Goal: Task Accomplishment & Management: Manage account settings

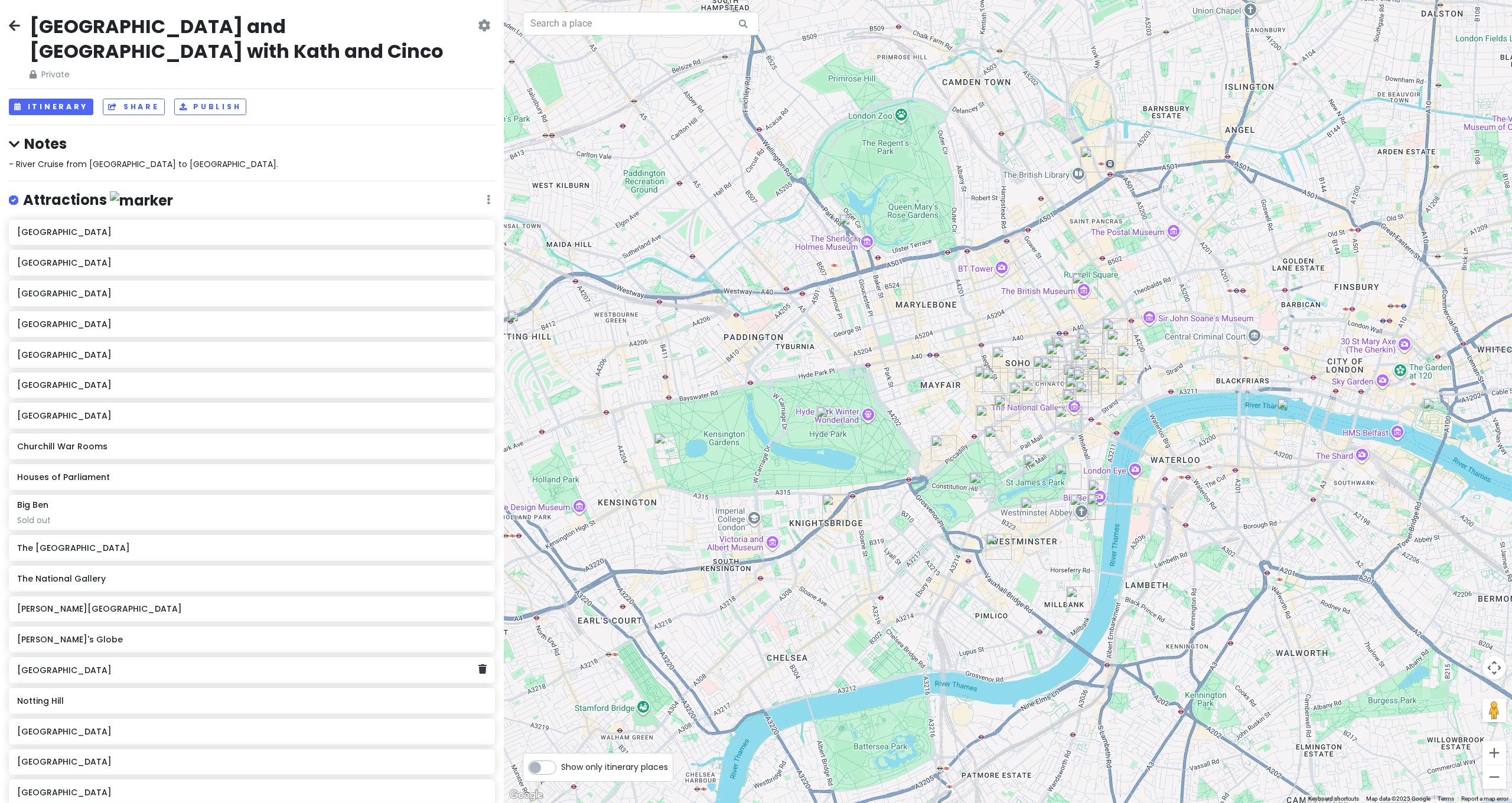
scroll to position [1057, 0]
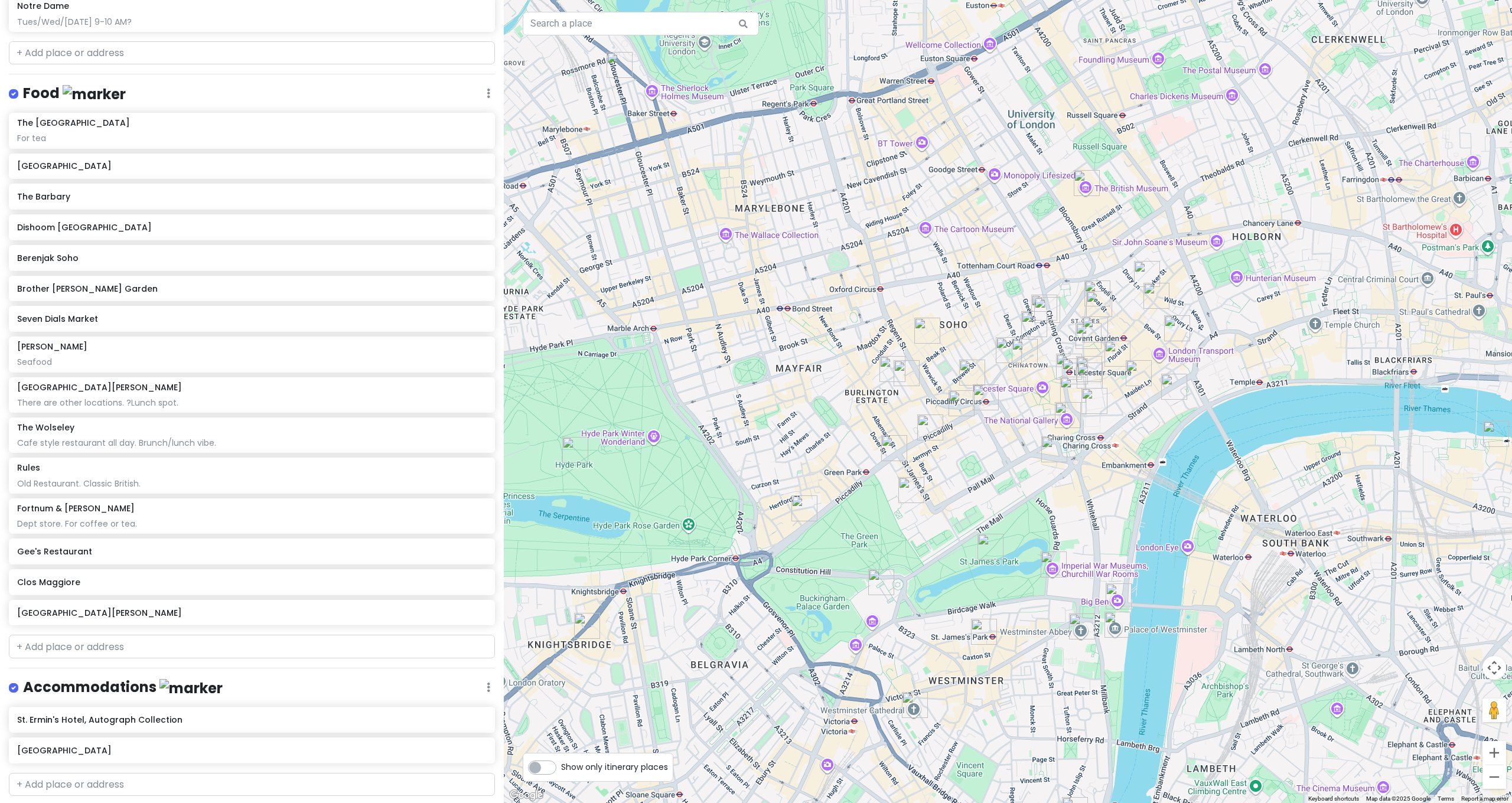
drag, startPoint x: 1035, startPoint y: 260, endPoint x: 1000, endPoint y: 113, distance: 151.1
click at [1000, 113] on div at bounding box center [1008, 401] width 1008 height 803
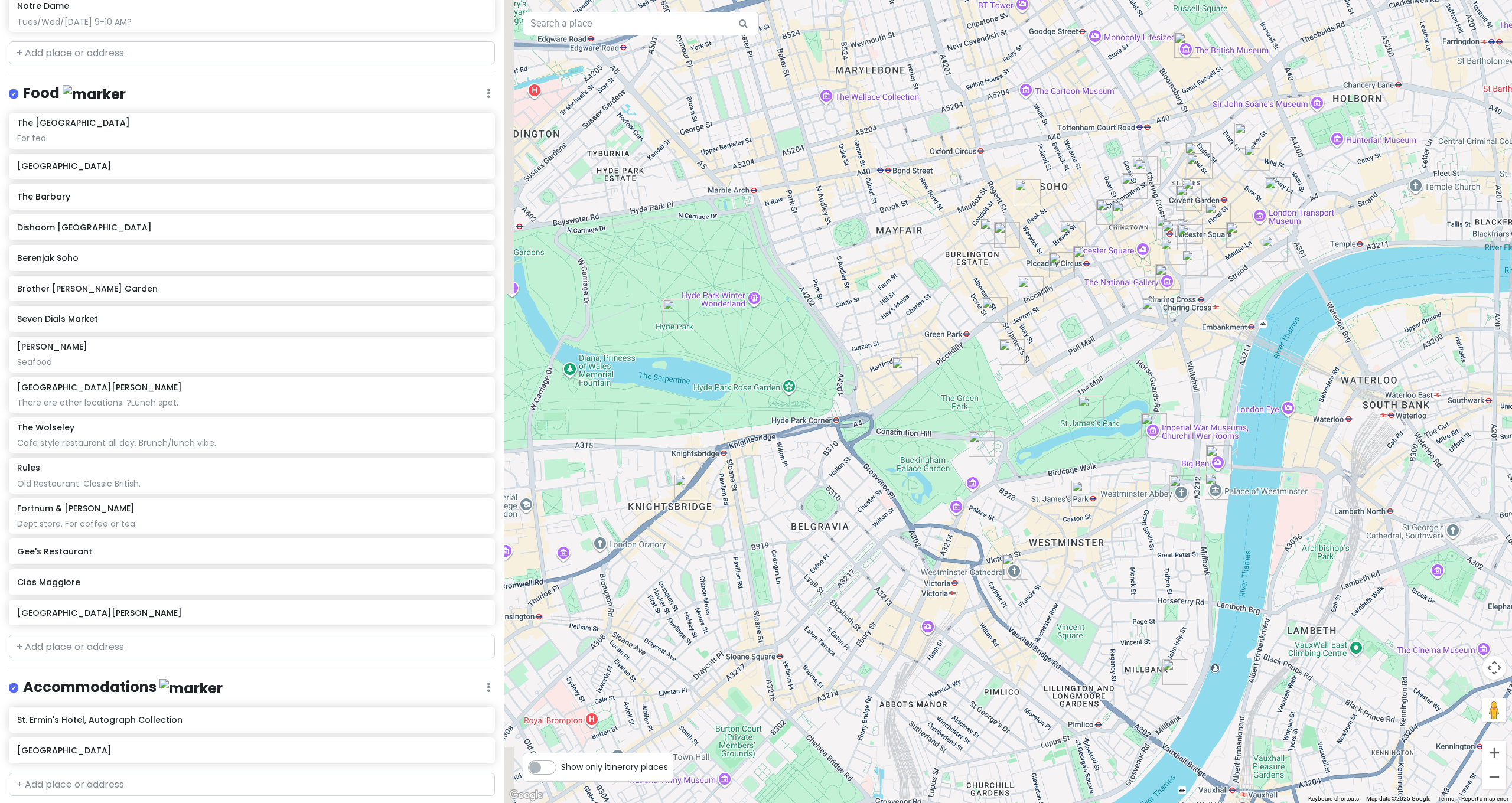
drag, startPoint x: 939, startPoint y: 318, endPoint x: 1031, endPoint y: 170, distance: 174.3
click at [1031, 179] on img "Nightjar Carnaby" at bounding box center [1028, 192] width 26 height 26
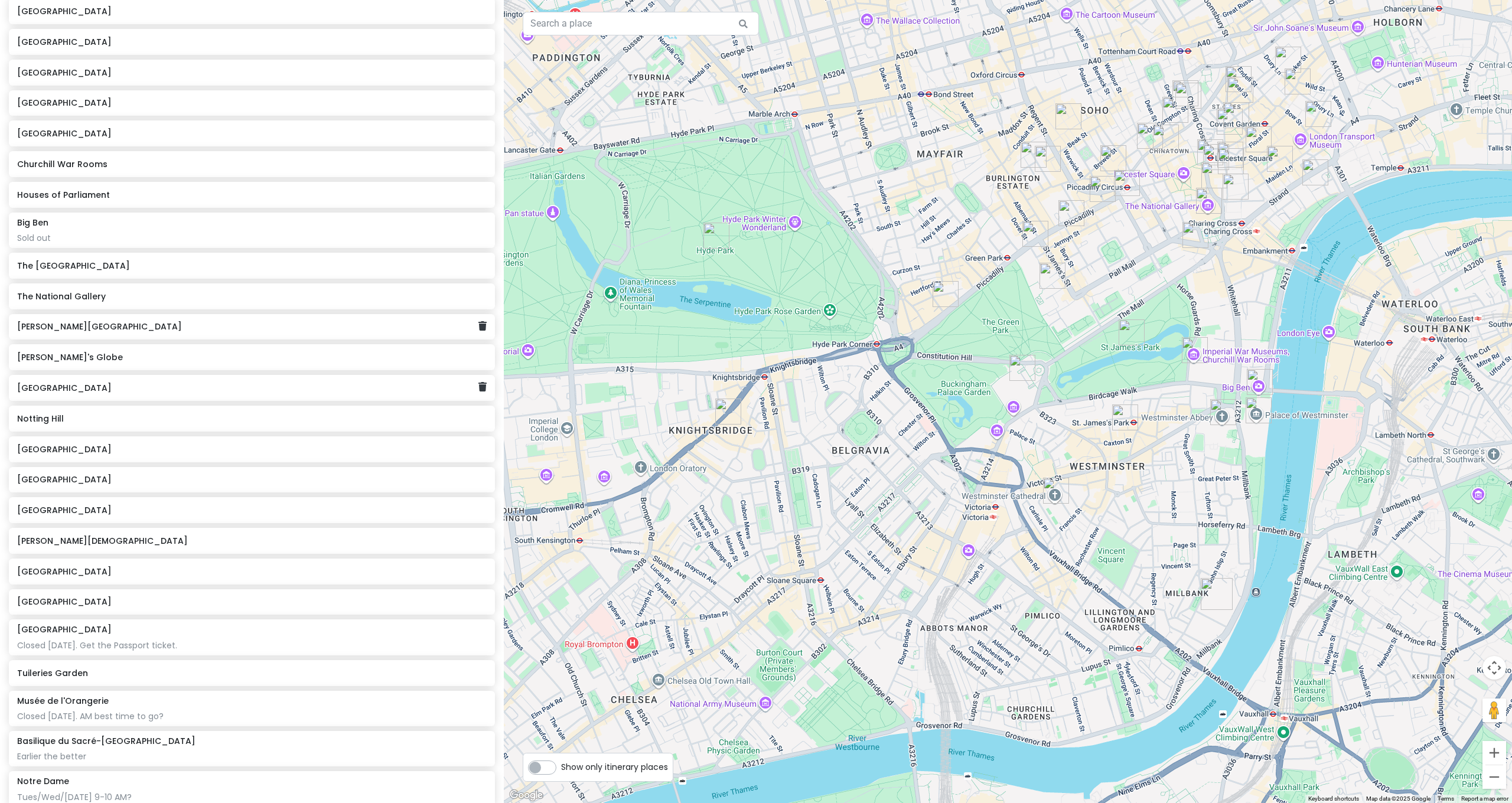
scroll to position [0, 0]
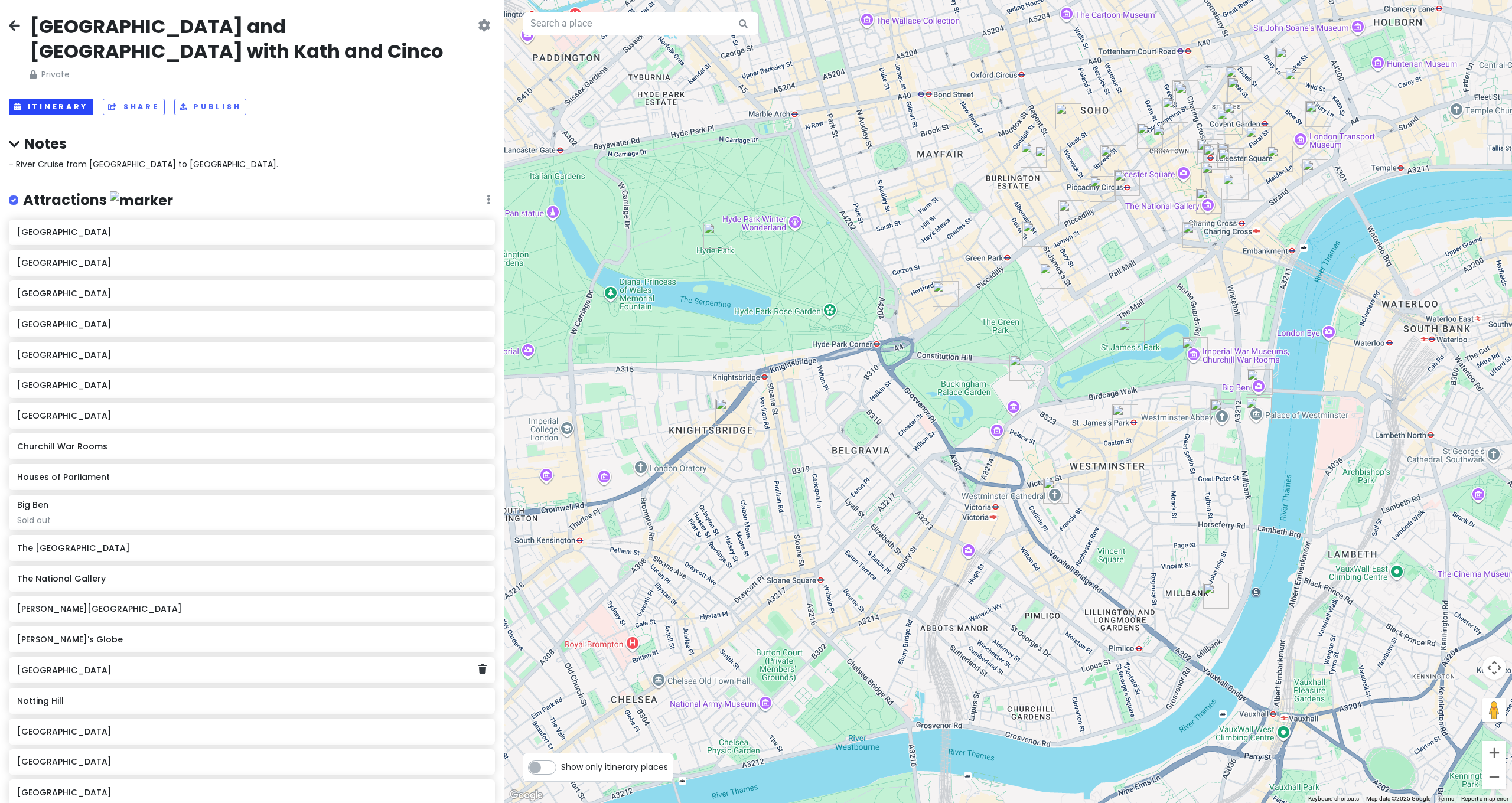
click at [67, 99] on button "Itinerary" at bounding box center [51, 107] width 85 height 17
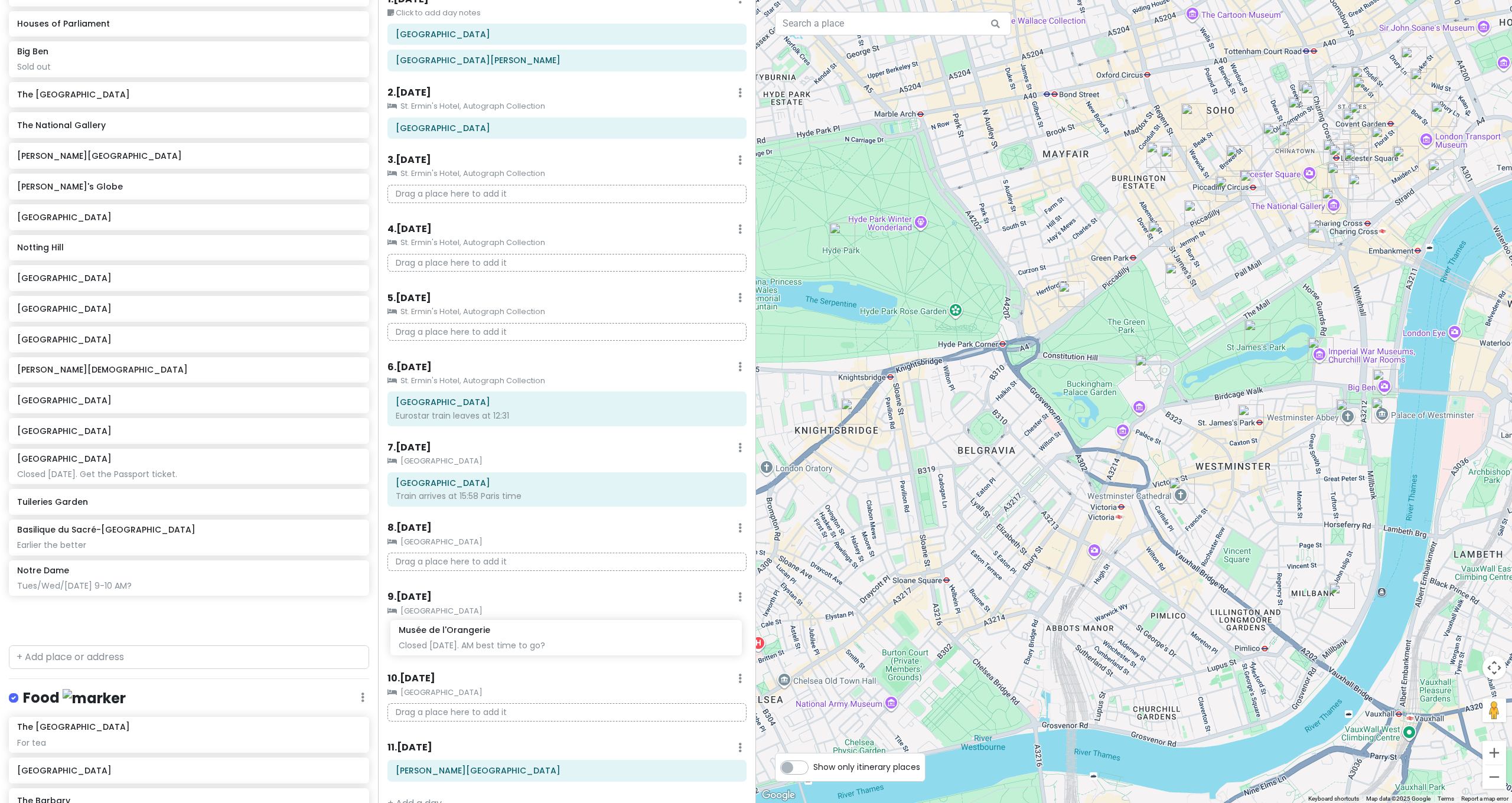
scroll to position [69, 0]
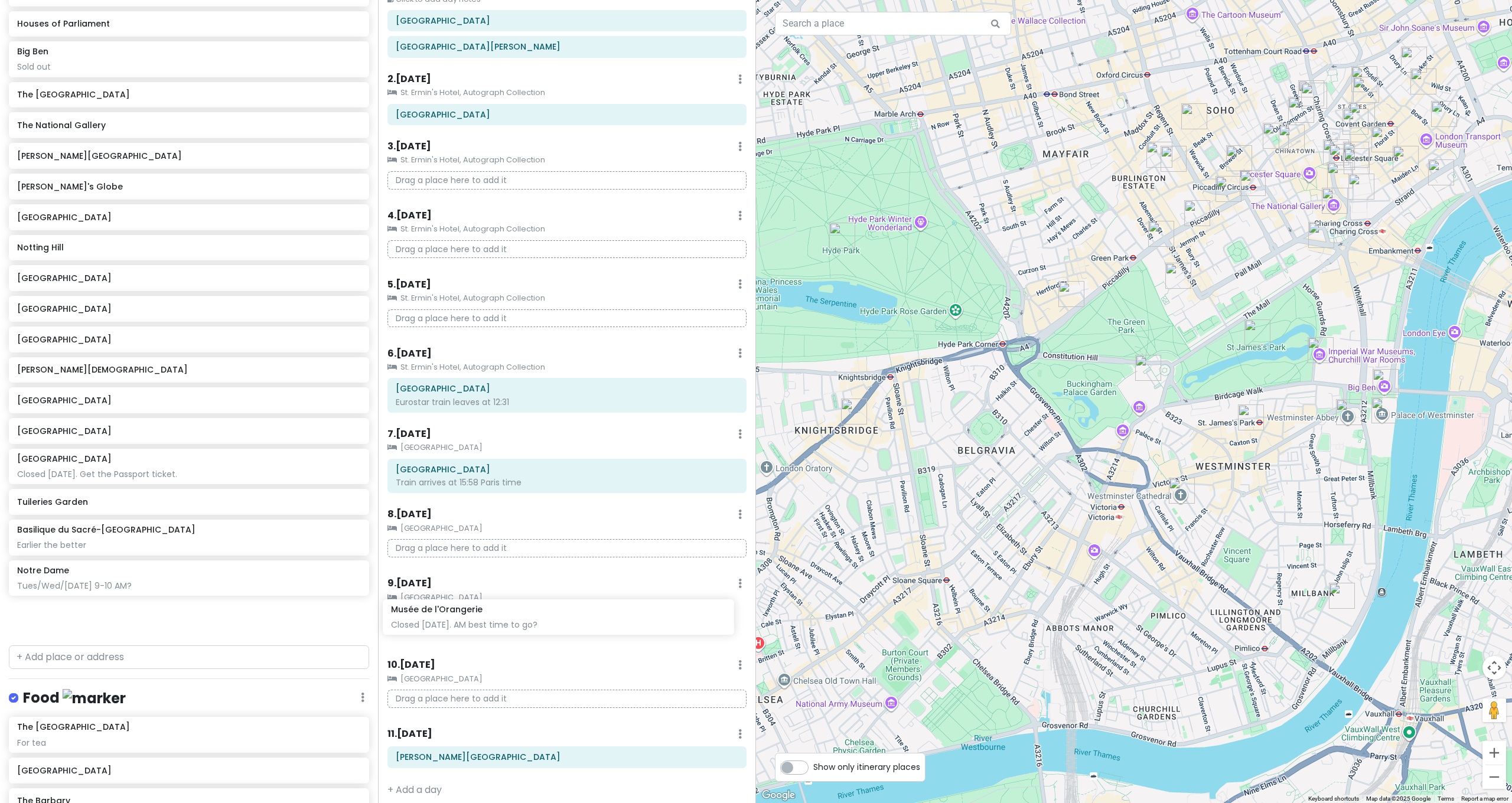
drag, startPoint x: 126, startPoint y: 513, endPoint x: 500, endPoint y: 621, distance: 389.3
click at [500, 621] on div "[GEOGRAPHIC_DATA] and [GEOGRAPHIC_DATA] with Kath and Cinco Private Change Date…" at bounding box center [756, 401] width 1512 height 803
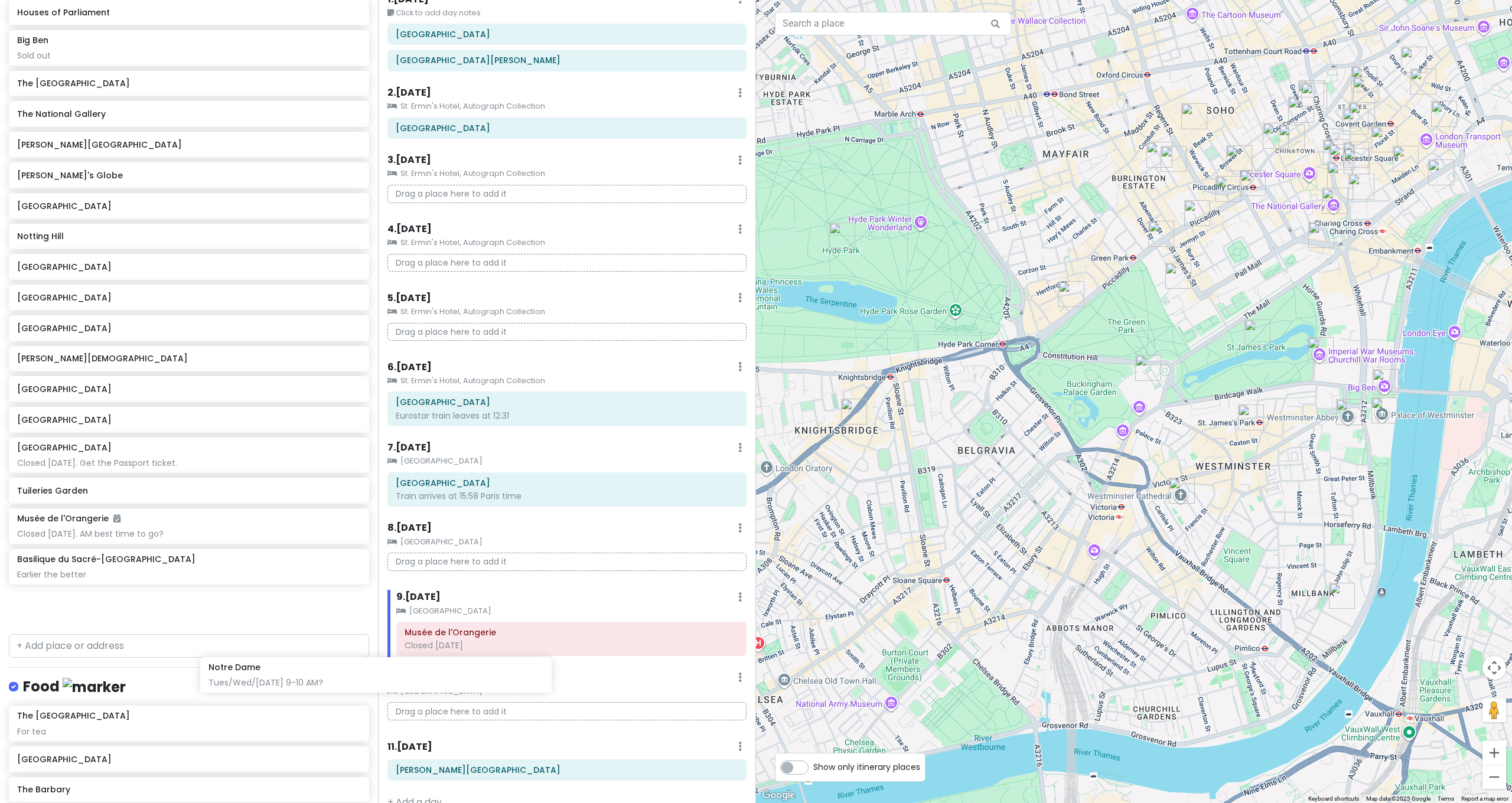
scroll to position [499, 0]
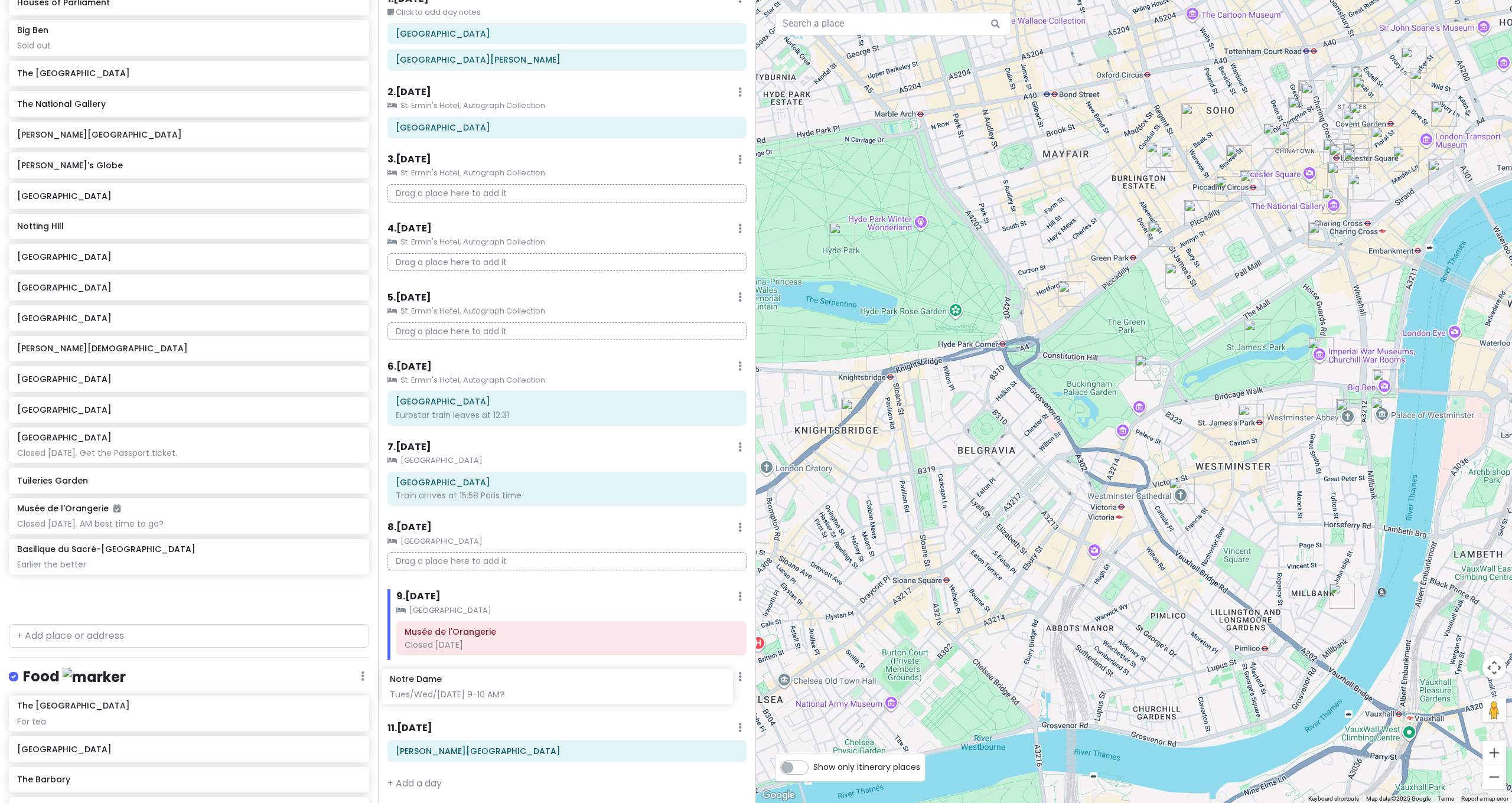
drag, startPoint x: 69, startPoint y: 584, endPoint x: 441, endPoint y: 681, distance: 384.4
click at [441, 681] on div "[GEOGRAPHIC_DATA] and [GEOGRAPHIC_DATA] with Kath and Cinco Private Change Date…" at bounding box center [756, 401] width 1512 height 803
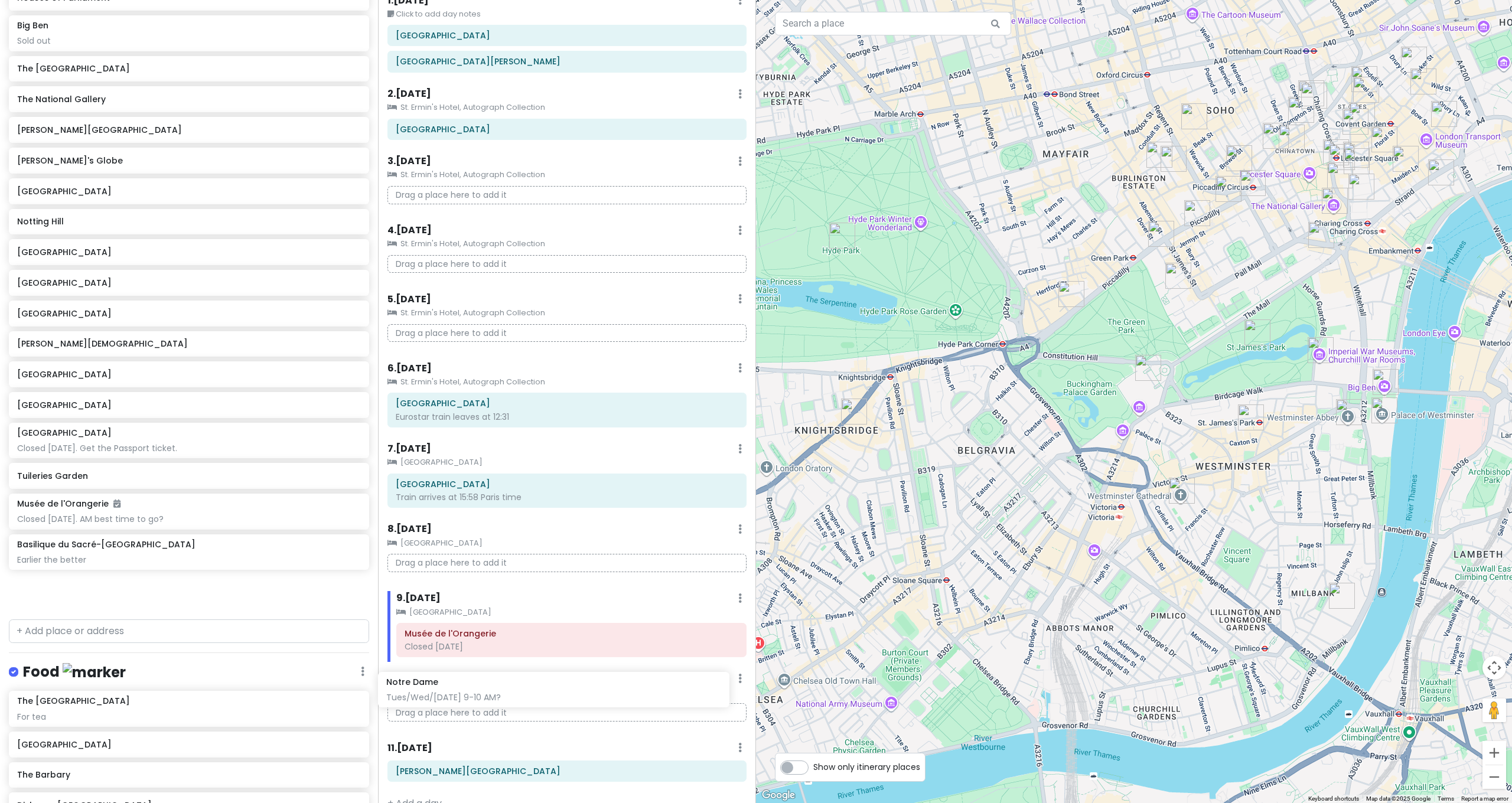
scroll to position [48, 0]
drag, startPoint x: 153, startPoint y: 570, endPoint x: 521, endPoint y: 693, distance: 388.0
click at [520, 690] on div "[GEOGRAPHIC_DATA] and [GEOGRAPHIC_DATA] with Kath and Cinco Private Change Date…" at bounding box center [756, 401] width 1512 height 803
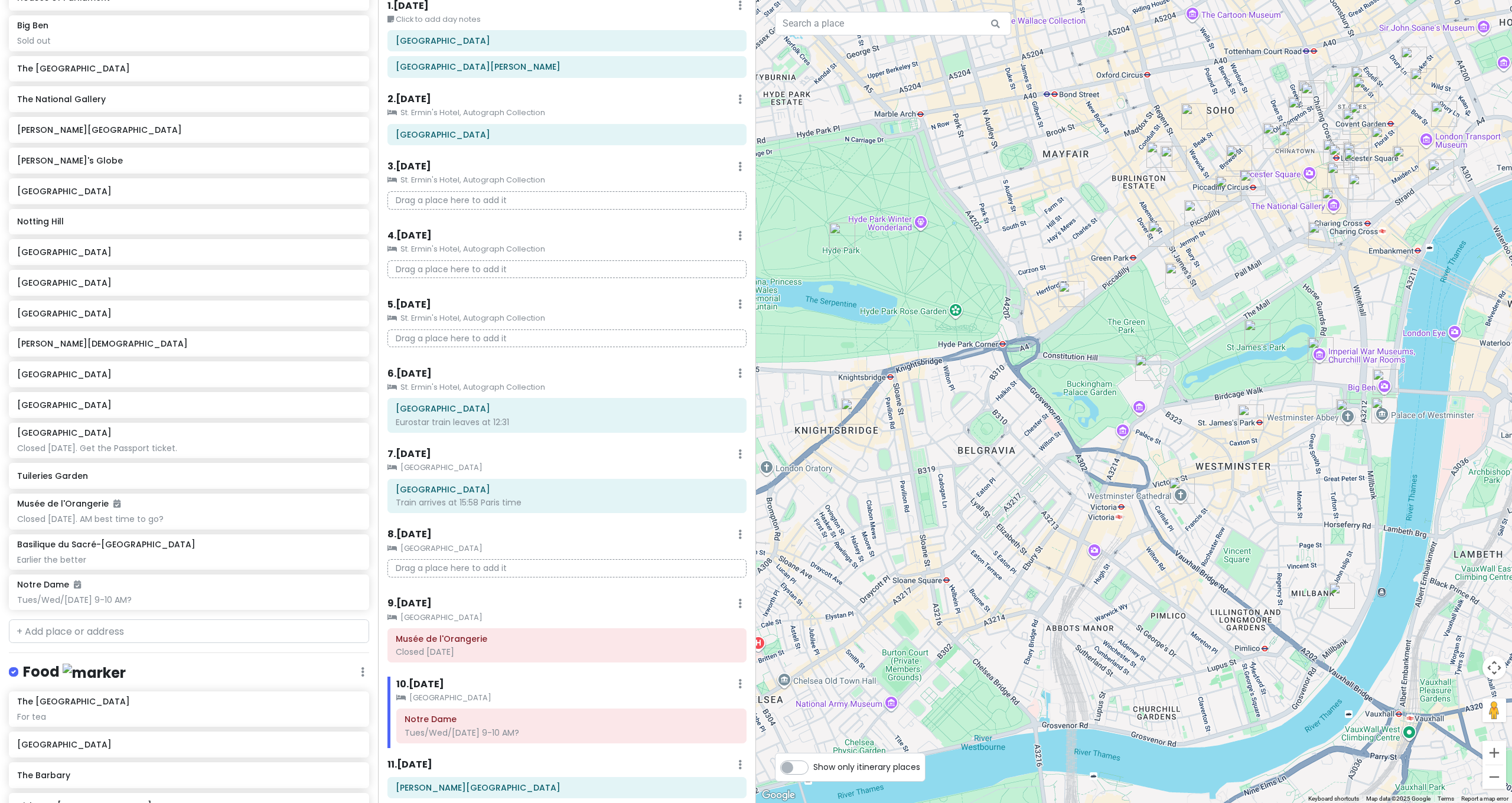
scroll to position [78, 0]
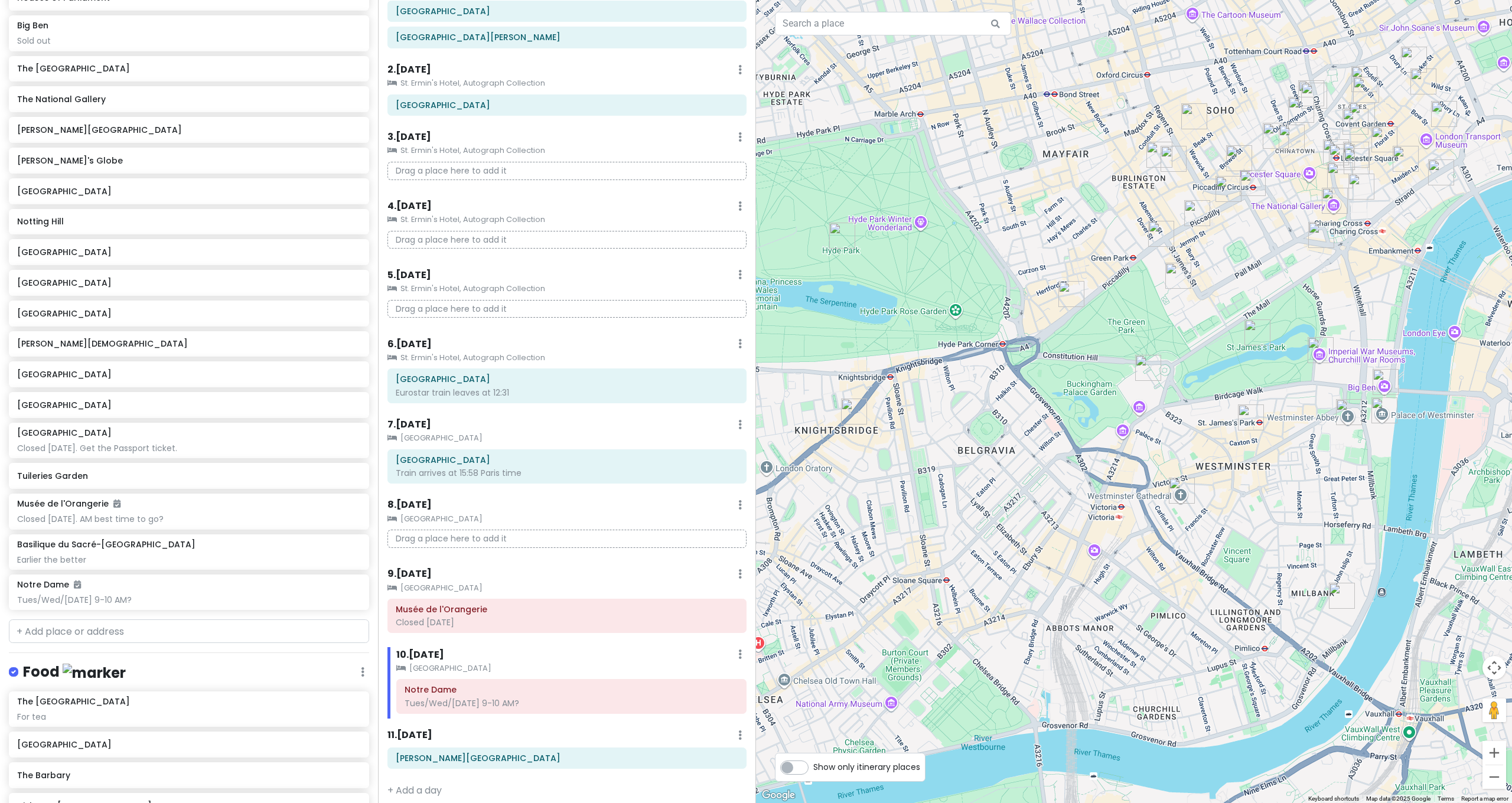
click at [932, 562] on div at bounding box center [1133, 401] width 756 height 803
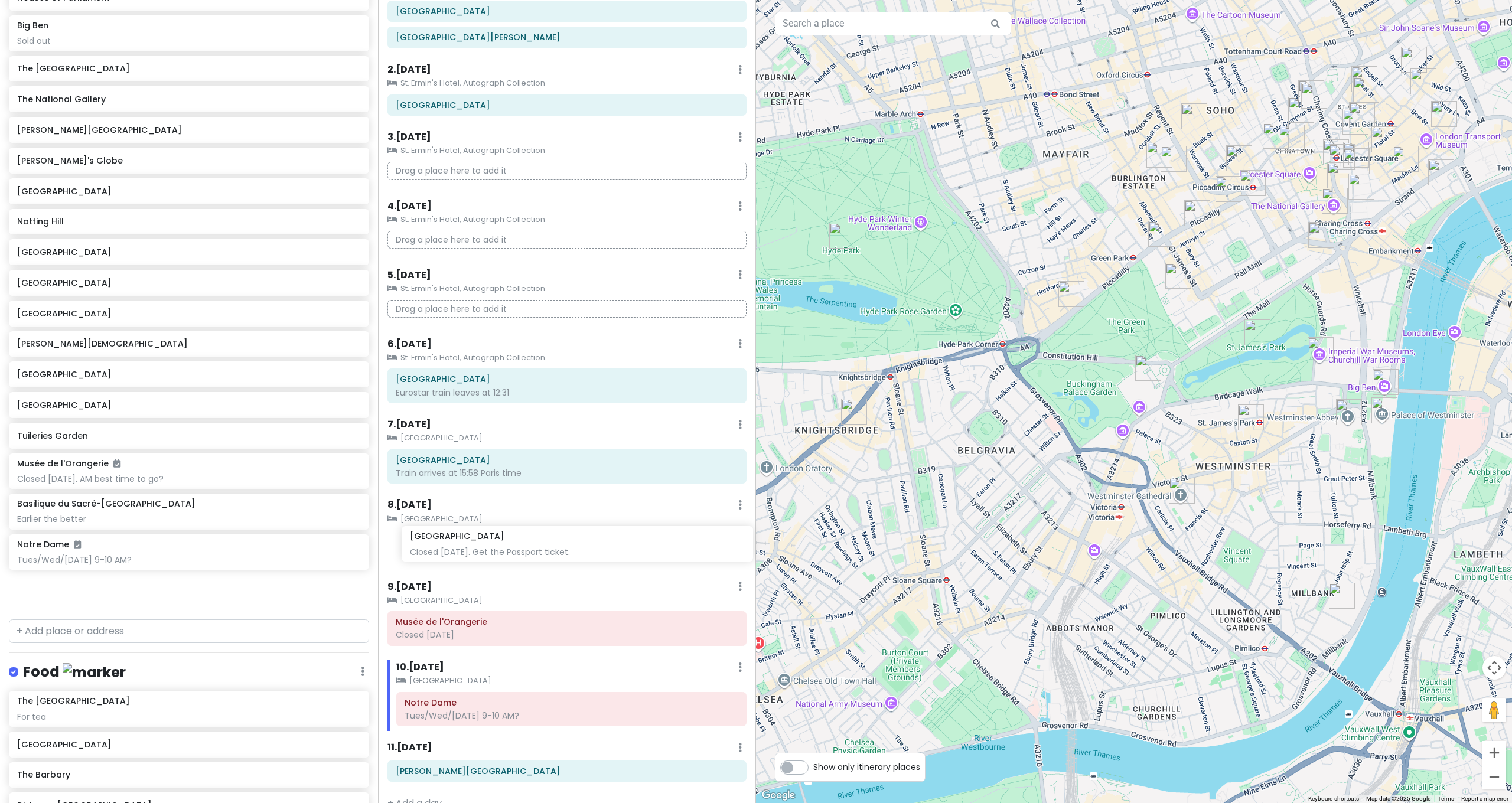
drag, startPoint x: 99, startPoint y: 407, endPoint x: 487, endPoint y: 539, distance: 409.8
click at [488, 540] on div "[GEOGRAPHIC_DATA] and [GEOGRAPHIC_DATA] with Kath and Cinco Private Change Date…" at bounding box center [756, 401] width 1512 height 803
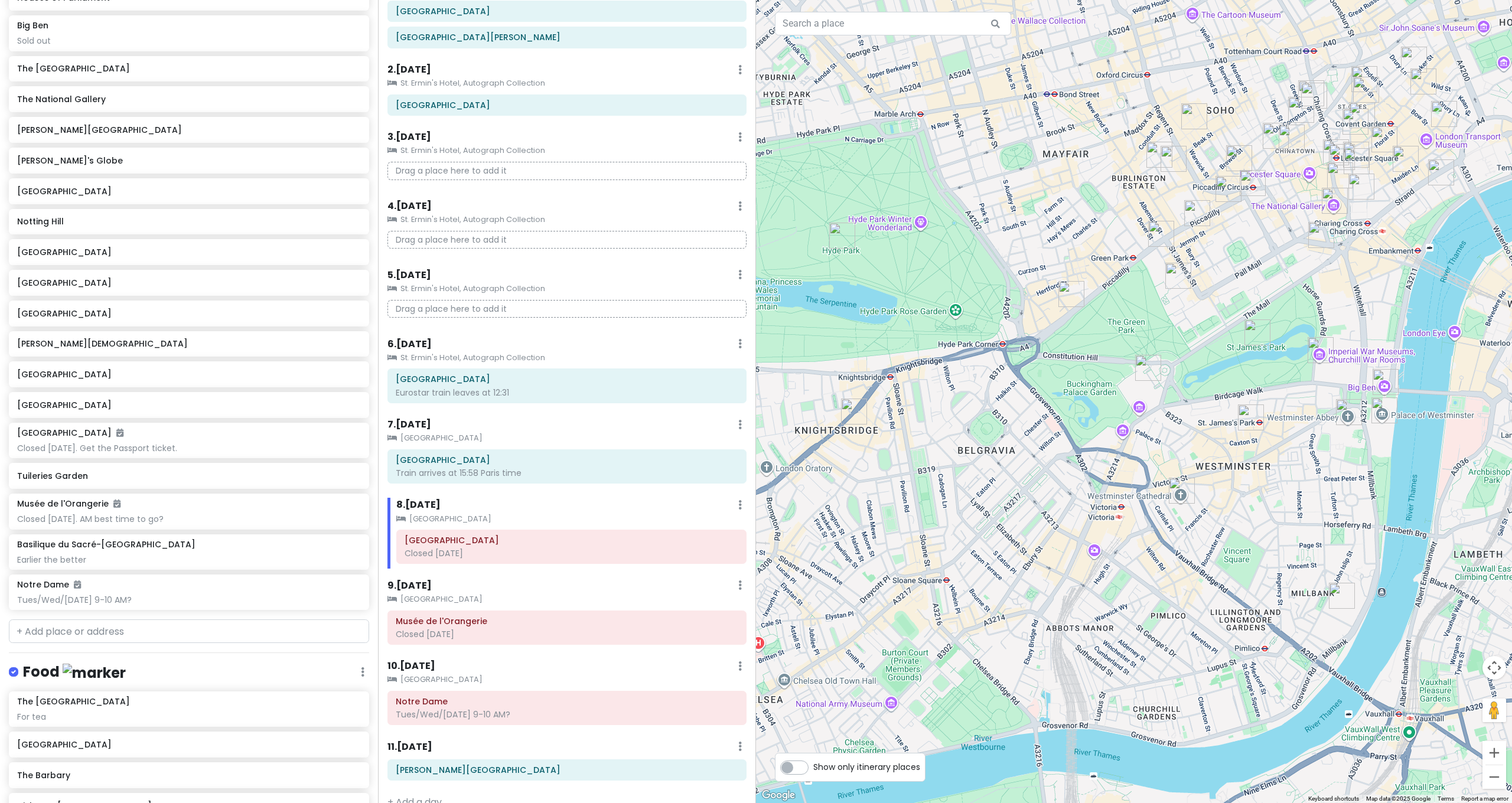
click at [879, 586] on div at bounding box center [1133, 401] width 756 height 803
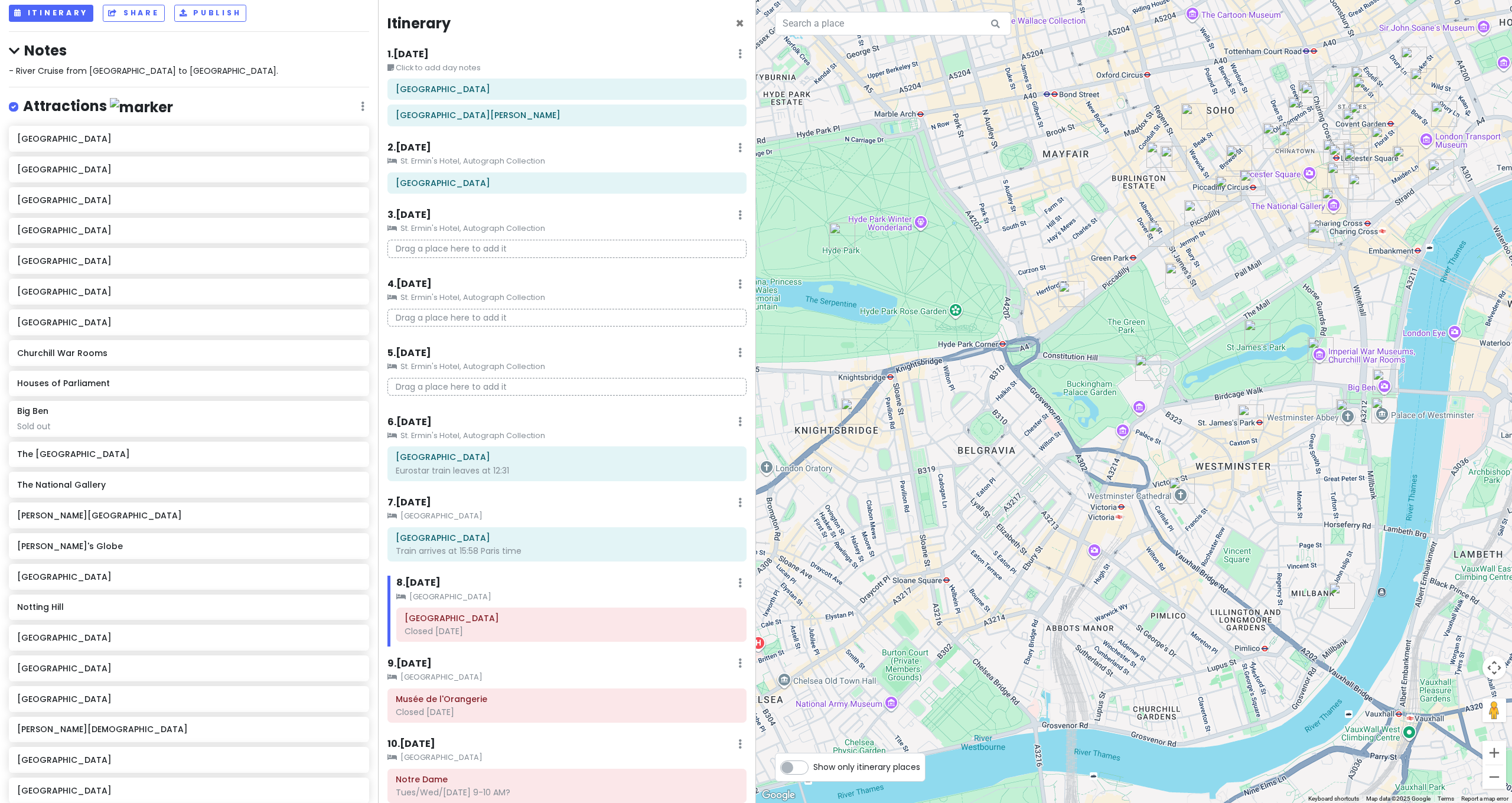
scroll to position [0, 0]
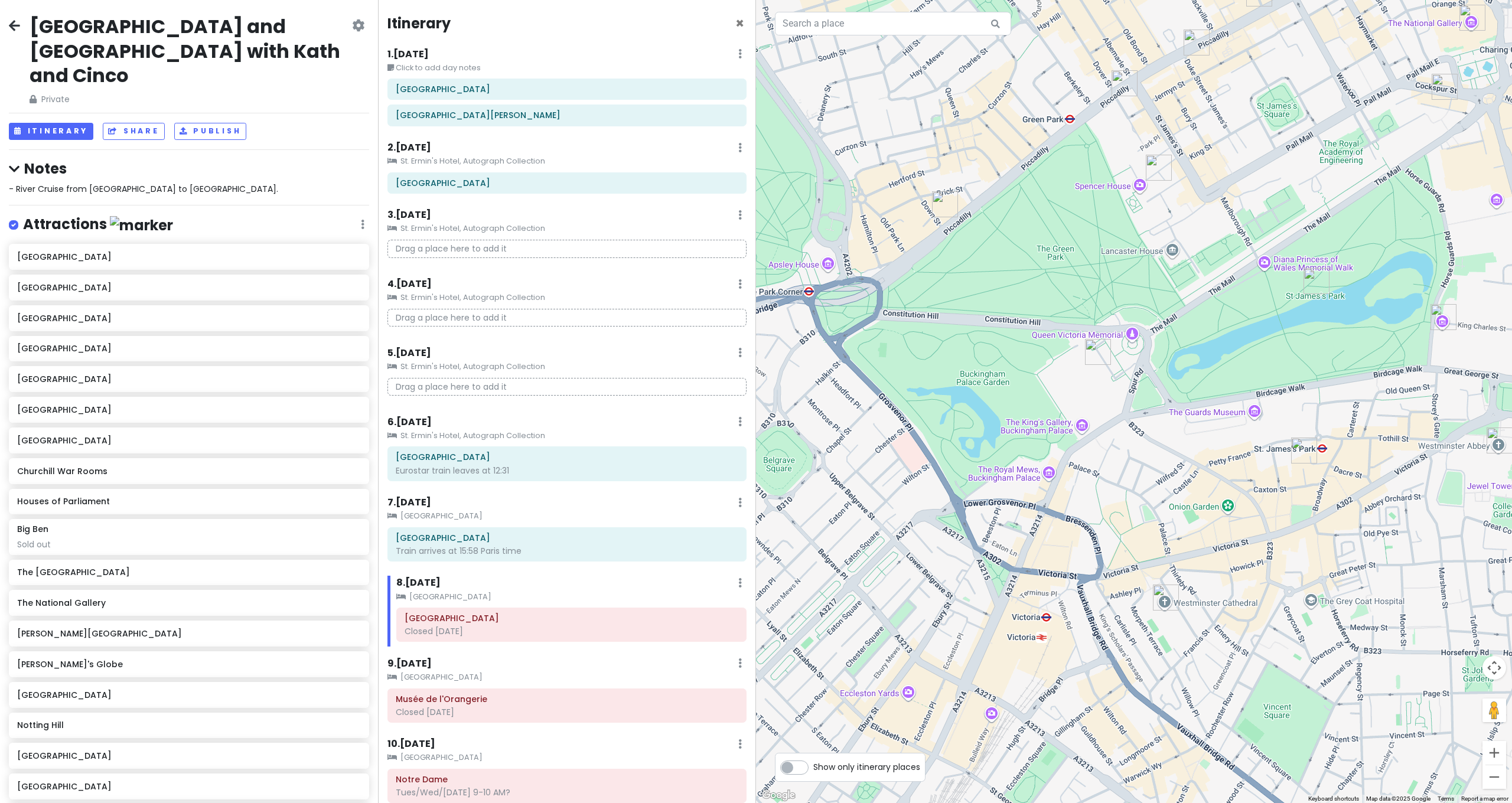
click at [1165, 599] on img "Westminster Cathedral" at bounding box center [1166, 597] width 26 height 26
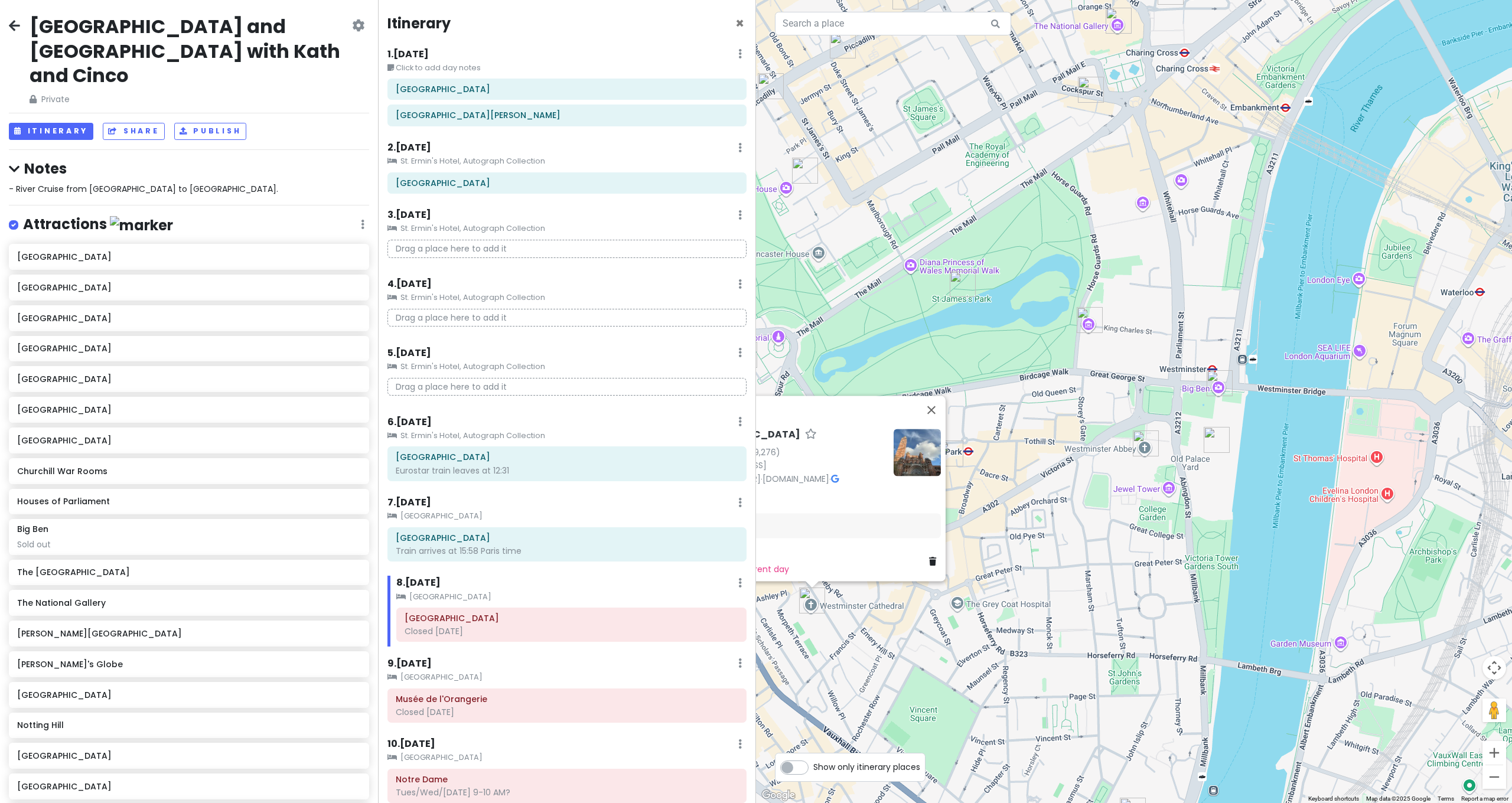
drag, startPoint x: 1356, startPoint y: 643, endPoint x: 1001, endPoint y: 646, distance: 355.0
click at [1001, 646] on div "[GEOGRAPHIC_DATA] [STREET_ADDRESS] [PHONE_NUMBER] · [DOMAIN_NAME] · Attractions…" at bounding box center [1133, 401] width 756 height 803
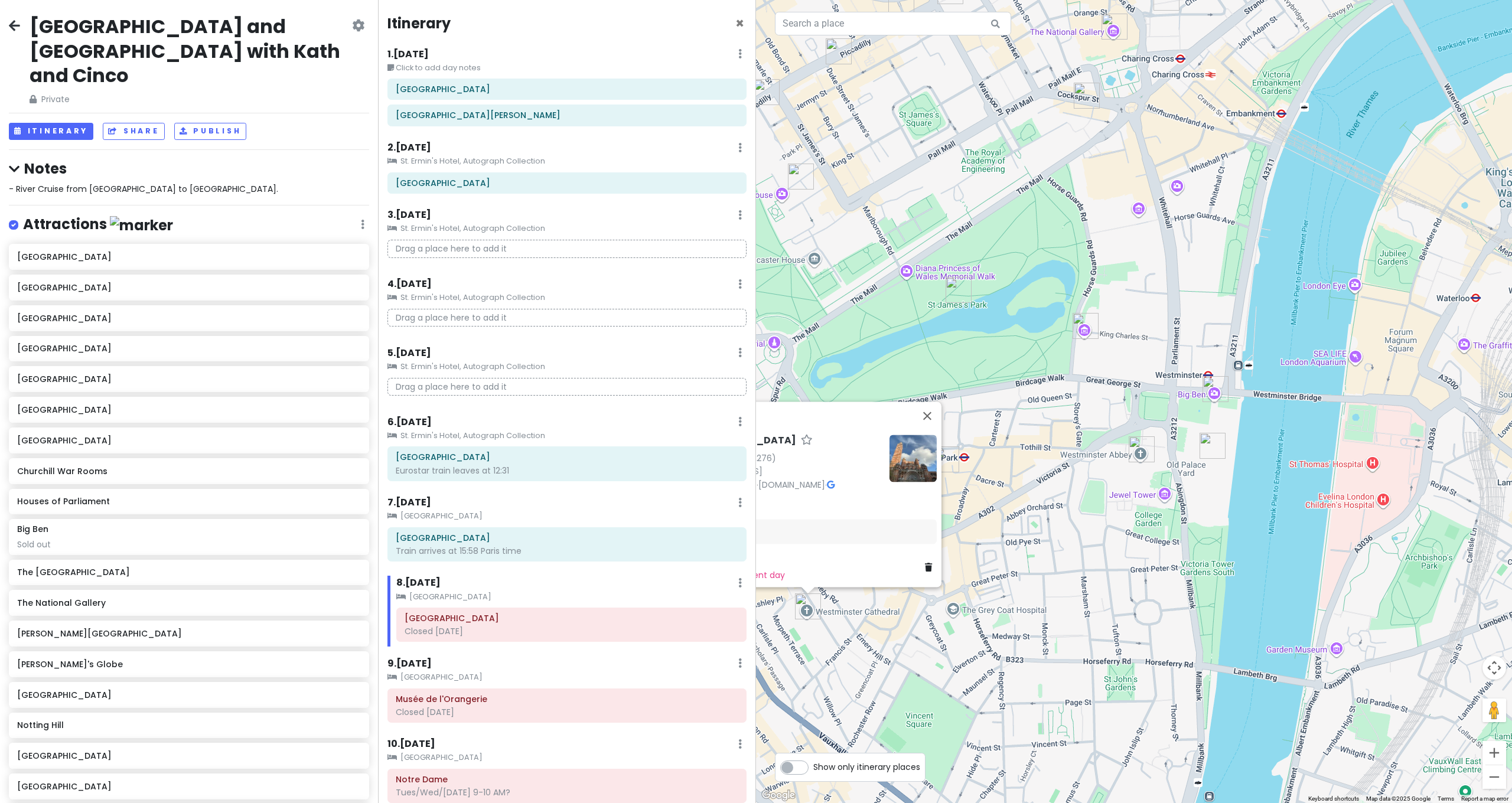
drag, startPoint x: 1071, startPoint y: 563, endPoint x: 1161, endPoint y: 573, distance: 90.6
click at [1158, 578] on div "[GEOGRAPHIC_DATA] [STREET_ADDRESS] [PHONE_NUMBER] · [DOMAIN_NAME] · Attractions…" at bounding box center [1133, 401] width 756 height 803
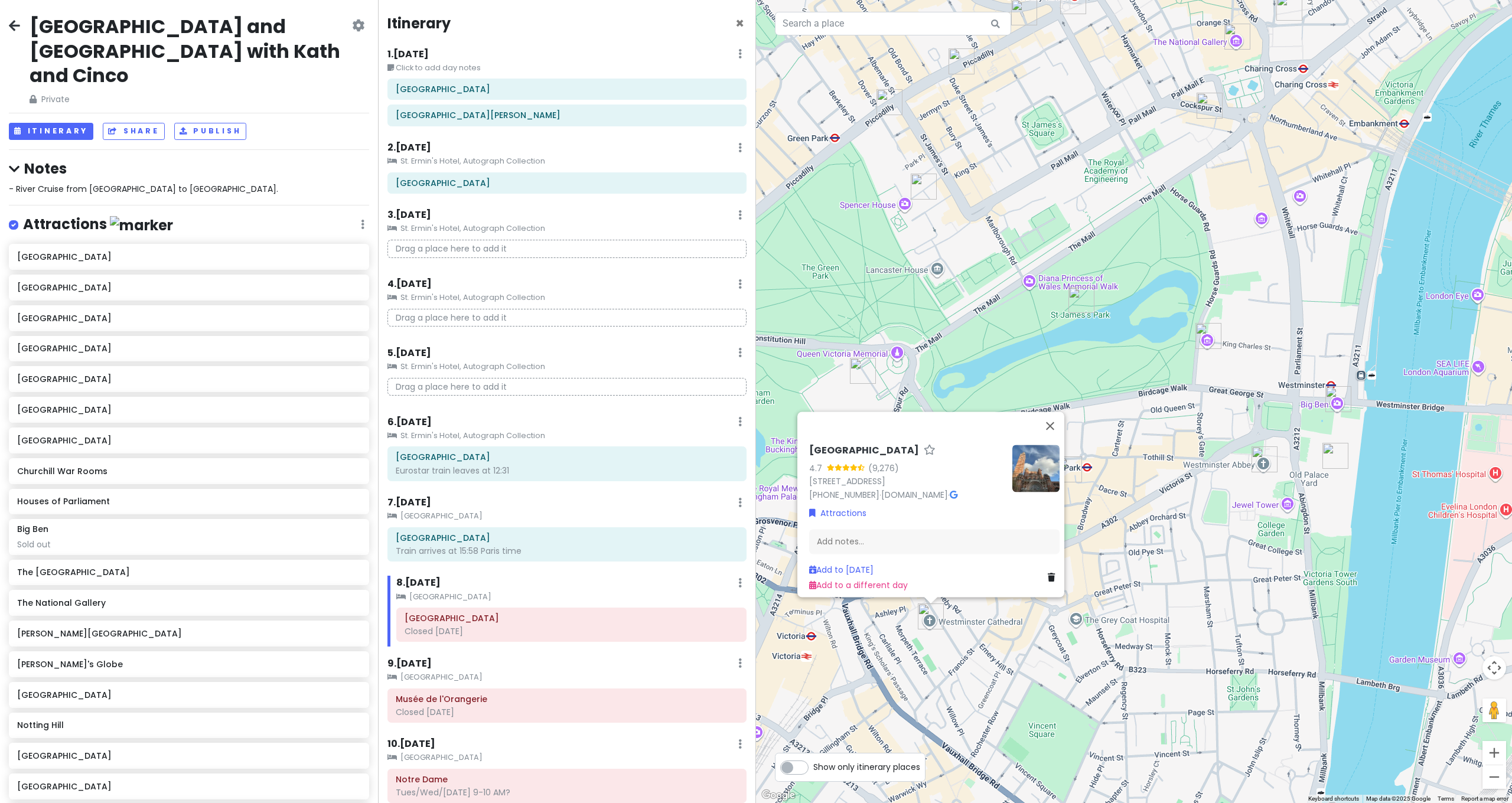
click at [1264, 456] on img "Westminster Abbey" at bounding box center [1264, 459] width 26 height 26
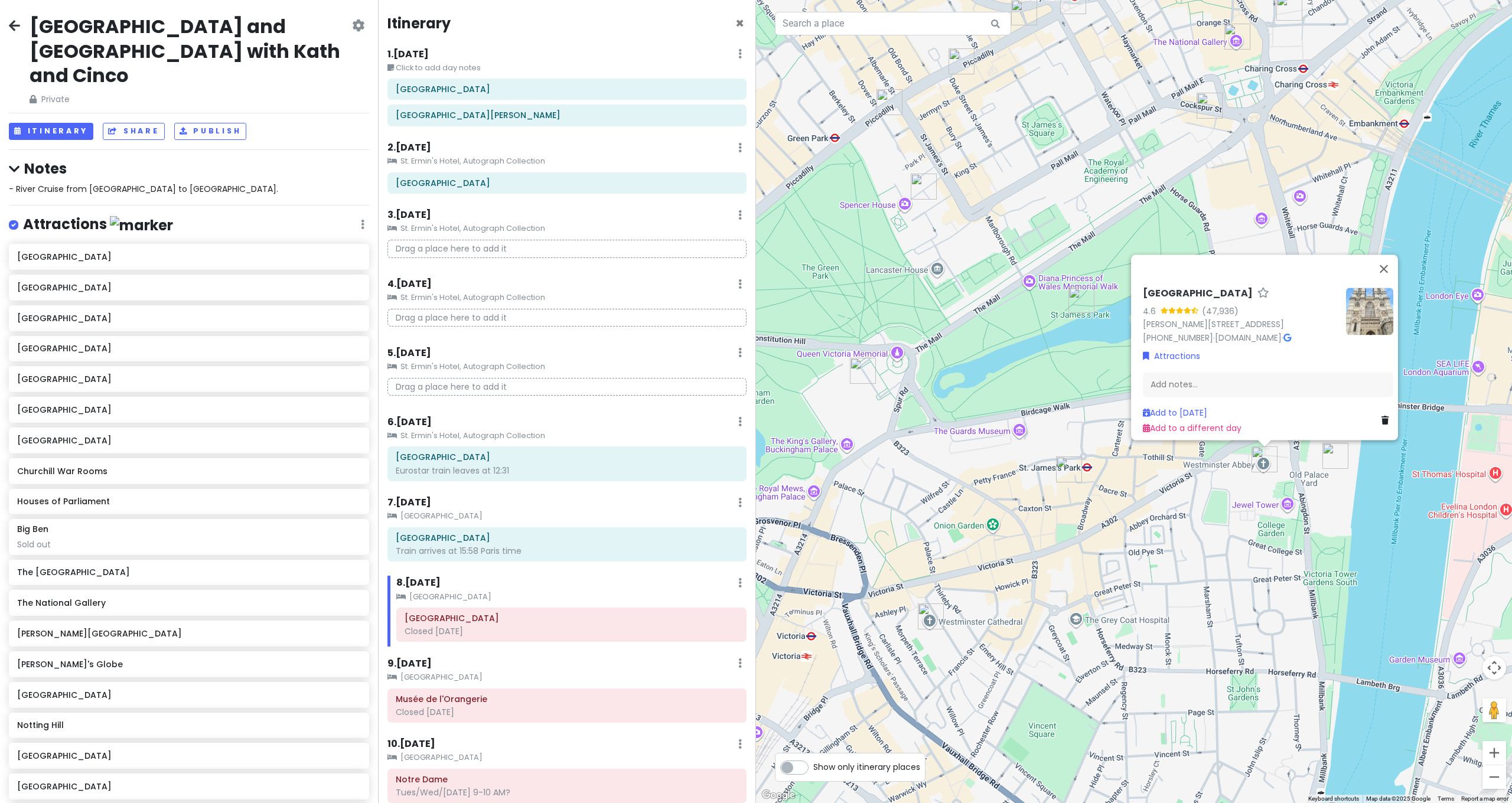
click at [1340, 453] on img "Houses of Parliament" at bounding box center [1335, 456] width 26 height 26
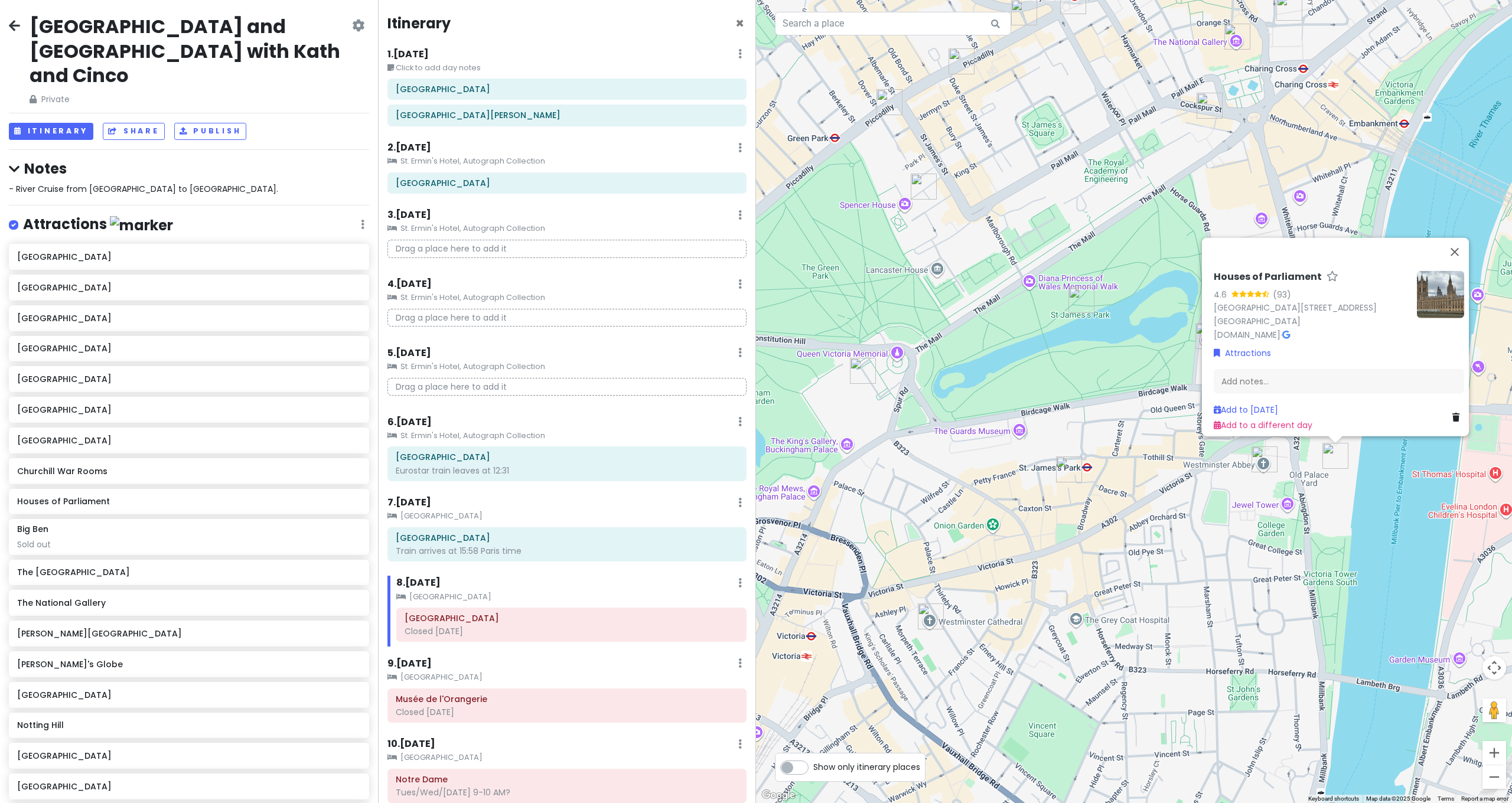
click at [1134, 483] on div "Houses of Parliament 4.6 (93) [GEOGRAPHIC_DATA][STREET_ADDRESS][GEOGRAPHIC_DATA…" at bounding box center [1133, 401] width 756 height 803
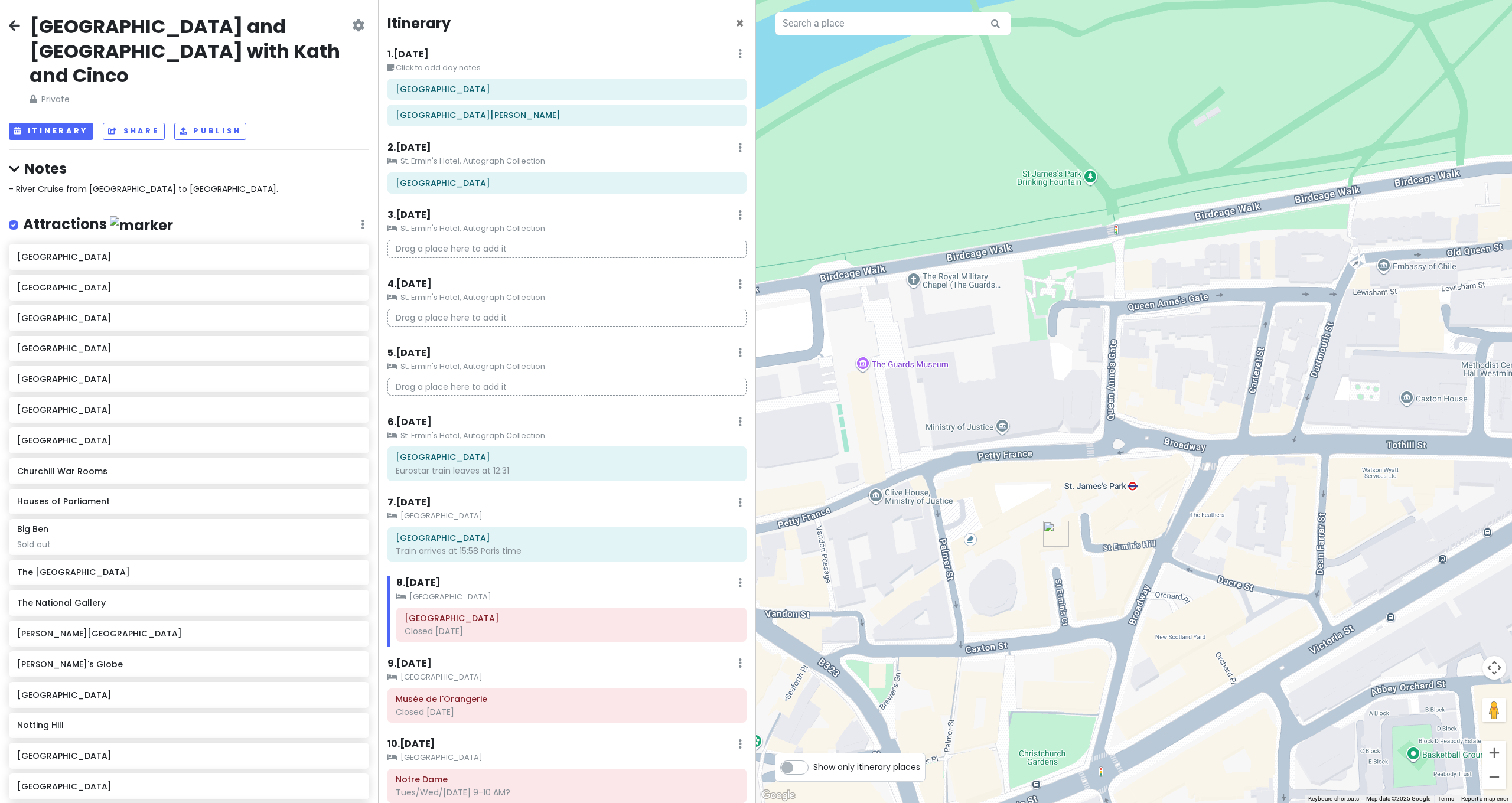
drag, startPoint x: 1050, startPoint y: 497, endPoint x: 1224, endPoint y: 568, distance: 187.9
click at [1224, 568] on div at bounding box center [1133, 401] width 756 height 803
click at [1132, 488] on div at bounding box center [1133, 401] width 756 height 803
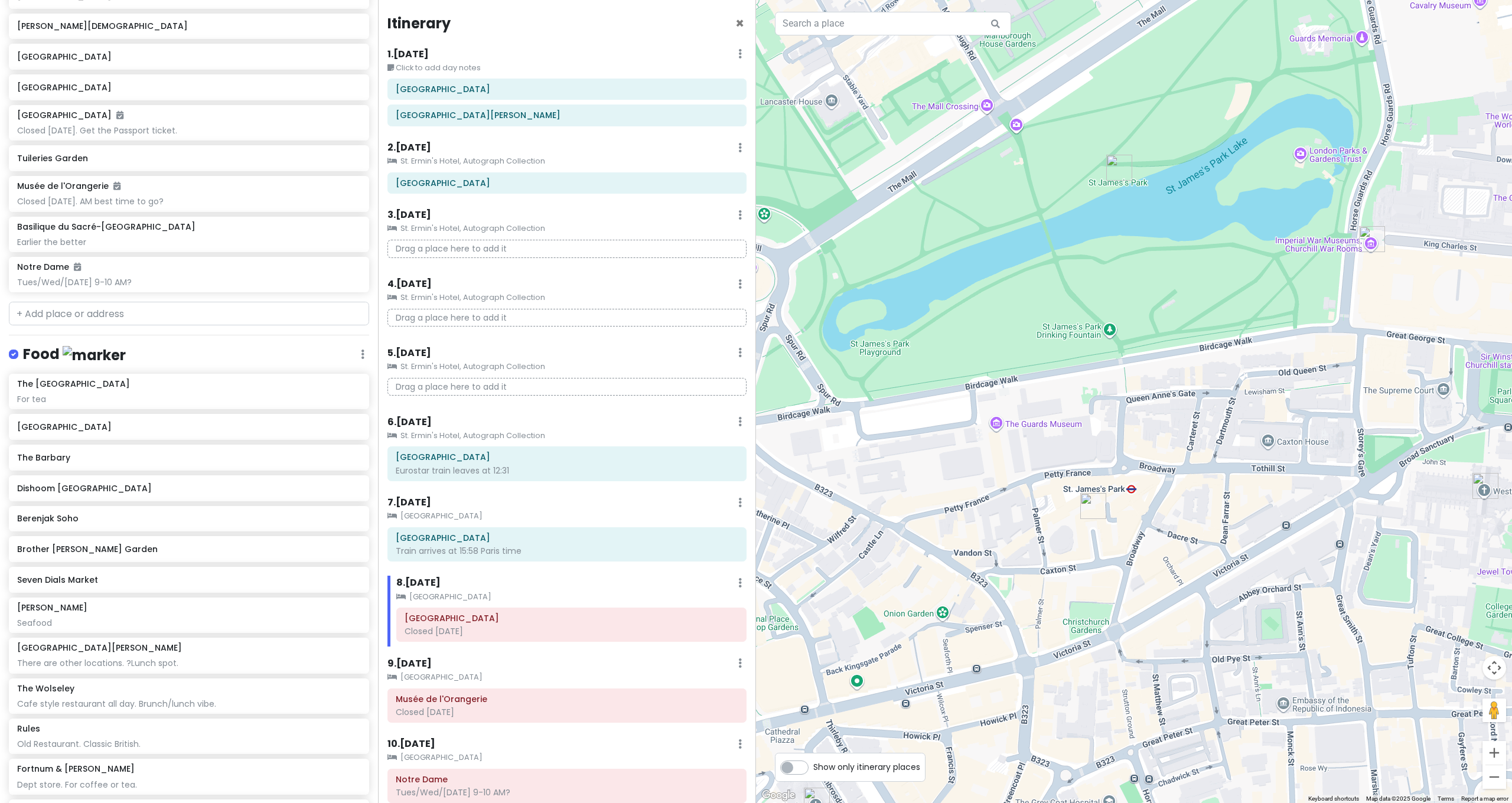
scroll to position [941, 0]
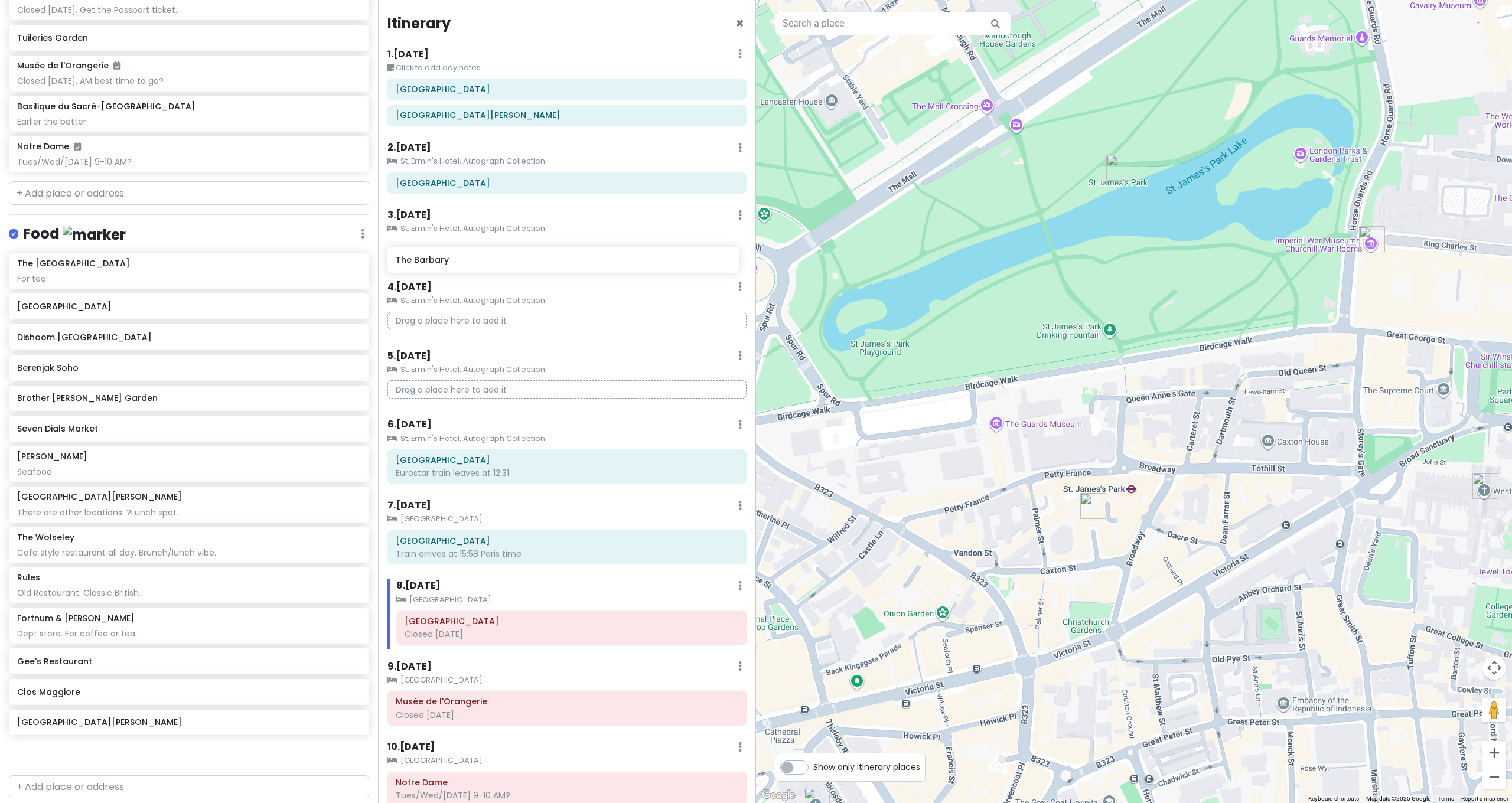
drag, startPoint x: 54, startPoint y: 309, endPoint x: 432, endPoint y: 265, distance: 380.6
click at [432, 265] on div "[GEOGRAPHIC_DATA] and [GEOGRAPHIC_DATA] with Kath and Cinco Private Change Date…" at bounding box center [756, 401] width 1512 height 803
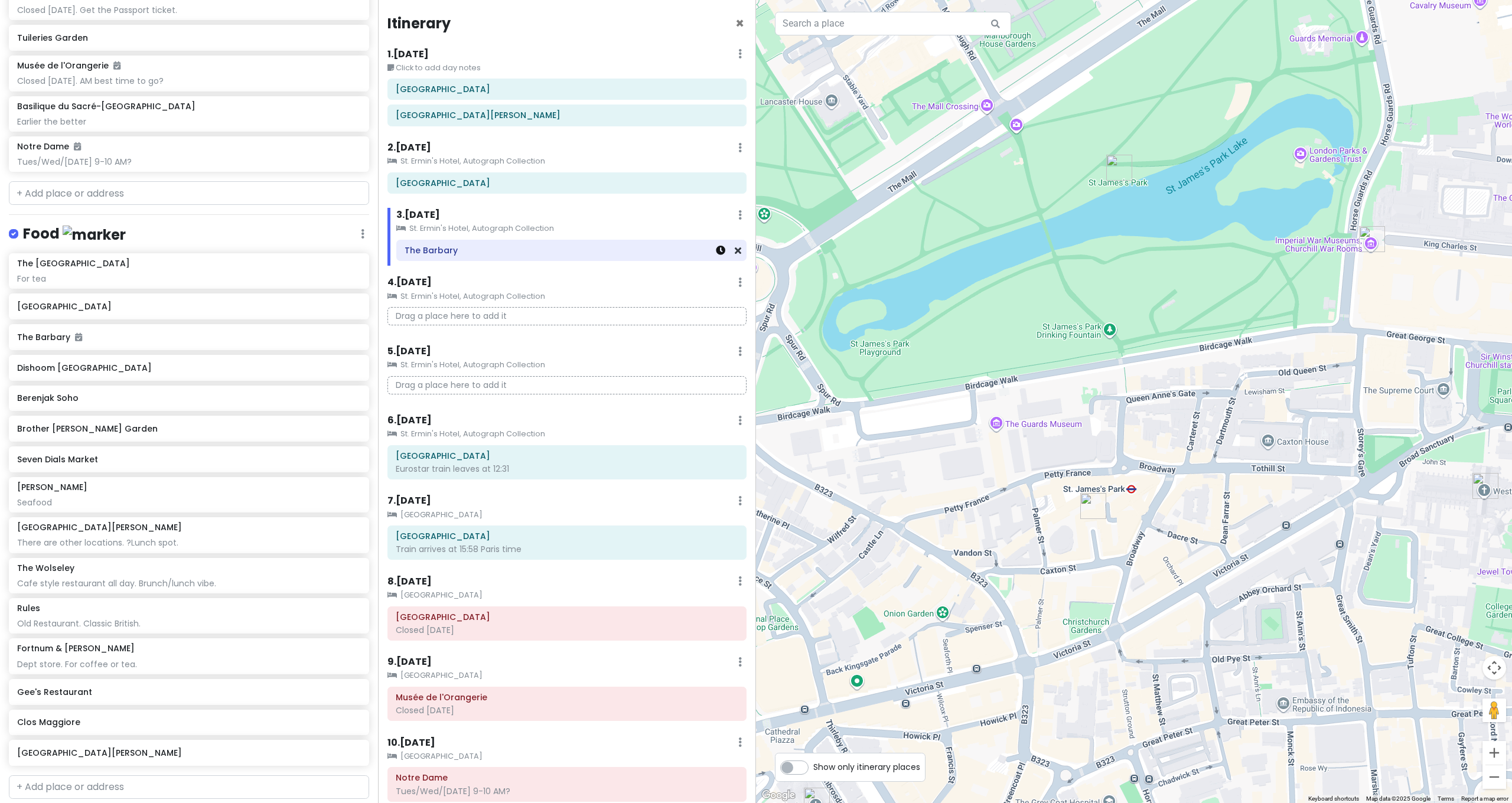
click at [716, 247] on icon at bounding box center [720, 250] width 9 height 9
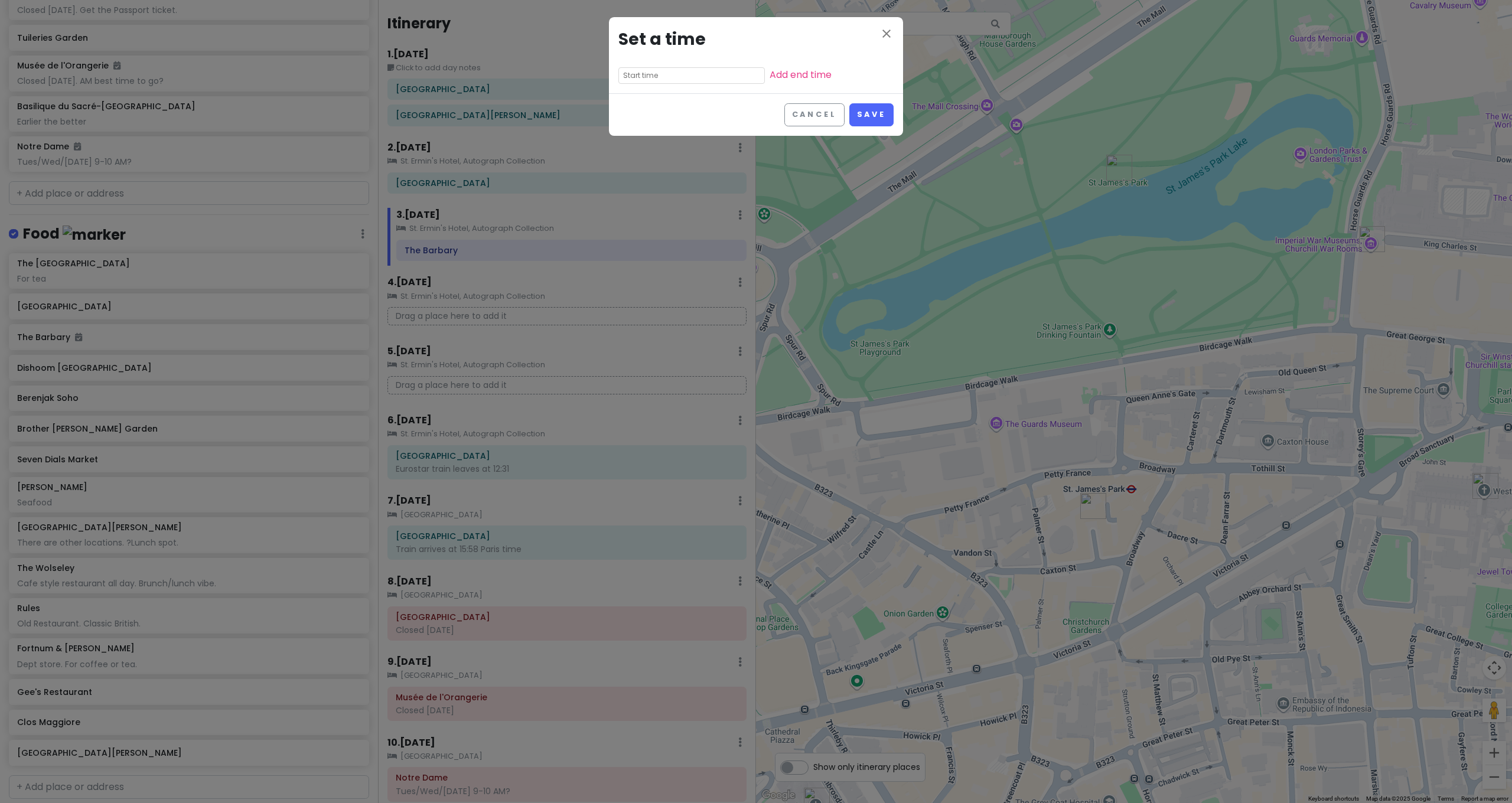
click at [724, 79] on input "text" at bounding box center [691, 75] width 146 height 17
click at [636, 161] on li "06" at bounding box center [635, 162] width 32 height 14
type input "6:40 pm"
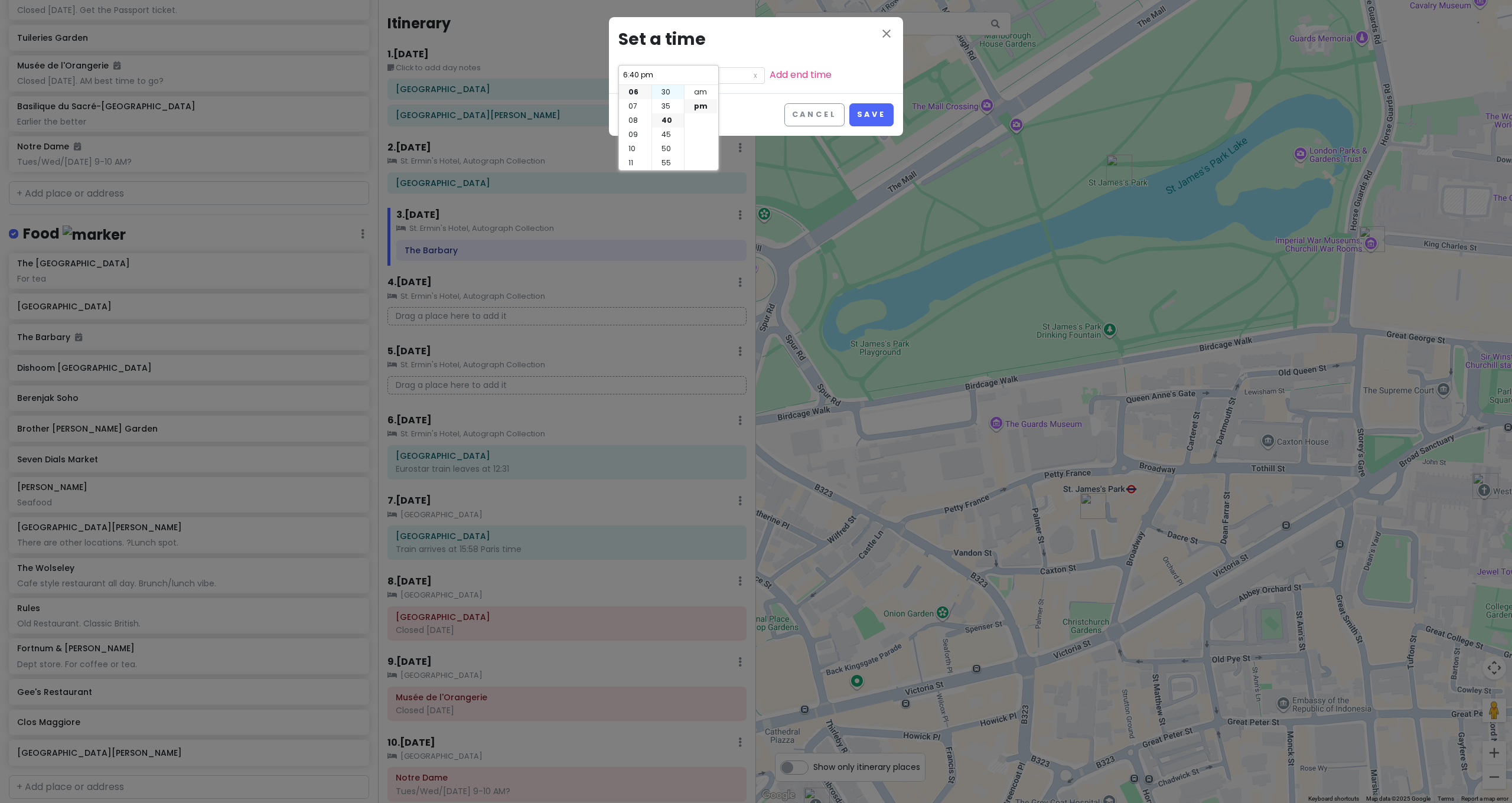
click at [672, 94] on li "30" at bounding box center [668, 92] width 32 height 14
type input "6:30 pm"
click at [874, 109] on button "Save" at bounding box center [872, 115] width 44 height 23
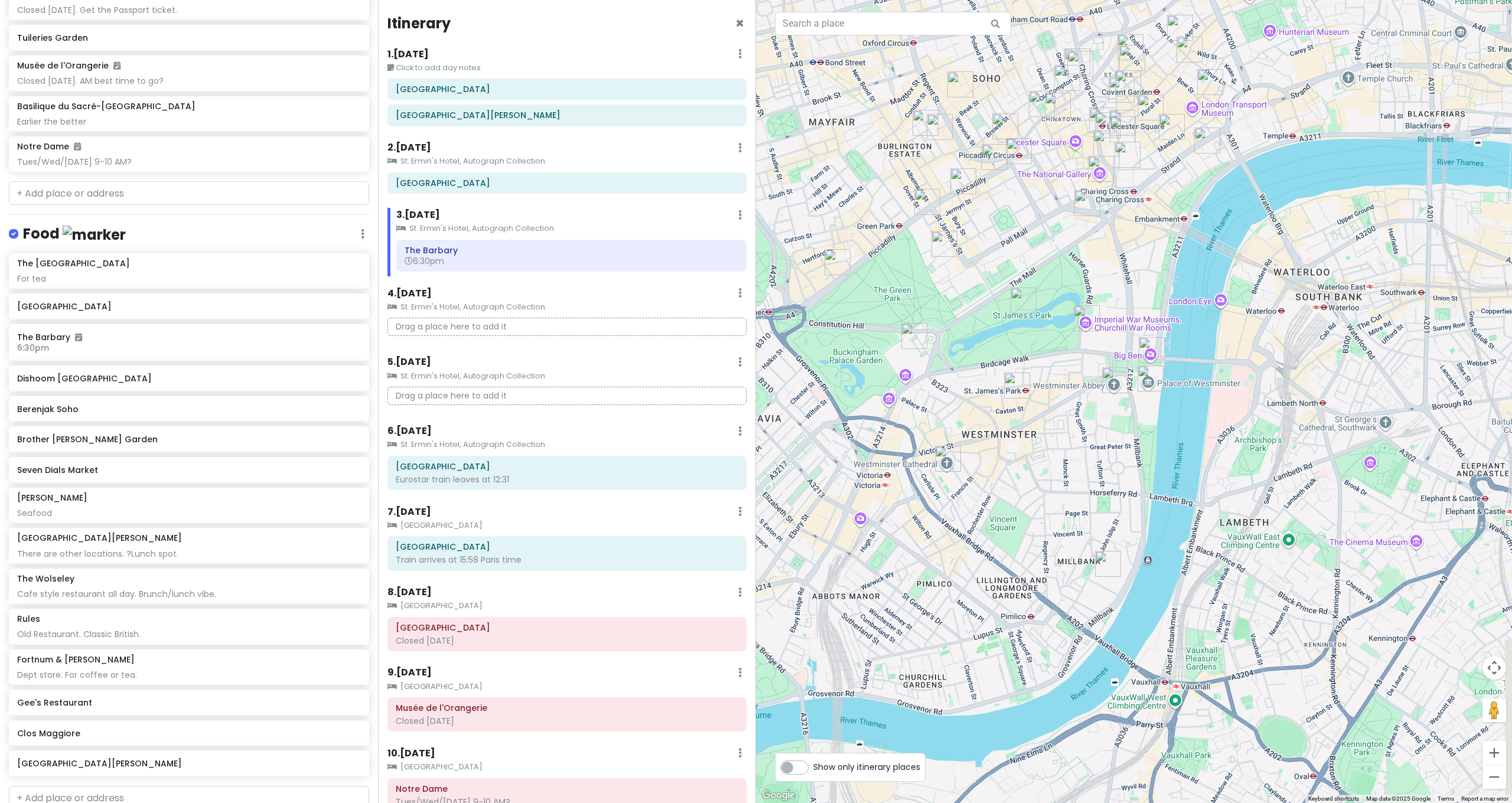
drag, startPoint x: 1092, startPoint y: 147, endPoint x: 1041, endPoint y: 275, distance: 137.8
click at [1041, 275] on div at bounding box center [1133, 401] width 756 height 803
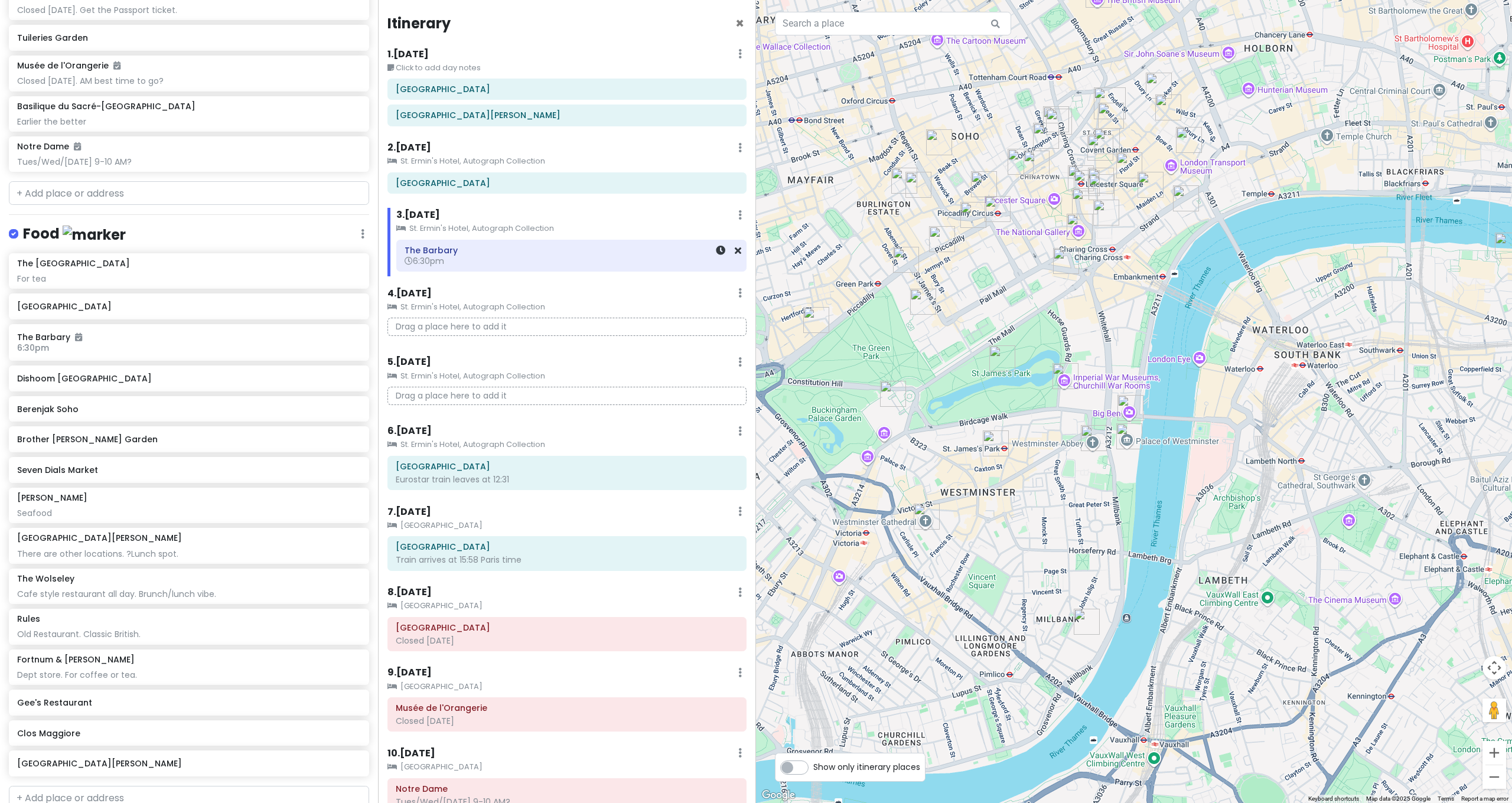
click at [428, 247] on h6 "The Barbary" at bounding box center [571, 250] width 333 height 10
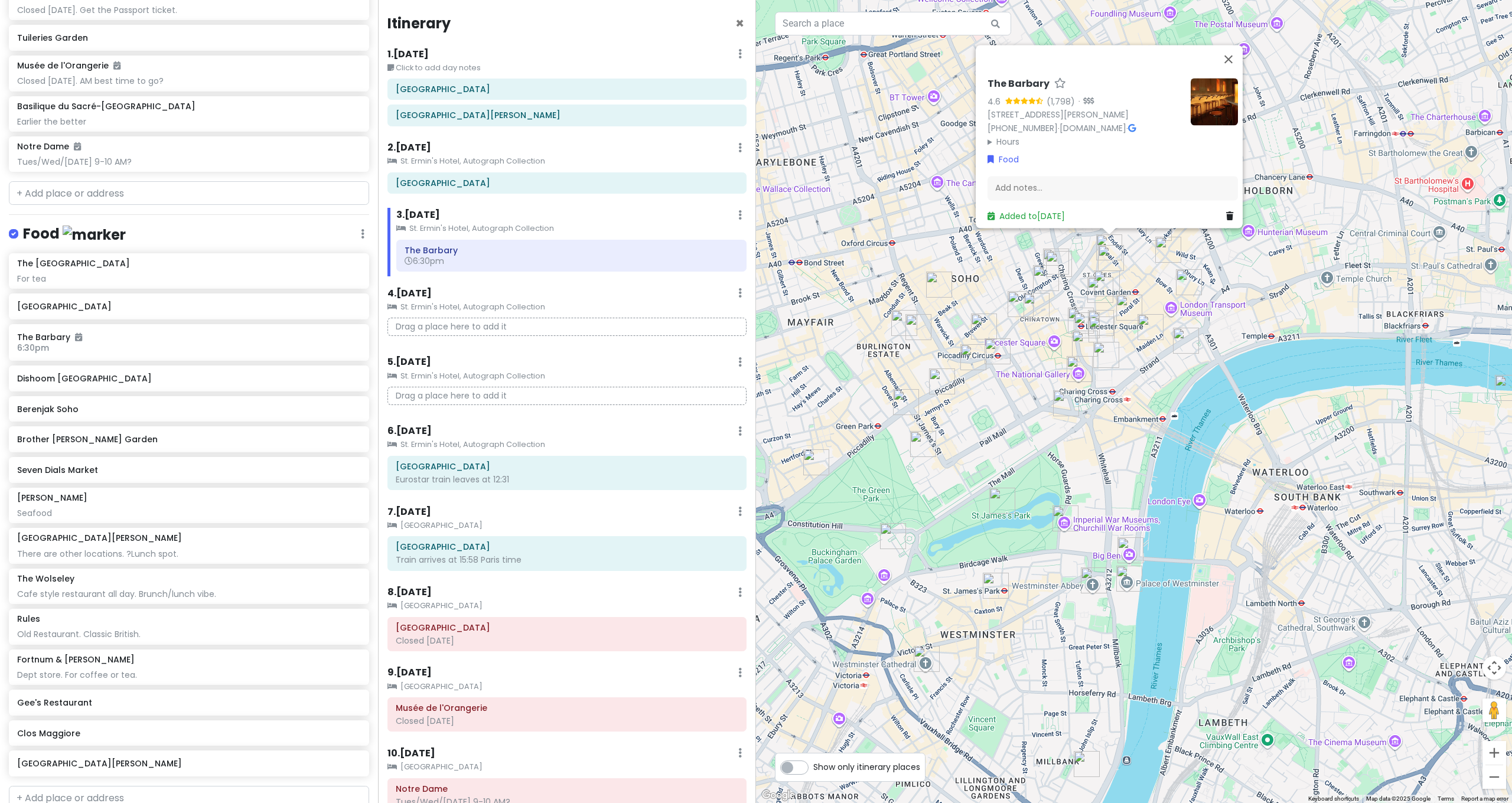
click at [1109, 243] on img "The Barbary" at bounding box center [1109, 247] width 26 height 26
drag, startPoint x: 1106, startPoint y: 259, endPoint x: 1102, endPoint y: 302, distance: 43.2
click at [1106, 260] on img "Seven Dials Market" at bounding box center [1111, 258] width 26 height 26
click at [1106, 288] on img "Dishoom Covent Garden" at bounding box center [1100, 290] width 26 height 26
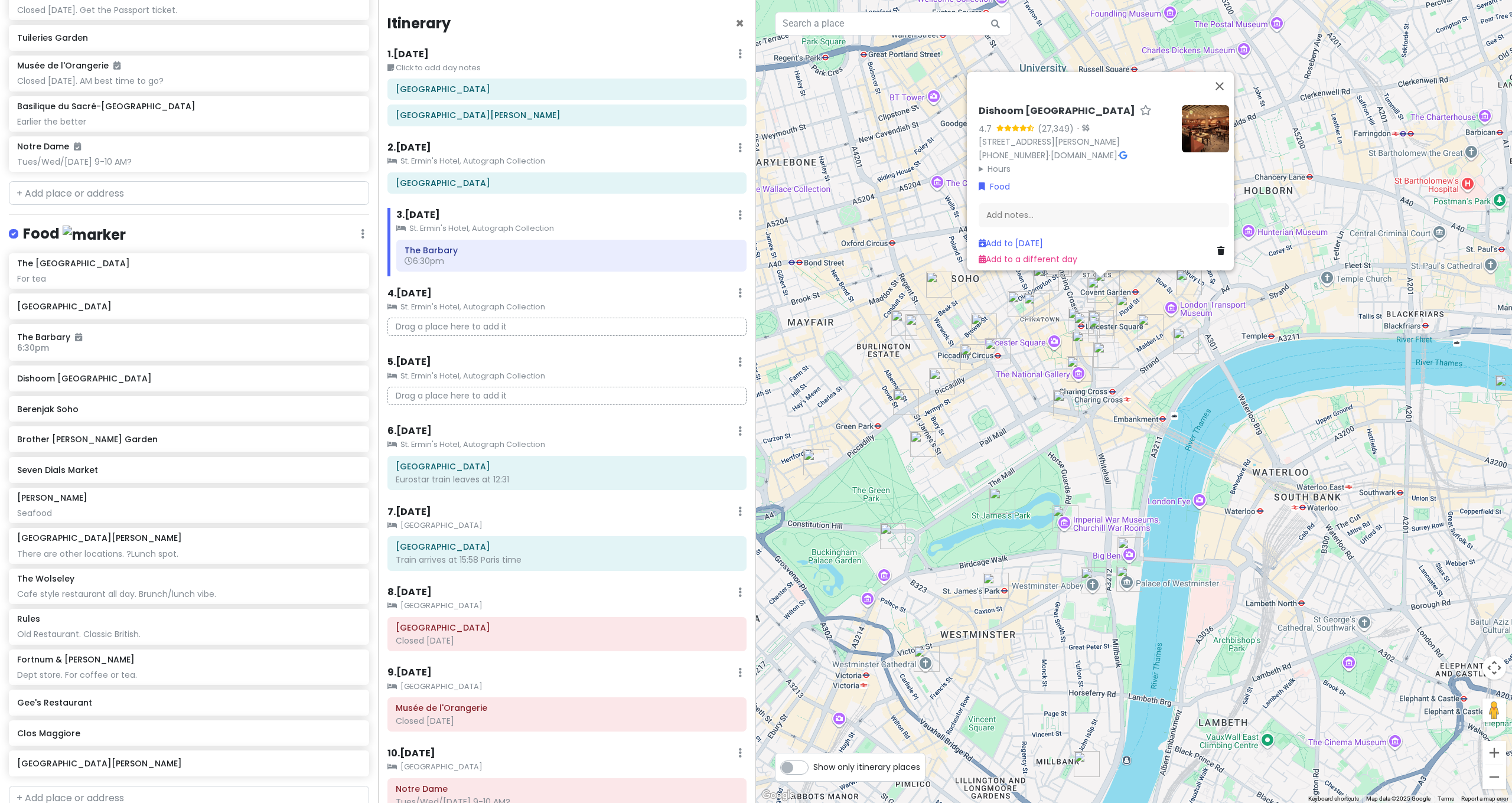
click at [1096, 295] on img "Dishoom Covent Garden" at bounding box center [1100, 290] width 26 height 26
click at [1098, 326] on img "Côte St Martin's Lane" at bounding box center [1101, 330] width 26 height 26
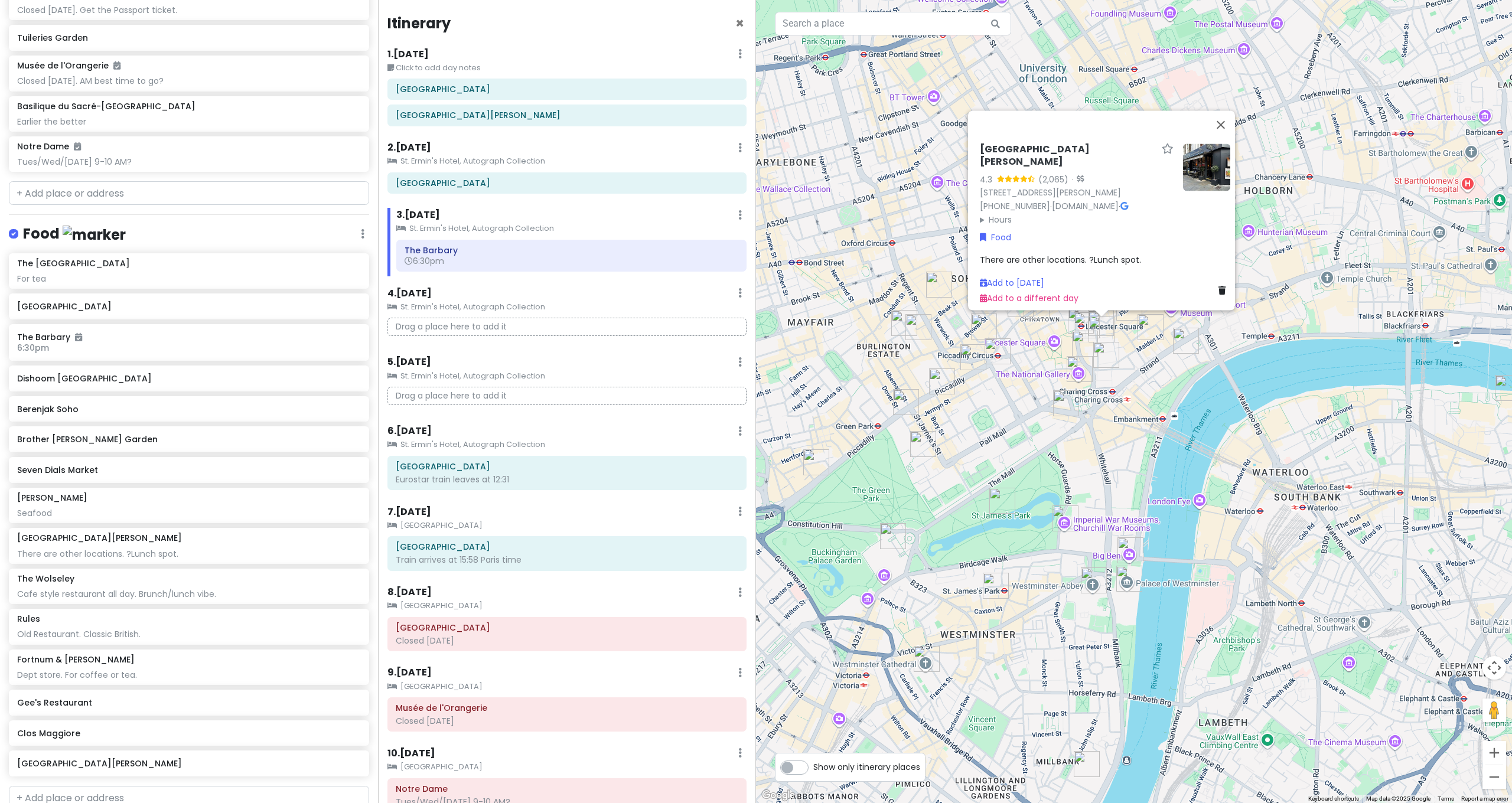
click at [1126, 379] on div "[GEOGRAPHIC_DATA][PERSON_NAME] 4.3 (2,065) · [STREET_ADDRESS][PERSON_NAME] [PHO…" at bounding box center [1133, 401] width 756 height 803
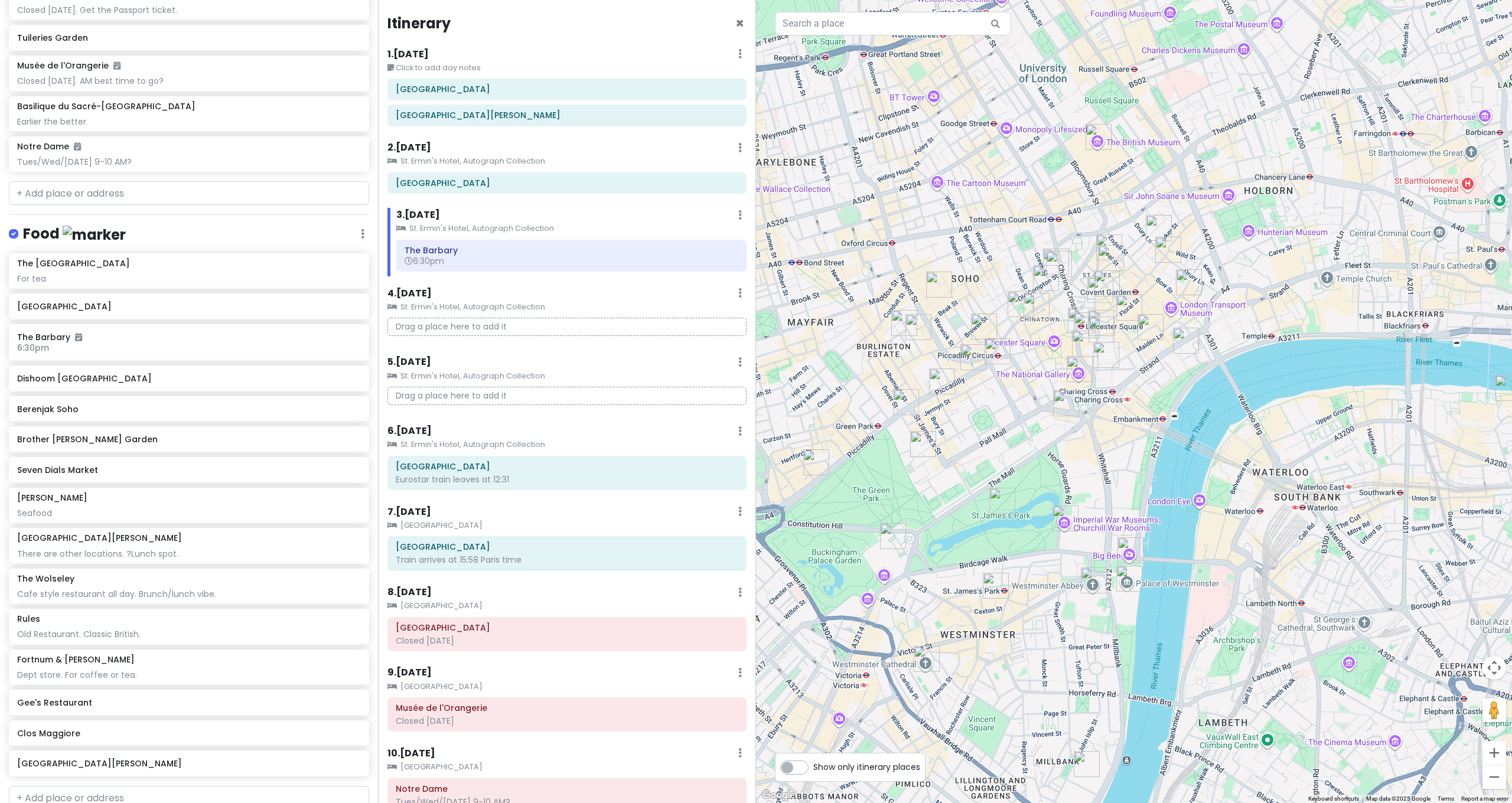
drag, startPoint x: 1094, startPoint y: 290, endPoint x: 1097, endPoint y: 301, distance: 11.4
click at [1094, 291] on img "Dishoom Covent Garden" at bounding box center [1100, 290] width 26 height 26
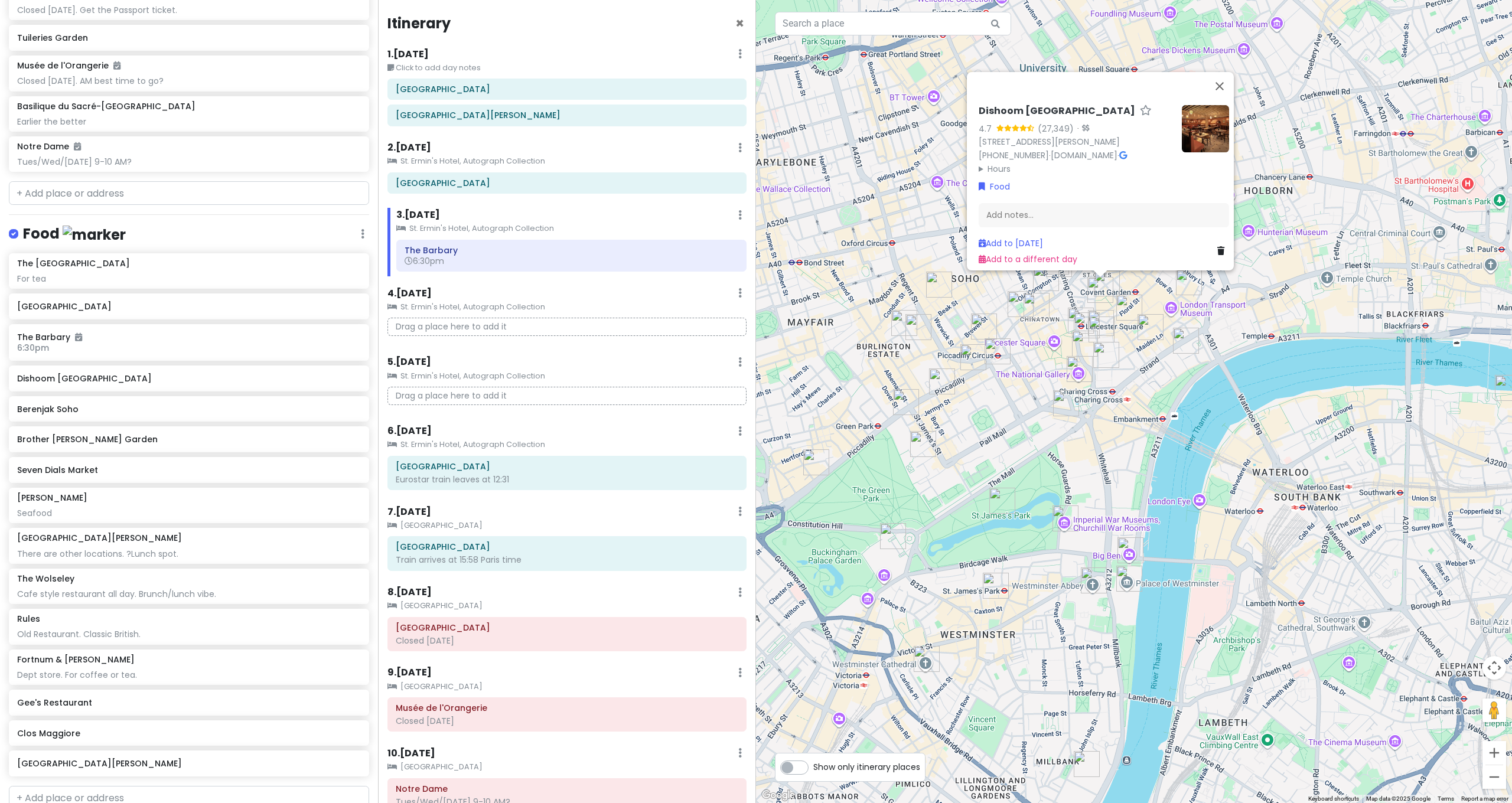
click at [1101, 314] on img "Mr Fogg's Gin Parlour" at bounding box center [1101, 323] width 26 height 26
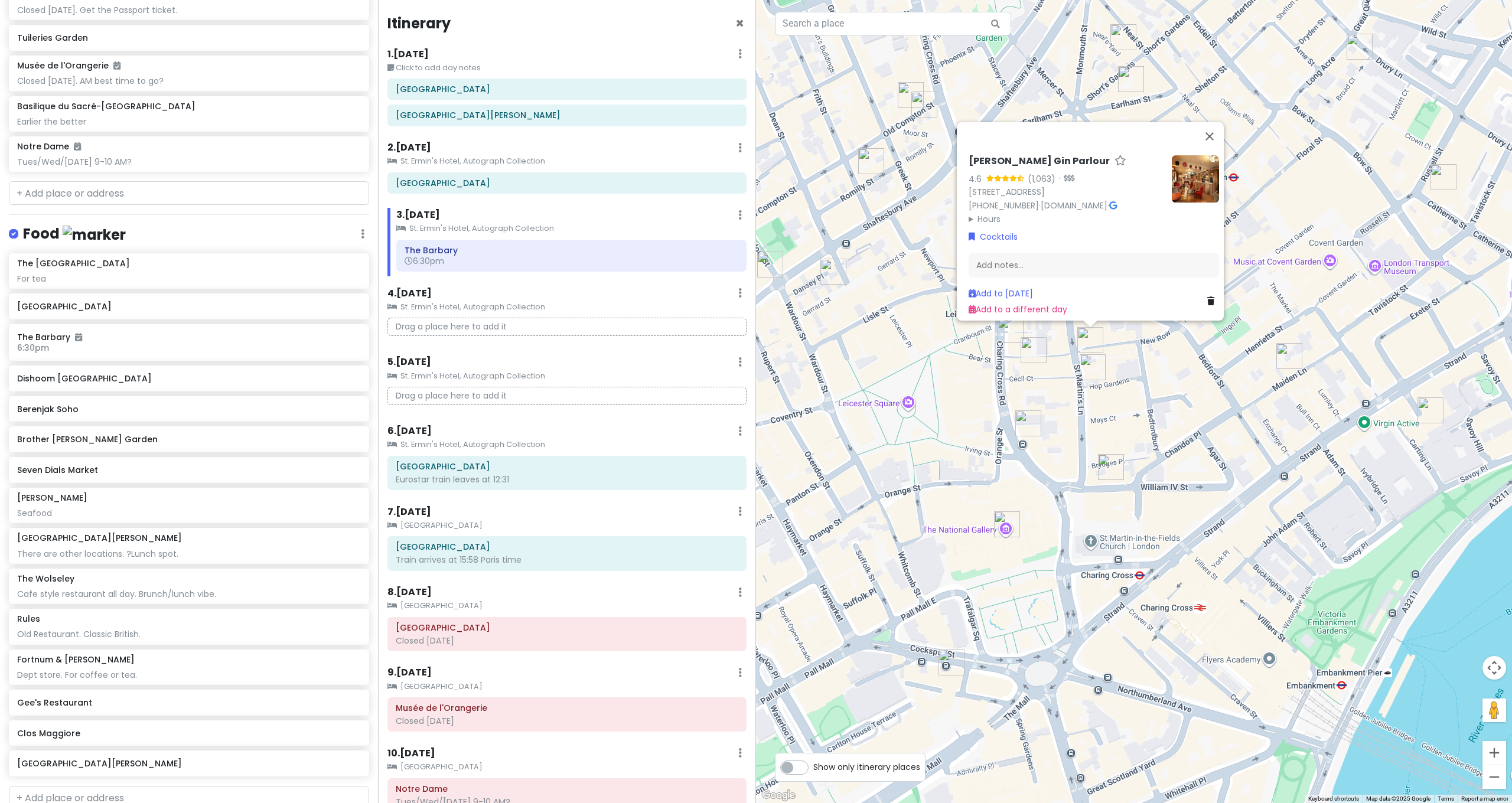
click at [1084, 339] on img "Mr Fogg's Gin Parlour" at bounding box center [1090, 340] width 26 height 26
click at [1085, 366] on img "Côte St Martin's Lane" at bounding box center [1093, 367] width 26 height 26
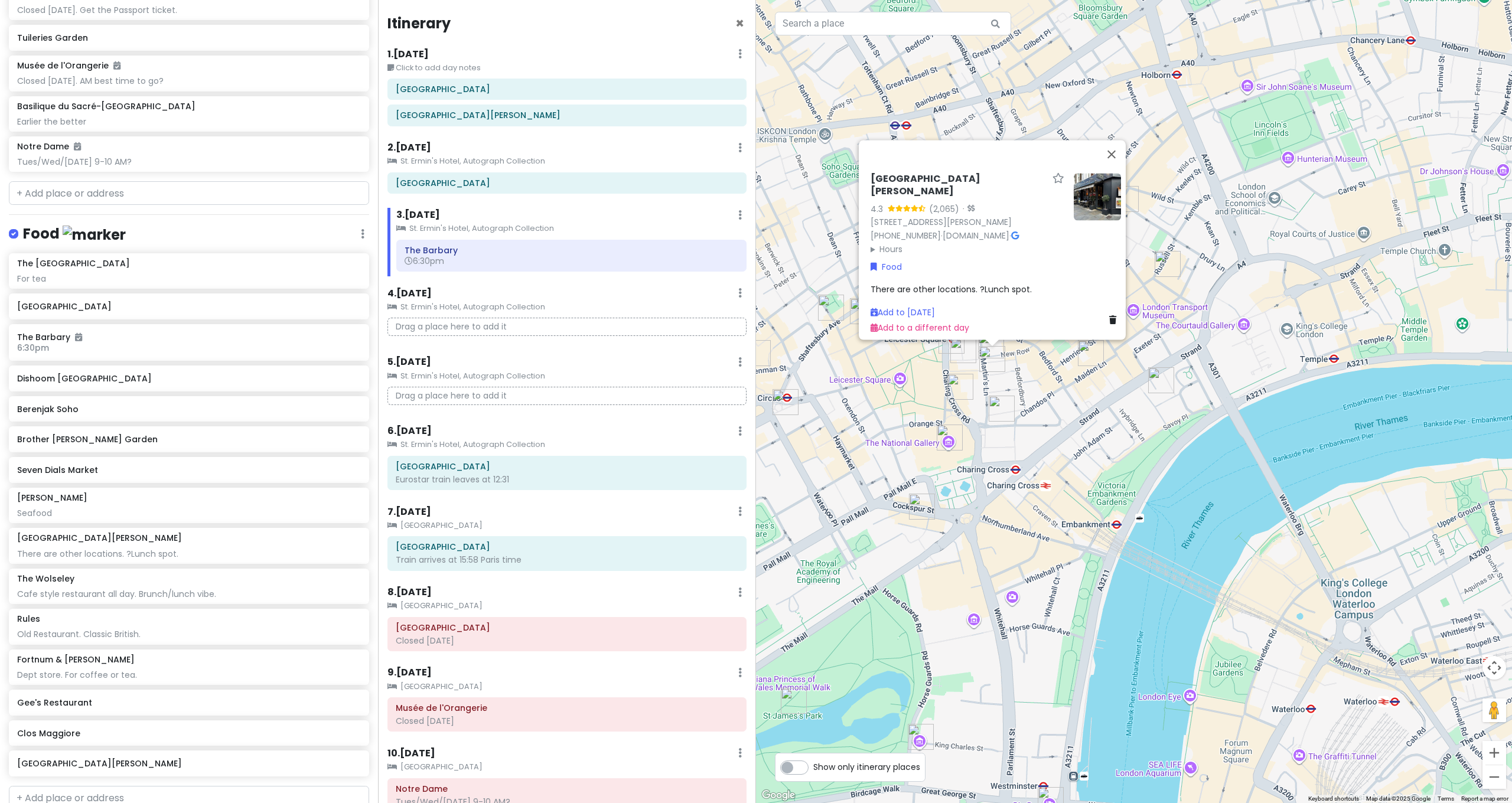
drag, startPoint x: 909, startPoint y: 404, endPoint x: 911, endPoint y: 398, distance: 6.3
click at [910, 404] on div "[GEOGRAPHIC_DATA][PERSON_NAME] 4.3 (2,065) · [STREET_ADDRESS][PERSON_NAME] [PHO…" at bounding box center [1133, 401] width 756 height 803
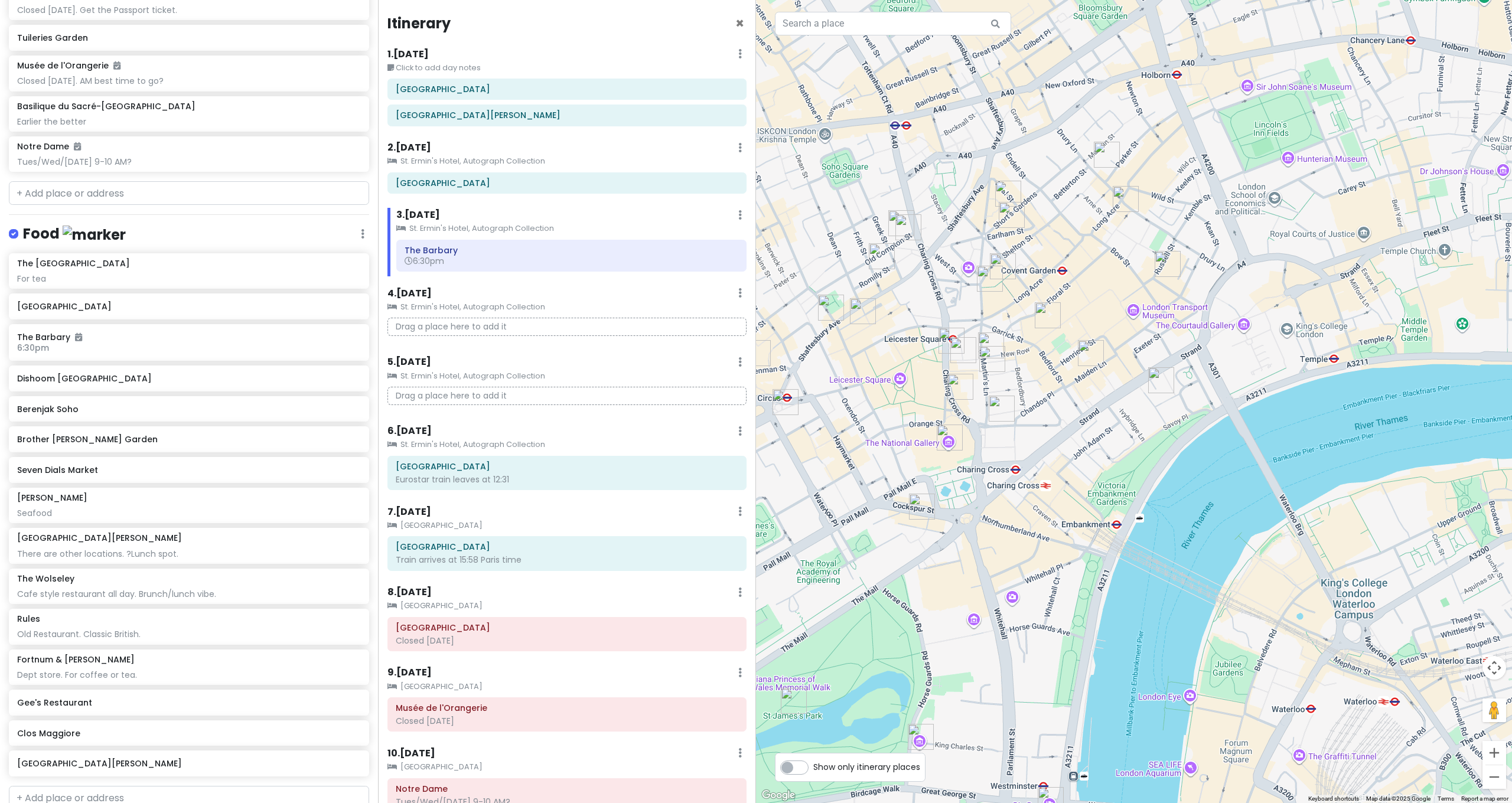
click at [860, 314] on img "Opium Cocktail Bar - Soho" at bounding box center [863, 311] width 26 height 26
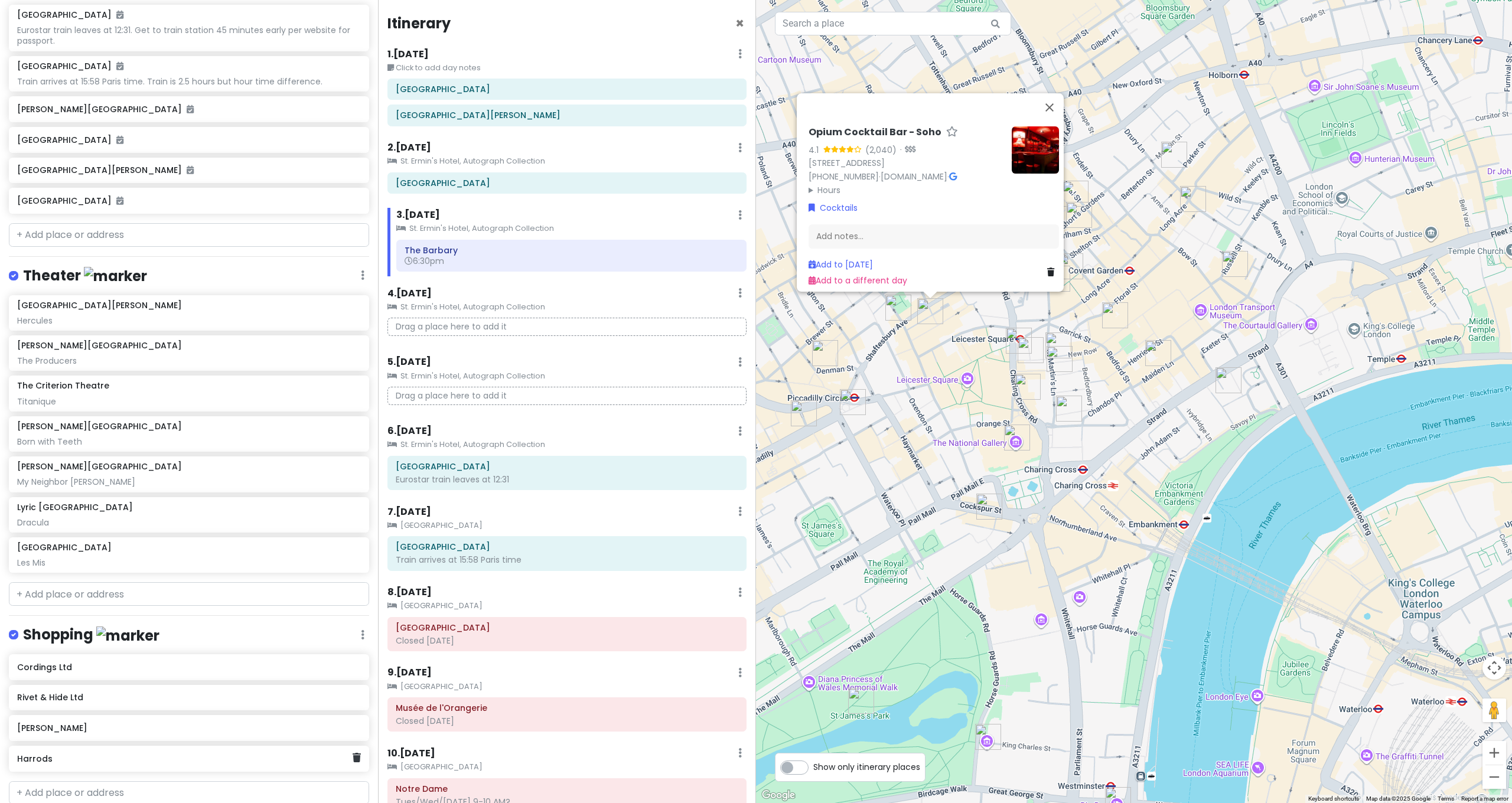
scroll to position [2084, 0]
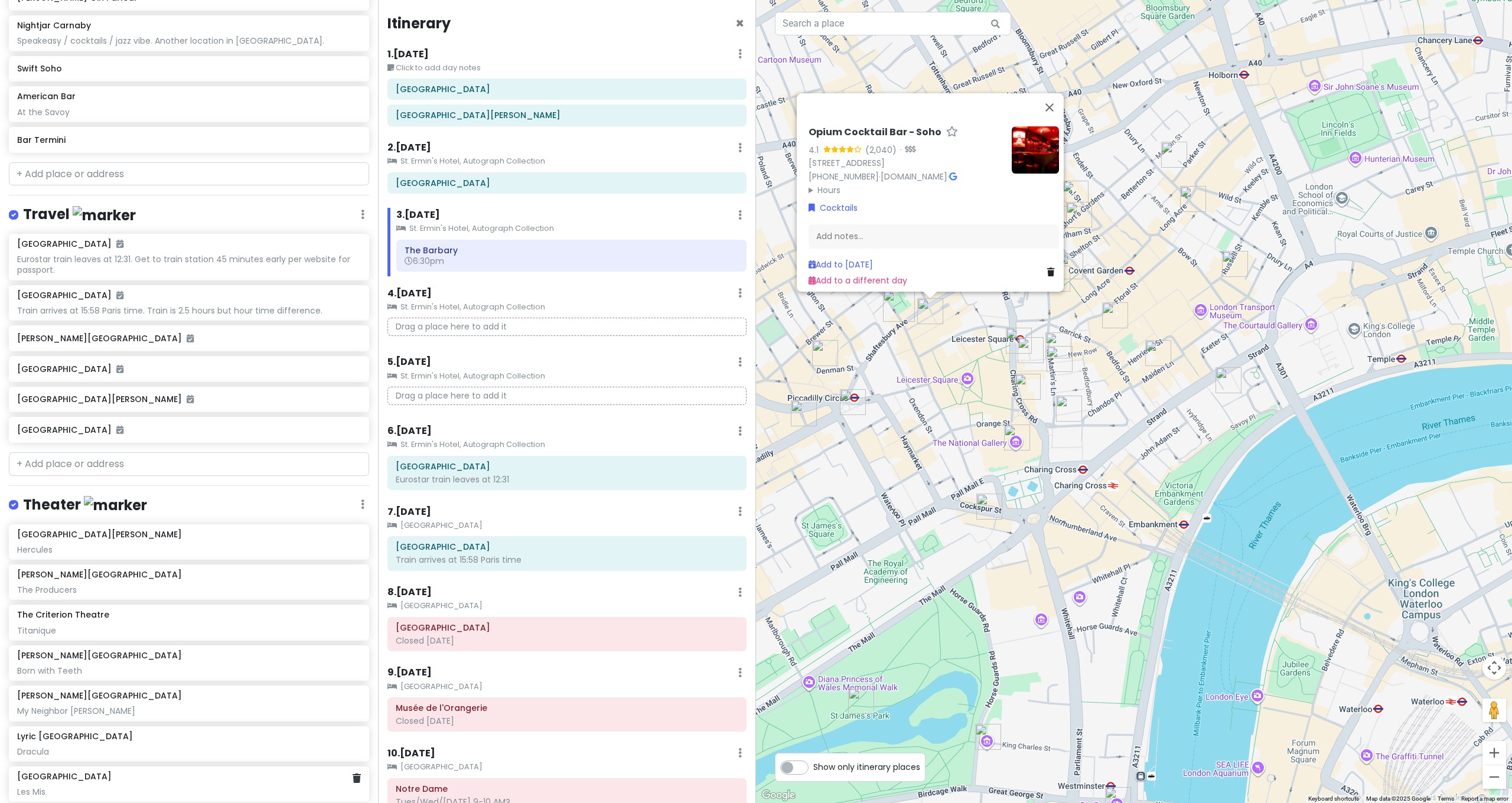
click at [113, 771] on div "[GEOGRAPHIC_DATA]" at bounding box center [189, 776] width 343 height 10
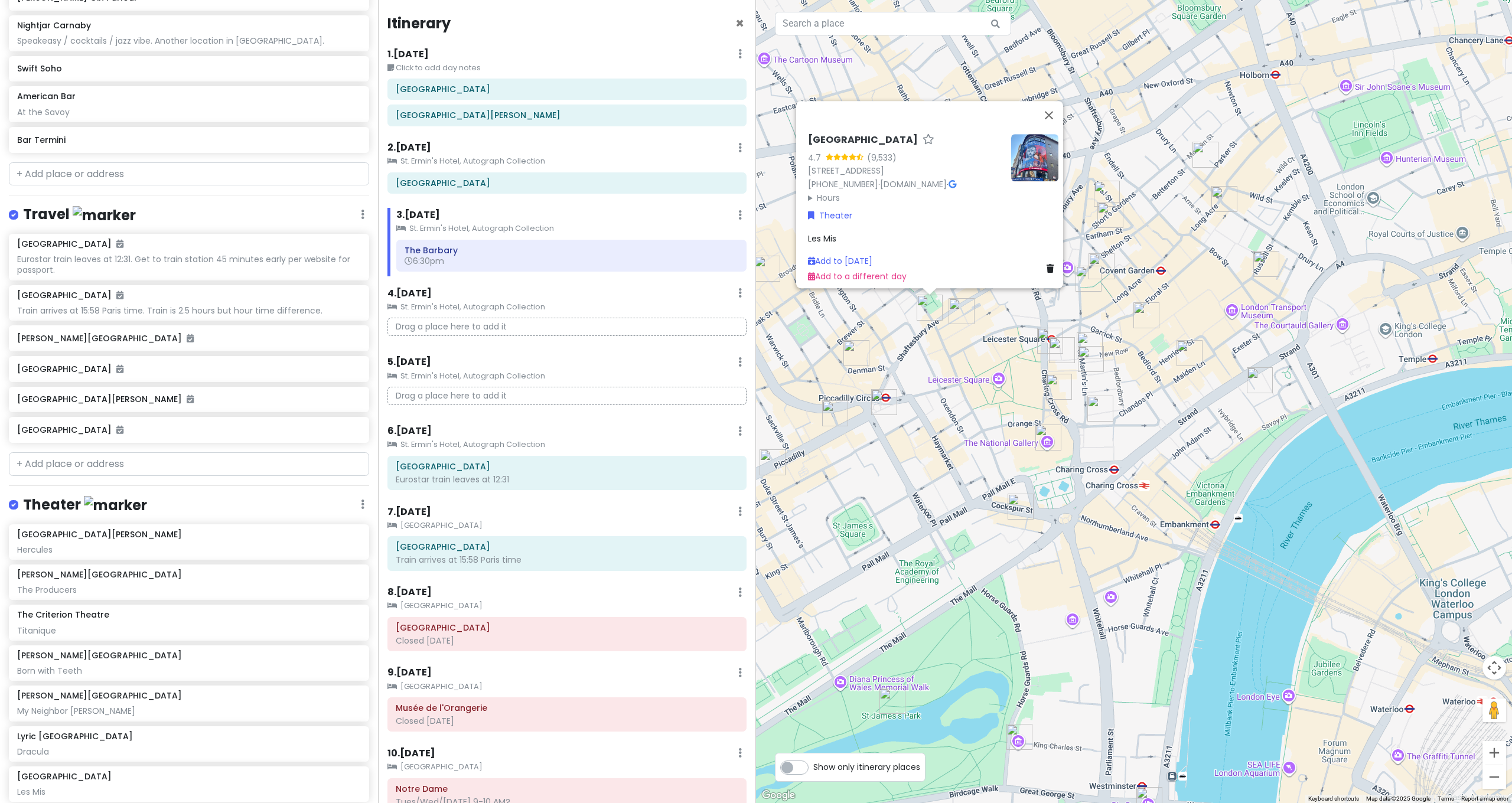
click at [1046, 339] on img "Wyndham's Theatre" at bounding box center [1050, 341] width 26 height 26
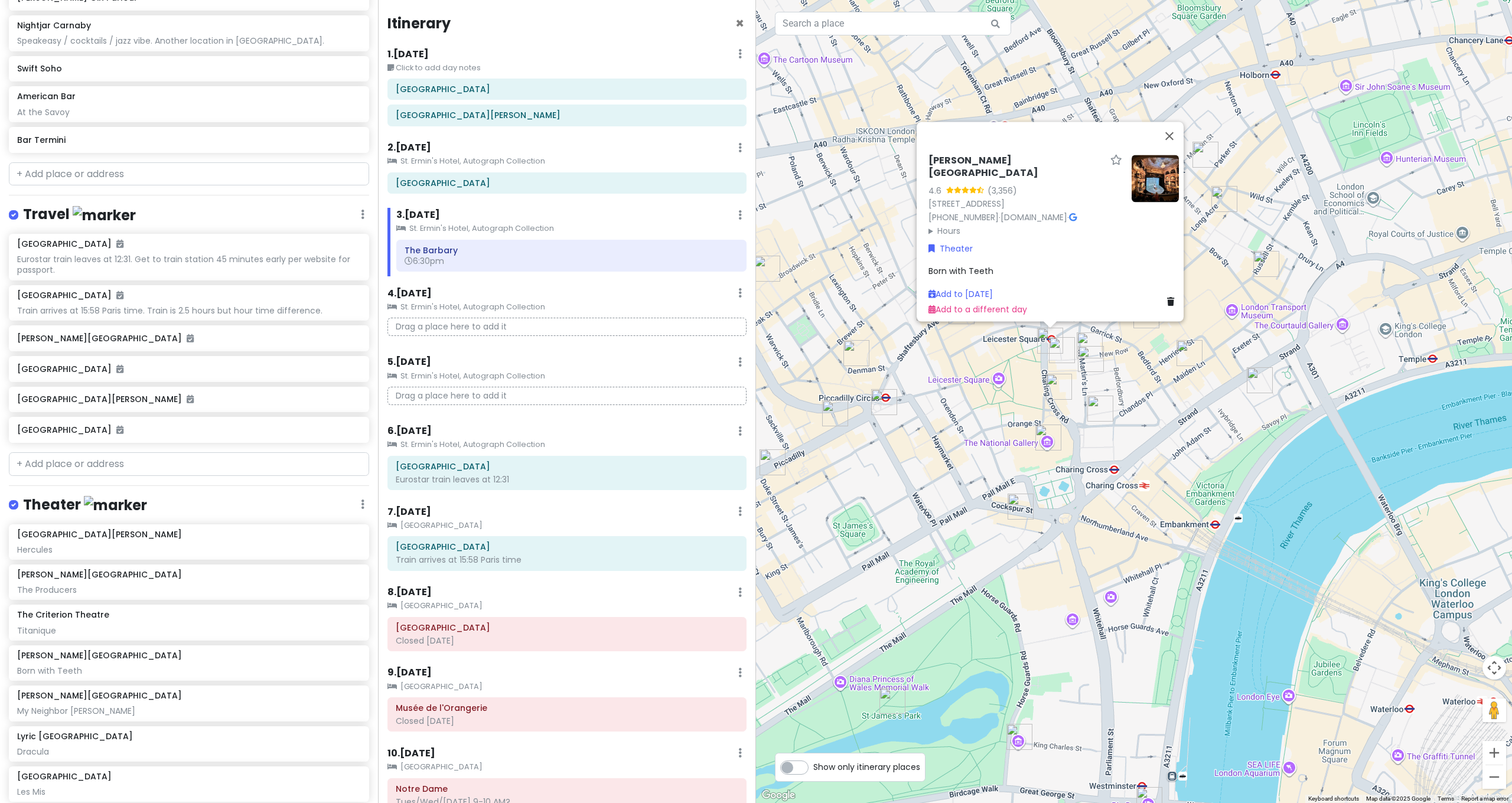
click at [1058, 385] on img "Garrick Theatre" at bounding box center [1059, 386] width 26 height 26
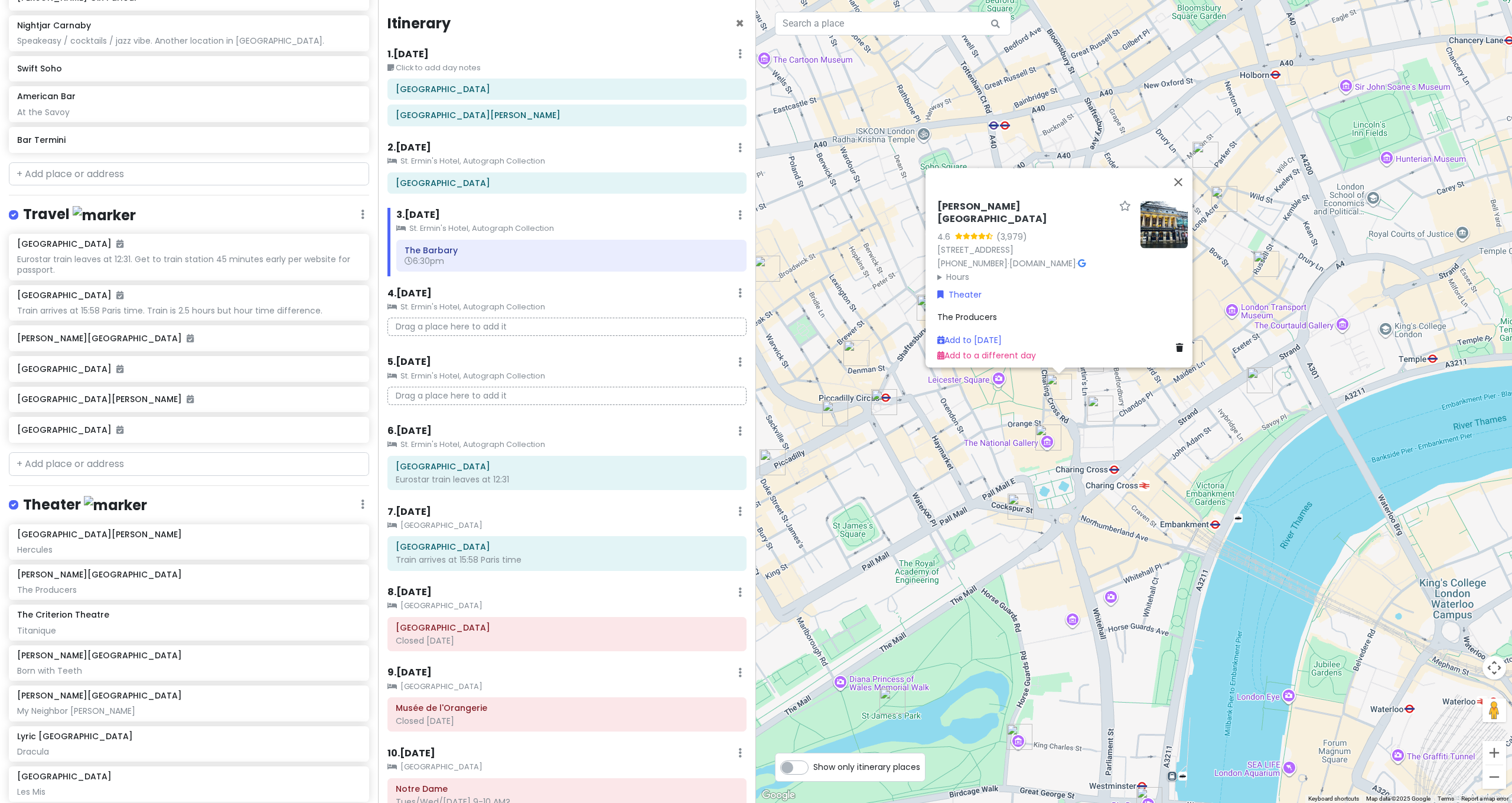
drag, startPoint x: 1169, startPoint y: 428, endPoint x: 1081, endPoint y: 488, distance: 106.5
click at [1169, 428] on div "[PERSON_NAME][GEOGRAPHIC_DATA] 4.6 (3,979) [STREET_ADDRESS] [PHONE_NUMBER] · [D…" at bounding box center [1133, 401] width 756 height 803
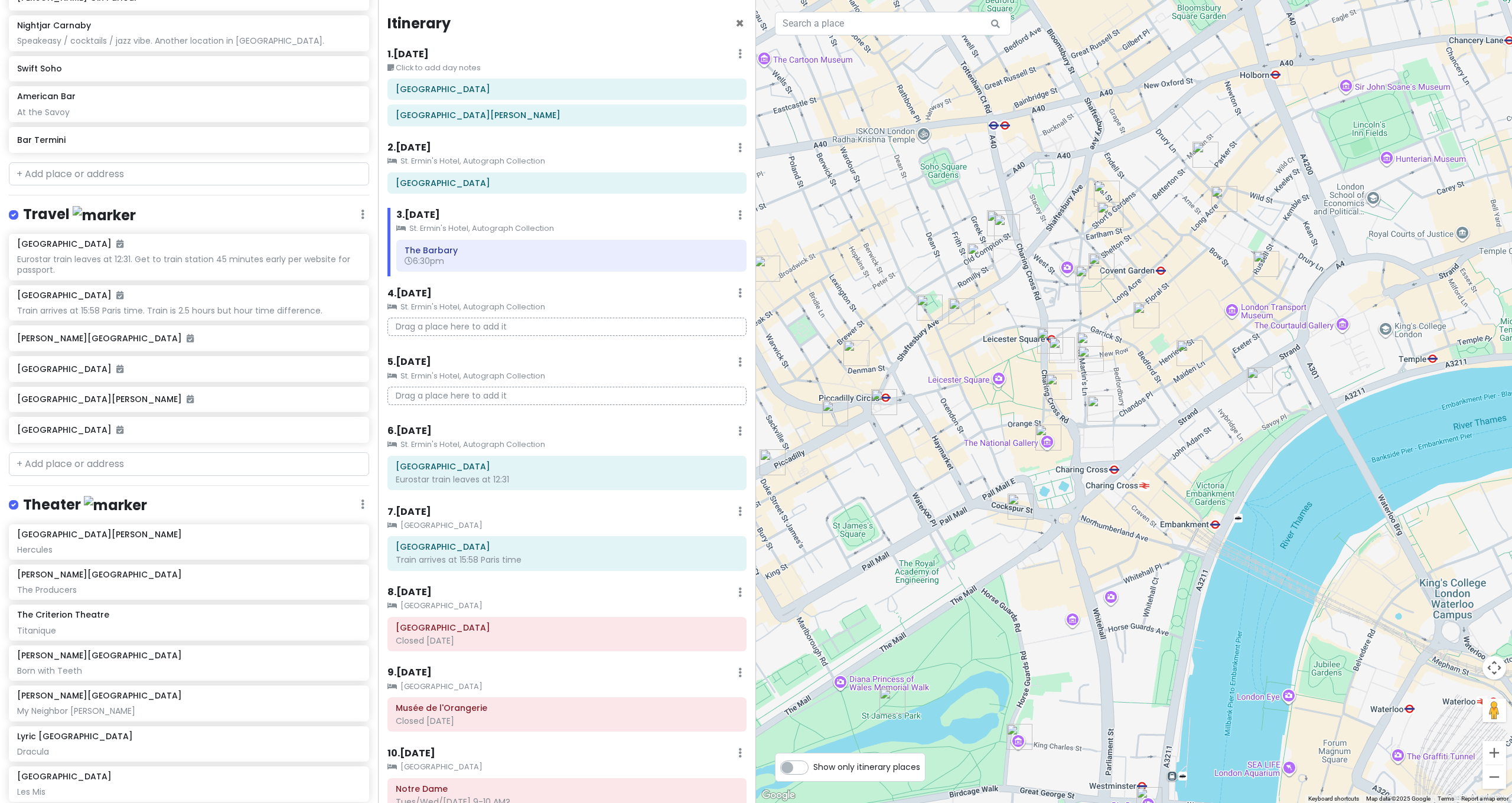
click at [993, 213] on img "Swift Soho" at bounding box center [1000, 223] width 26 height 26
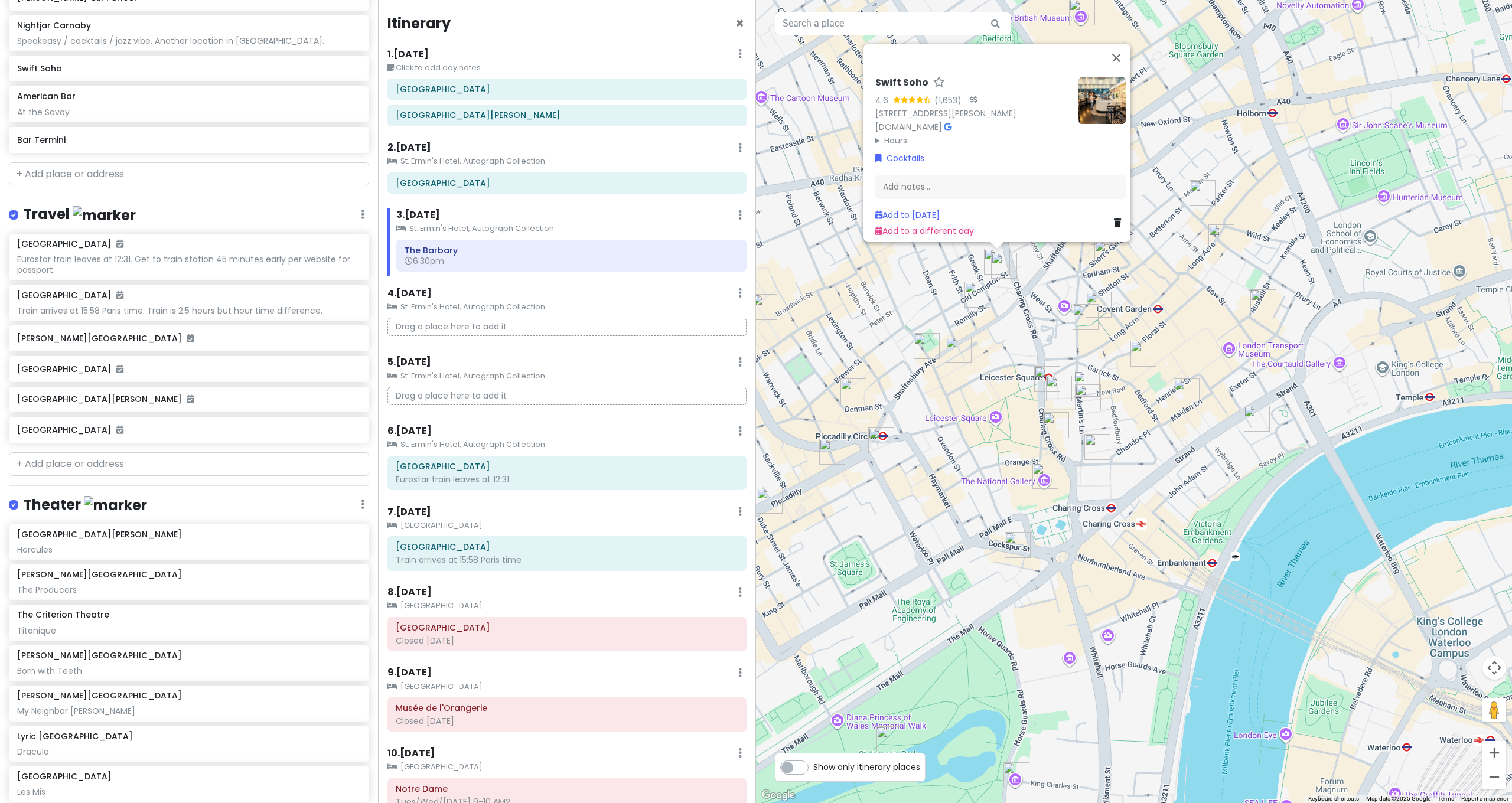
click at [1039, 380] on img "Wyndham's Theatre" at bounding box center [1047, 379] width 26 height 26
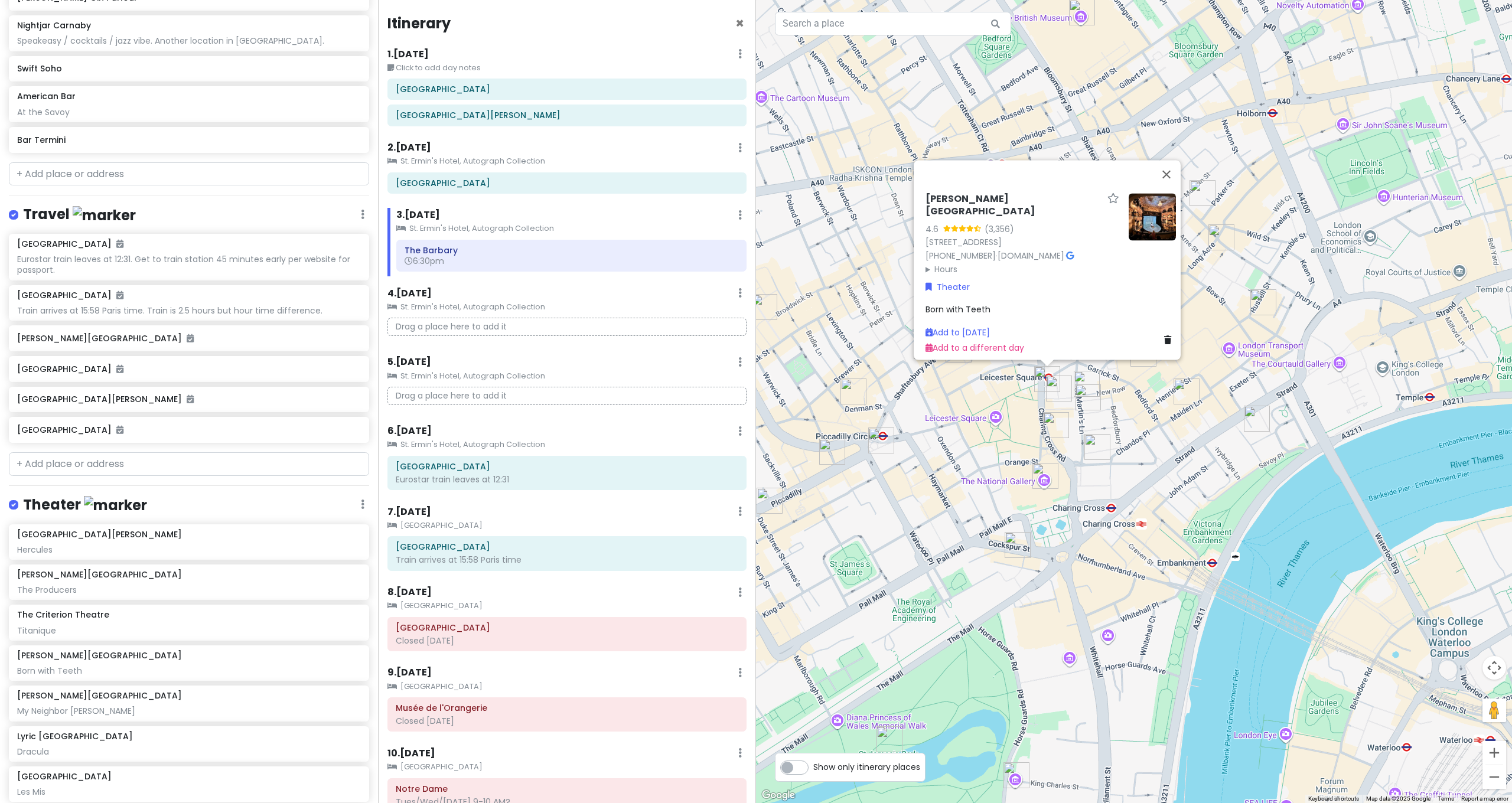
click at [1047, 423] on img "Garrick Theatre" at bounding box center [1056, 425] width 26 height 26
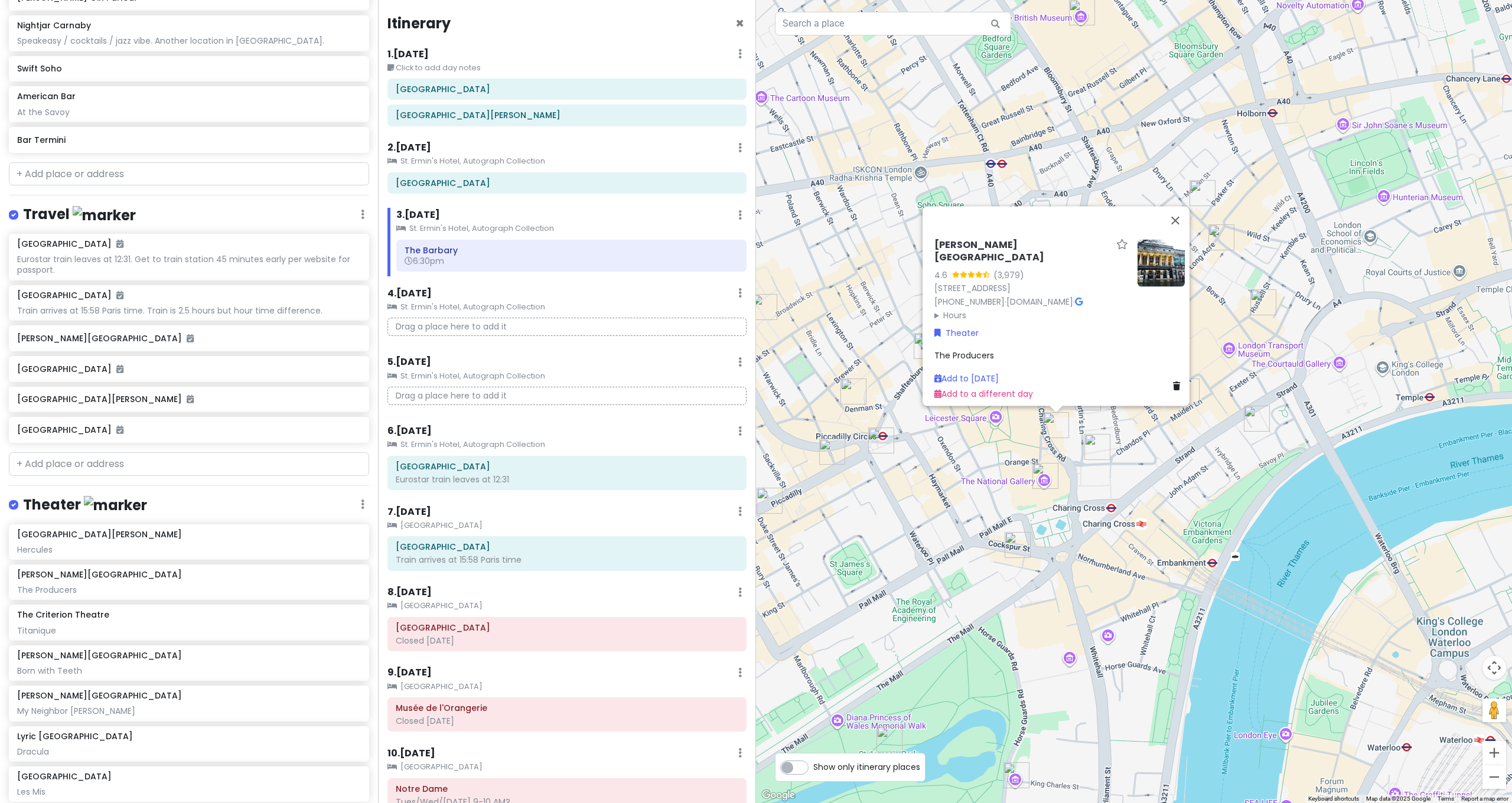
click at [873, 445] on img "The Criterion Theatre" at bounding box center [881, 440] width 26 height 26
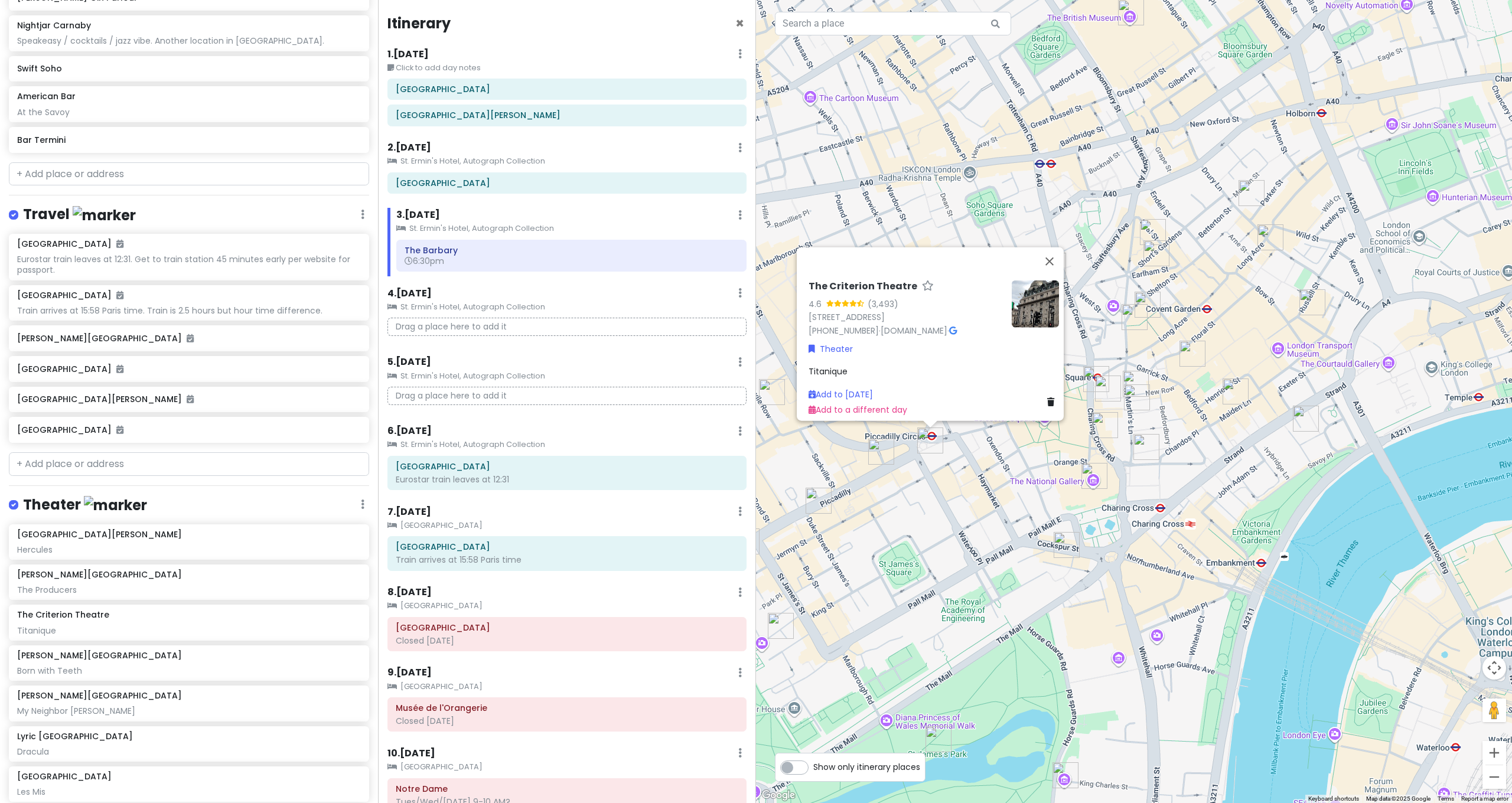
click at [1310, 300] on img "Theatre Royal Drury Lane" at bounding box center [1312, 302] width 26 height 26
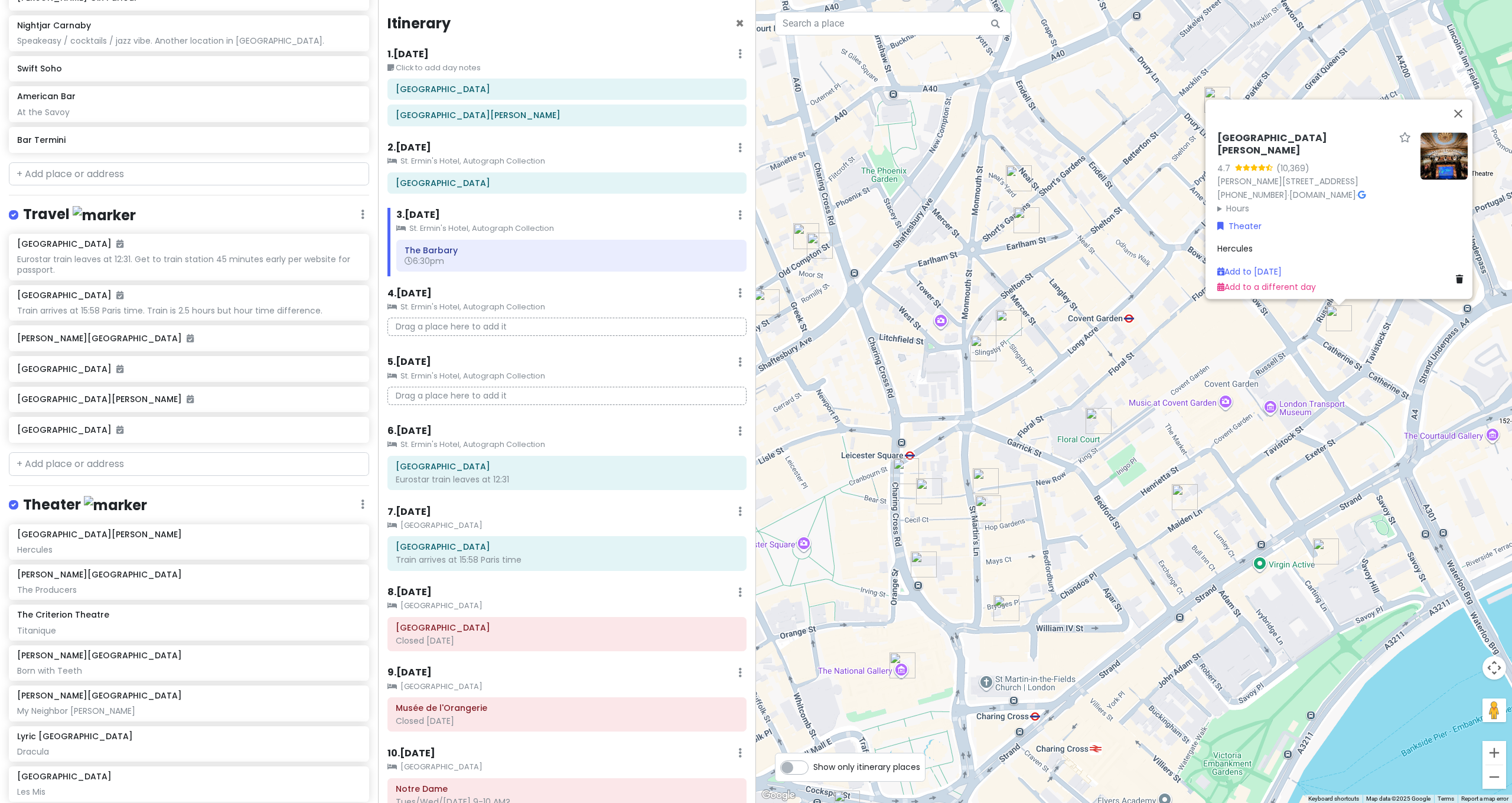
click at [1248, 394] on div "Theatre Royal [PERSON_NAME][STREET_ADDRESS][PERSON_NAME] [PHONE_NUMBER] · [DOMA…" at bounding box center [1133, 401] width 756 height 803
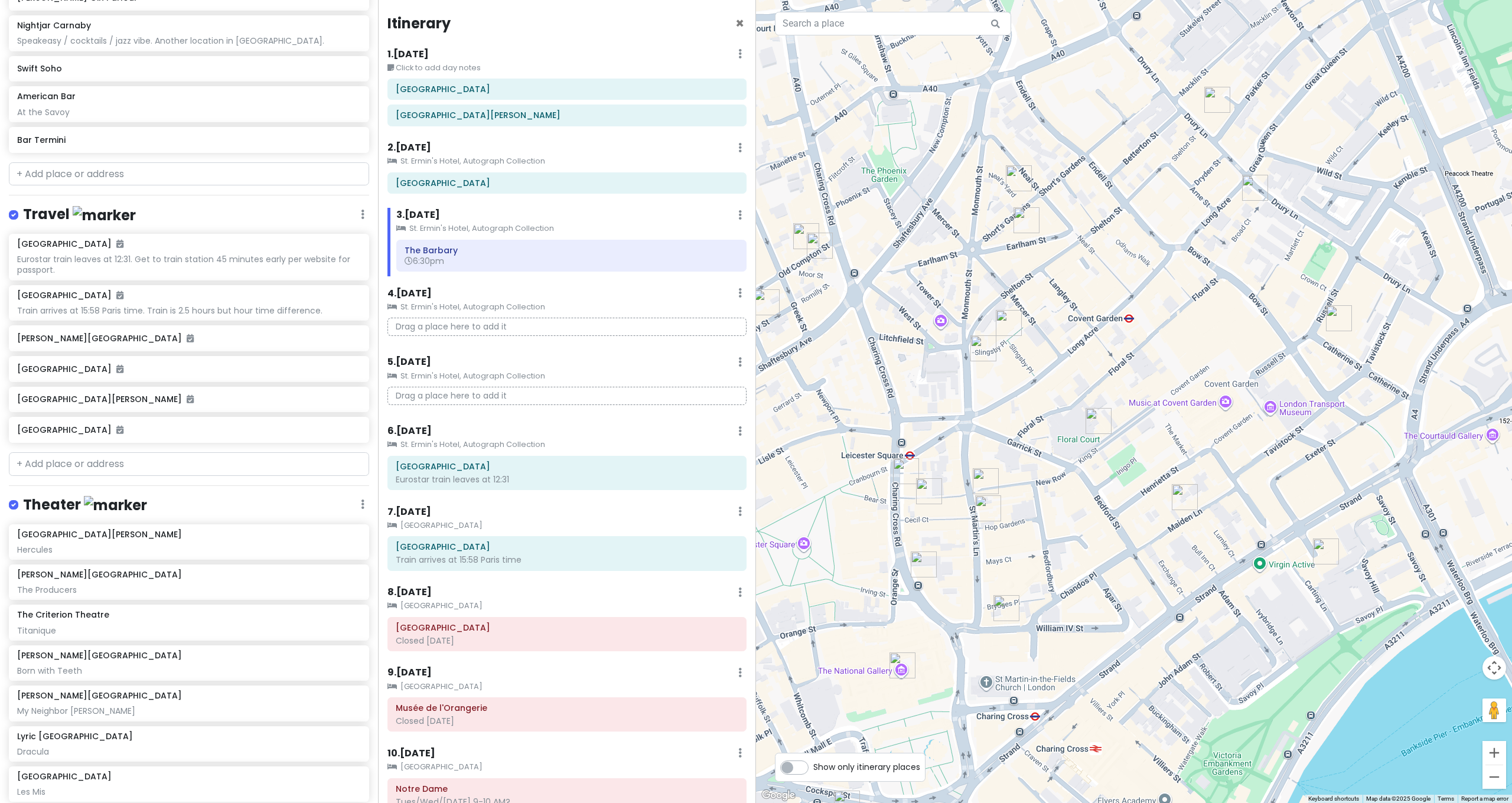
click at [1255, 189] on img "Barrafina Drury Lane" at bounding box center [1255, 187] width 26 height 26
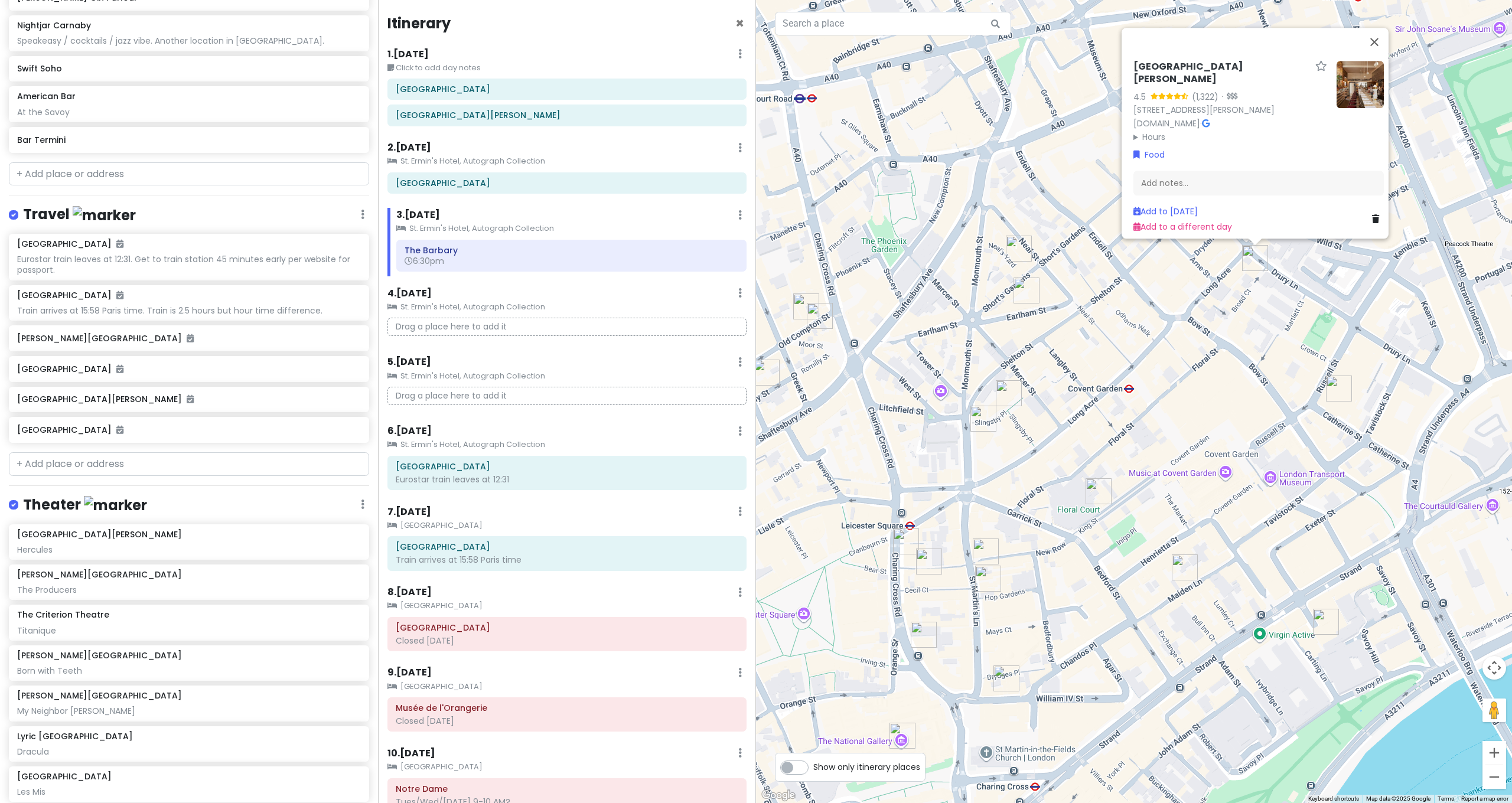
click at [1361, 89] on img at bounding box center [1360, 84] width 47 height 47
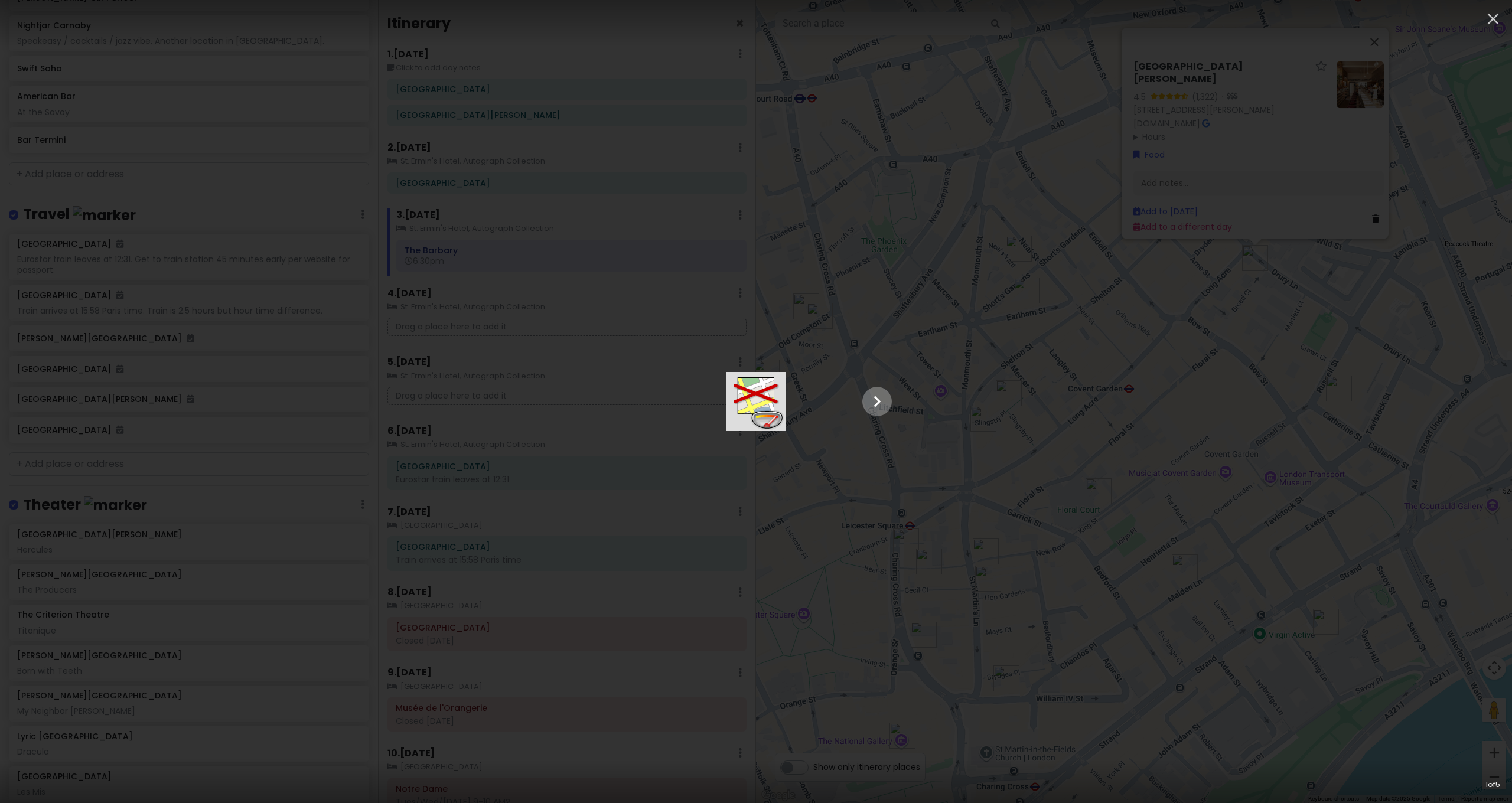
click at [888, 408] on icon "Show slide 2 of 5" at bounding box center [877, 401] width 23 height 28
click at [888, 408] on icon "Show slide 3 of 5" at bounding box center [877, 401] width 23 height 28
click at [888, 408] on icon "Show slide 4 of 5" at bounding box center [877, 401] width 23 height 28
click at [888, 408] on icon "Show slide 5 of 5" at bounding box center [877, 401] width 23 height 28
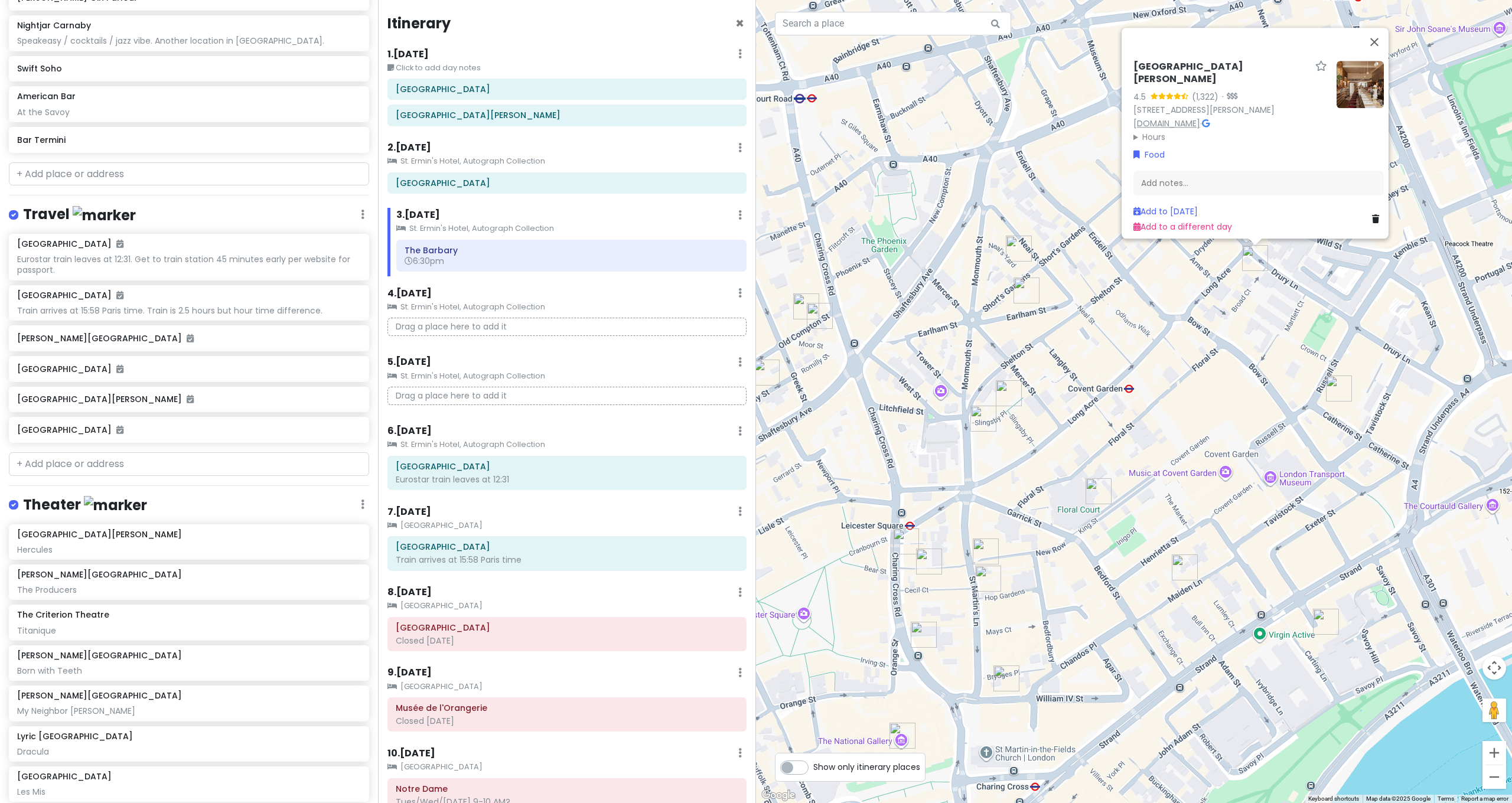
click at [1159, 118] on link "[DOMAIN_NAME]" at bounding box center [1166, 123] width 67 height 12
click at [1277, 181] on div "Add notes..." at bounding box center [1258, 183] width 251 height 25
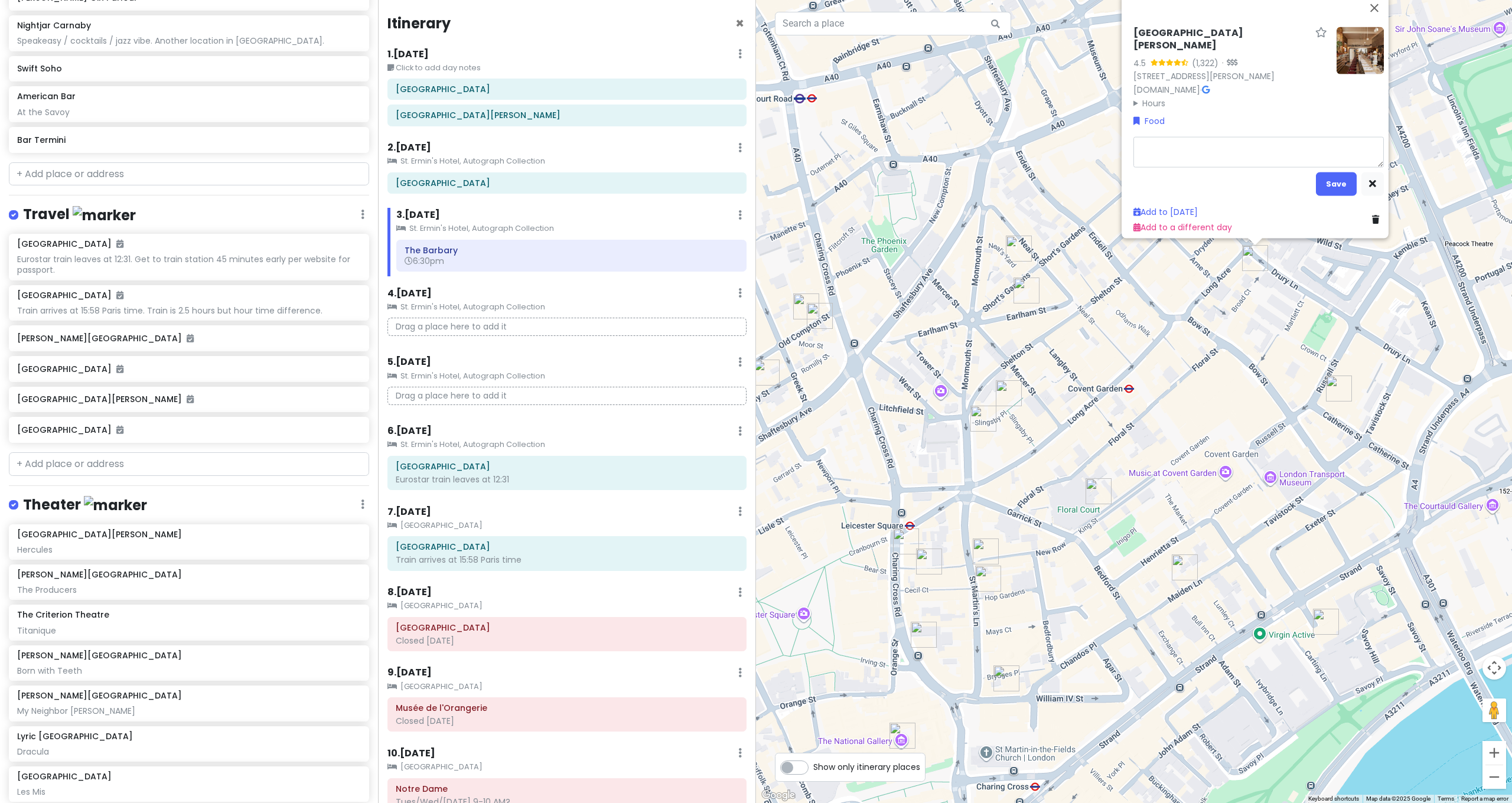
click at [1186, 549] on div "[GEOGRAPHIC_DATA][PERSON_NAME] 4.5 (1,322) · [STREET_ADDRESS][PERSON_NAME] [DOM…" at bounding box center [1133, 401] width 756 height 803
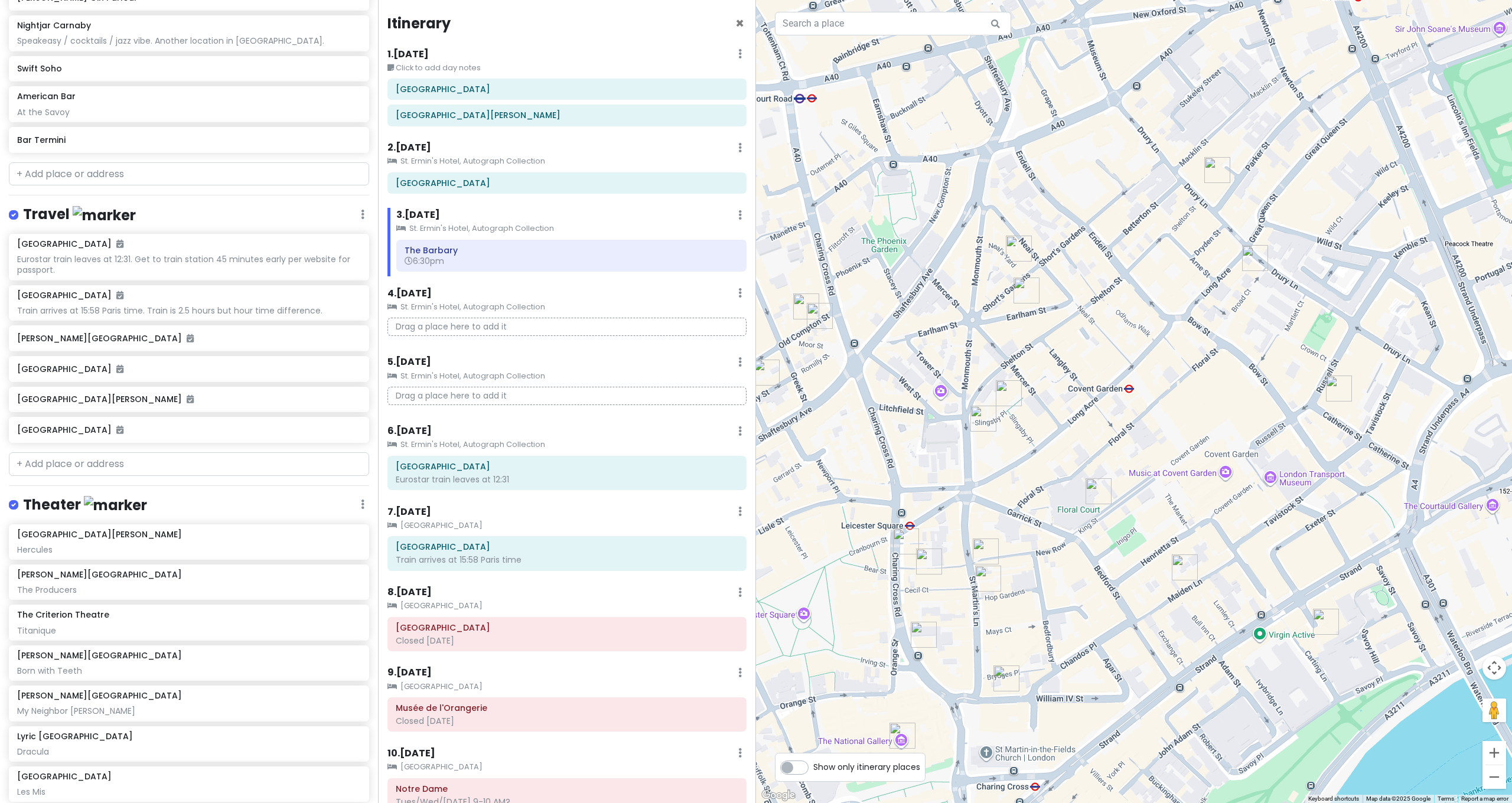
click at [1184, 564] on img "Rules" at bounding box center [1185, 567] width 26 height 26
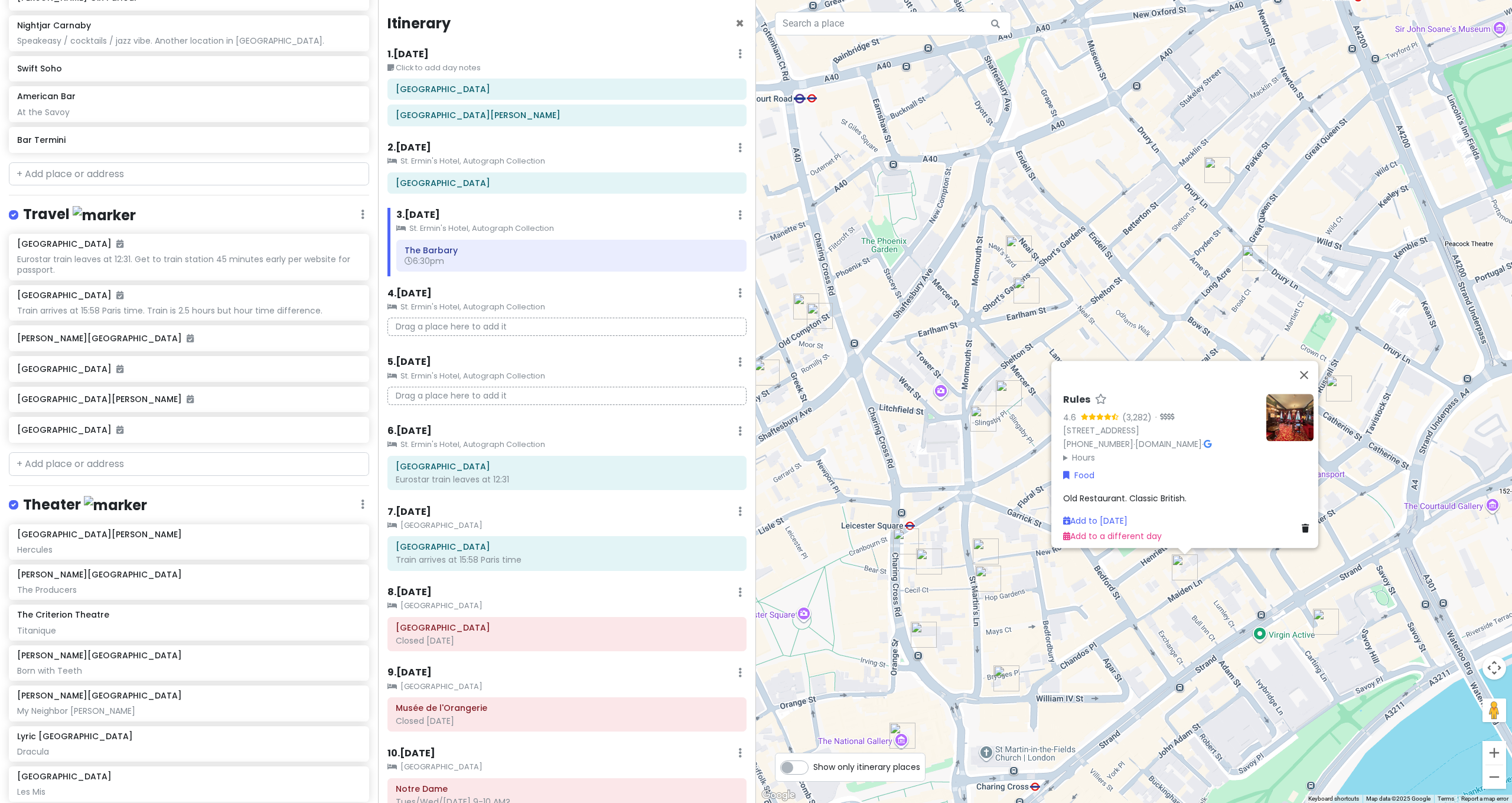
click at [1091, 578] on div "Rules 4.6 (3,282) · [STREET_ADDRESS] [PHONE_NUMBER] · [DOMAIN_NAME] · Hours [DA…" at bounding box center [1133, 401] width 756 height 803
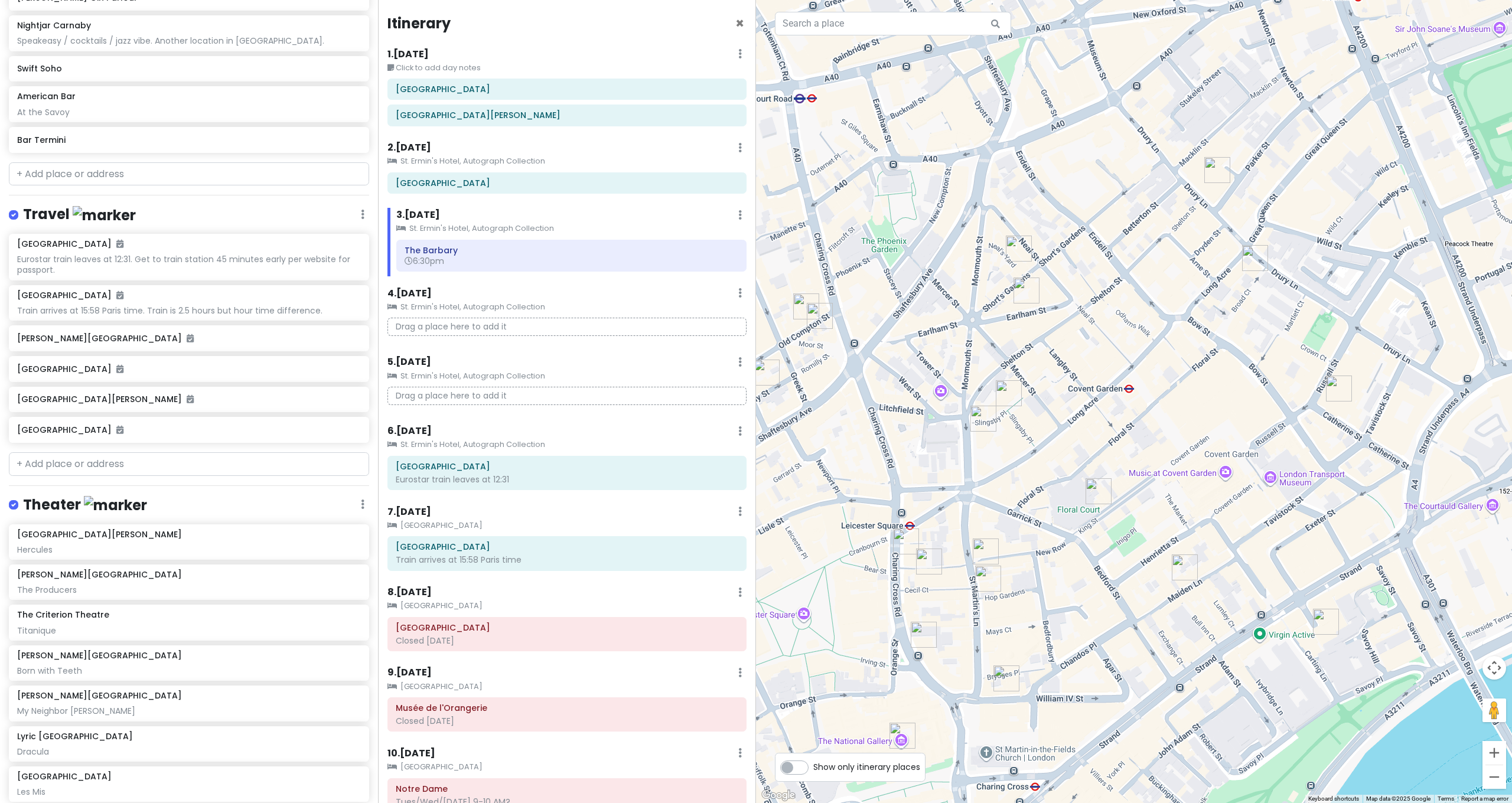
click at [1100, 488] on img "Clos Maggiore" at bounding box center [1098, 491] width 26 height 26
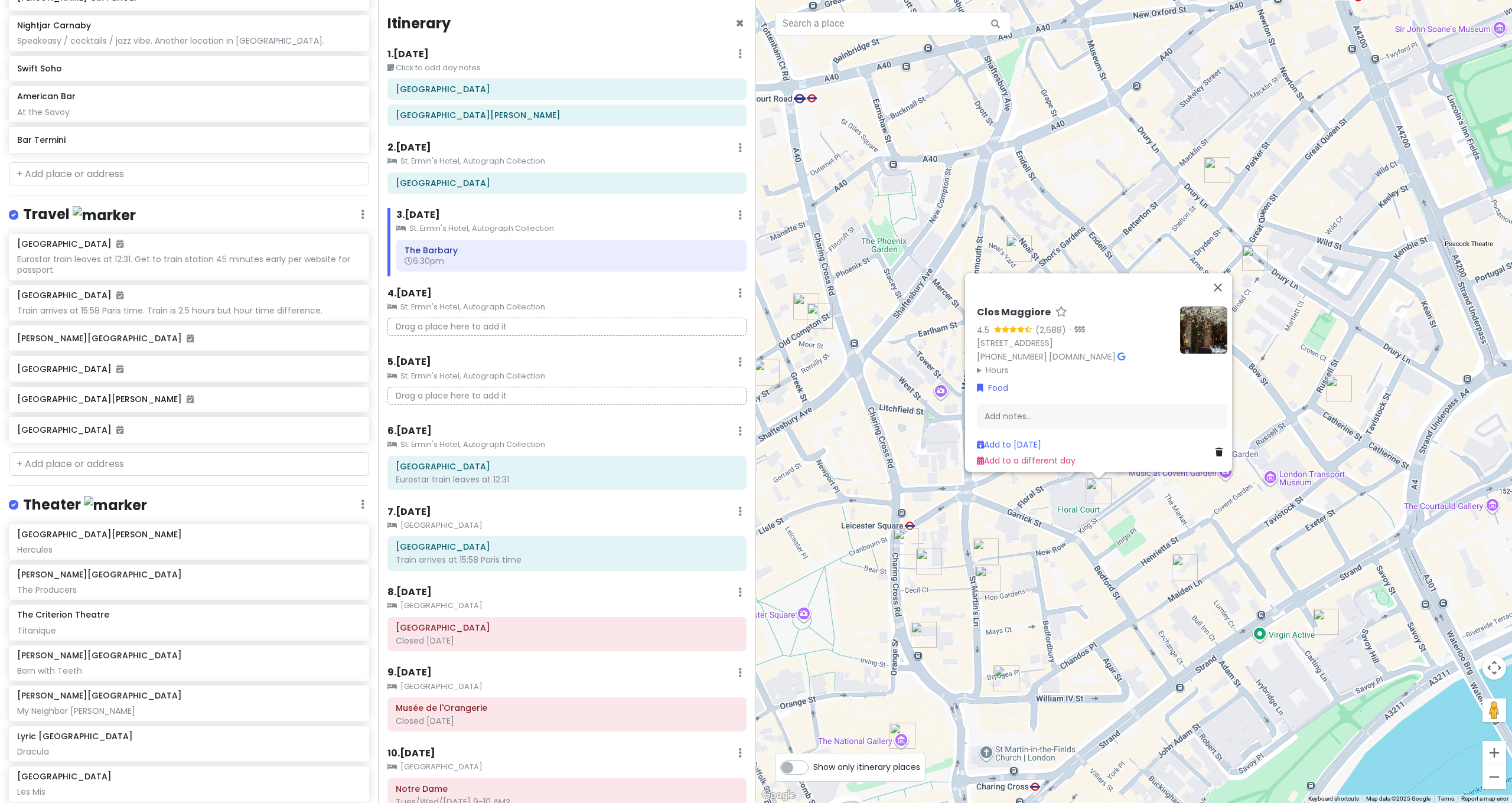
click at [1043, 518] on div "Clos Maggiore 4.5 (2,688) · [STREET_ADDRESS] [PHONE_NUMBER] · [DOMAIN_NAME] · H…" at bounding box center [1133, 401] width 756 height 803
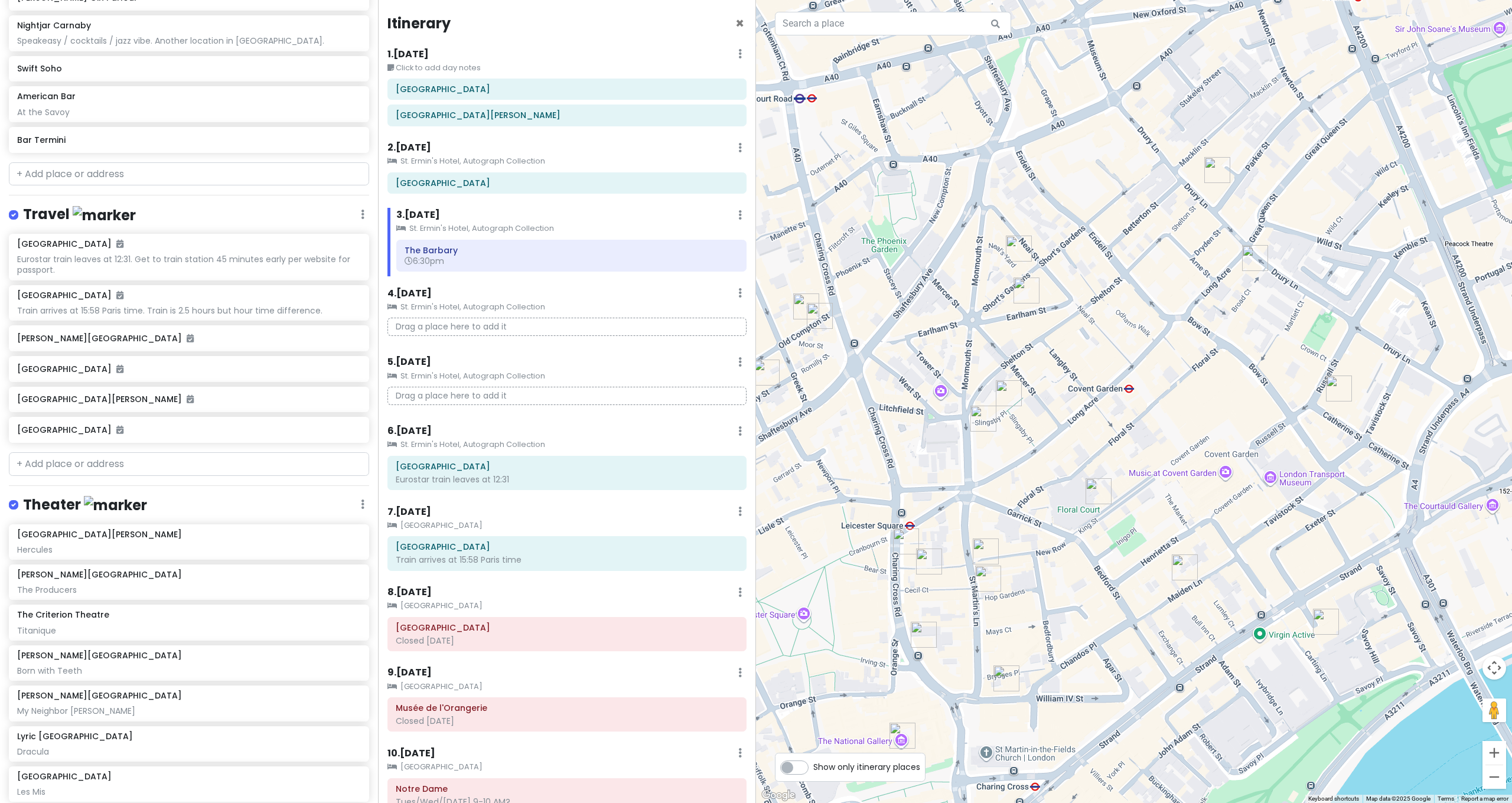
click at [1012, 391] on img "Brother Marcus Covent Garden" at bounding box center [1009, 393] width 26 height 26
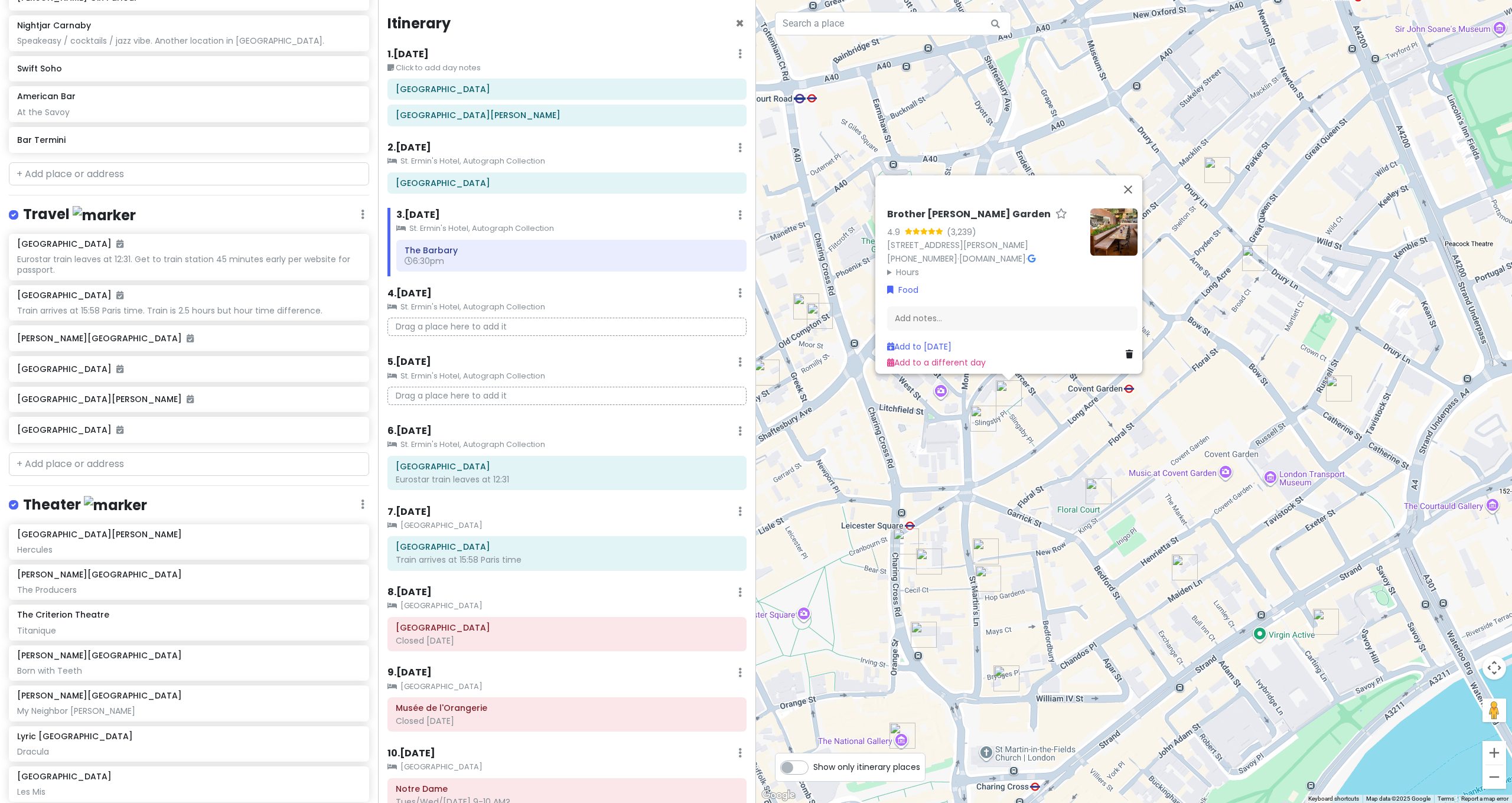
click at [997, 407] on div "Brother [PERSON_NAME][GEOGRAPHIC_DATA] 4.9 (3,239) [STREET_ADDRESS][PERSON_NAME…" at bounding box center [1133, 401] width 756 height 803
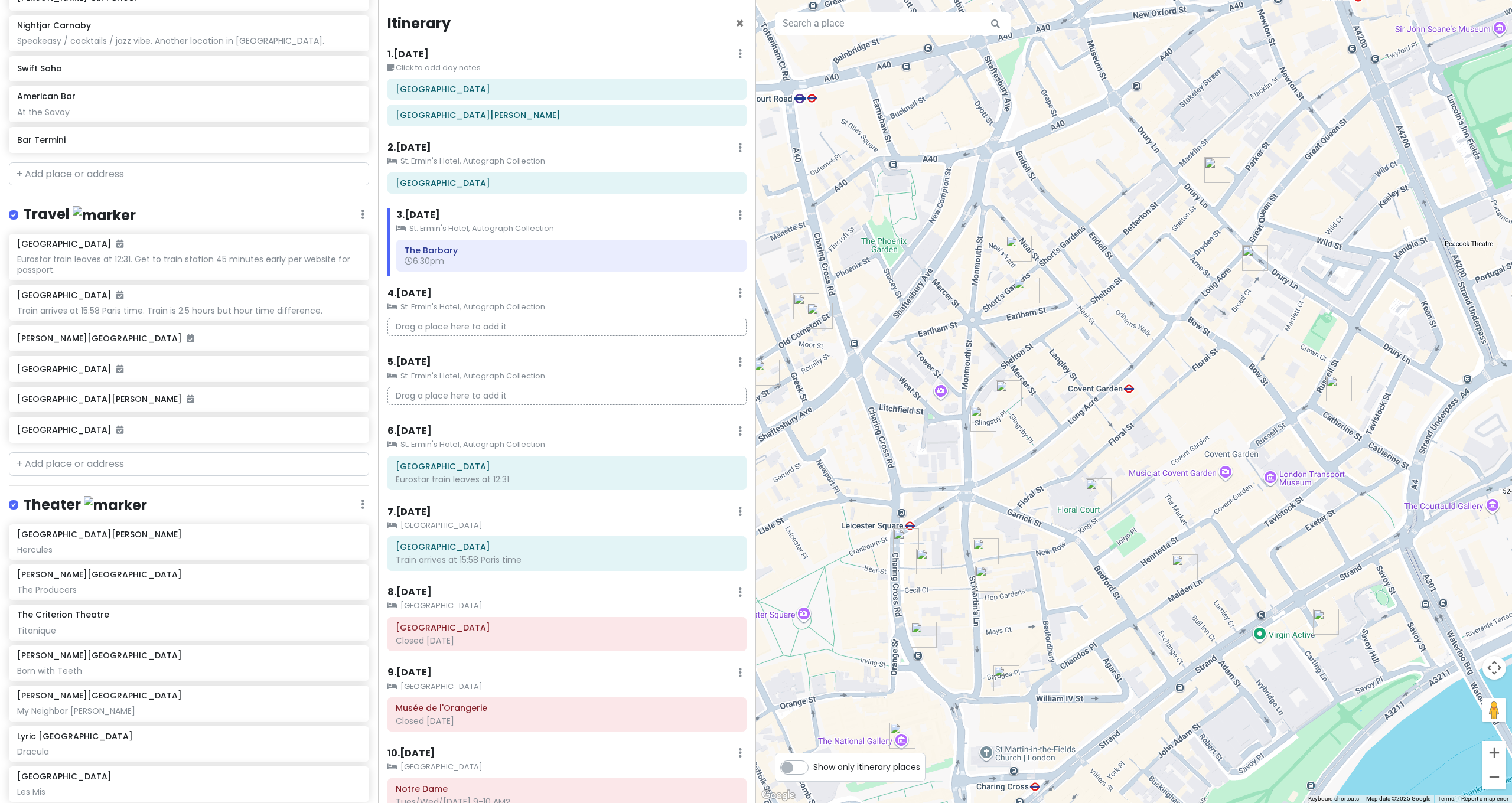
click at [987, 412] on img "Dishoom Covent Garden" at bounding box center [983, 418] width 26 height 26
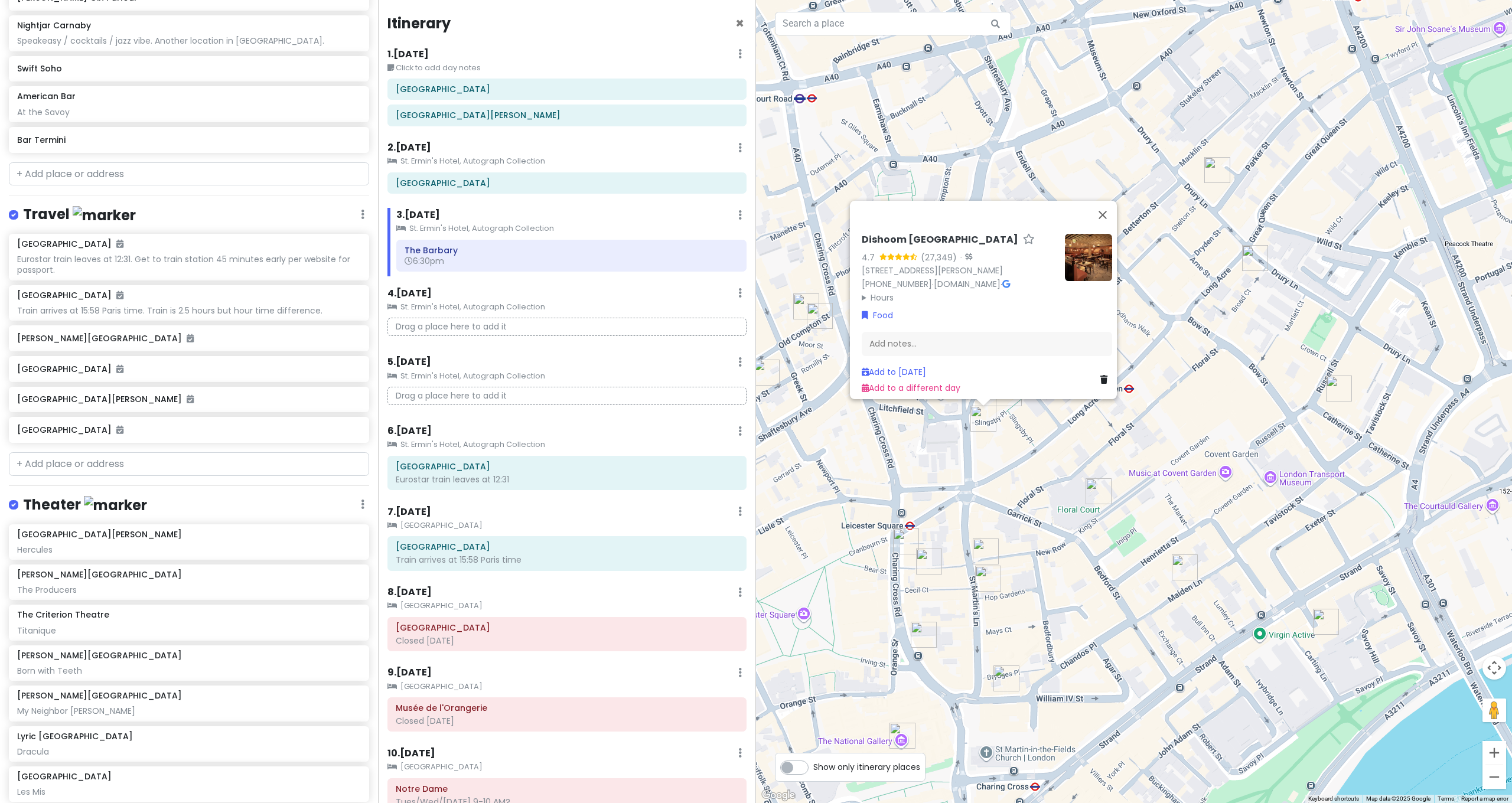
click at [974, 466] on div "[GEOGRAPHIC_DATA] 4.7 (27,349) · [STREET_ADDRESS][PERSON_NAME] [PHONE_NUMBER] ·…" at bounding box center [1133, 401] width 756 height 803
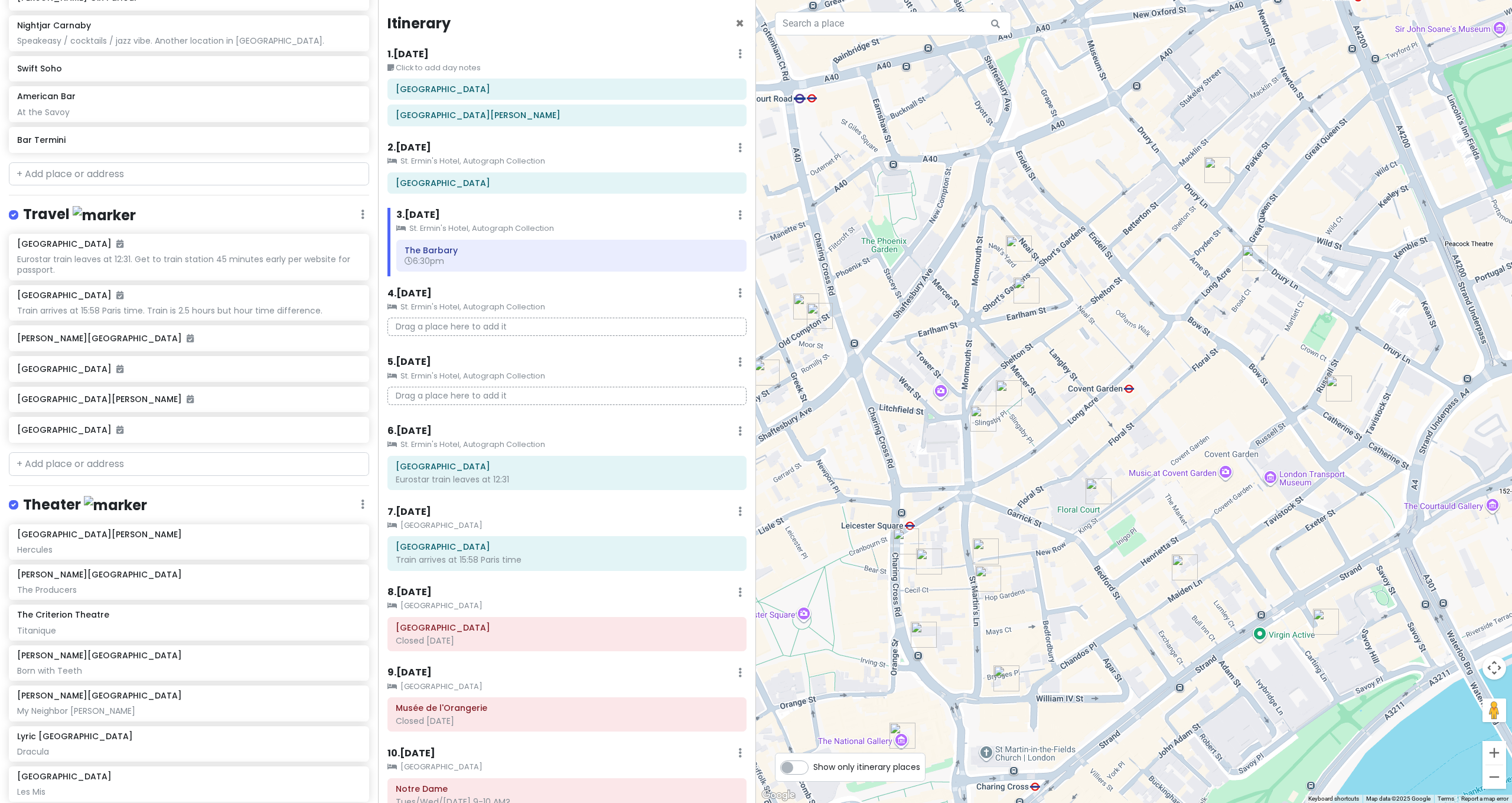
click at [1021, 287] on img "Seven Dials Market" at bounding box center [1027, 290] width 26 height 26
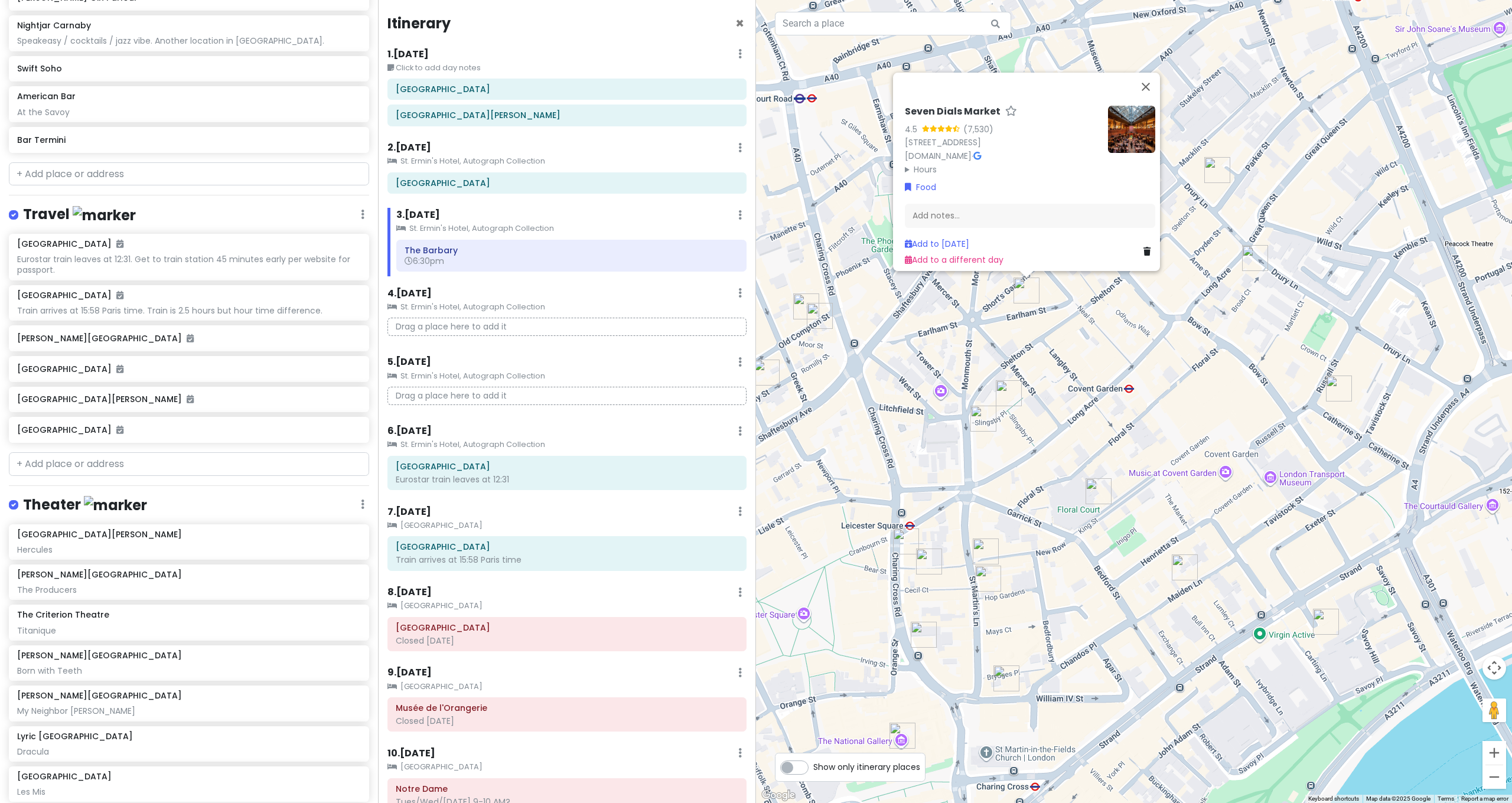
drag, startPoint x: 923, startPoint y: 312, endPoint x: 933, endPoint y: 301, distance: 14.9
click at [922, 312] on div "Seven Dials Market [STREET_ADDRESS] [DOMAIN_NAME] · Hours [DATE] 12:00 – 10:00 …" at bounding box center [1133, 401] width 756 height 803
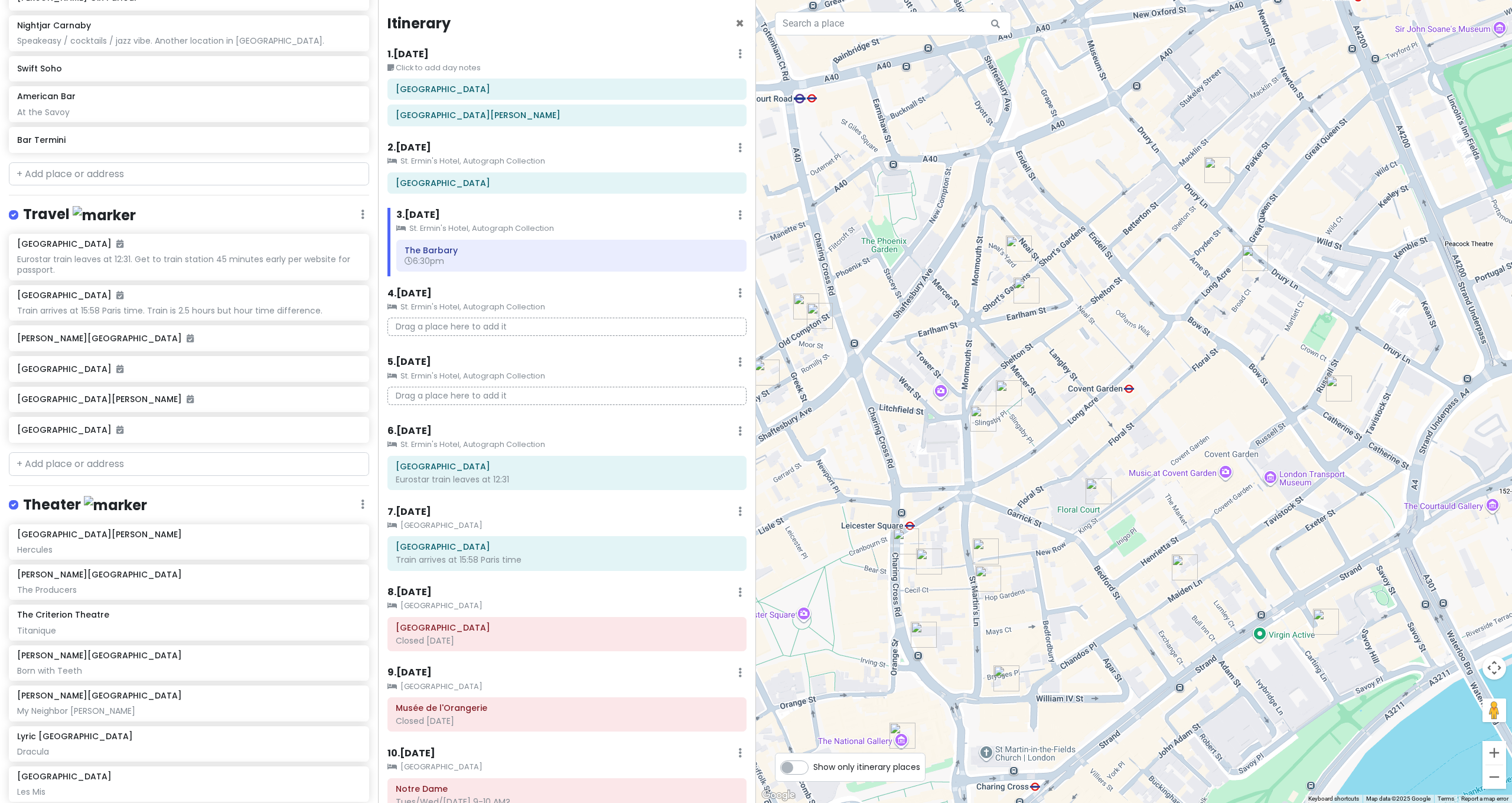
click at [902, 546] on img "Wyndham's Theatre" at bounding box center [906, 541] width 26 height 26
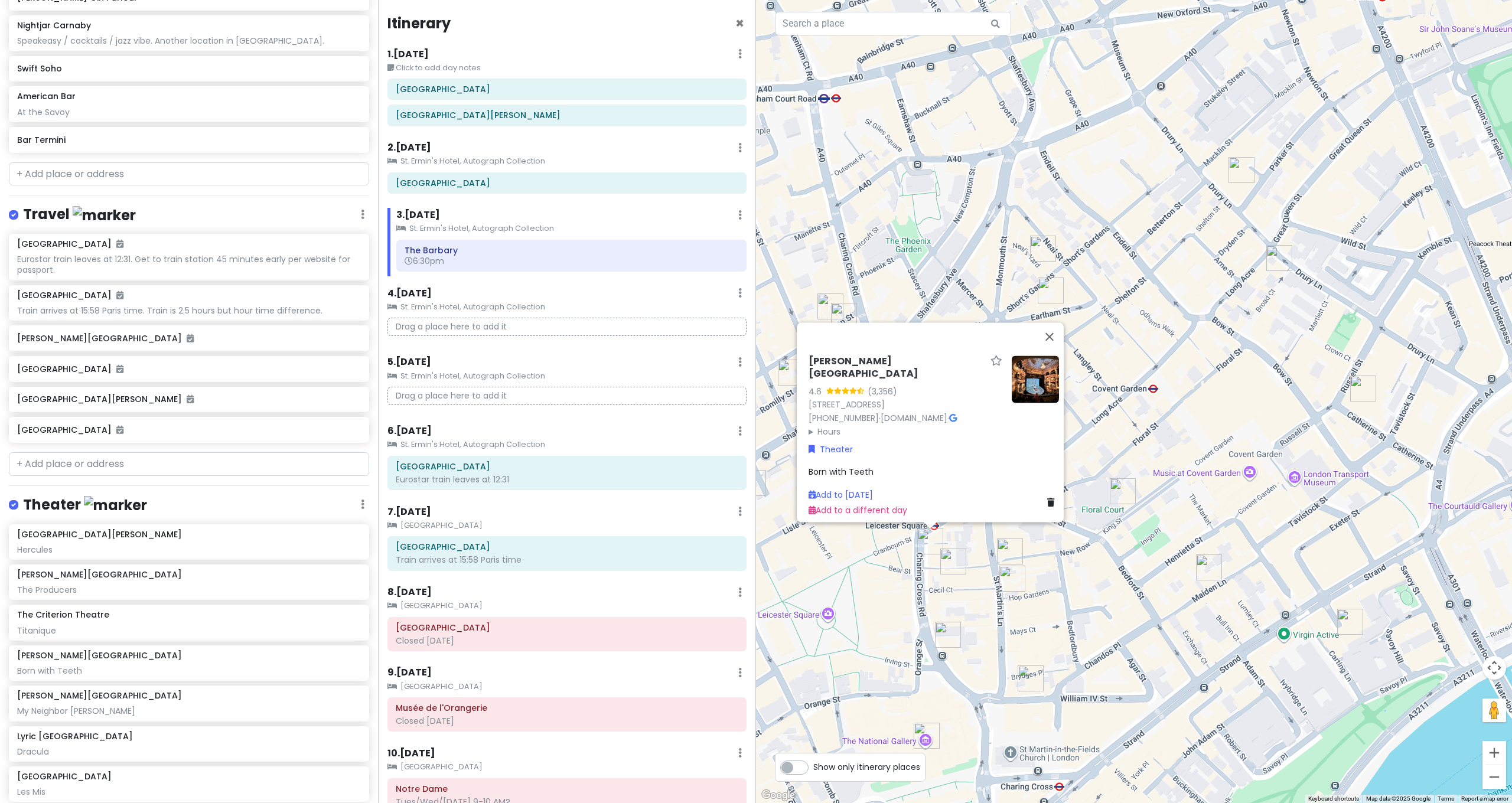
click at [943, 633] on img "Garrick Theatre" at bounding box center [948, 635] width 26 height 26
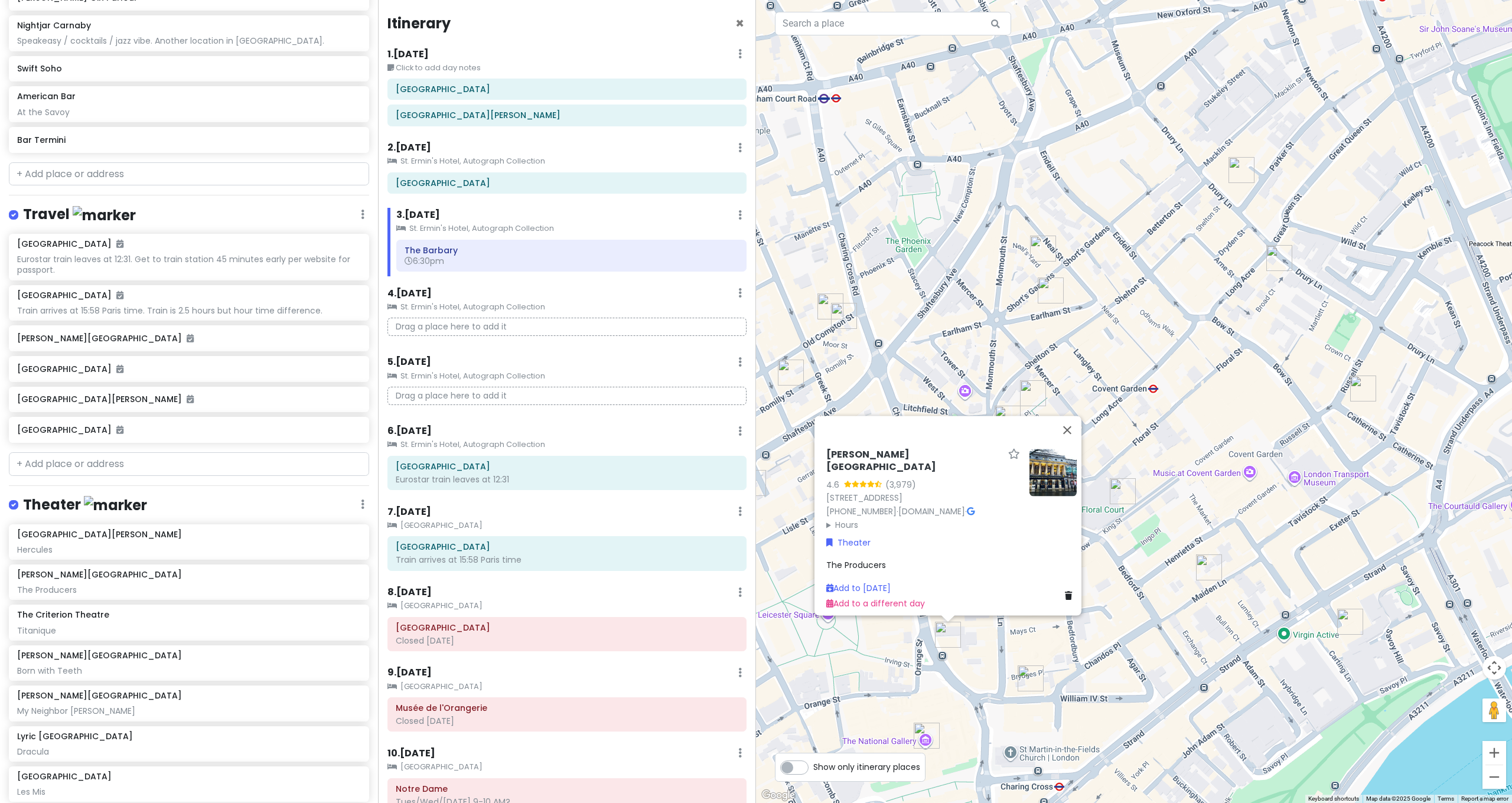
click at [993, 655] on div "[PERSON_NAME][GEOGRAPHIC_DATA] 4.6 (3,979) [STREET_ADDRESS] [PHONE_NUMBER] · [D…" at bounding box center [1133, 401] width 756 height 803
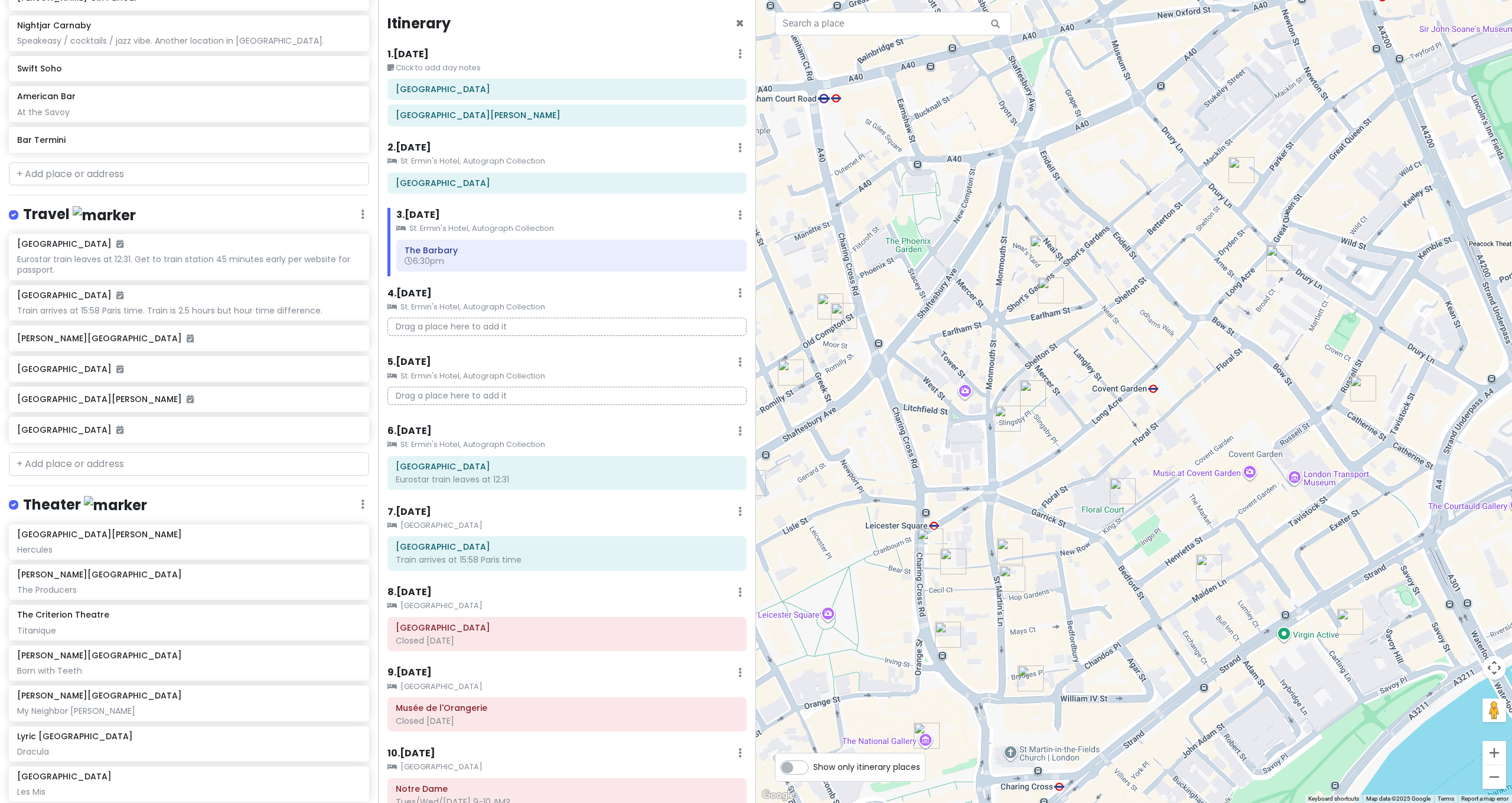
click at [925, 548] on img "Wyndham's Theatre" at bounding box center [930, 541] width 26 height 26
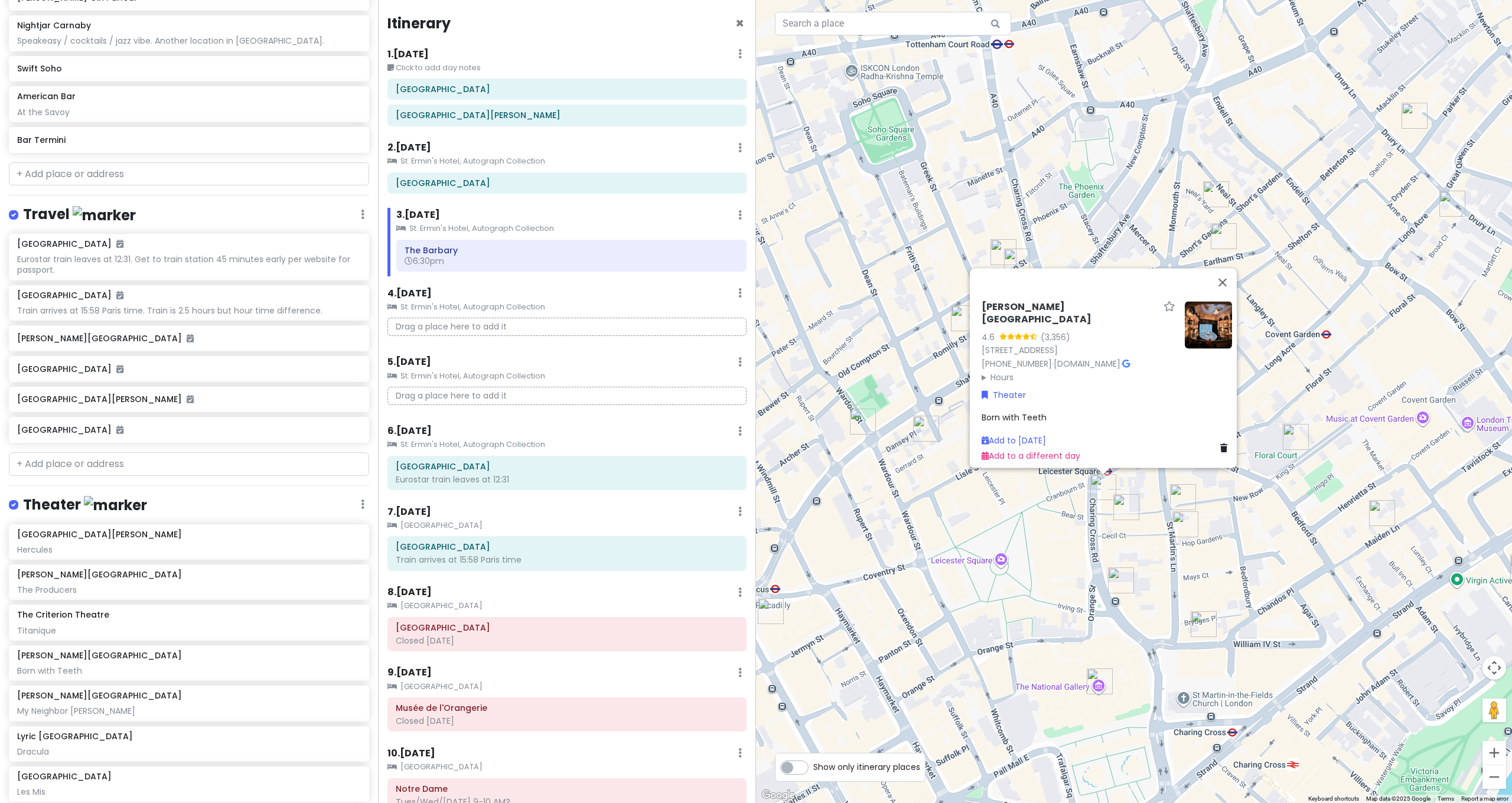
drag, startPoint x: 876, startPoint y: 585, endPoint x: 1050, endPoint y: 530, distance: 182.5
click at [1050, 530] on div "[PERSON_NAME][GEOGRAPHIC_DATA] 4.6 (3,356) [STREET_ADDRESS] [PHONE_NUMBER] · [D…" at bounding box center [1133, 401] width 756 height 803
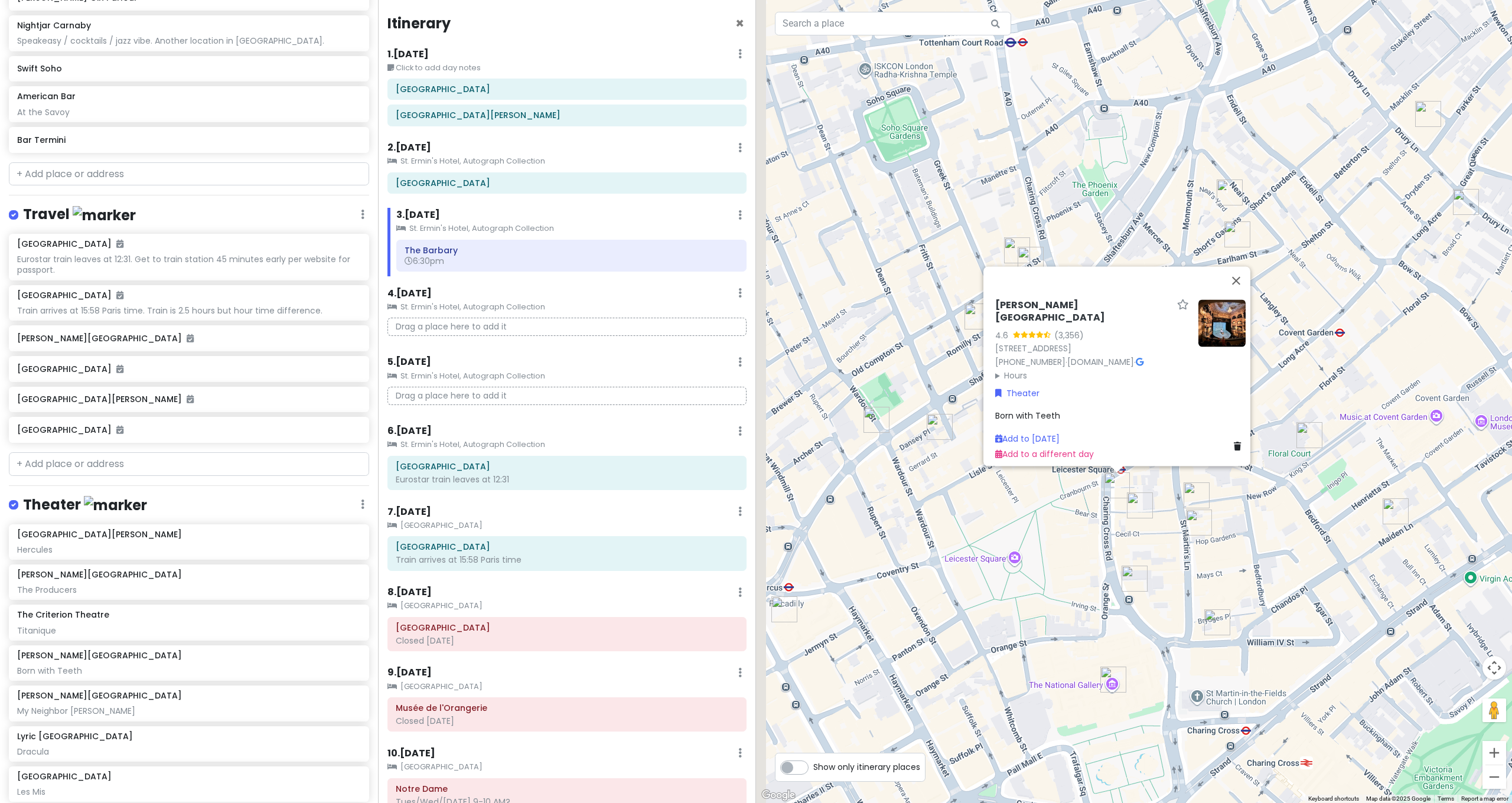
drag, startPoint x: 1046, startPoint y: 560, endPoint x: 1109, endPoint y: 551, distance: 63.6
click at [1130, 545] on div "[PERSON_NAME][GEOGRAPHIC_DATA] 4.6 (3,356) [STREET_ADDRESS] [PHONE_NUMBER] · [D…" at bounding box center [1133, 401] width 756 height 803
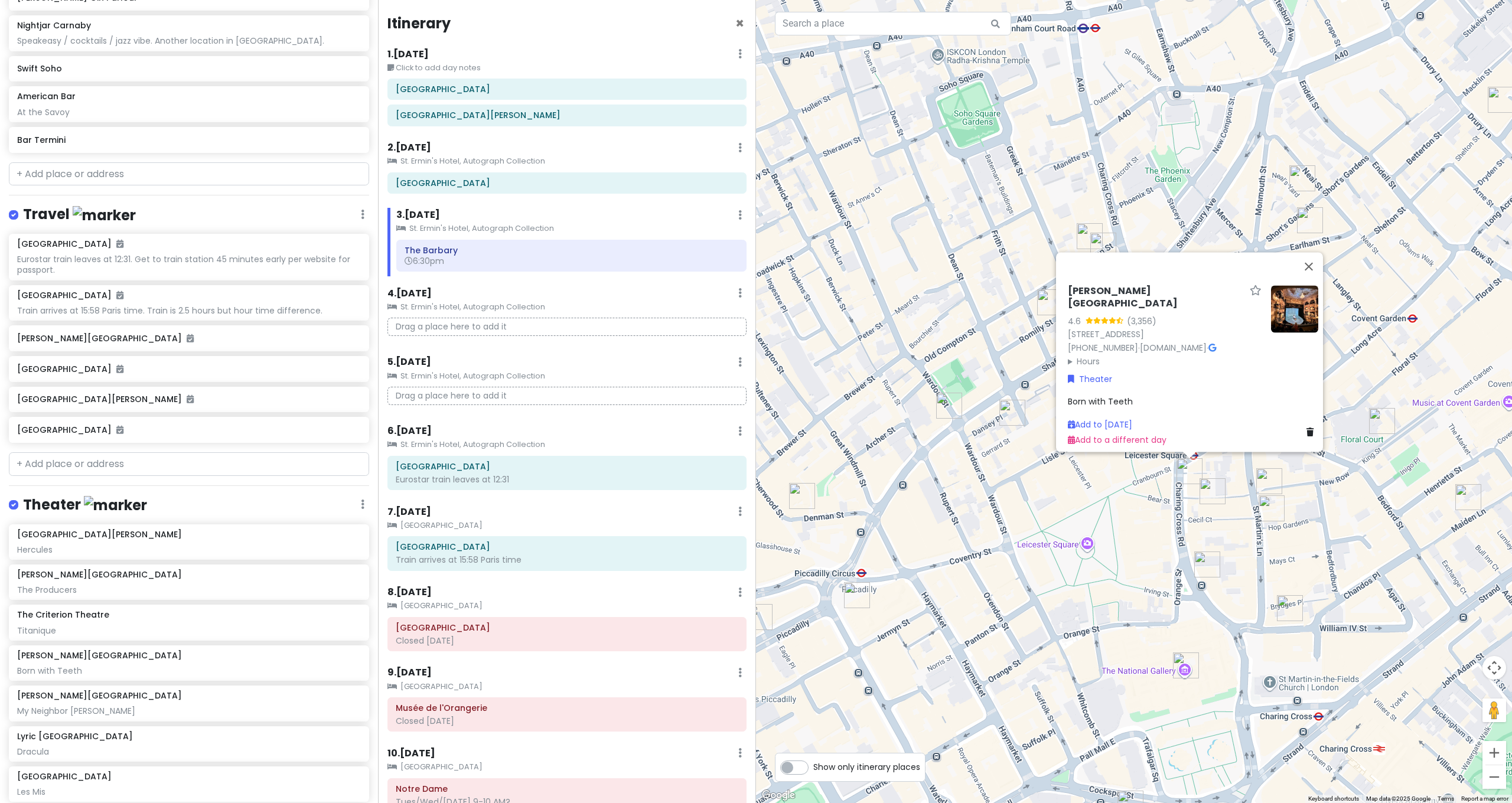
click at [861, 597] on img "The Criterion Theatre" at bounding box center [857, 595] width 26 height 26
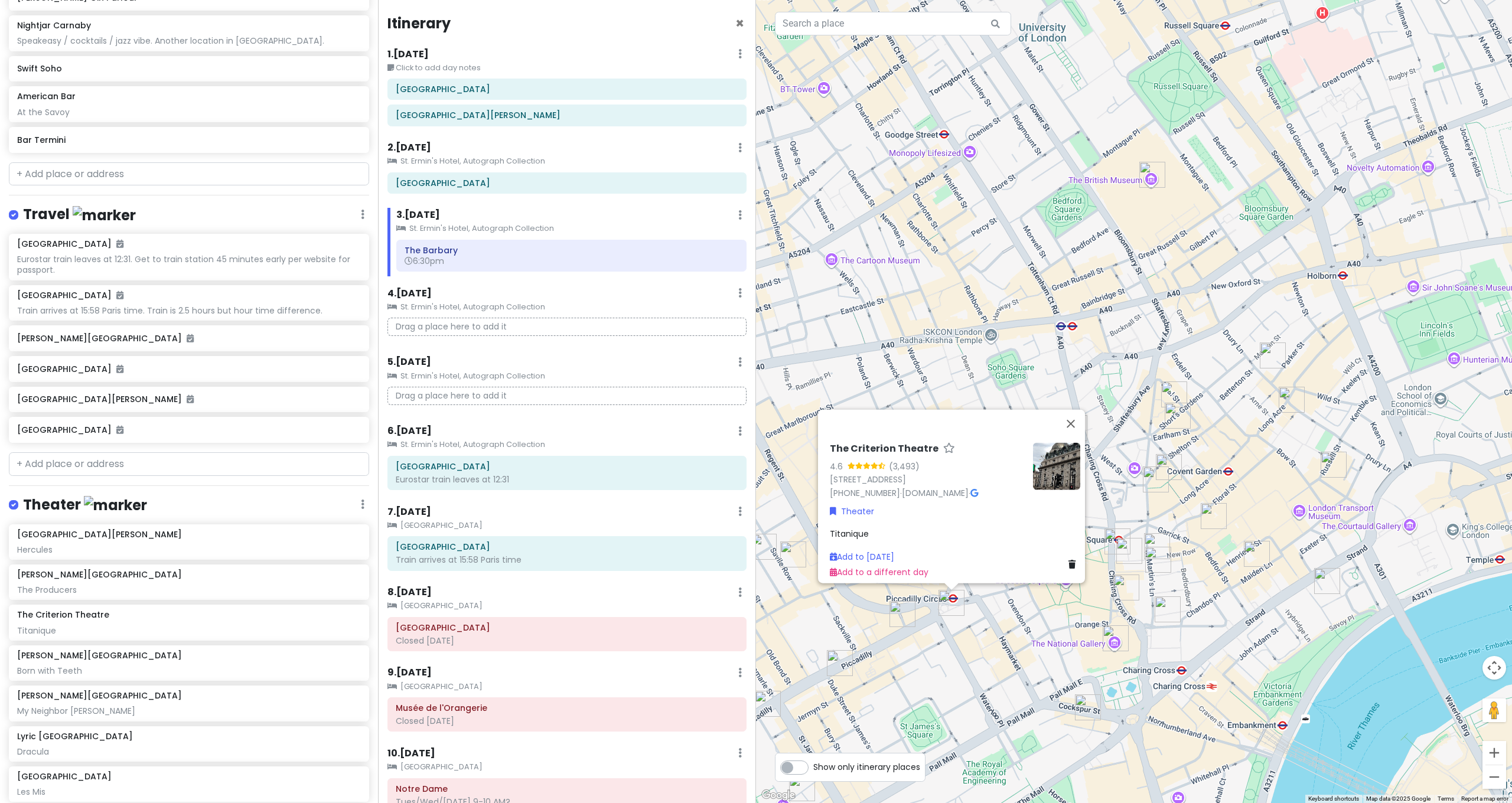
click at [970, 627] on div "The Criterion Theatre 4.6 (3,493) [STREET_ADDRESS] [PHONE_NUMBER] · [DOMAIN_NAM…" at bounding box center [1133, 401] width 756 height 803
drag, startPoint x: 1006, startPoint y: 634, endPoint x: 1023, endPoint y: 631, distance: 17.3
click at [1010, 634] on div "The Criterion Theatre 4.6 (3,493) [STREET_ADDRESS] [PHONE_NUMBER] · [DOMAIN_NAM…" at bounding box center [1133, 401] width 756 height 803
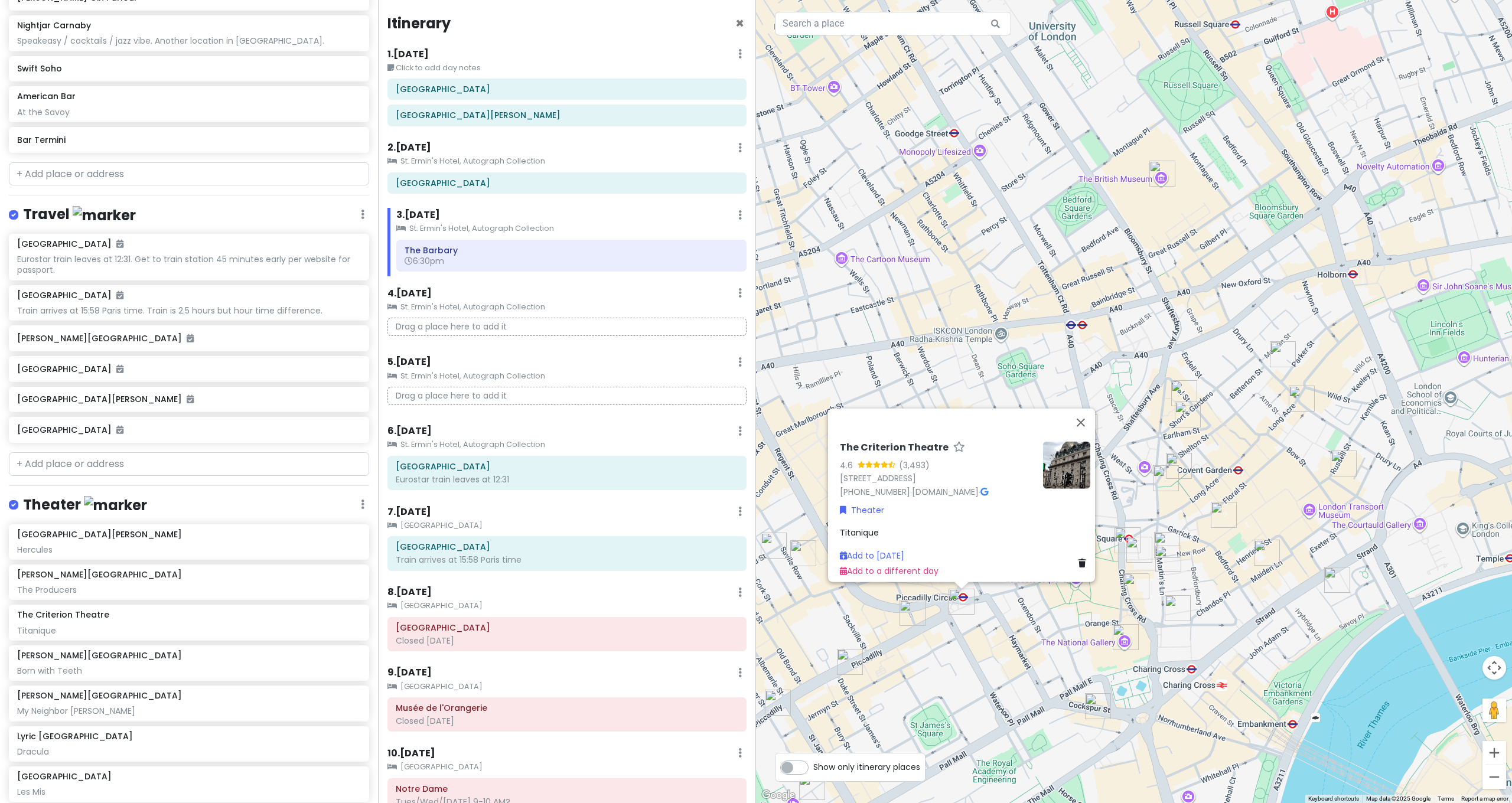
drag, startPoint x: 1275, startPoint y: 431, endPoint x: 1277, endPoint y: 419, distance: 12.2
click at [1275, 430] on div "The Criterion Theatre 4.6 (3,493) [STREET_ADDRESS] [PHONE_NUMBER] · [DOMAIN_NAM…" at bounding box center [1133, 401] width 756 height 803
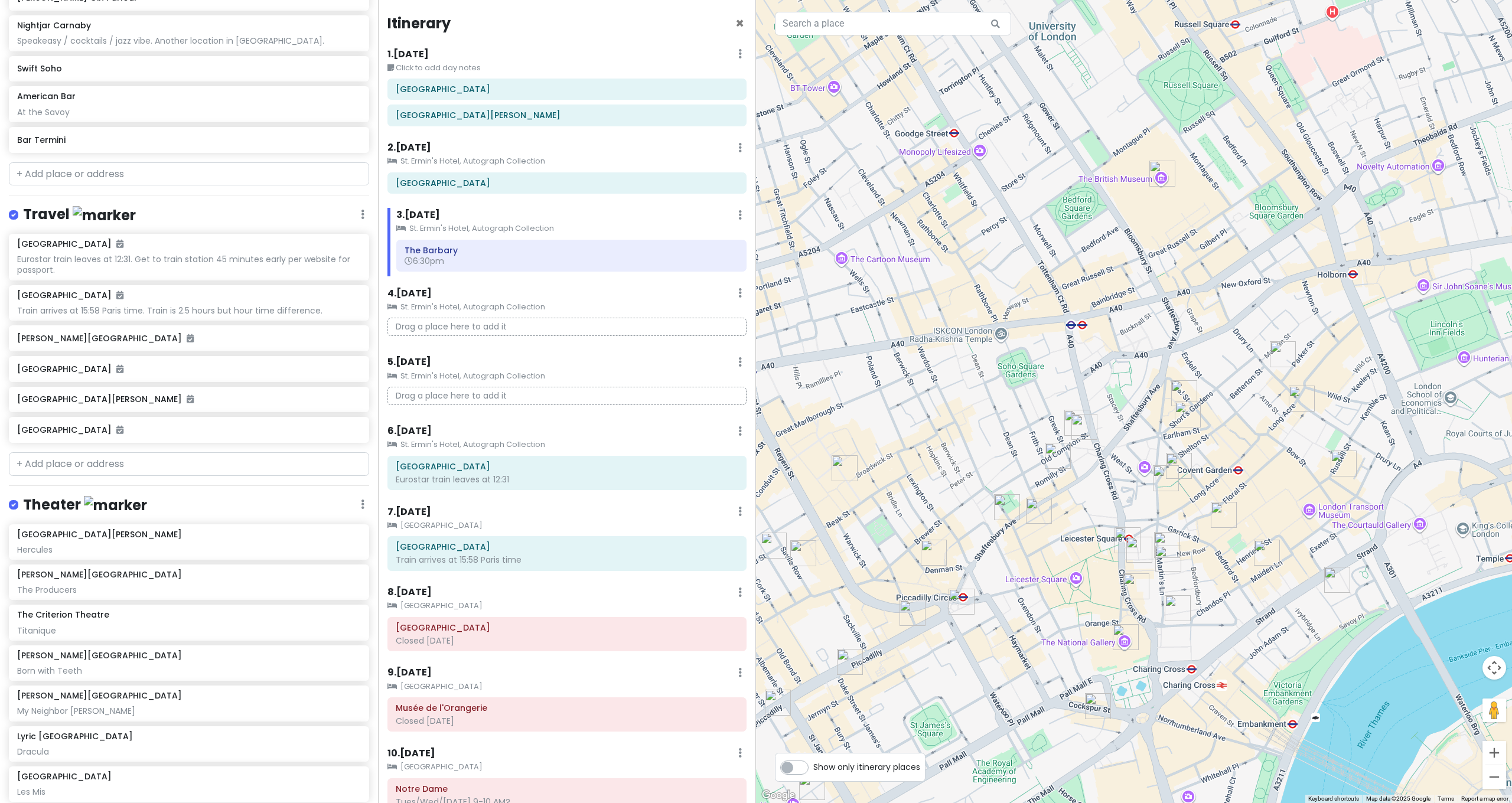
click at [1277, 344] on img "Gillian Lynne Theatre" at bounding box center [1283, 354] width 26 height 26
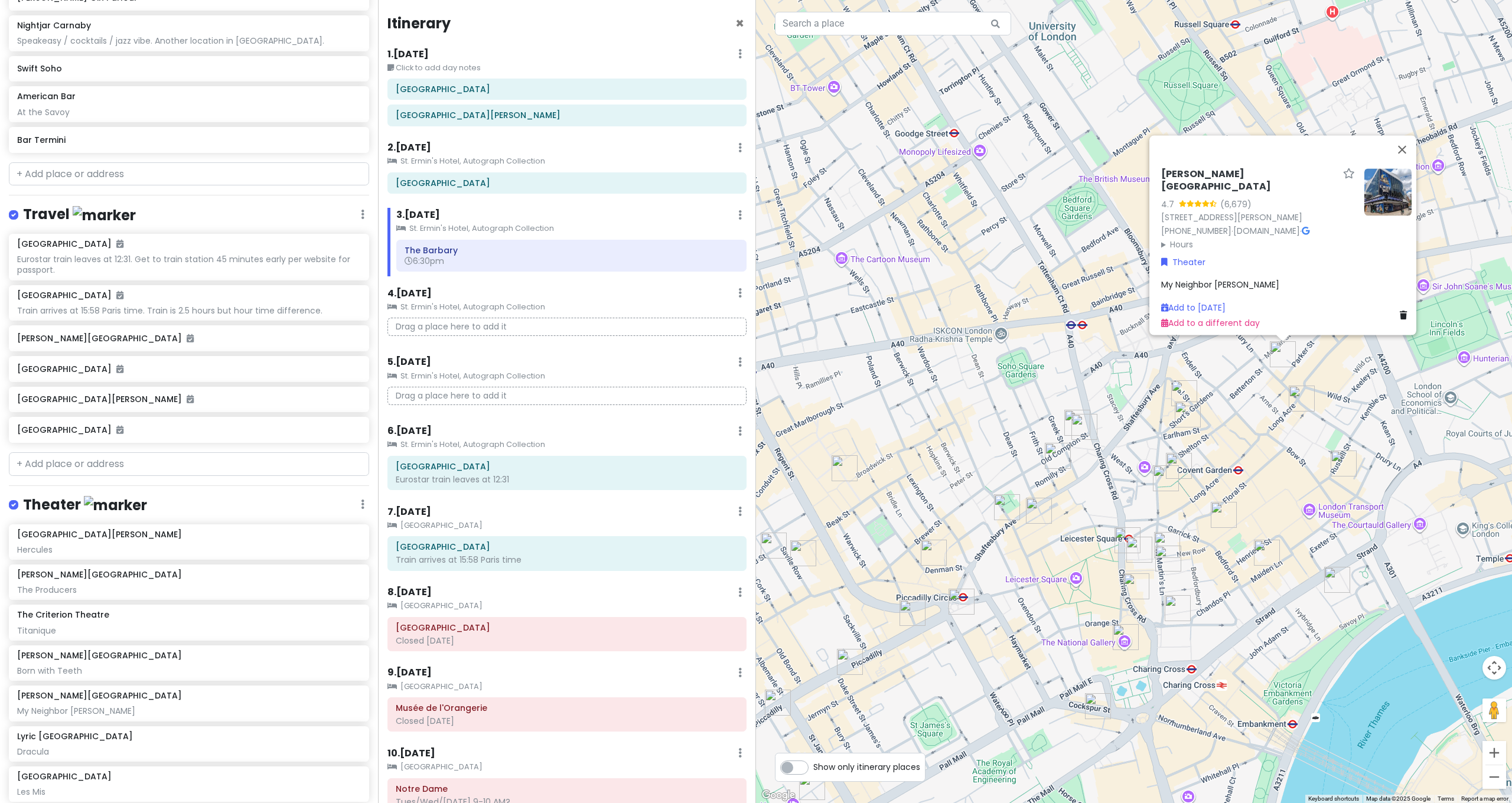
click at [1000, 515] on img "Sondheim Theatre" at bounding box center [1007, 507] width 26 height 26
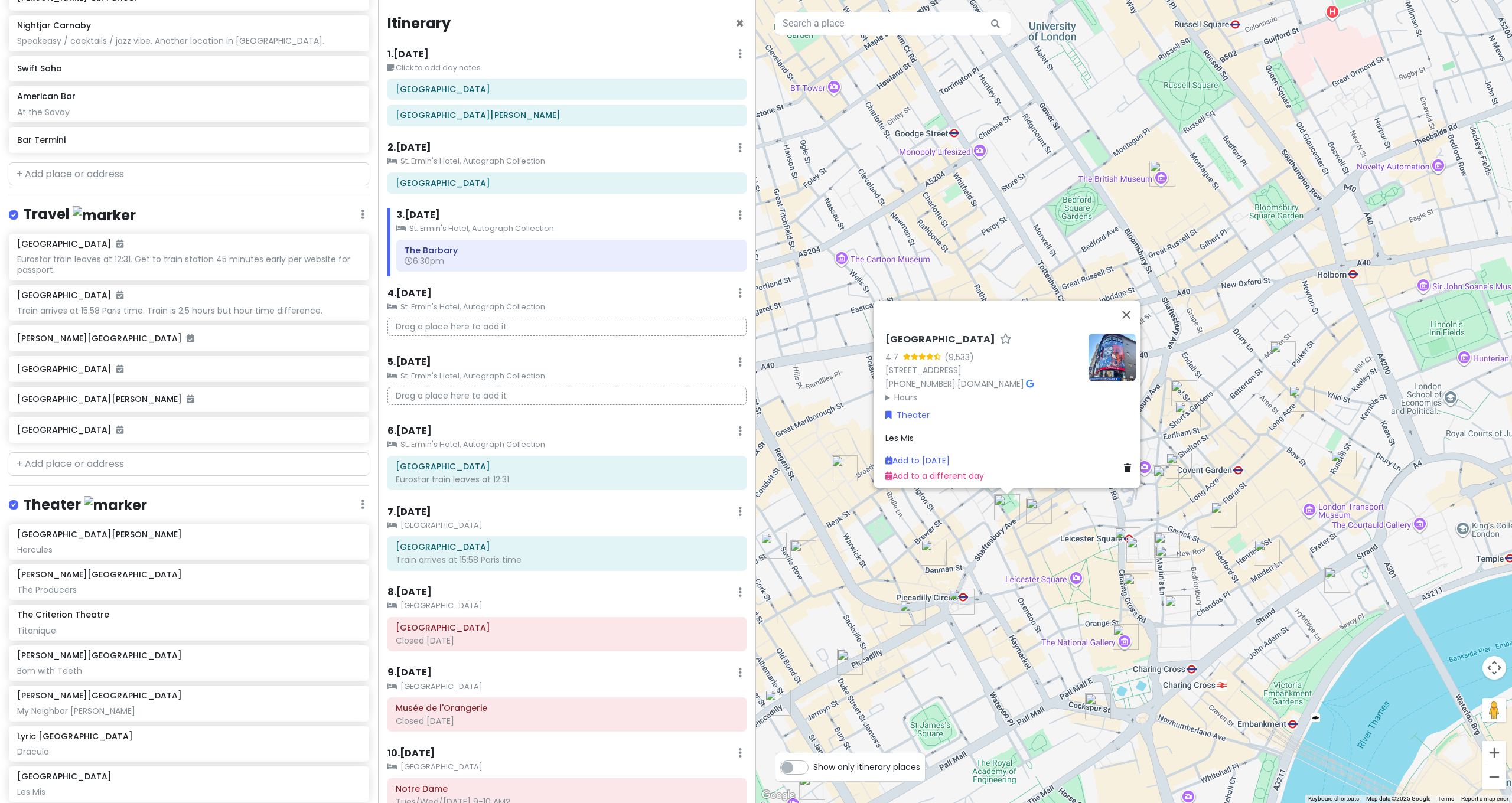
click at [1035, 508] on img "Opium Cocktail Bar - Soho" at bounding box center [1039, 510] width 26 height 26
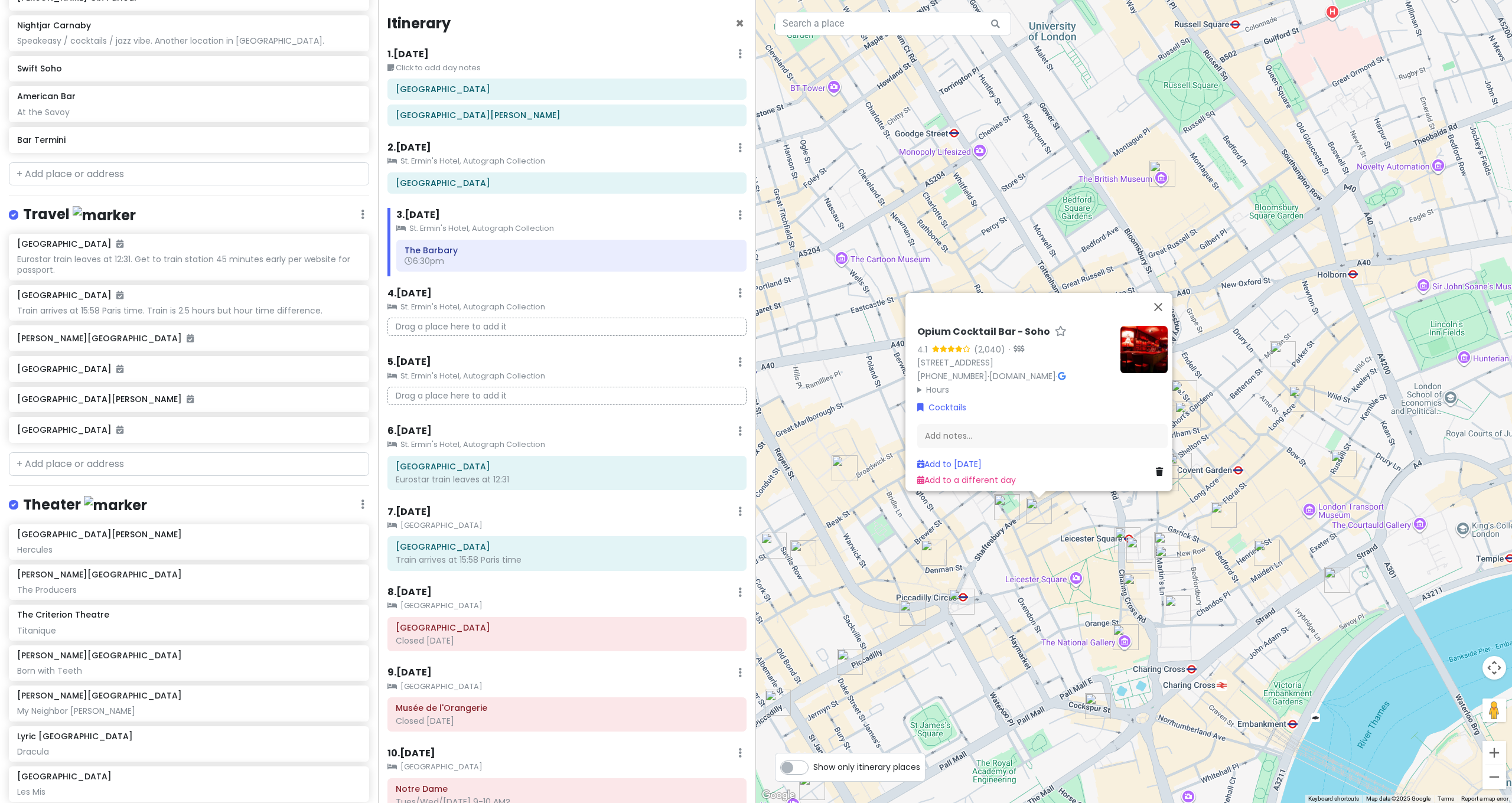
drag, startPoint x: 1060, startPoint y: 560, endPoint x: 1073, endPoint y: 550, distance: 16.4
click at [1060, 559] on div "Opium Cocktail Bar - Soho 4.1 (2,040) · [STREET_ADDRESS][PERSON_NAME] [PHONE_NU…" at bounding box center [1133, 401] width 756 height 803
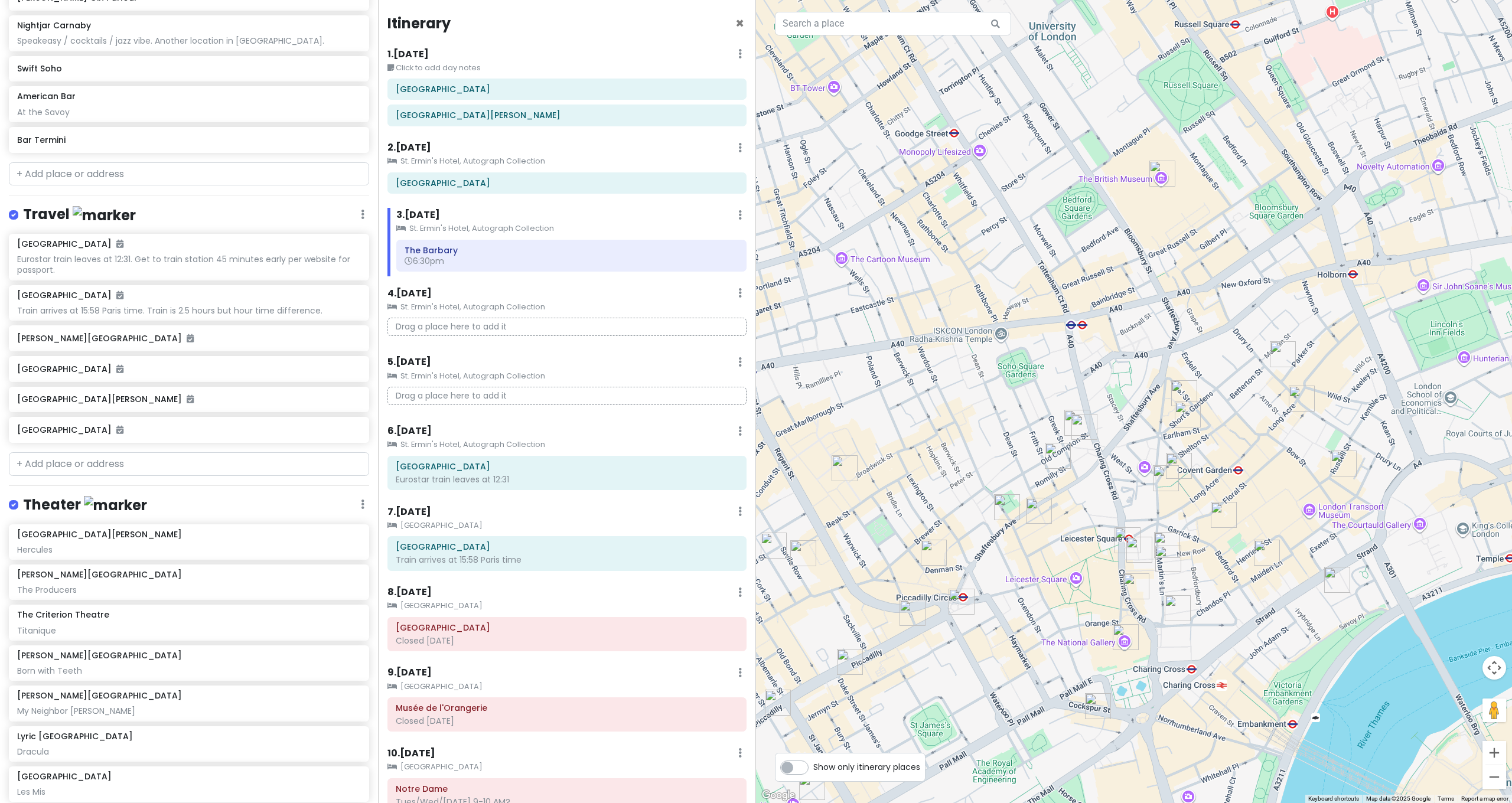
click at [1055, 452] on img "Berenjak Soho" at bounding box center [1058, 456] width 26 height 26
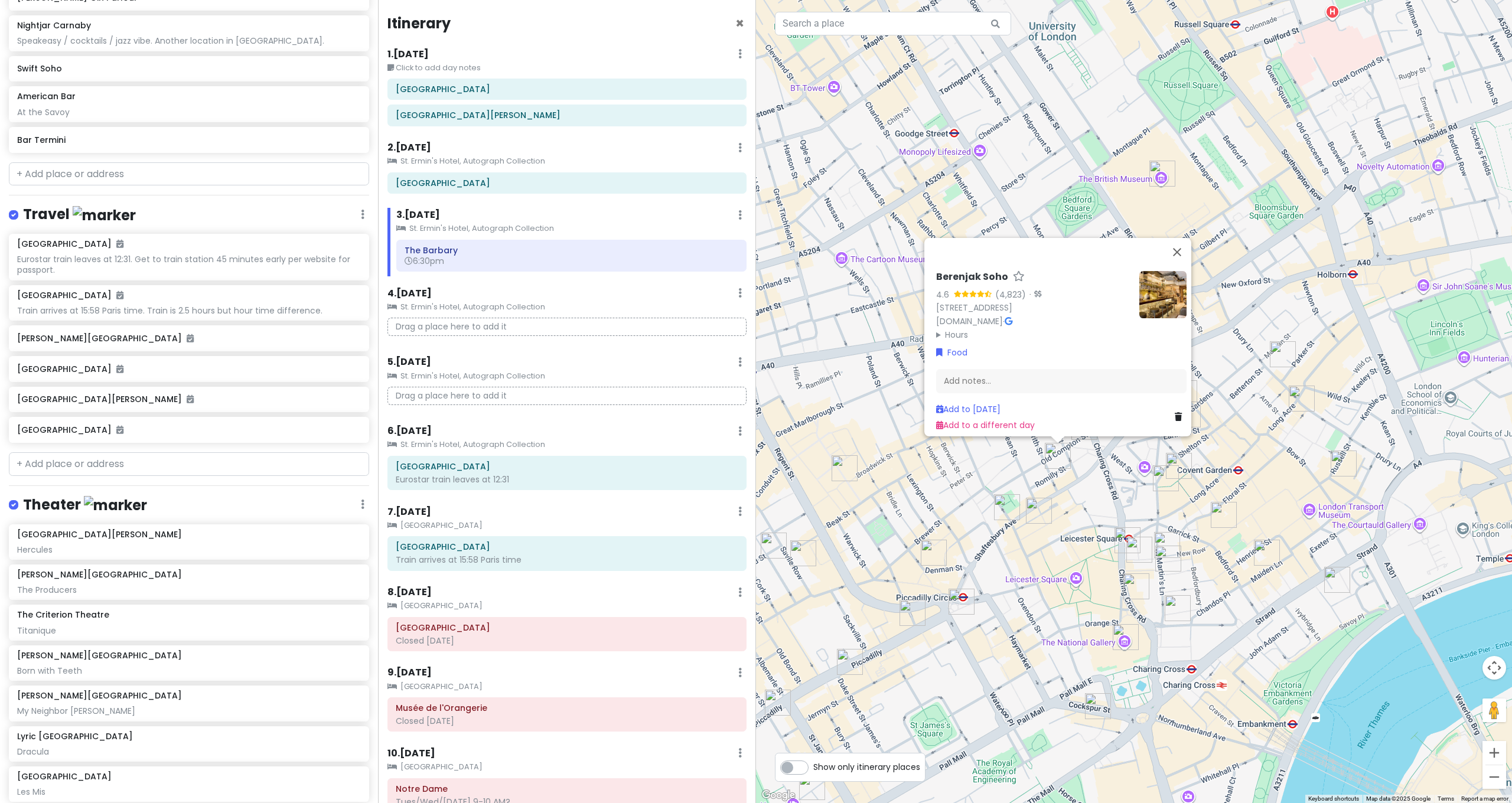
click at [1161, 292] on img at bounding box center [1163, 294] width 47 height 47
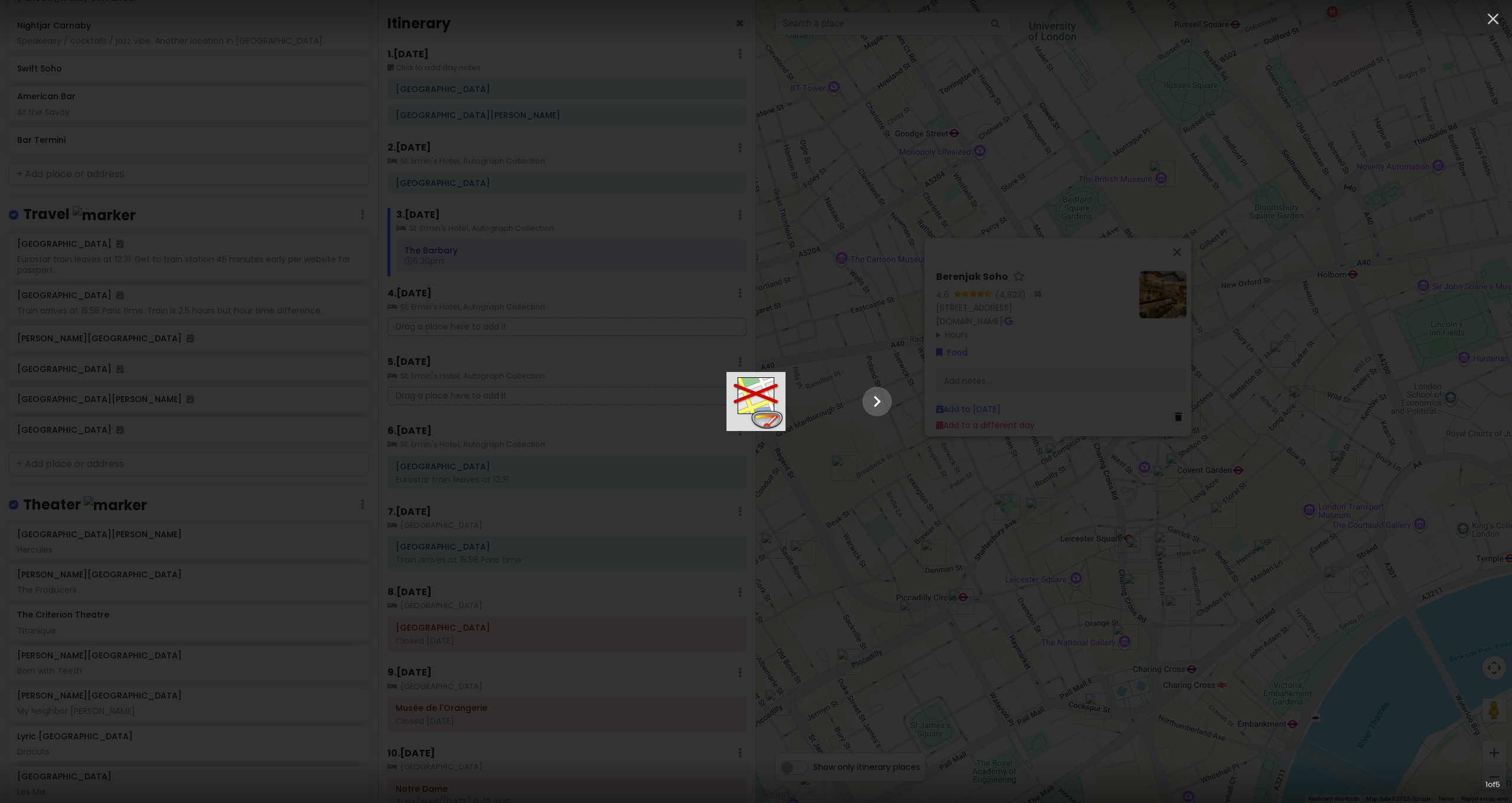
click at [786, 431] on img at bounding box center [756, 401] width 59 height 59
click at [888, 399] on icon "Show slide 2 of 5" at bounding box center [877, 401] width 23 height 28
click at [888, 399] on icon "Show slide 3 of 5" at bounding box center [877, 401] width 23 height 28
click at [888, 399] on icon "Show slide 4 of 5" at bounding box center [877, 401] width 23 height 28
click at [1497, 18] on icon "button" at bounding box center [1493, 18] width 19 height 19
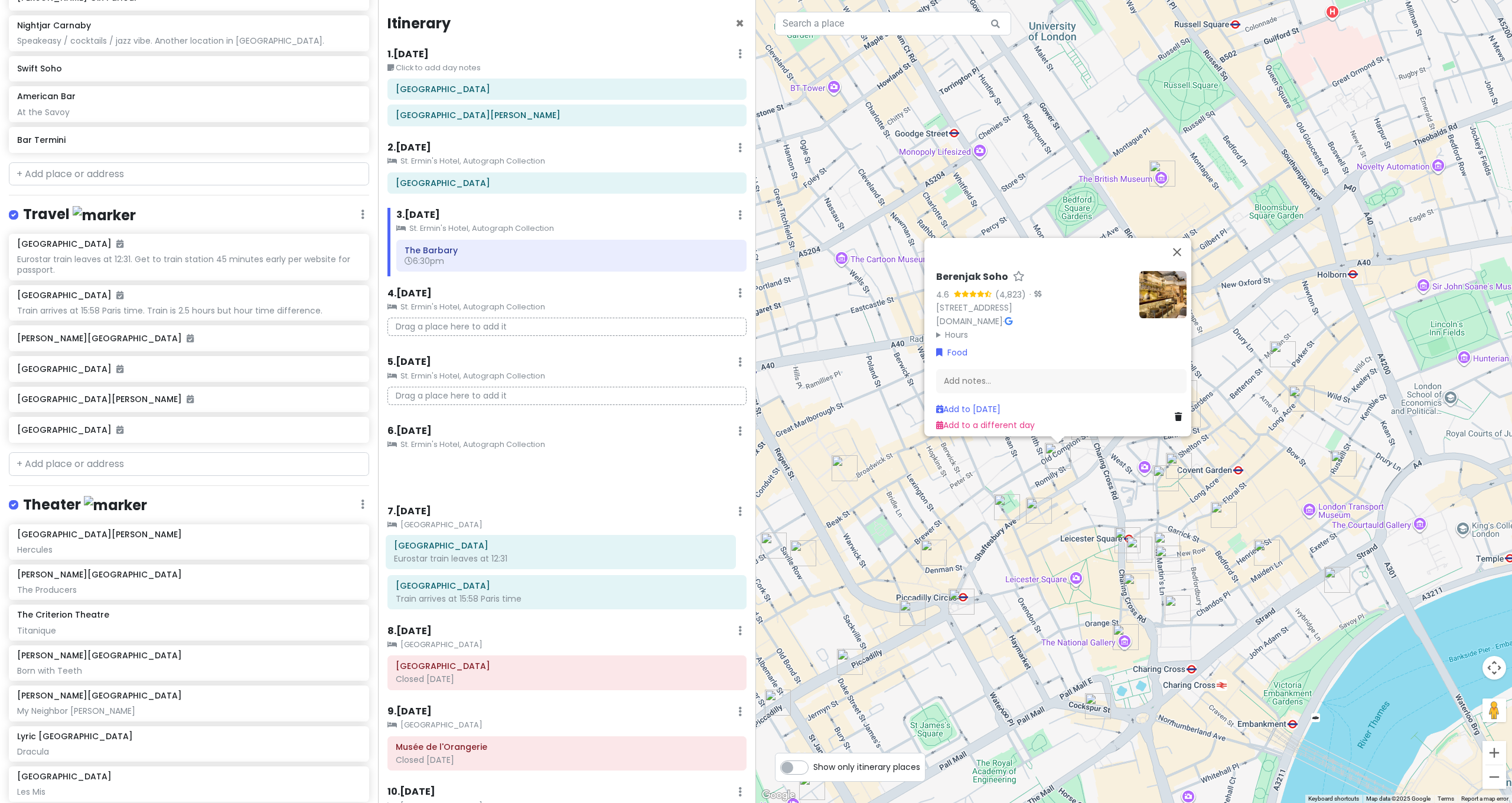
drag, startPoint x: 430, startPoint y: 503, endPoint x: 423, endPoint y: 557, distance: 54.5
click at [423, 557] on div "Itinerary × 1 . [DATE] Edit Day Notes Delete Day Click to add day notes [GEOGRA…" at bounding box center [567, 401] width 378 height 803
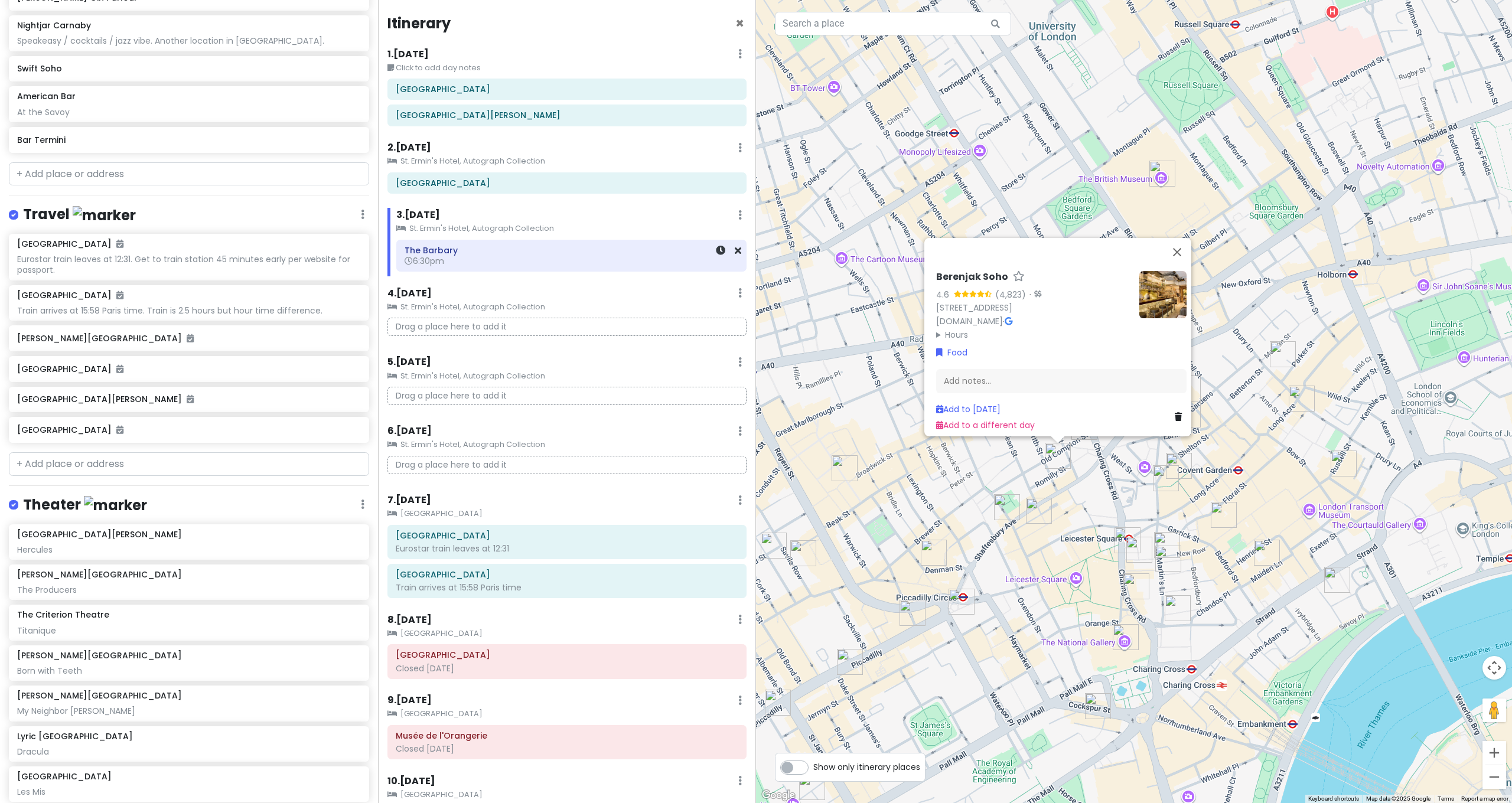
click at [460, 265] on div "The Barbary 6:30pm" at bounding box center [571, 255] width 333 height 27
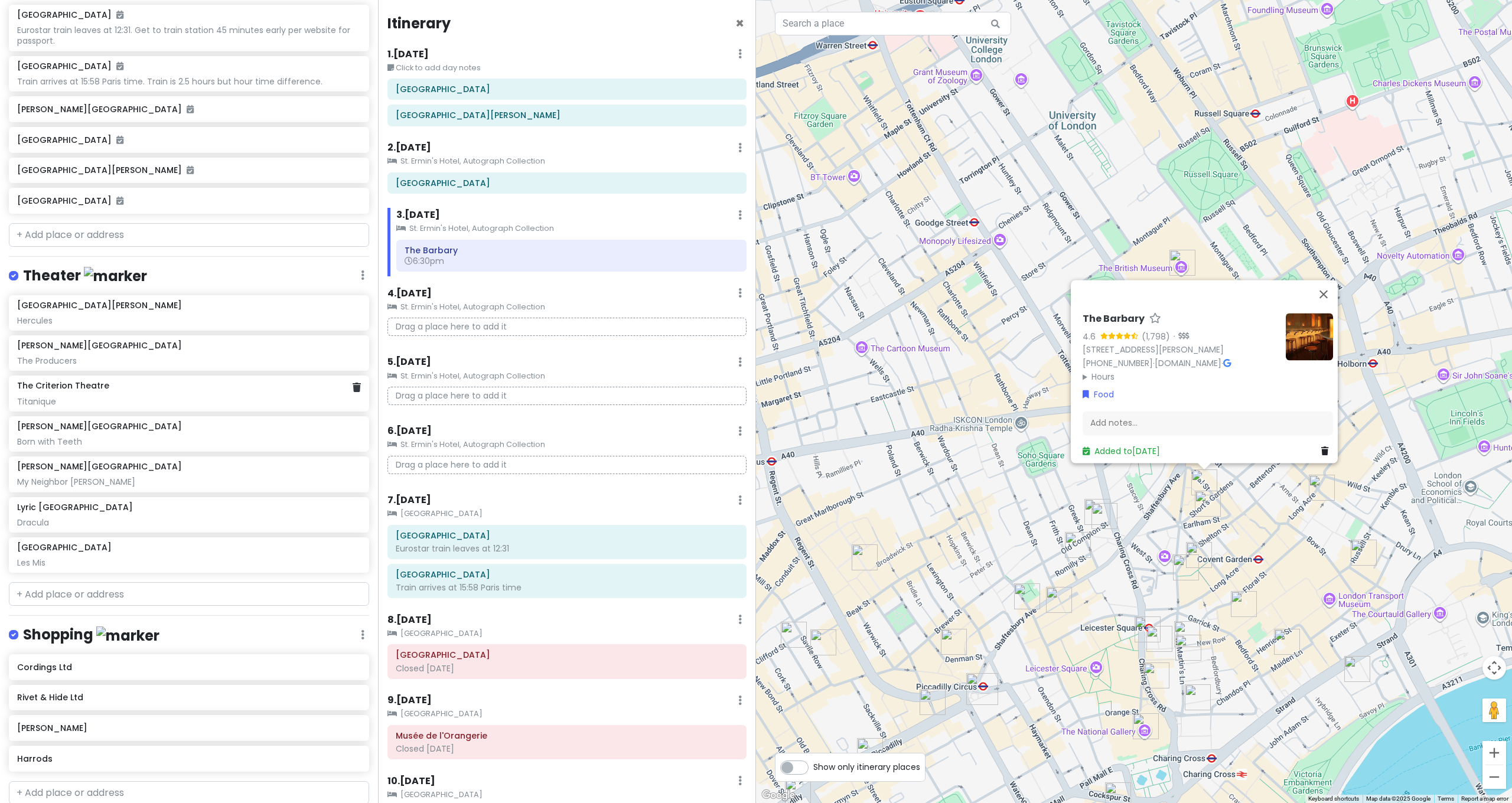
scroll to position [1379, 0]
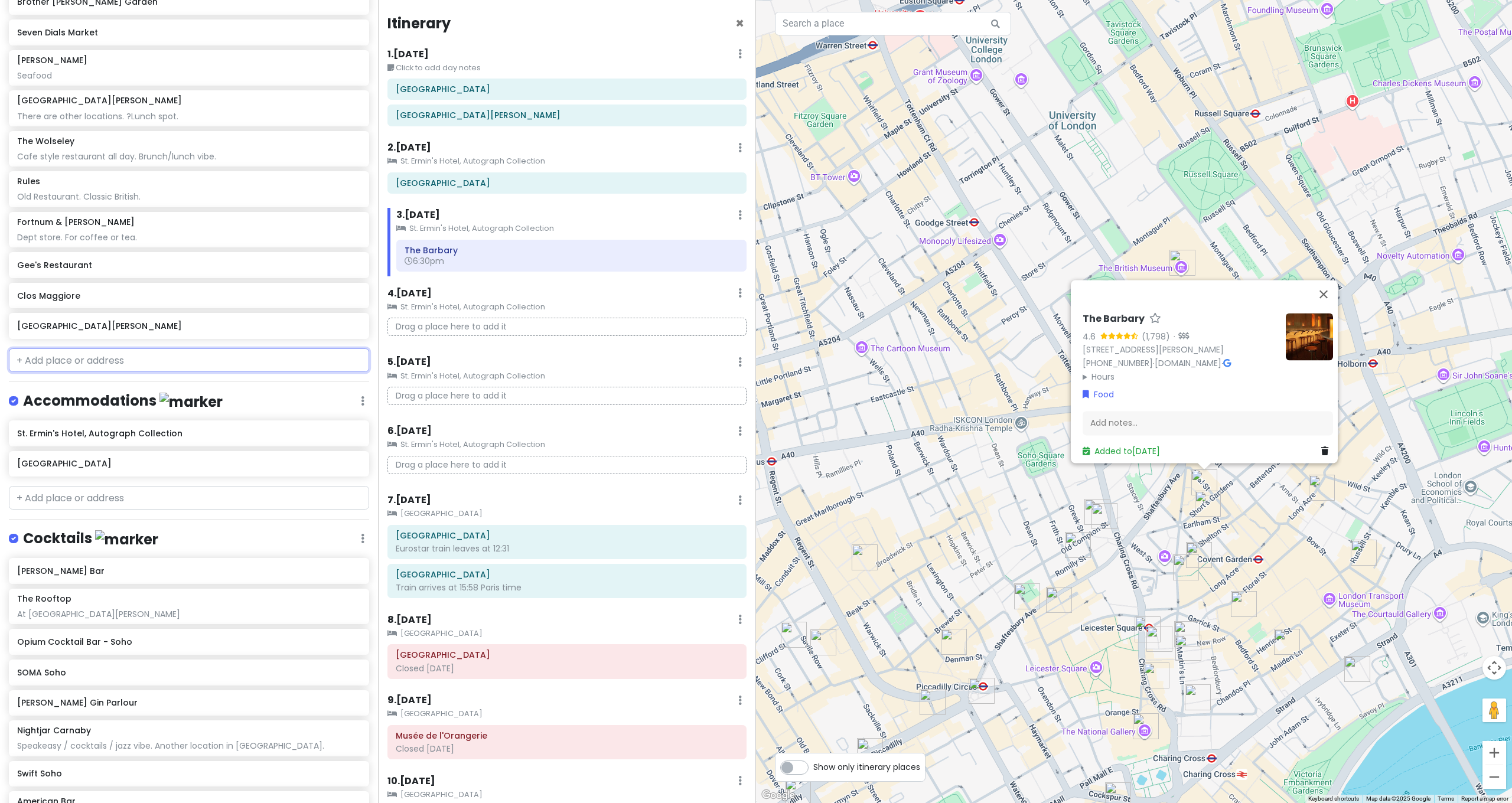
click at [123, 349] on input "text" at bounding box center [189, 360] width 360 height 24
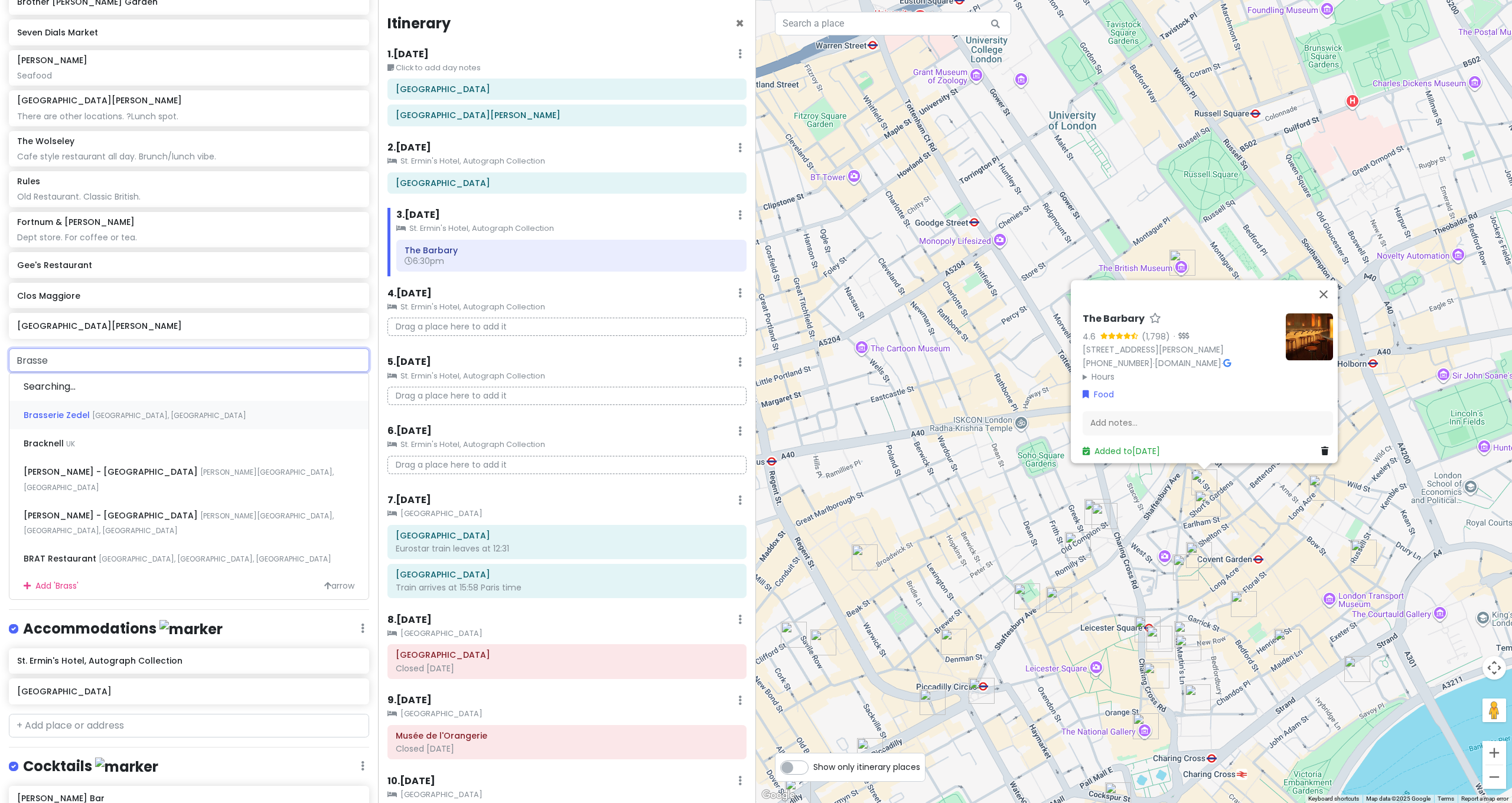
type input "[PERSON_NAME]"
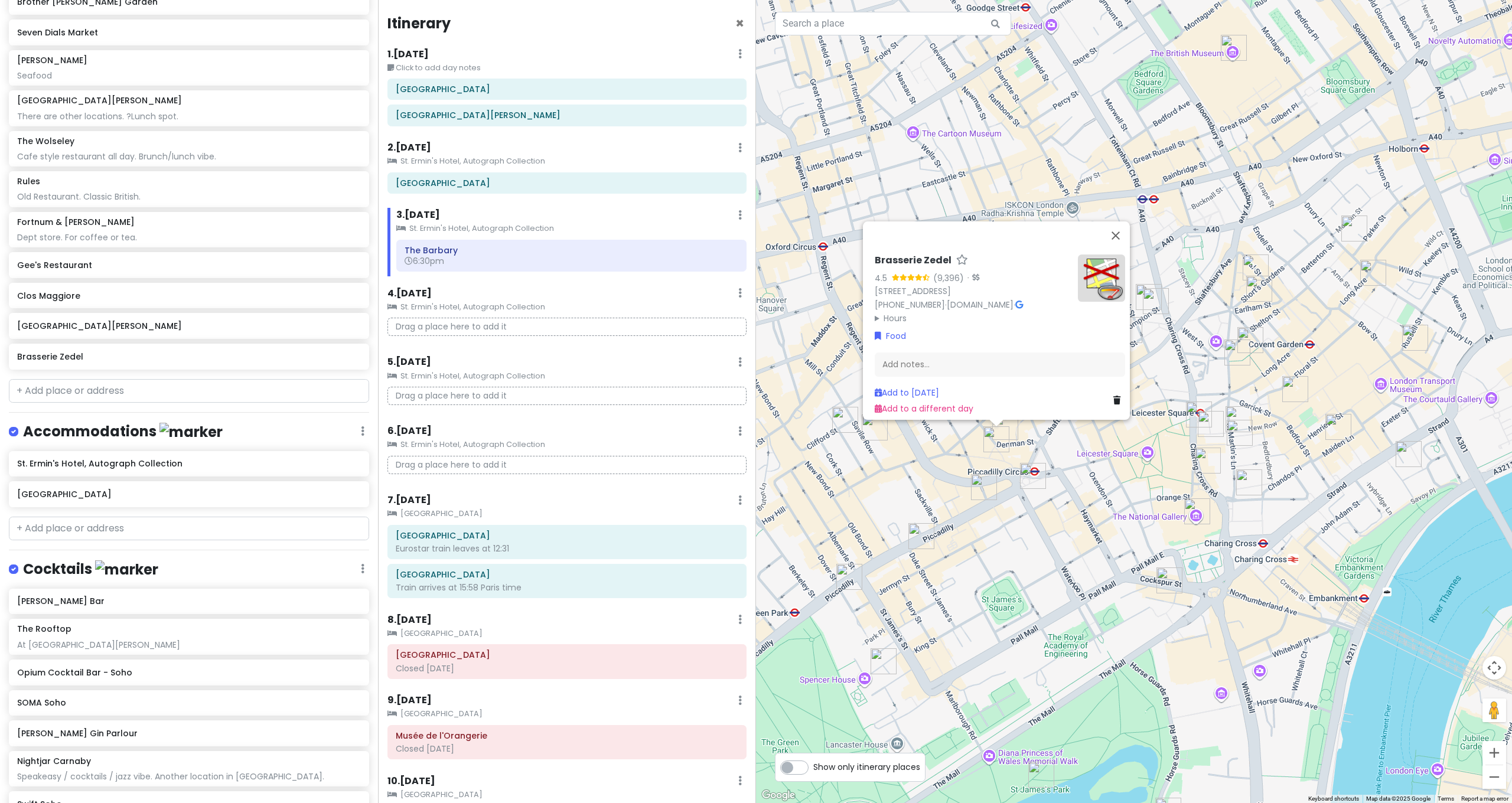
drag, startPoint x: 1055, startPoint y: 690, endPoint x: 1106, endPoint y: 464, distance: 231.7
click at [1107, 469] on div "Brasserie Zedel 4.5 (9,396) · [STREET_ADDRESS] [PHONE_NUMBER] · [DOMAIN_NAME] ·…" at bounding box center [1133, 401] width 756 height 803
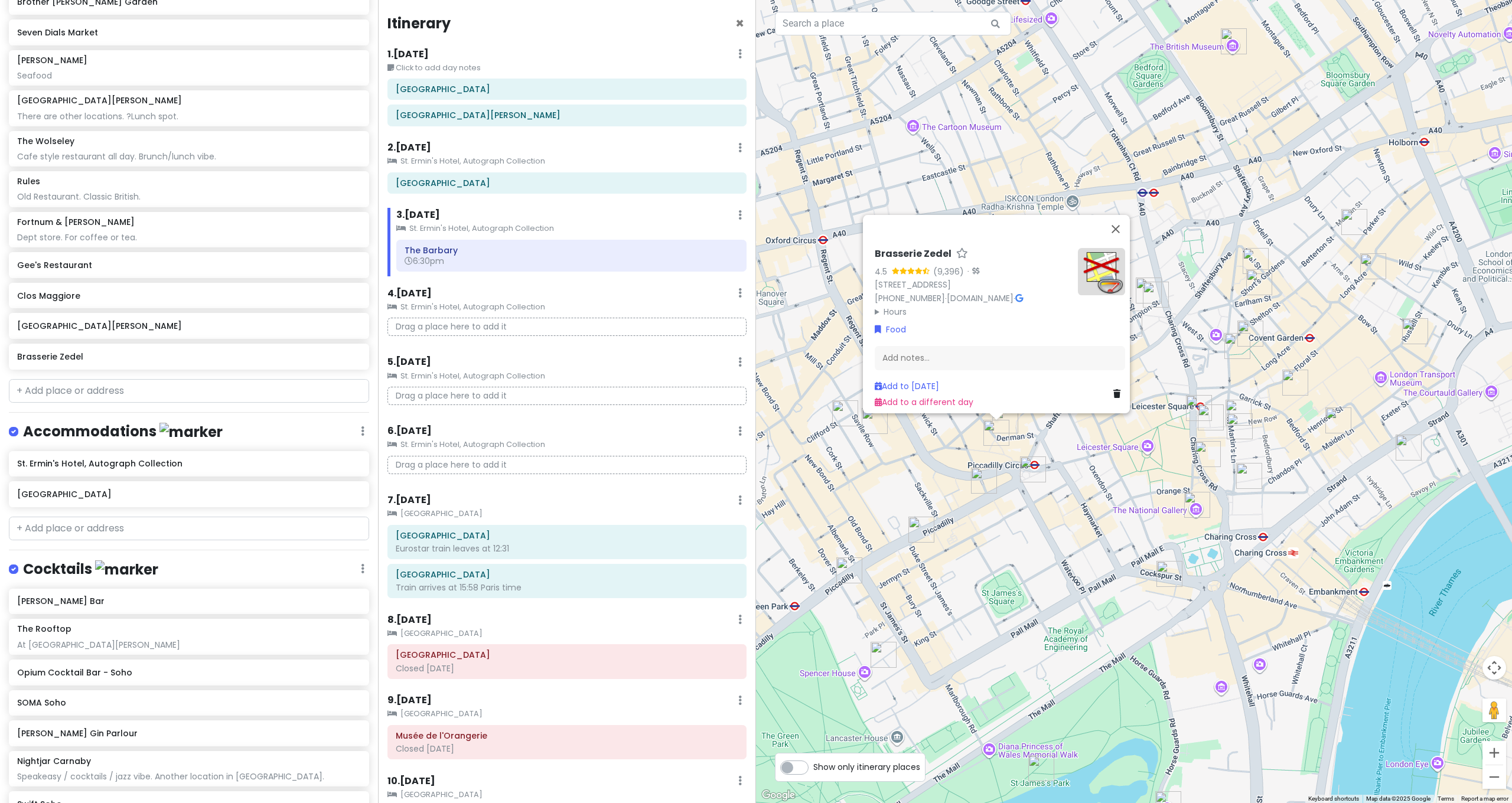
click at [1047, 447] on div "Brasserie Zedel 4.5 (9,396) · [STREET_ADDRESS] [PHONE_NUMBER] · [DOMAIN_NAME] ·…" at bounding box center [1133, 401] width 756 height 803
click at [1029, 467] on img "The Criterion Theatre" at bounding box center [1033, 469] width 26 height 26
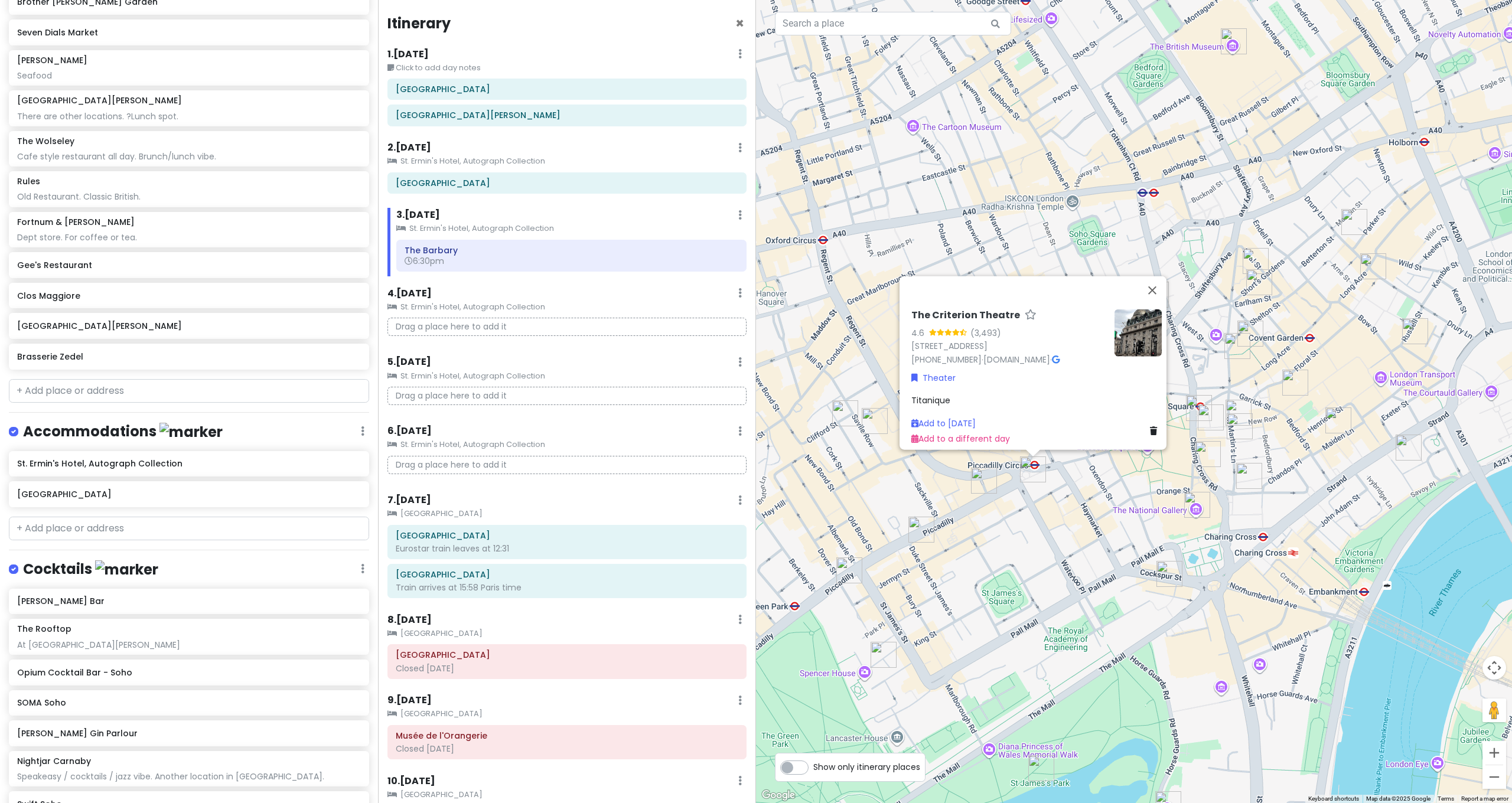
click at [1014, 519] on div "The Criterion Theatre 4.6 (3,493) [STREET_ADDRESS] [PHONE_NUMBER] · [DOMAIN_NAM…" at bounding box center [1133, 401] width 756 height 803
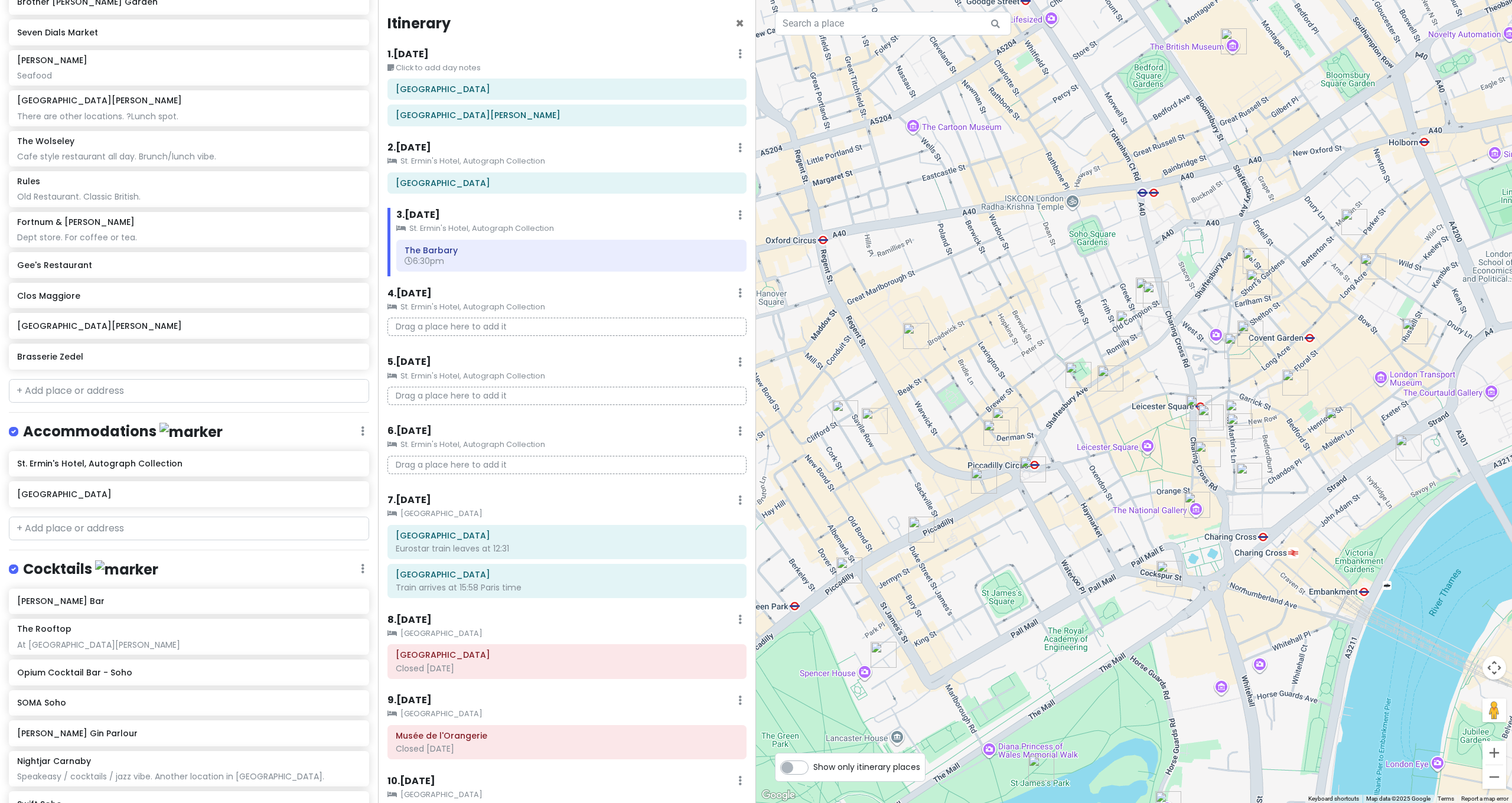
click at [991, 434] on img "Brasserie Zedel" at bounding box center [996, 432] width 26 height 26
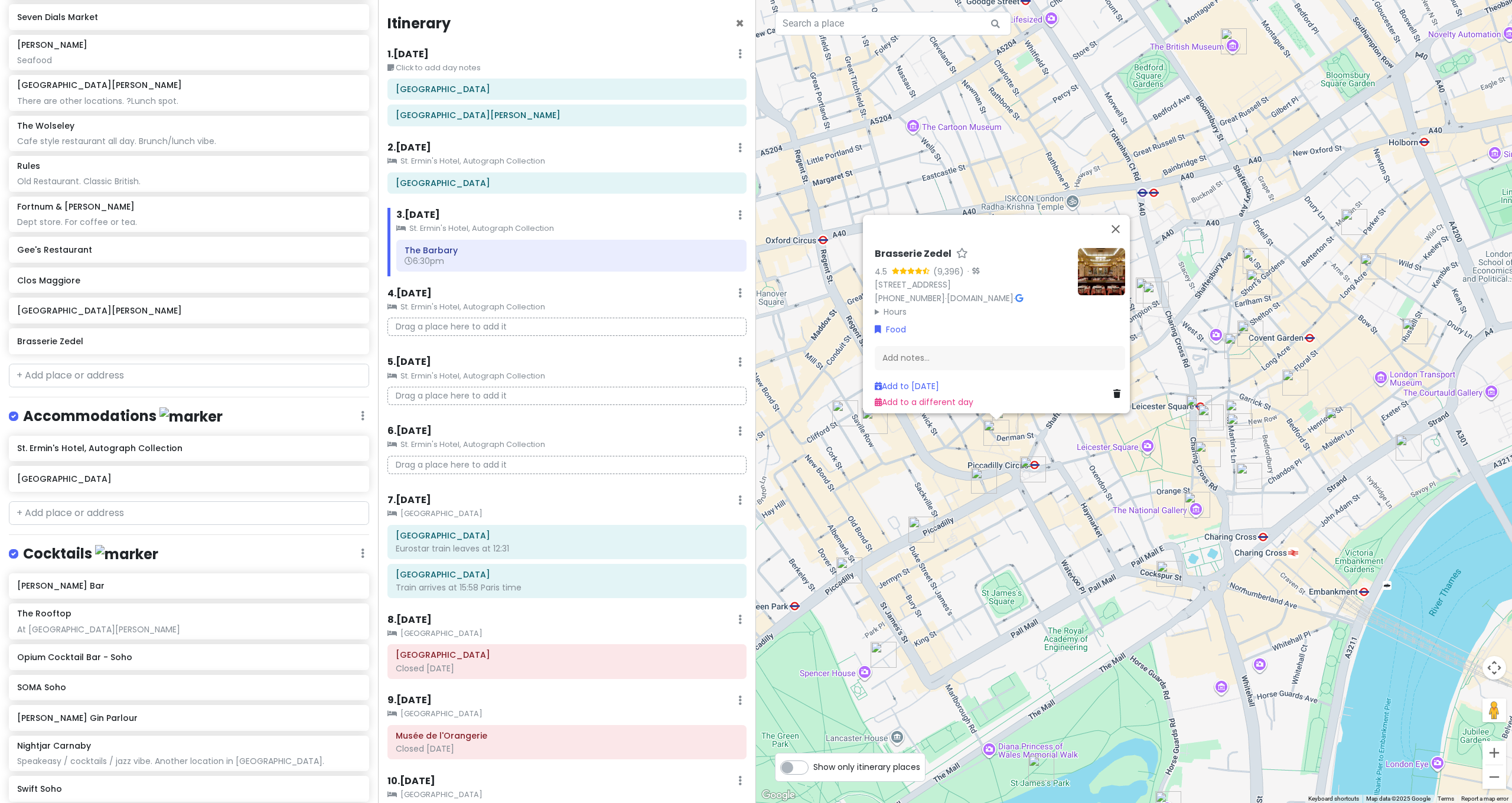
scroll to position [1585, 0]
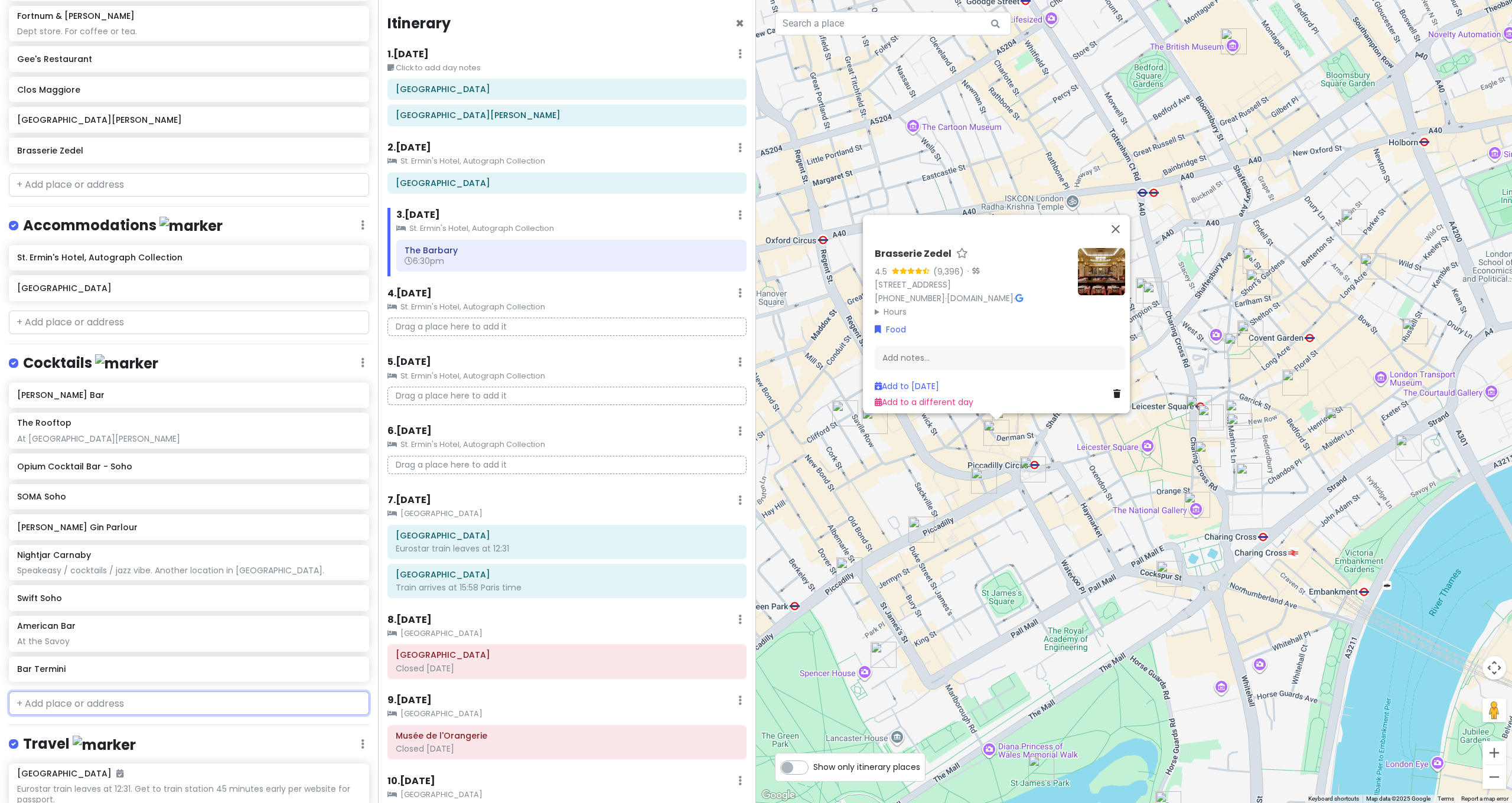
click at [69, 691] on input "text" at bounding box center [189, 703] width 360 height 24
type input "Bar Amercain, [GEOGRAPHIC_DATA], [GEOGRAPHIC_DATA], [GEOGRAPHIC_DATA]"
click at [1104, 249] on img at bounding box center [1101, 266] width 47 height 47
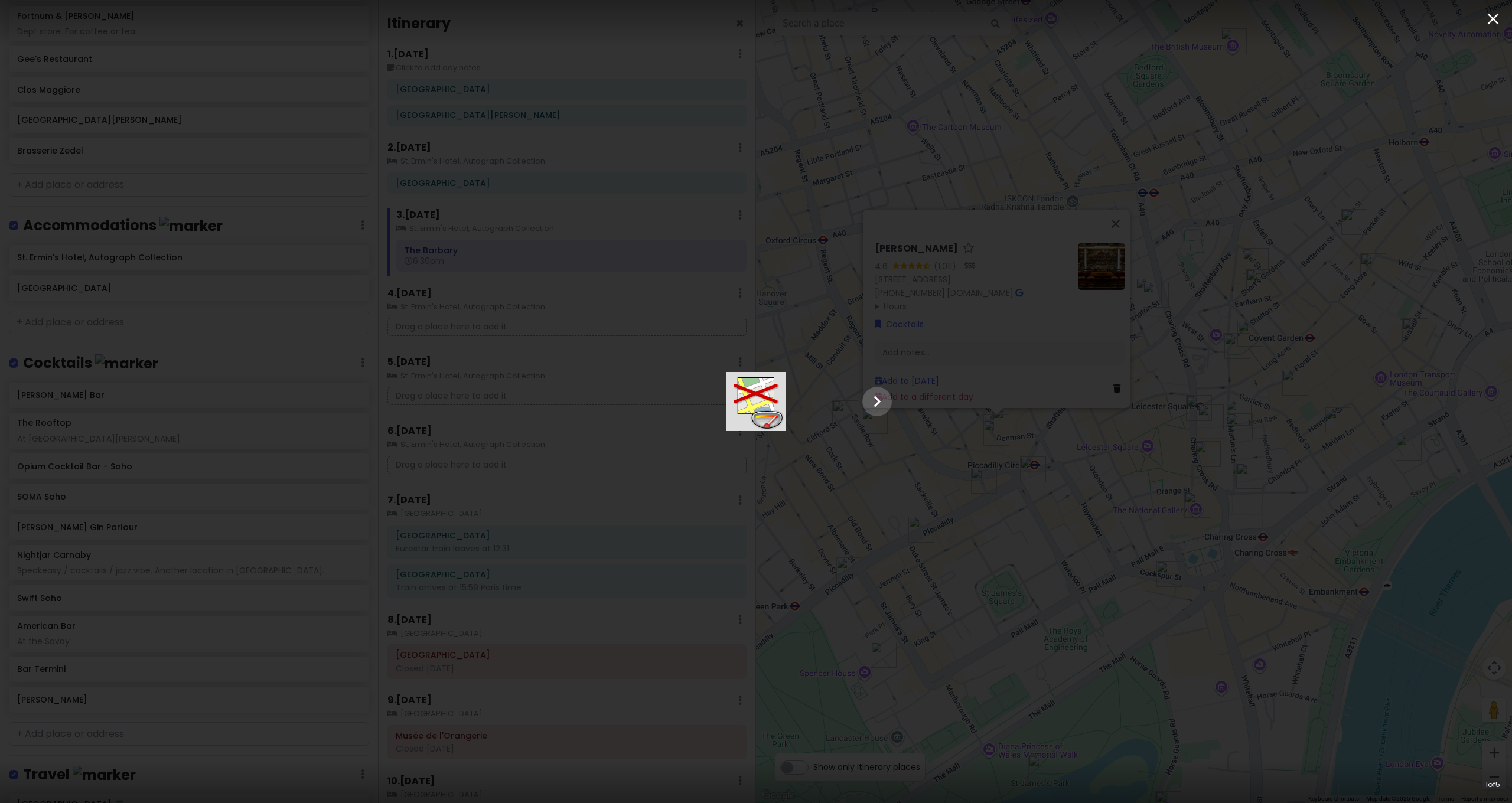
click at [1493, 14] on icon "button" at bounding box center [1493, 18] width 19 height 19
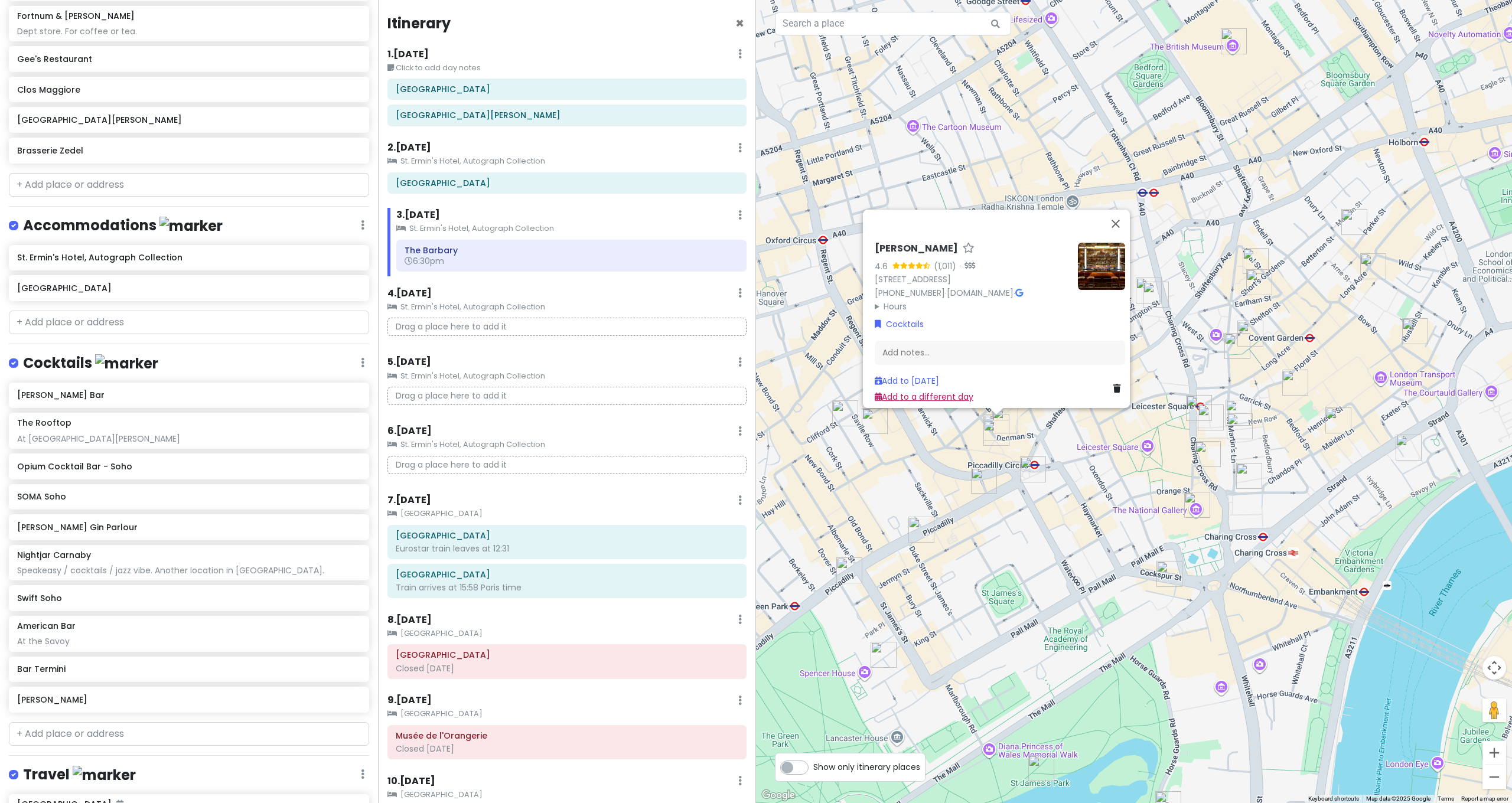
drag, startPoint x: 865, startPoint y: 472, endPoint x: 873, endPoint y: 389, distance: 83.4
click at [873, 389] on div "Bar Amercain 4.6 (1,011) · [STREET_ADDRESS] [PHONE_NUMBER] · [DOMAIN_NAME] · Ho…" at bounding box center [1133, 401] width 756 height 803
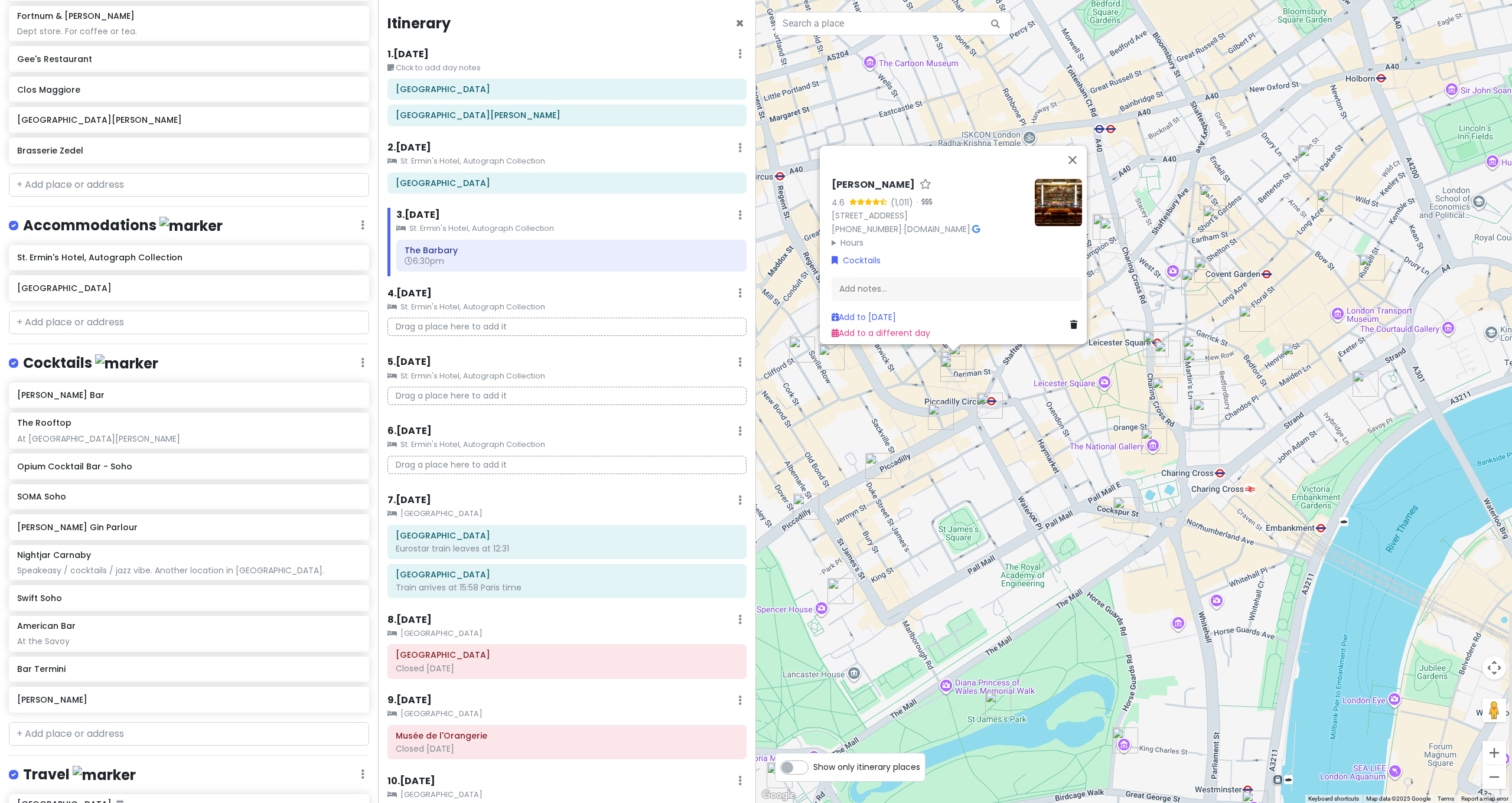
drag, startPoint x: 917, startPoint y: 493, endPoint x: 839, endPoint y: 375, distance: 141.4
click at [832, 366] on div "Bar Amercain 4.6 (1,011) · [STREET_ADDRESS] [PHONE_NUMBER] · [DOMAIN_NAME] · Ho…" at bounding box center [1133, 401] width 756 height 803
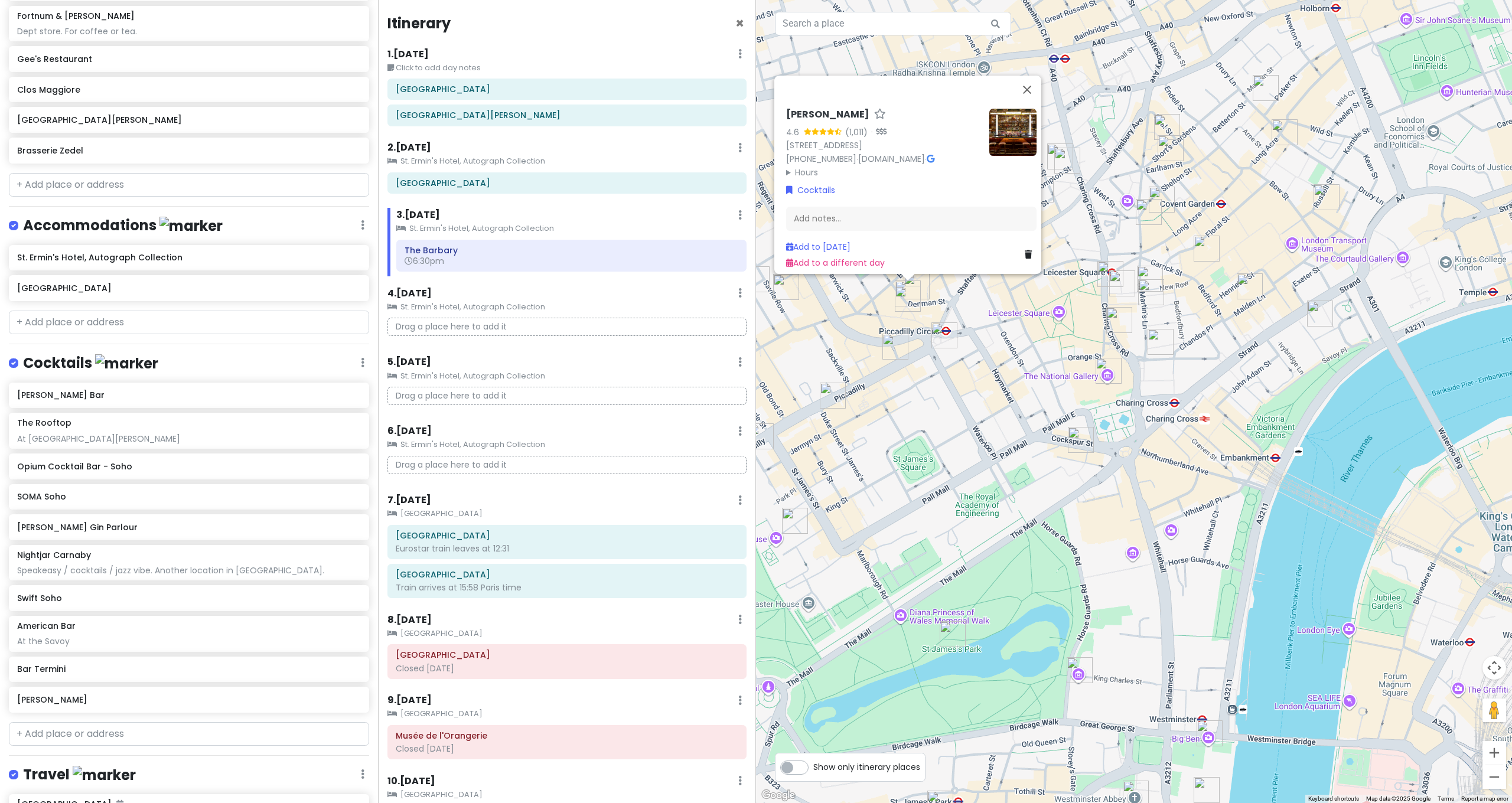
click at [829, 397] on img "Fortnum & Mason" at bounding box center [833, 395] width 26 height 26
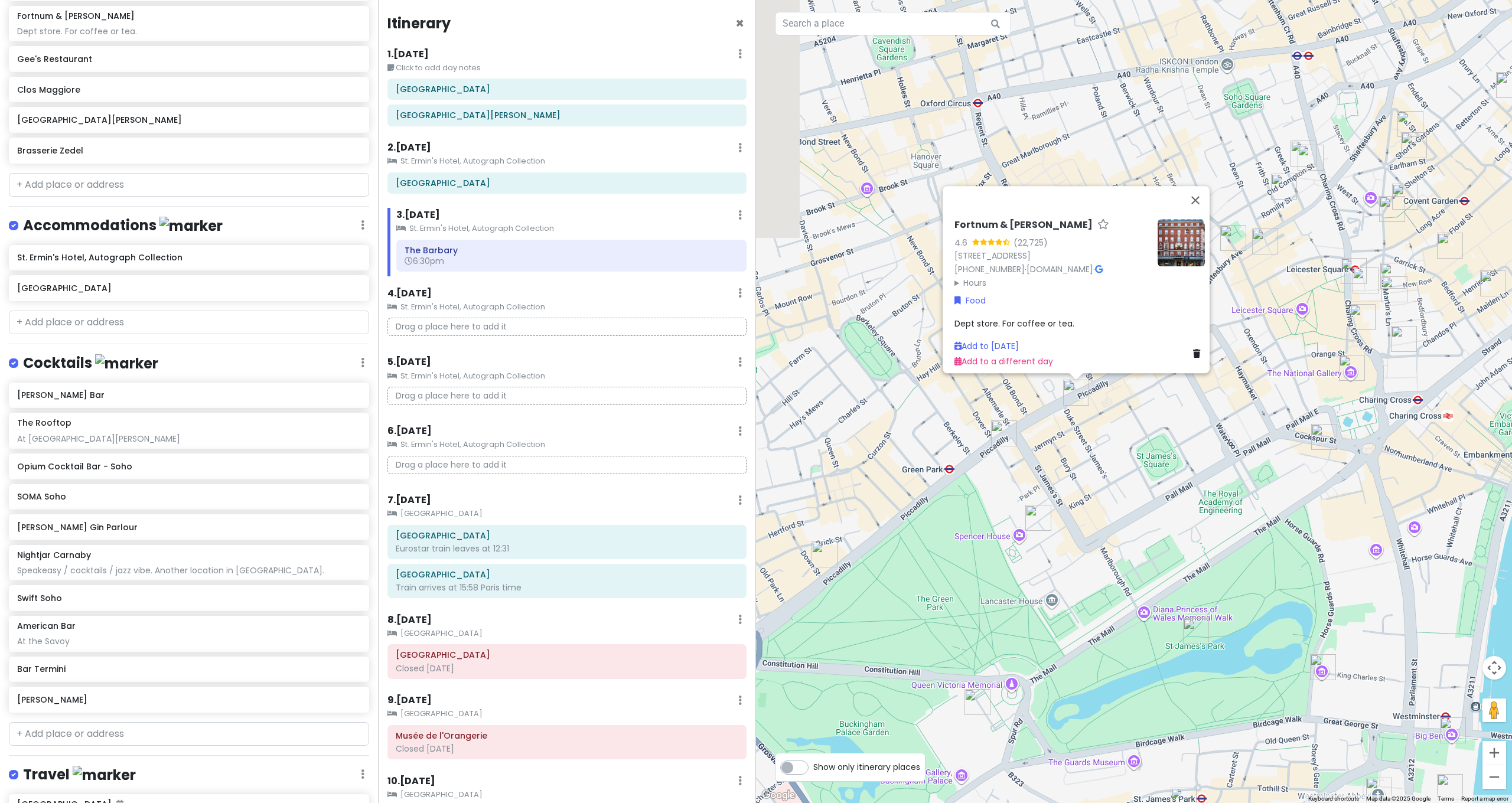
drag, startPoint x: 1152, startPoint y: 405, endPoint x: 1242, endPoint y: 401, distance: 90.1
click at [1242, 401] on div "Fortnum & [PERSON_NAME] 4.6 (22,725) [STREET_ADDRESS] [PHONE_NUMBER] · [DOMAIN_…" at bounding box center [1133, 401] width 756 height 803
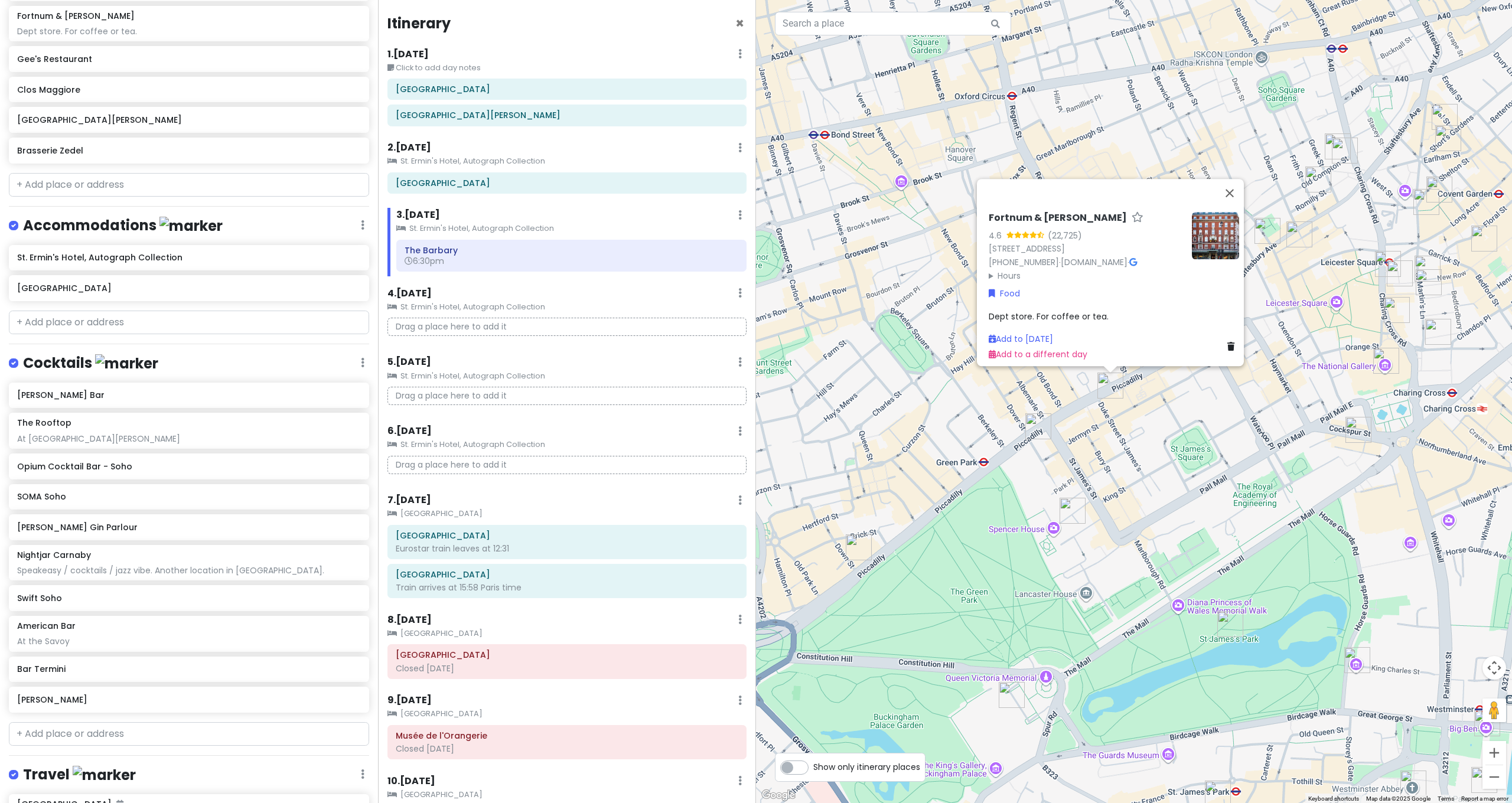
click at [856, 540] on img "The Athenaeum Hotel & Residences" at bounding box center [859, 547] width 26 height 26
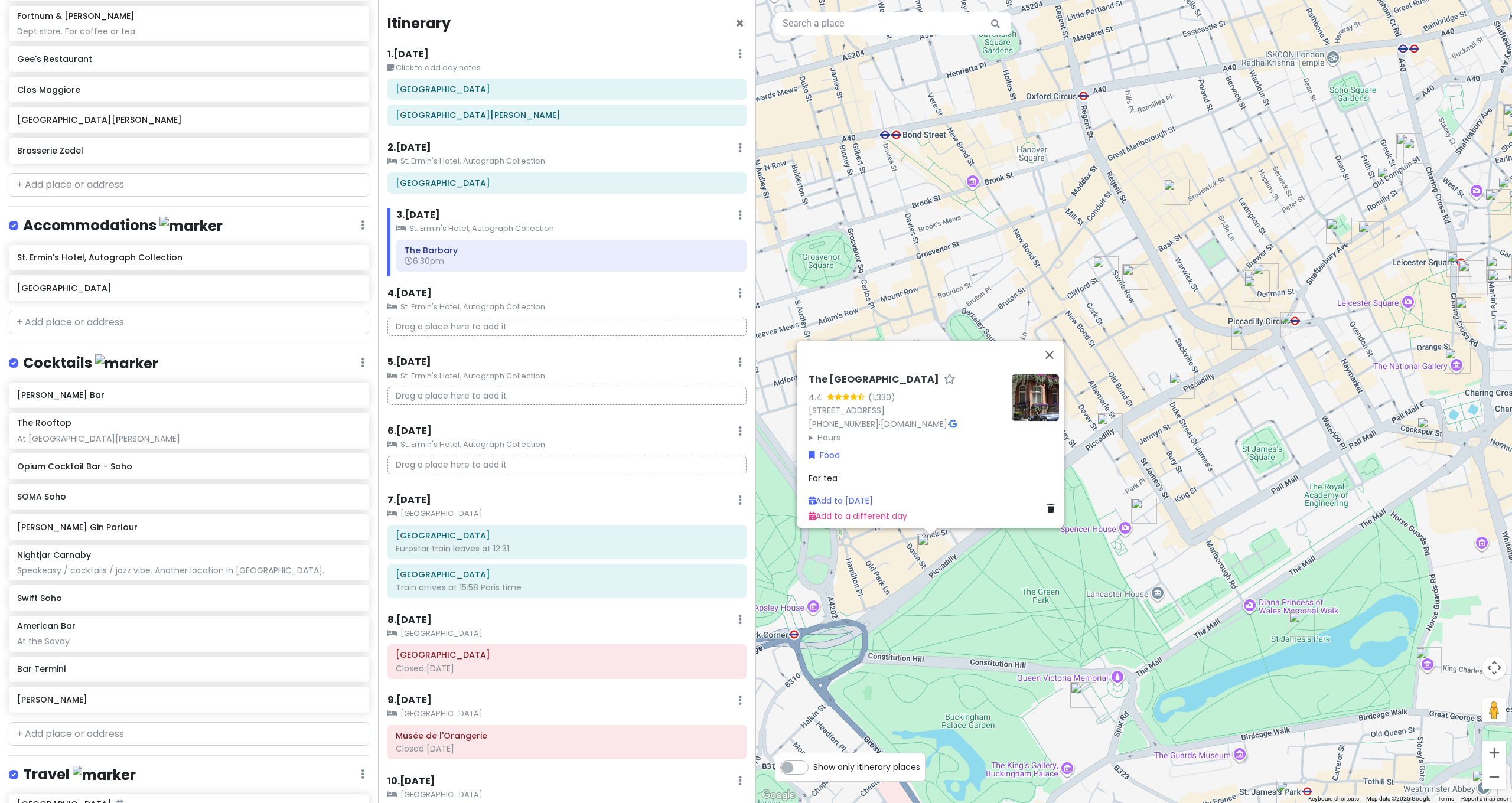
click at [1109, 422] on img "The Wolseley" at bounding box center [1109, 426] width 26 height 26
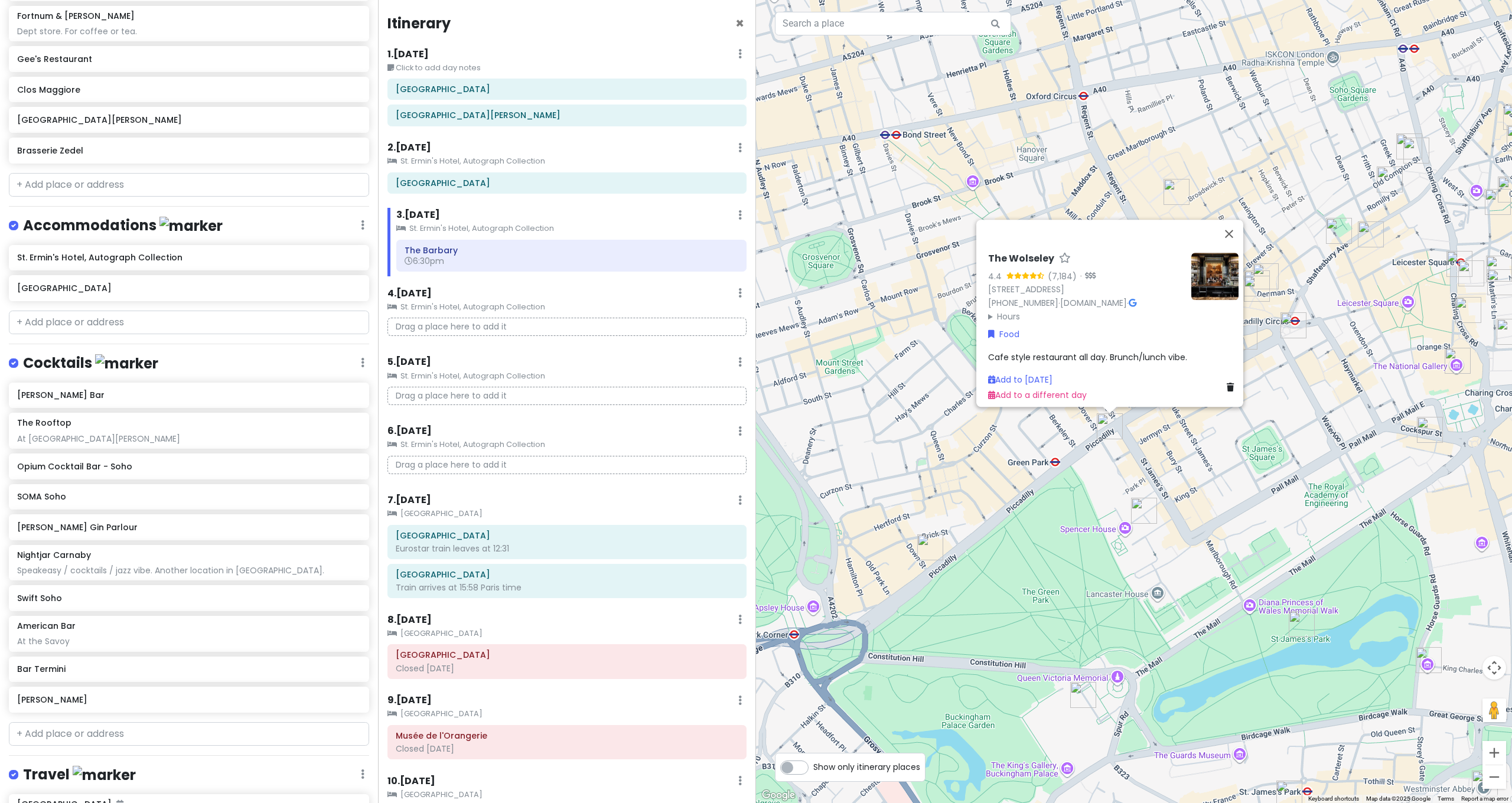
click at [1205, 459] on div "The Wolseley 4.4 (7,184) · [STREET_ADDRESS] [PHONE_NUMBER] · [DOMAIN_NAME] · Ho…" at bounding box center [1133, 401] width 756 height 803
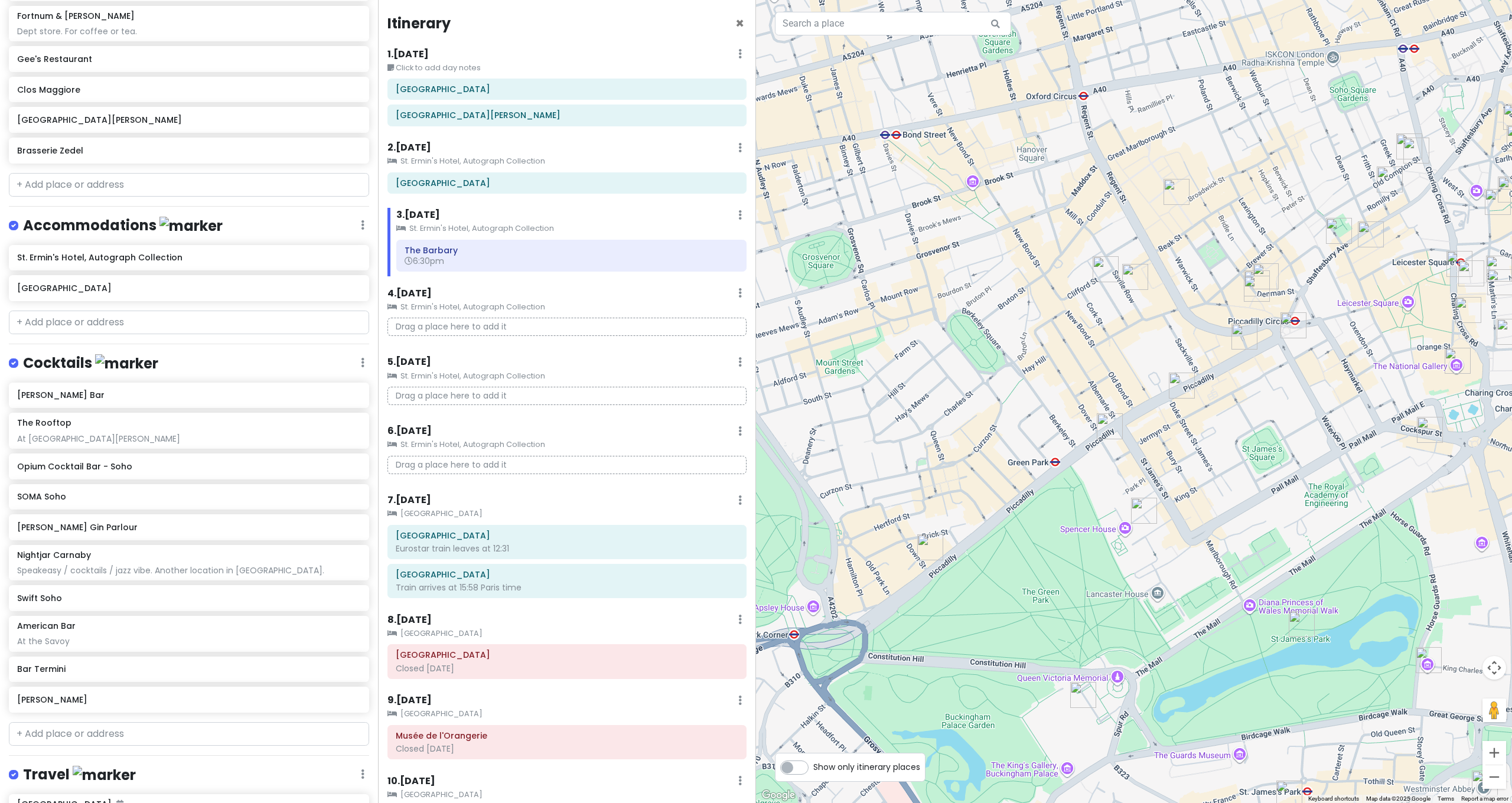
click at [1179, 380] on img "Fortnum & Mason" at bounding box center [1182, 385] width 26 height 26
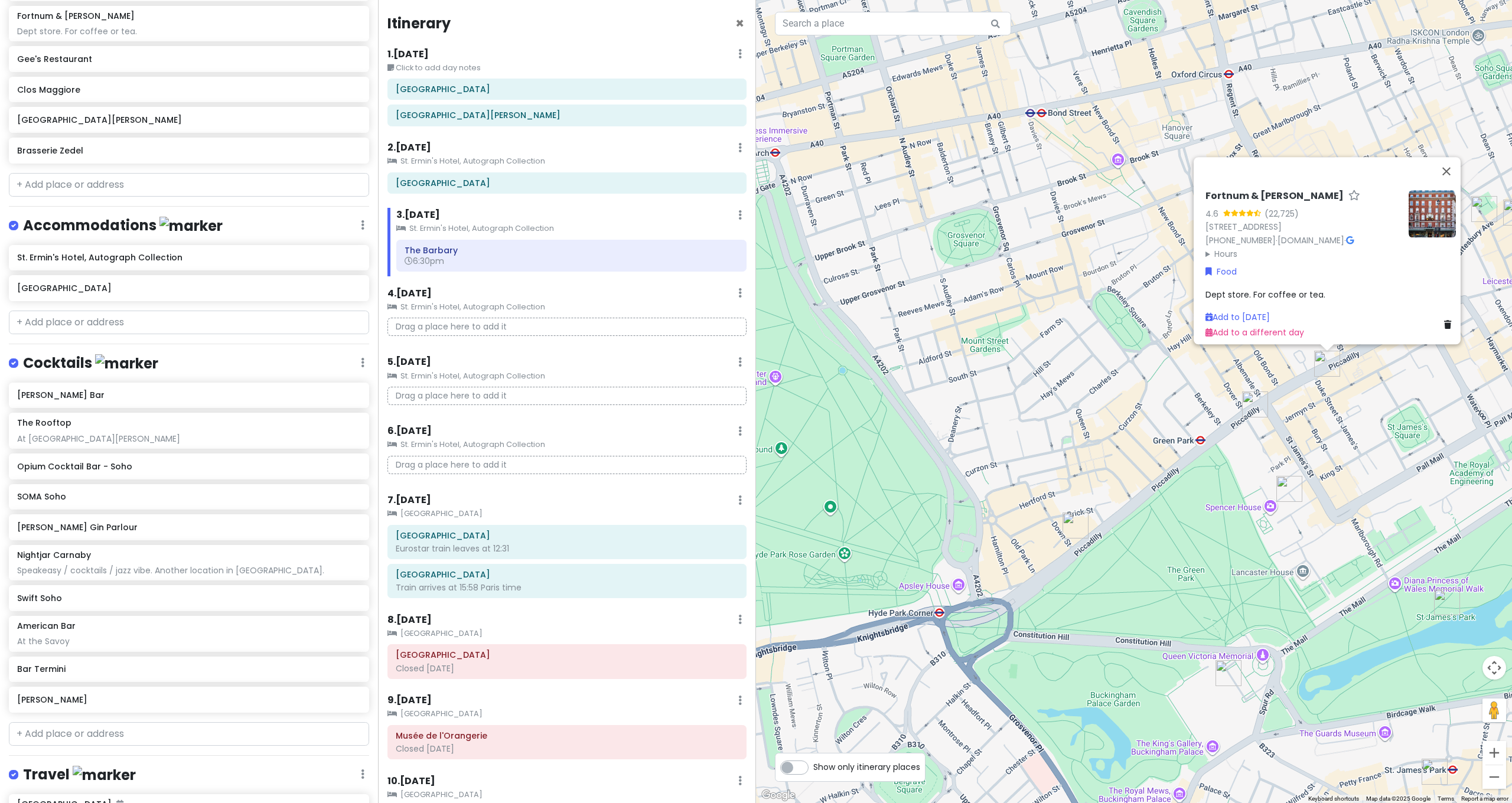
drag, startPoint x: 873, startPoint y: 503, endPoint x: 1019, endPoint y: 480, distance: 147.8
click at [1019, 480] on div "Fortnum & [PERSON_NAME] 4.6 (22,725) [STREET_ADDRESS] [PHONE_NUMBER] · [DOMAIN_…" at bounding box center [1133, 401] width 756 height 803
click at [862, 527] on div "Fortnum & [PERSON_NAME] 4.6 (22,725) [STREET_ADDRESS] [PHONE_NUMBER] · [DOMAIN_…" at bounding box center [1133, 401] width 756 height 803
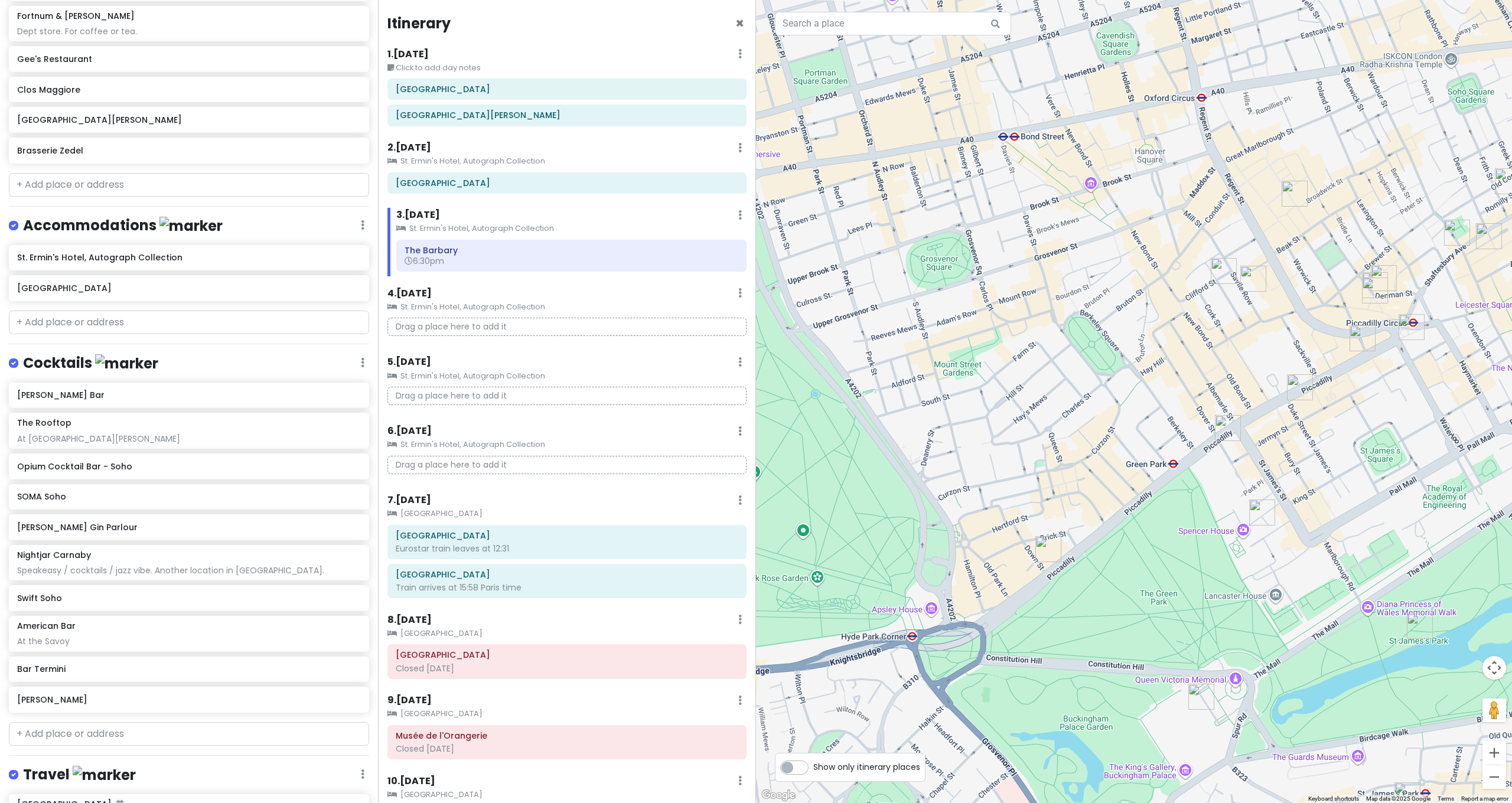
drag, startPoint x: 1286, startPoint y: 499, endPoint x: 1142, endPoint y: 582, distance: 166.2
click at [1249, 526] on img "DUKES Bar" at bounding box center [1262, 512] width 26 height 26
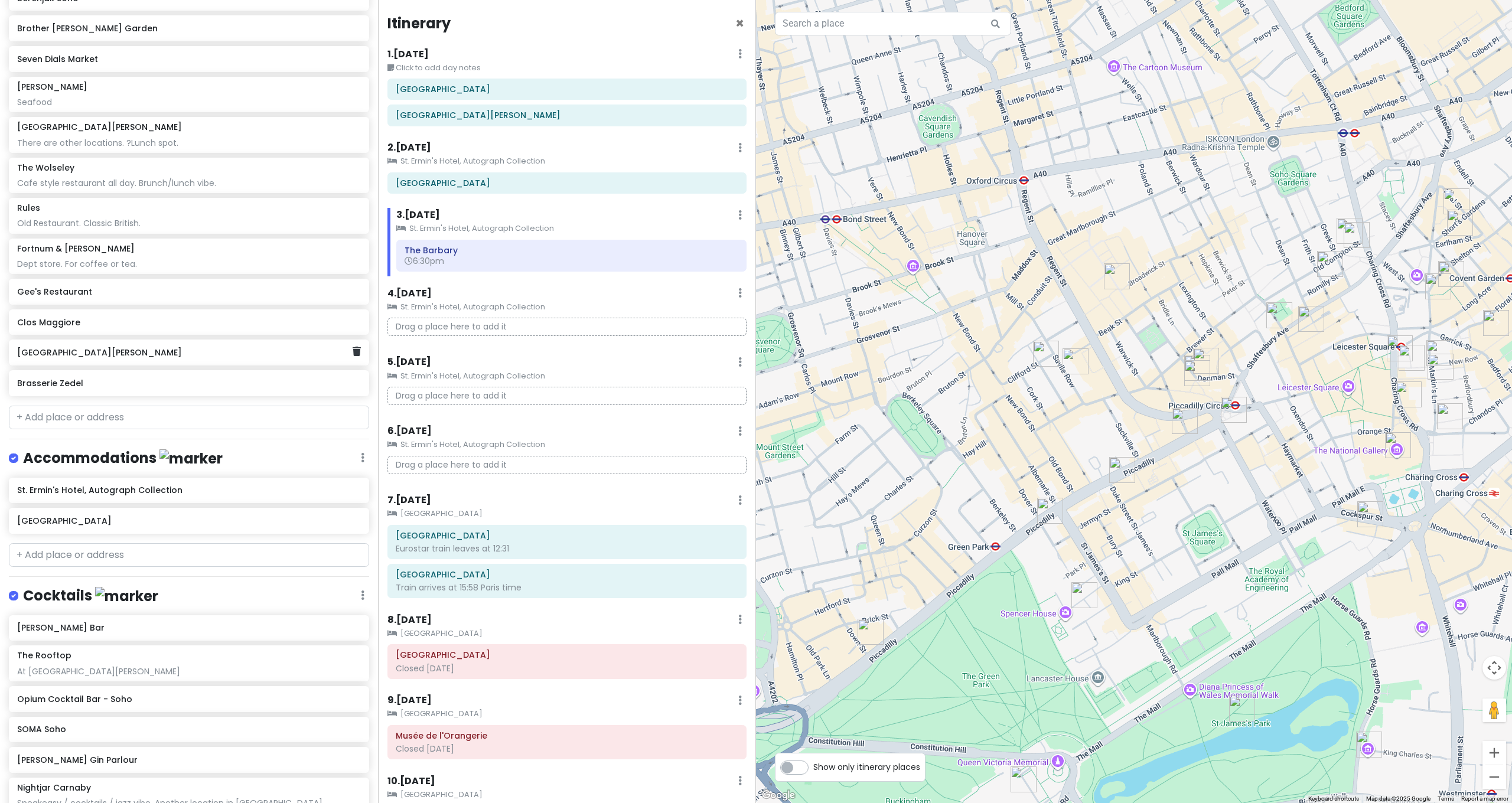
scroll to position [1209, 0]
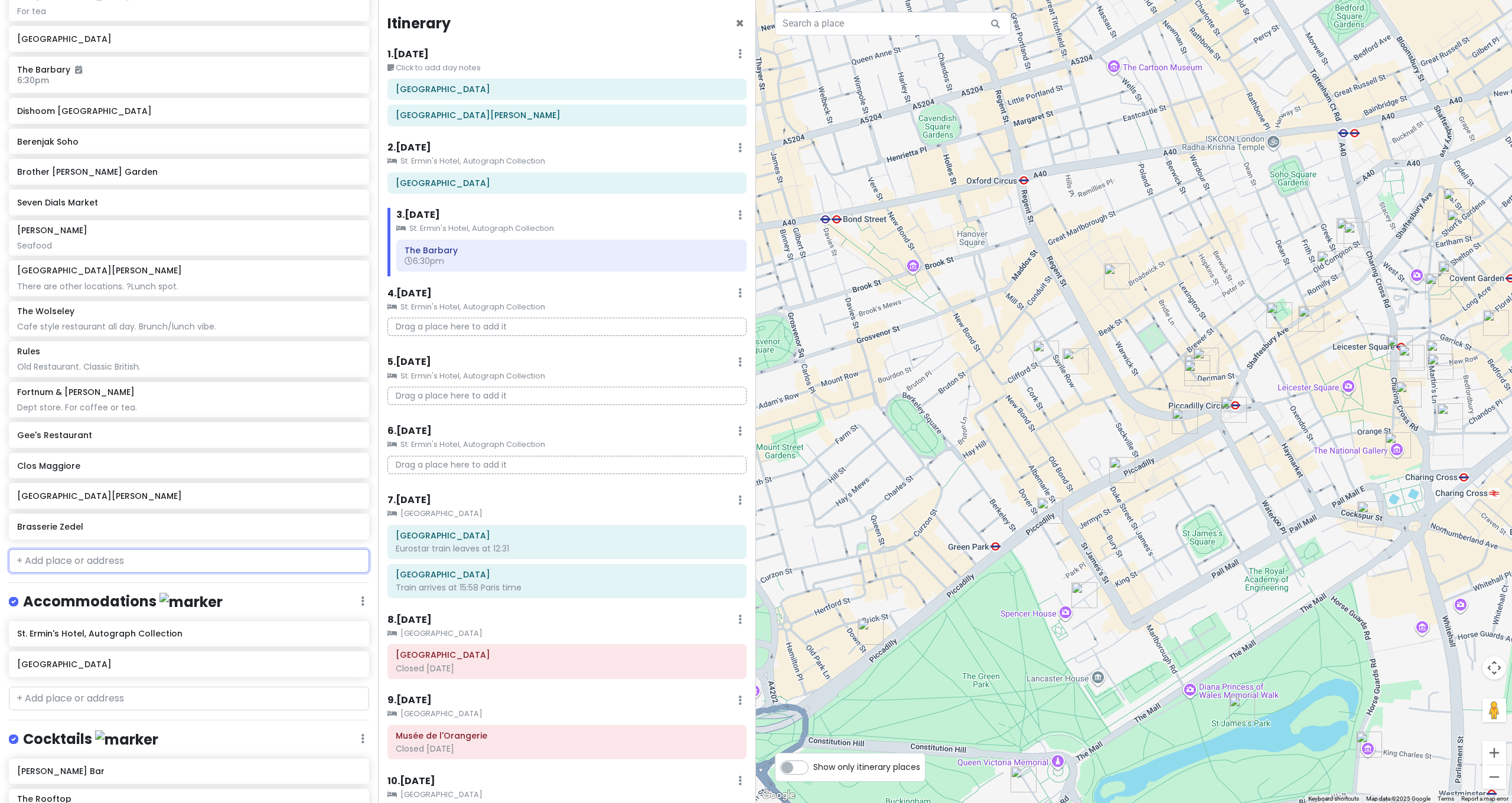
click at [95, 549] on input "text" at bounding box center [189, 560] width 360 height 24
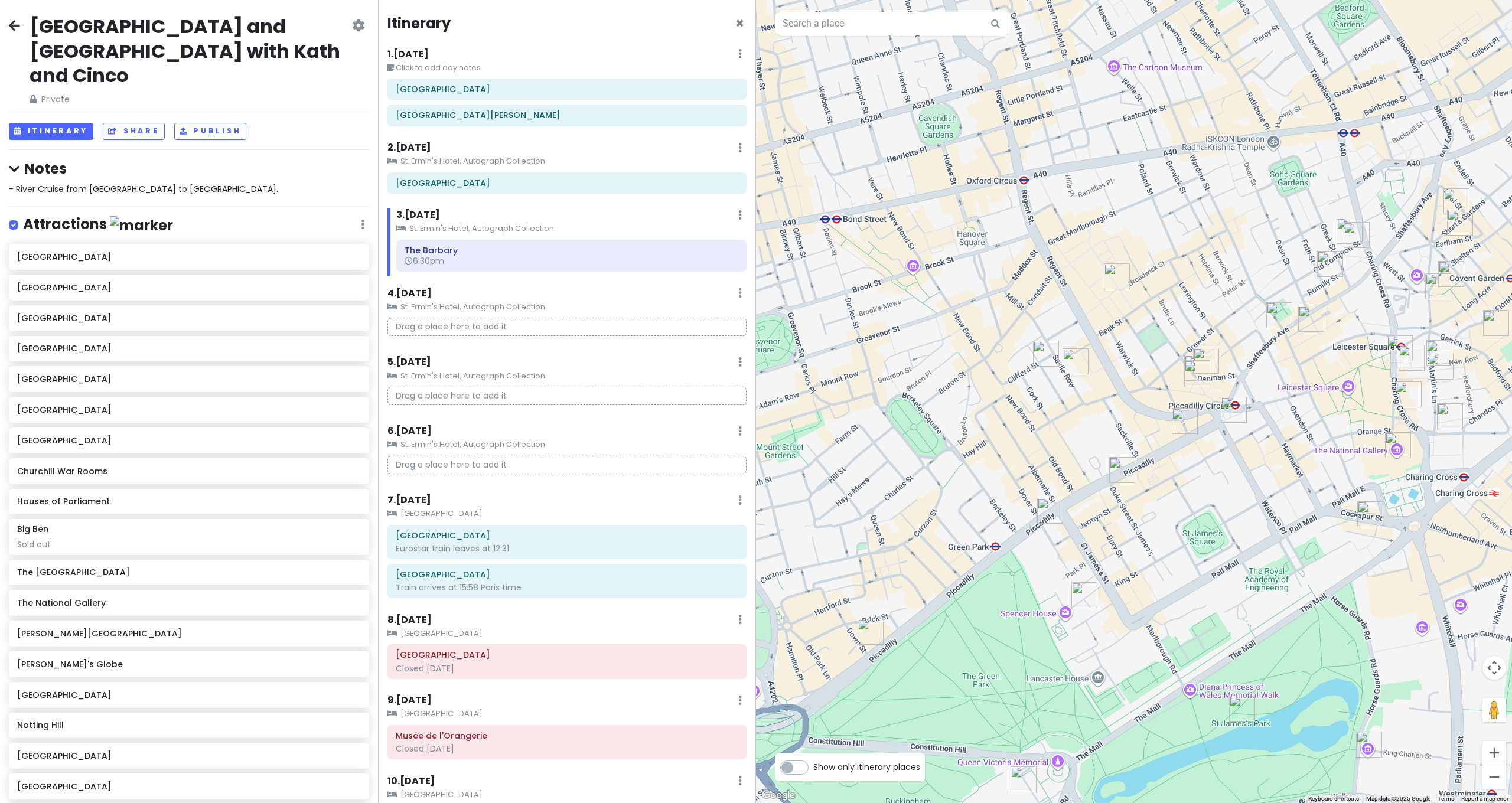
scroll to position [555, 0]
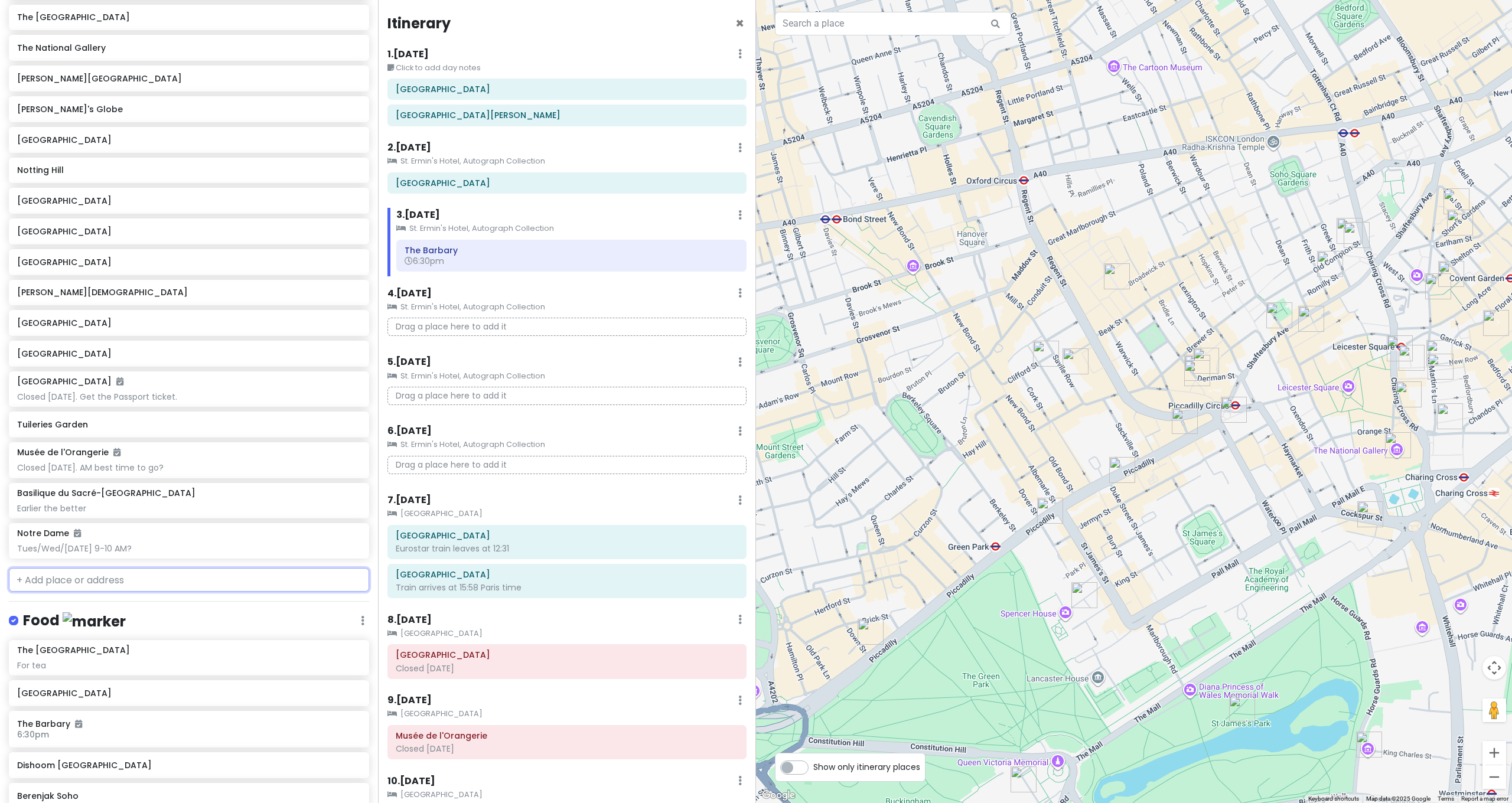
click at [120, 568] on input "text" at bounding box center [189, 579] width 360 height 24
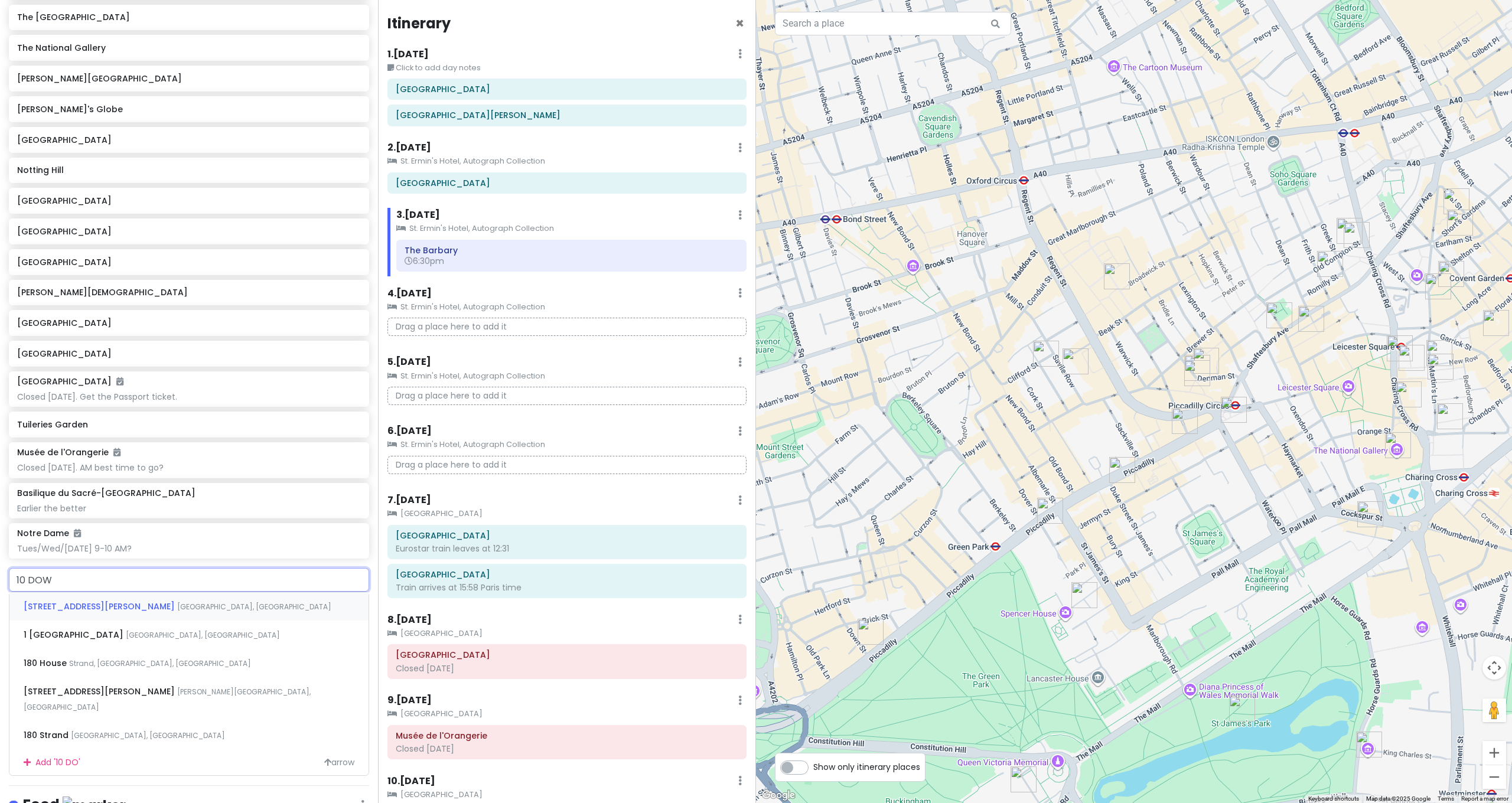
type input "10 DOWN"
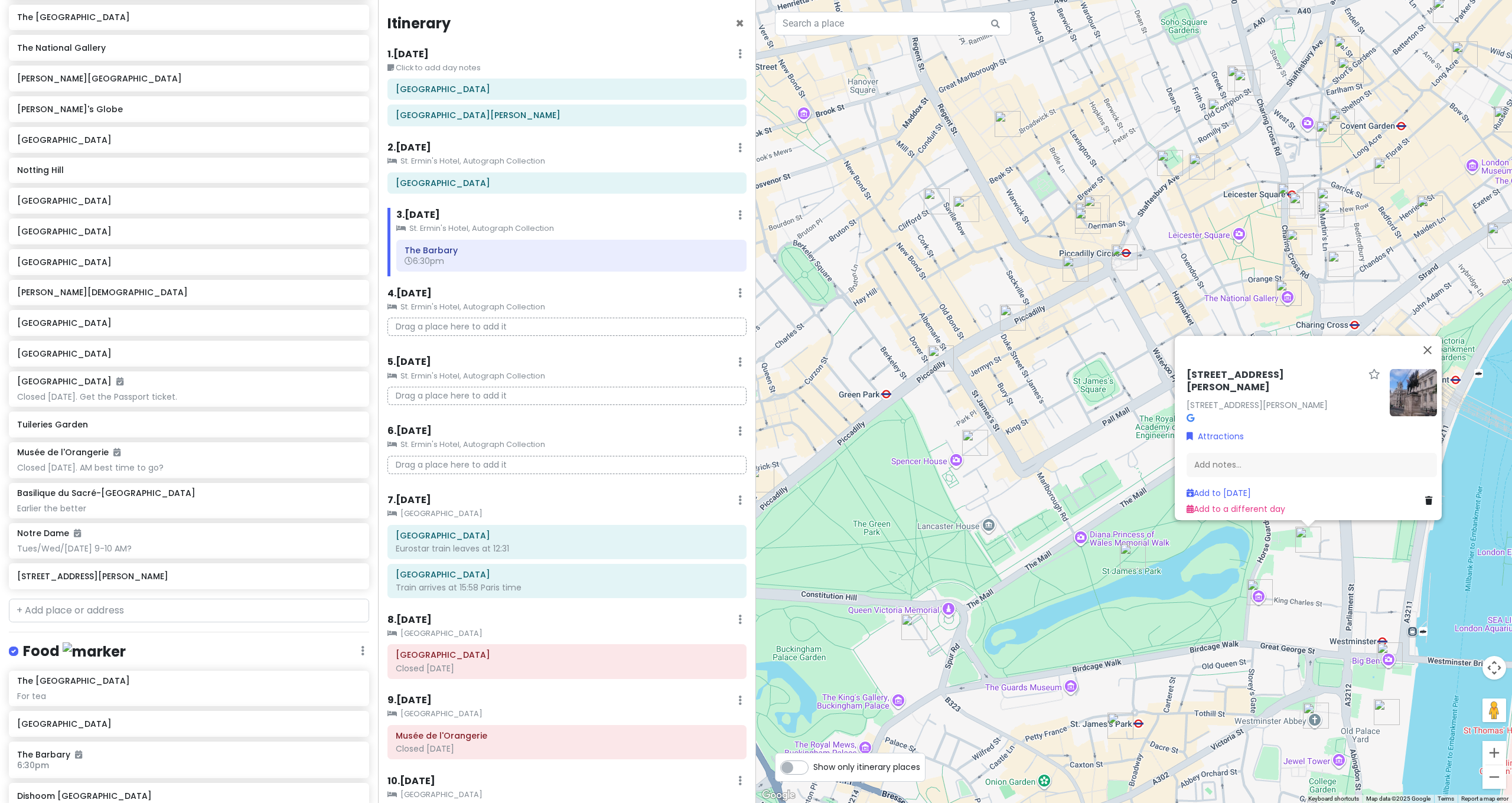
drag, startPoint x: 1395, startPoint y: 730, endPoint x: 1360, endPoint y: 551, distance: 182.4
click at [1360, 551] on div "[STREET_ADDRESS][PERSON_NAME][PERSON_NAME] Attractions Add notes... Add to [DAT…" at bounding box center [1133, 401] width 756 height 803
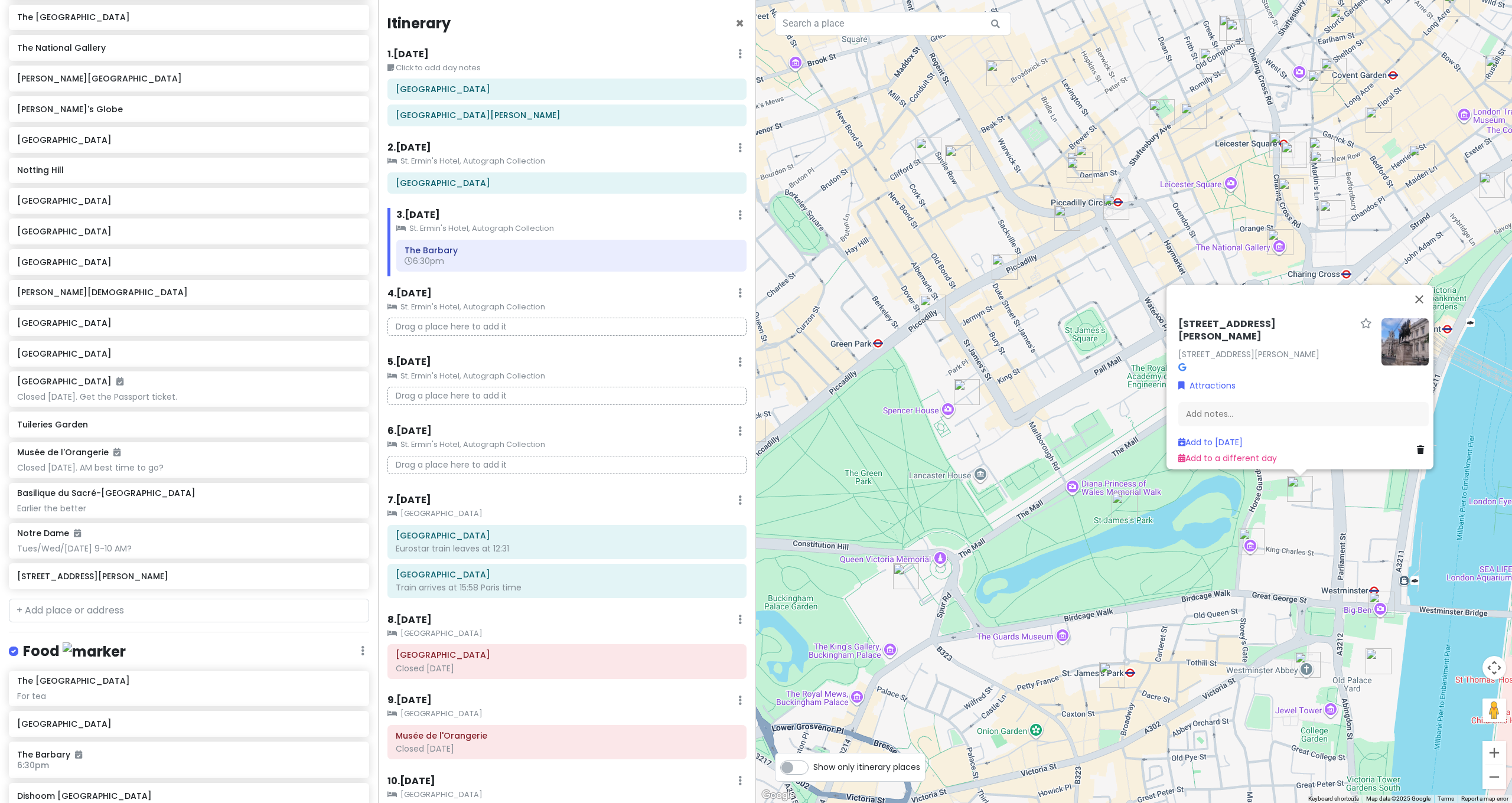
click at [1334, 556] on div "[STREET_ADDRESS][PERSON_NAME][PERSON_NAME] Attractions Add notes... Add to [DAT…" at bounding box center [1133, 401] width 756 height 803
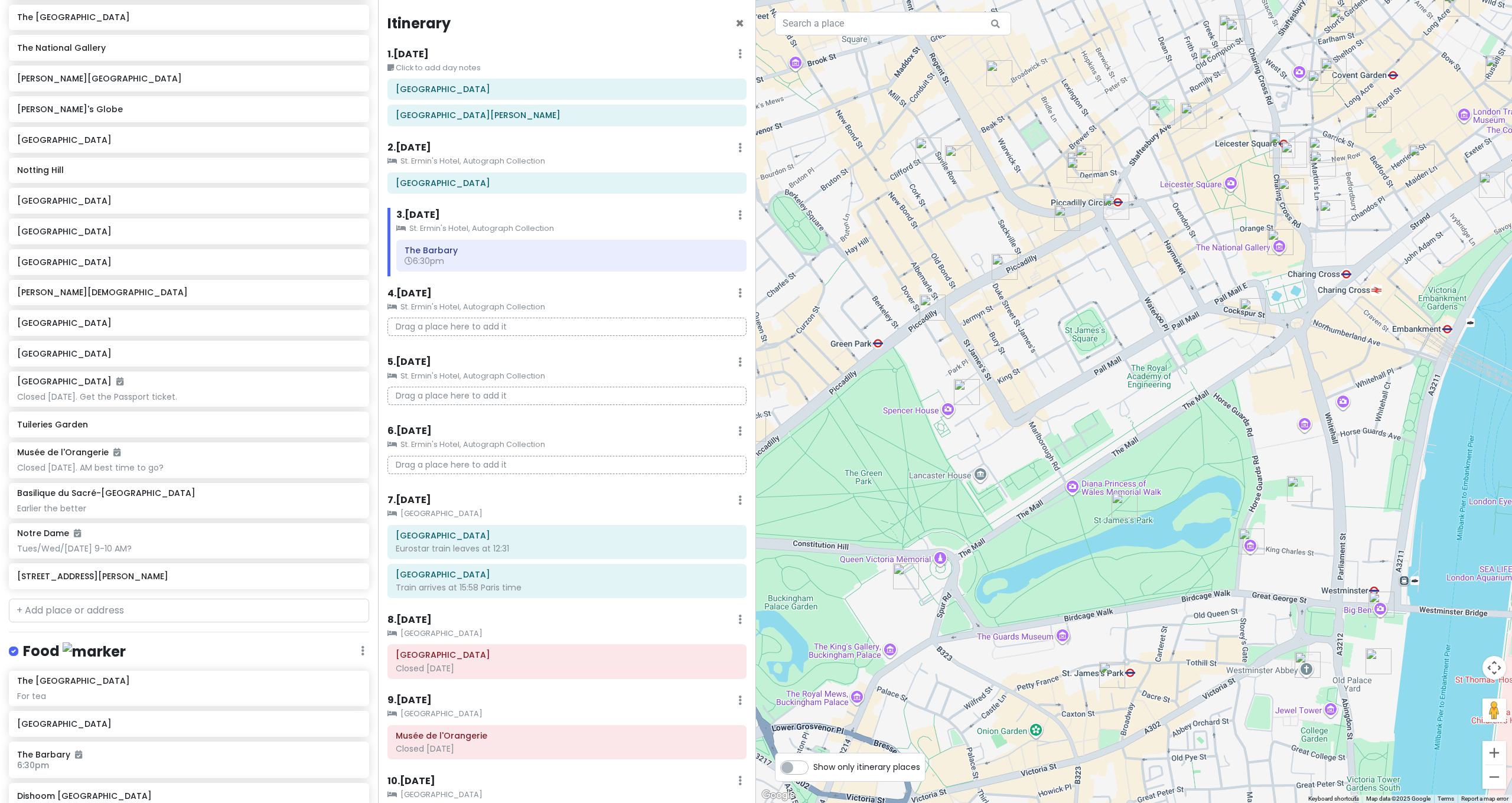
click at [1252, 540] on img "Churchill War Rooms" at bounding box center [1252, 541] width 26 height 26
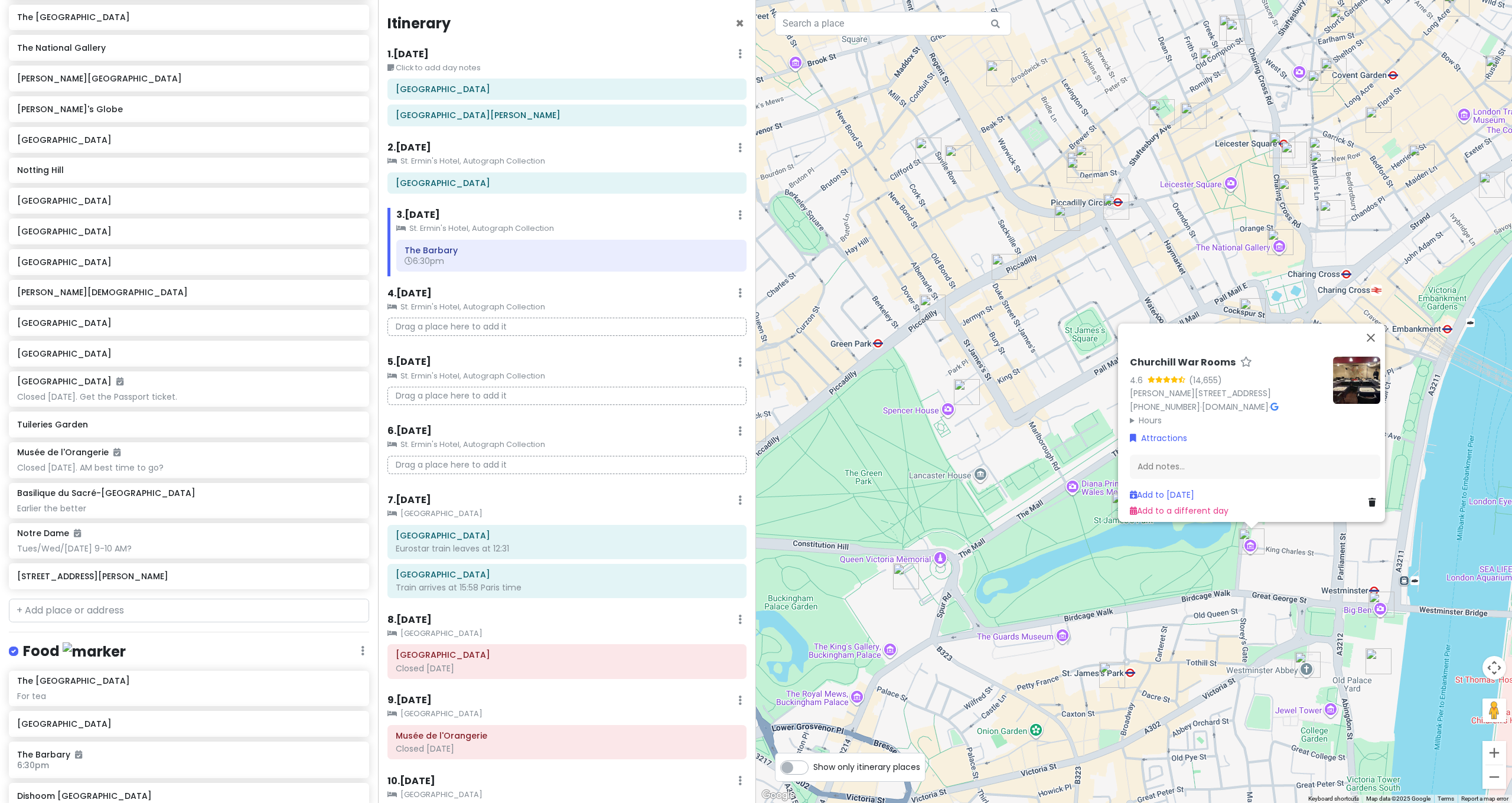
click at [1291, 538] on div "[PERSON_NAME] War Rooms 4.6 (14,655) [PERSON_NAME][STREET_ADDRESS] [PHONE_NUMBE…" at bounding box center [1133, 401] width 756 height 803
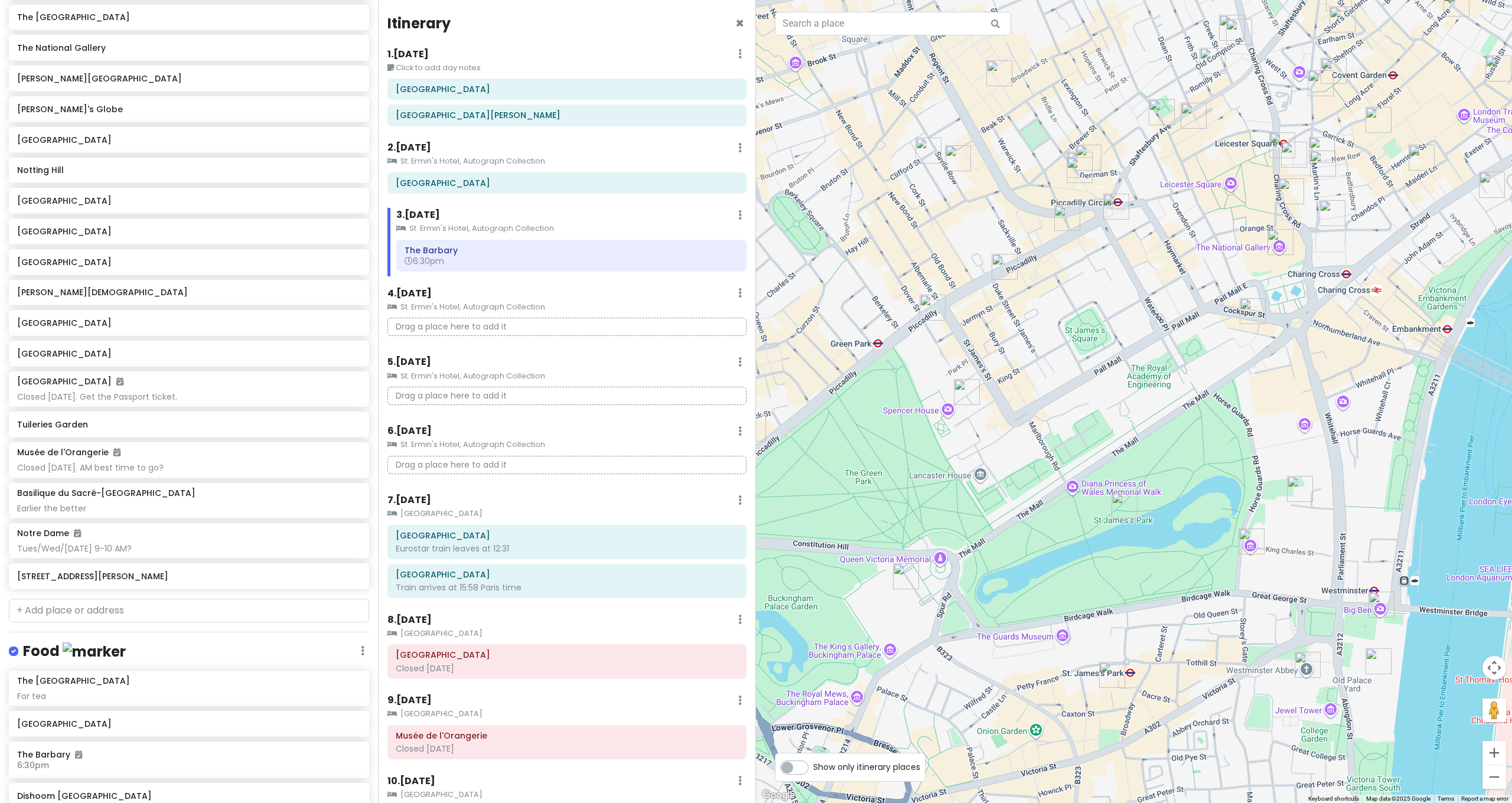
click at [1293, 491] on img "10 Downing St" at bounding box center [1300, 489] width 26 height 26
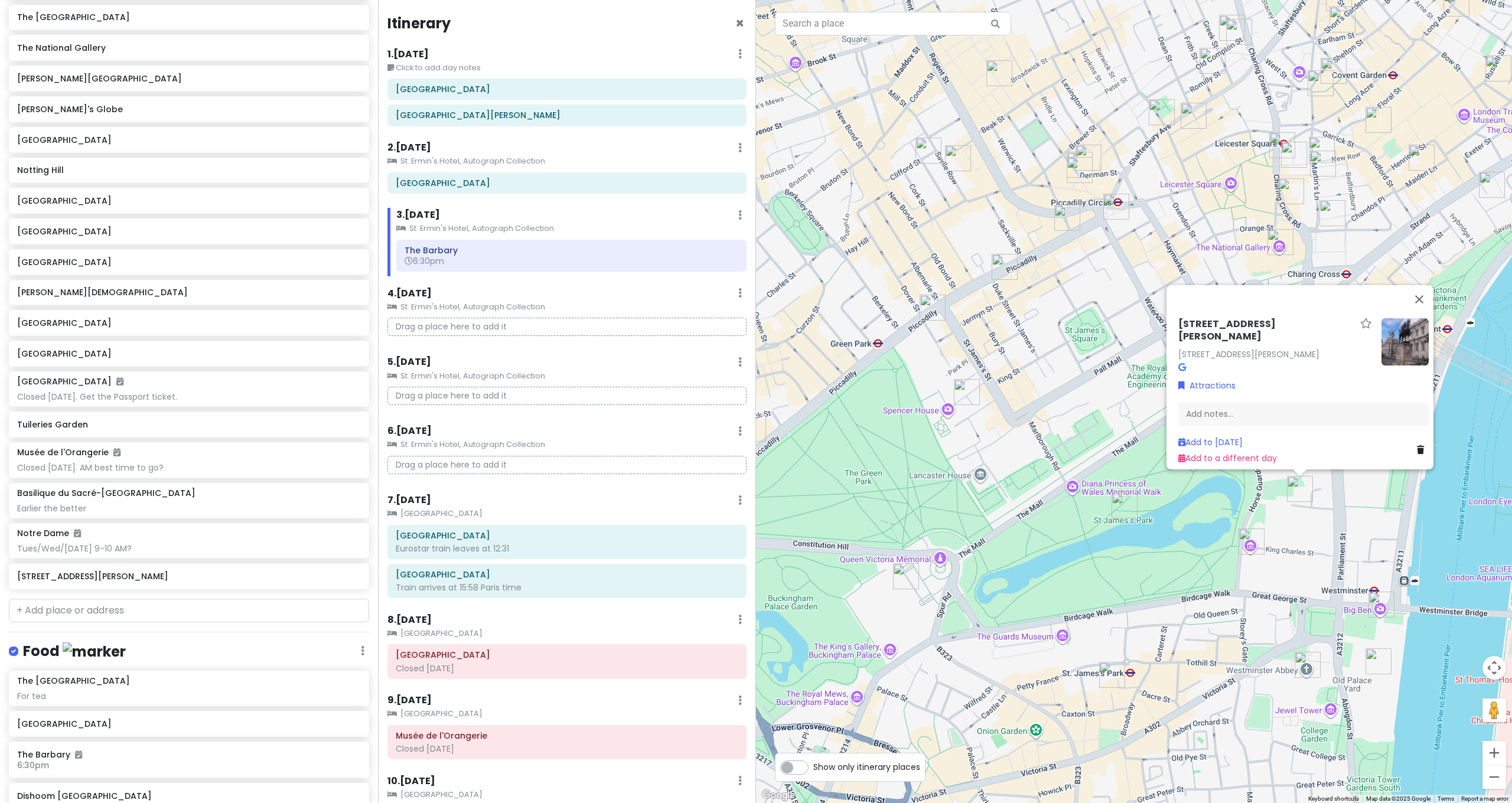
click at [1316, 511] on div "[STREET_ADDRESS][PERSON_NAME][PERSON_NAME] Attractions Add notes... Add to [DAT…" at bounding box center [1133, 401] width 756 height 803
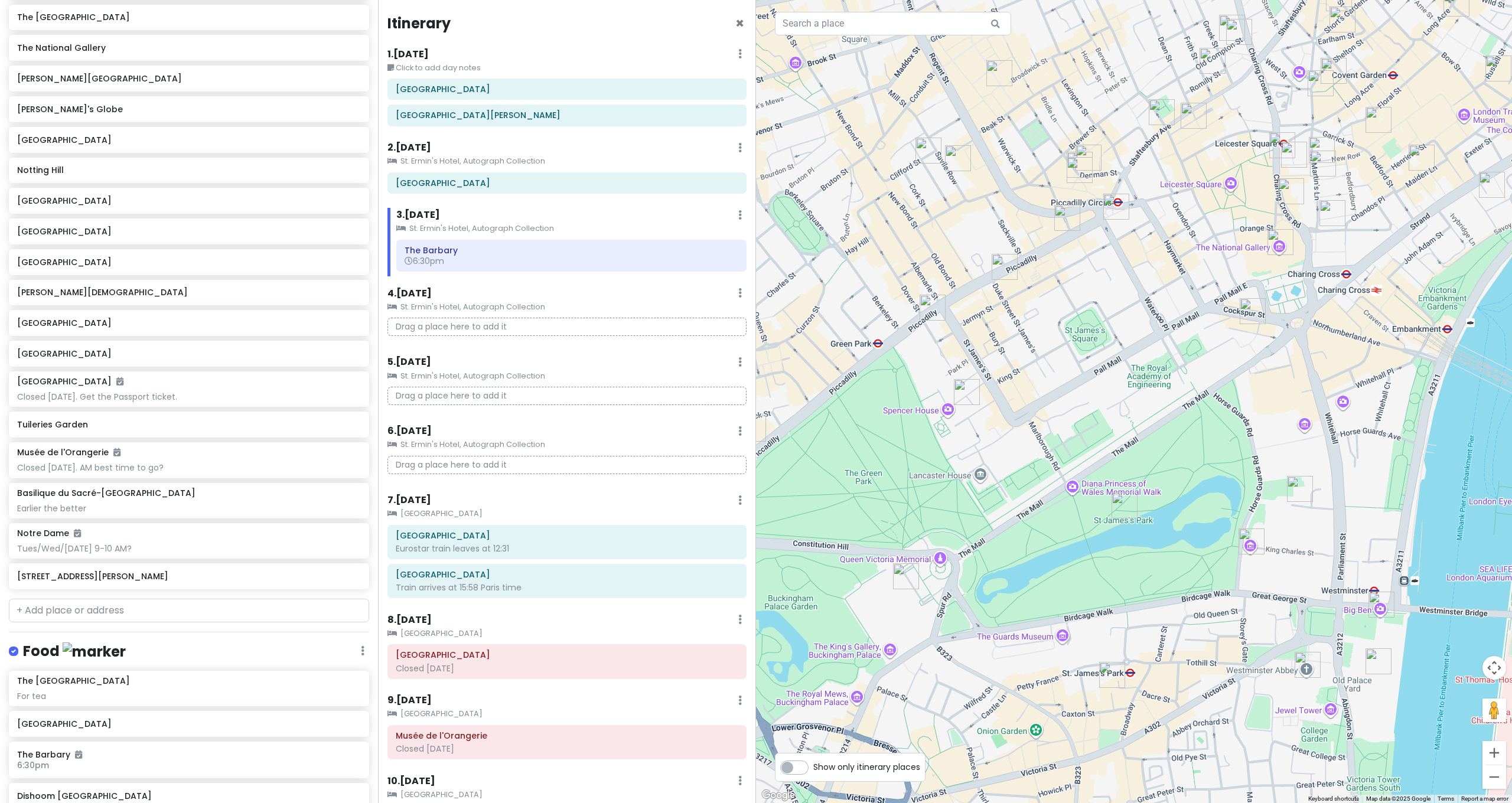
click at [1312, 493] on img "10 Downing St" at bounding box center [1300, 489] width 26 height 26
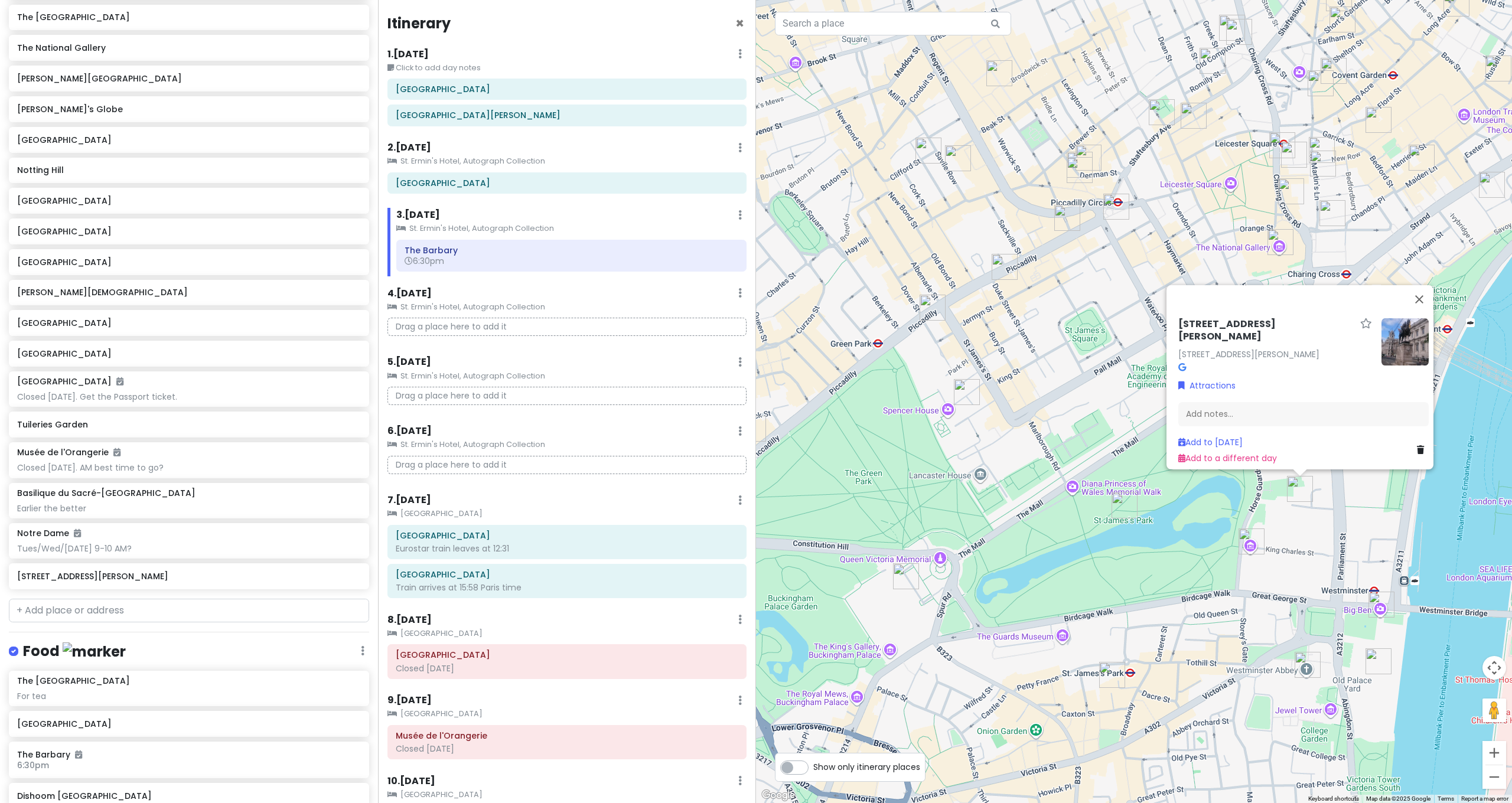
click at [1295, 669] on img "Westminster Abbey" at bounding box center [1307, 665] width 26 height 26
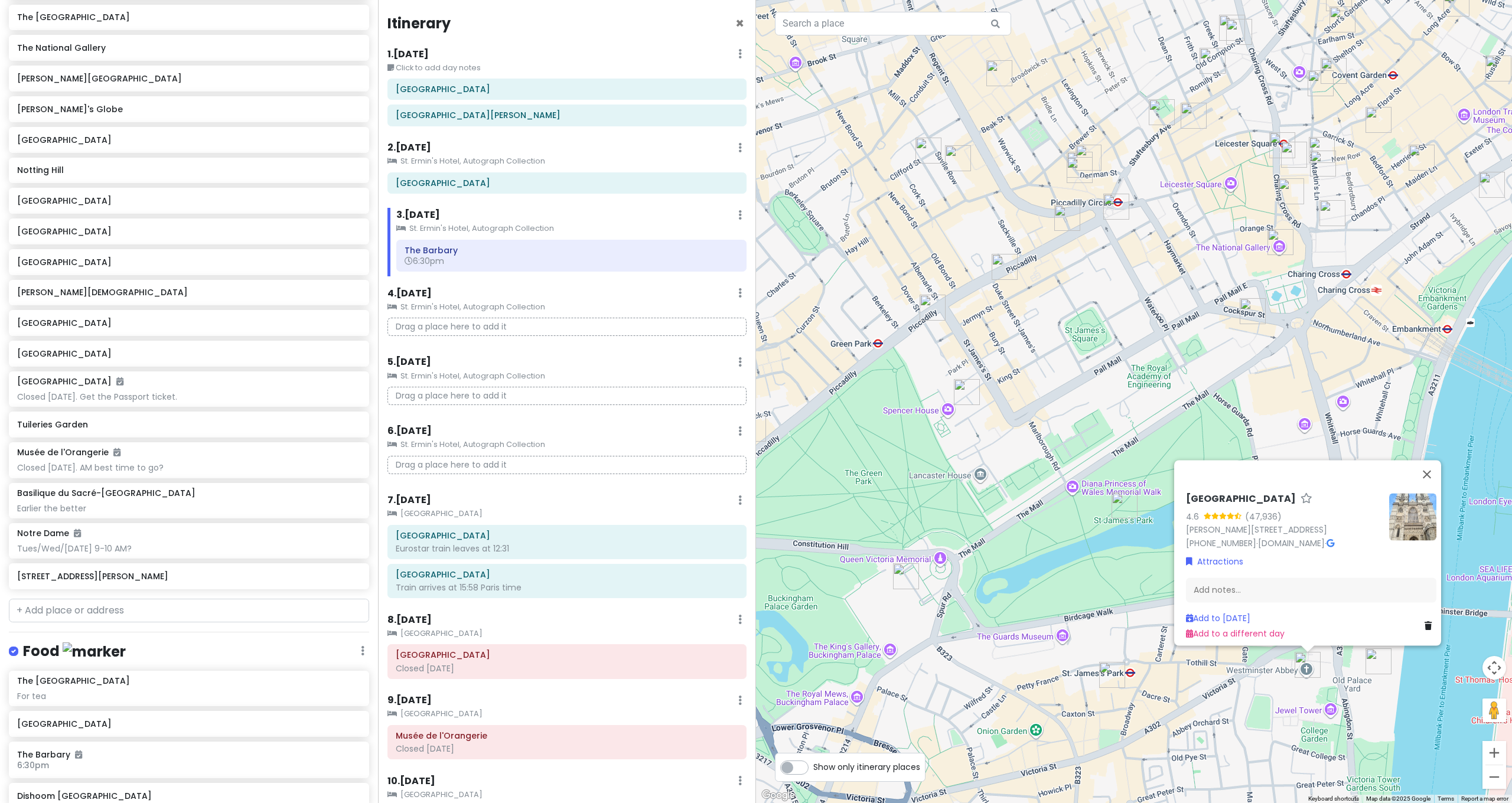
click at [1381, 660] on img "Houses of Parliament" at bounding box center [1378, 661] width 26 height 26
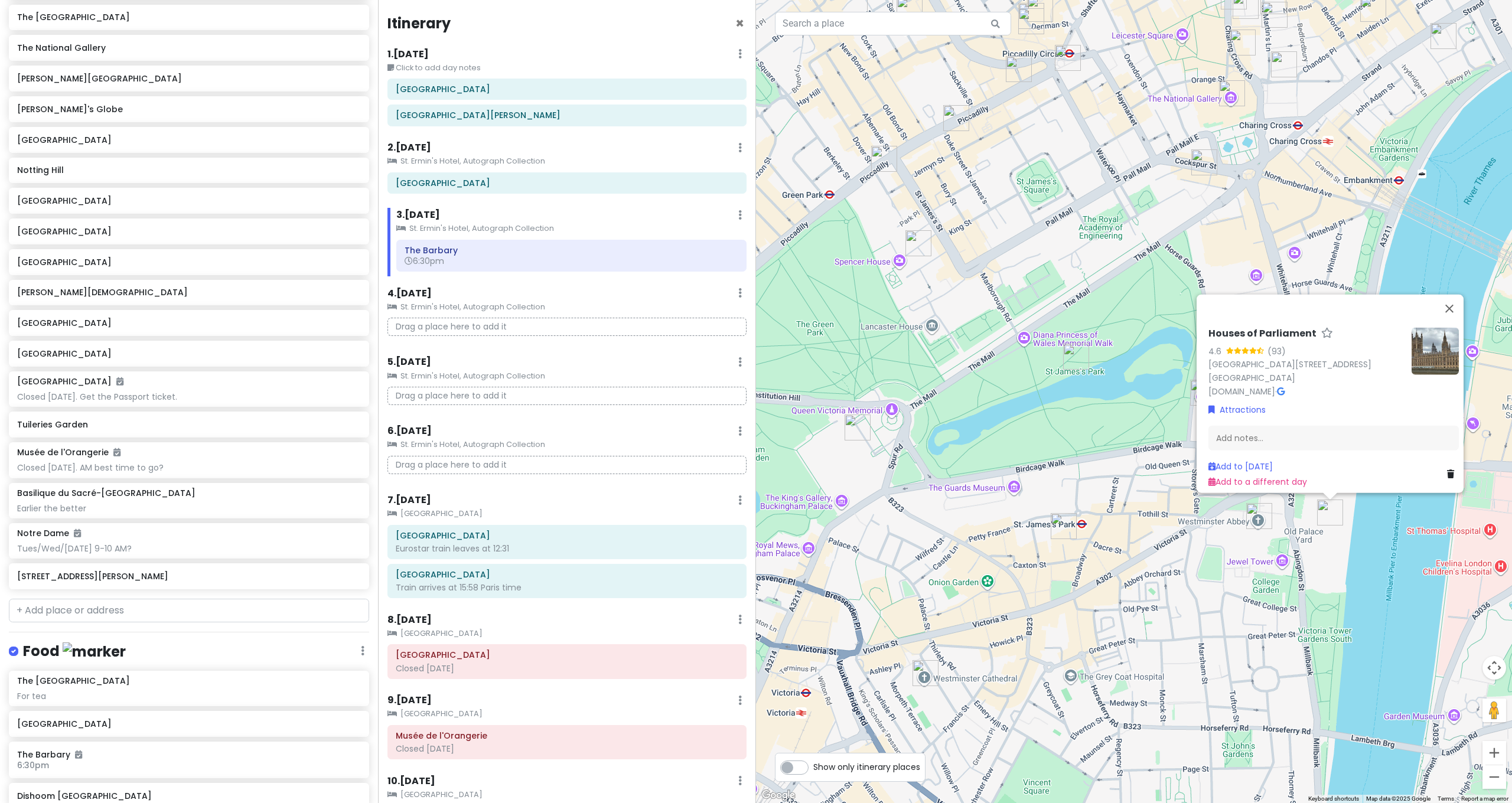
drag, startPoint x: 1199, startPoint y: 679, endPoint x: 1191, endPoint y: 527, distance: 152.2
click at [1191, 527] on div "Houses of Parliament 4.6 (93) [GEOGRAPHIC_DATA][STREET_ADDRESS][GEOGRAPHIC_DATA…" at bounding box center [1133, 401] width 756 height 803
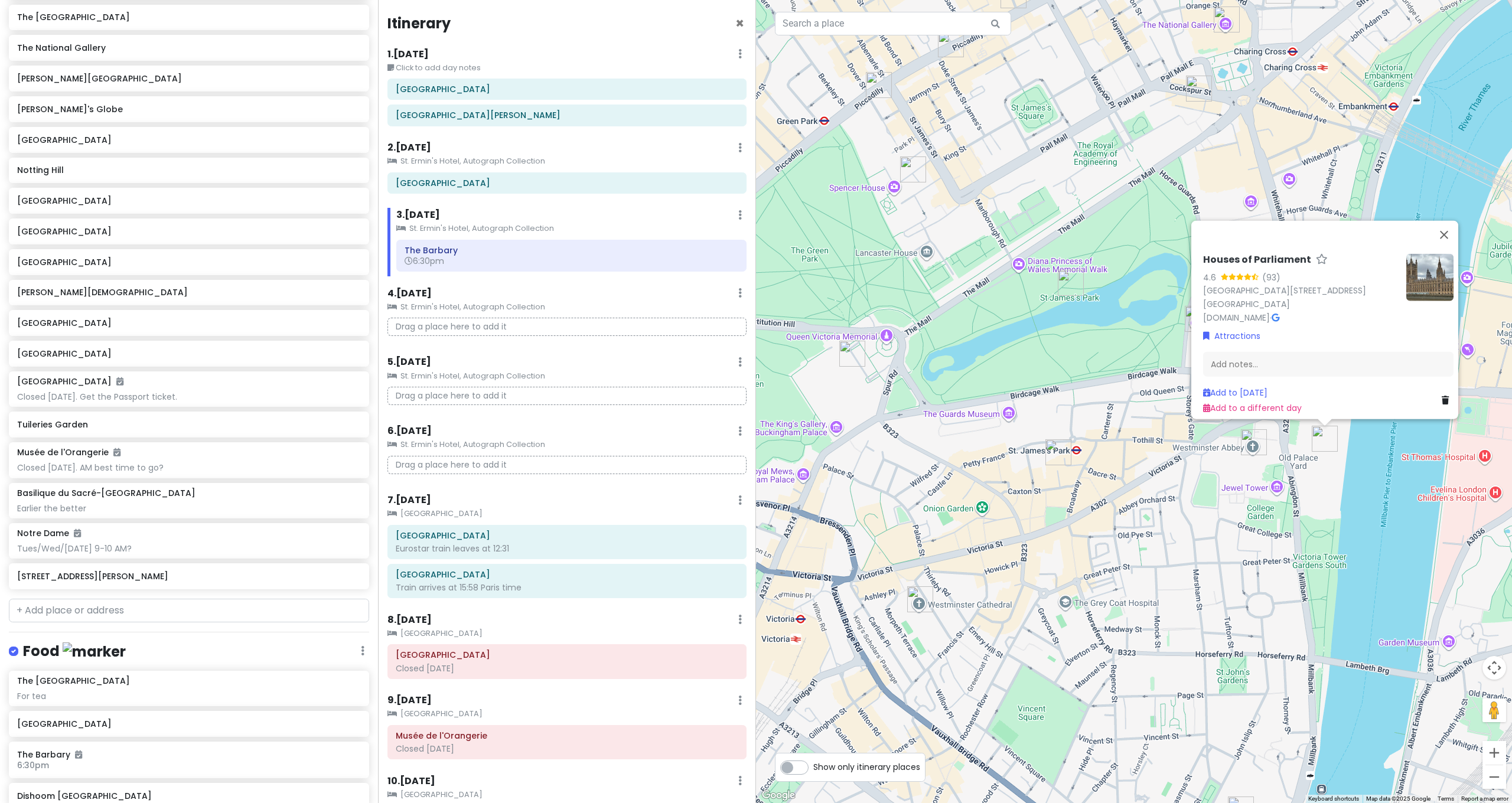
click at [1149, 552] on div "Houses of Parliament 4.6 (93) [GEOGRAPHIC_DATA][STREET_ADDRESS][GEOGRAPHIC_DATA…" at bounding box center [1133, 401] width 756 height 803
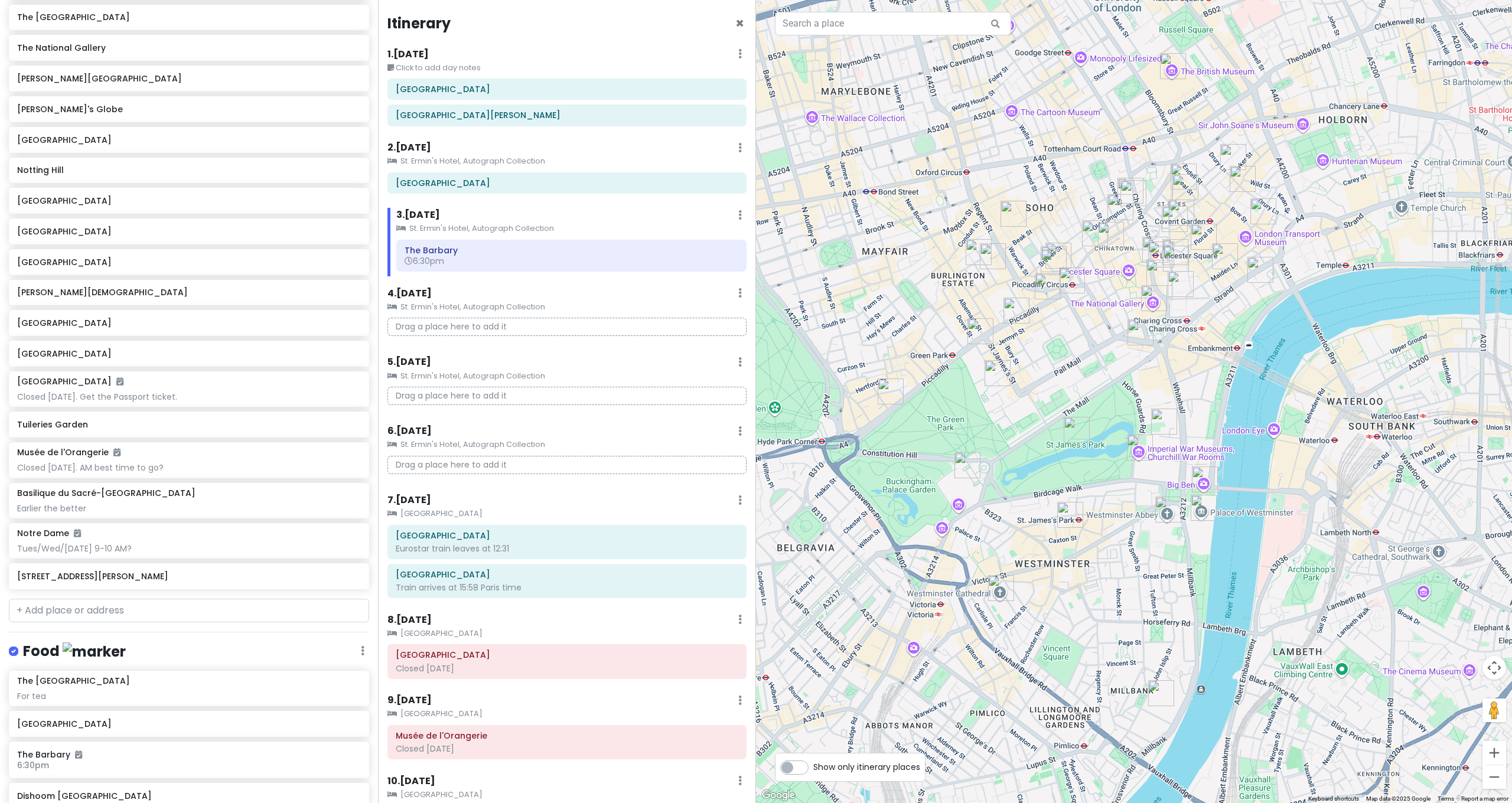
click at [1158, 689] on img "Tate Britain" at bounding box center [1161, 693] width 26 height 26
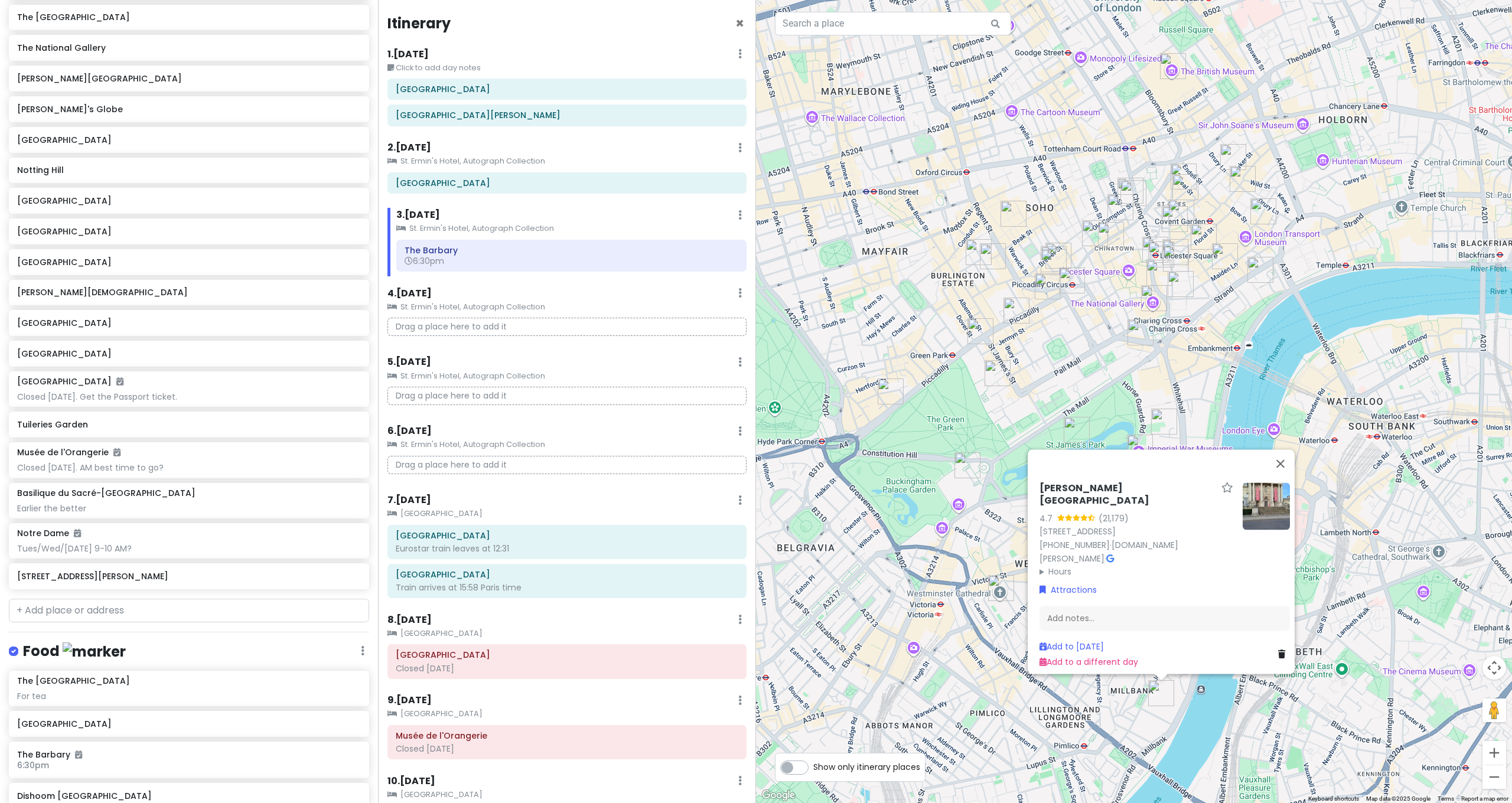
click at [1082, 395] on div "[PERSON_NAME] Britain 4.7 (21,179) [GEOGRAPHIC_DATA] [PHONE_NUMBER] · [DOMAIN_N…" at bounding box center [1133, 401] width 756 height 803
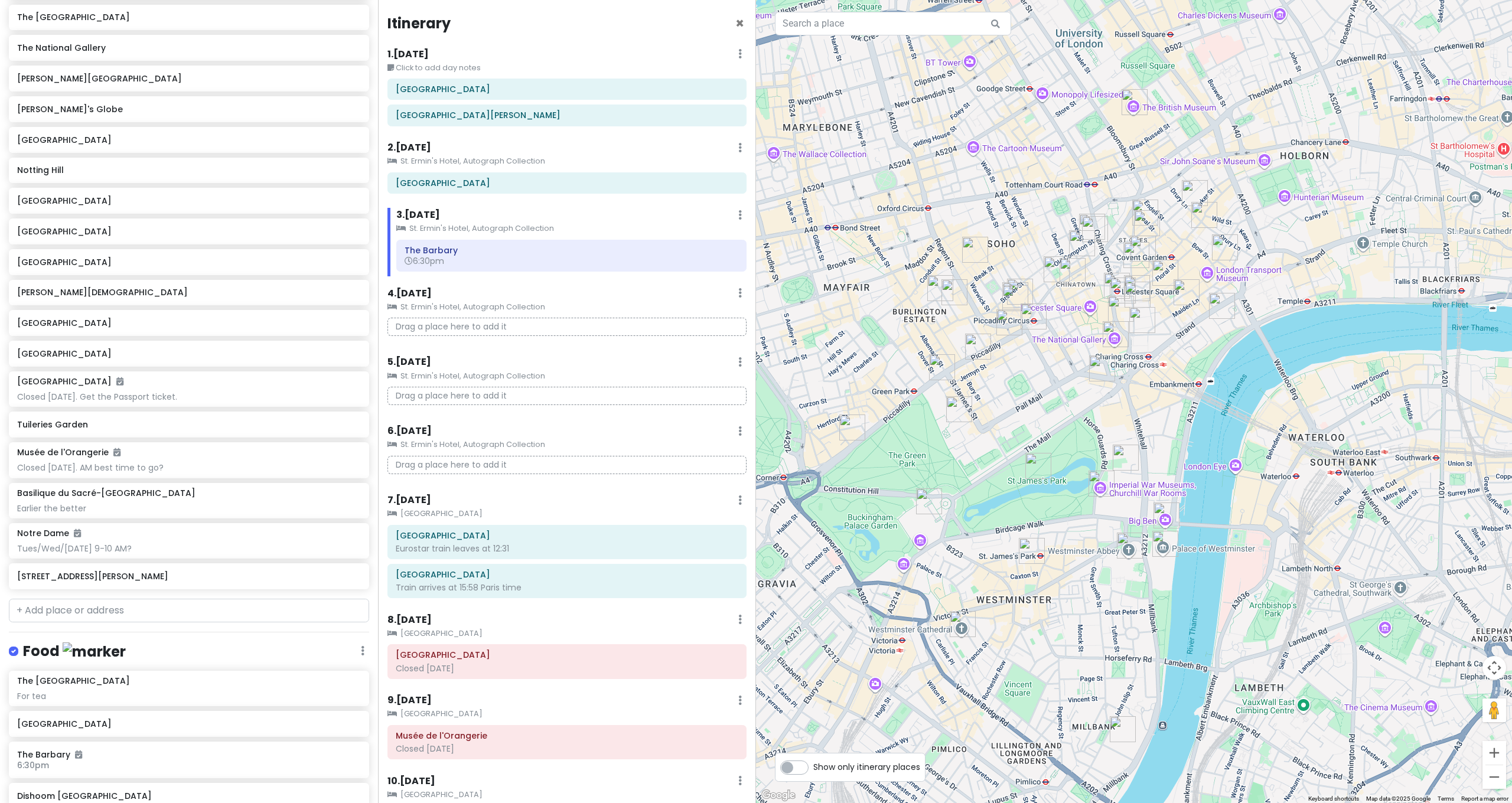
drag, startPoint x: 1079, startPoint y: 396, endPoint x: 1018, endPoint y: 456, distance: 85.6
click at [1018, 455] on div at bounding box center [1133, 401] width 756 height 803
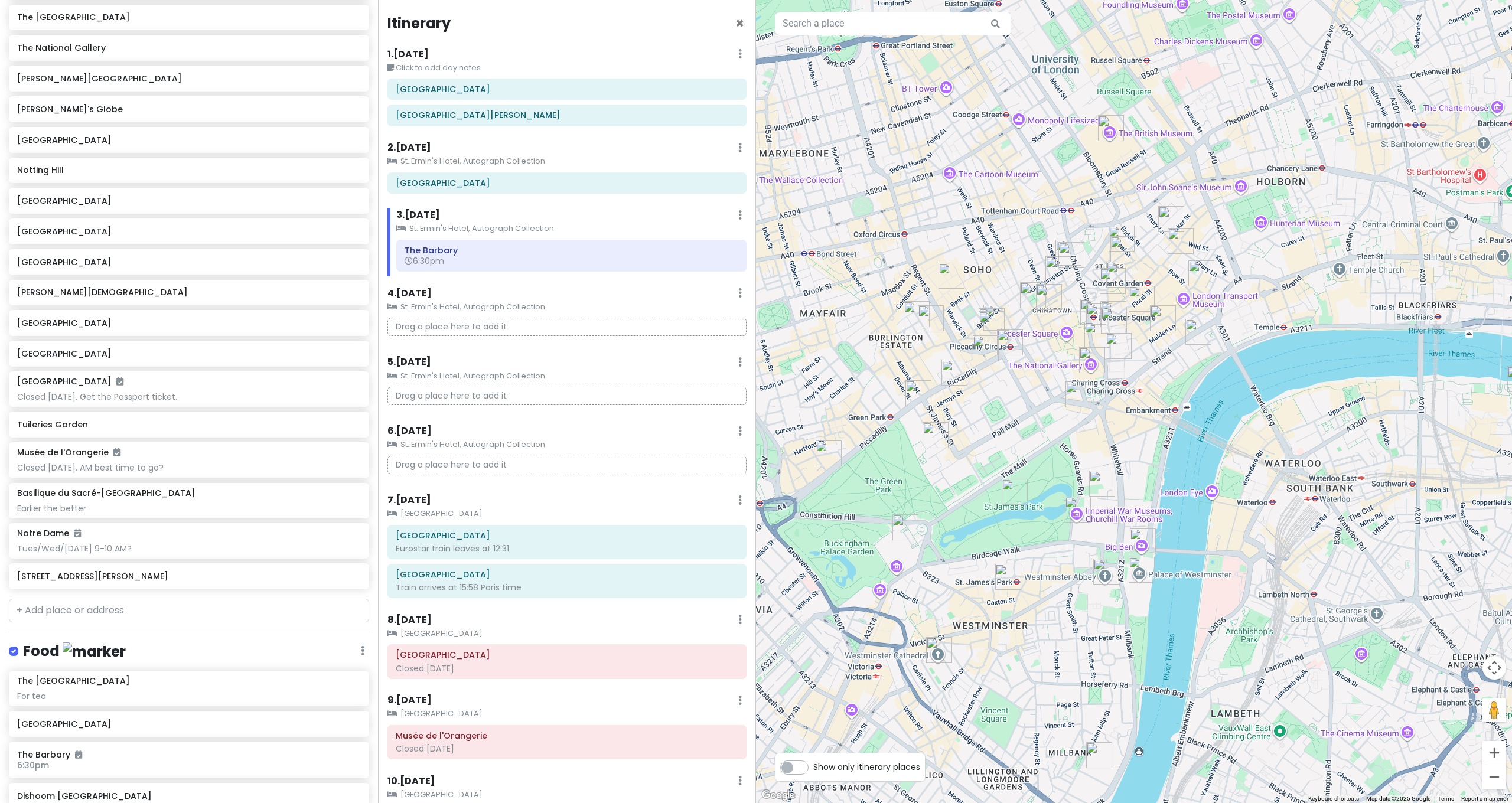
drag, startPoint x: 1041, startPoint y: 566, endPoint x: 1086, endPoint y: 479, distance: 97.9
click at [1087, 479] on div at bounding box center [1133, 401] width 756 height 803
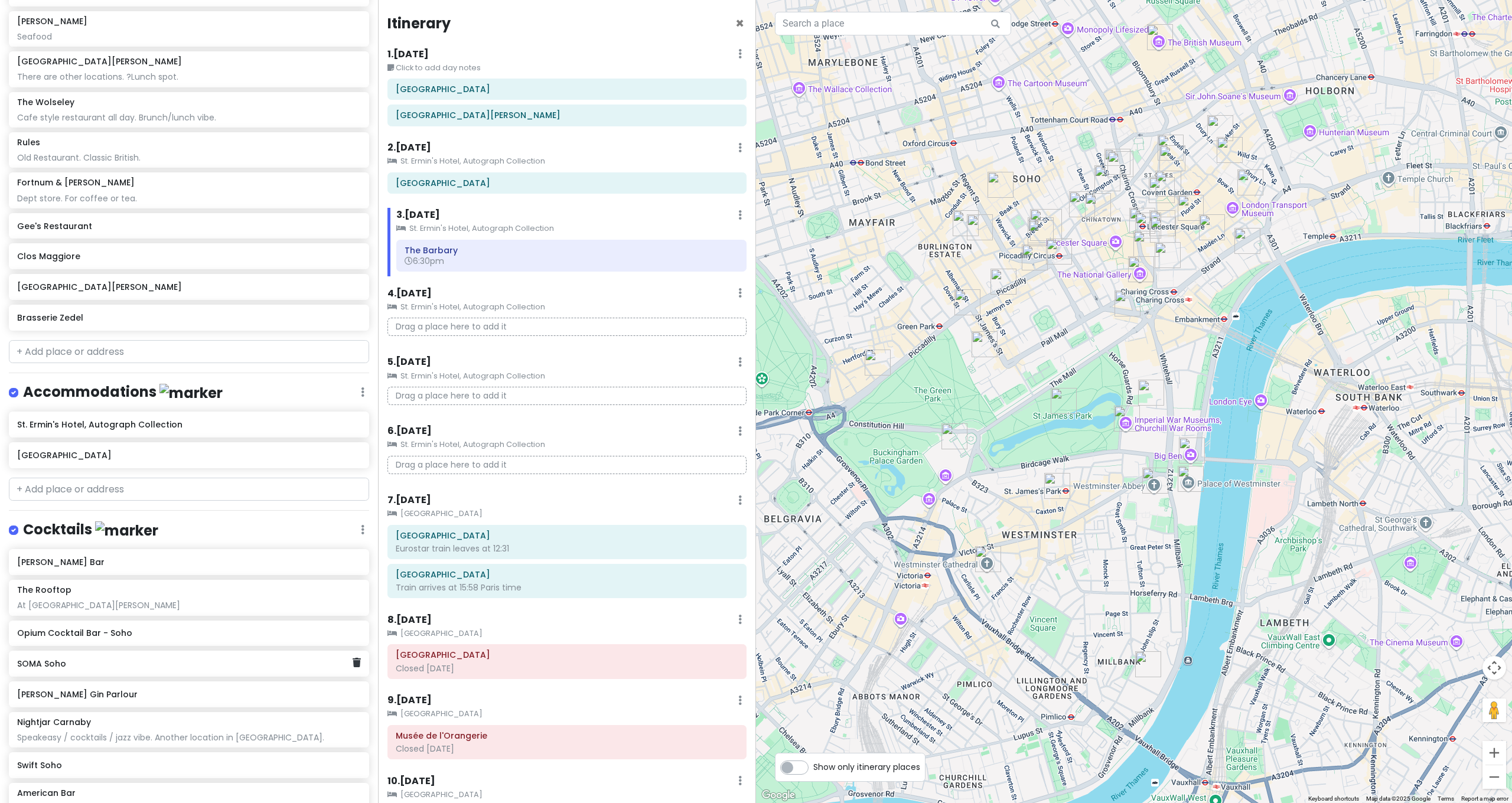
scroll to position [1408, 0]
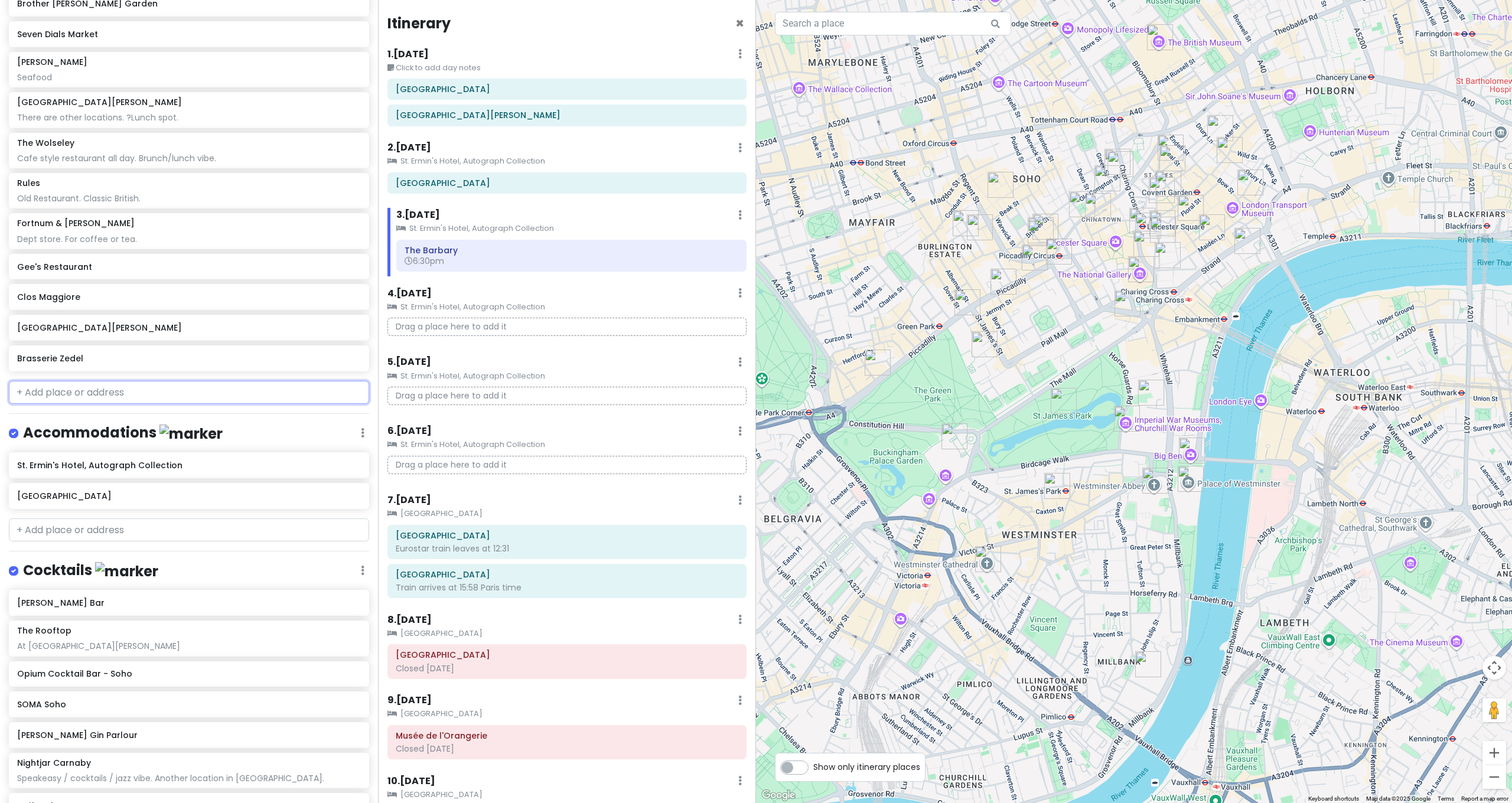
click at [170, 381] on input "text" at bounding box center [189, 393] width 360 height 24
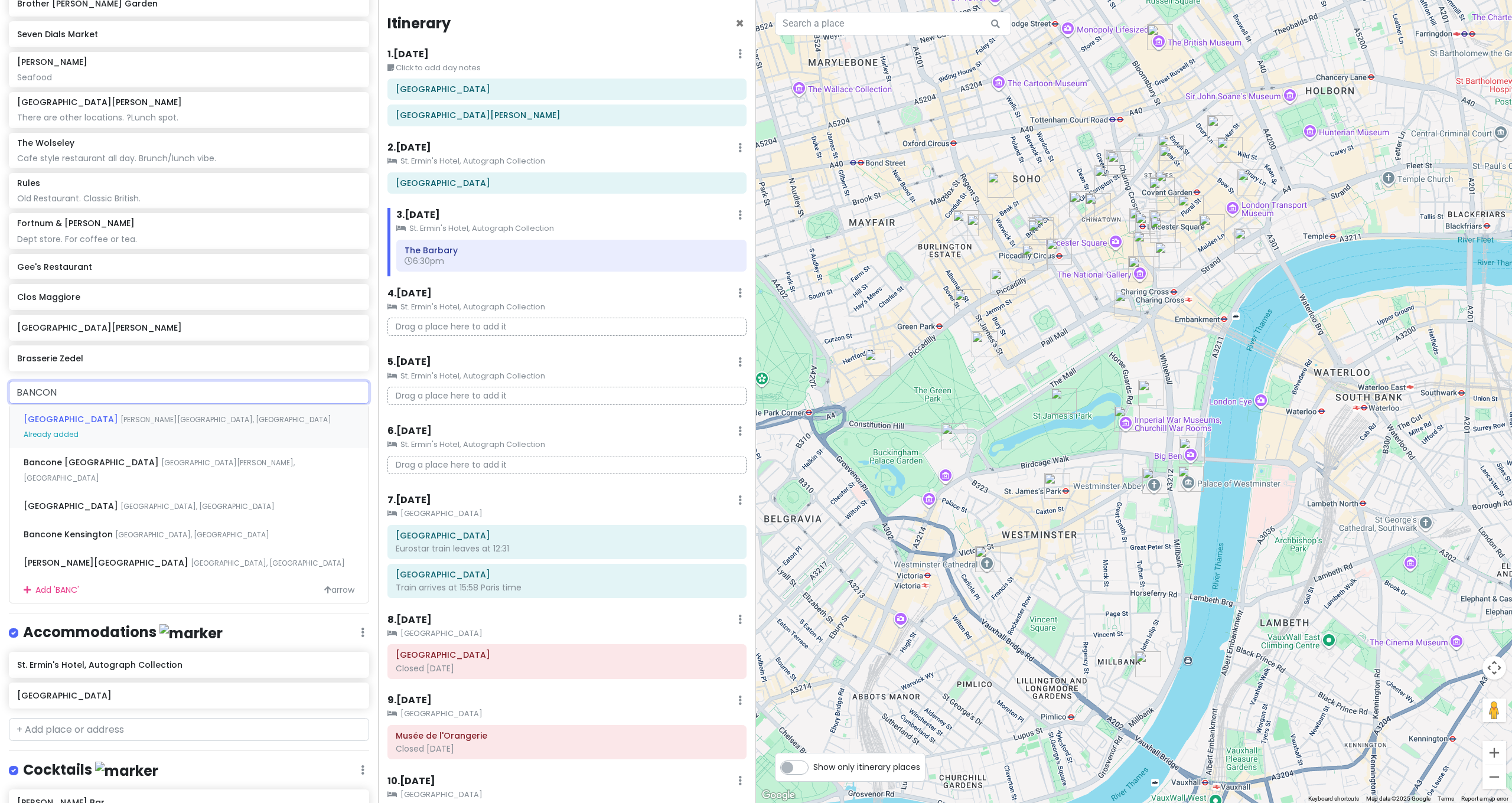
type input "BANCONE"
click at [128, 458] on span "[GEOGRAPHIC_DATA][PERSON_NAME], [GEOGRAPHIC_DATA]" at bounding box center [159, 470] width 271 height 25
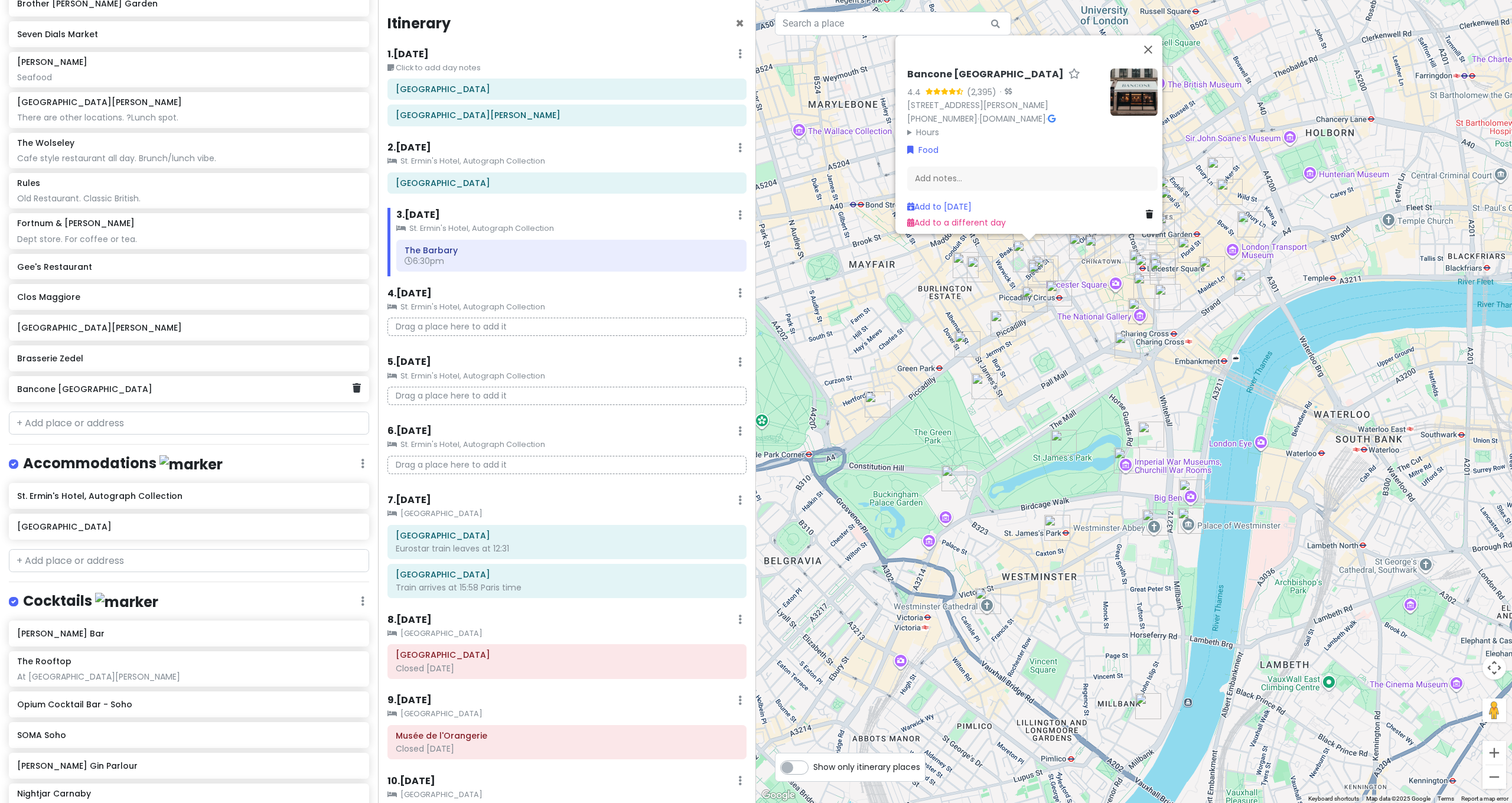
click at [353, 376] on div "Bancone [GEOGRAPHIC_DATA]" at bounding box center [189, 389] width 360 height 26
click at [352, 383] on icon at bounding box center [356, 387] width 8 height 9
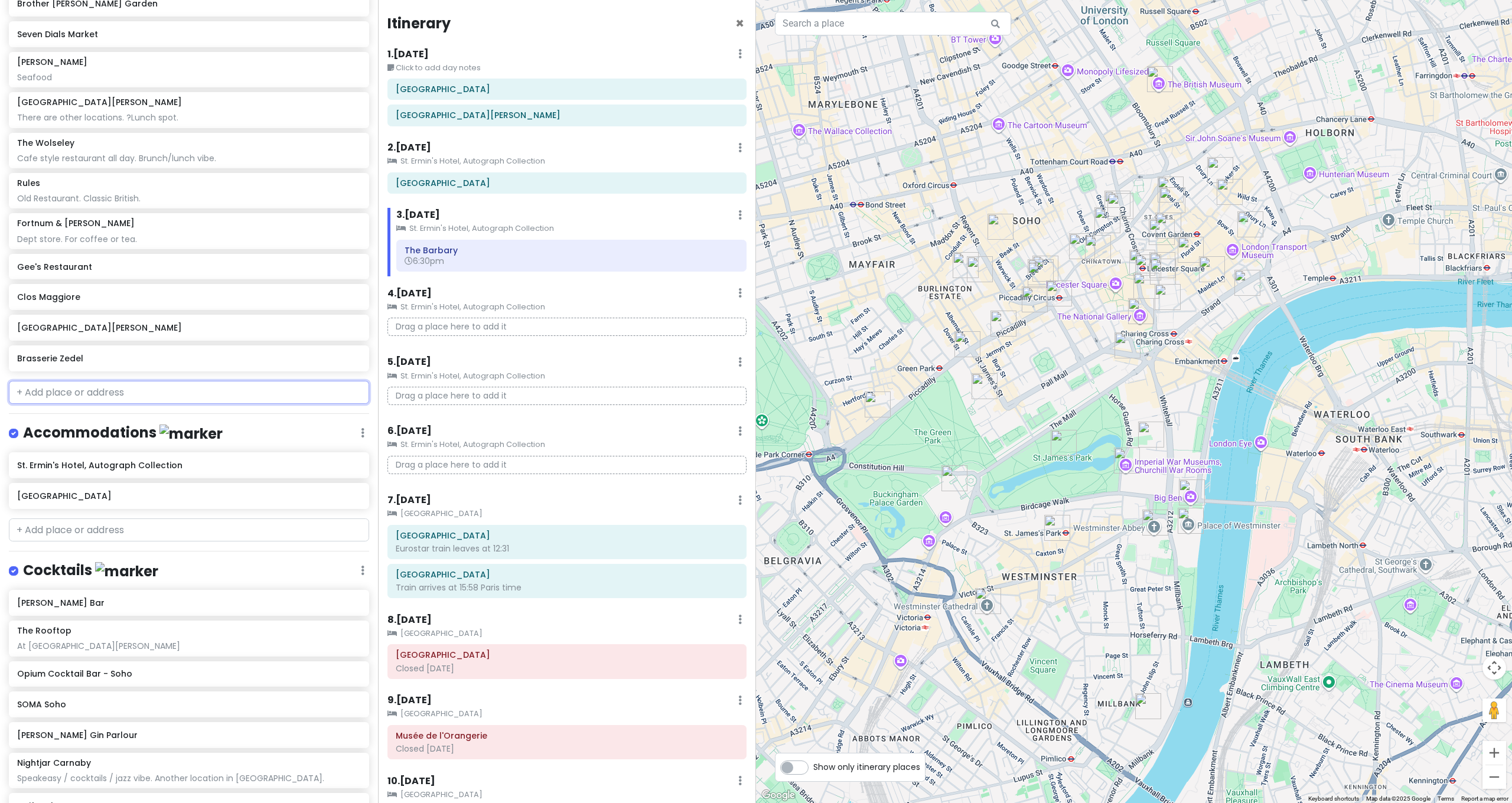
type input "O"
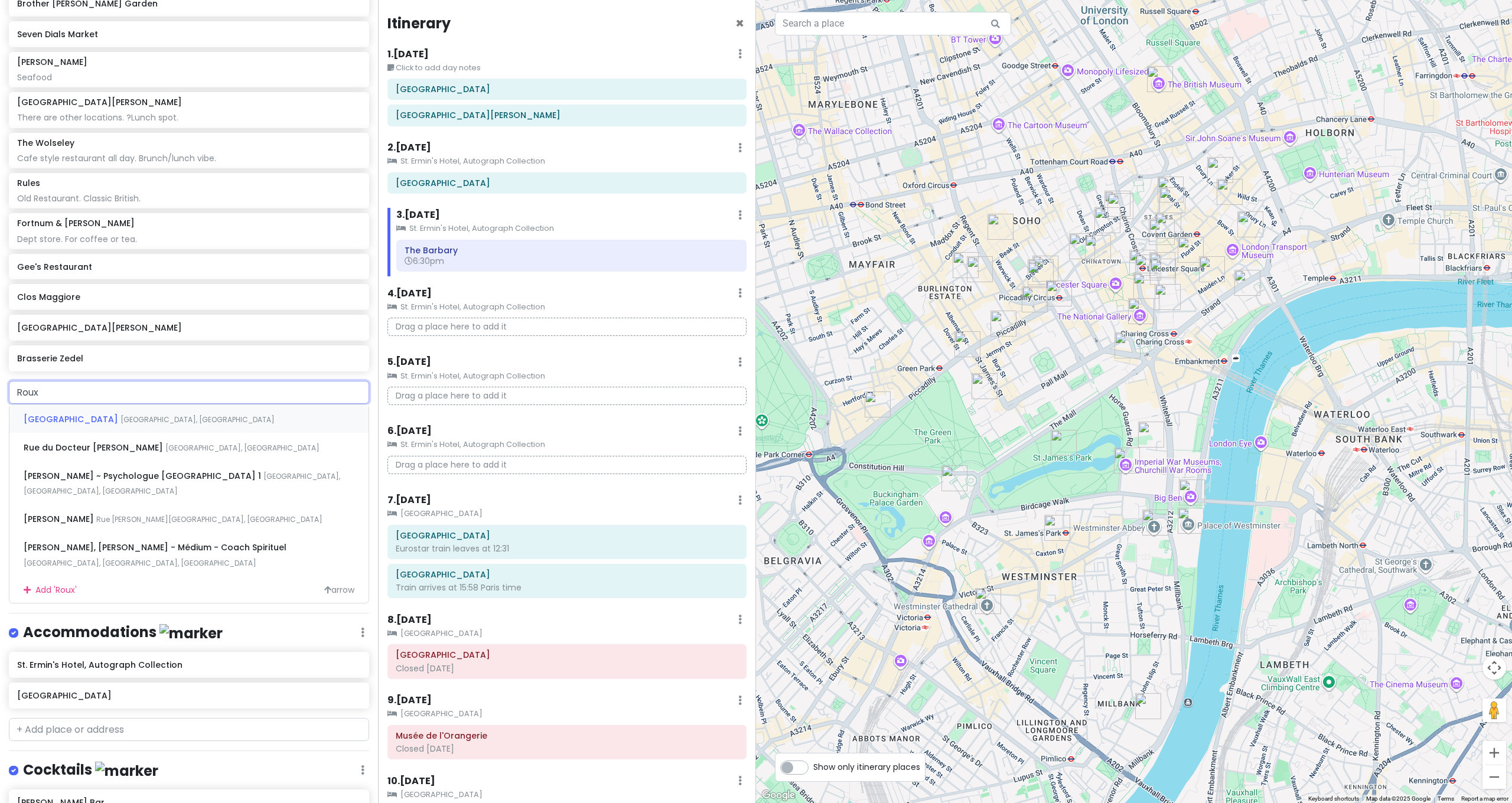
type input "Roux"
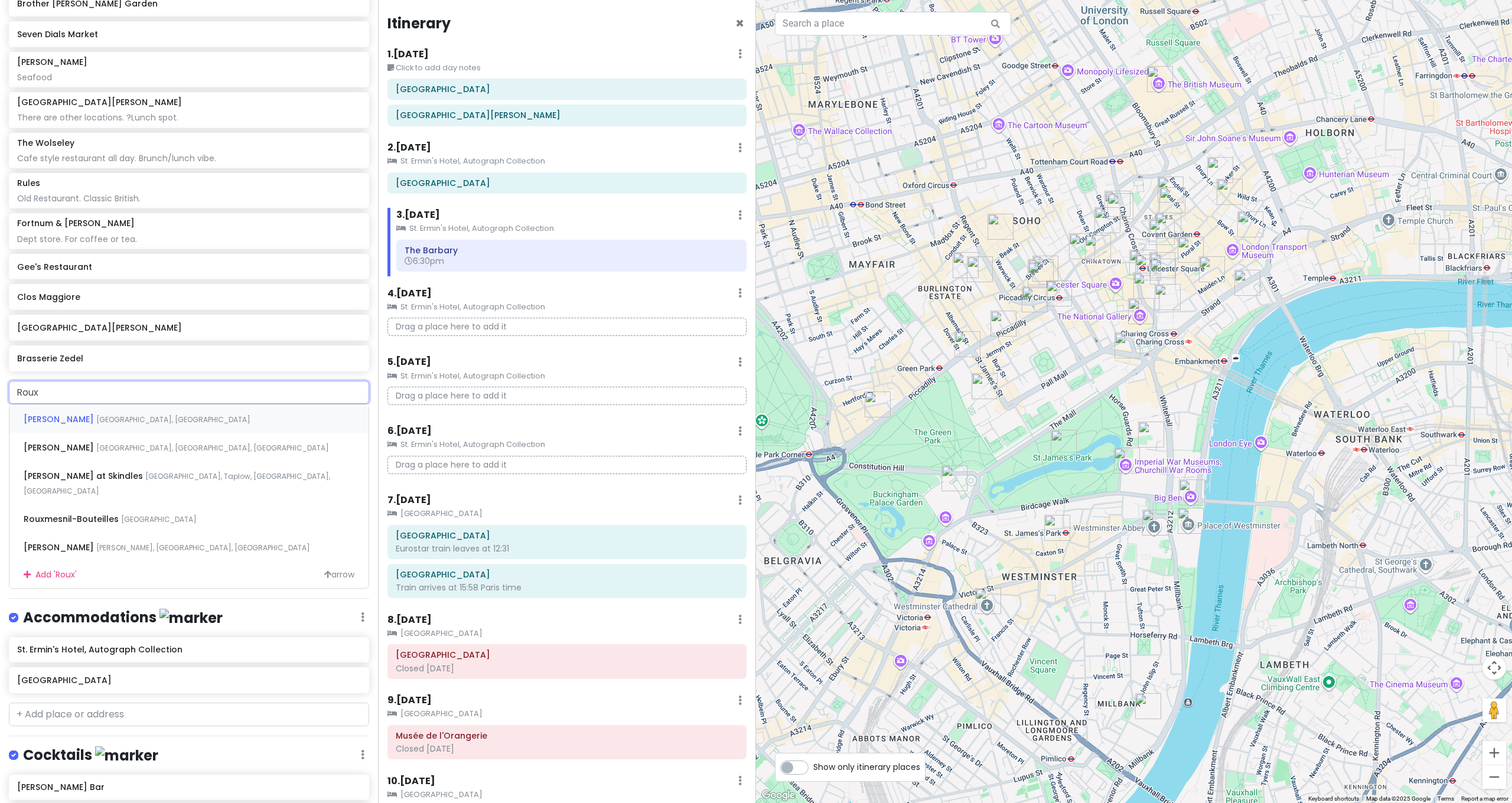
click at [96, 414] on span "[GEOGRAPHIC_DATA], [GEOGRAPHIC_DATA]" at bounding box center [173, 419] width 154 height 10
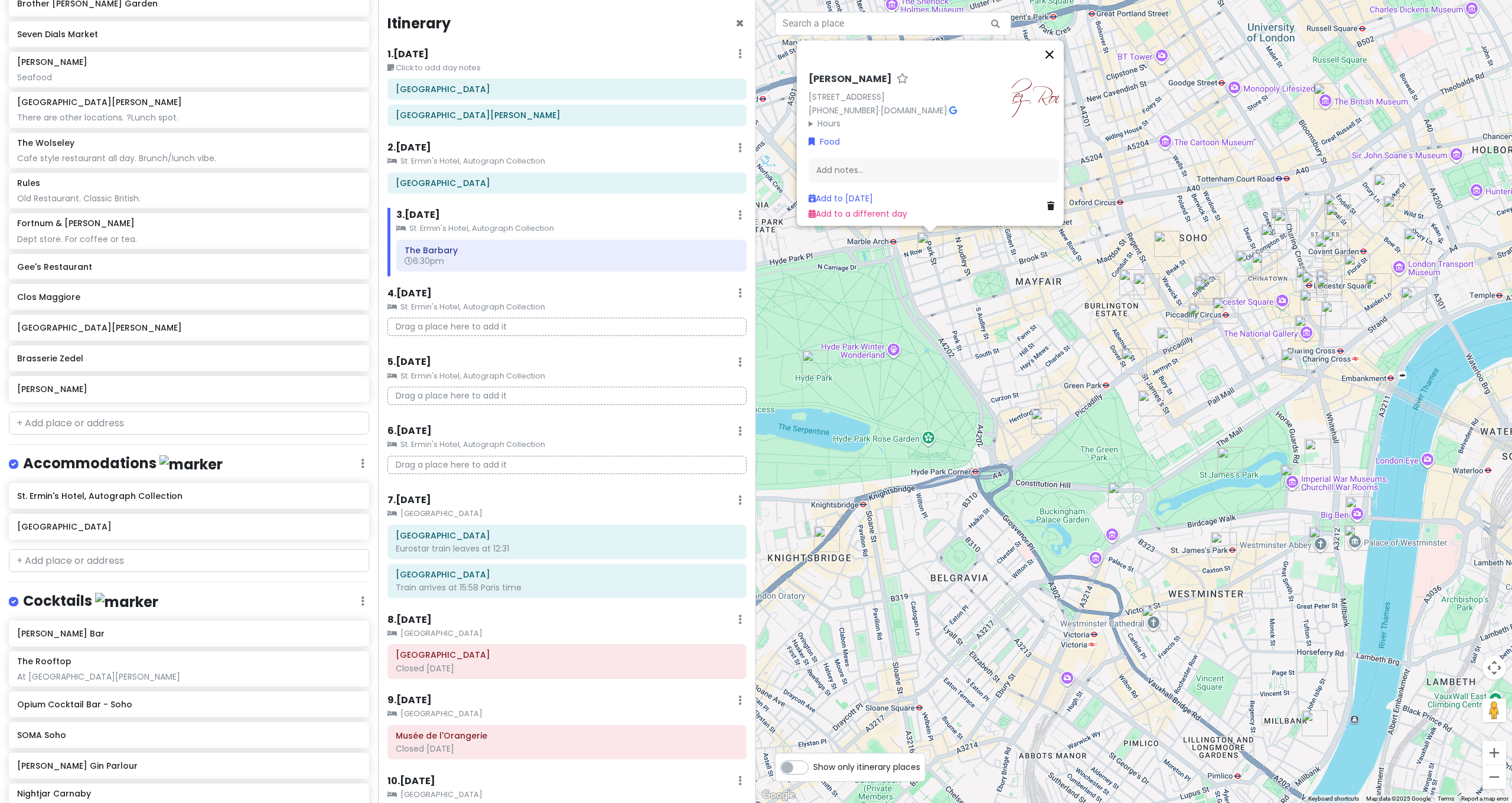
click at [1057, 51] on button "Close" at bounding box center [1049, 55] width 28 height 28
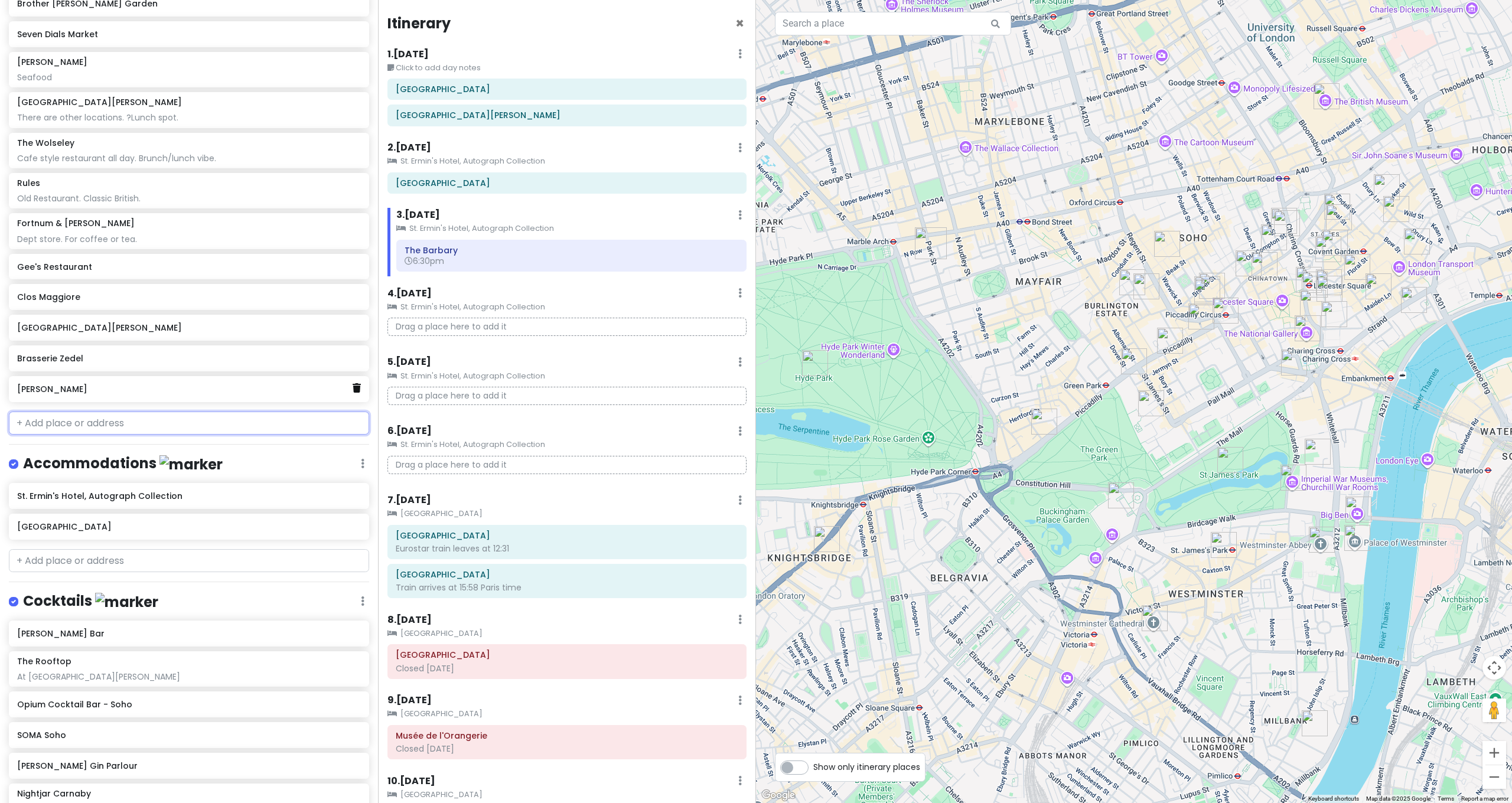
click at [352, 381] on link at bounding box center [356, 388] width 8 height 15
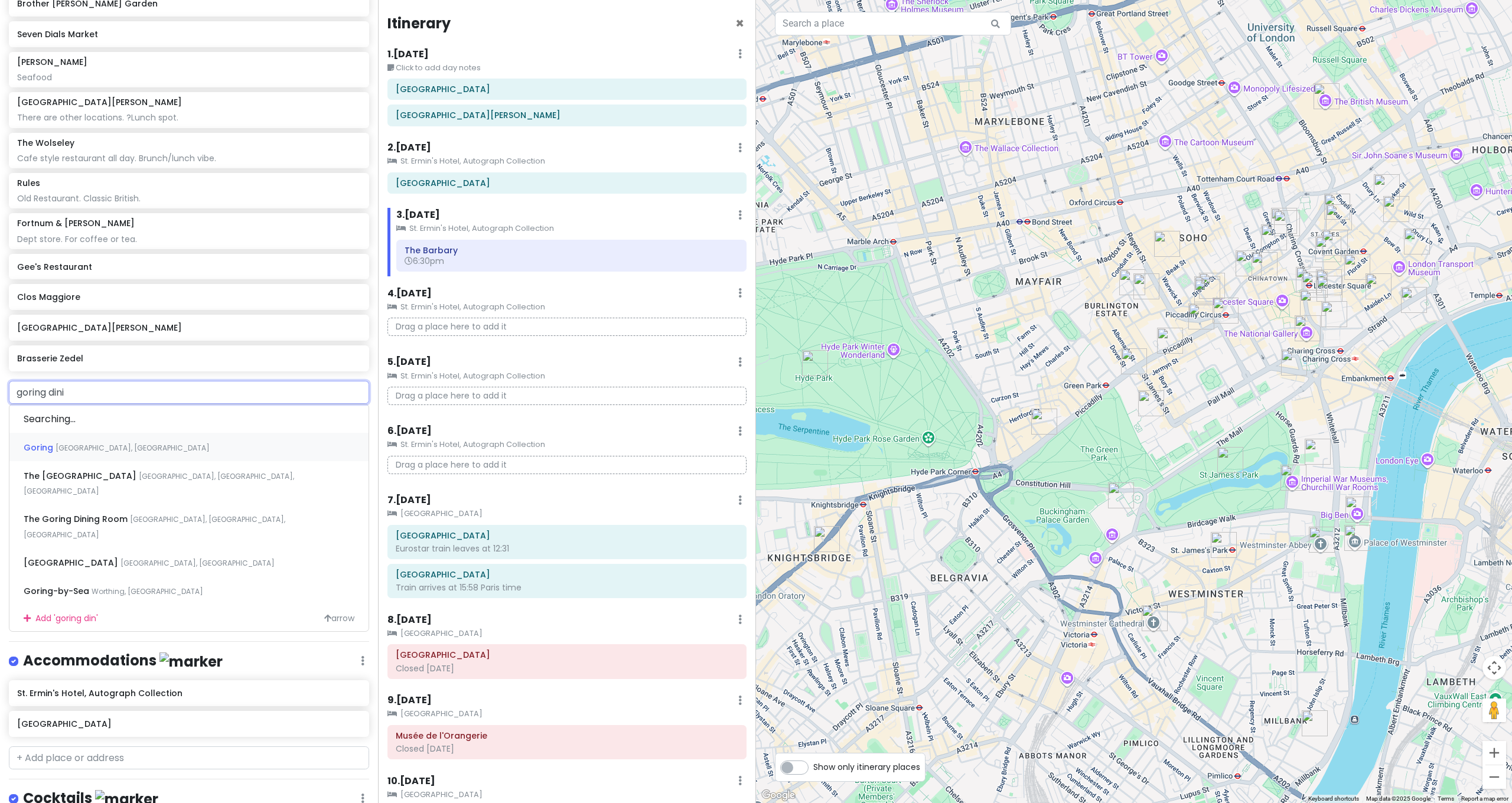
type input "goring dinin"
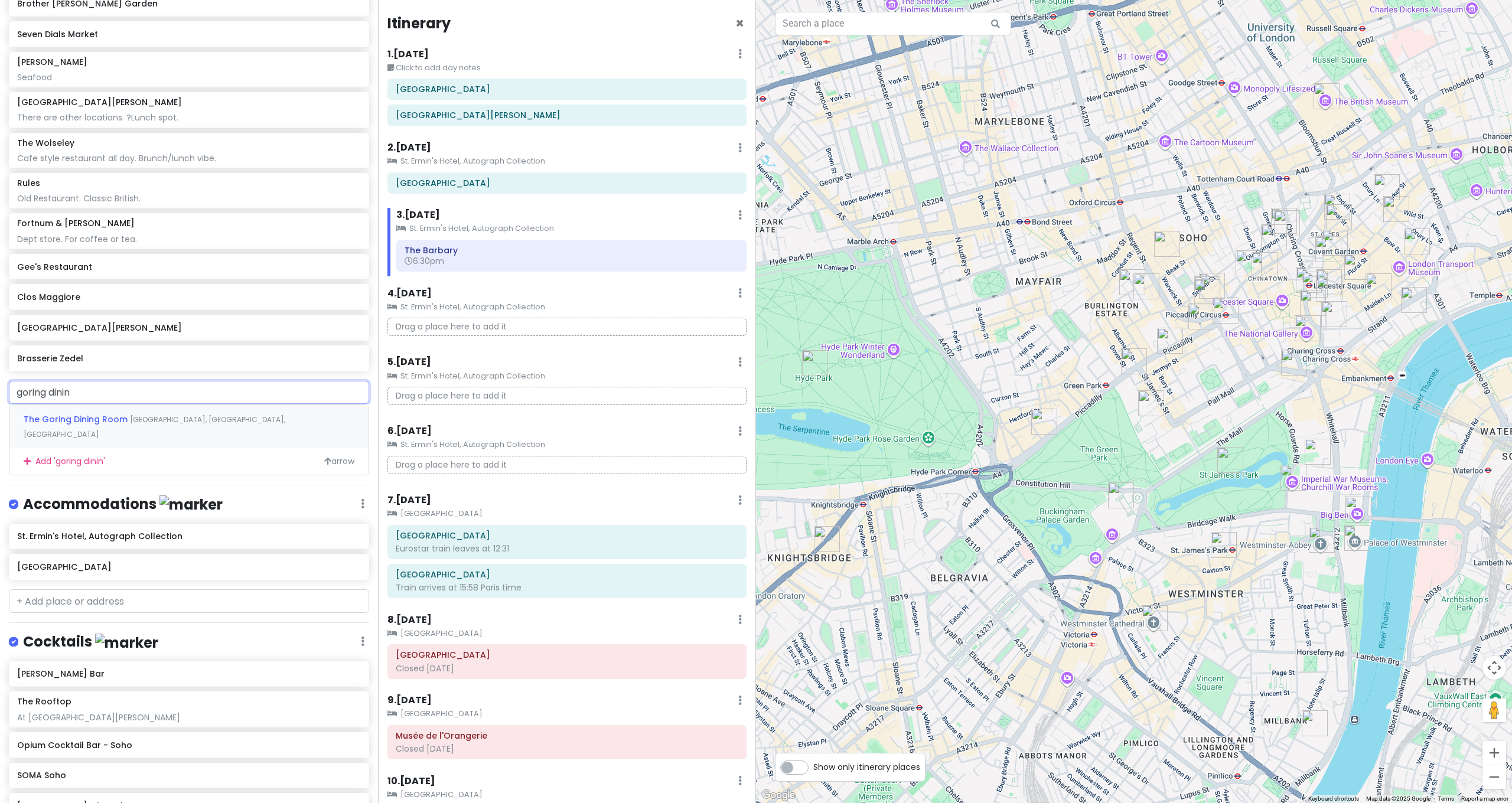
click at [165, 404] on div "The Goring Dining Room [GEOGRAPHIC_DATA], [GEOGRAPHIC_DATA], [GEOGRAPHIC_DATA]" at bounding box center [189, 426] width 359 height 43
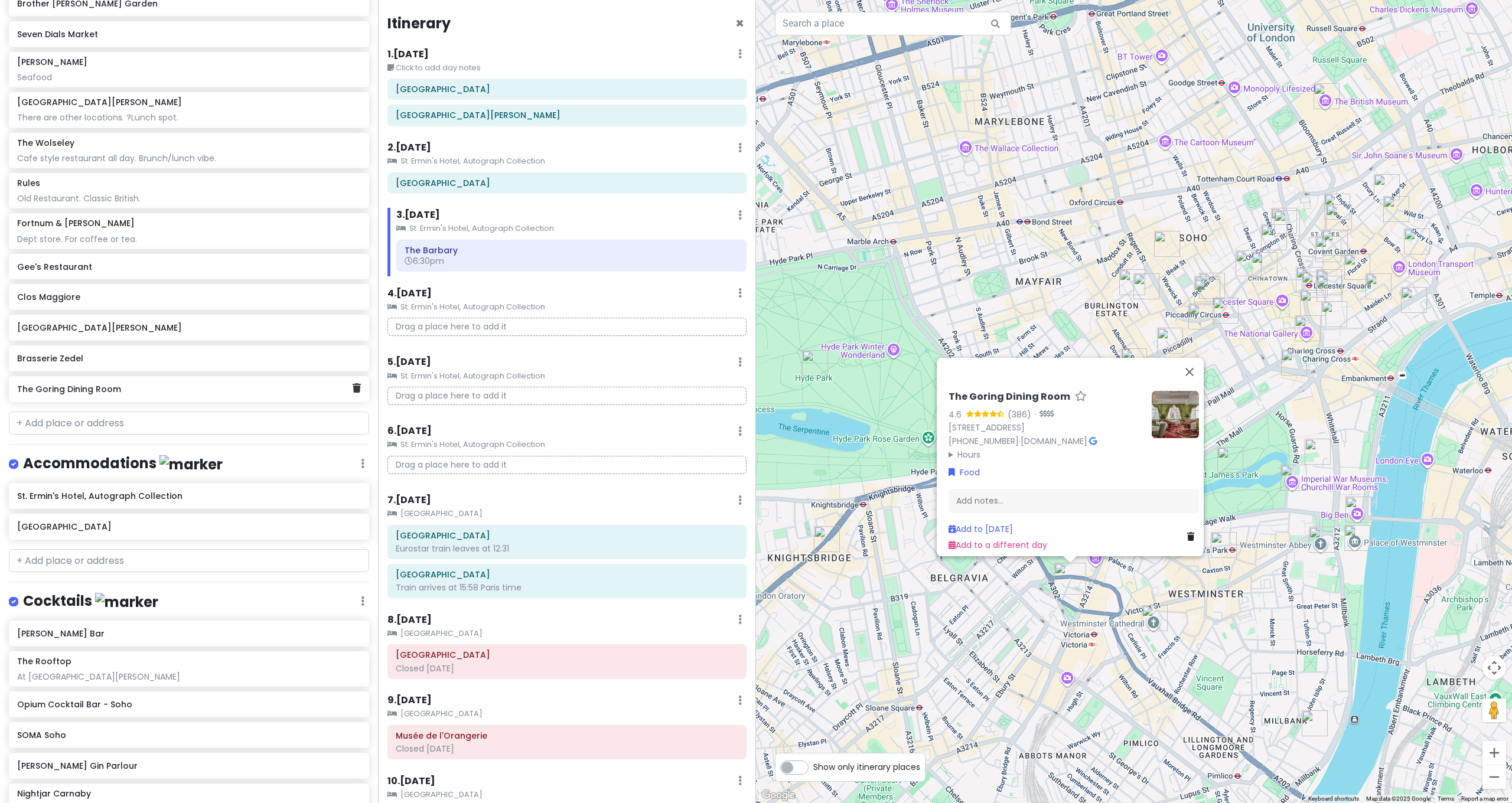
click at [99, 383] on h6 "The Goring Dining Room" at bounding box center [184, 388] width 335 height 10
click at [1001, 496] on div "Add notes..." at bounding box center [1073, 506] width 251 height 25
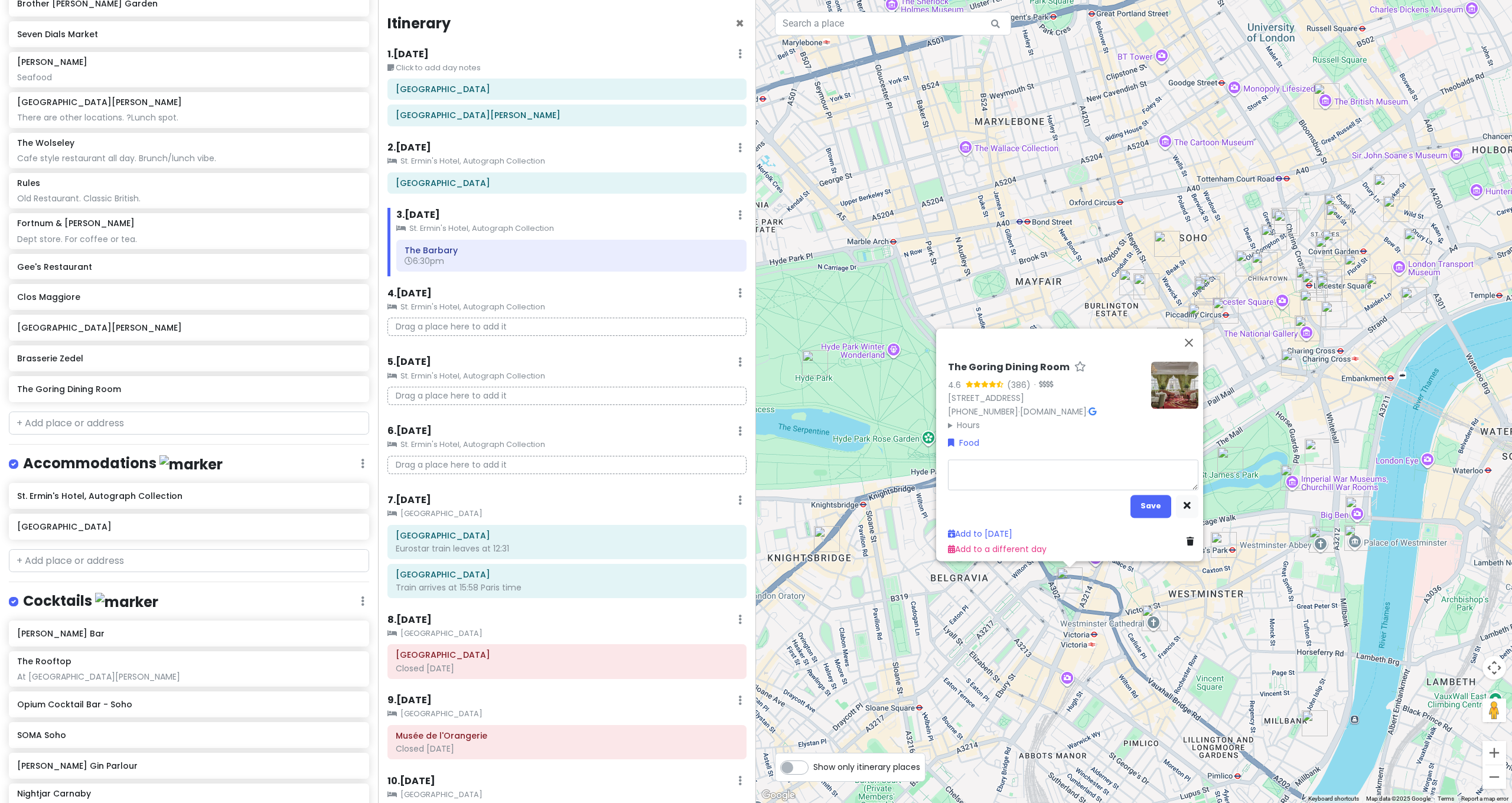
type textarea "x"
type textarea "L"
type textarea "x"
type textarea "Lu"
type textarea "x"
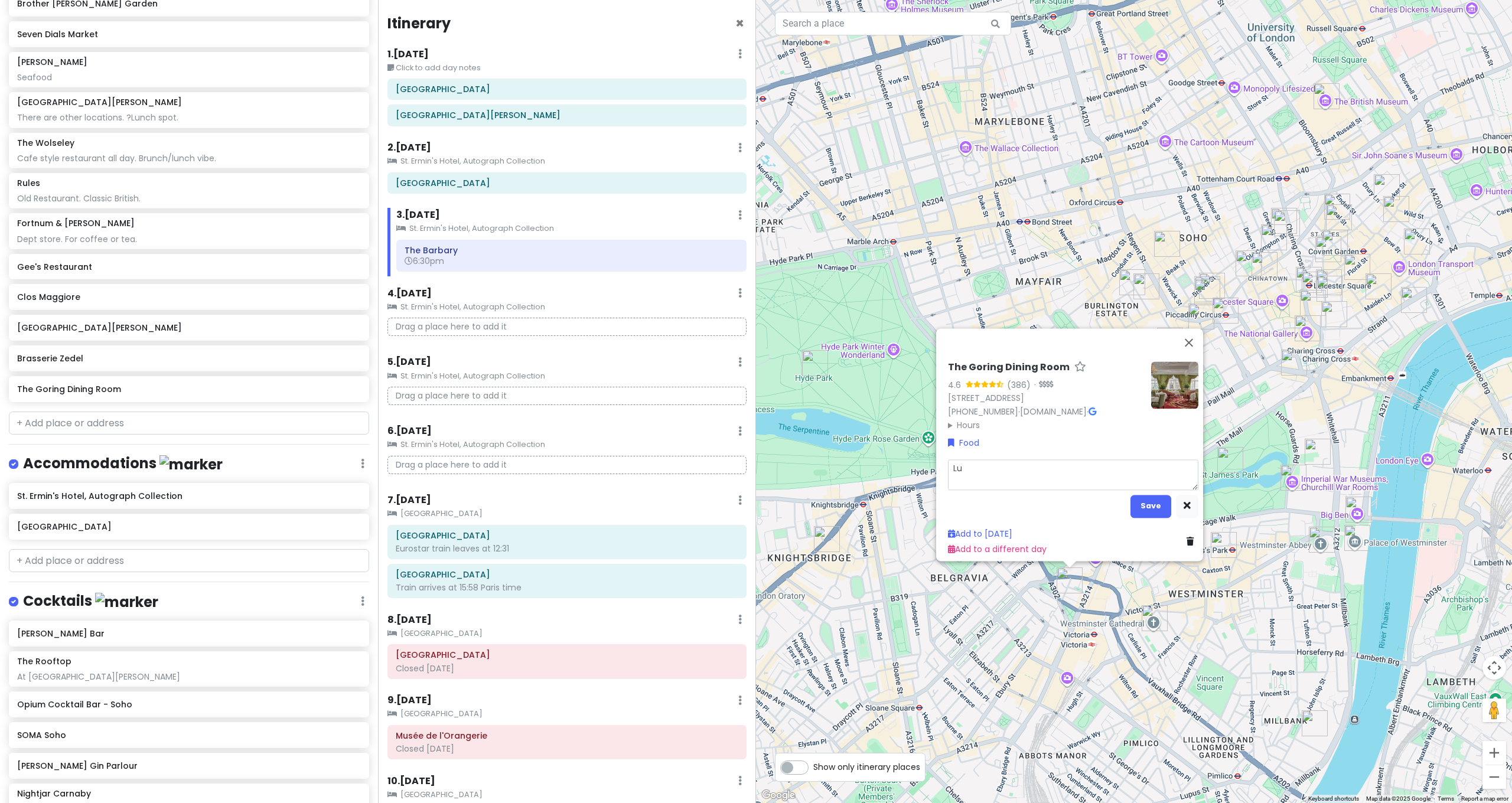
type textarea "Lun"
type textarea "x"
type textarea "Lunc"
type textarea "x"
type textarea "Lunch"
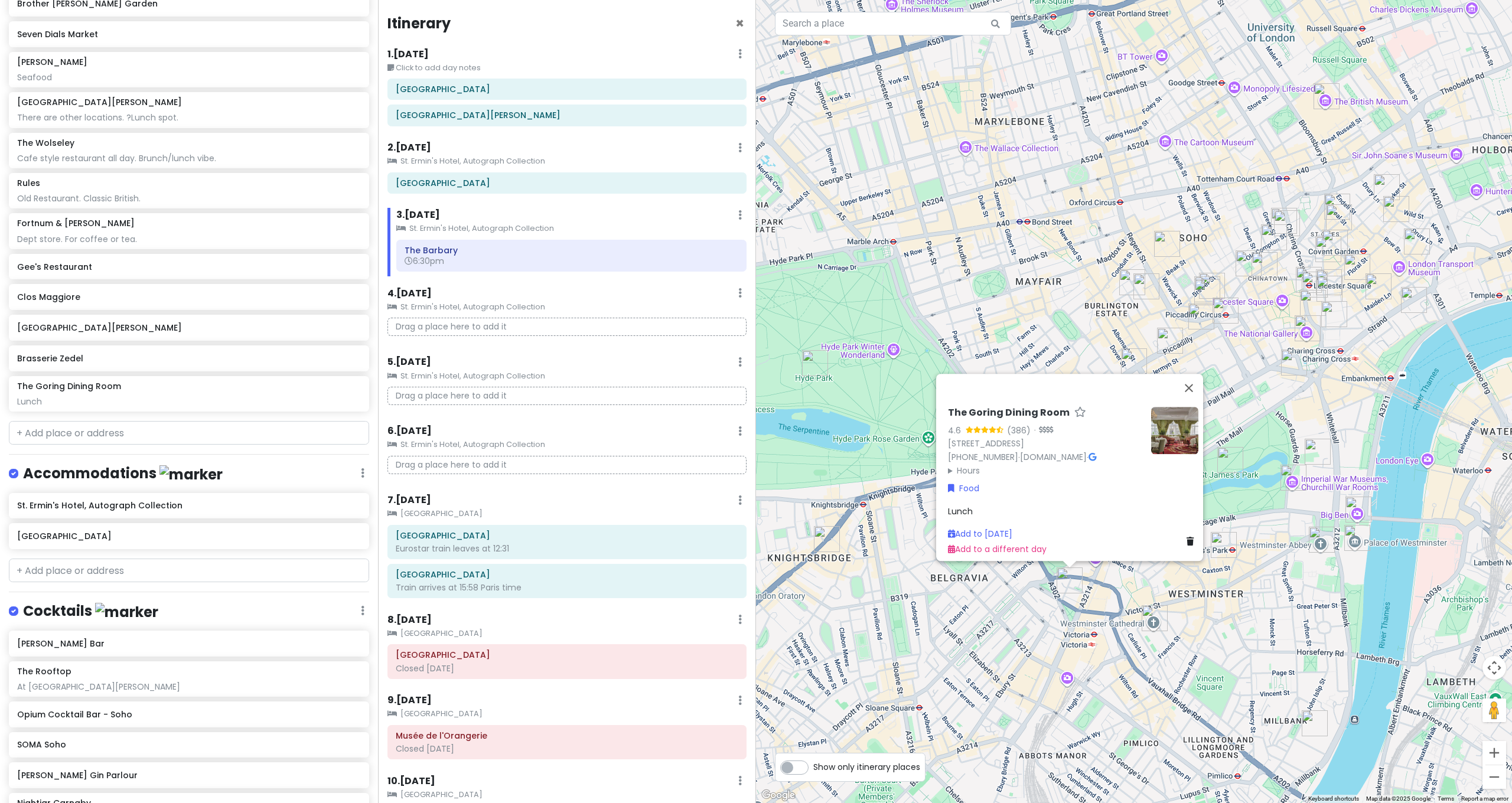
click at [1167, 426] on img at bounding box center [1174, 430] width 47 height 47
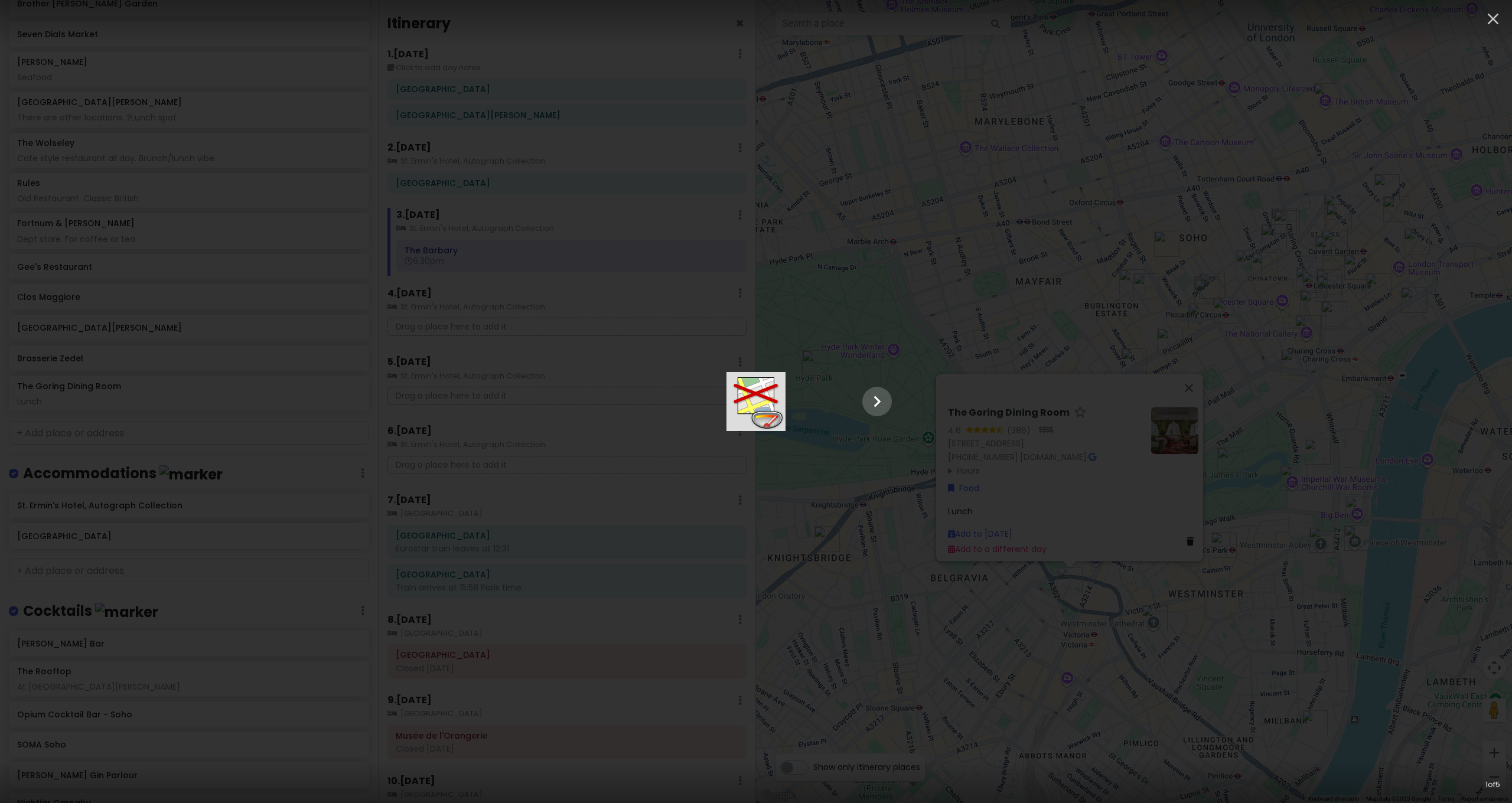
click at [903, 372] on div at bounding box center [756, 401] width 295 height 59
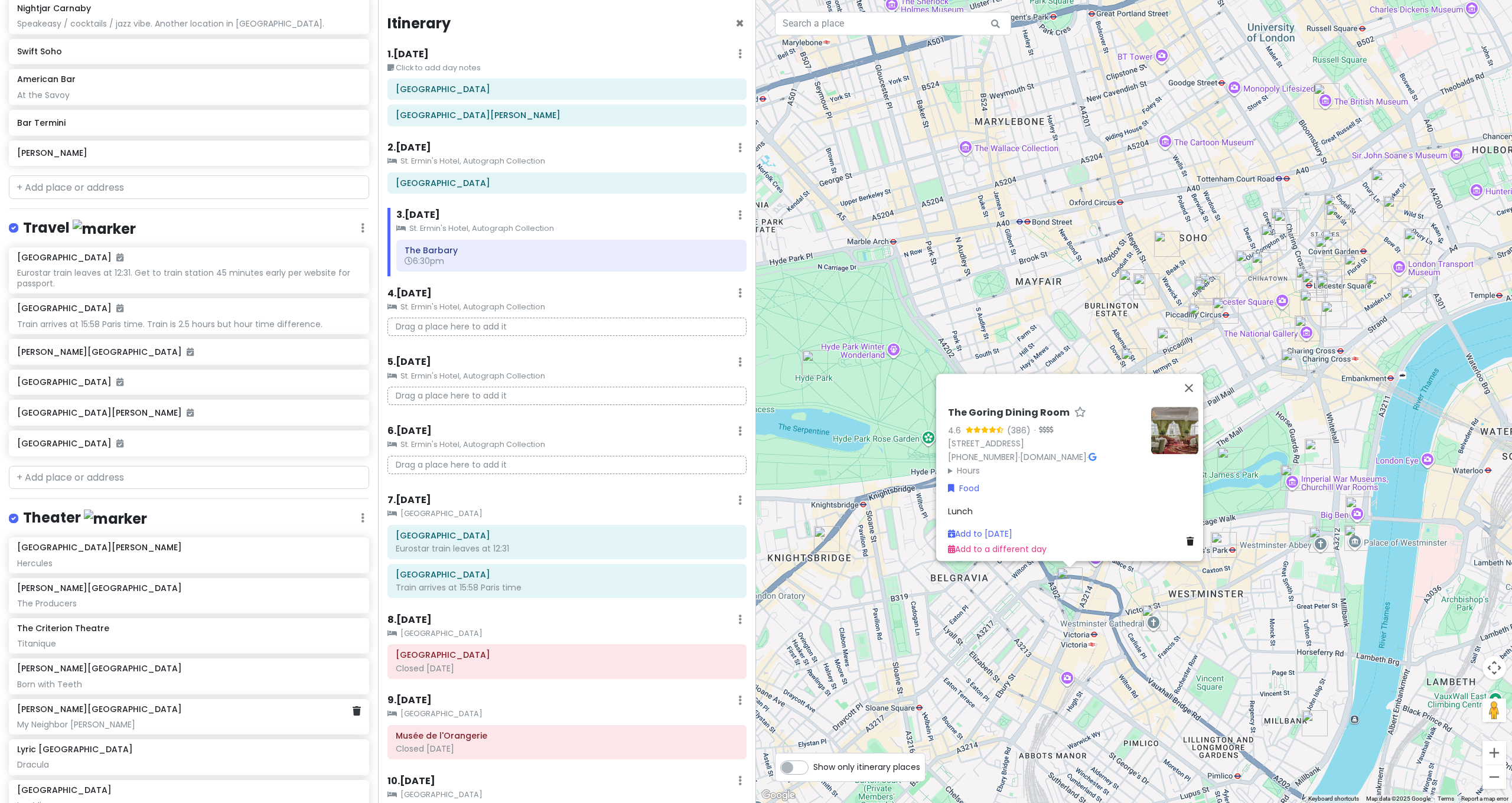
scroll to position [2444, 0]
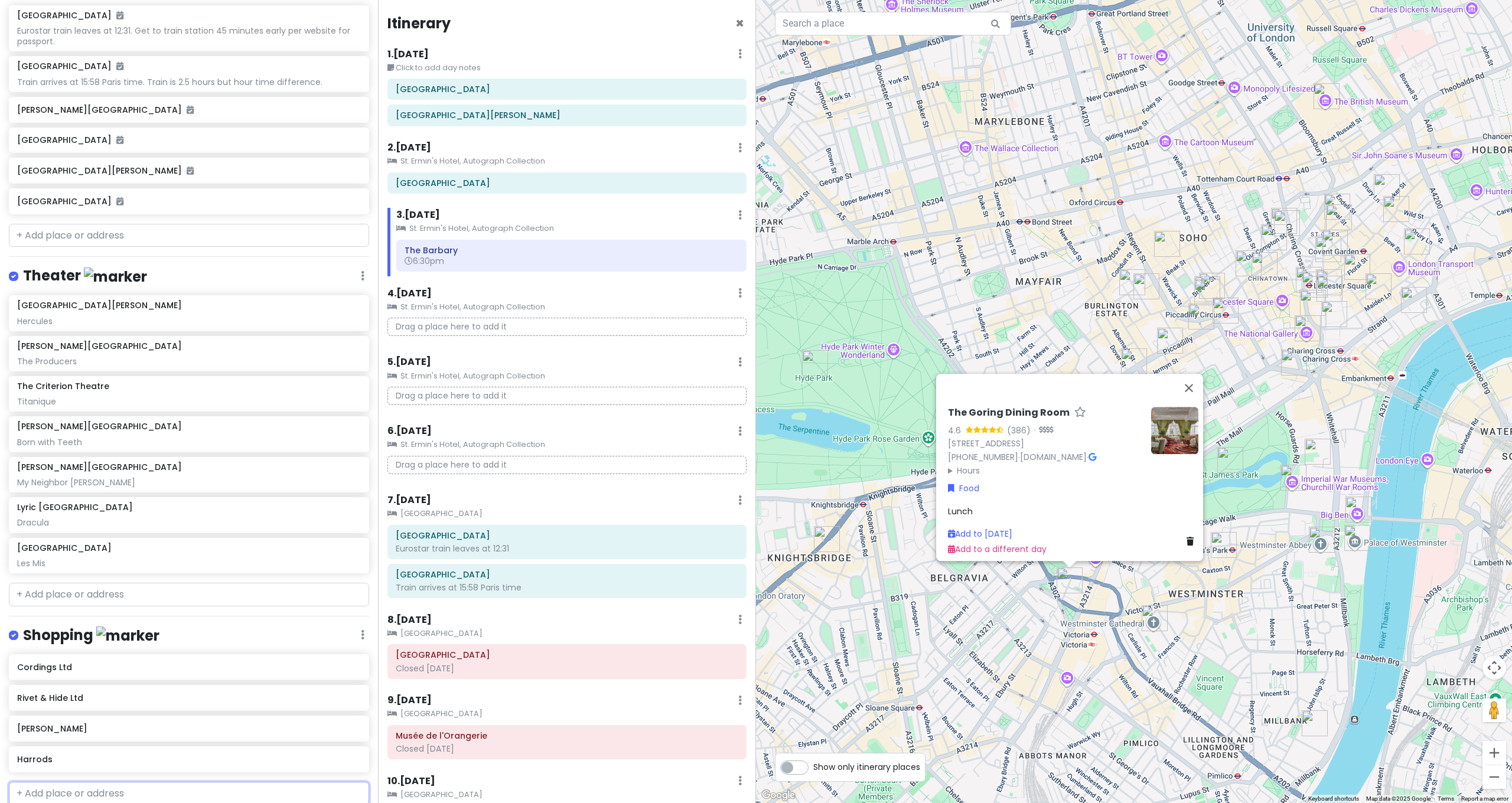
click at [87, 782] on input "text" at bounding box center [189, 793] width 360 height 24
click at [83, 608] on div "[GEOGRAPHIC_DATA] and [GEOGRAPHIC_DATA] with Kath and Cinco Private Change Date…" at bounding box center [189, 401] width 378 height 803
click at [76, 576] on div "[GEOGRAPHIC_DATA] and [GEOGRAPHIC_DATA] with Kath and Cinco Private Change Date…" at bounding box center [189, 401] width 378 height 803
click at [1194, 380] on button "Close" at bounding box center [1189, 388] width 28 height 28
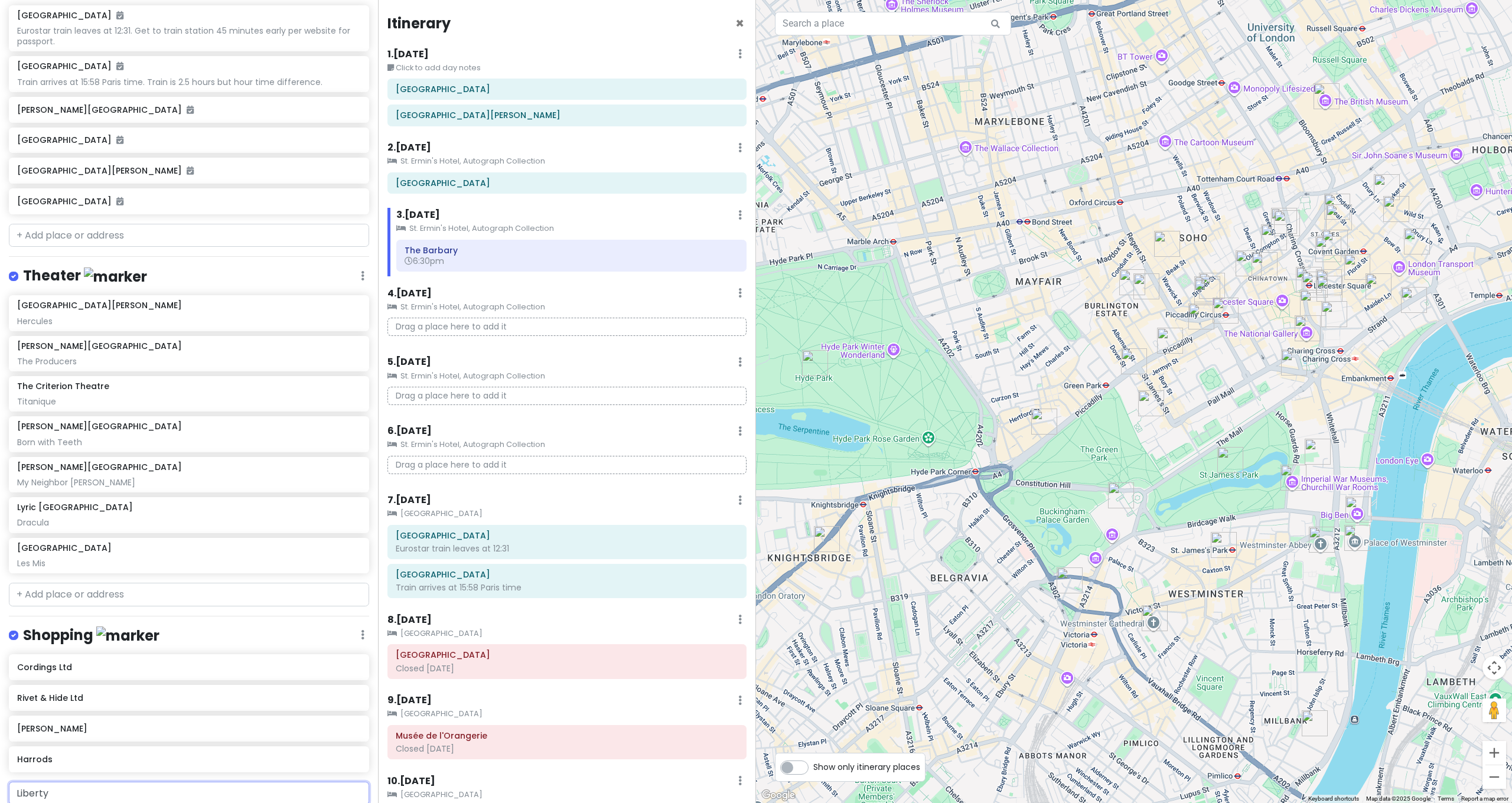
click at [63, 782] on input "Liberty" at bounding box center [189, 793] width 360 height 24
type input "Liberty"
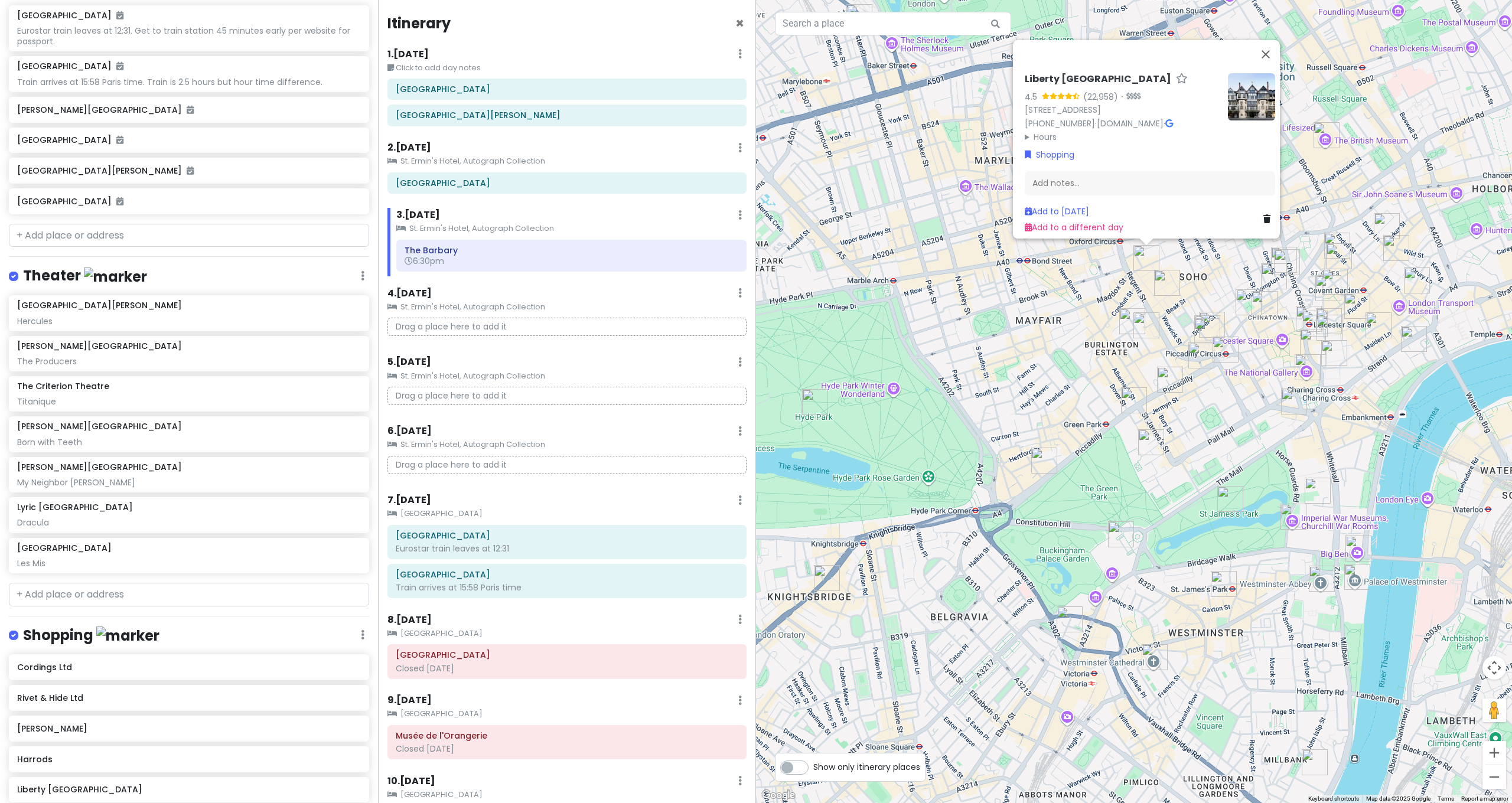
click at [1171, 277] on img "Nightjar Carnaby" at bounding box center [1167, 282] width 26 height 26
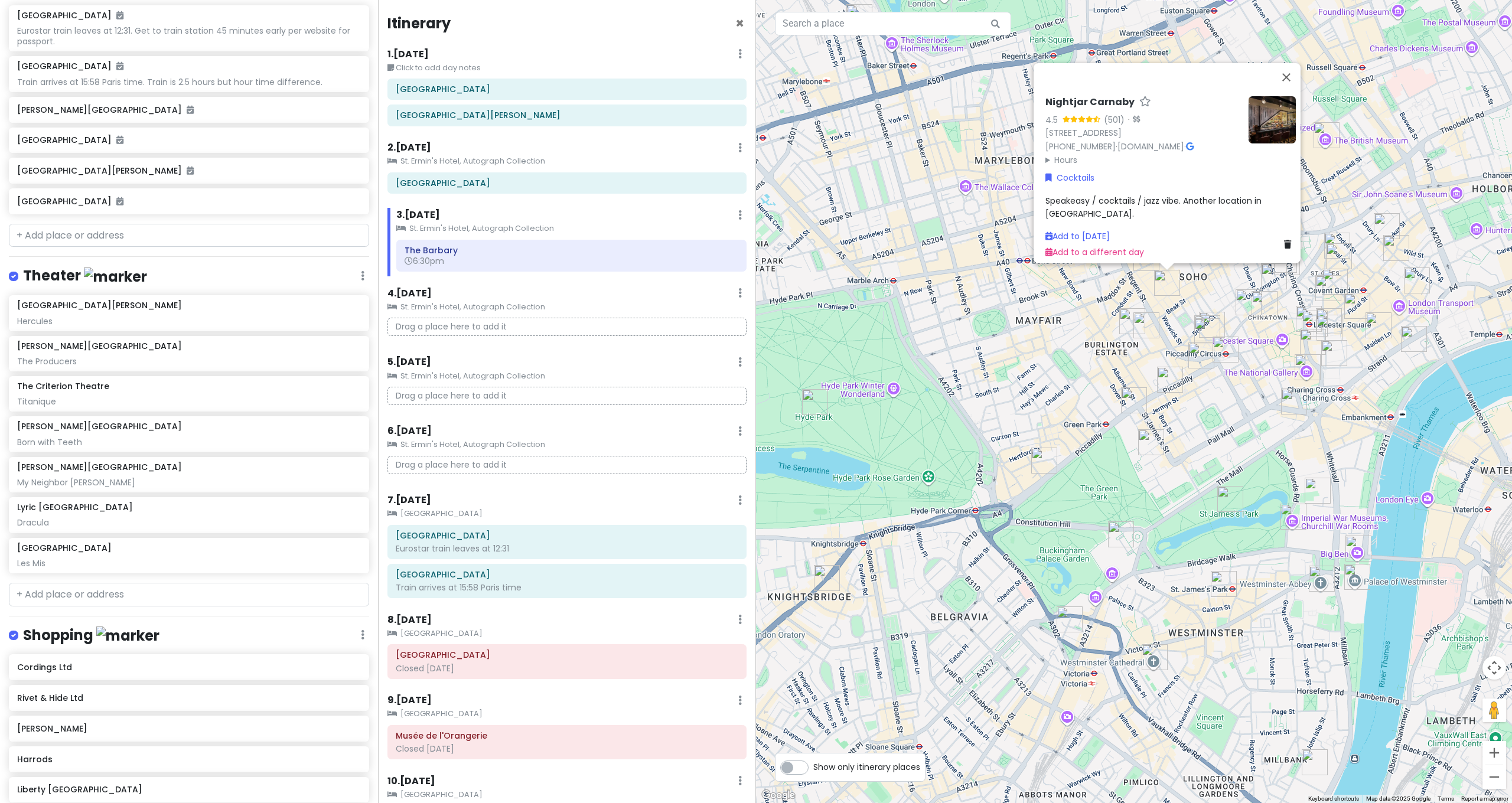
click at [1146, 324] on img "Drake's" at bounding box center [1146, 325] width 26 height 26
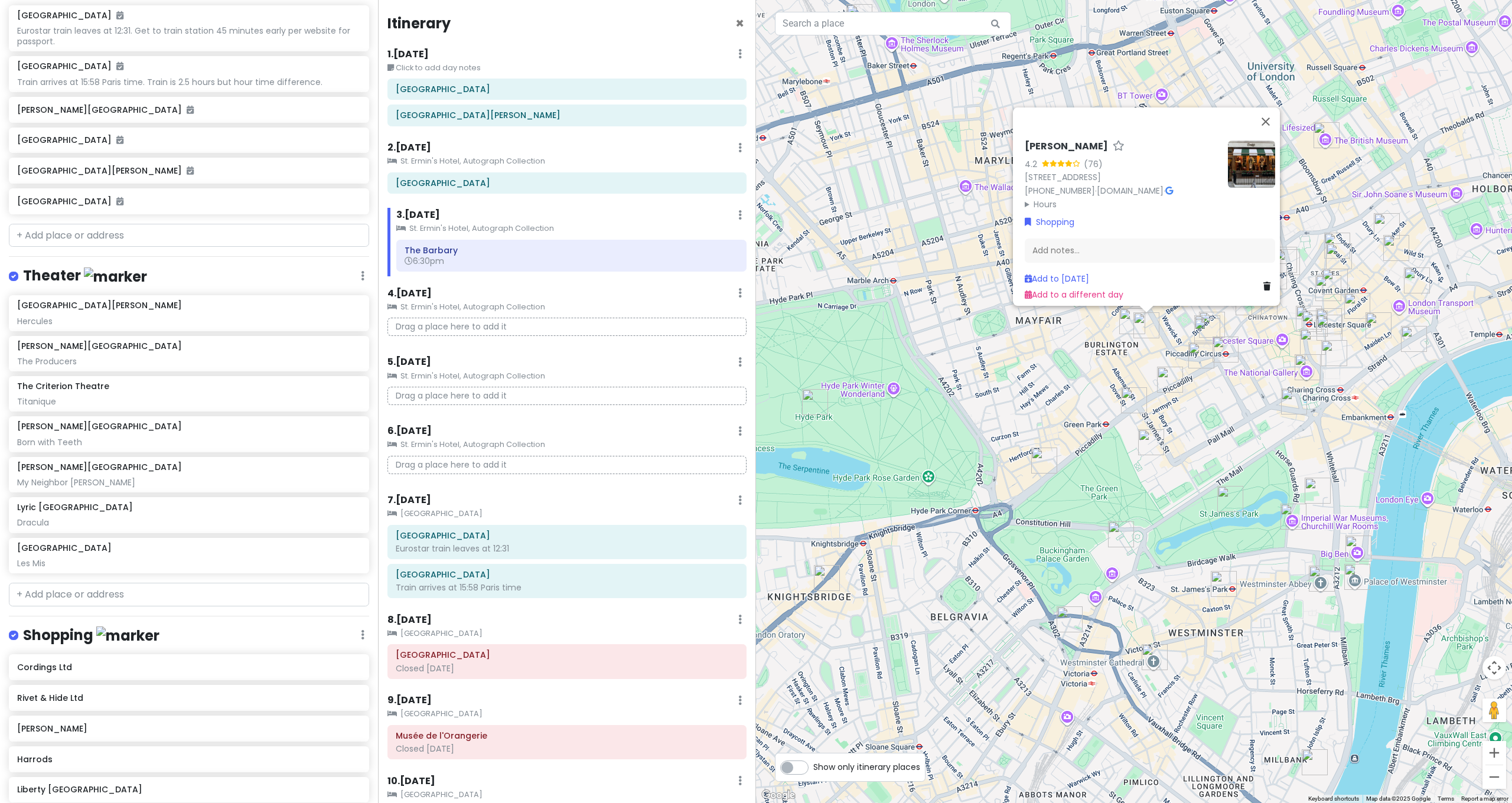
click at [1131, 324] on img "Rivet & Hide Ltd" at bounding box center [1132, 321] width 26 height 26
click at [1214, 320] on img "Brasserie Zedel" at bounding box center [1207, 331] width 26 height 26
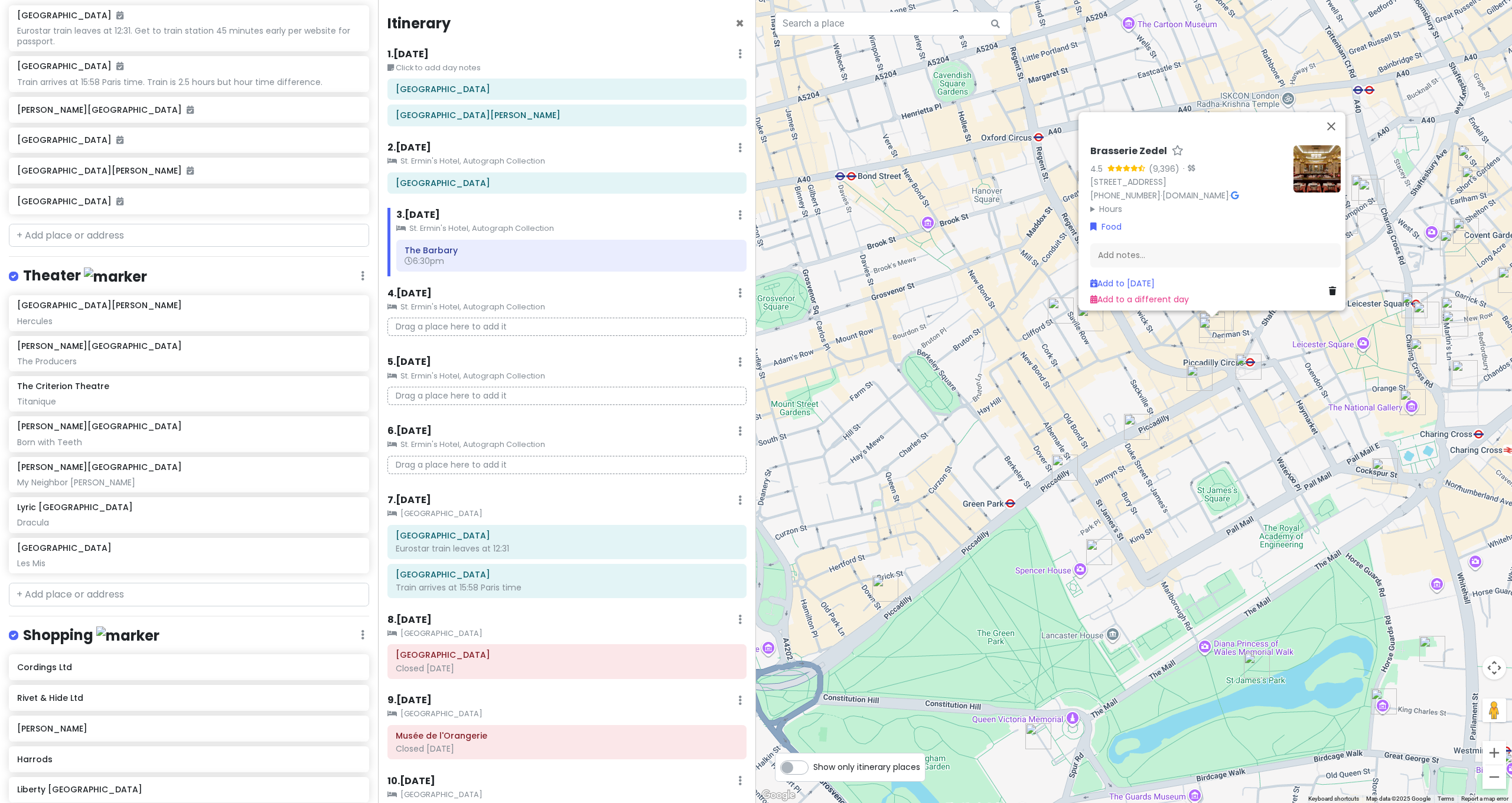
click at [1244, 363] on img "The Criterion Theatre" at bounding box center [1248, 366] width 26 height 26
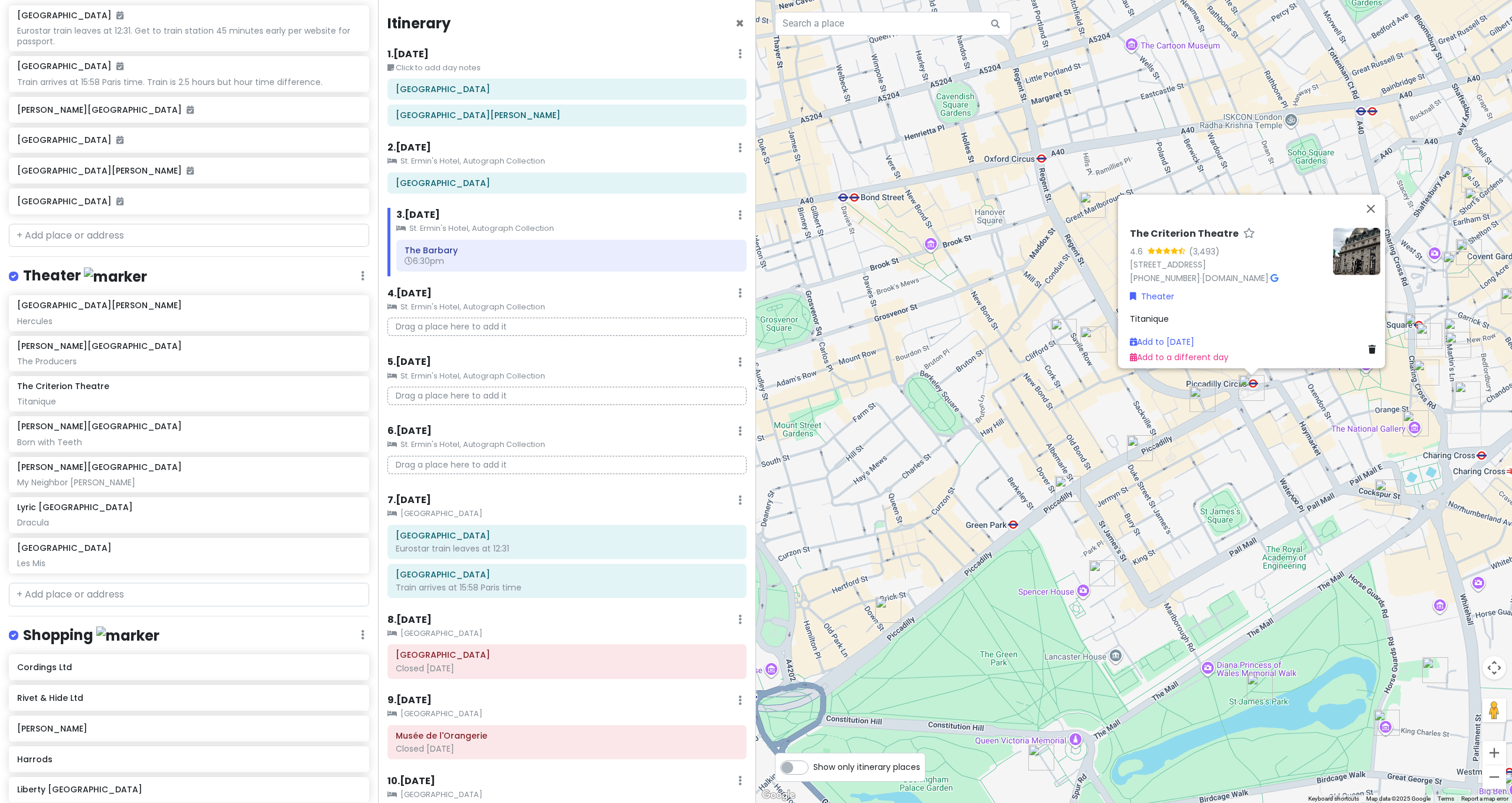
drag, startPoint x: 1142, startPoint y: 361, endPoint x: 1145, endPoint y: 385, distance: 24.2
click at [1145, 385] on div "The Criterion Theatre 4.6 (3,493) [STREET_ADDRESS] [PHONE_NUMBER] · [DOMAIN_NAM…" at bounding box center [1133, 401] width 756 height 803
click at [1072, 290] on div "The Criterion Theatre 4.6 (3,493) [STREET_ADDRESS] [PHONE_NUMBER] · [DOMAIN_NAM…" at bounding box center [1133, 401] width 756 height 803
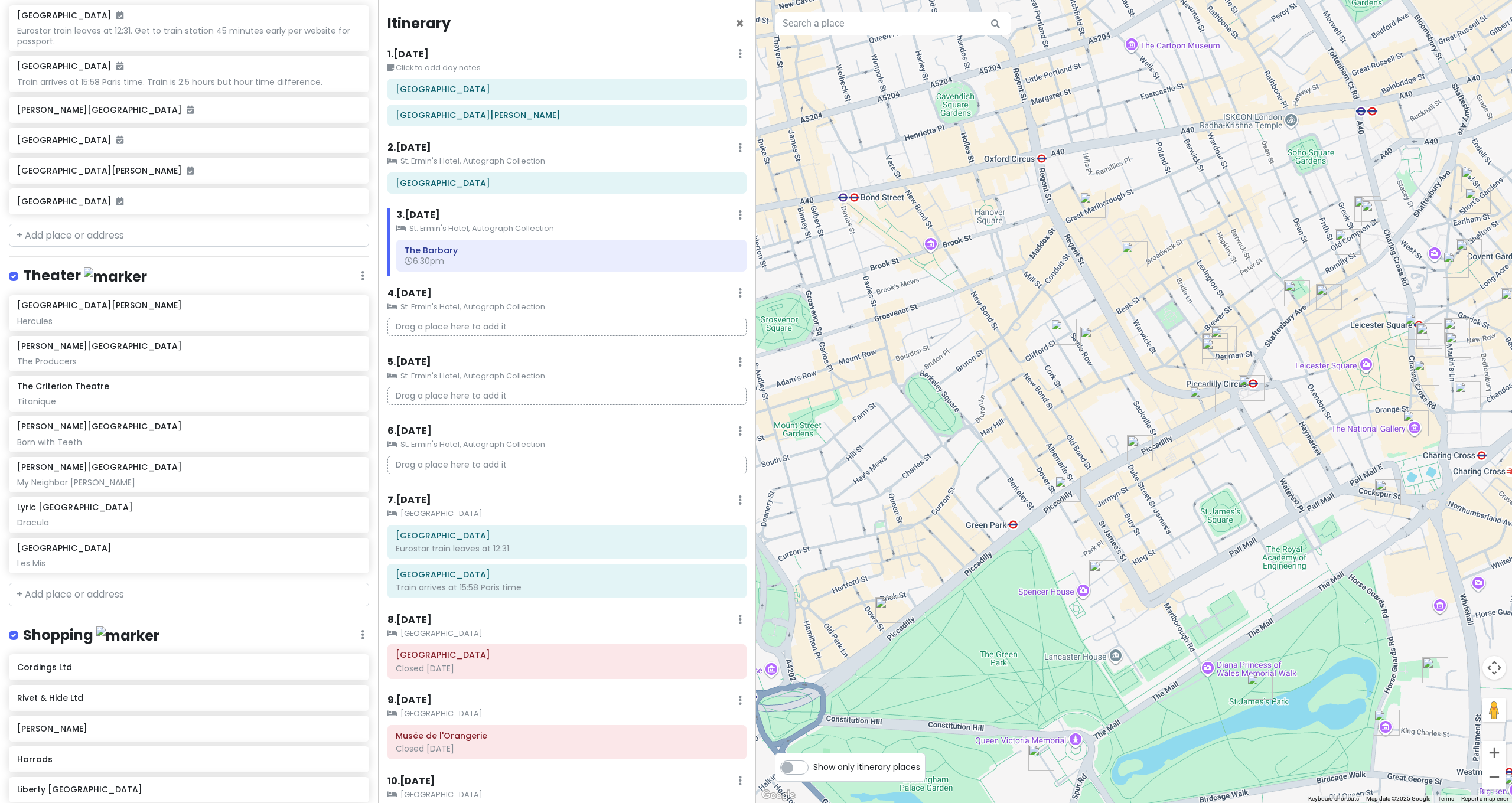
click at [1128, 254] on img "Nightjar Carnaby" at bounding box center [1134, 254] width 26 height 26
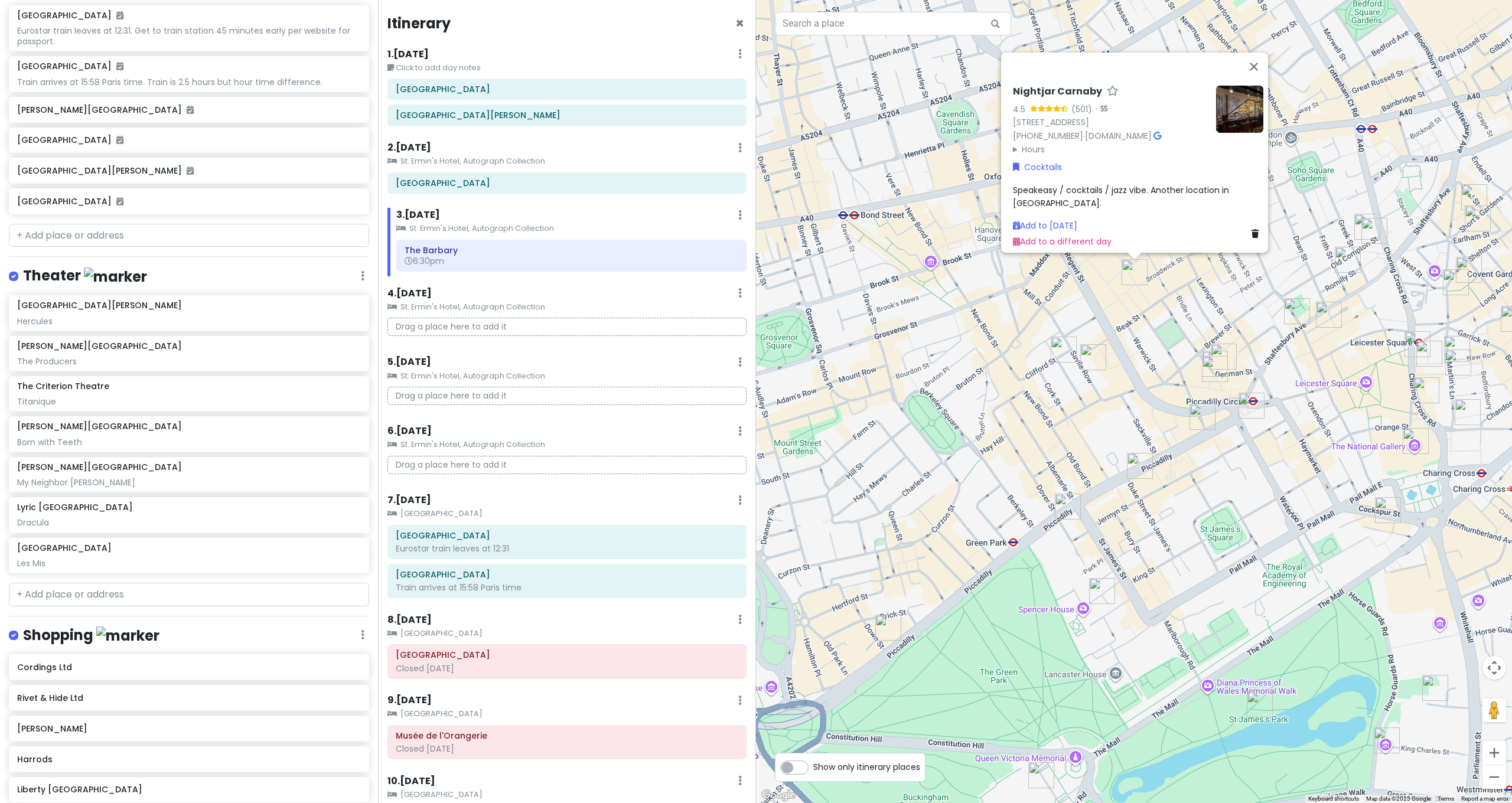
click at [1293, 307] on img "Sondheim Theatre" at bounding box center [1297, 311] width 26 height 26
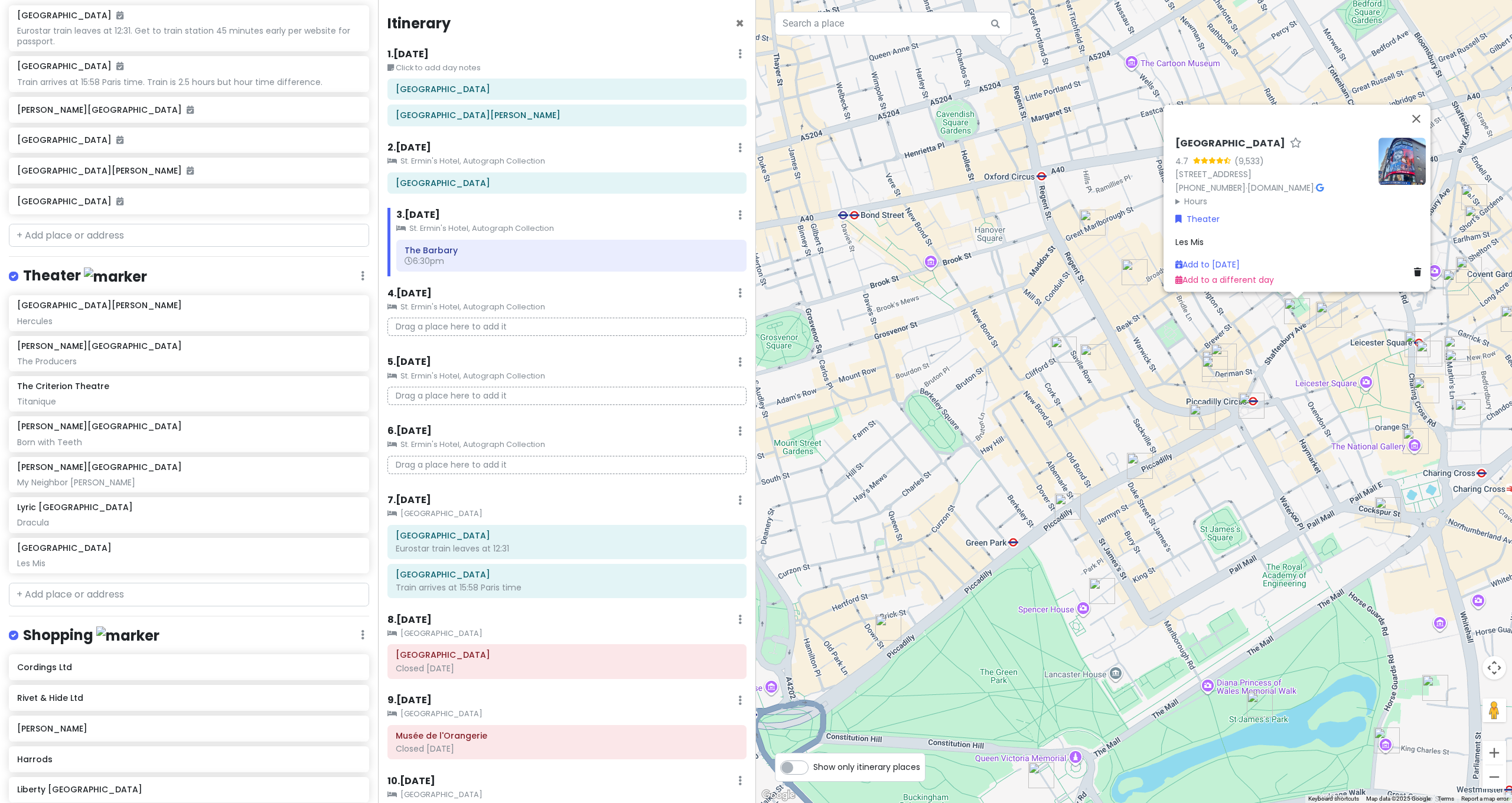
click at [1253, 412] on img "The Criterion Theatre" at bounding box center [1252, 405] width 26 height 26
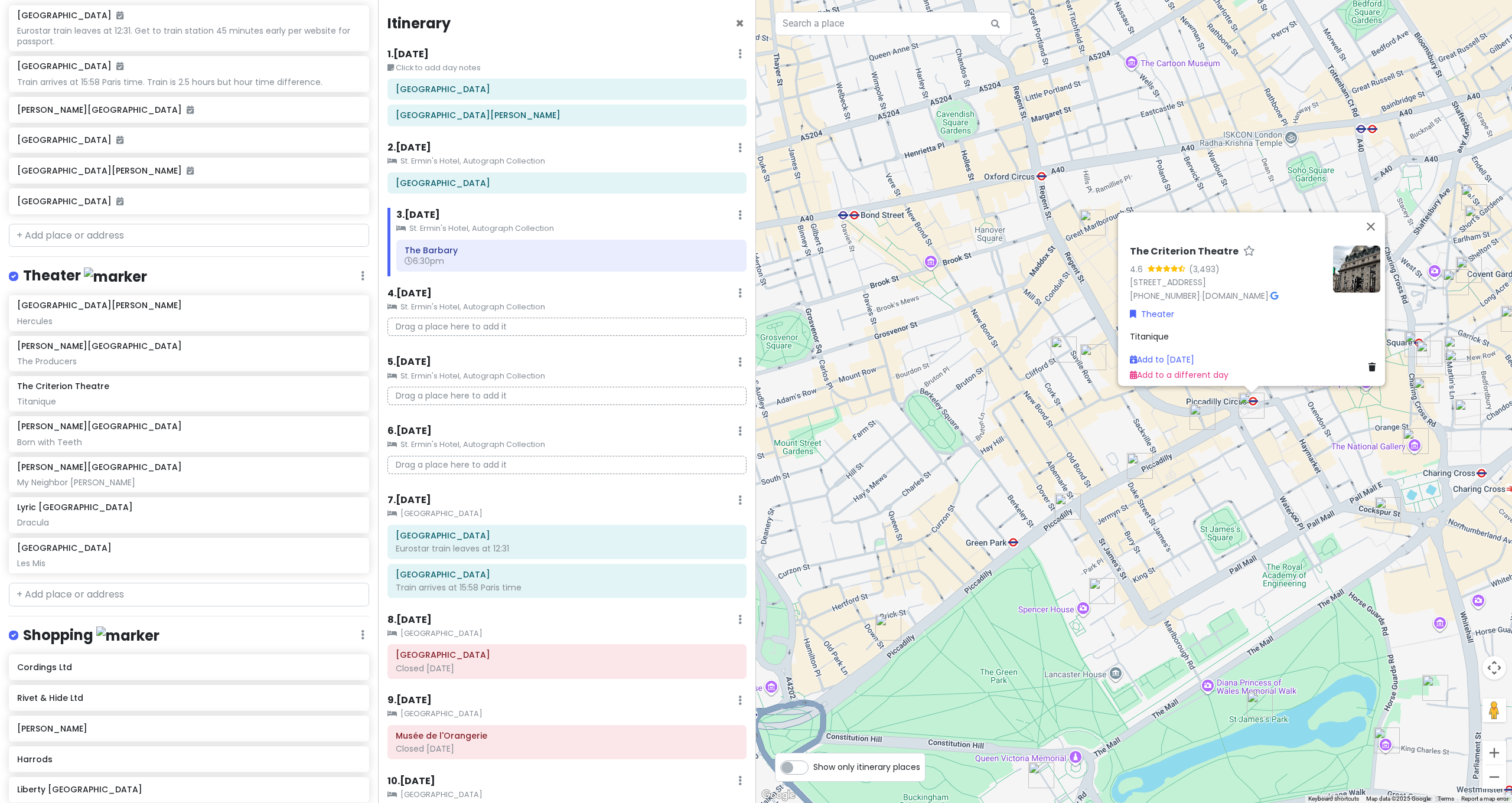
click at [1308, 482] on div "The Criterion Theatre 4.6 (3,493) [STREET_ADDRESS] [PHONE_NUMBER] · [DOMAIN_NAM…" at bounding box center [1133, 401] width 756 height 803
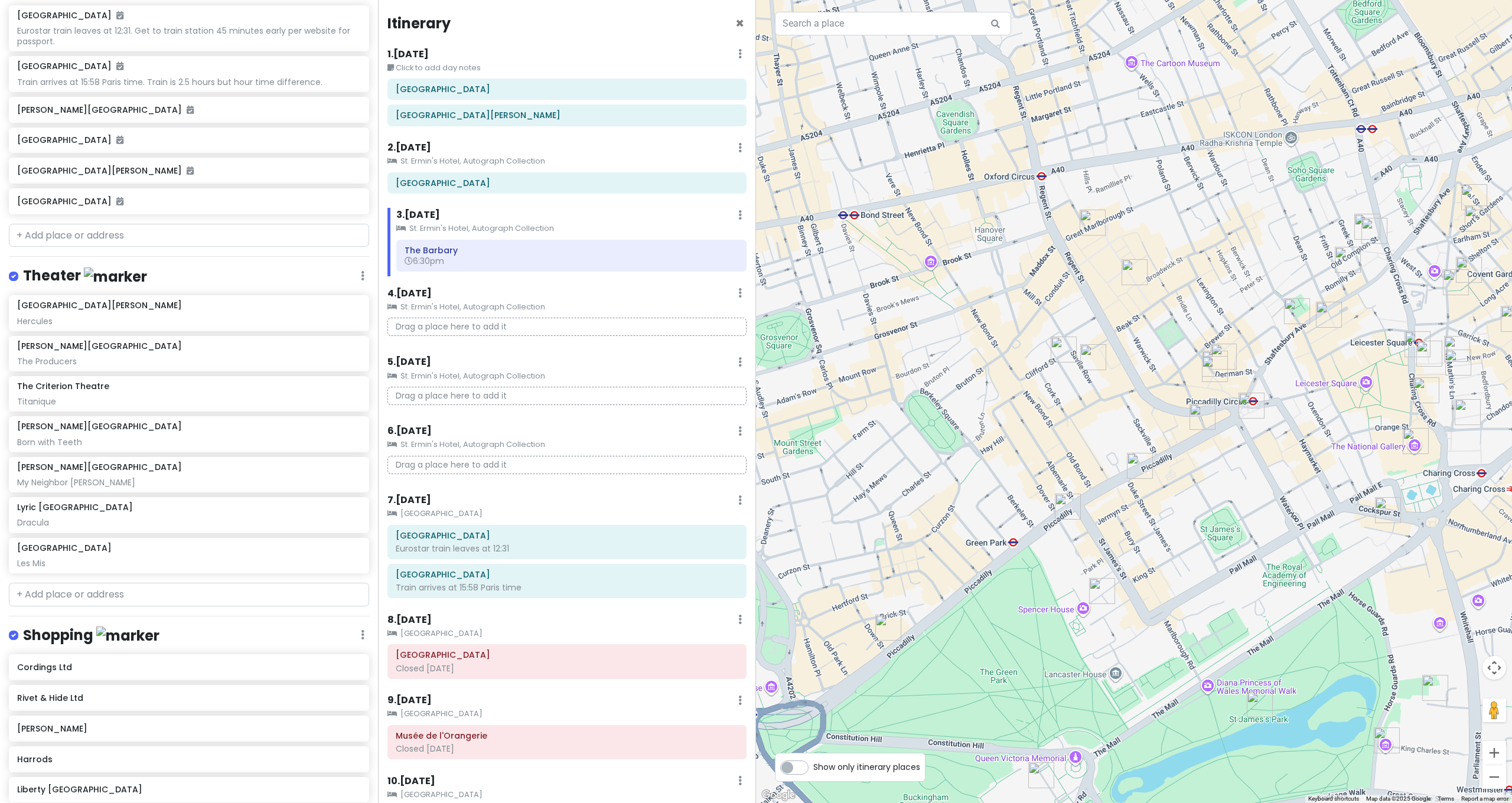
click at [1305, 306] on img "Sondheim Theatre" at bounding box center [1297, 311] width 26 height 26
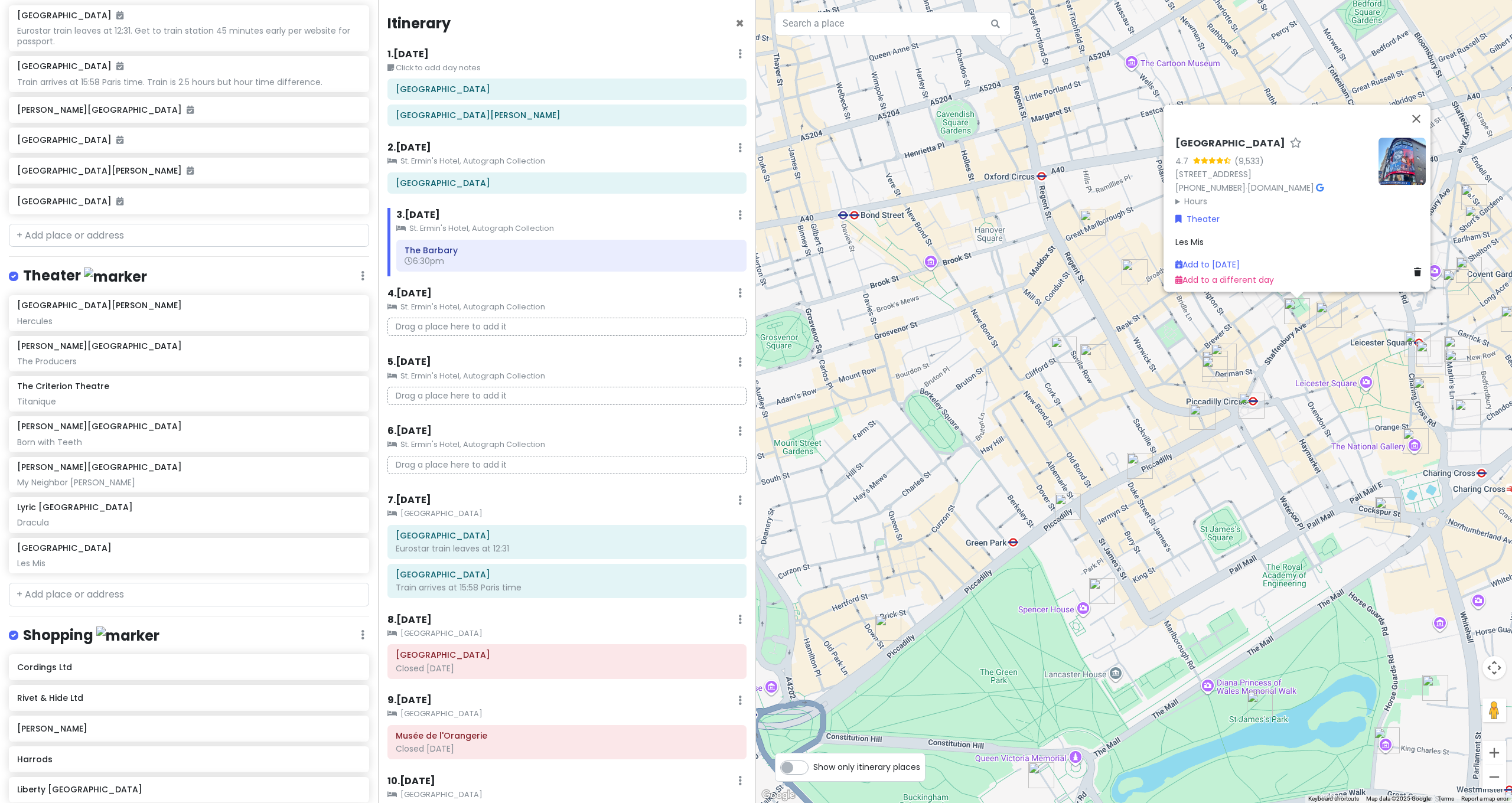
click at [1131, 274] on img "Nightjar Carnaby" at bounding box center [1134, 272] width 26 height 26
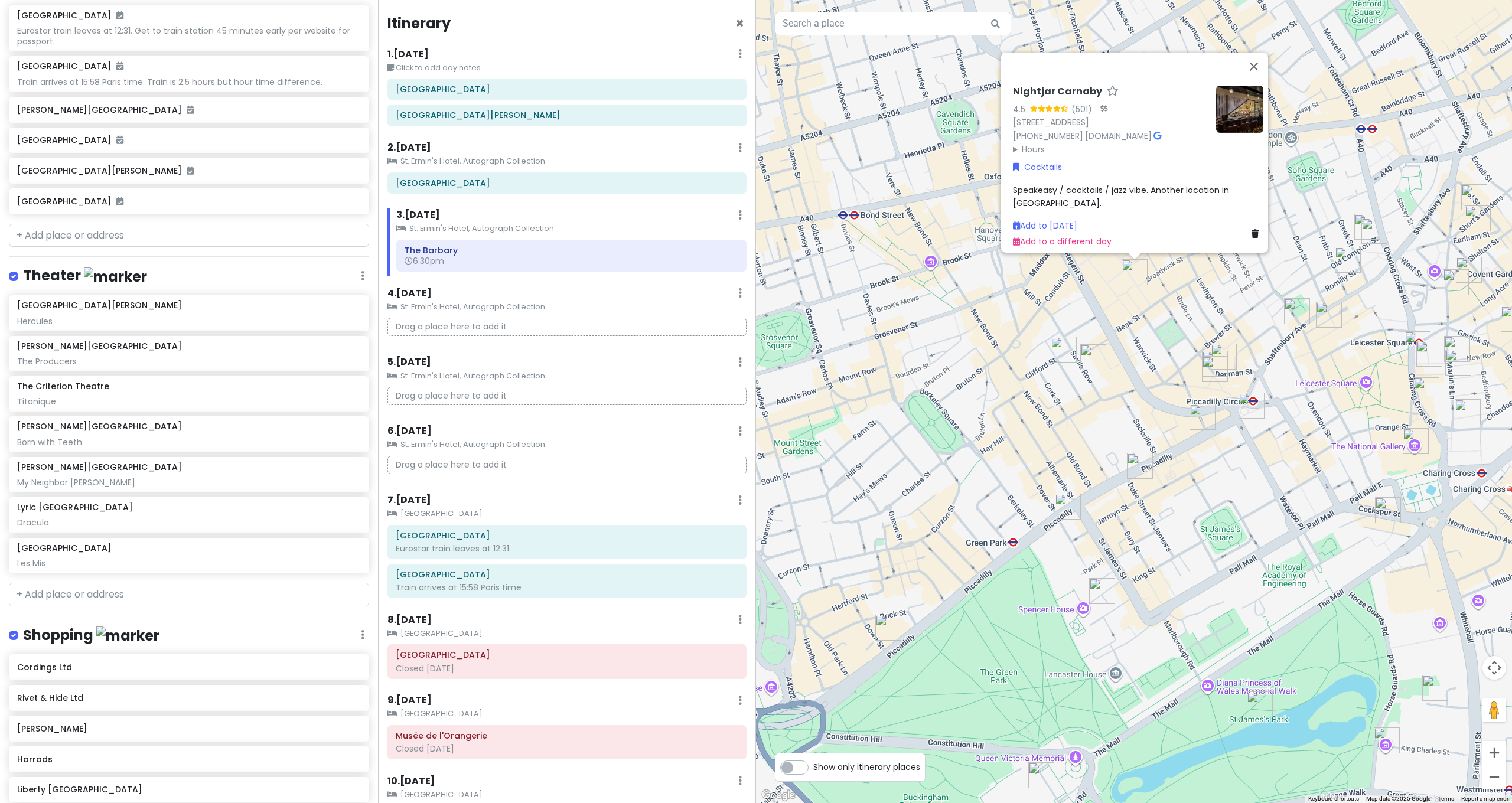
click at [1328, 314] on img "Opium Cocktail Bar - Soho" at bounding box center [1329, 314] width 26 height 26
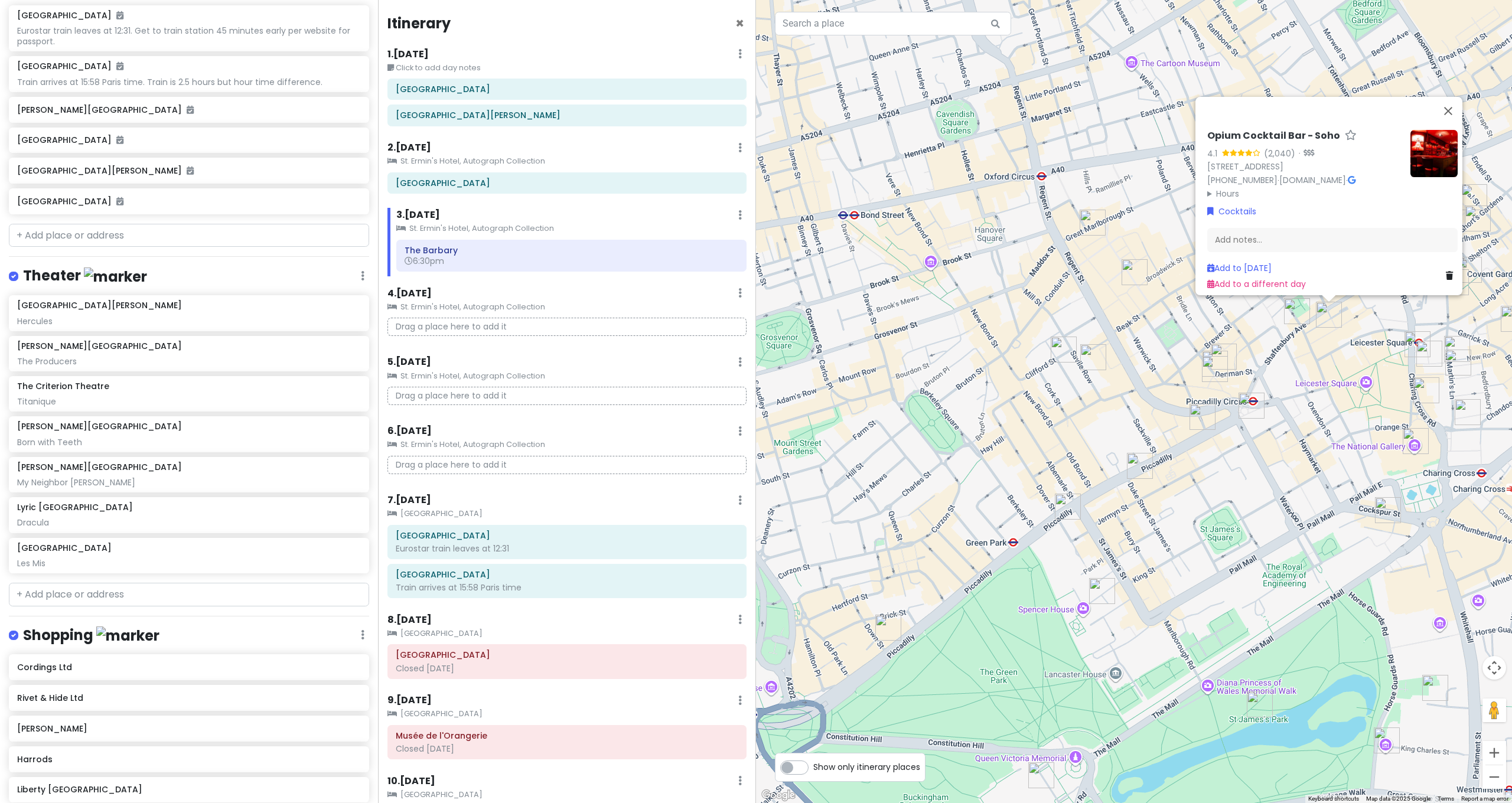
click at [1218, 353] on img "Bar Amercain" at bounding box center [1215, 363] width 26 height 26
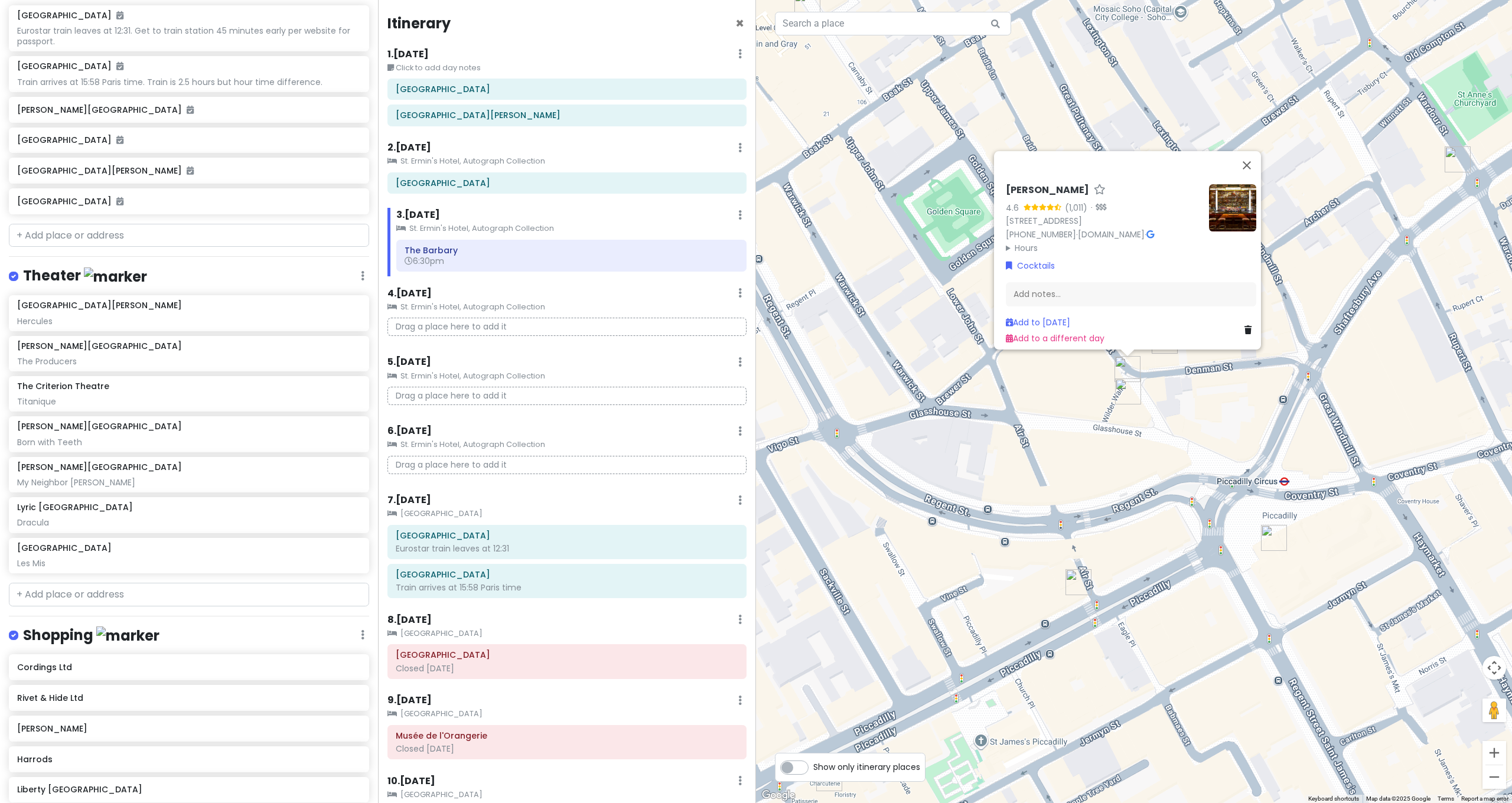
click at [1198, 386] on div "Bar Amercain 4.6 (1,011) · [STREET_ADDRESS] [PHONE_NUMBER] · [DOMAIN_NAME] · Ho…" at bounding box center [1133, 401] width 756 height 803
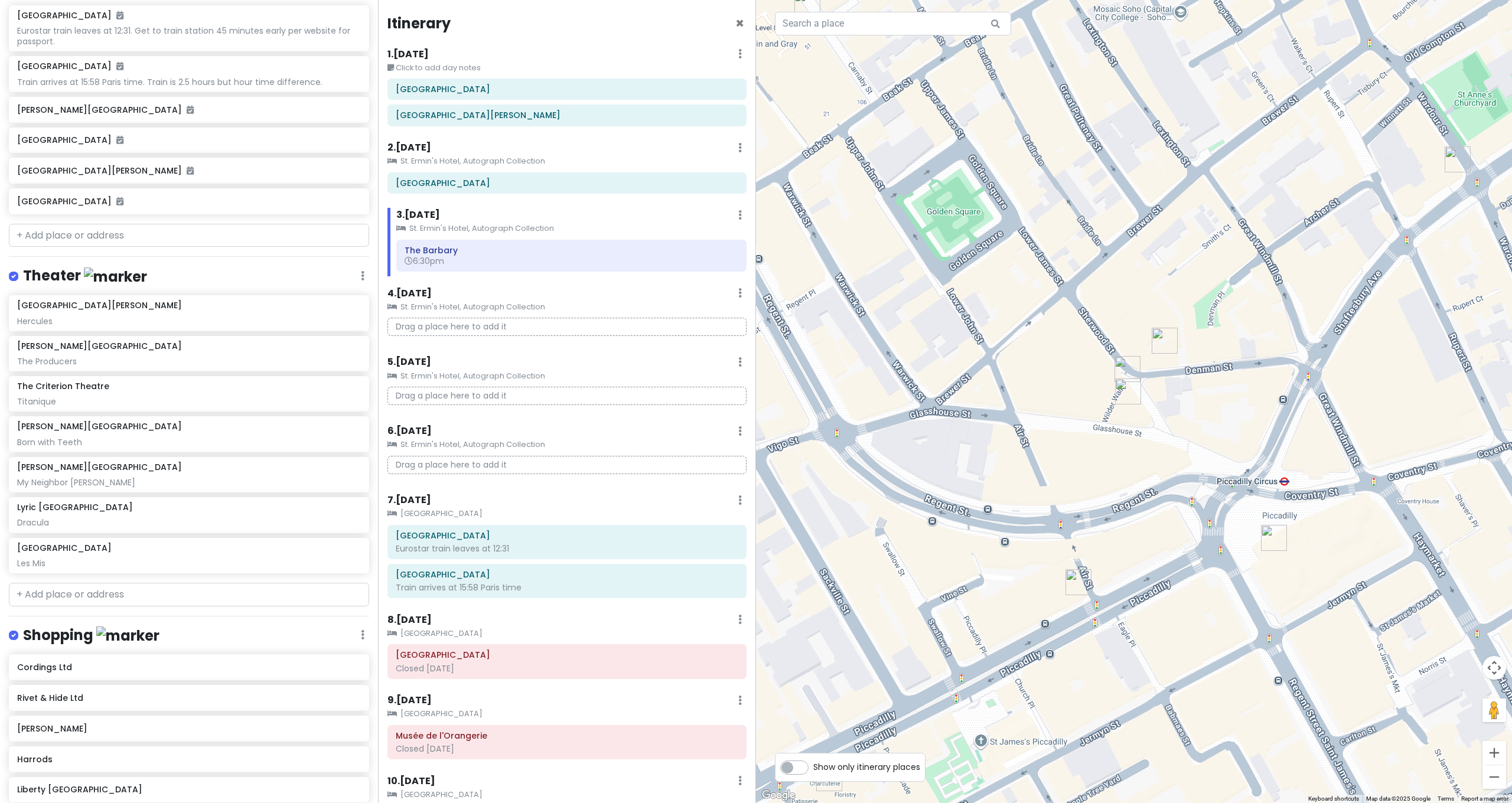
click at [1166, 338] on img "SOMA Soho" at bounding box center [1164, 341] width 26 height 26
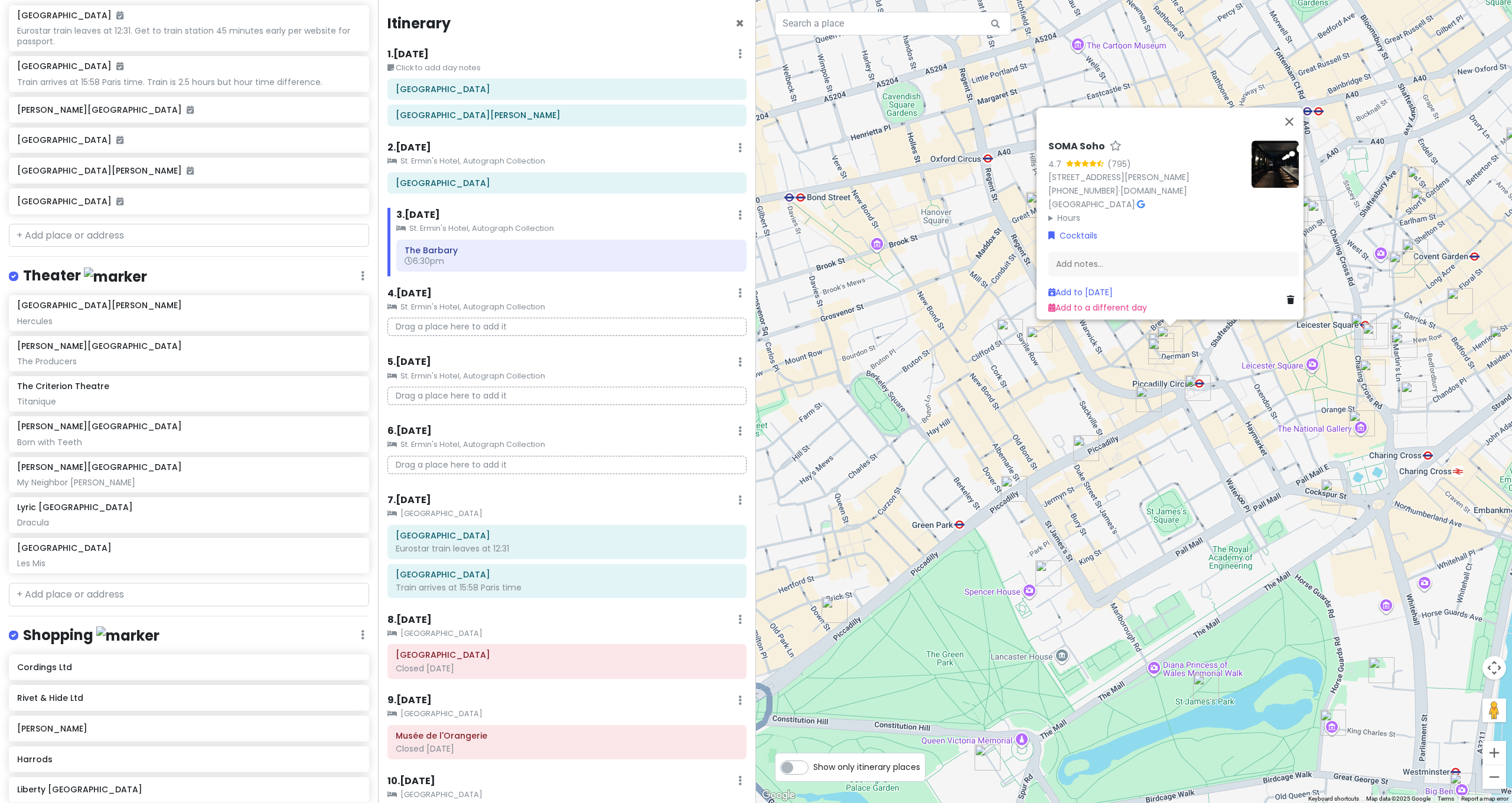
click at [1043, 569] on img "DUKES Bar" at bounding box center [1048, 573] width 26 height 26
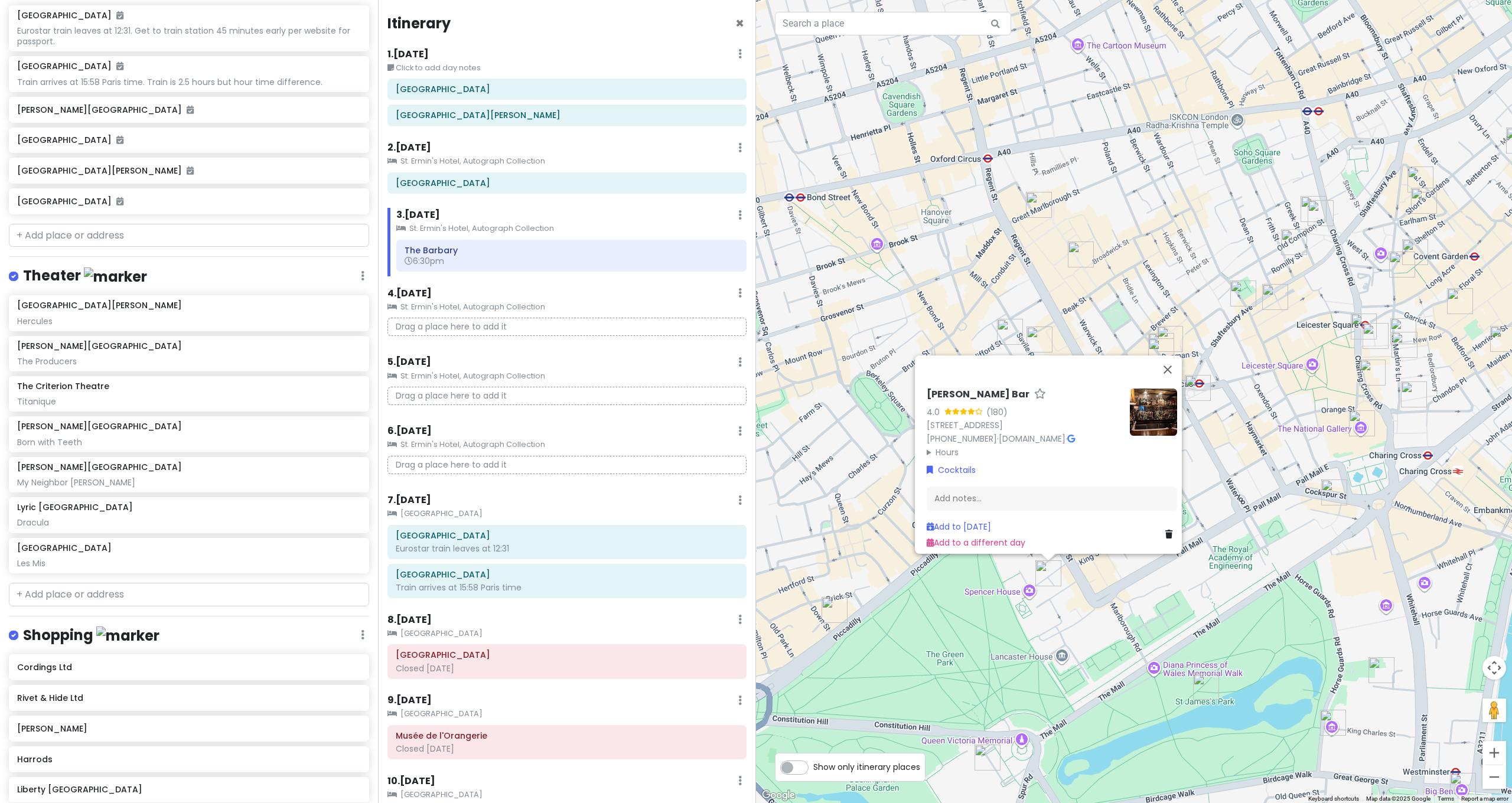
click at [848, 489] on div "[PERSON_NAME] Bar 4.0 (180) [STREET_ADDRESS] [PHONE_NUMBER] · [DOMAIN_NAME] · H…" at bounding box center [1133, 401] width 756 height 803
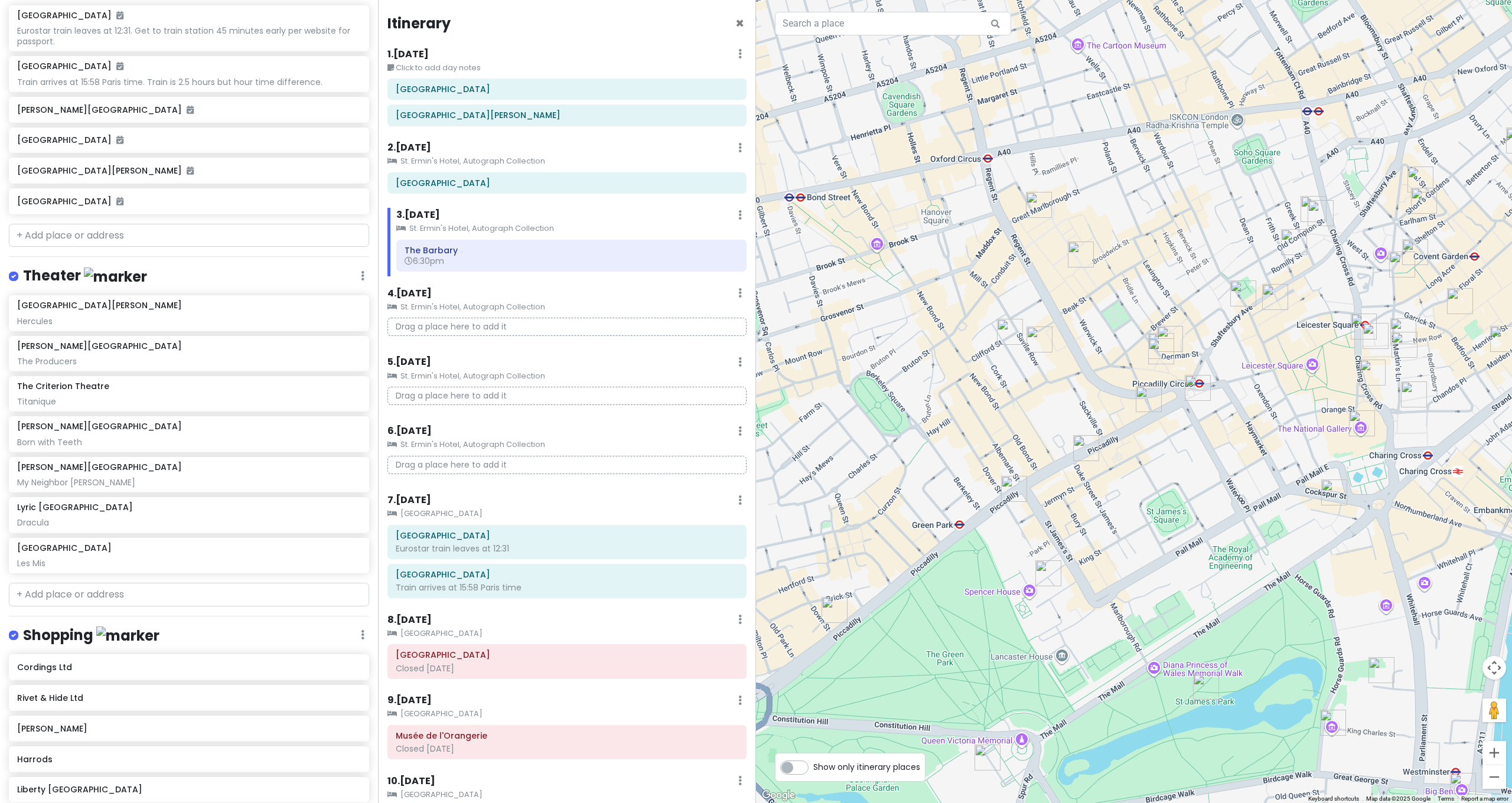
click at [834, 606] on img "The Athenaeum Hotel & Residences" at bounding box center [834, 609] width 26 height 26
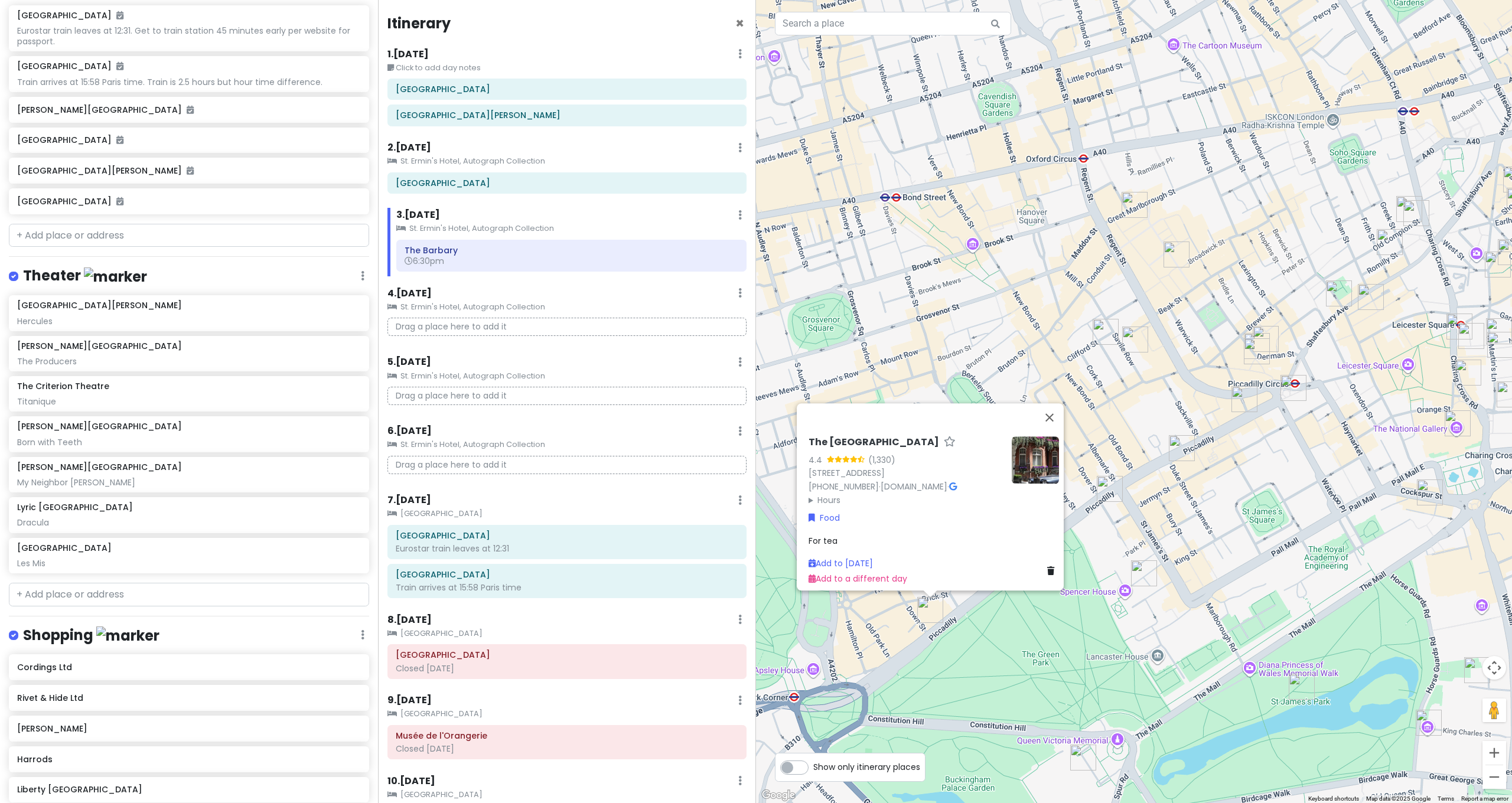
click at [1144, 576] on img "DUKES Bar" at bounding box center [1144, 573] width 26 height 26
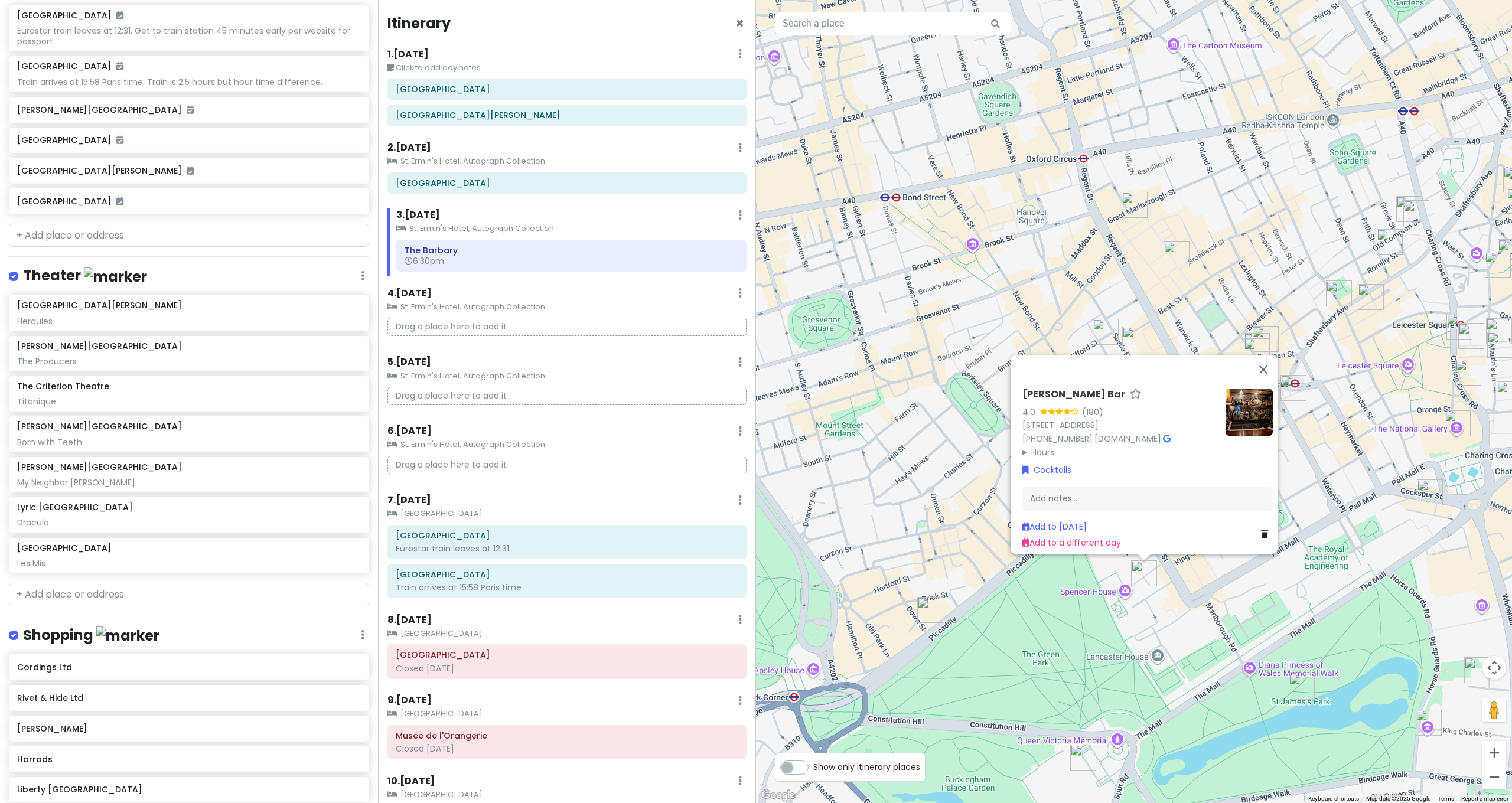
click at [1210, 594] on div "[PERSON_NAME] Bar 4.0 (180) [STREET_ADDRESS] [PHONE_NUMBER] · [DOMAIN_NAME] · H…" at bounding box center [1133, 401] width 756 height 803
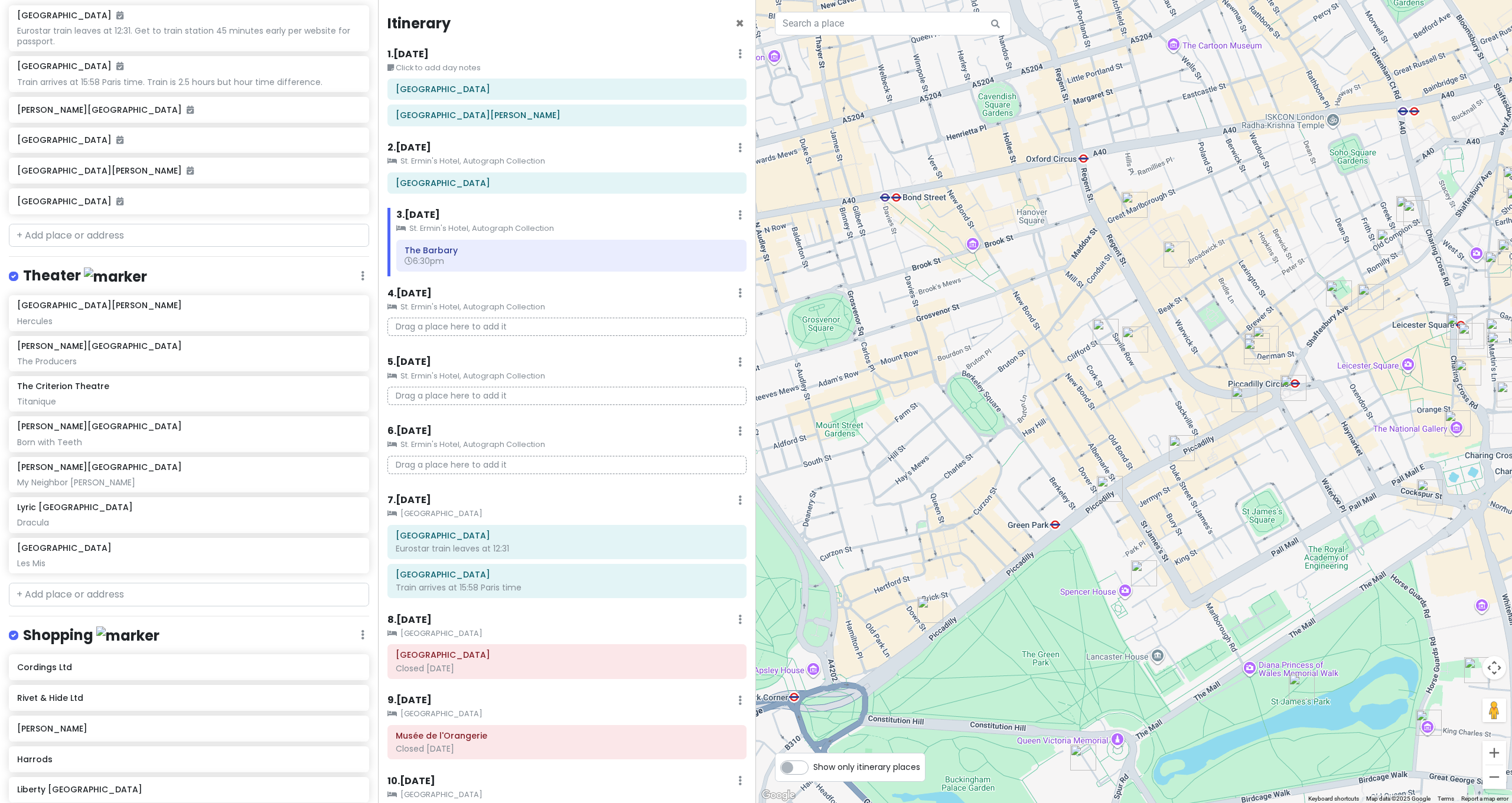
click at [930, 609] on img "The Athenaeum Hotel & Residences" at bounding box center [930, 609] width 26 height 26
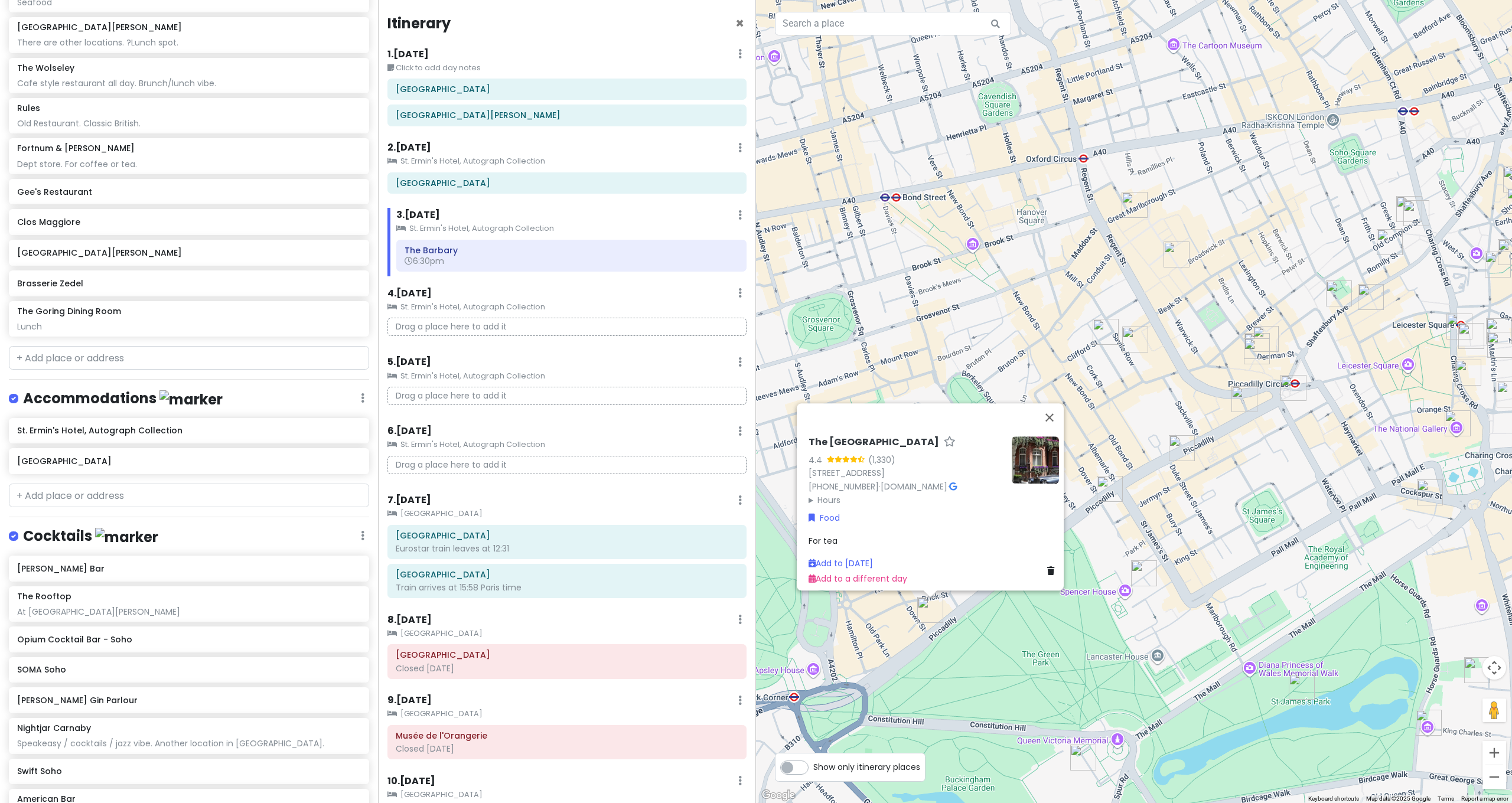
scroll to position [1599, 0]
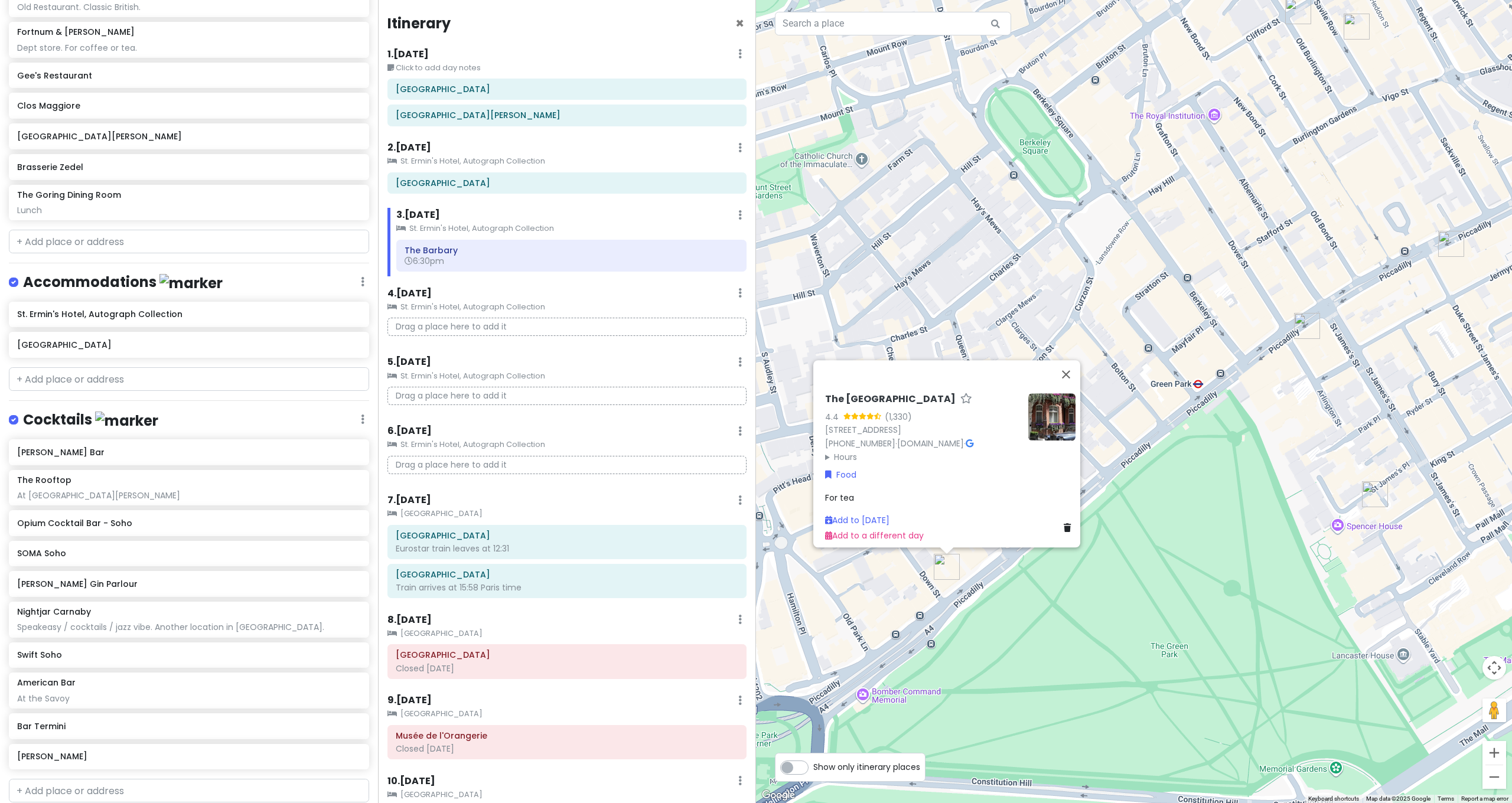
click at [1375, 494] on img "DUKES Bar" at bounding box center [1375, 494] width 26 height 26
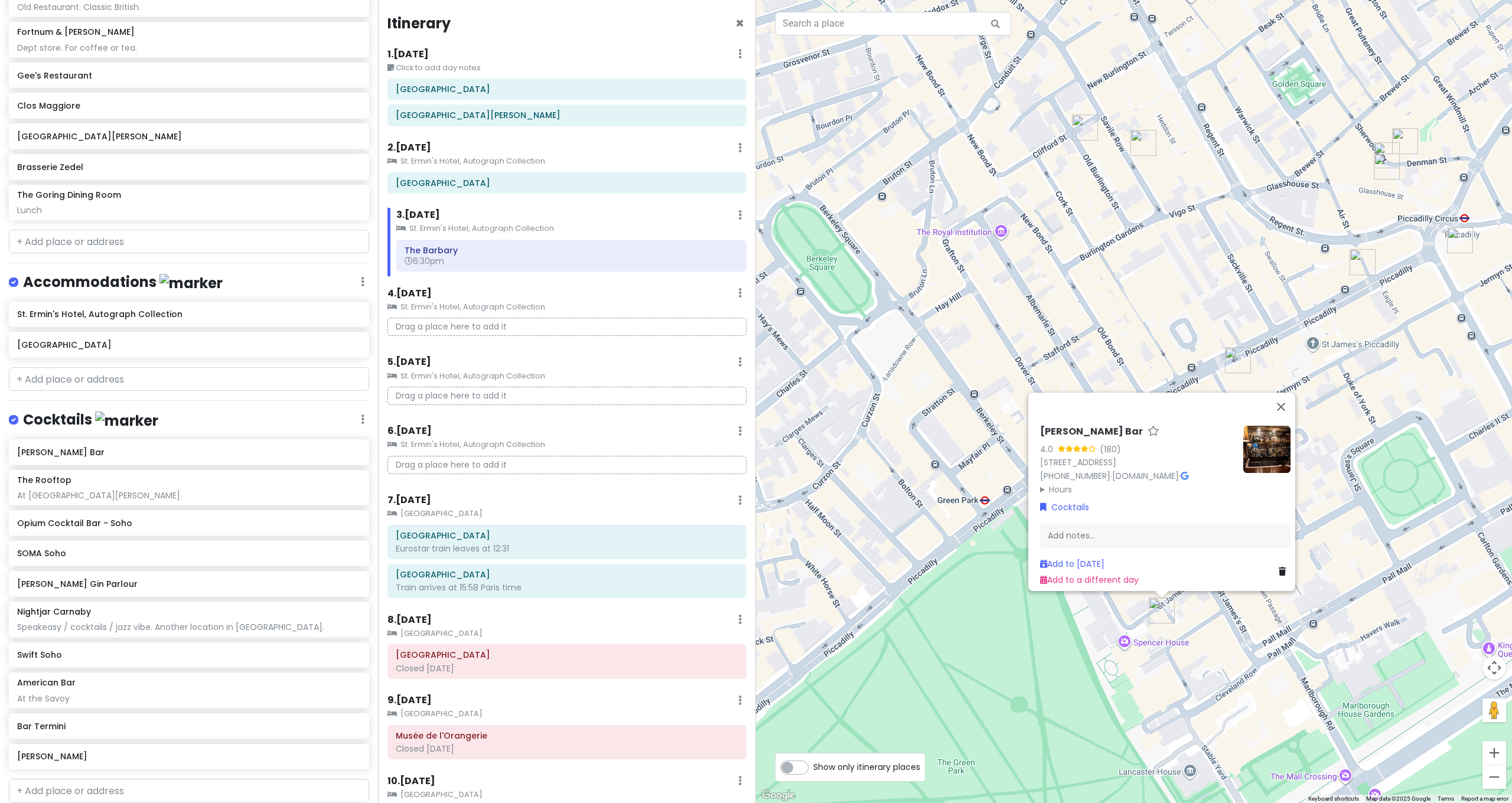
drag, startPoint x: 1014, startPoint y: 529, endPoint x: 836, endPoint y: 643, distance: 211.4
click at [835, 644] on div "[PERSON_NAME] Bar 4.0 (180) [STREET_ADDRESS] [PHONE_NUMBER] · [DOMAIN_NAME] · H…" at bounding box center [1133, 401] width 756 height 803
click at [921, 540] on div "[PERSON_NAME] Bar 4.0 (180) [STREET_ADDRESS] [PHONE_NUMBER] · [DOMAIN_NAME] · H…" at bounding box center [1133, 401] width 756 height 803
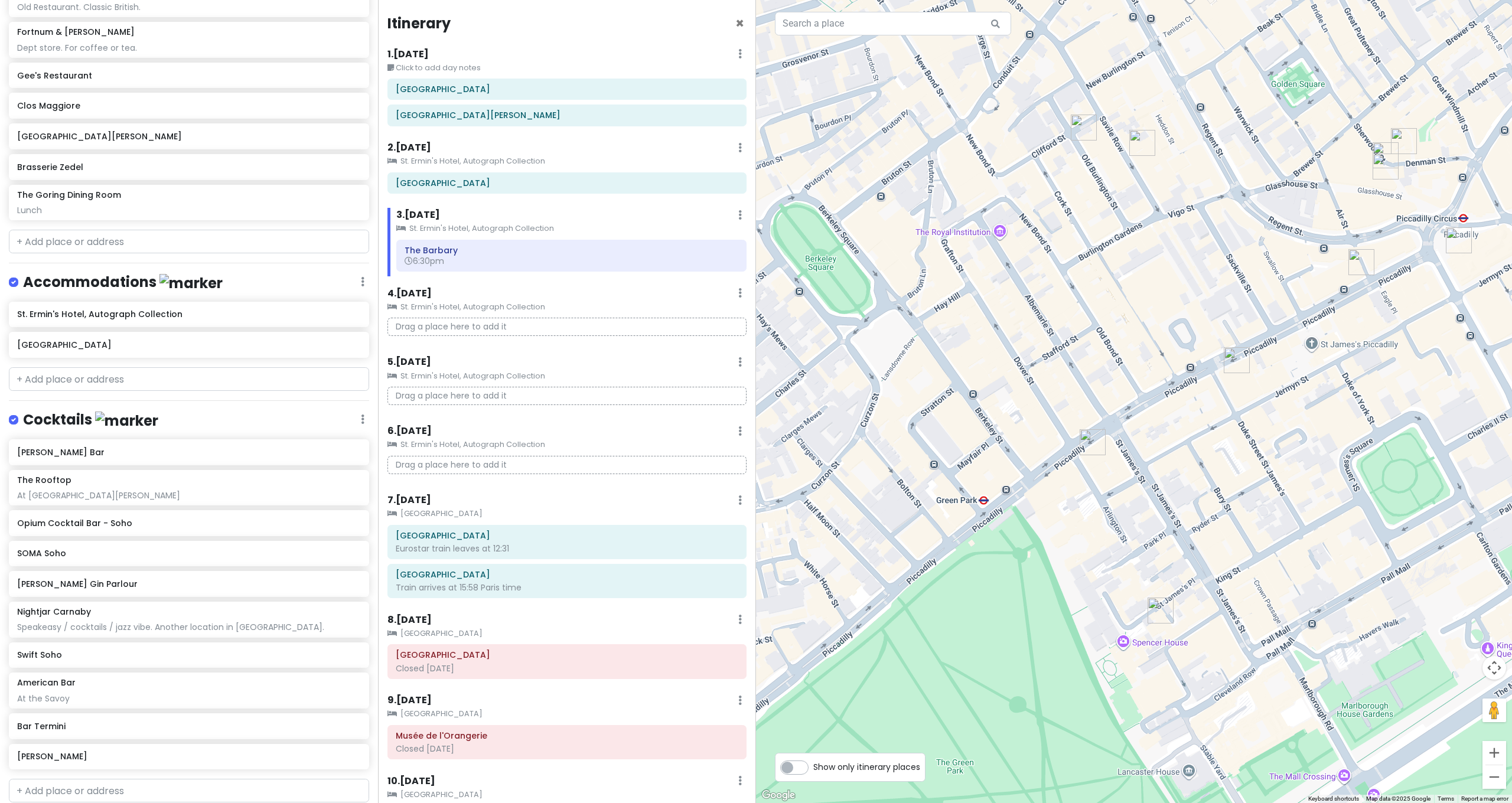
click at [1088, 447] on img "The Wolseley" at bounding box center [1093, 442] width 26 height 26
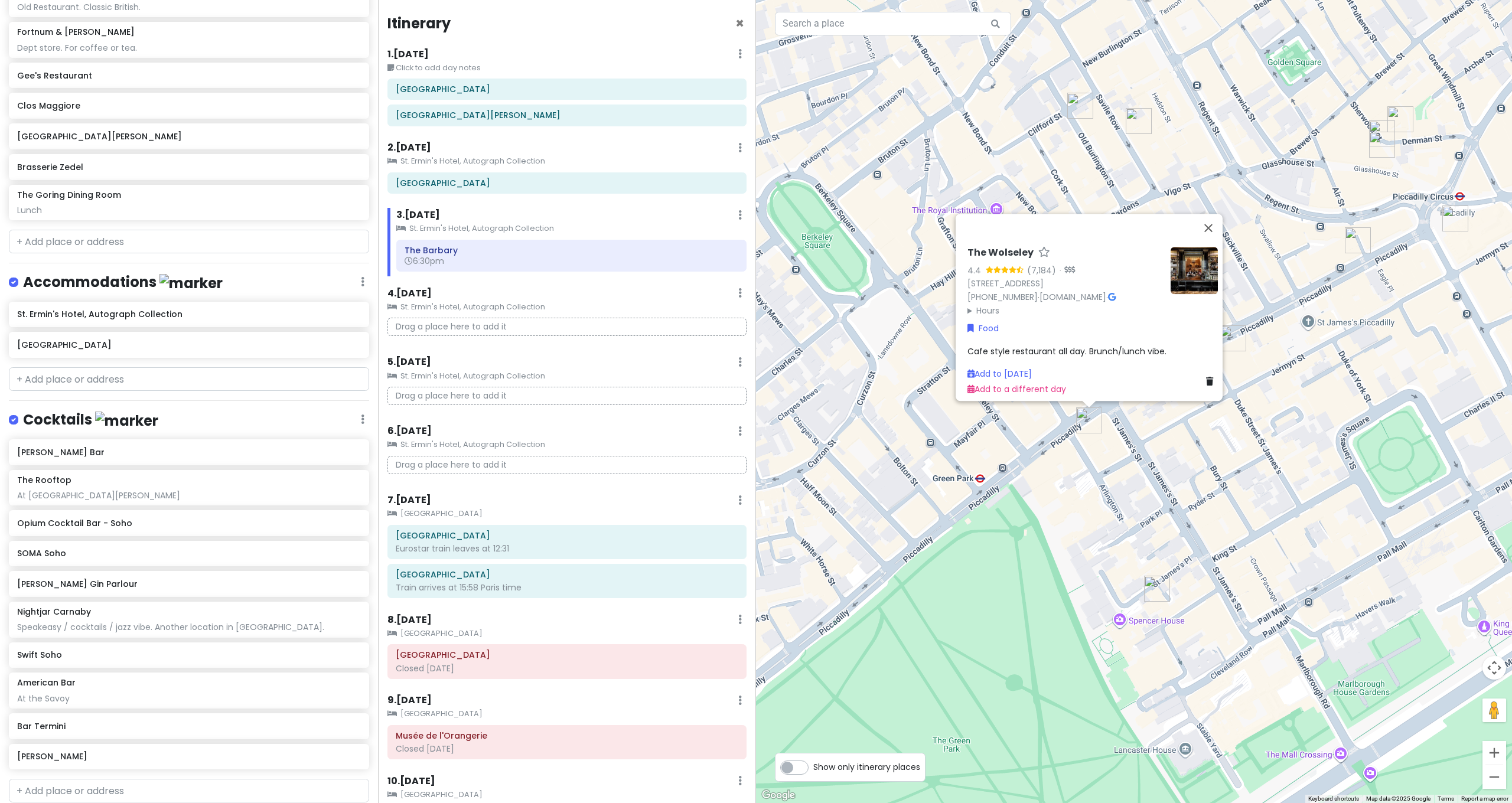
drag, startPoint x: 1071, startPoint y: 484, endPoint x: 1058, endPoint y: 416, distance: 69.2
click at [1060, 420] on div "The Wolseley 4.4 (7,184) · [STREET_ADDRESS] [PHONE_NUMBER] · [DOMAIN_NAME] · Ho…" at bounding box center [1133, 401] width 756 height 803
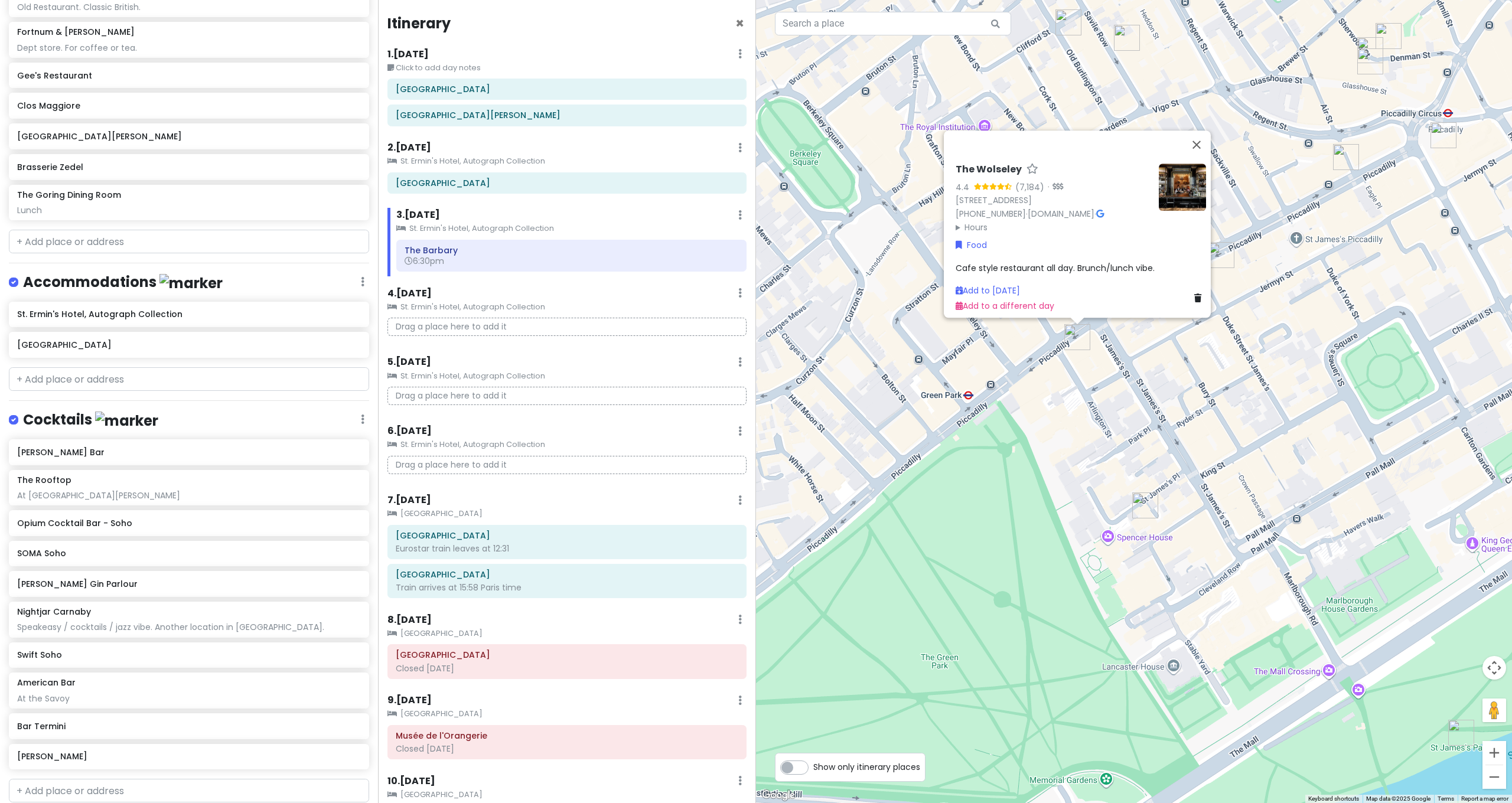
drag, startPoint x: 1049, startPoint y: 424, endPoint x: 1057, endPoint y: 384, distance: 40.8
click at [1058, 387] on div "The Wolseley 4.4 (7,184) · [STREET_ADDRESS] [PHONE_NUMBER] · [DOMAIN_NAME] · Ho…" at bounding box center [1133, 401] width 756 height 803
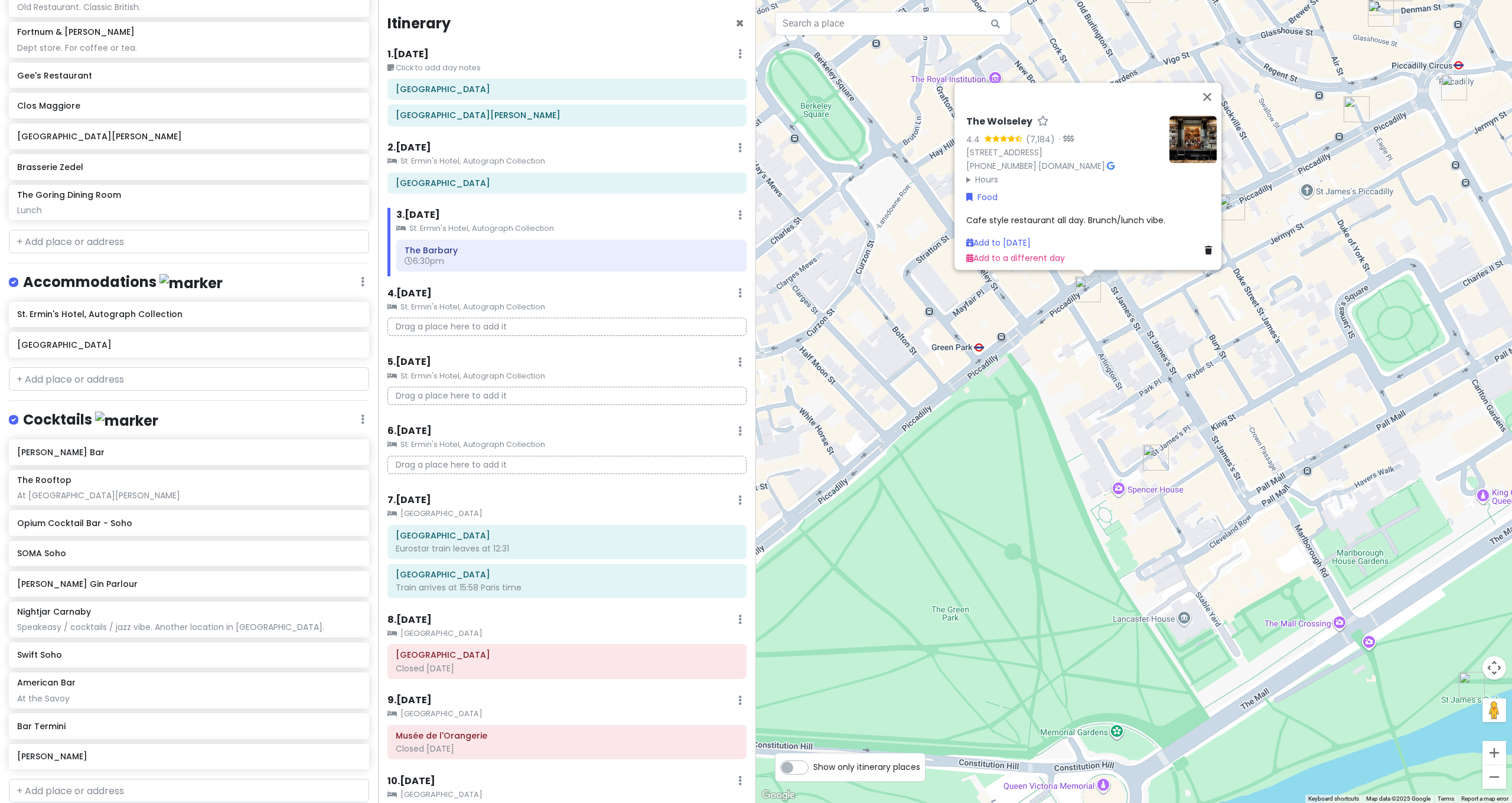
drag, startPoint x: 1058, startPoint y: 405, endPoint x: 1160, endPoint y: 358, distance: 112.3
click at [1158, 359] on div "The Wolseley 4.4 (7,184) · [STREET_ADDRESS] [PHONE_NUMBER] · [DOMAIN_NAME] · Ho…" at bounding box center [1133, 401] width 756 height 803
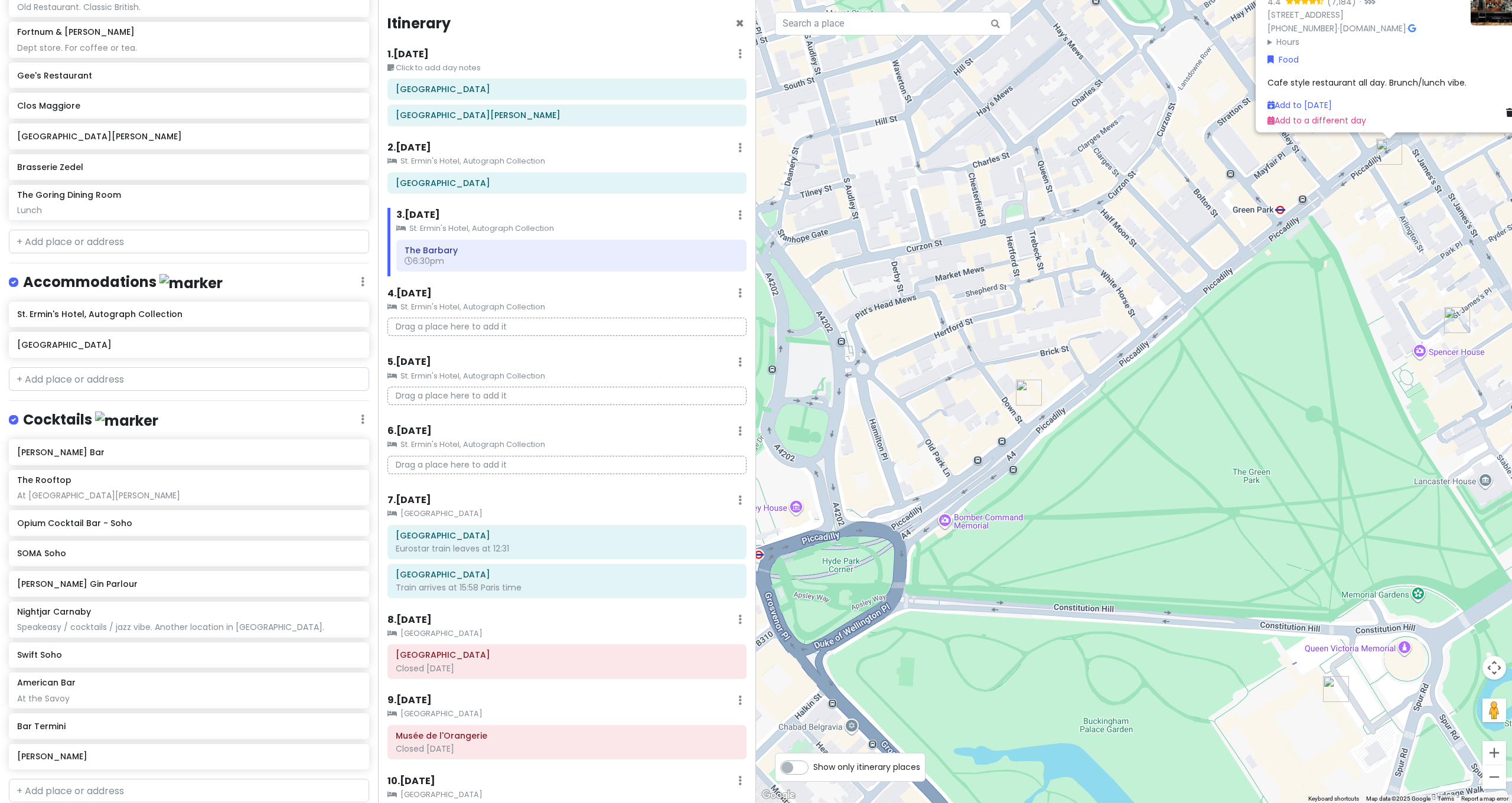
drag, startPoint x: 1136, startPoint y: 424, endPoint x: 1259, endPoint y: 372, distance: 133.5
click at [1259, 372] on div "The Wolseley 4.4 (7,184) · [STREET_ADDRESS] [PHONE_NUMBER] · [DOMAIN_NAME] · Ho…" at bounding box center [1133, 401] width 756 height 803
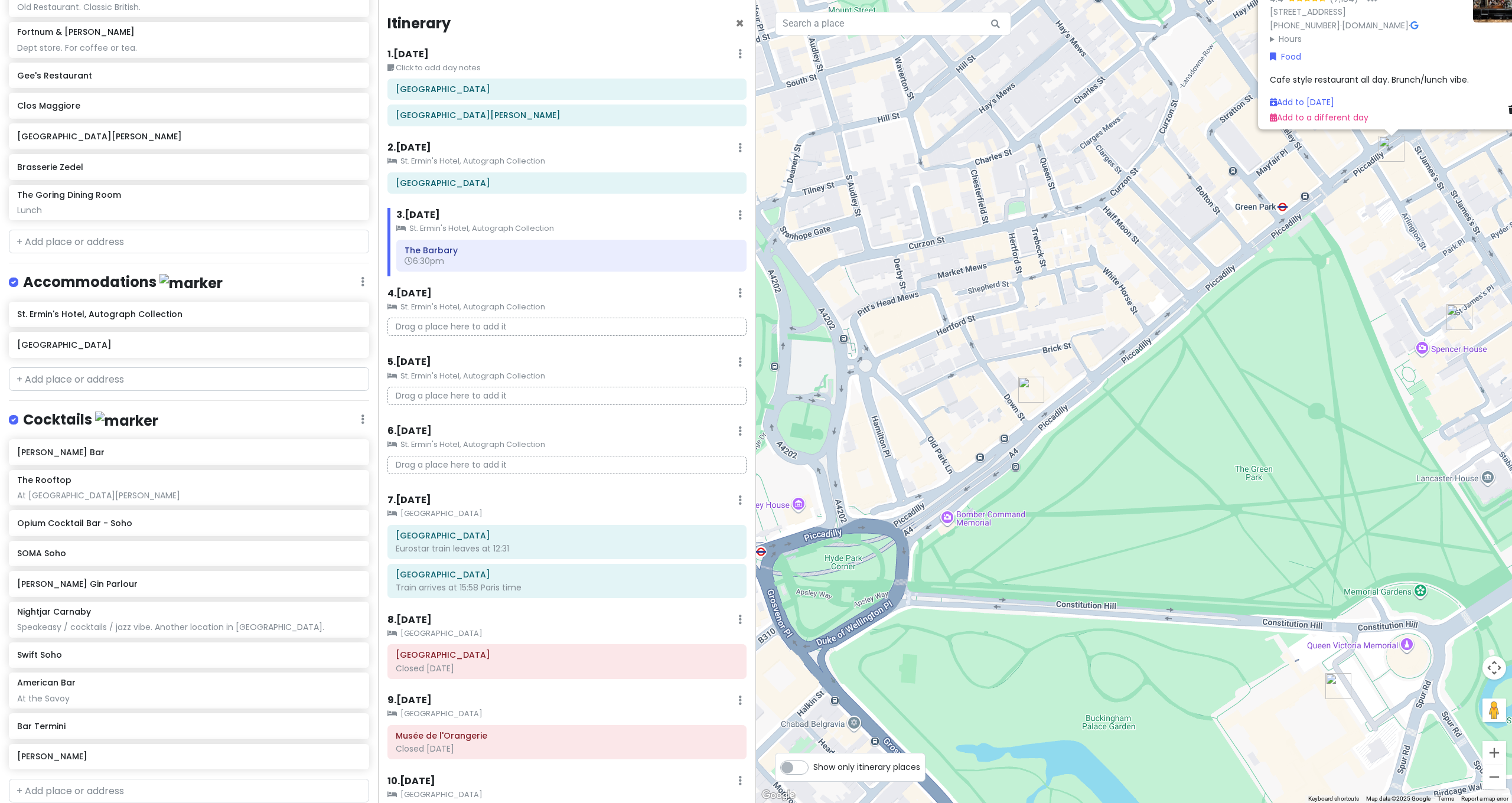
click at [1152, 441] on div "The Wolseley 4.4 (7,184) · [STREET_ADDRESS] [PHONE_NUMBER] · [DOMAIN_NAME] · Ho…" at bounding box center [1133, 401] width 756 height 803
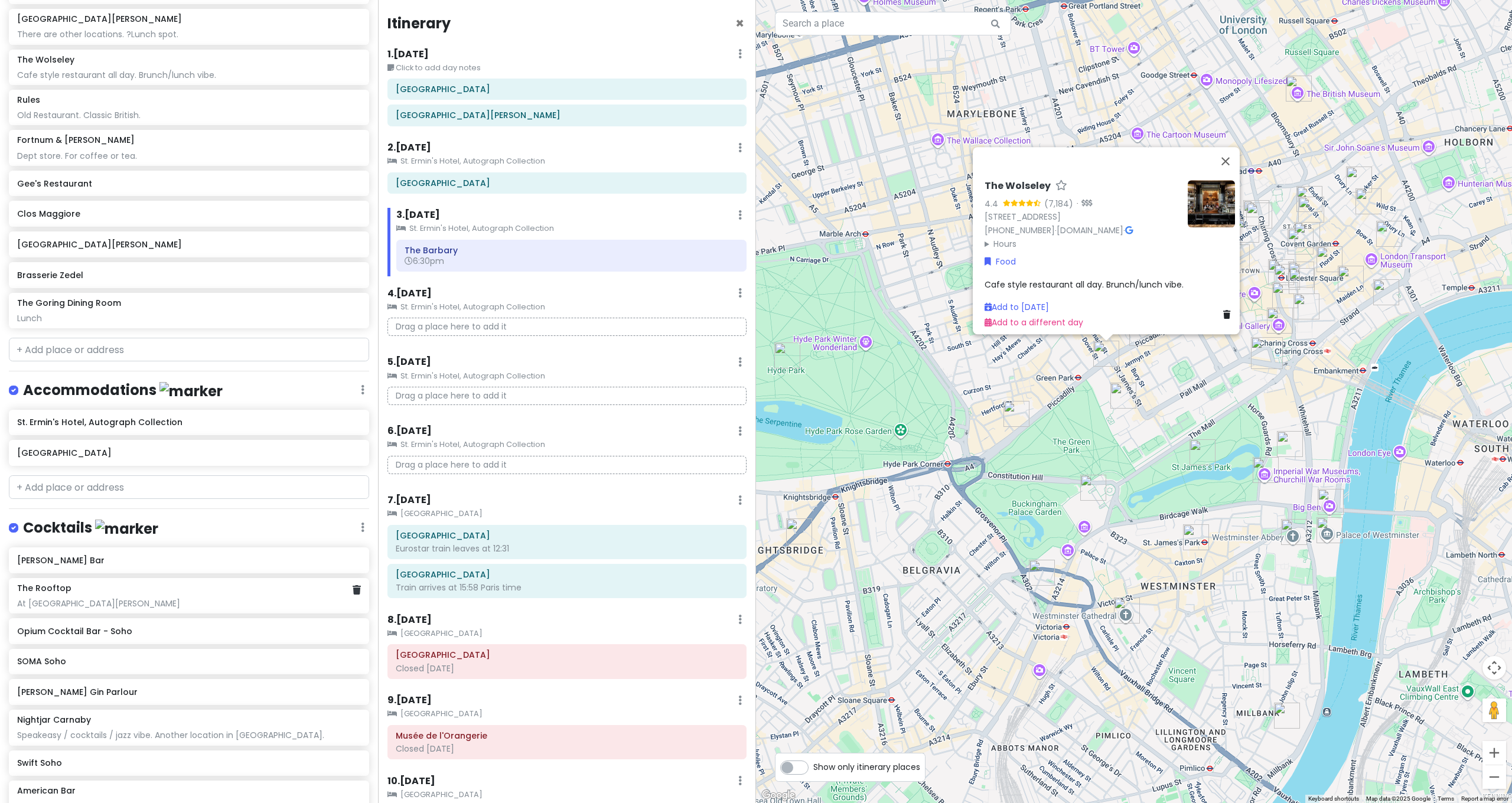
scroll to position [951, 0]
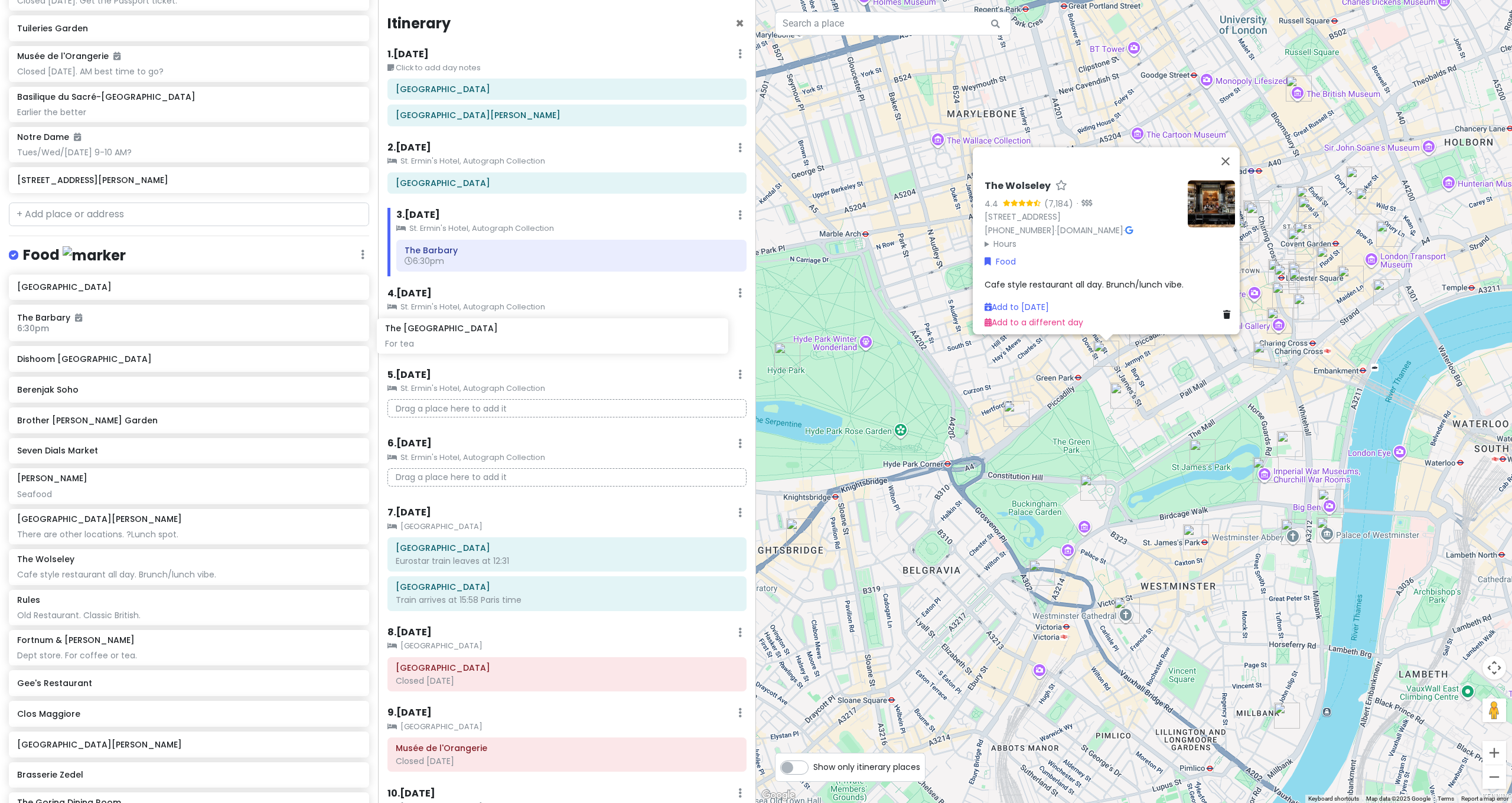
drag, startPoint x: 106, startPoint y: 254, endPoint x: 474, endPoint y: 331, distance: 376.0
click at [476, 331] on div "[GEOGRAPHIC_DATA] and [GEOGRAPHIC_DATA] with Kath and Cinco Private Change Date…" at bounding box center [756, 401] width 1512 height 803
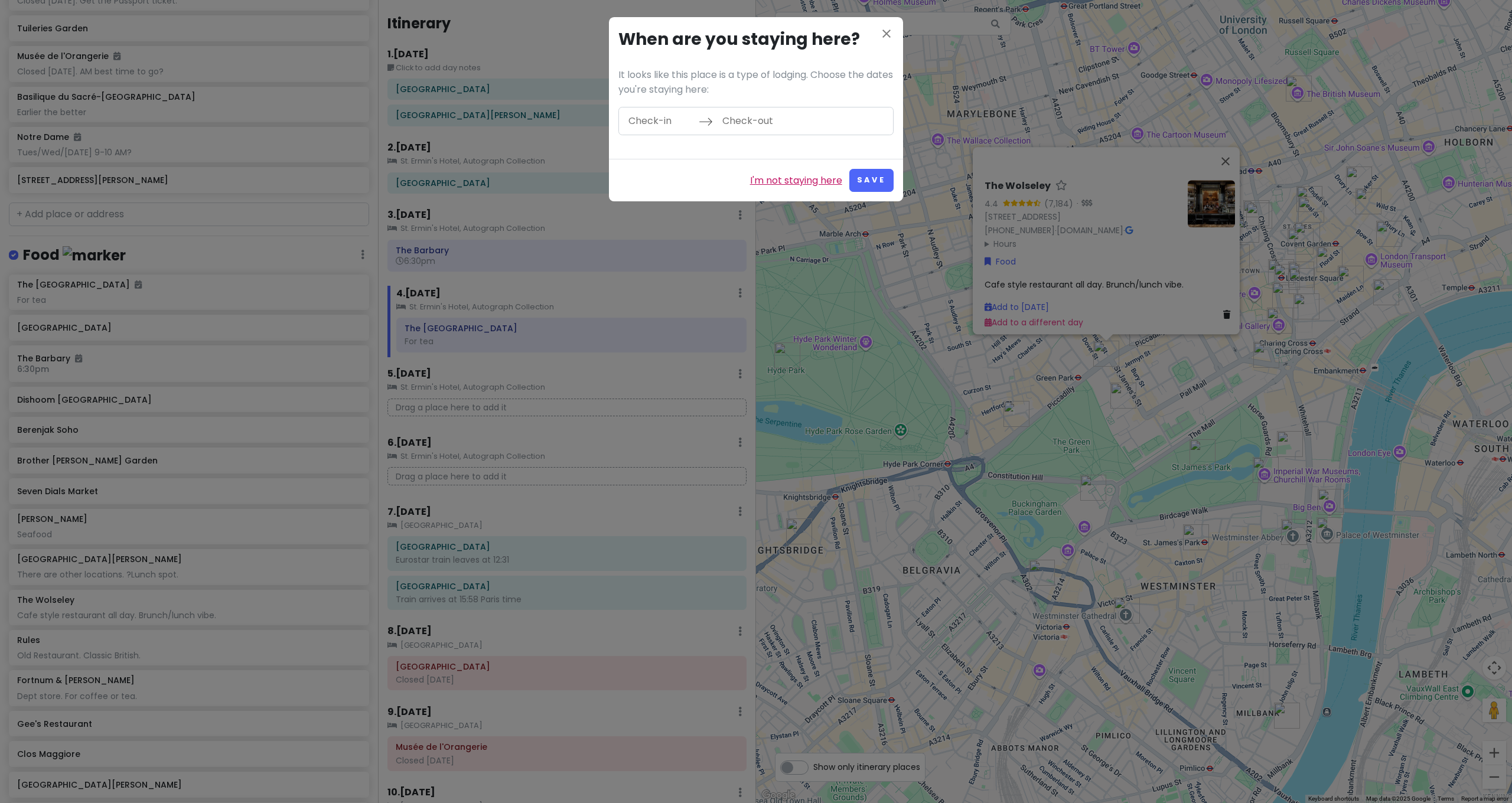
click at [834, 181] on link "I'm not staying here" at bounding box center [796, 180] width 92 height 15
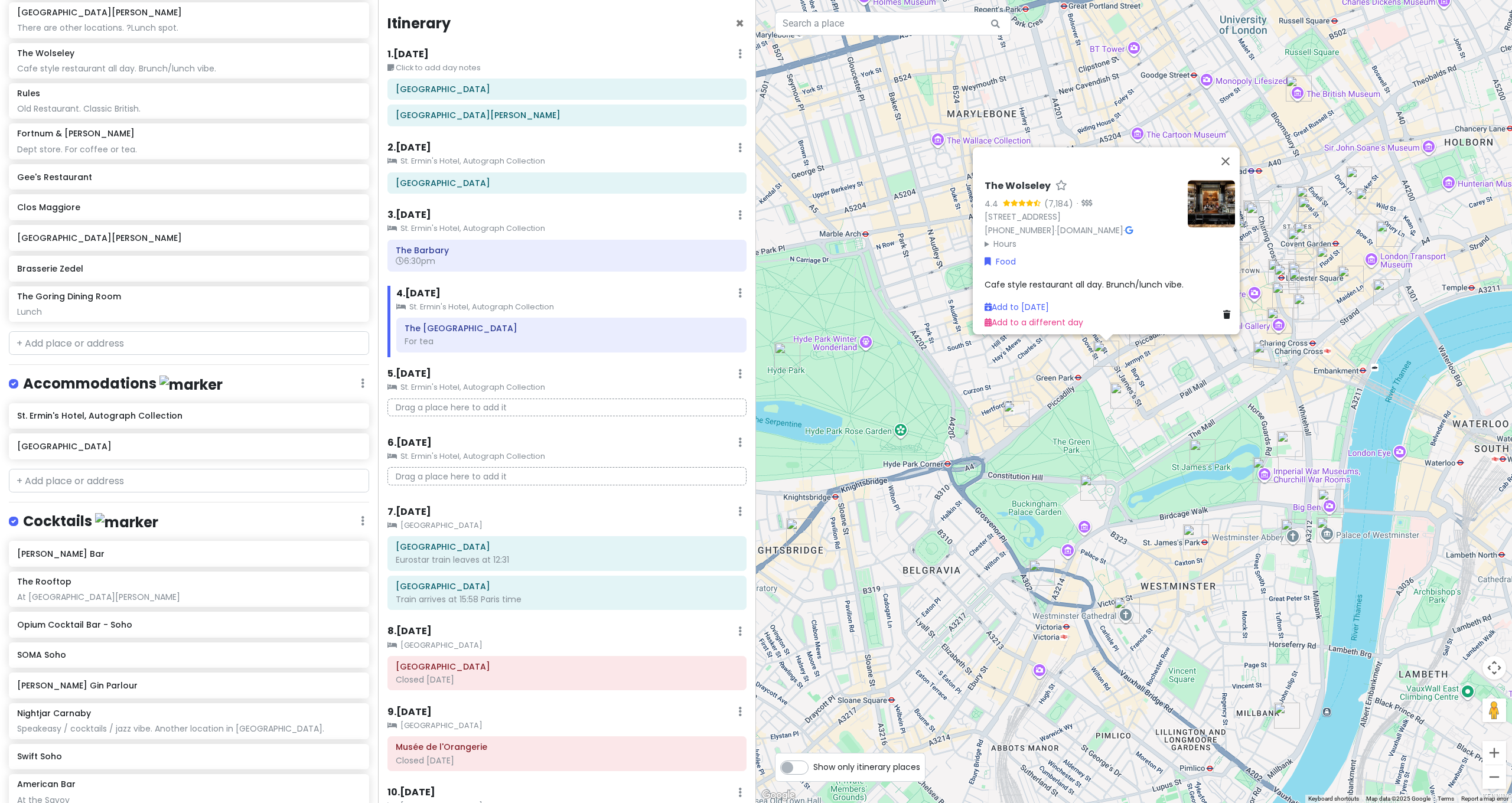
scroll to position [1630, 0]
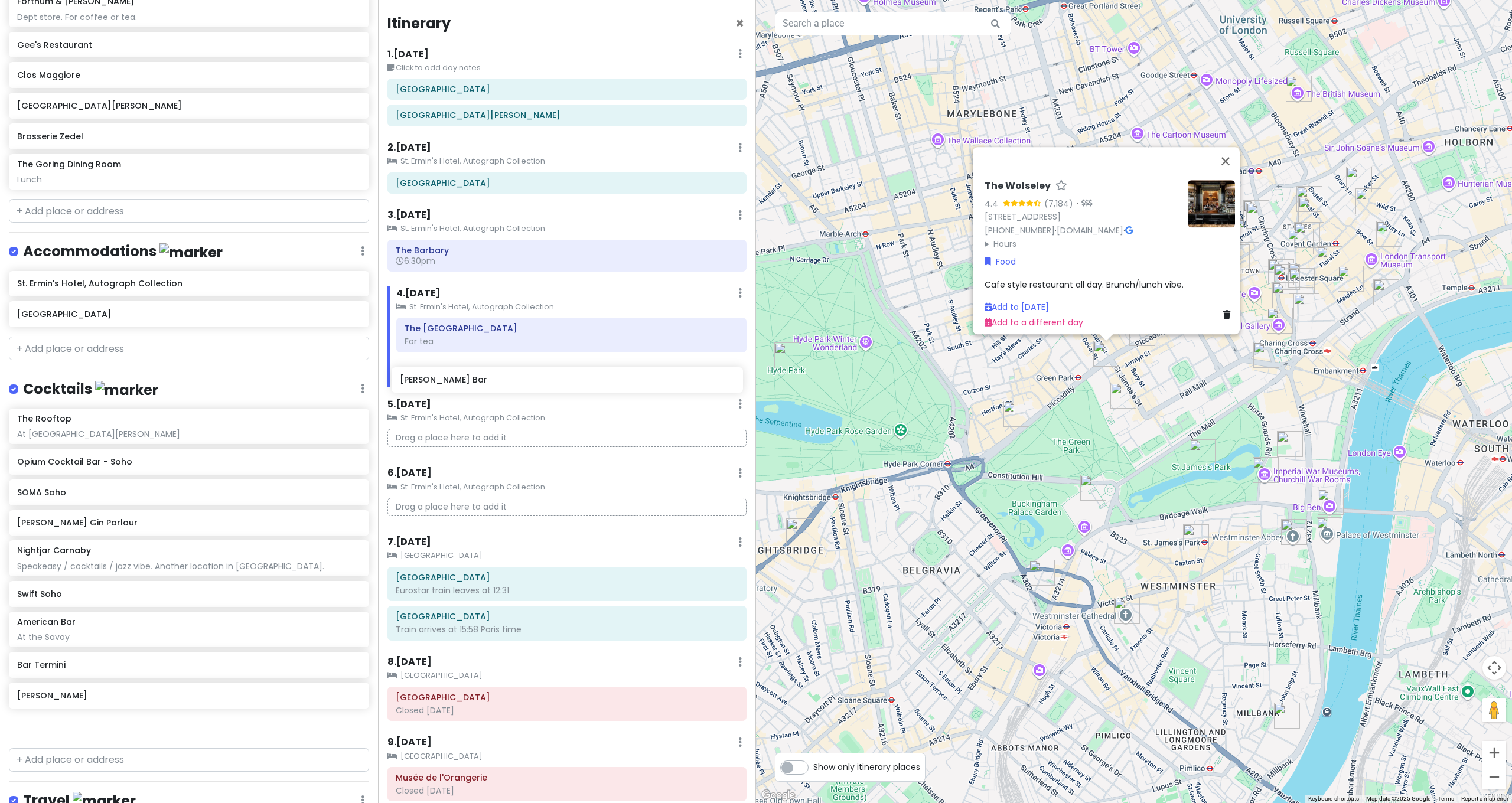
drag, startPoint x: 73, startPoint y: 387, endPoint x: 438, endPoint y: 371, distance: 365.4
click at [438, 371] on div "[GEOGRAPHIC_DATA] and [GEOGRAPHIC_DATA] with Kath and Cinco Private Change Date…" at bounding box center [756, 401] width 1512 height 803
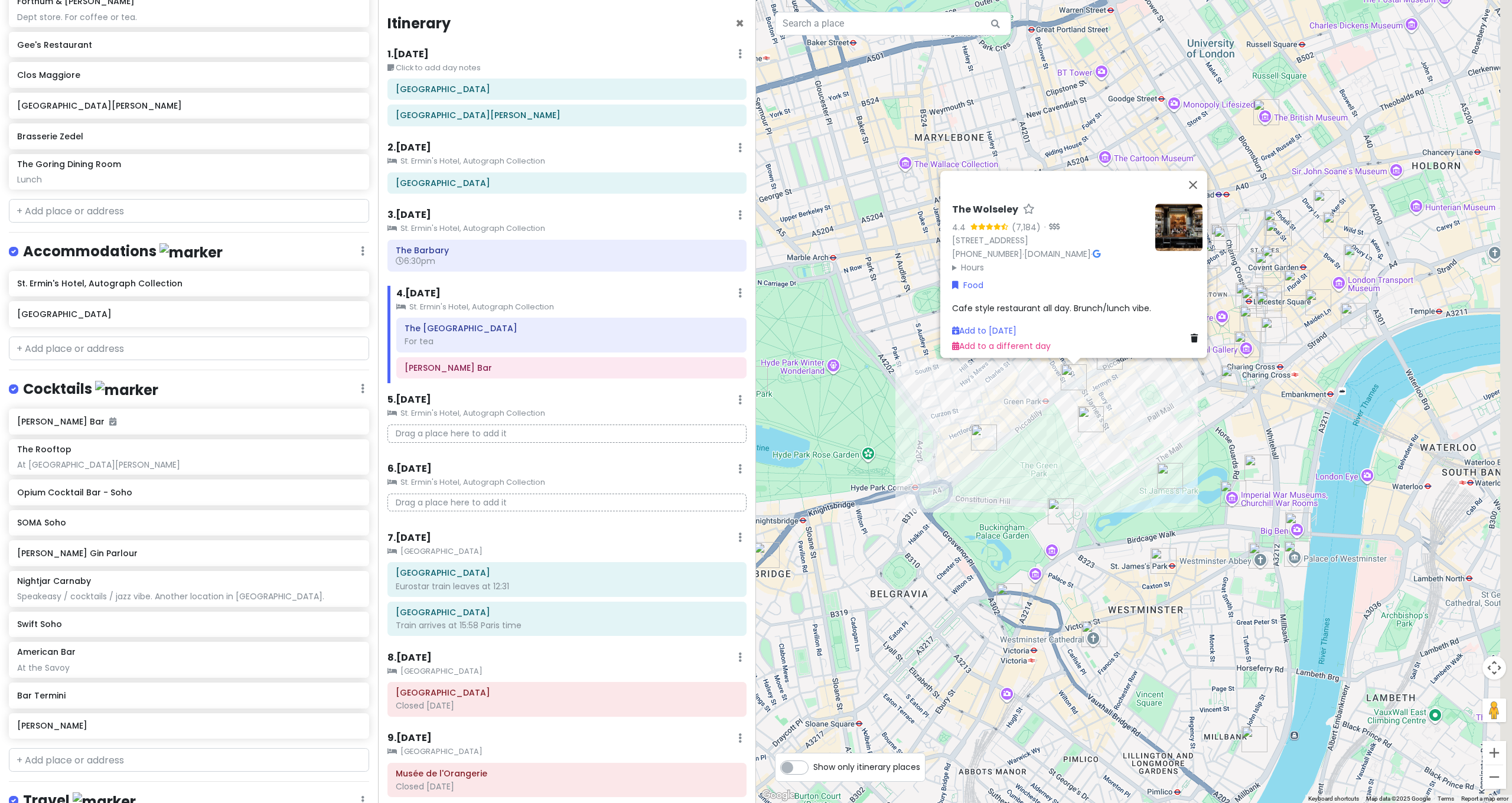
drag, startPoint x: 1247, startPoint y: 414, endPoint x: 1175, endPoint y: 439, distance: 76.2
click at [1176, 440] on div "The Wolseley 4.4 (7,184) · [STREET_ADDRESS] [PHONE_NUMBER] · [DOMAIN_NAME] · Ho…" at bounding box center [1133, 401] width 756 height 803
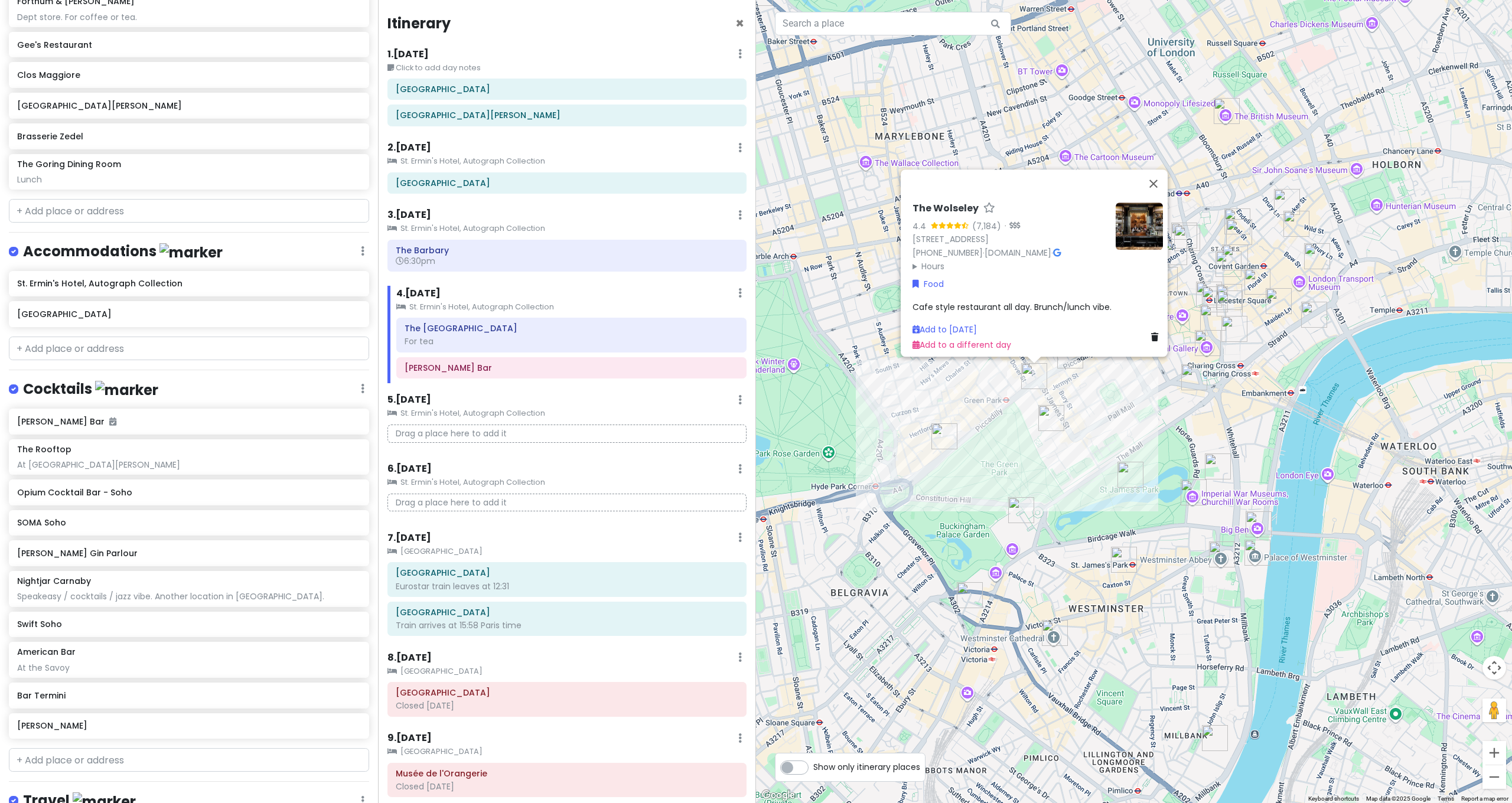
click at [1218, 406] on div "The Wolseley 4.4 (7,184) · [STREET_ADDRESS] [PHONE_NUMBER] · [DOMAIN_NAME] · Ho…" at bounding box center [1133, 401] width 756 height 803
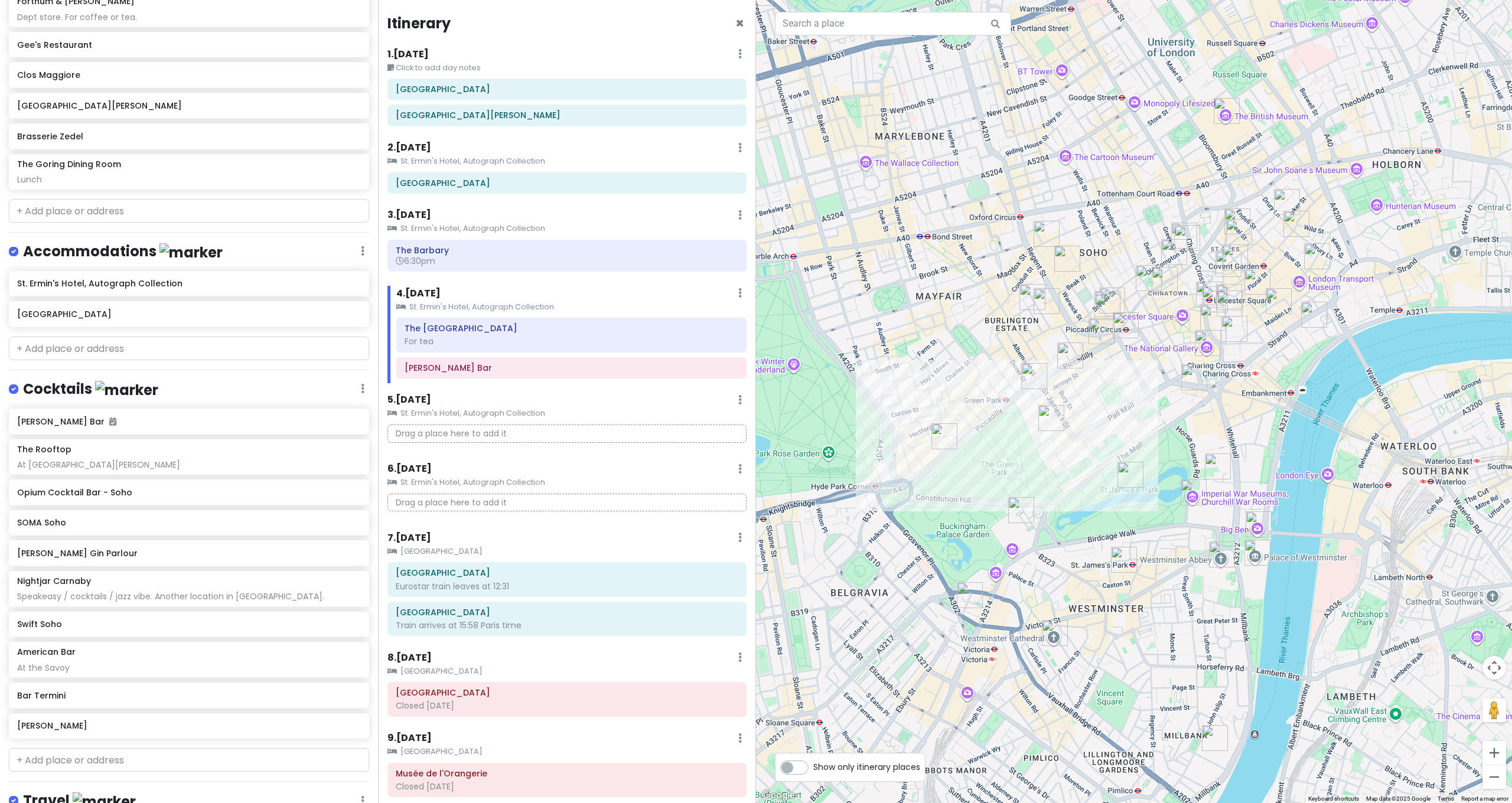
click at [1052, 304] on img "Drake's" at bounding box center [1046, 301] width 26 height 26
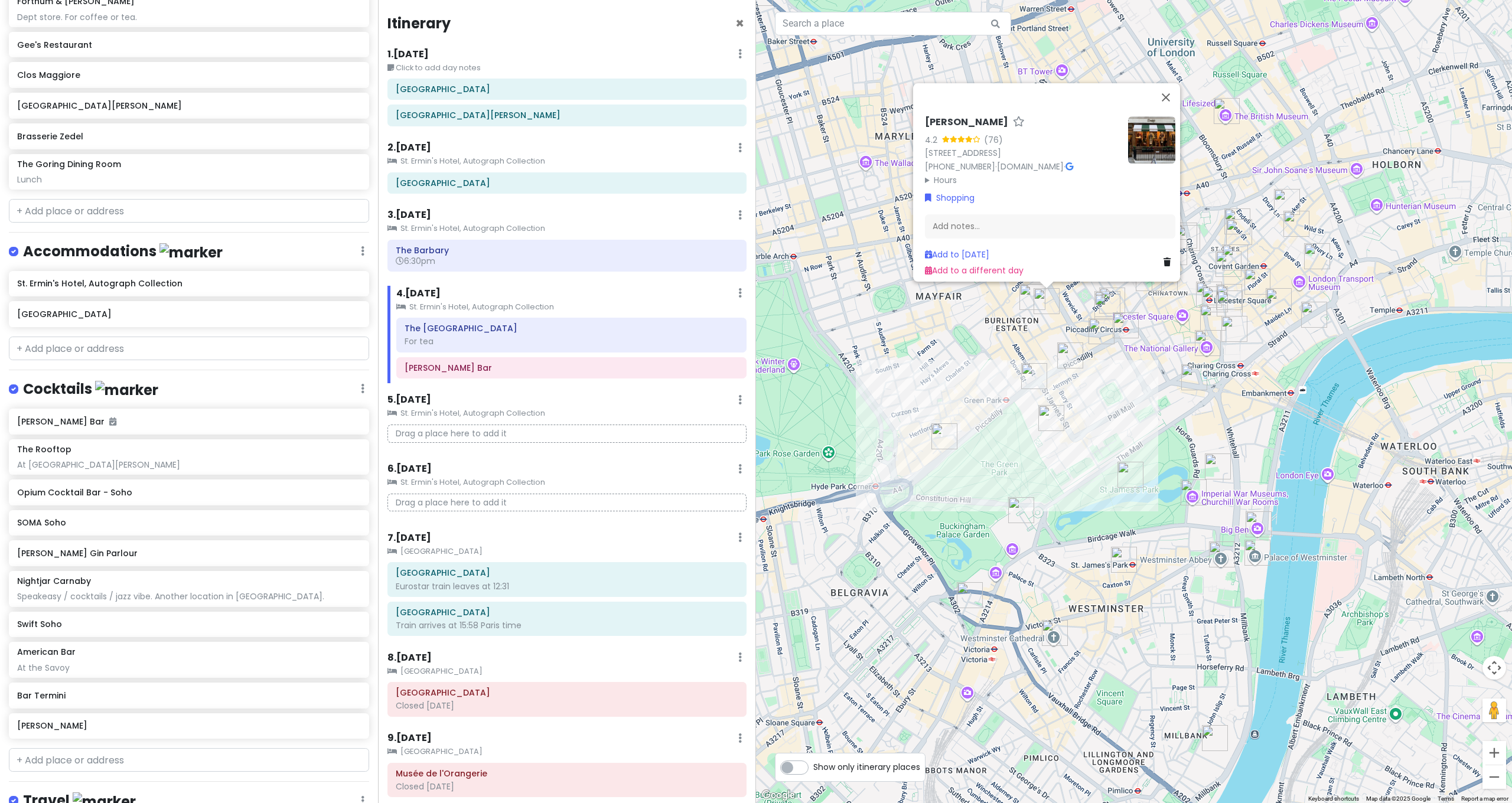
click at [1039, 301] on img "Drake's" at bounding box center [1046, 301] width 26 height 26
click at [1026, 296] on img "Rivet & Hide Ltd" at bounding box center [1032, 297] width 26 height 26
click at [1106, 326] on img "Cordings Ltd" at bounding box center [1101, 331] width 26 height 26
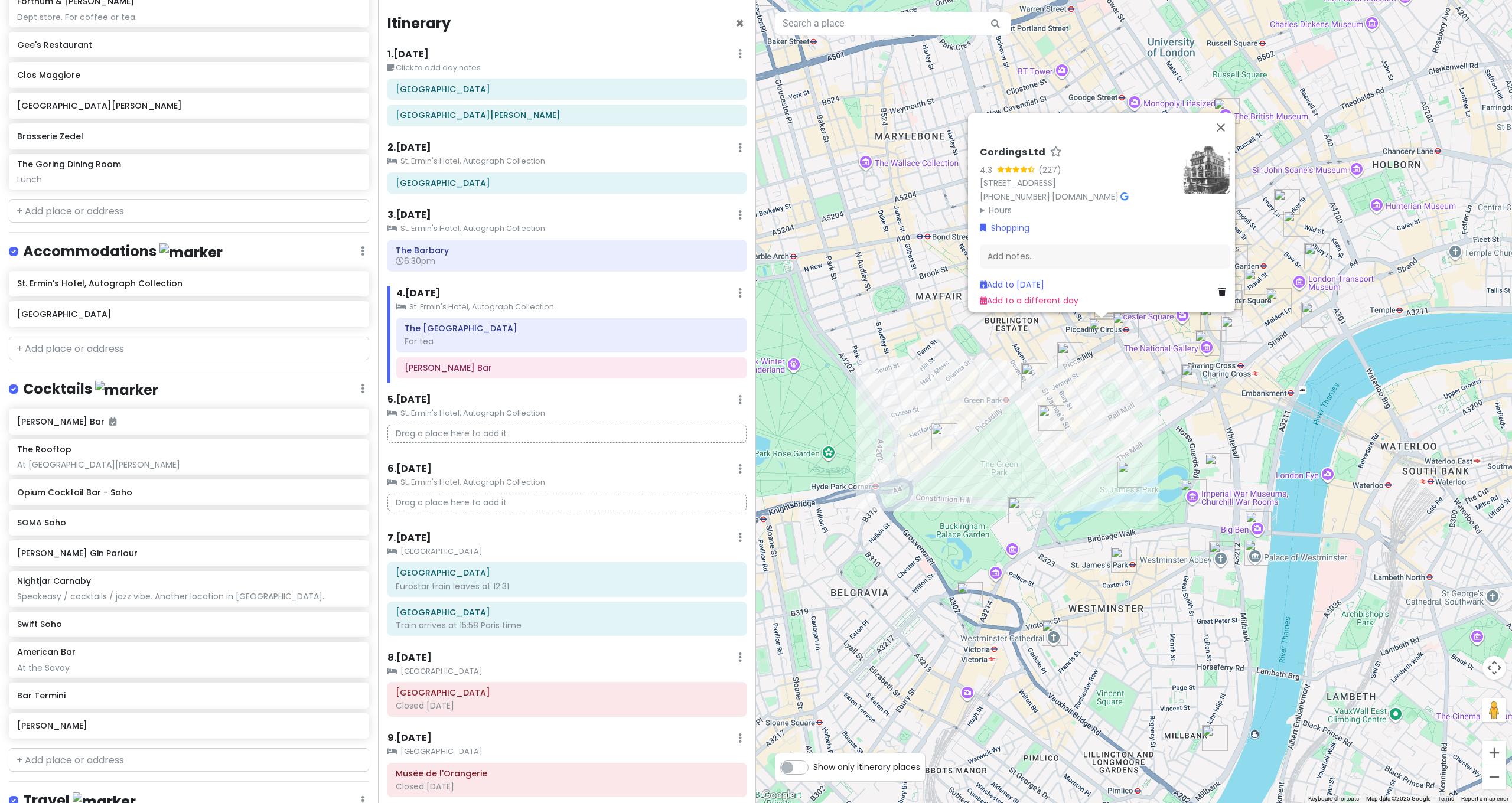
click at [1073, 363] on img "Fortnum & Mason" at bounding box center [1070, 355] width 26 height 26
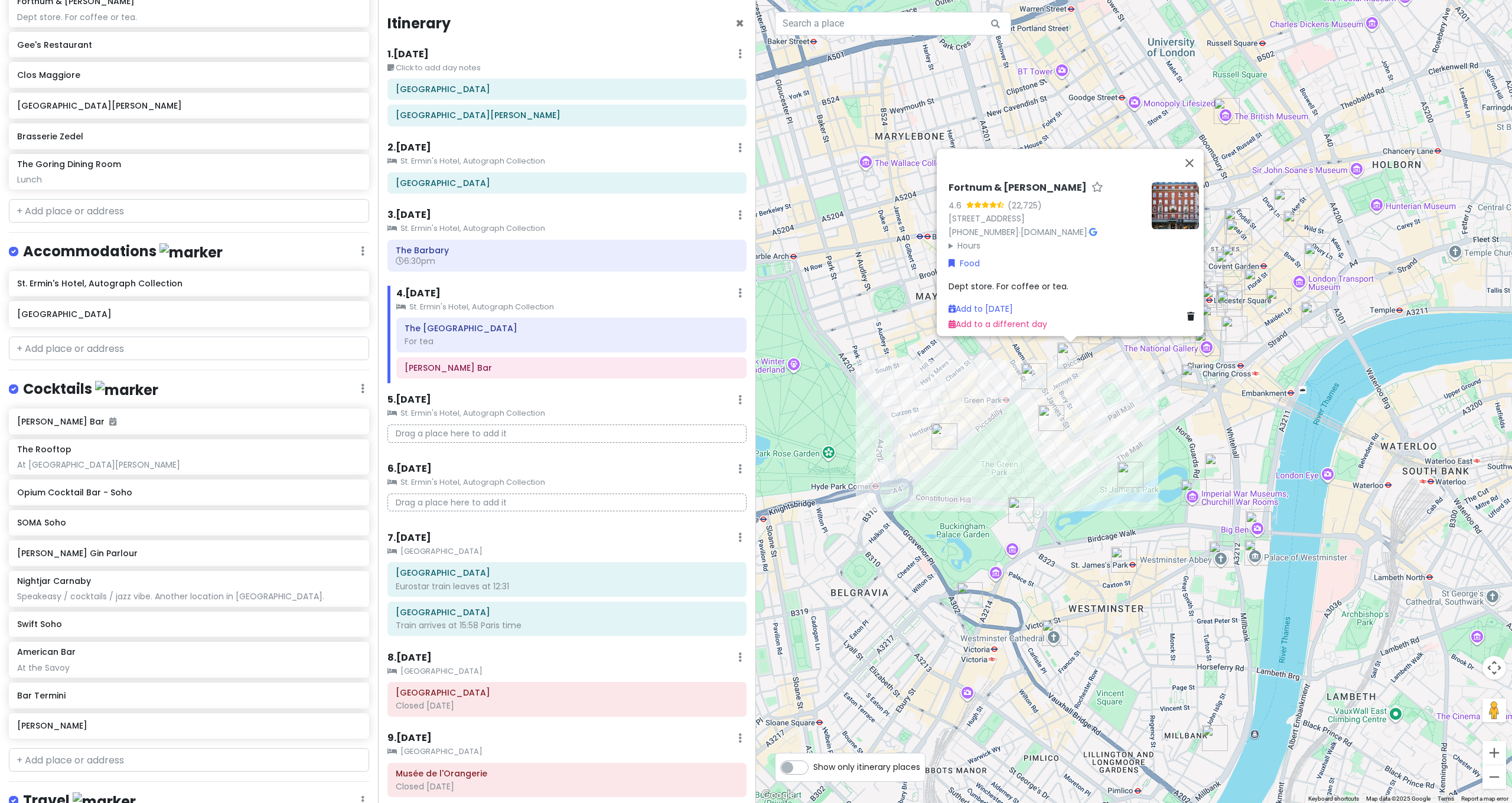
click at [1041, 371] on img "The Wolseley" at bounding box center [1034, 376] width 26 height 26
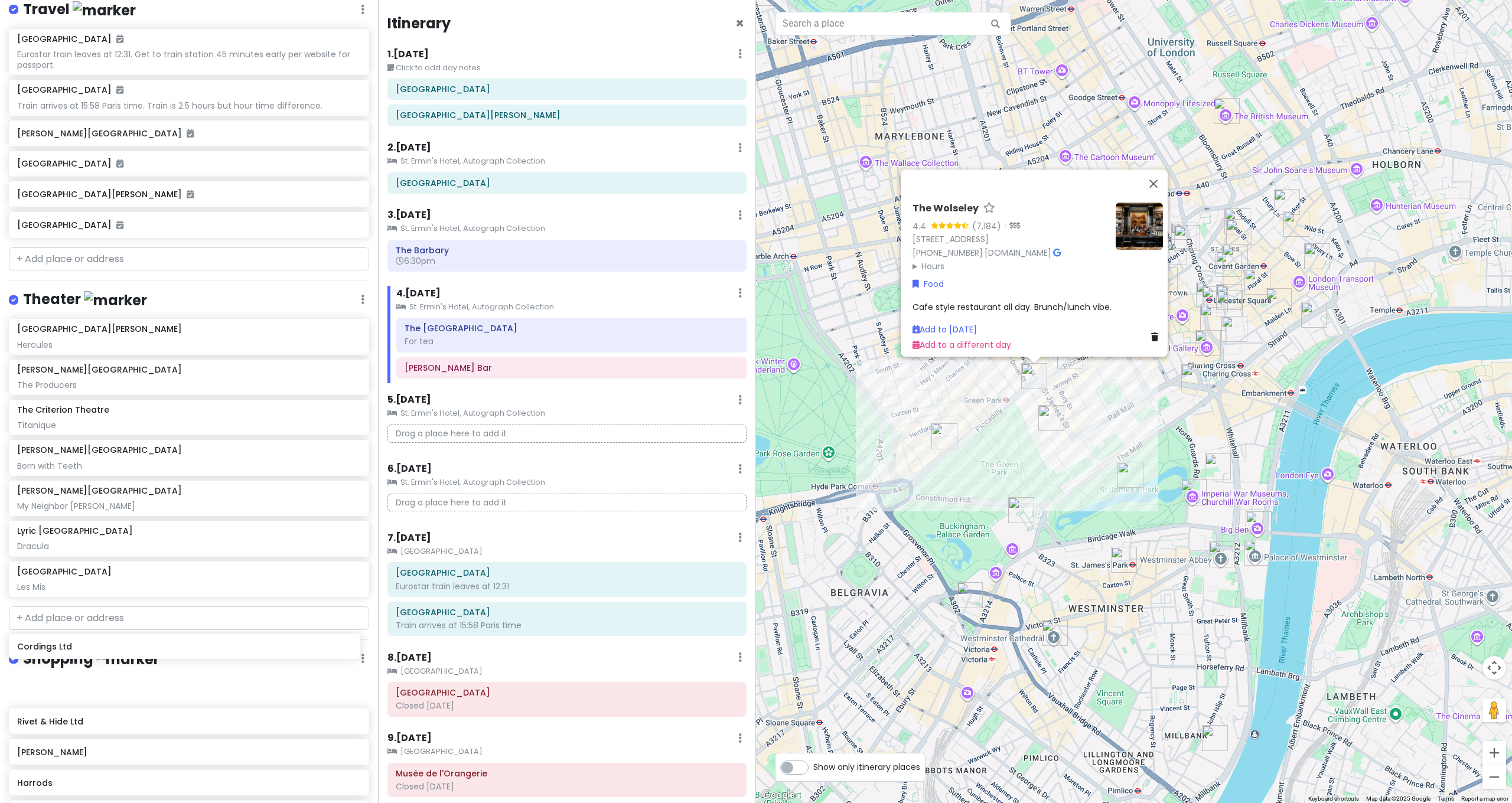
scroll to position [2422, 0]
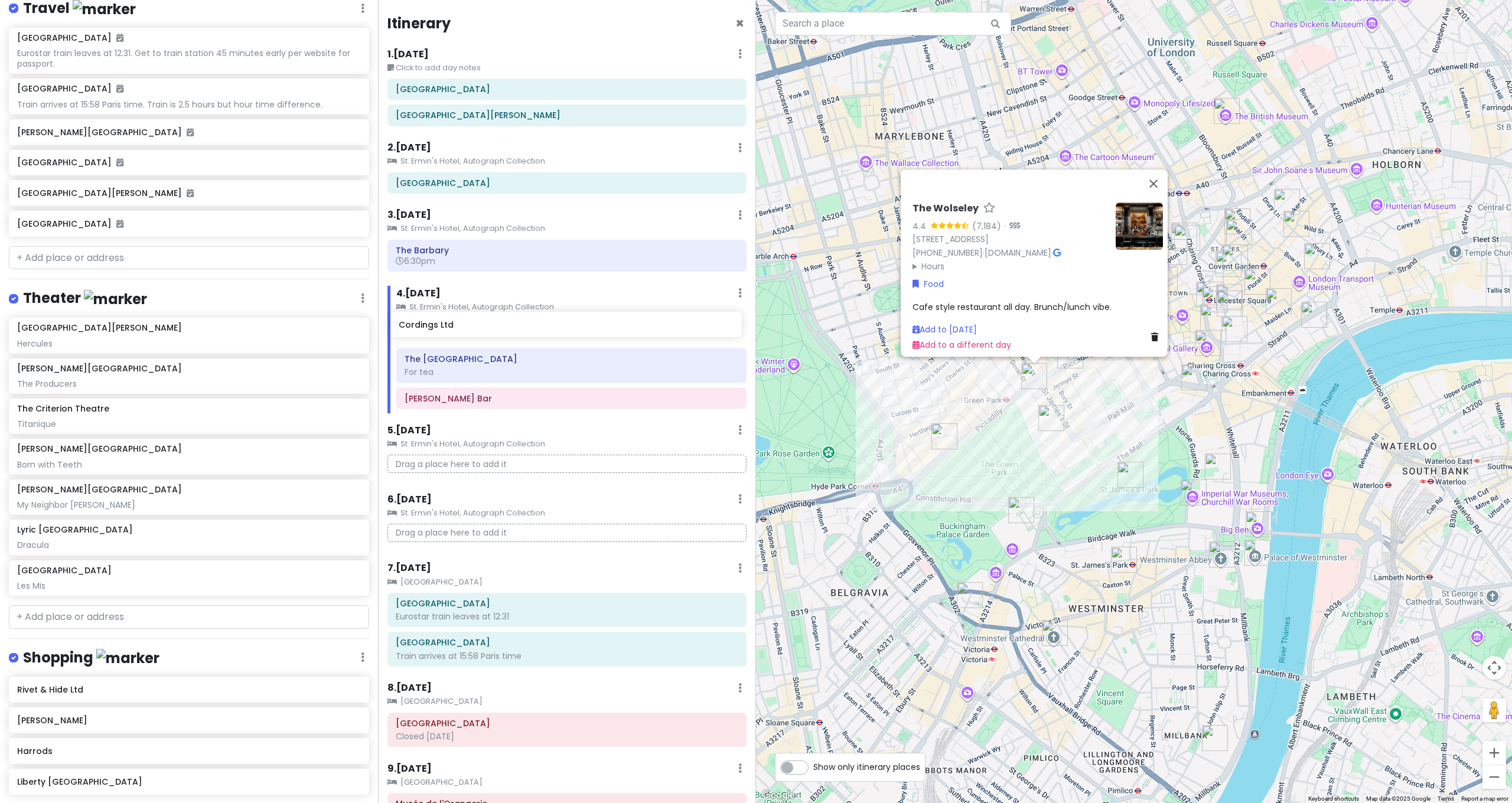
drag, startPoint x: 64, startPoint y: 649, endPoint x: 428, endPoint y: 340, distance: 477.5
click at [446, 327] on div "[GEOGRAPHIC_DATA] and [GEOGRAPHIC_DATA] with Kath and Cinco Private Change Date…" at bounding box center [756, 401] width 1512 height 803
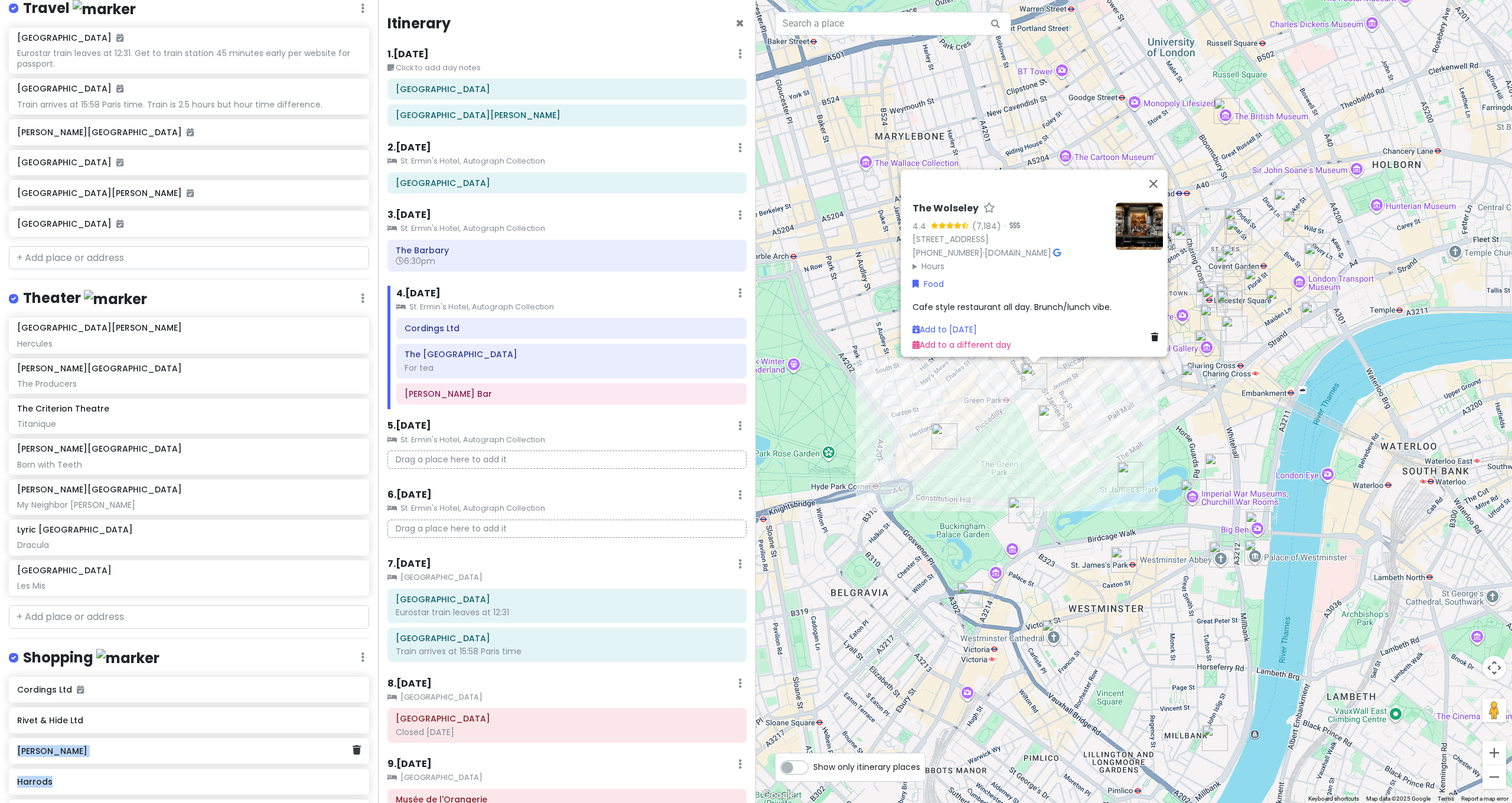
drag, startPoint x: 55, startPoint y: 689, endPoint x: 94, endPoint y: 745, distance: 68.2
click at [108, 740] on div "Cordings Ltd Rivet & Hide Ltd [PERSON_NAME] Harrods [GEOGRAPHIC_DATA]" at bounding box center [189, 753] width 378 height 153
click at [75, 712] on div "Rivet & Hide Ltd" at bounding box center [184, 720] width 335 height 17
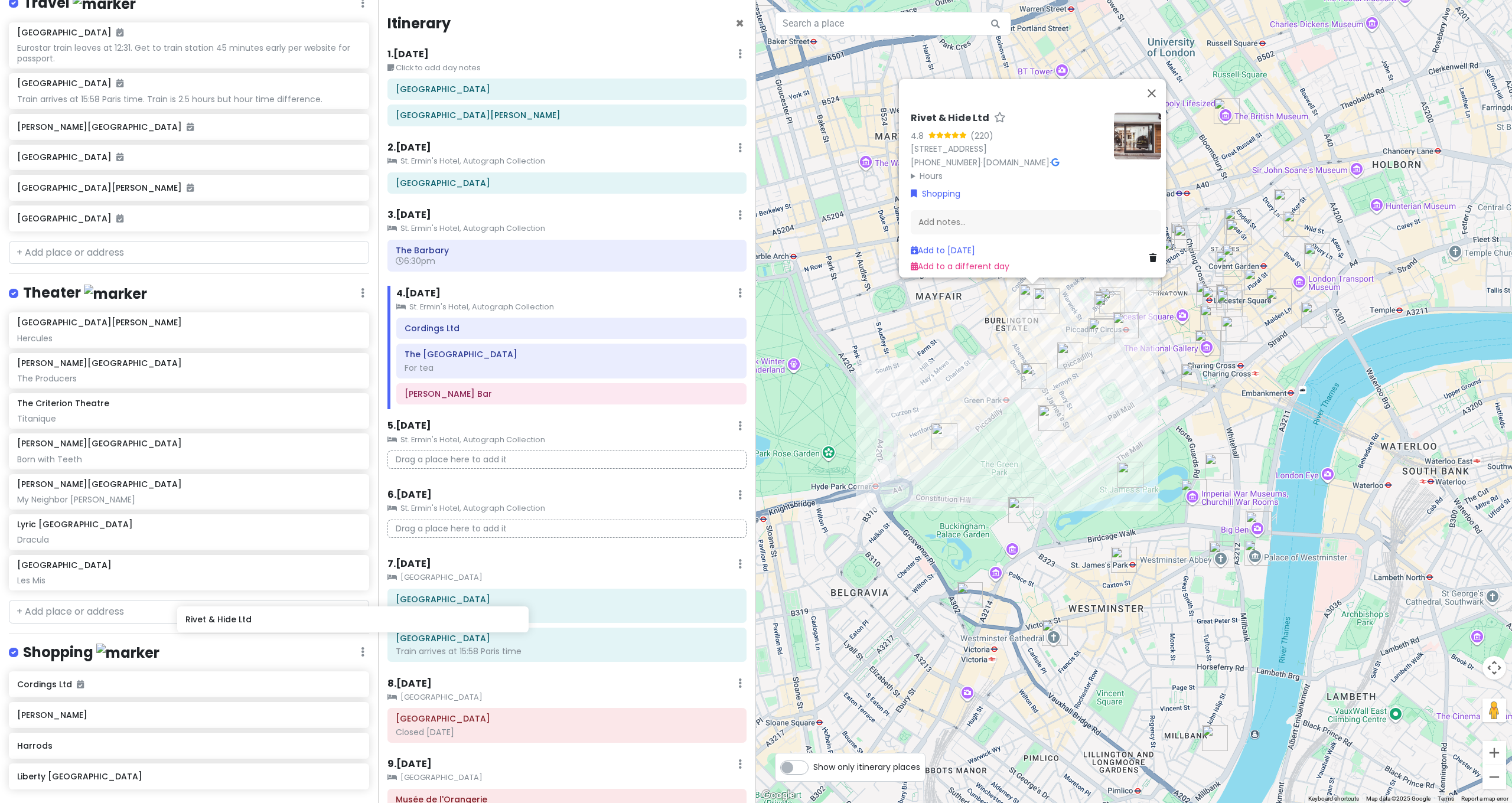
scroll to position [2429, 0]
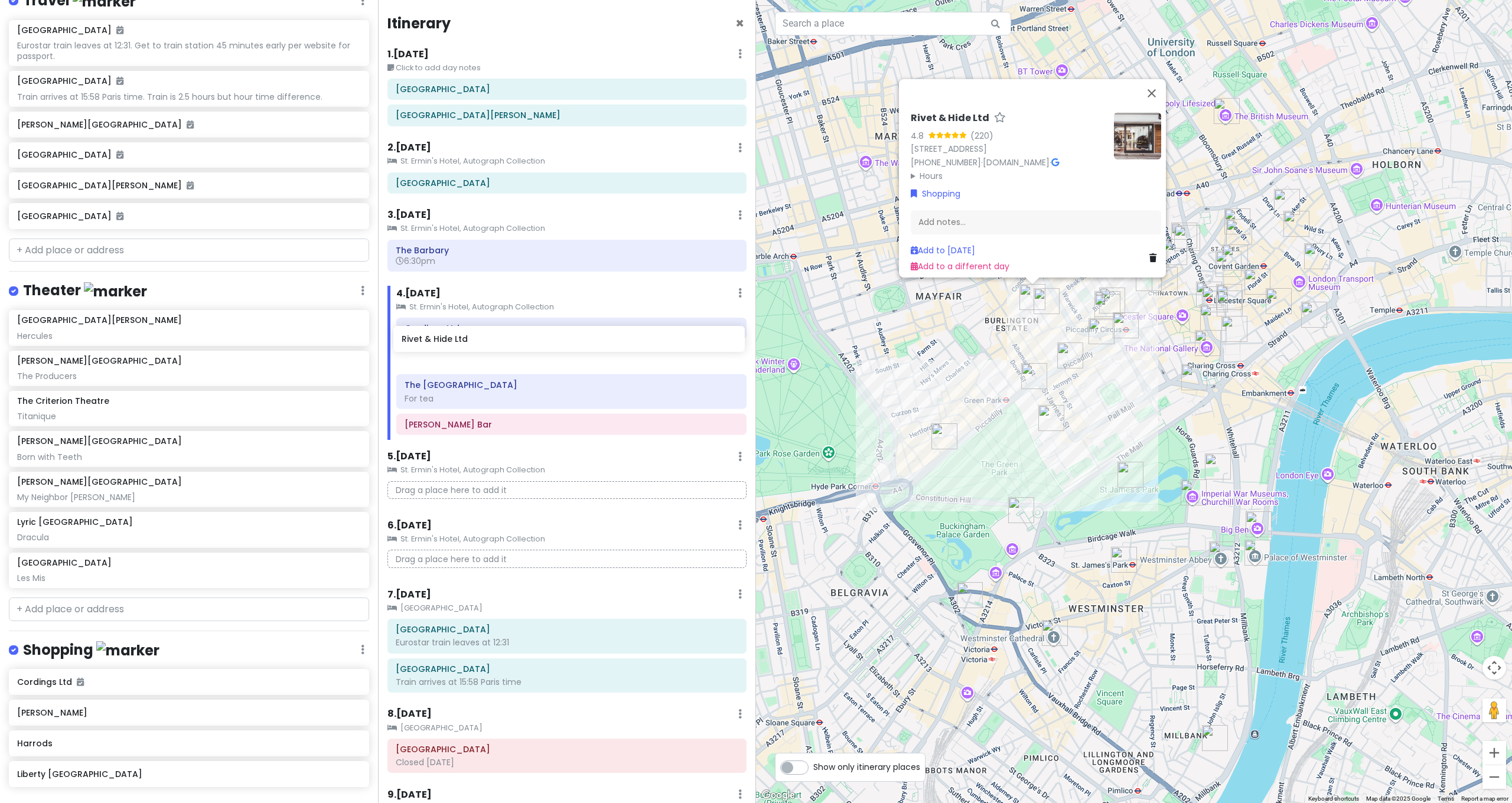
drag, startPoint x: 136, startPoint y: 680, endPoint x: 526, endPoint y: 352, distance: 509.6
click at [526, 352] on div "[GEOGRAPHIC_DATA] and [GEOGRAPHIC_DATA] with Kath and Cinco Private Change Date…" at bounding box center [756, 401] width 1512 height 803
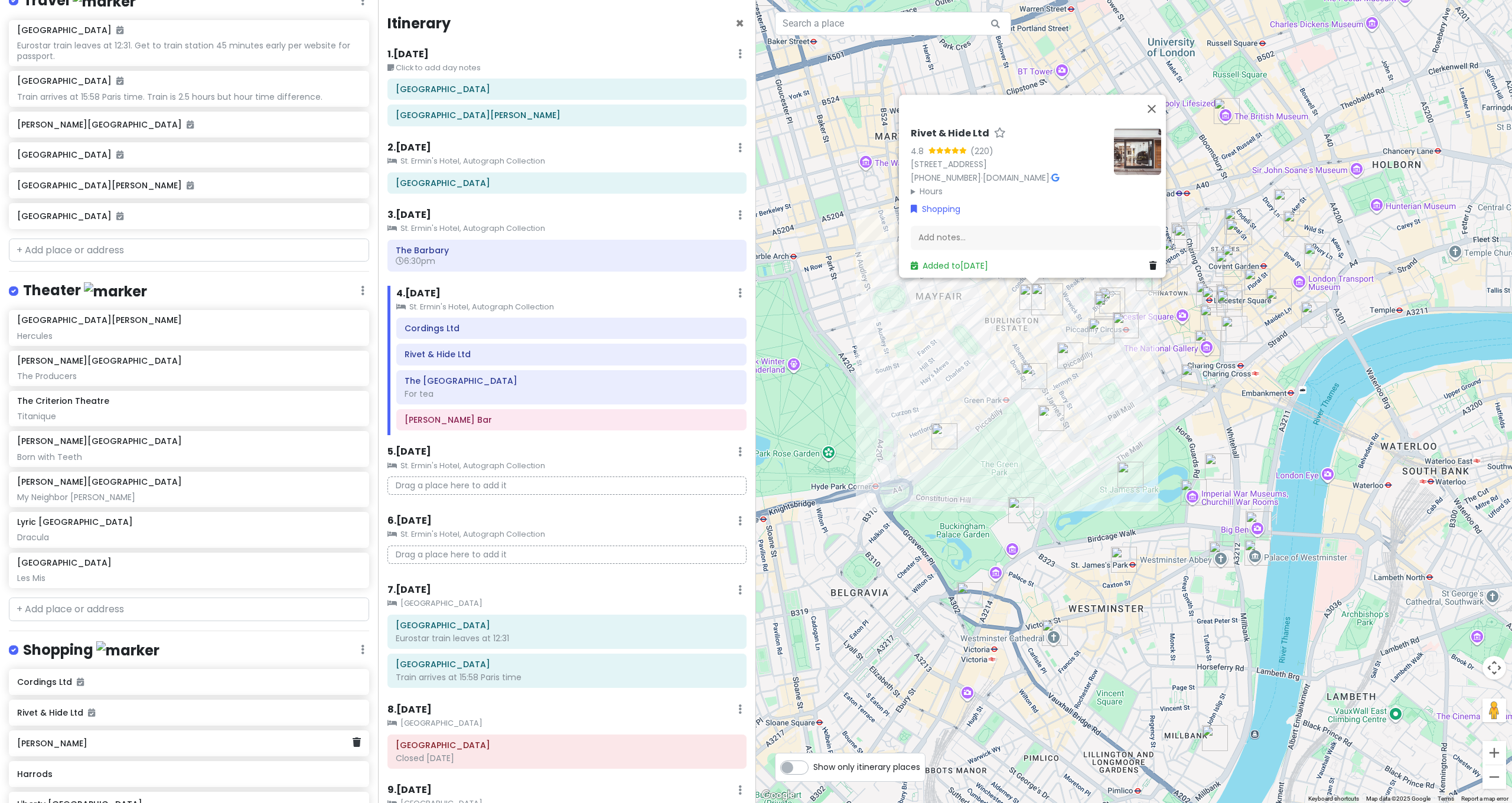
scroll to position [2432, 0]
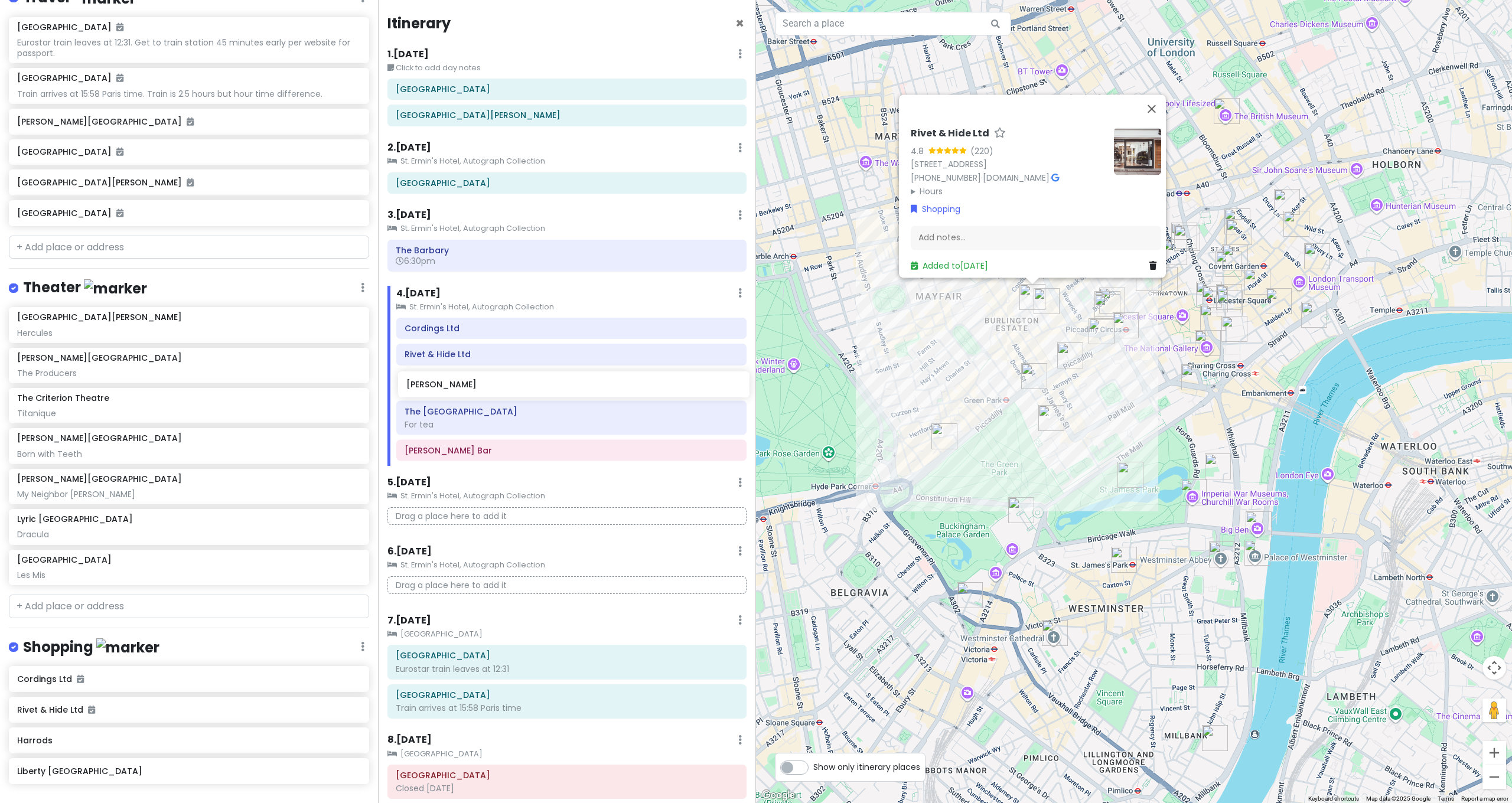
drag, startPoint x: 40, startPoint y: 700, endPoint x: 430, endPoint y: 386, distance: 500.7
click at [430, 386] on div "[GEOGRAPHIC_DATA] and [GEOGRAPHIC_DATA] with Kath and Cinco Private Change Date…" at bounding box center [756, 401] width 1512 height 803
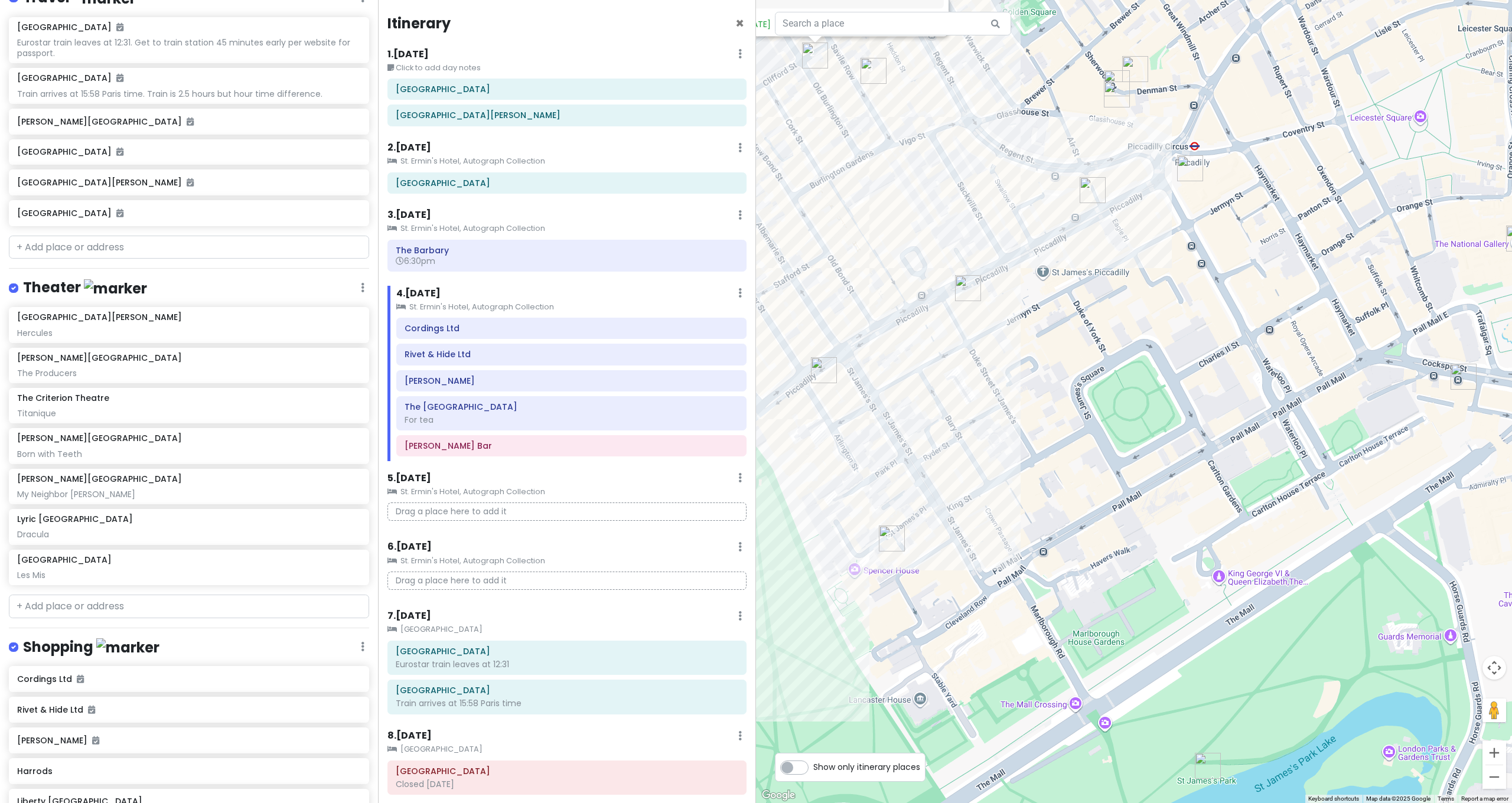
drag, startPoint x: 1107, startPoint y: 391, endPoint x: 1275, endPoint y: 502, distance: 201.4
click at [1275, 502] on div "Rivet & Hide Ltd 4.8 (220) [STREET_ADDRESS] [PHONE_NUMBER] · [DOMAIN_NAME] · Ho…" at bounding box center [1133, 401] width 756 height 803
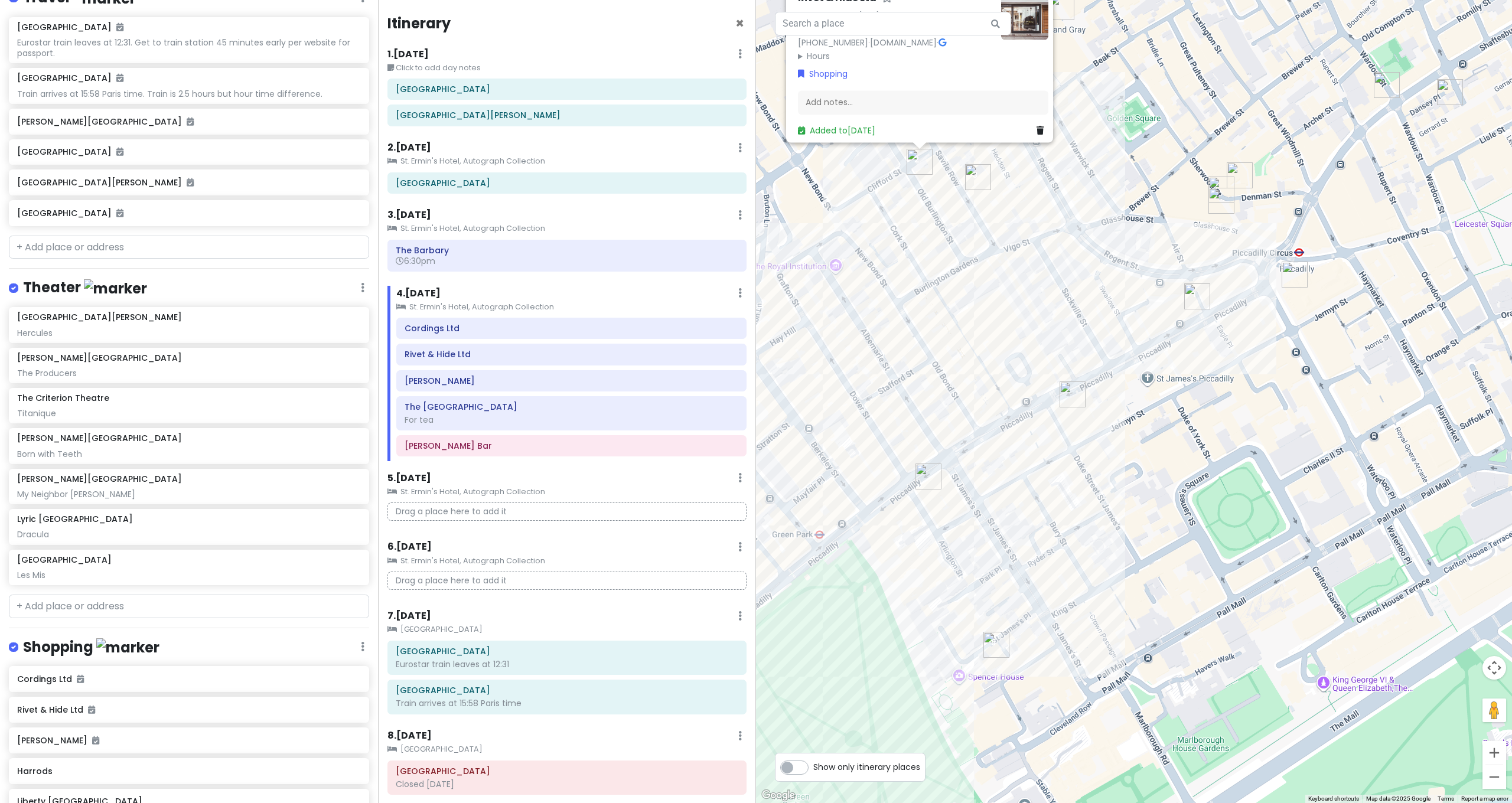
drag, startPoint x: 1073, startPoint y: 333, endPoint x: 1120, endPoint y: 443, distance: 119.6
click at [1119, 440] on div "Rivet & Hide Ltd 4.8 (220) [STREET_ADDRESS] [PHONE_NUMBER] · [DOMAIN_NAME] · Ho…" at bounding box center [1133, 401] width 756 height 803
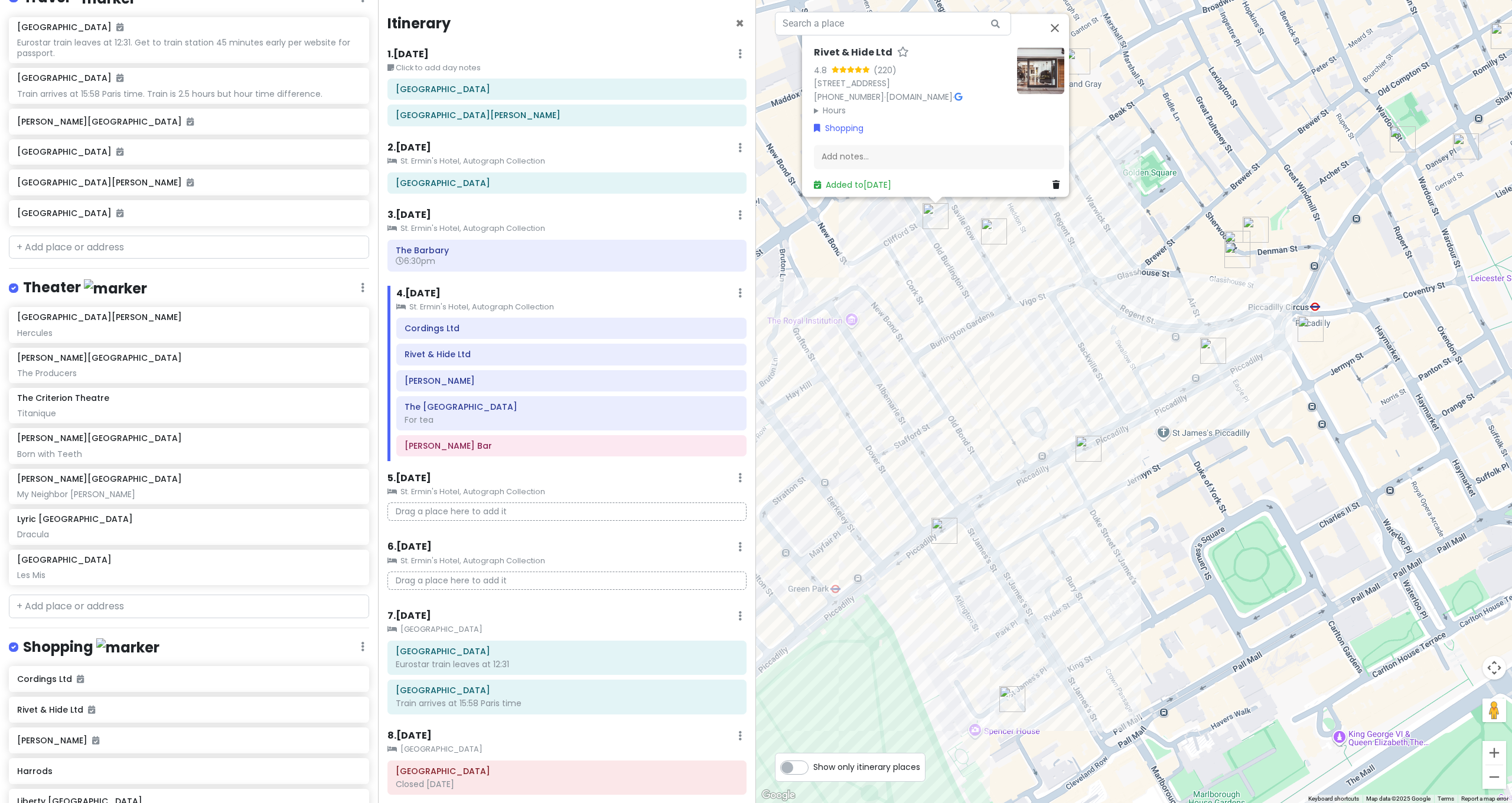
click at [1234, 240] on img "Bar Amercain" at bounding box center [1237, 244] width 26 height 26
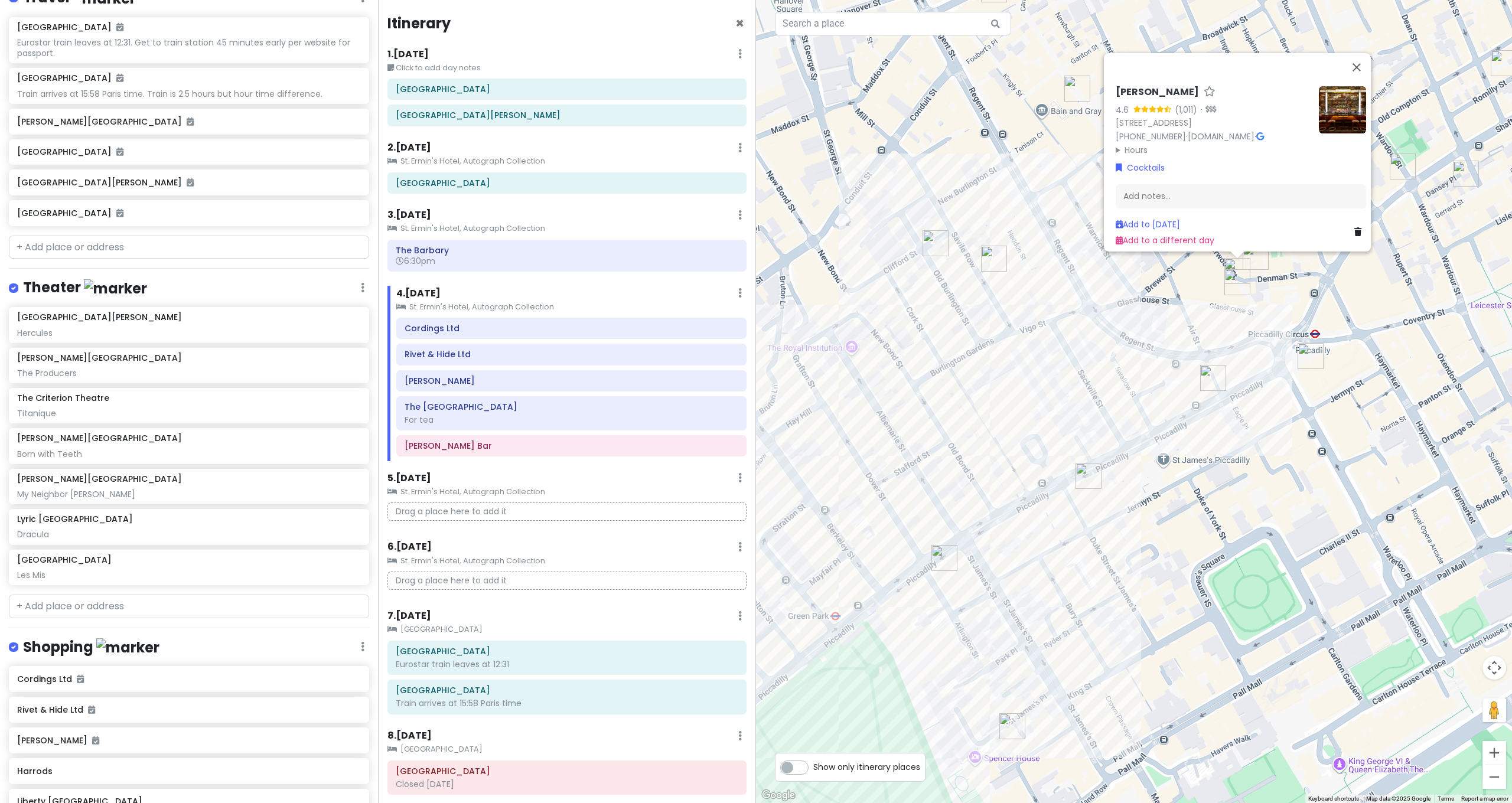
click at [1256, 263] on img "SOMA Soho" at bounding box center [1256, 257] width 26 height 26
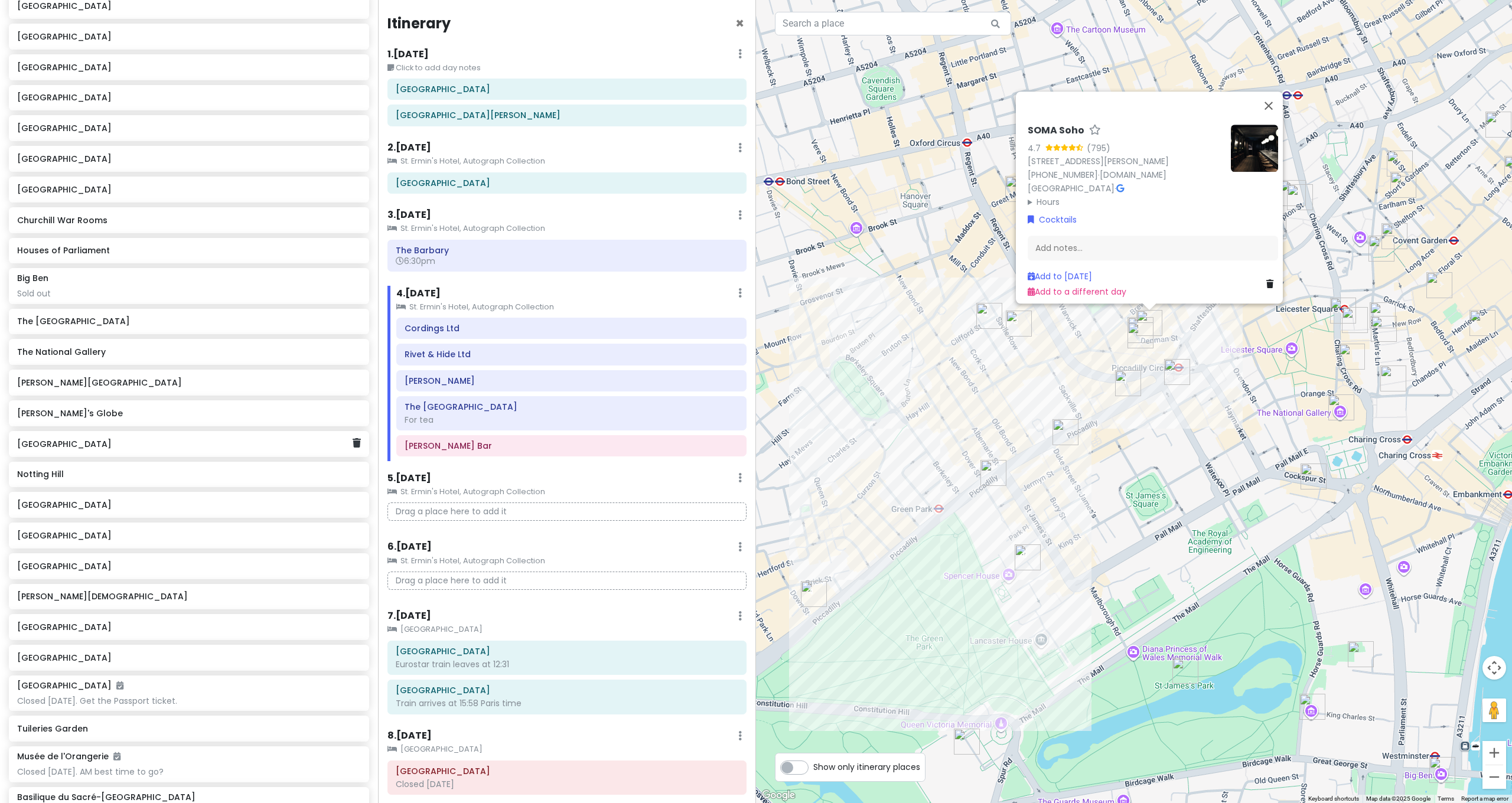
scroll to position [0, 0]
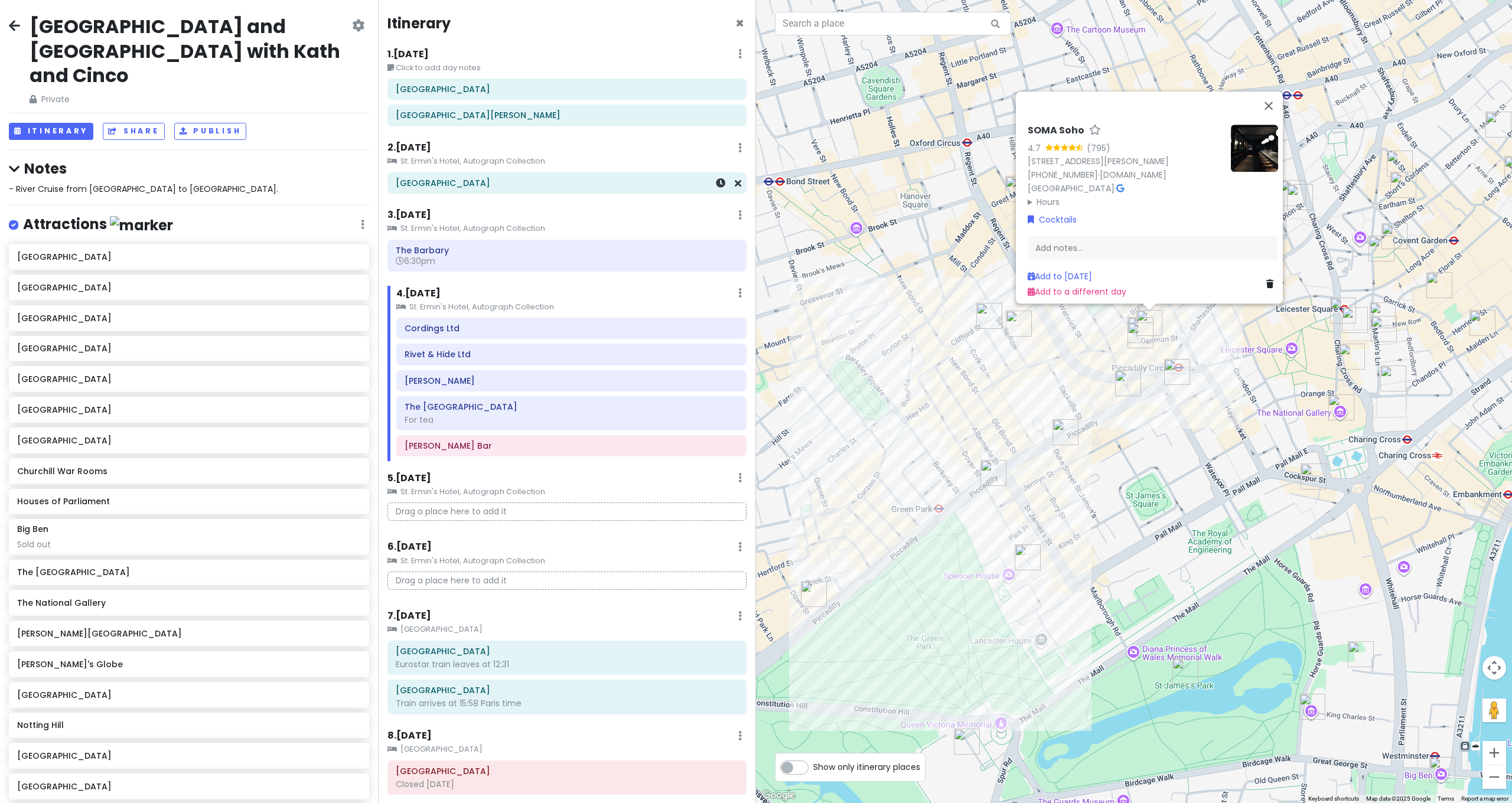
click at [471, 178] on h6 "[GEOGRAPHIC_DATA]" at bounding box center [567, 183] width 343 height 10
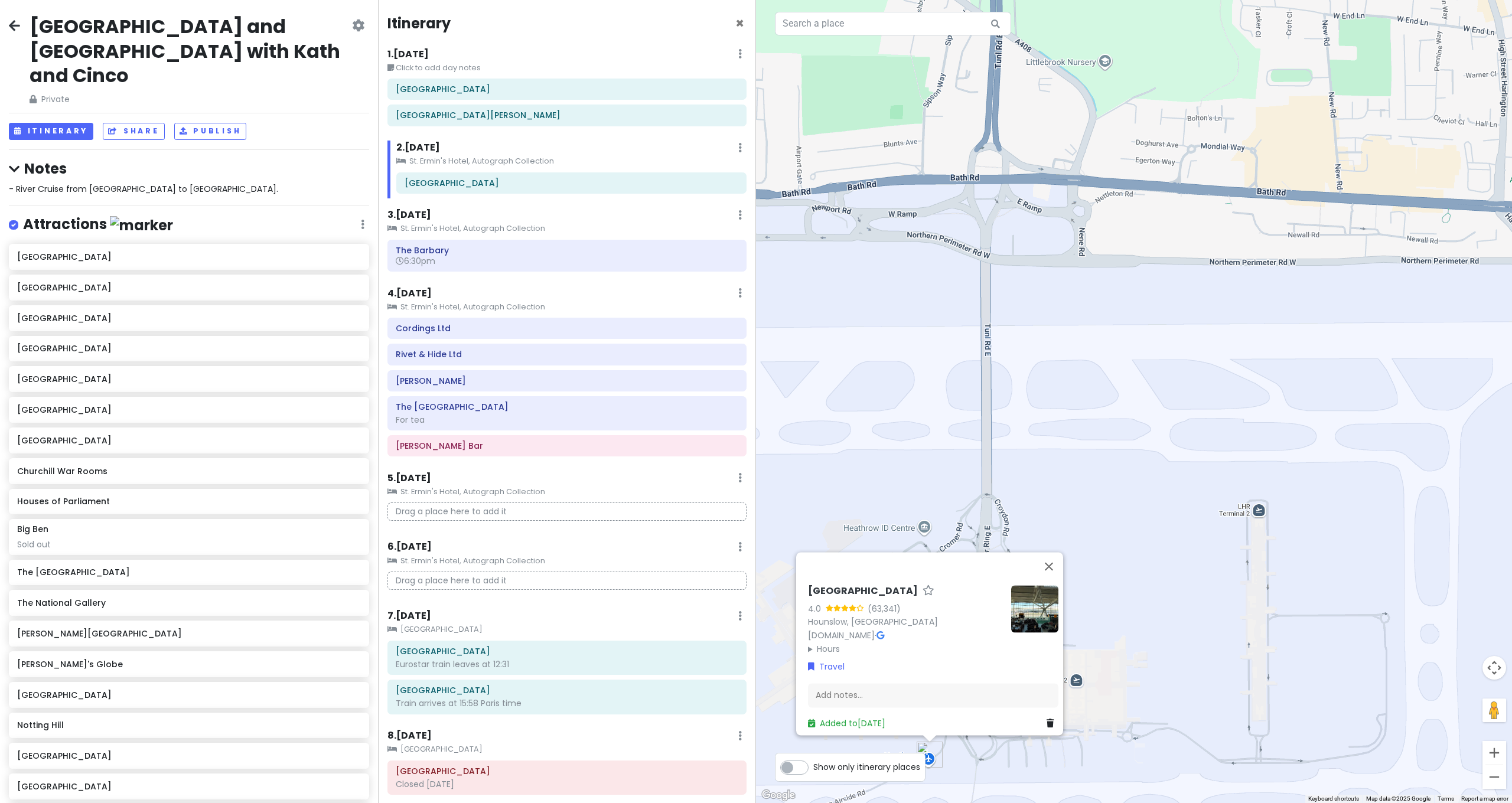
click at [933, 393] on div "[GEOGRAPHIC_DATA] 4.0 (63,341) [GEOGRAPHIC_DATA], [GEOGRAPHIC_DATA] [DOMAIN_NAM…" at bounding box center [1133, 401] width 756 height 803
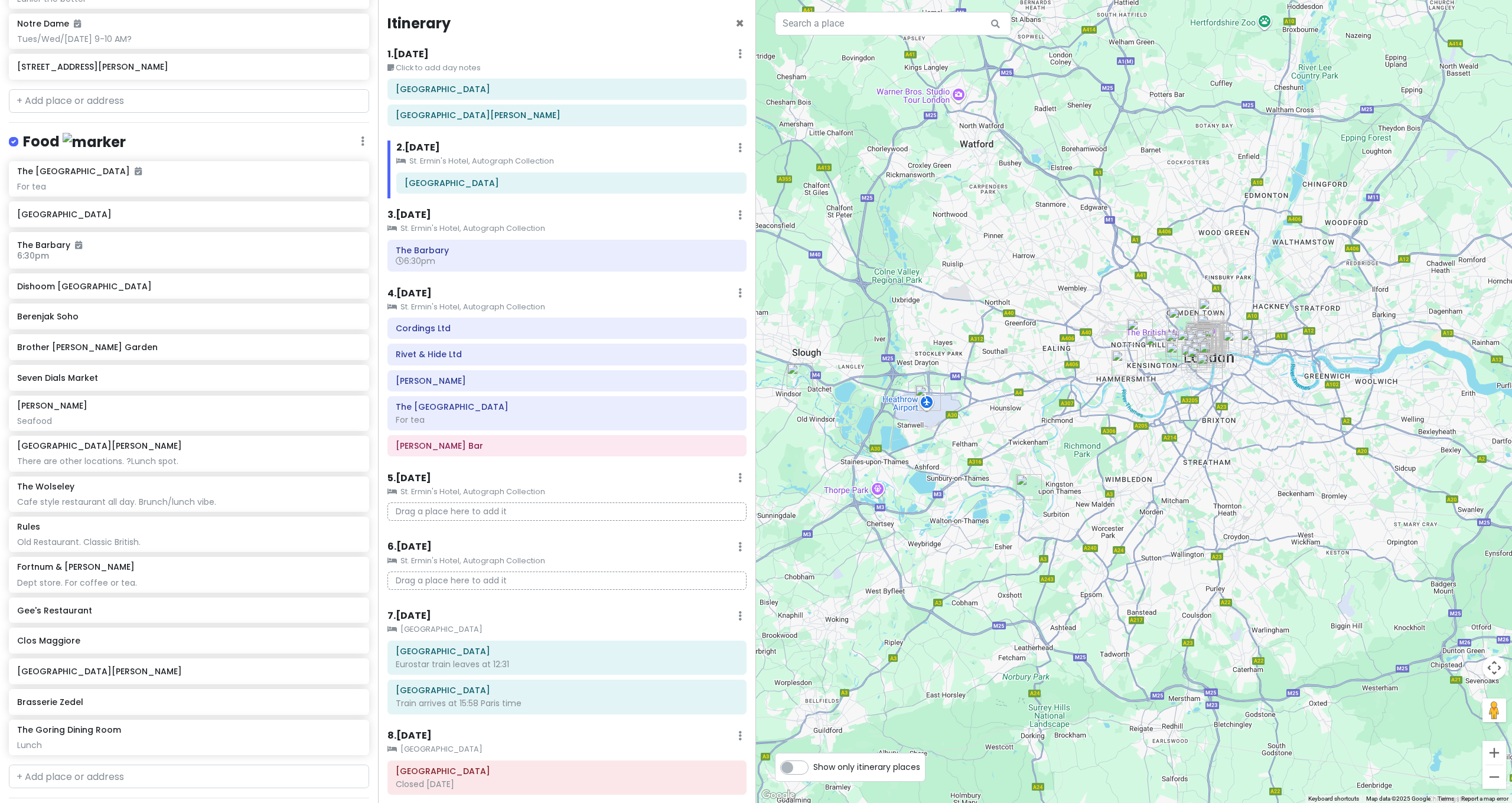
scroll to position [726, 0]
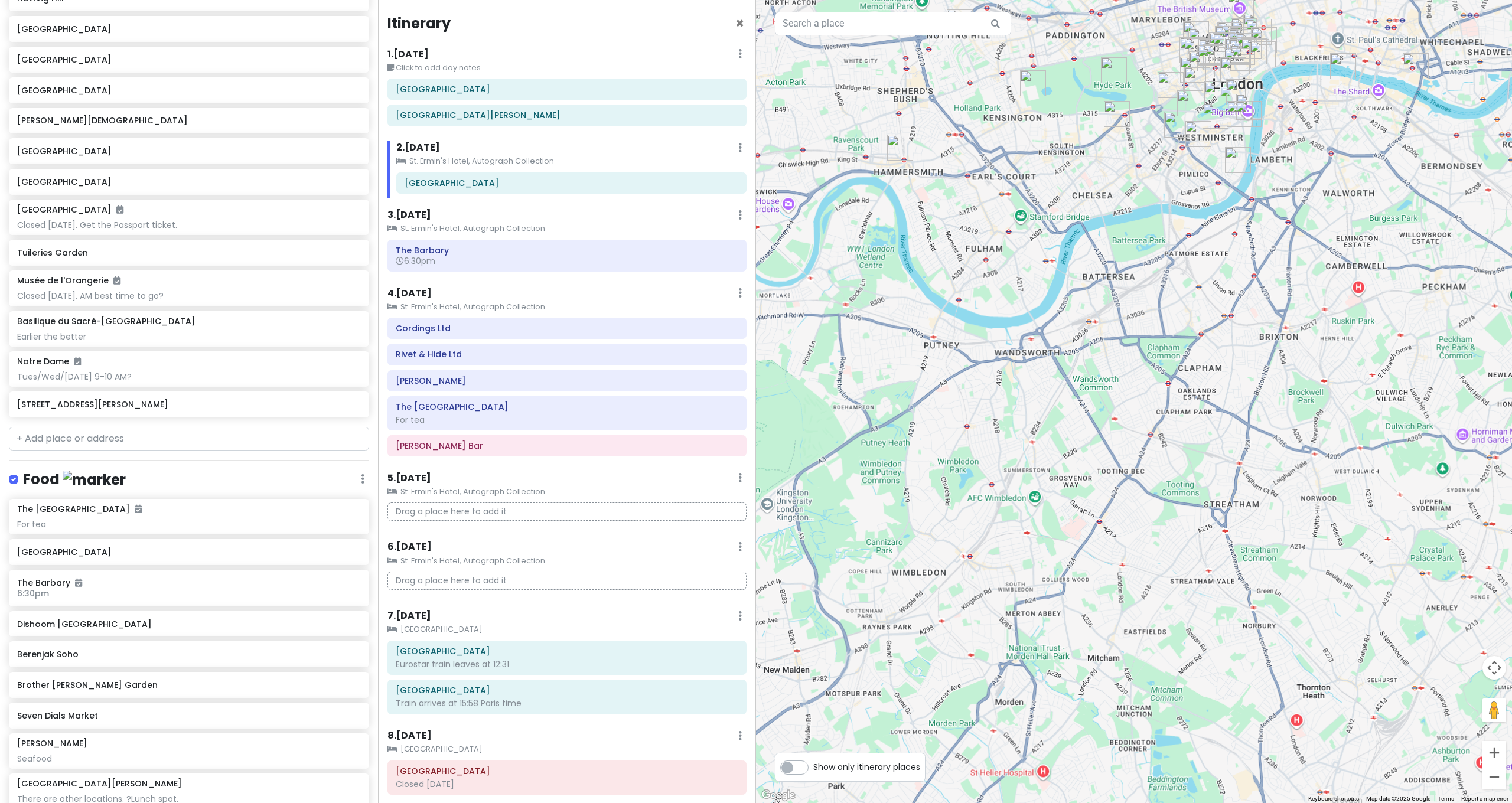
drag, startPoint x: 1173, startPoint y: 353, endPoint x: 1163, endPoint y: 563, distance: 210.2
click at [1163, 562] on div at bounding box center [1133, 401] width 756 height 803
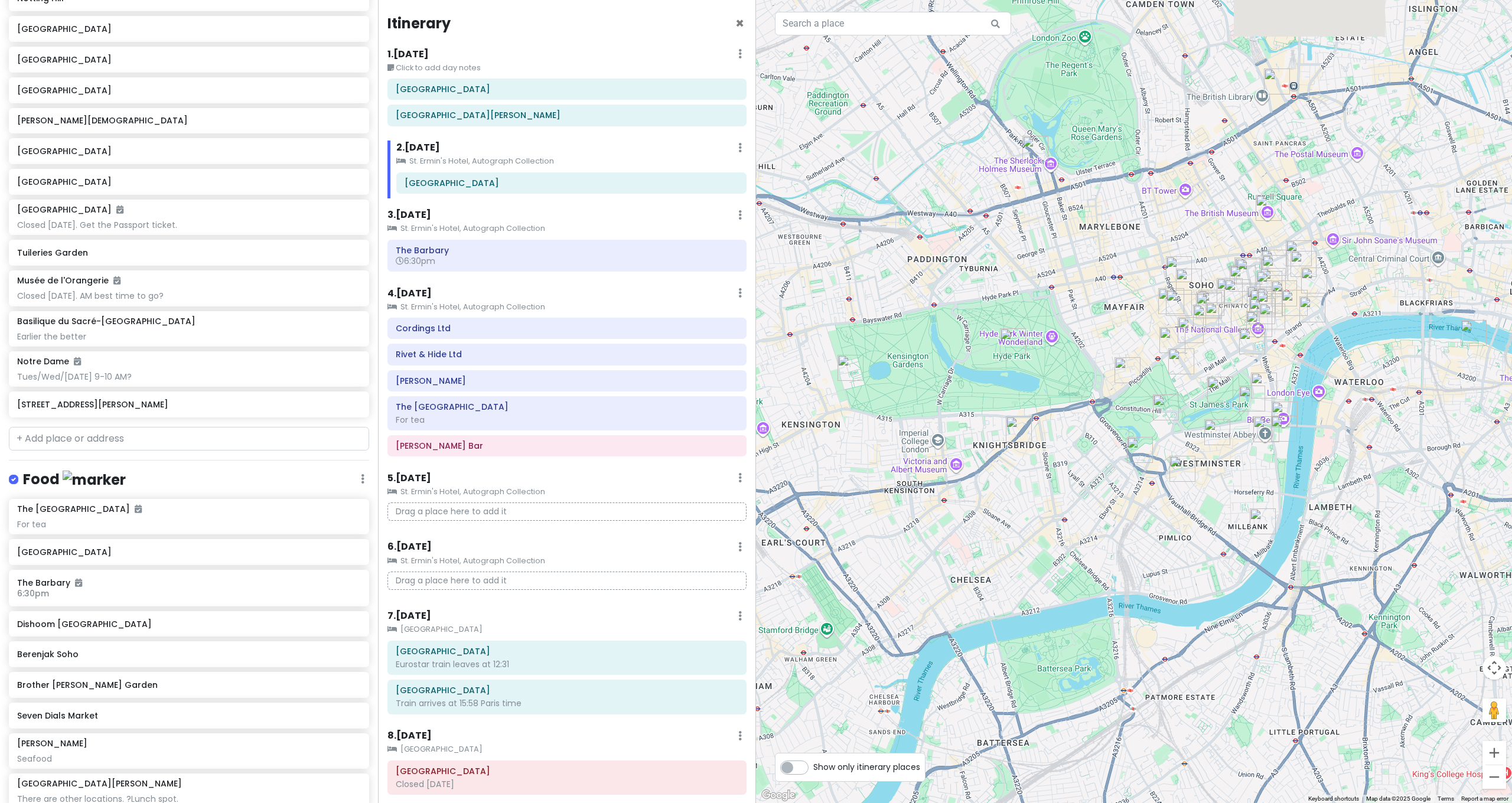
drag, startPoint x: 1141, startPoint y: 519, endPoint x: 1117, endPoint y: 617, distance: 100.9
click at [1117, 617] on div at bounding box center [1133, 401] width 756 height 803
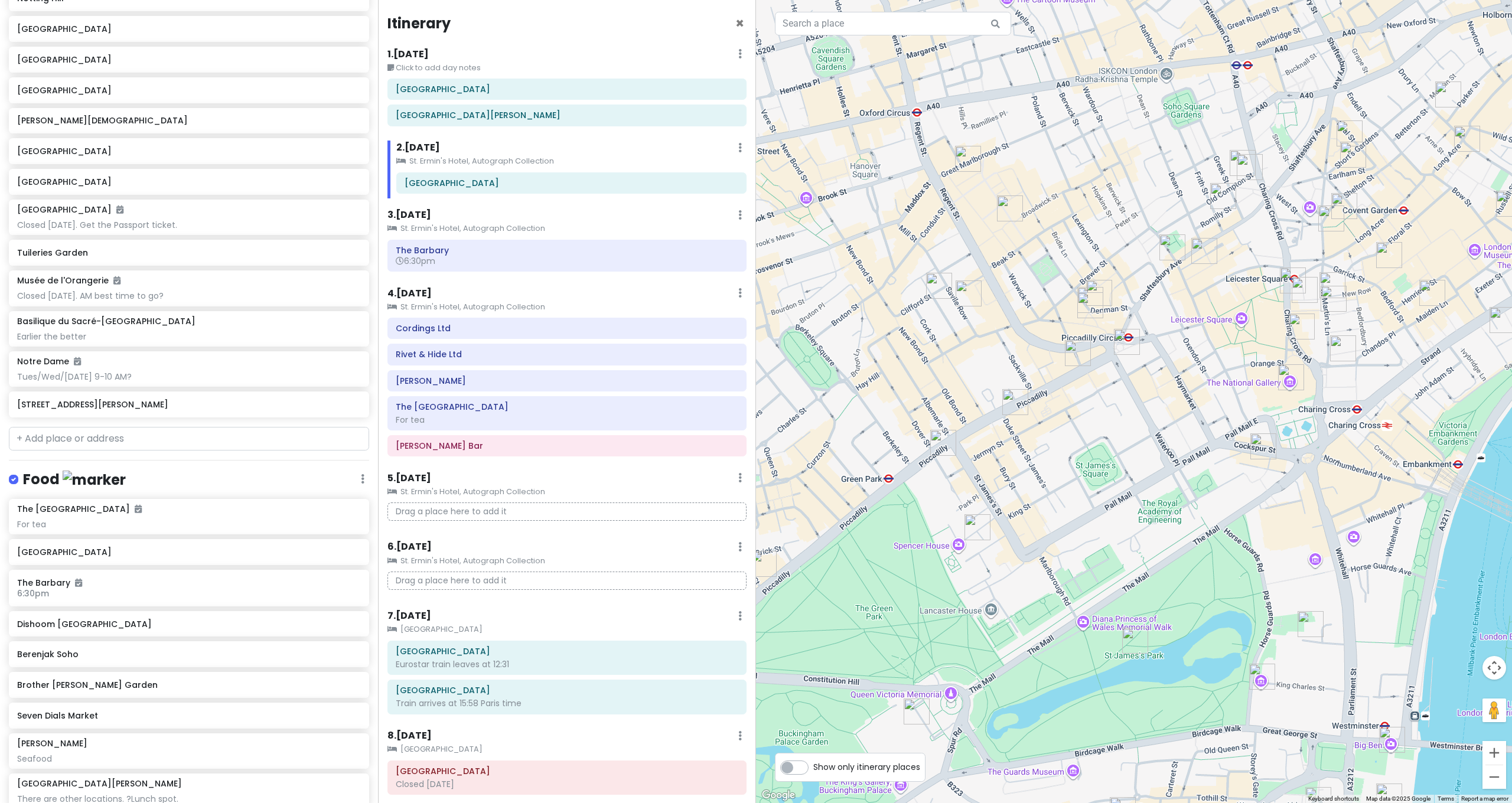
drag, startPoint x: 1253, startPoint y: 261, endPoint x: 1166, endPoint y: 365, distance: 135.6
click at [1171, 363] on div at bounding box center [1133, 401] width 756 height 803
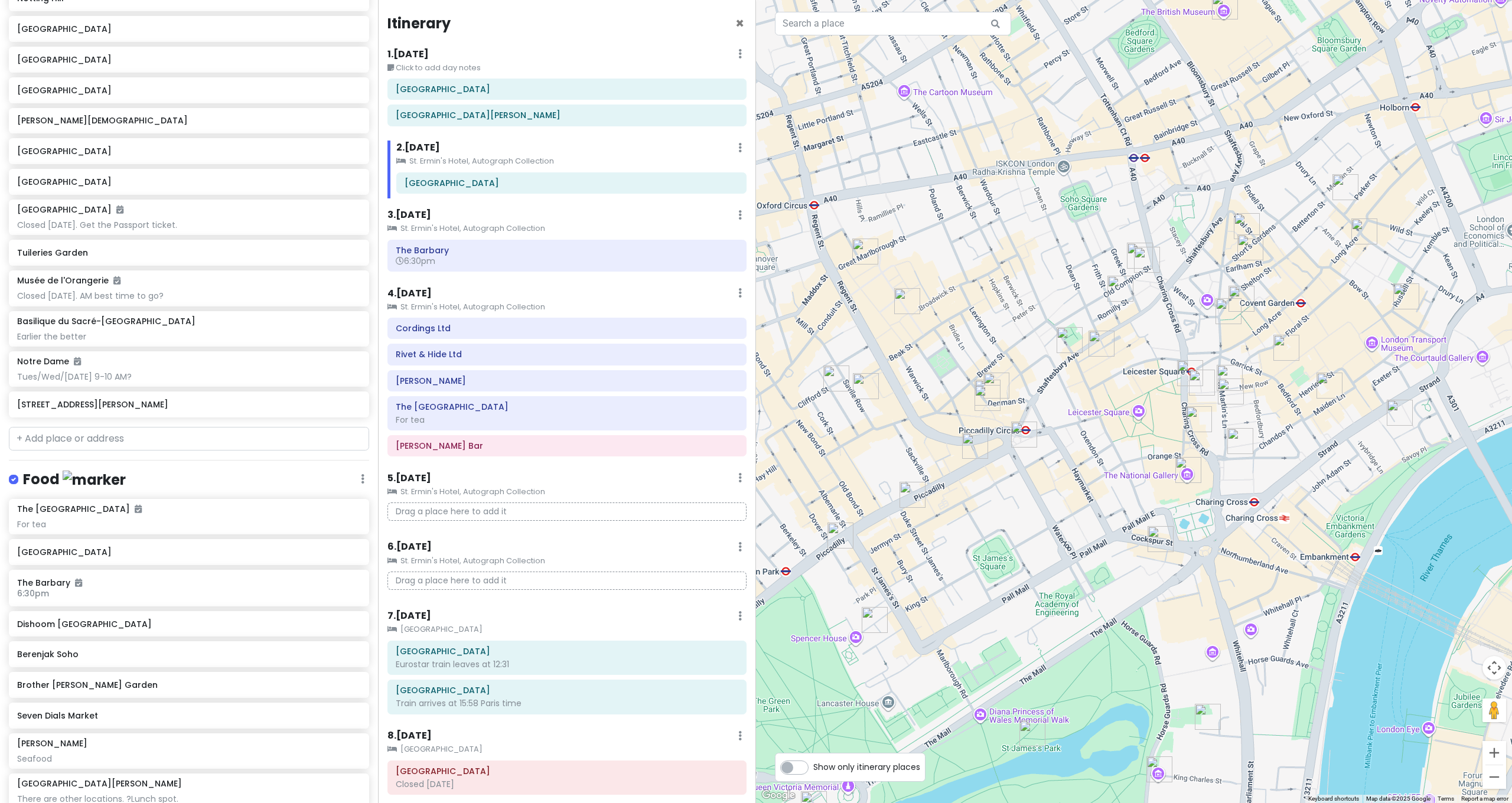
click at [984, 398] on img "Brasserie Zedel" at bounding box center [987, 398] width 26 height 26
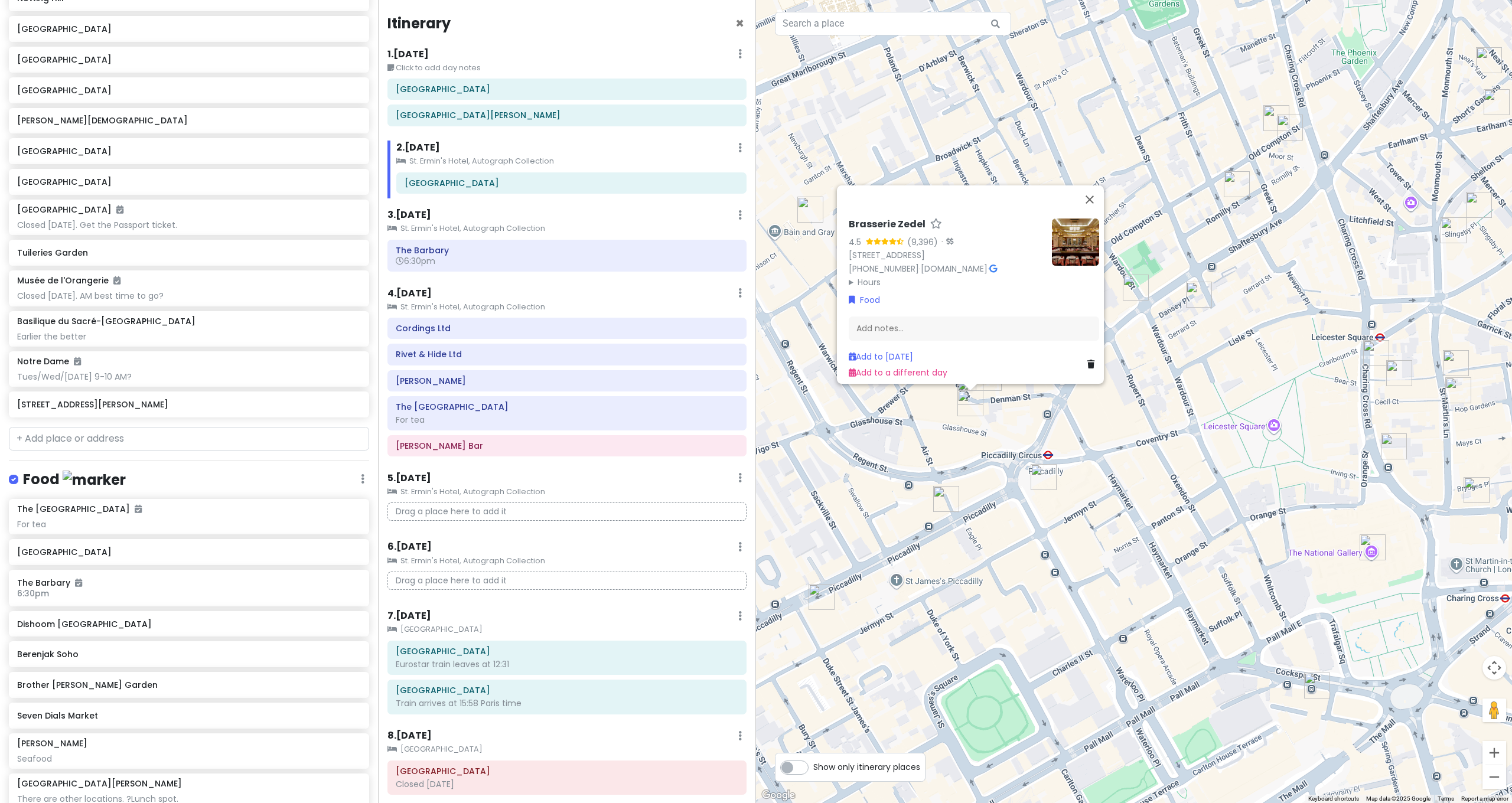
click at [997, 409] on div "Brasserie Zedel 4.5 (9,396) · [STREET_ADDRESS] [PHONE_NUMBER] · [DOMAIN_NAME] ·…" at bounding box center [1133, 401] width 756 height 803
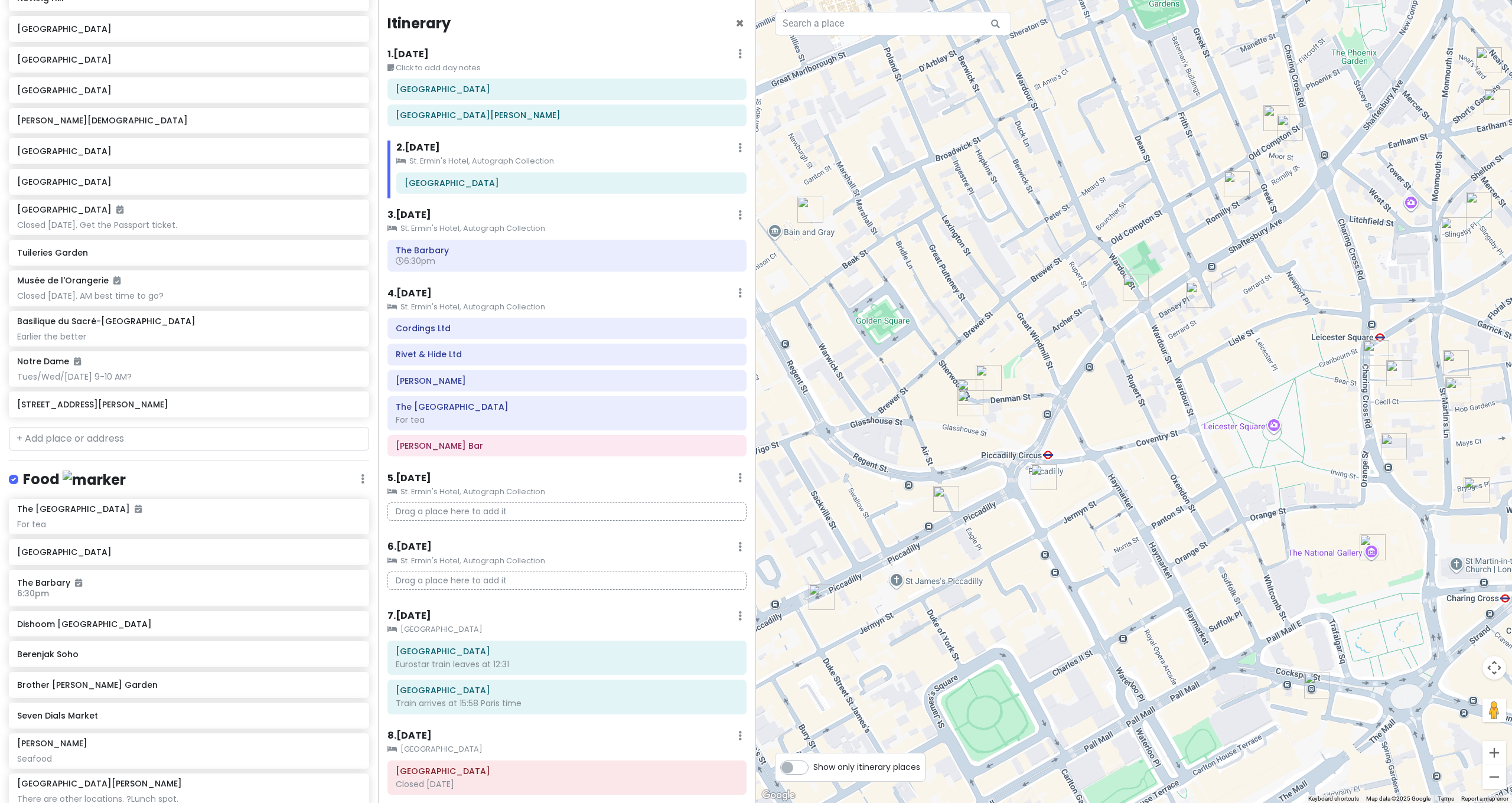
click at [993, 375] on img "SOMA Soho" at bounding box center [989, 378] width 26 height 26
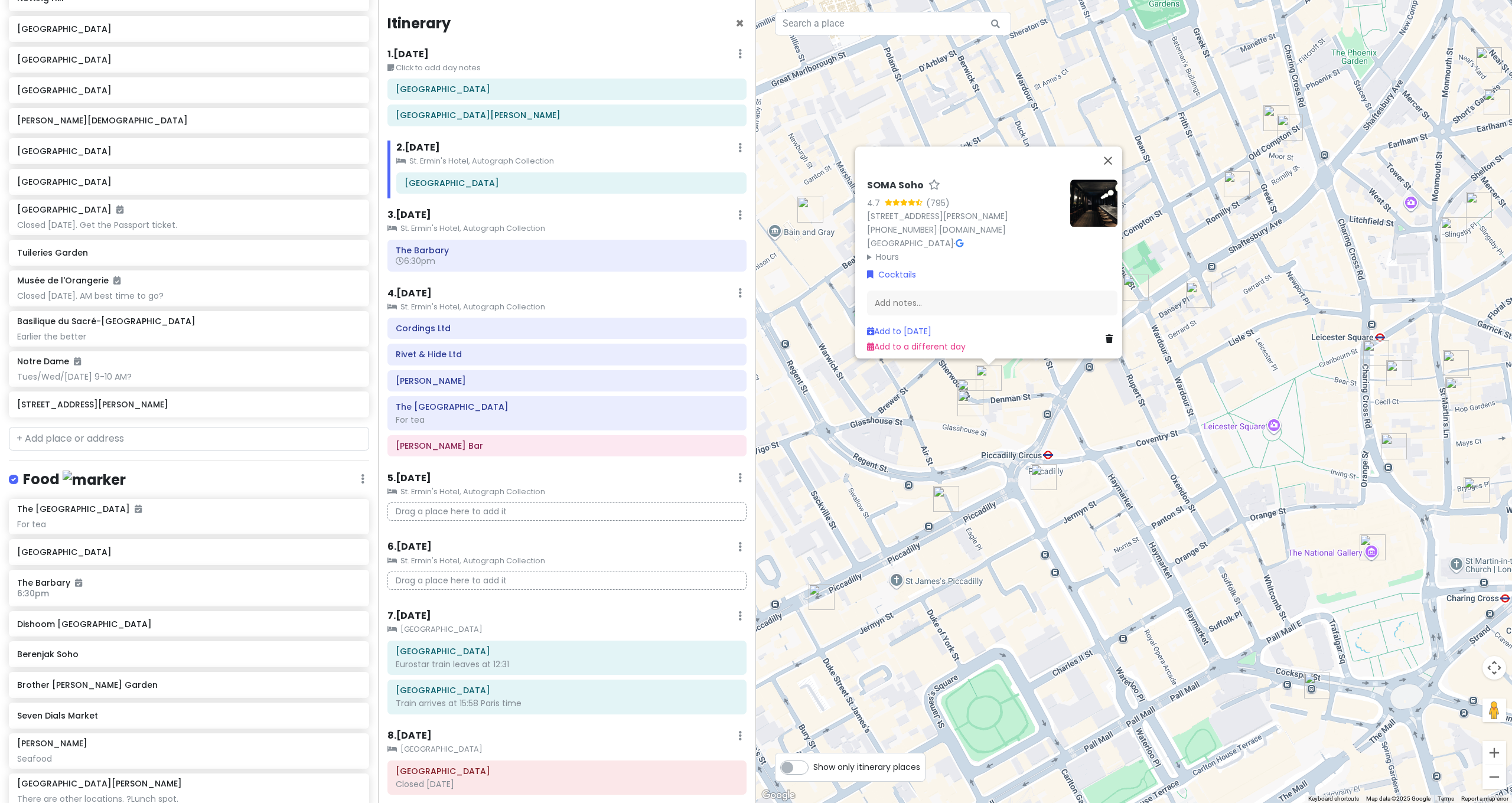
click at [1141, 288] on img "Sondheim Theatre" at bounding box center [1136, 287] width 26 height 26
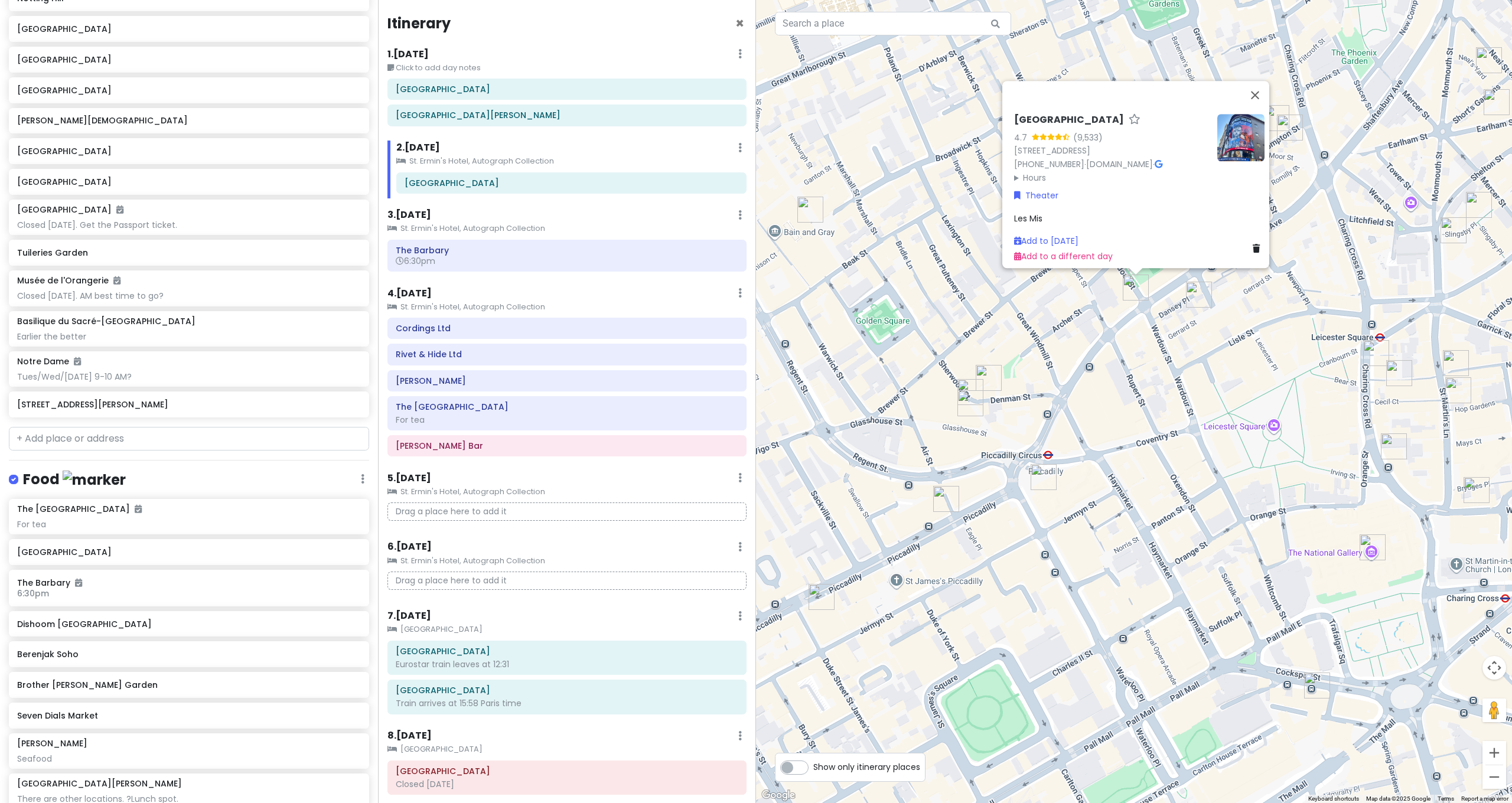
click at [1206, 290] on img "Opium Cocktail Bar - Soho" at bounding box center [1199, 295] width 26 height 26
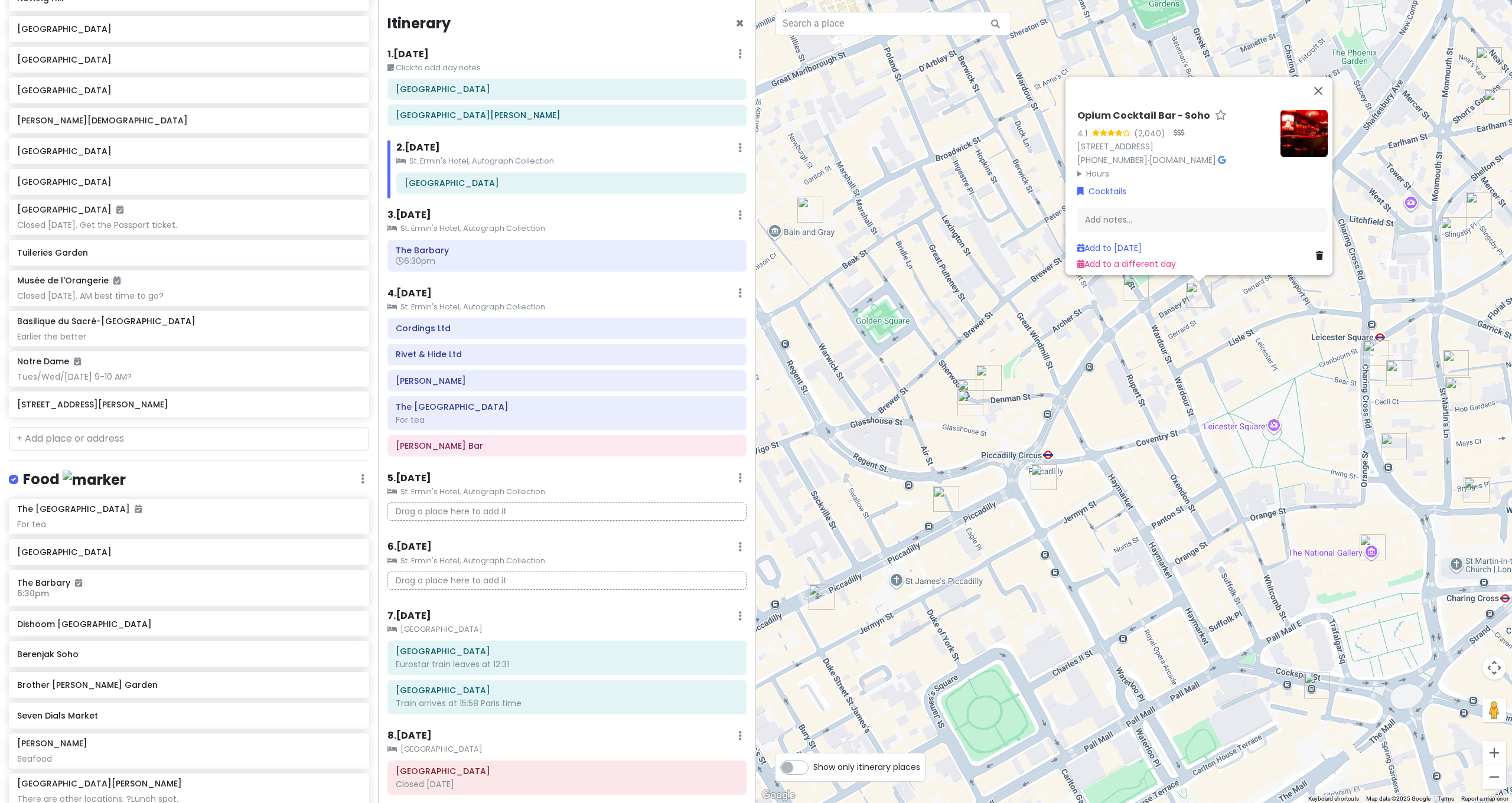
click at [1222, 319] on div "Opium Cocktail Bar - Soho 4.1 (2,040) · [STREET_ADDRESS][PERSON_NAME] [PHONE_NU…" at bounding box center [1133, 401] width 756 height 803
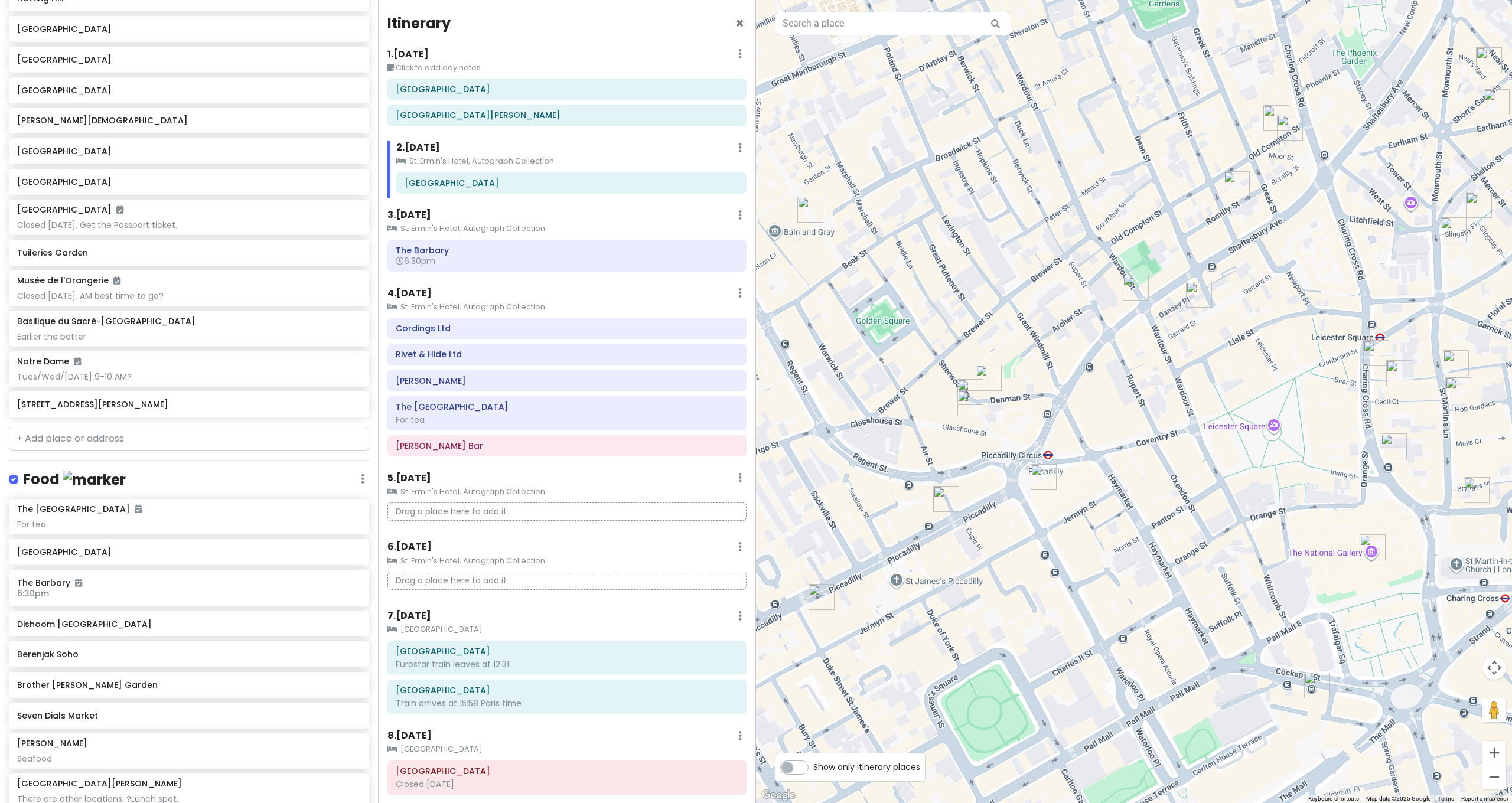
click at [1244, 179] on img "Berenjak Soho" at bounding box center [1237, 184] width 26 height 26
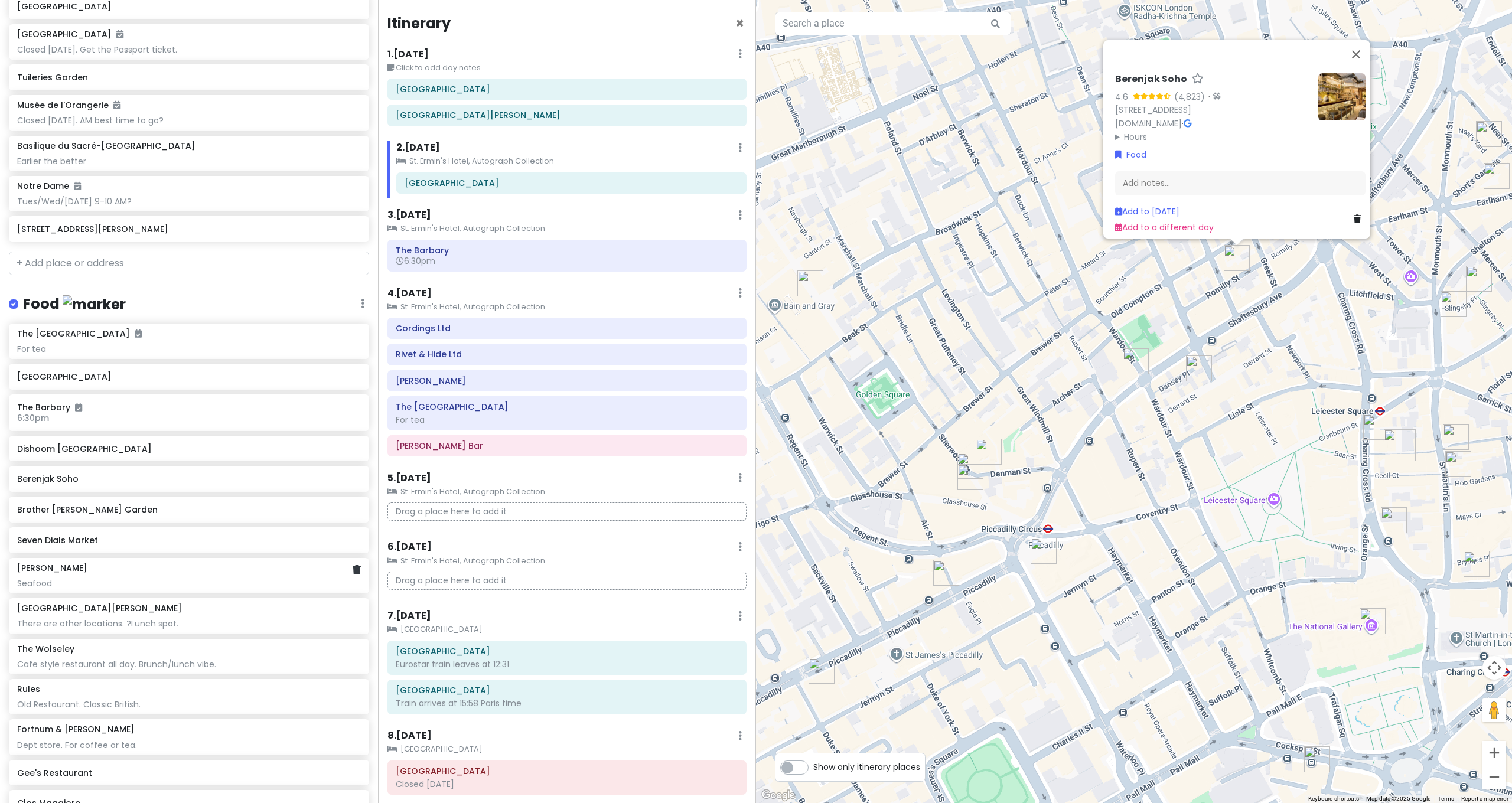
scroll to position [924, 0]
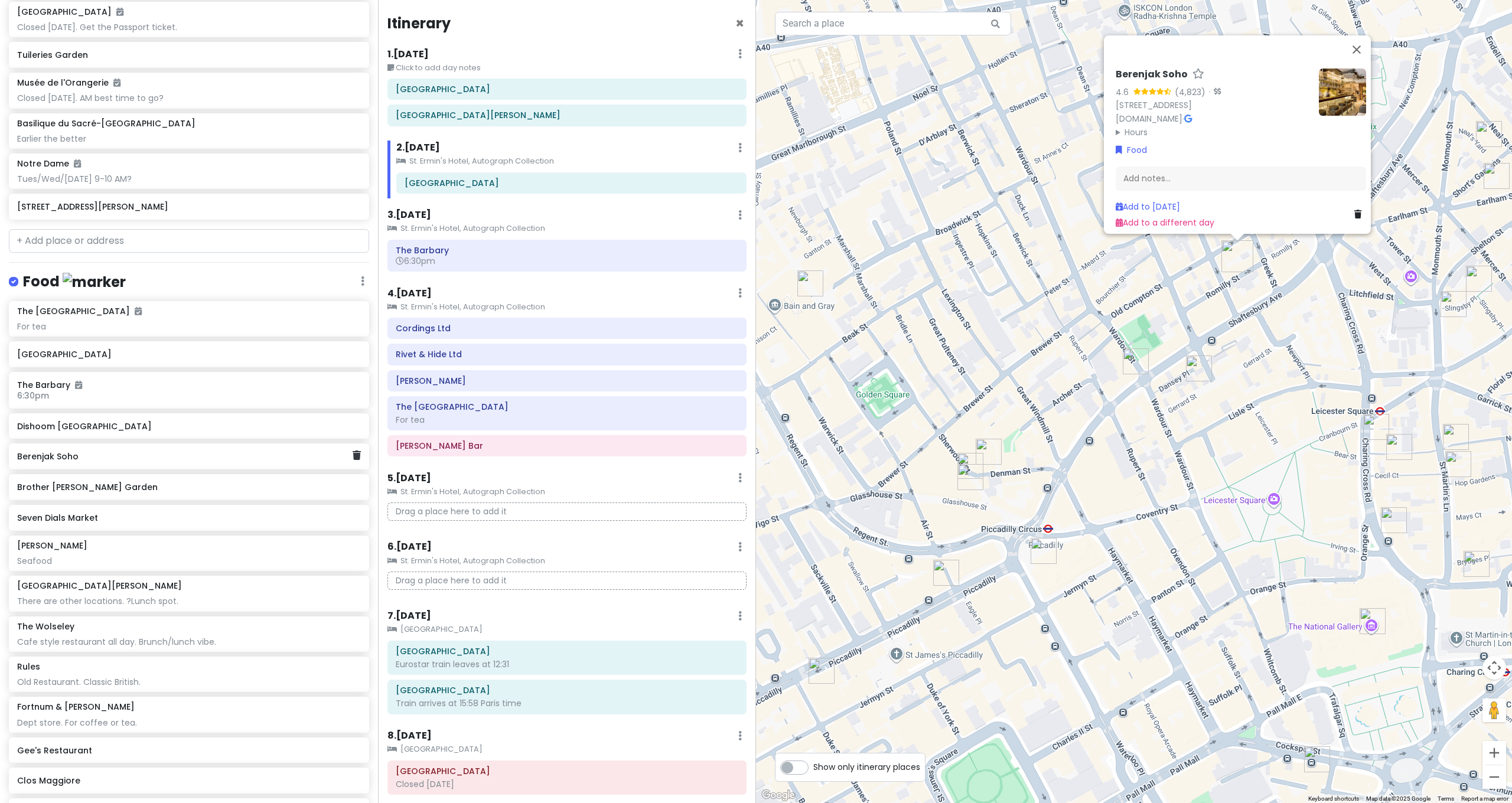
click at [85, 451] on h6 "Berenjak Soho" at bounding box center [184, 456] width 335 height 10
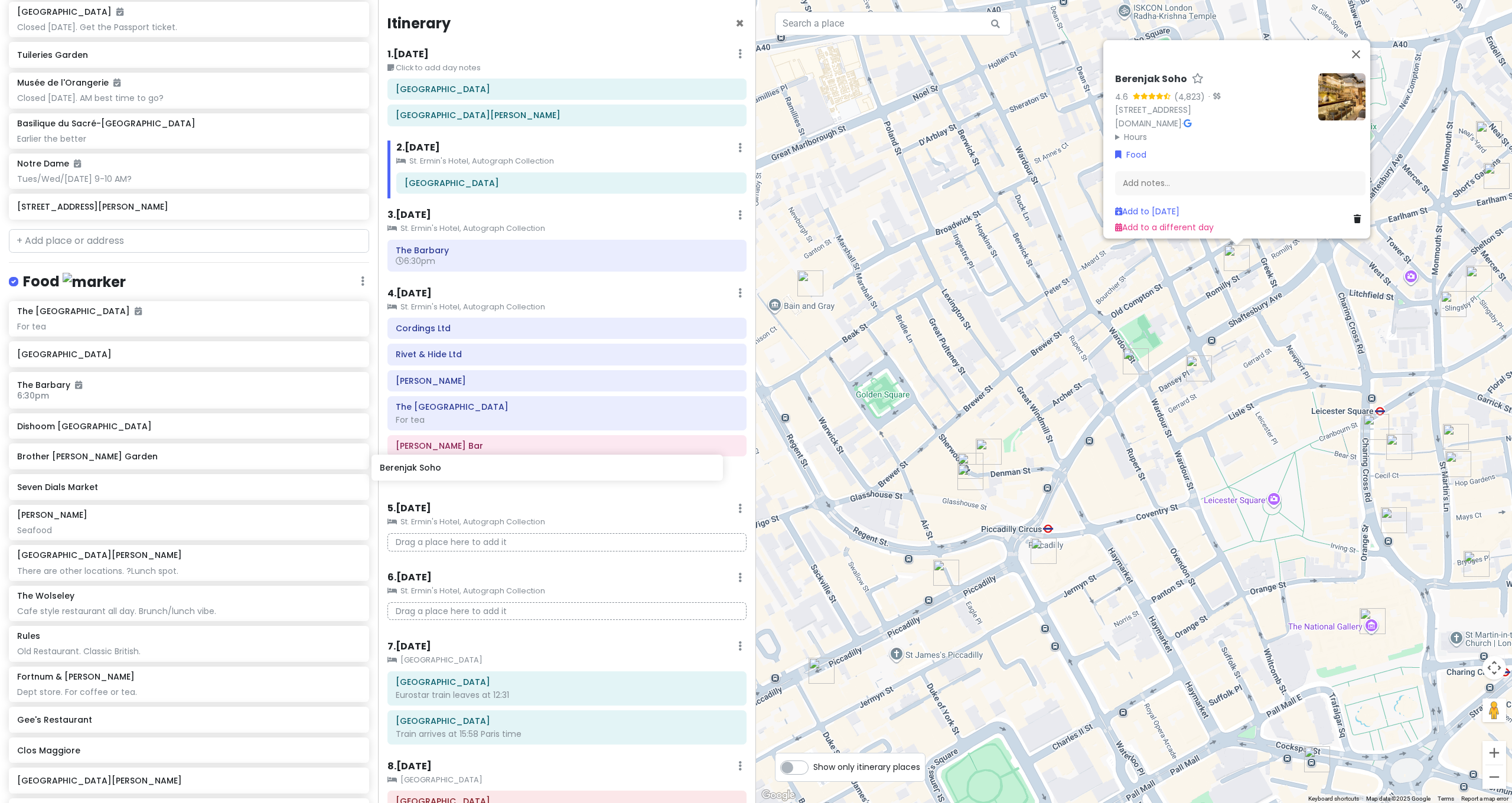
drag, startPoint x: 85, startPoint y: 423, endPoint x: 447, endPoint y: 466, distance: 364.5
click at [447, 466] on div "[GEOGRAPHIC_DATA] and [GEOGRAPHIC_DATA] with Kath and Cinco Private Change Date…" at bounding box center [756, 401] width 1512 height 803
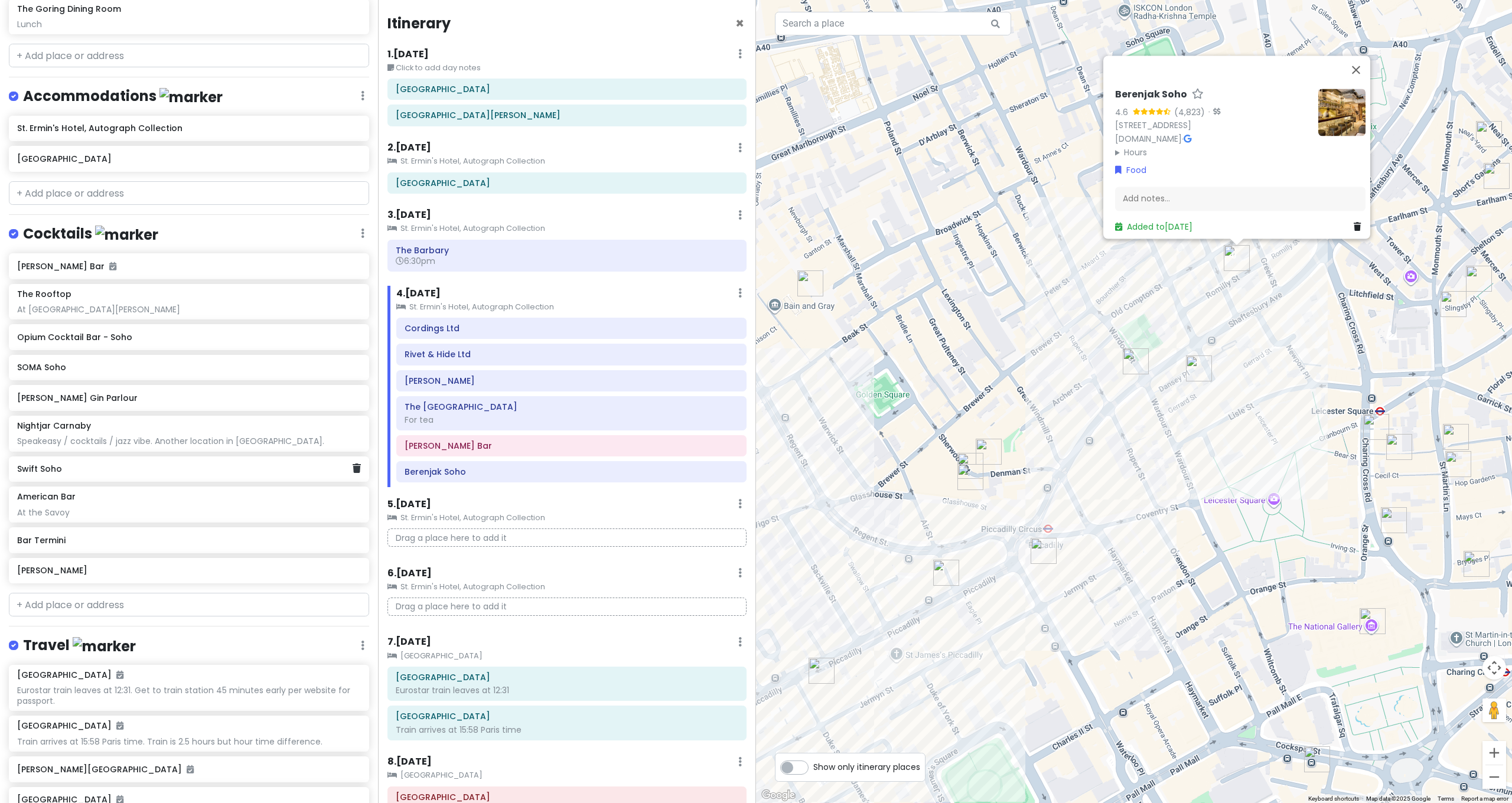
scroll to position [2475, 0]
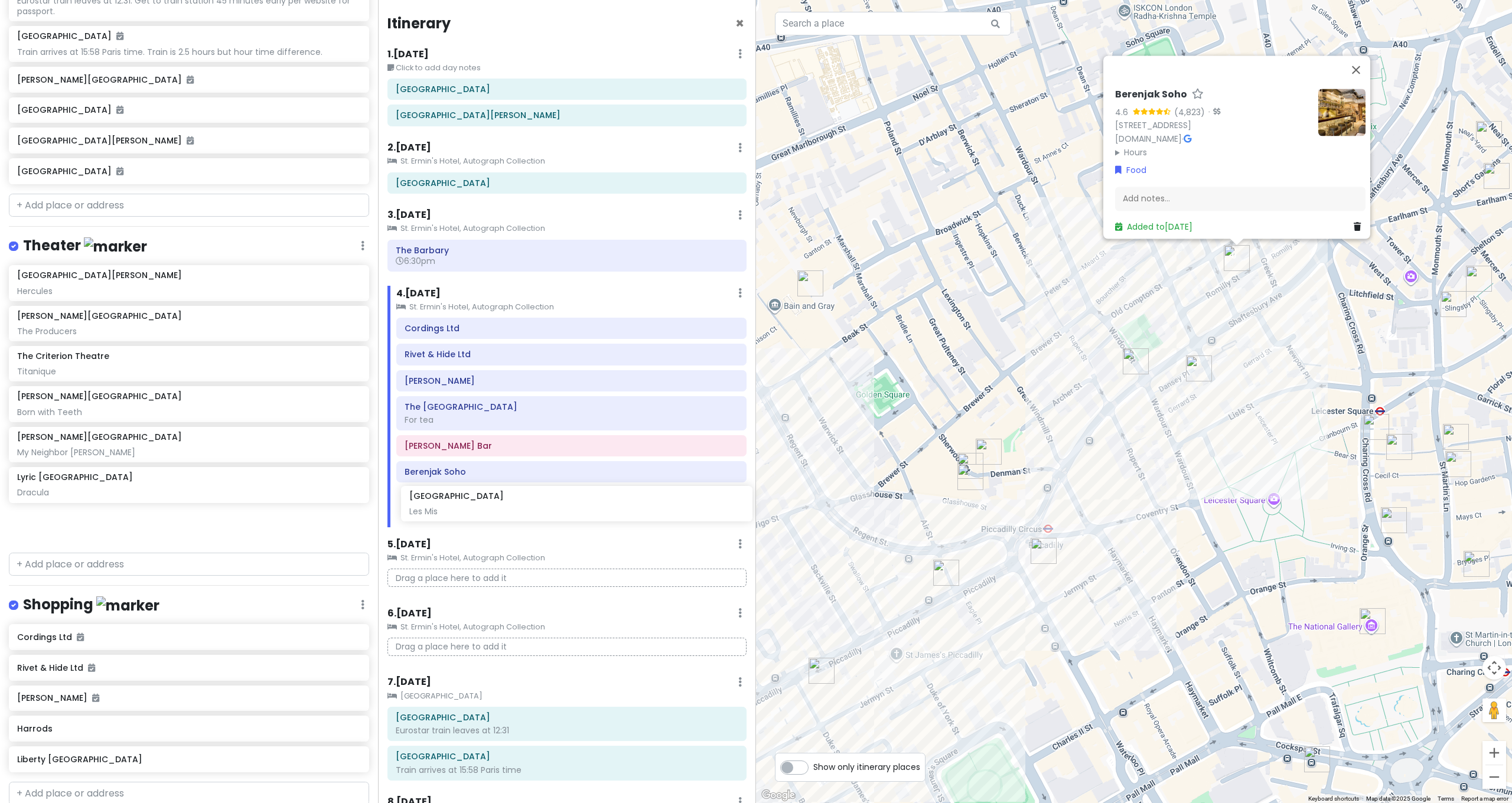
drag, startPoint x: 42, startPoint y: 488, endPoint x: 434, endPoint y: 508, distance: 392.5
click at [434, 509] on div "[GEOGRAPHIC_DATA] and [GEOGRAPHIC_DATA] with Kath and Cinco Private Change Date…" at bounding box center [756, 401] width 1512 height 803
click at [1190, 368] on img "Opium Cocktail Bar - Soho" at bounding box center [1199, 368] width 26 height 26
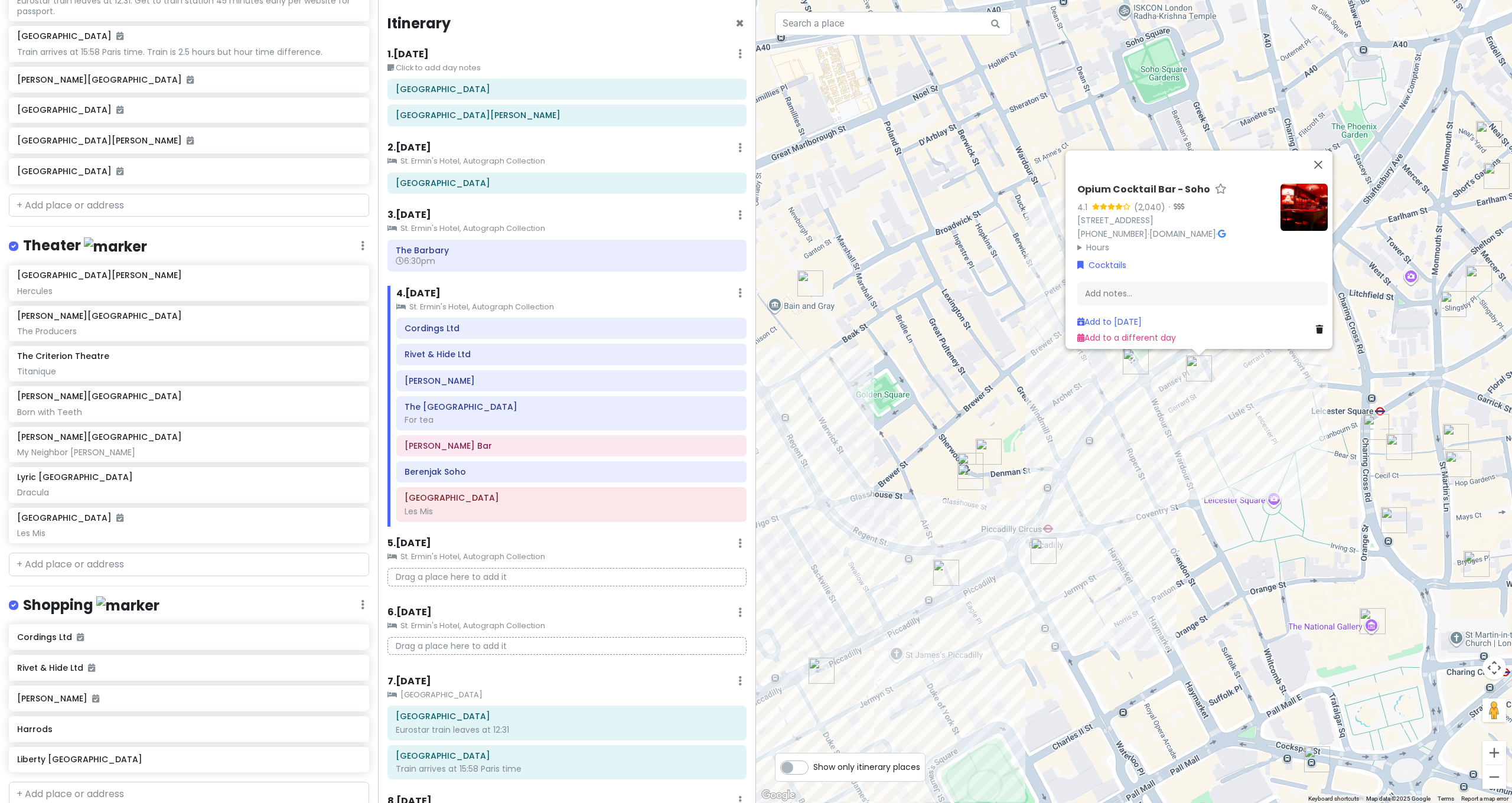
click at [987, 462] on img "SOMA Soho" at bounding box center [989, 451] width 26 height 26
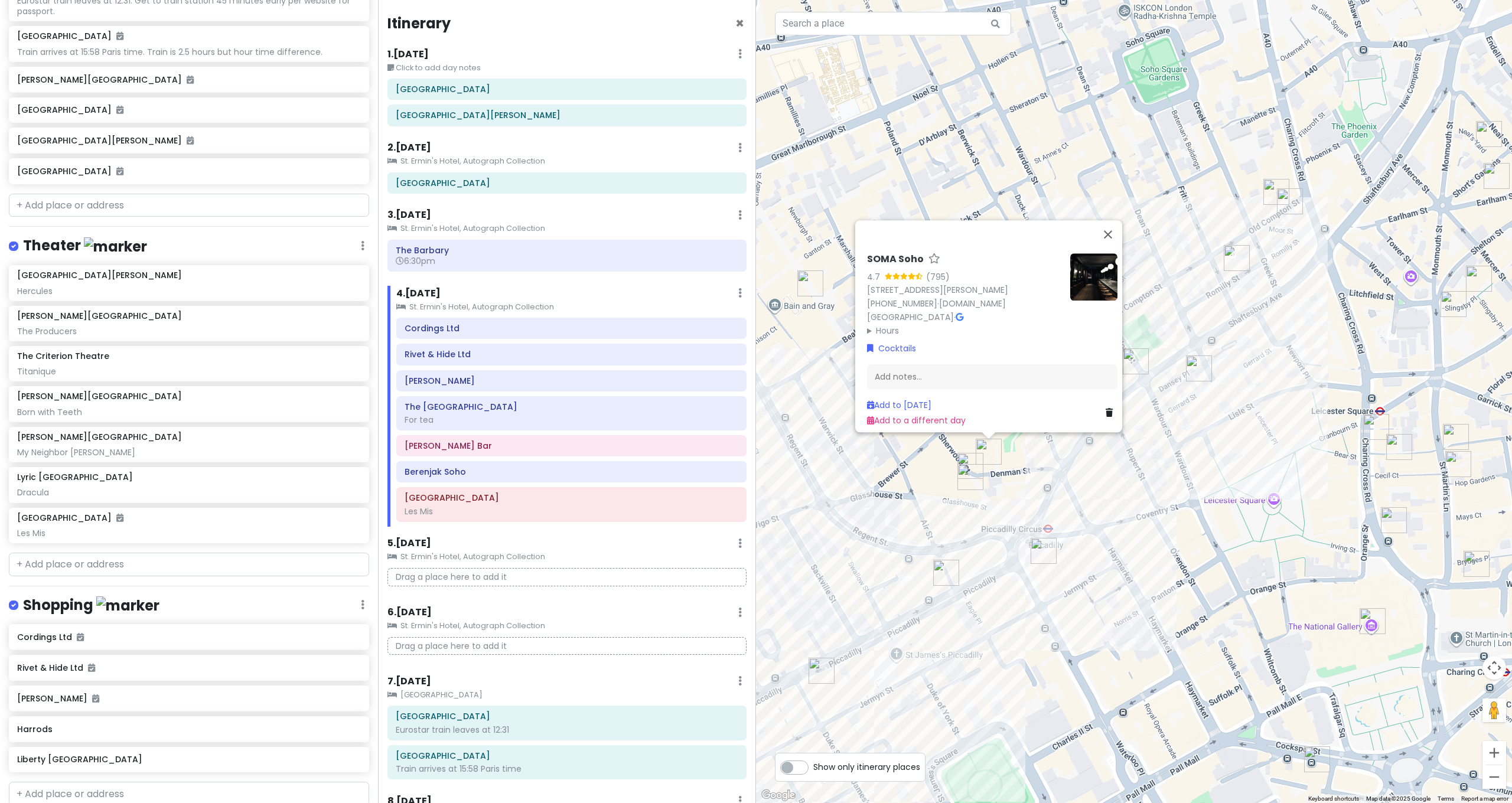
click at [964, 461] on img "Bar Amercain" at bounding box center [970, 466] width 26 height 26
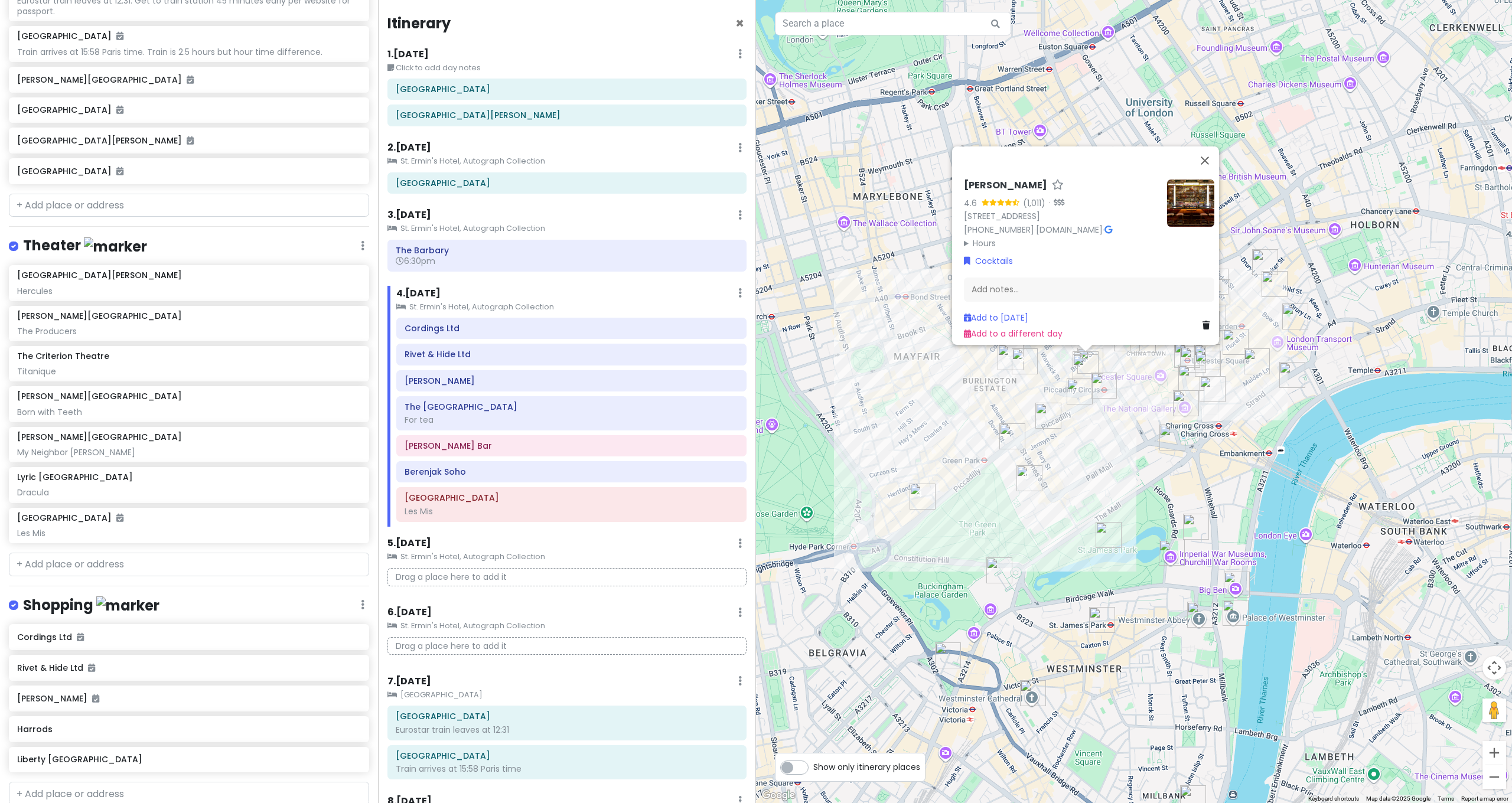
drag, startPoint x: 1145, startPoint y: 570, endPoint x: 1097, endPoint y: 467, distance: 113.6
click at [1098, 469] on div "Bar Amercain 4.6 (1,011) · [STREET_ADDRESS] [PHONE_NUMBER] · [DOMAIN_NAME] · Ho…" at bounding box center [1133, 401] width 756 height 803
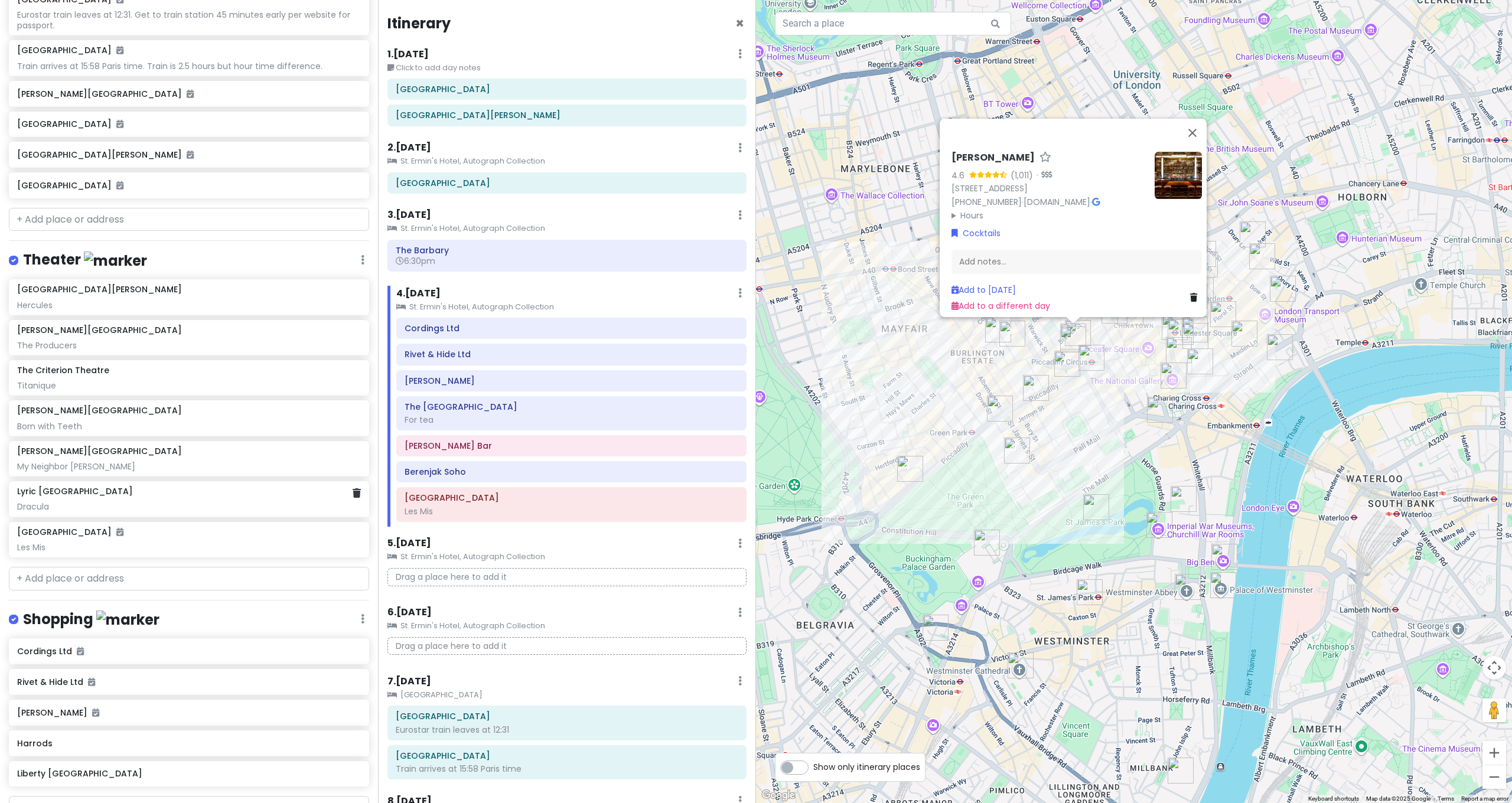
scroll to position [2253, 0]
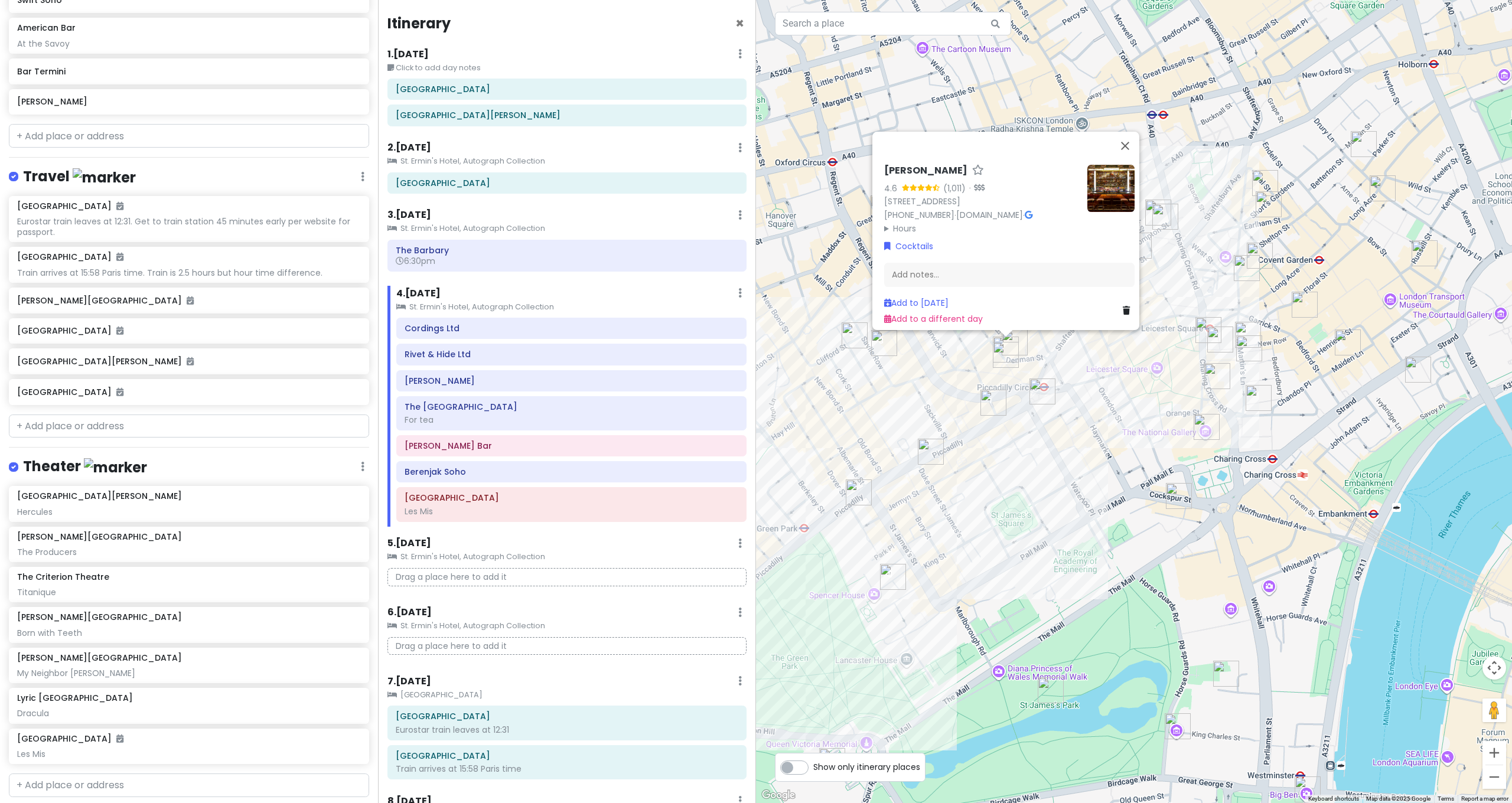
drag, startPoint x: 1146, startPoint y: 349, endPoint x: 1131, endPoint y: 420, distance: 72.6
click at [1131, 421] on div "Bar Amercain 4.6 (1,011) · [STREET_ADDRESS] [PHONE_NUMBER] · [DOMAIN_NAME] · Ho…" at bounding box center [1133, 401] width 756 height 803
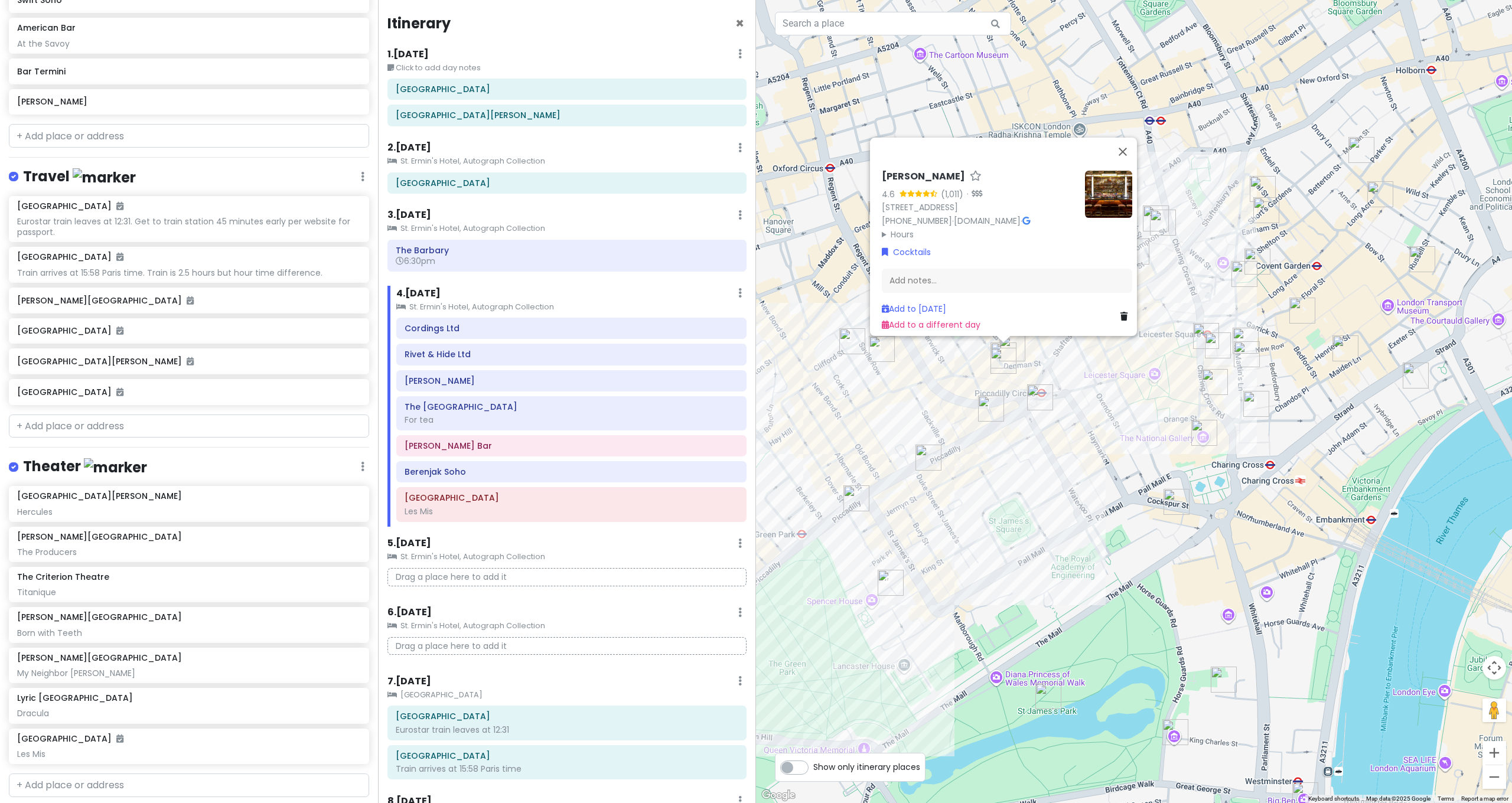
drag, startPoint x: 1201, startPoint y: 287, endPoint x: 1196, endPoint y: 274, distance: 13.9
click at [1201, 287] on div "Bar Amercain 4.6 (1,011) · [STREET_ADDRESS] [PHONE_NUMBER] · [DOMAIN_NAME] · Ho…" at bounding box center [1133, 401] width 756 height 803
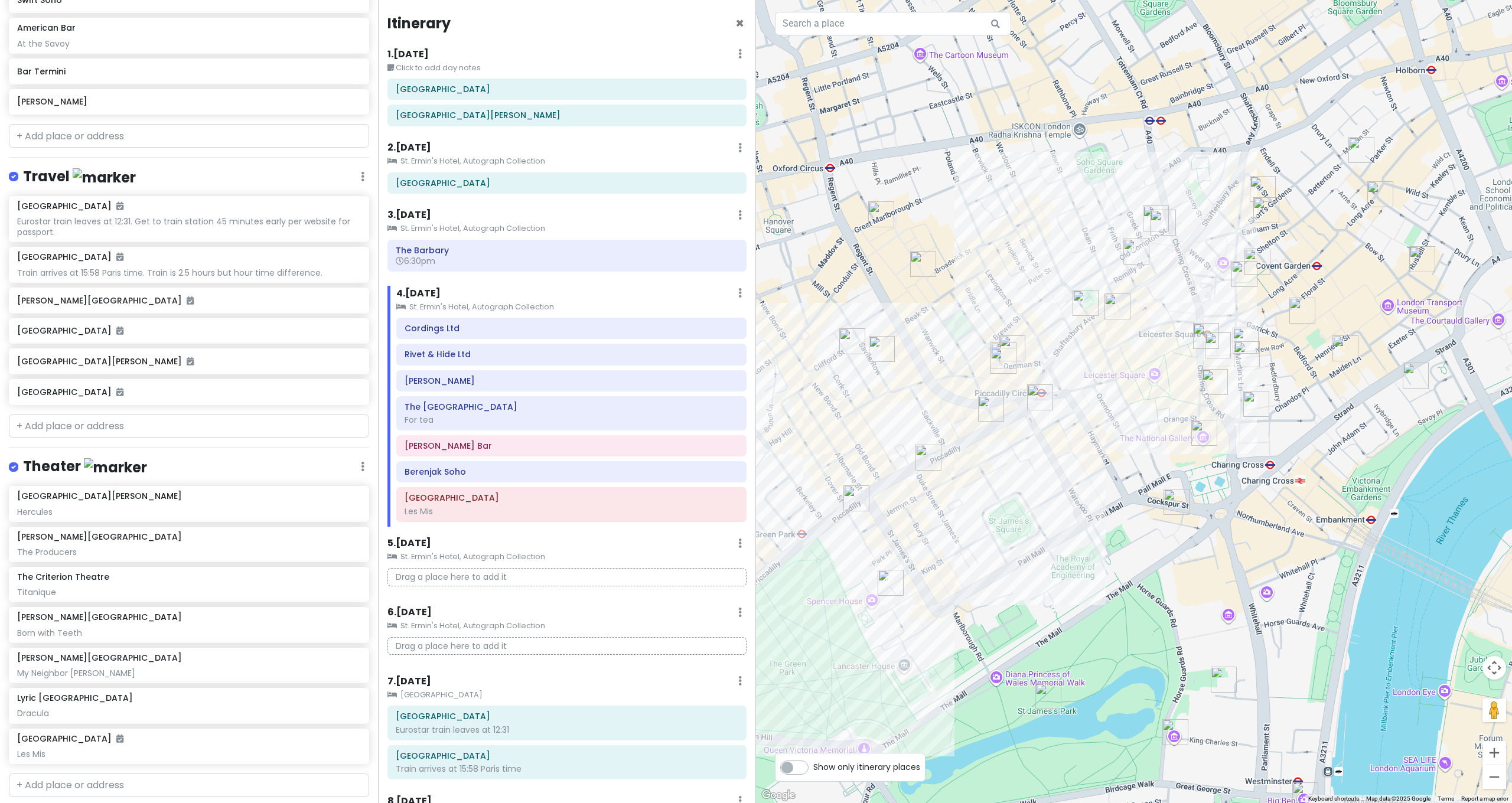
click at [1159, 217] on img "Bar Termini" at bounding box center [1163, 222] width 26 height 26
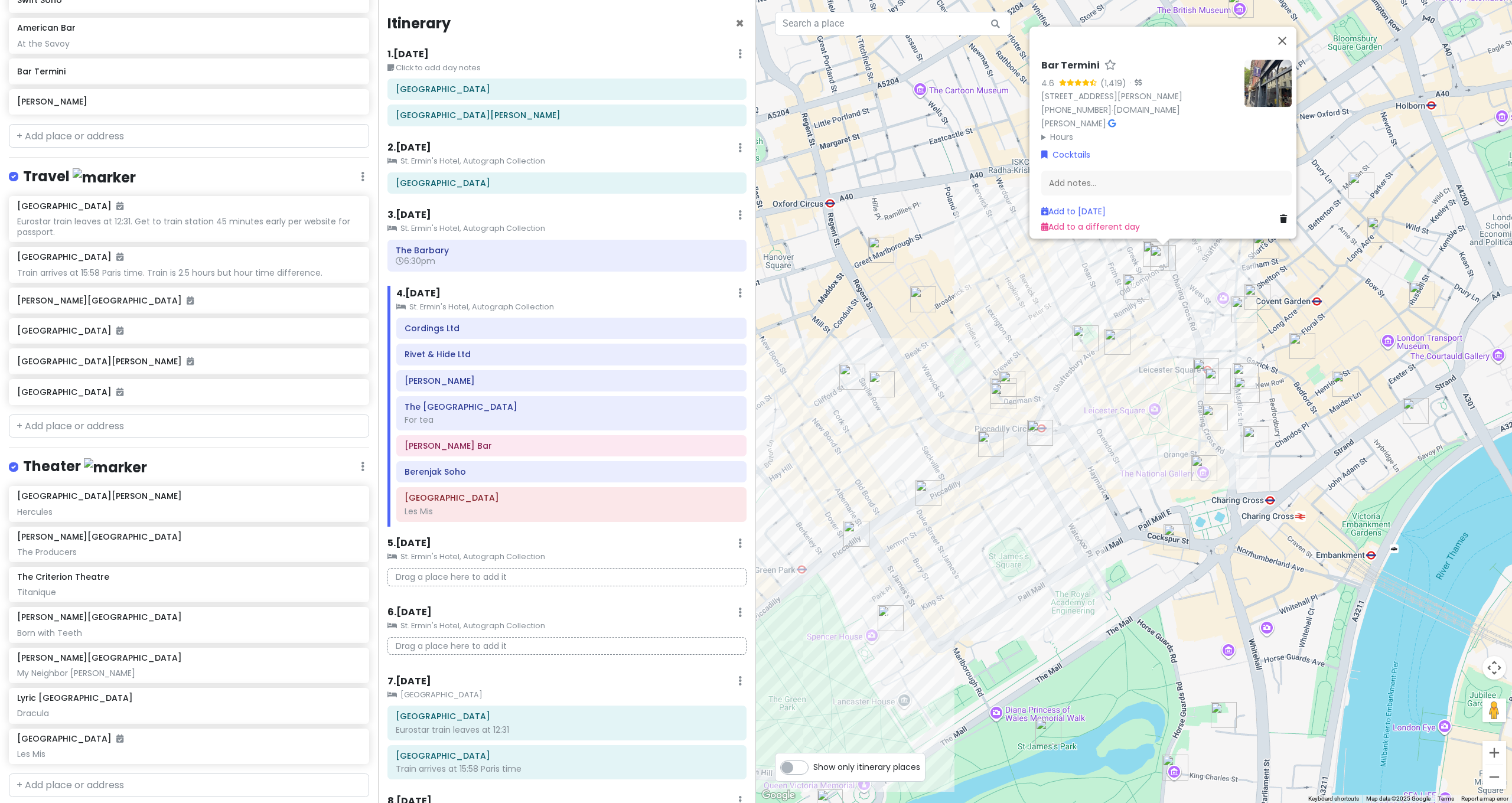
click at [1147, 251] on img "Swift Soho" at bounding box center [1156, 254] width 26 height 26
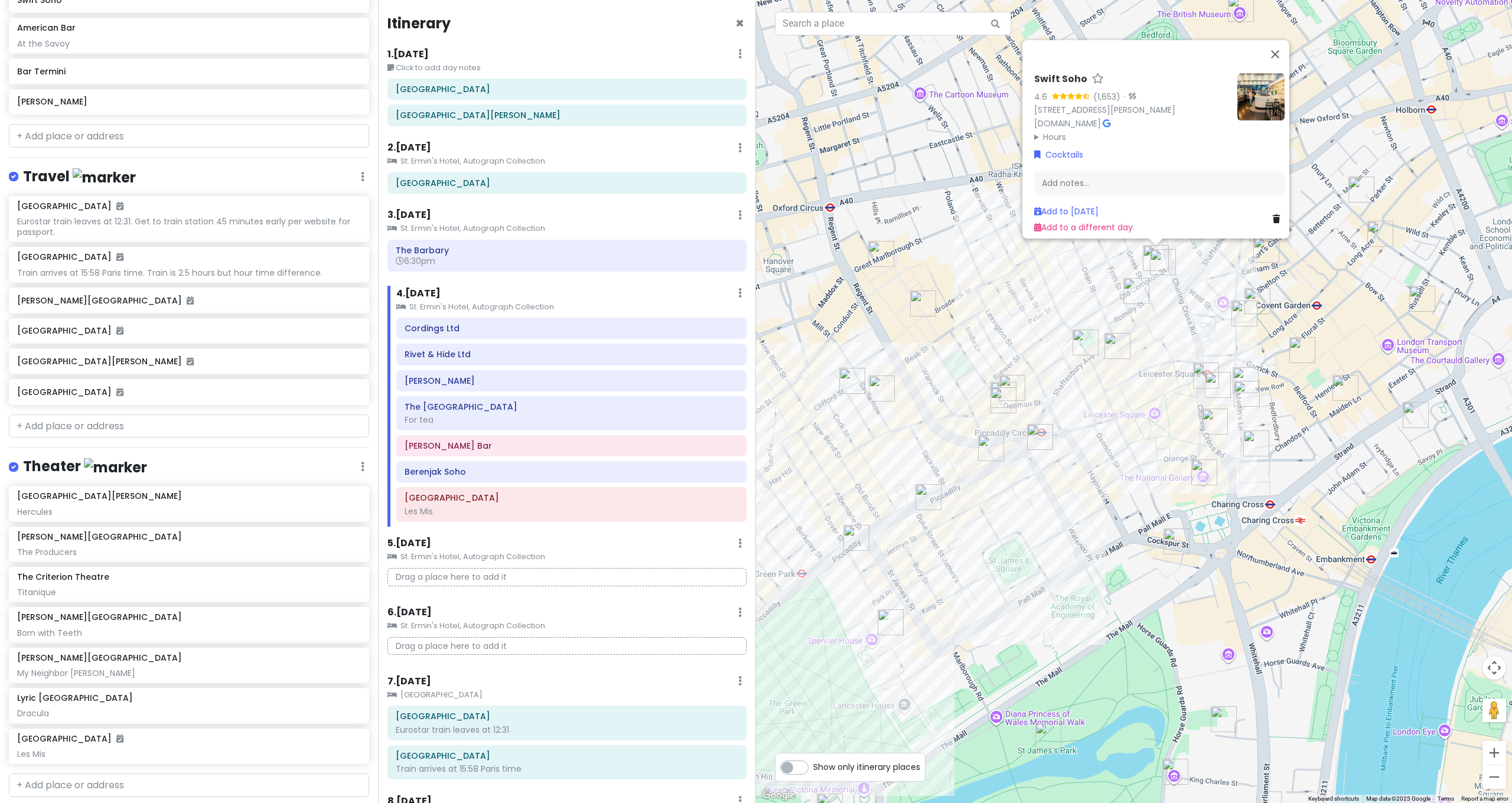
click at [1120, 350] on img "Opium Cocktail Bar - Soho" at bounding box center [1117, 345] width 26 height 26
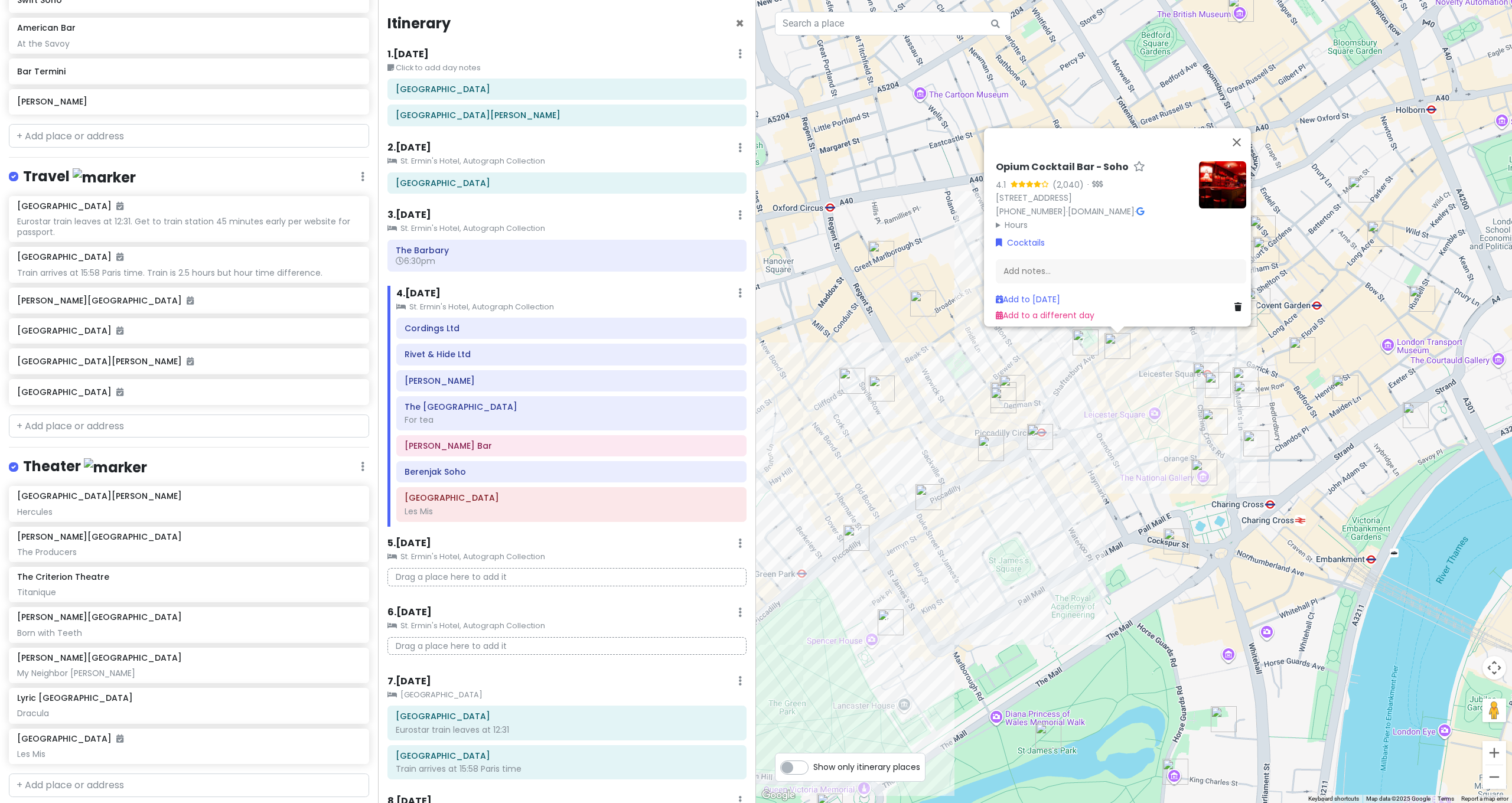
click at [1012, 384] on img "Bar Amercain" at bounding box center [1003, 394] width 26 height 26
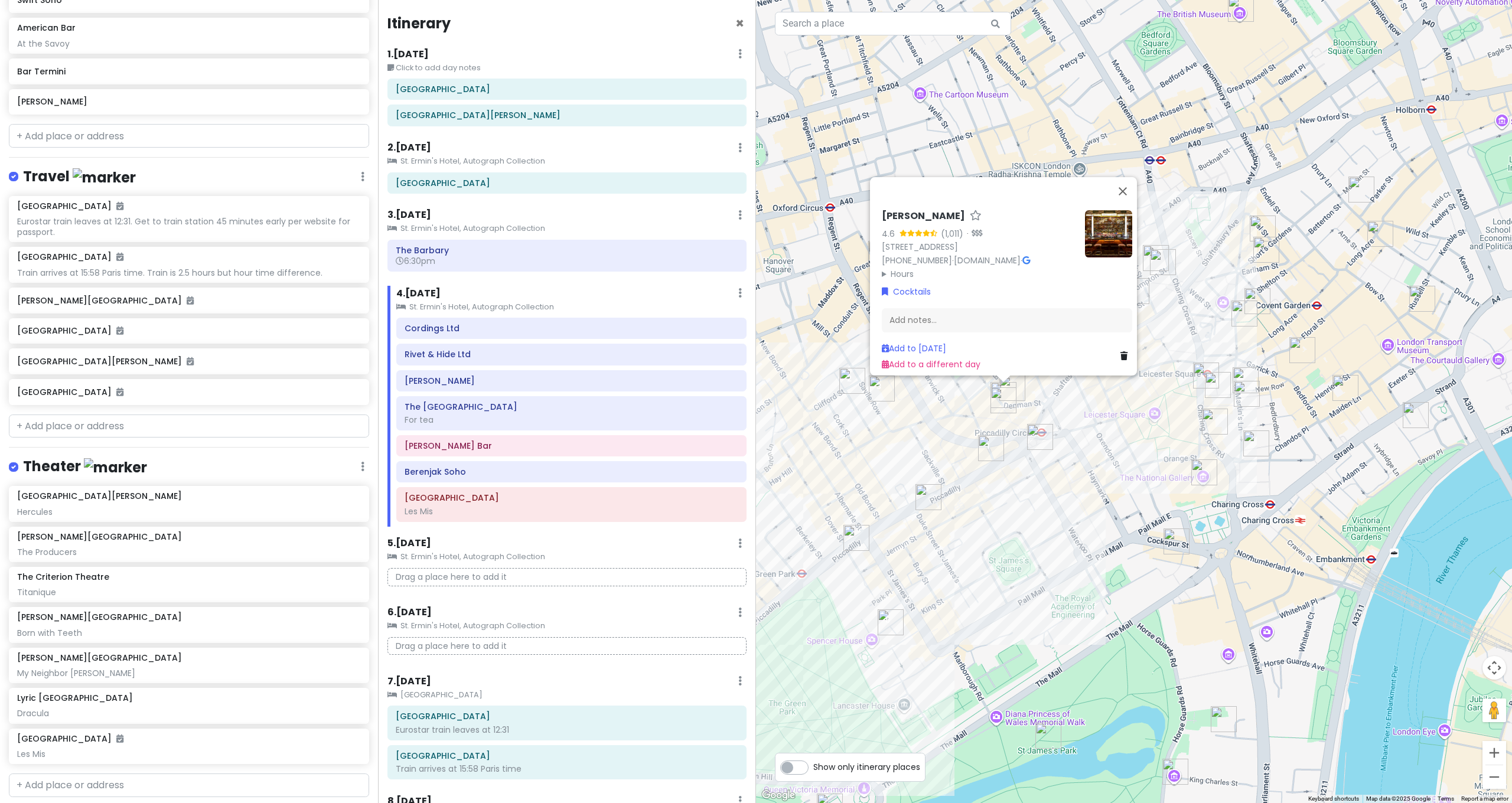
click at [946, 398] on div "Bar Amercain 4.6 (1,011) · [STREET_ADDRESS] [PHONE_NUMBER] · [DOMAIN_NAME] · Ho…" at bounding box center [1133, 401] width 756 height 803
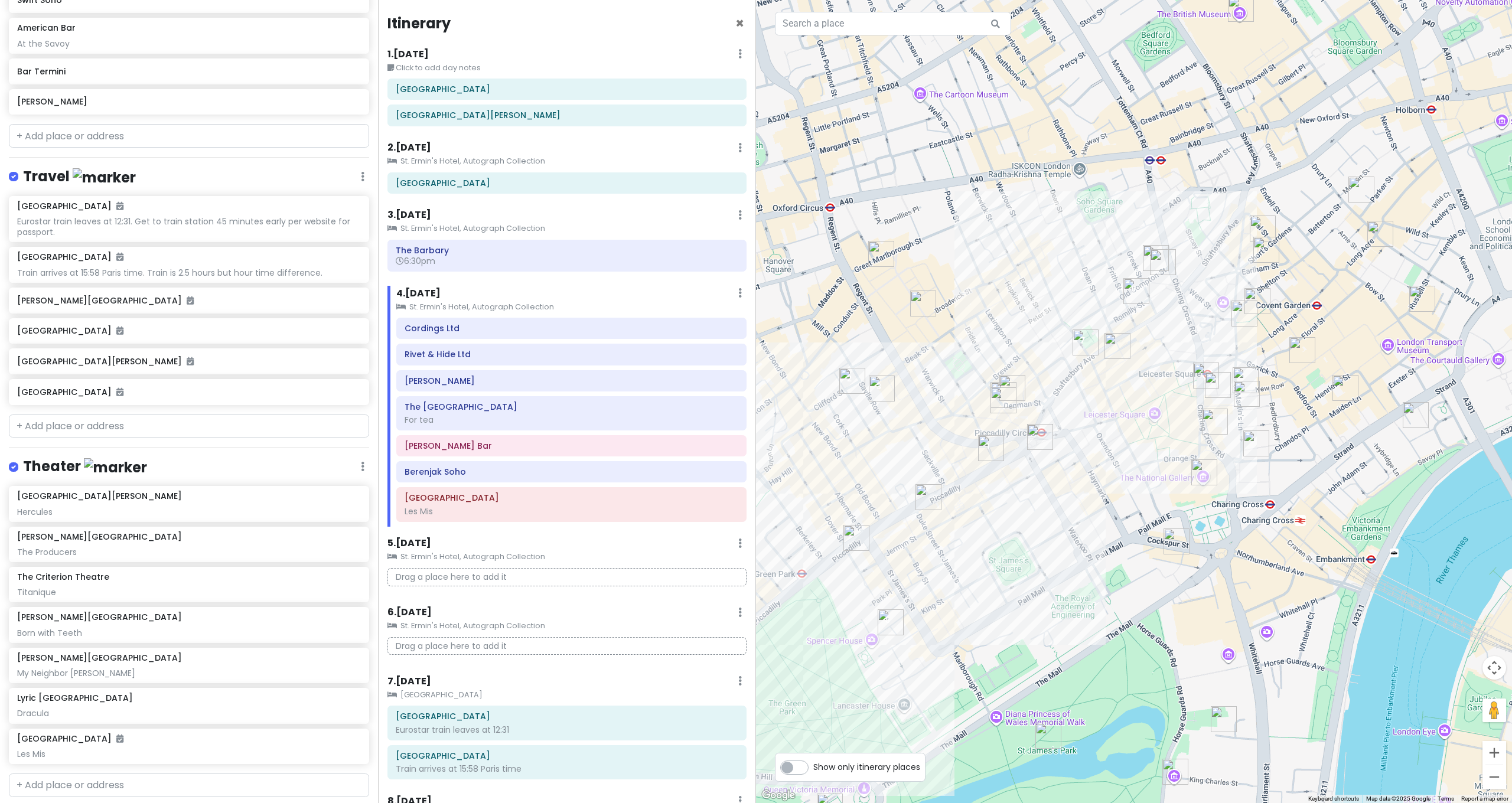
click at [921, 302] on img "Nightjar Carnaby" at bounding box center [923, 303] width 26 height 26
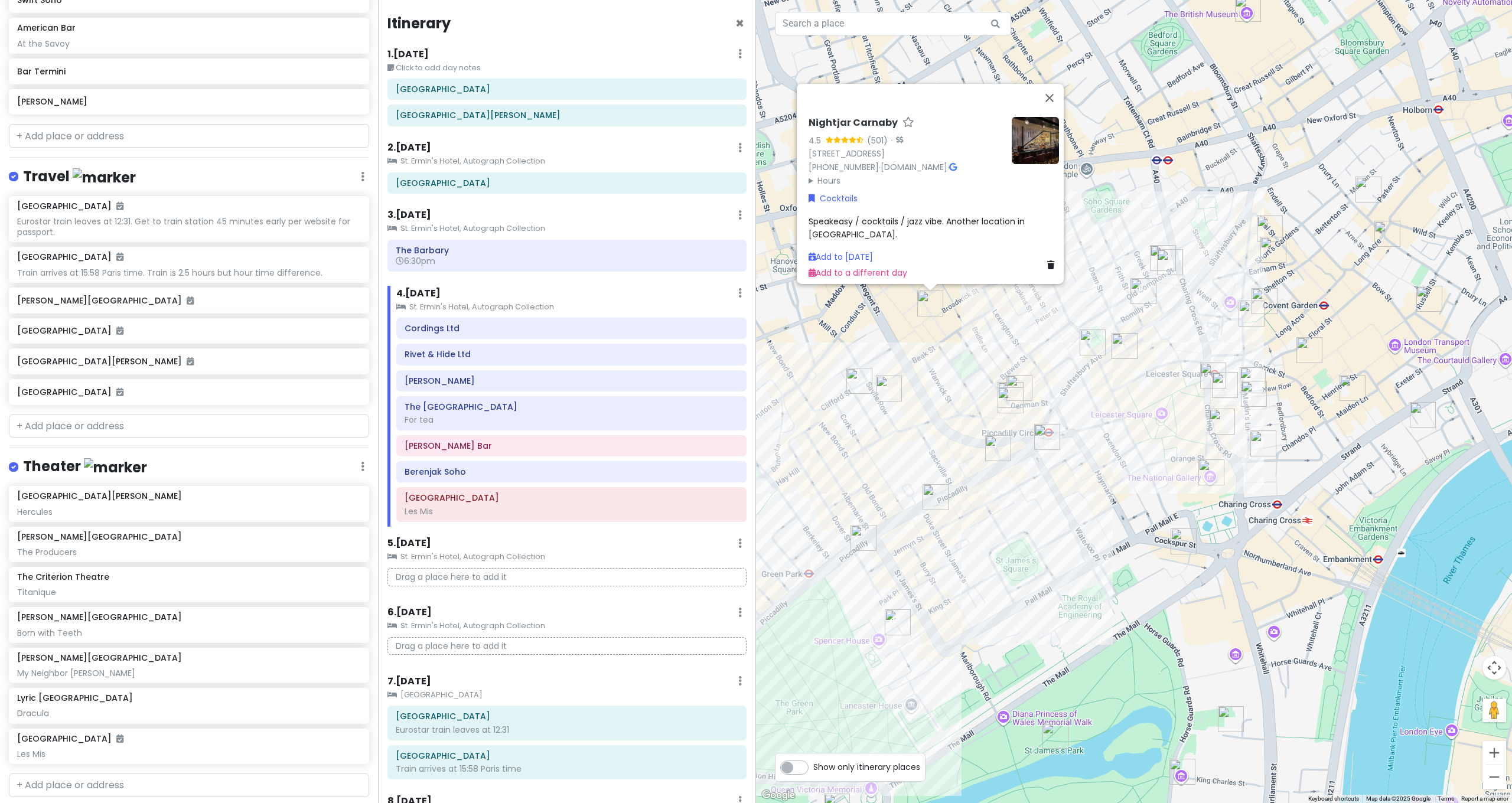
click at [1245, 372] on img "Mr Fogg's Gin Parlour" at bounding box center [1253, 380] width 26 height 26
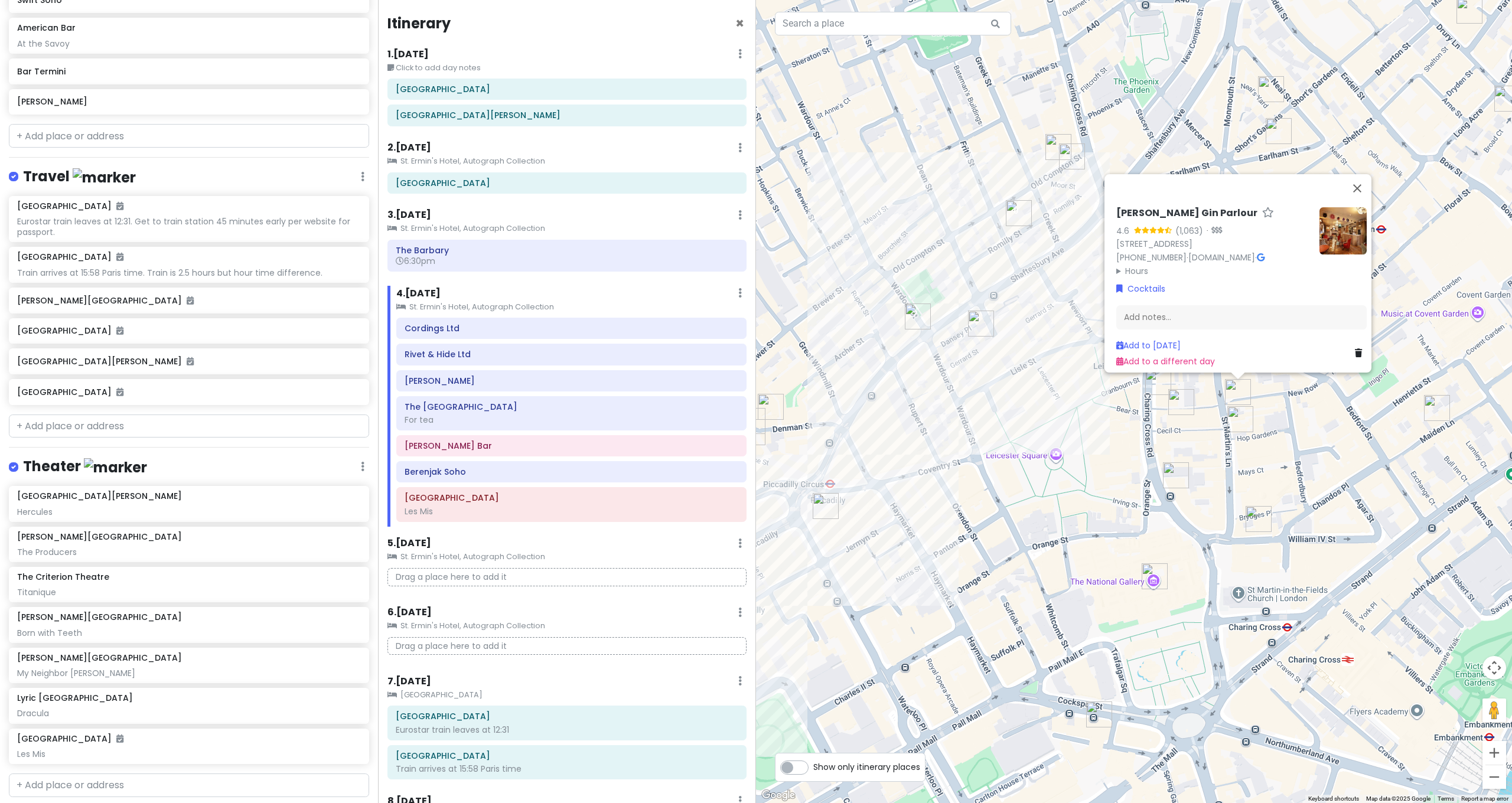
click at [1153, 386] on img "Wyndham's Theatre" at bounding box center [1158, 382] width 26 height 26
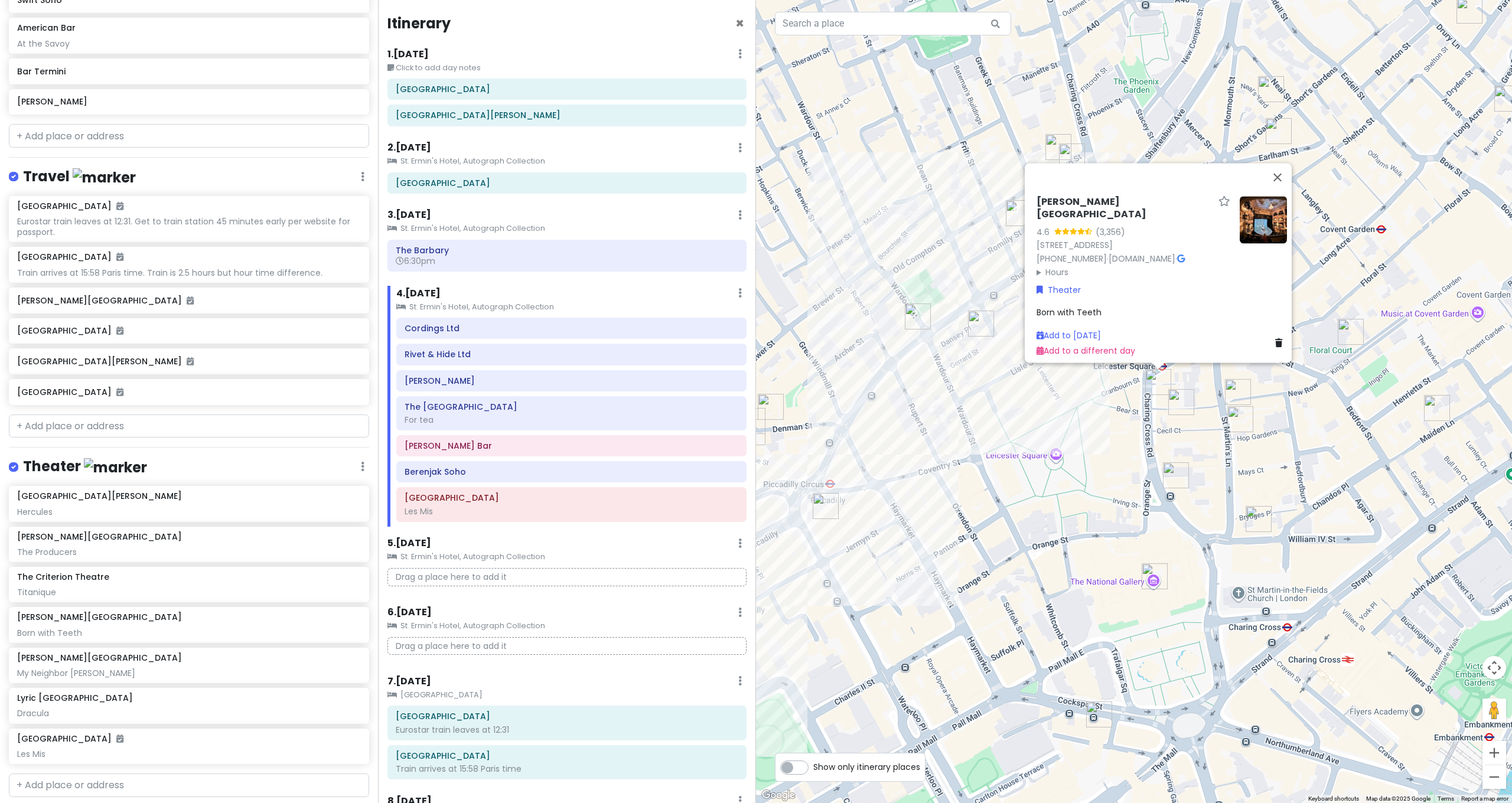
click at [1177, 470] on img "Garrick Theatre" at bounding box center [1176, 475] width 26 height 26
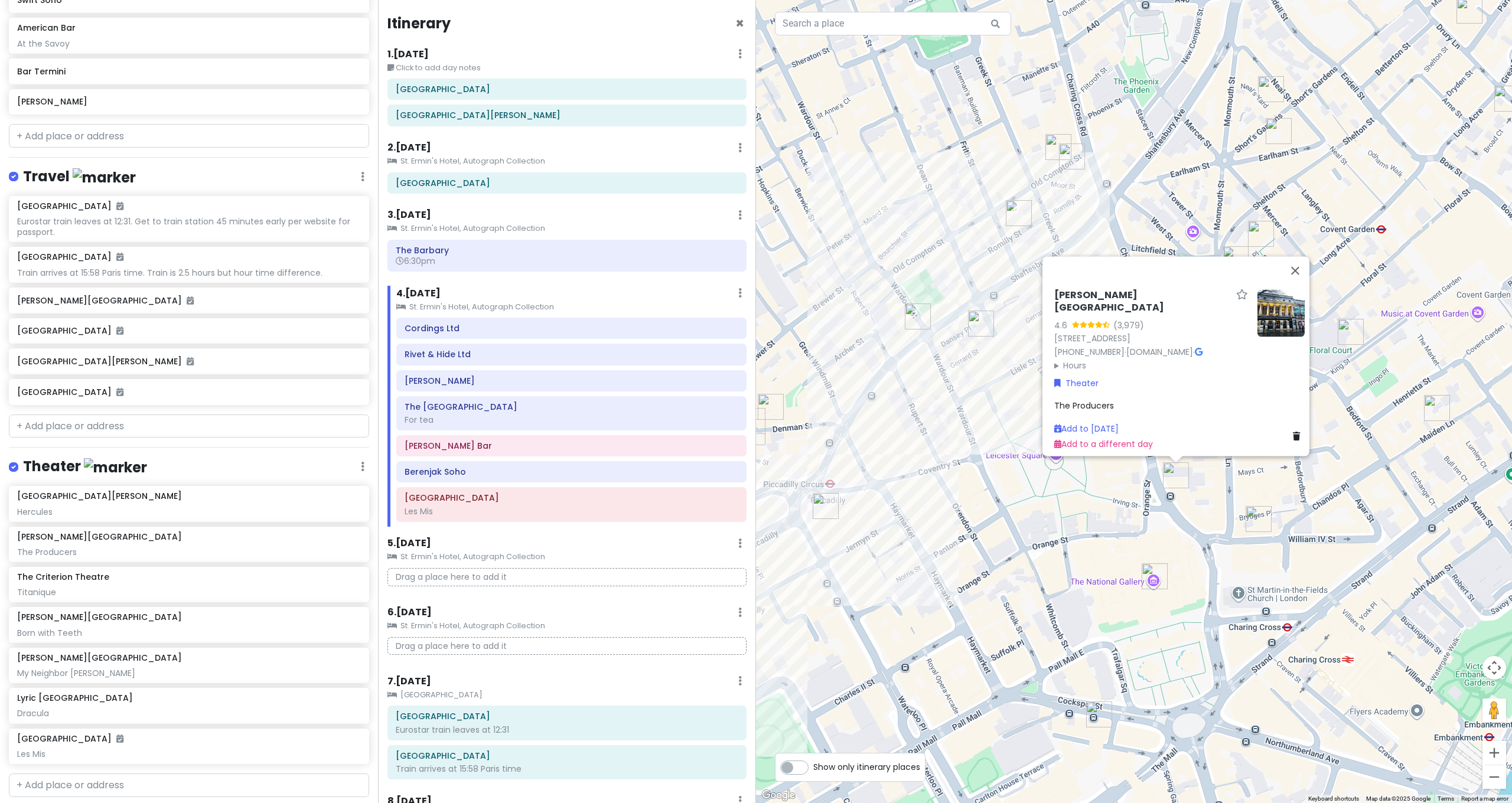
click at [932, 535] on div "[PERSON_NAME][GEOGRAPHIC_DATA] 4.6 (3,979) [STREET_ADDRESS] [PHONE_NUMBER] · [D…" at bounding box center [1133, 401] width 756 height 803
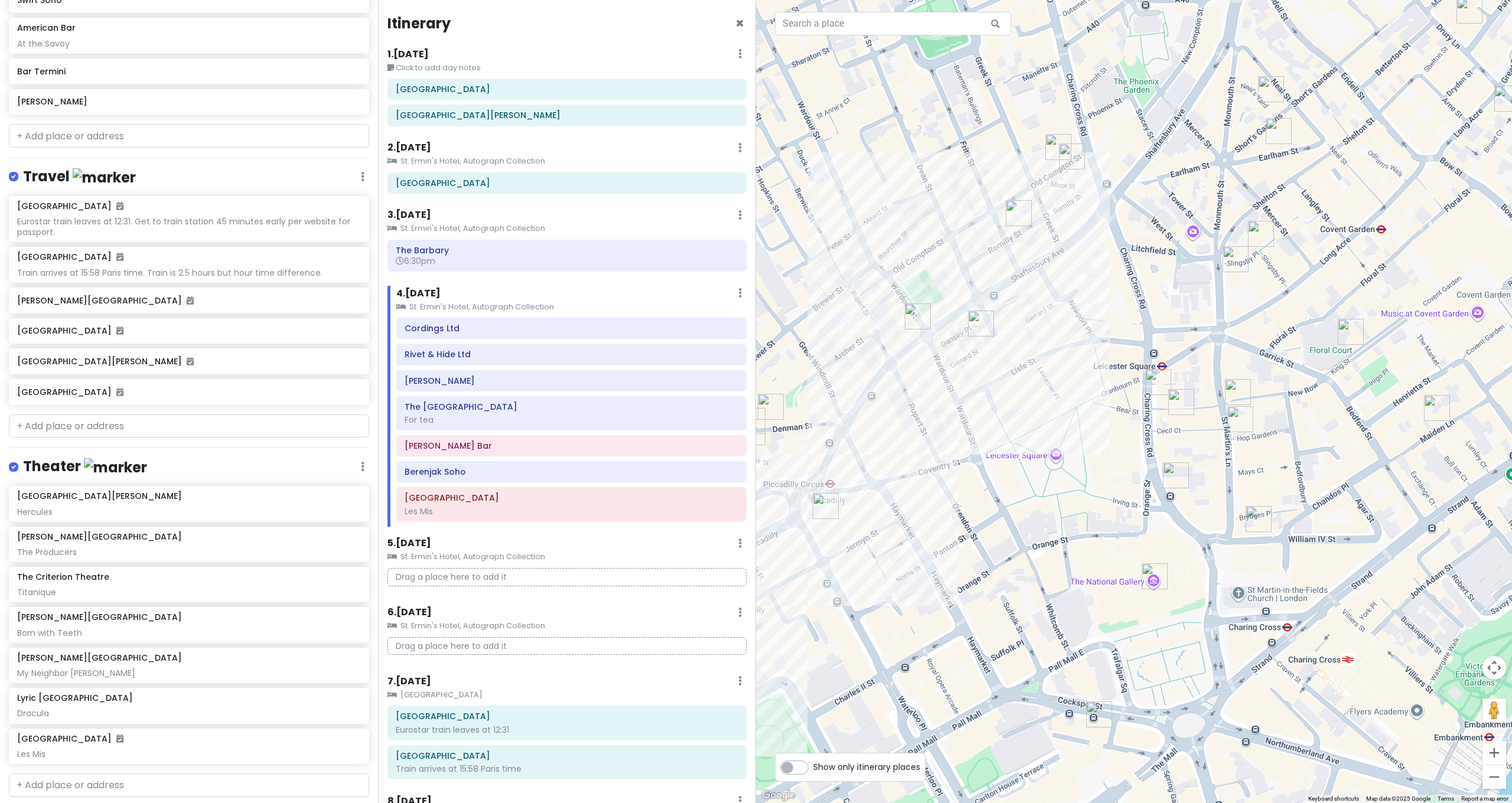
click at [1175, 394] on img "J Sheekey" at bounding box center [1181, 402] width 26 height 26
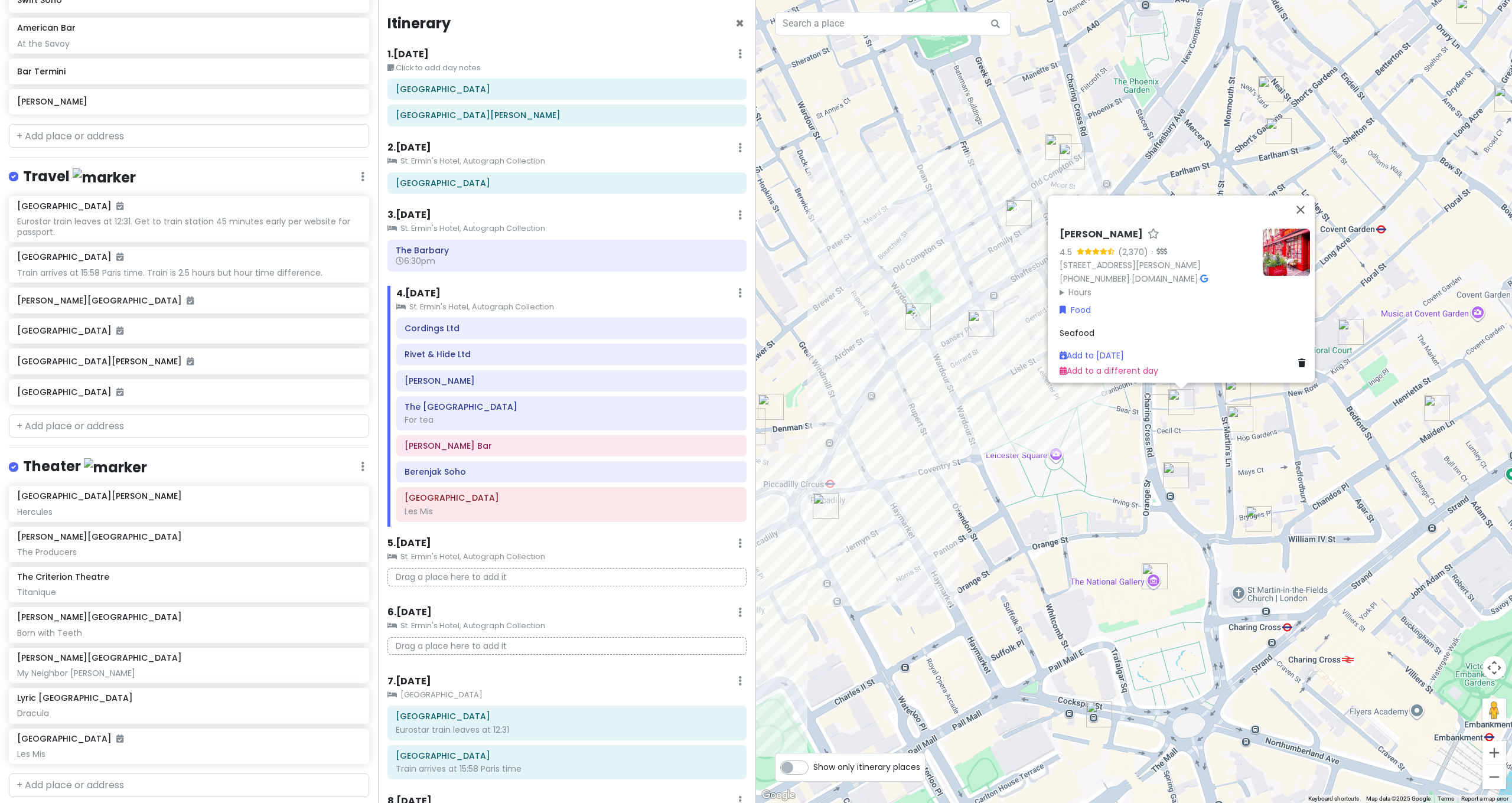
click at [1236, 416] on img "Côte St Martin's Lane" at bounding box center [1240, 419] width 26 height 26
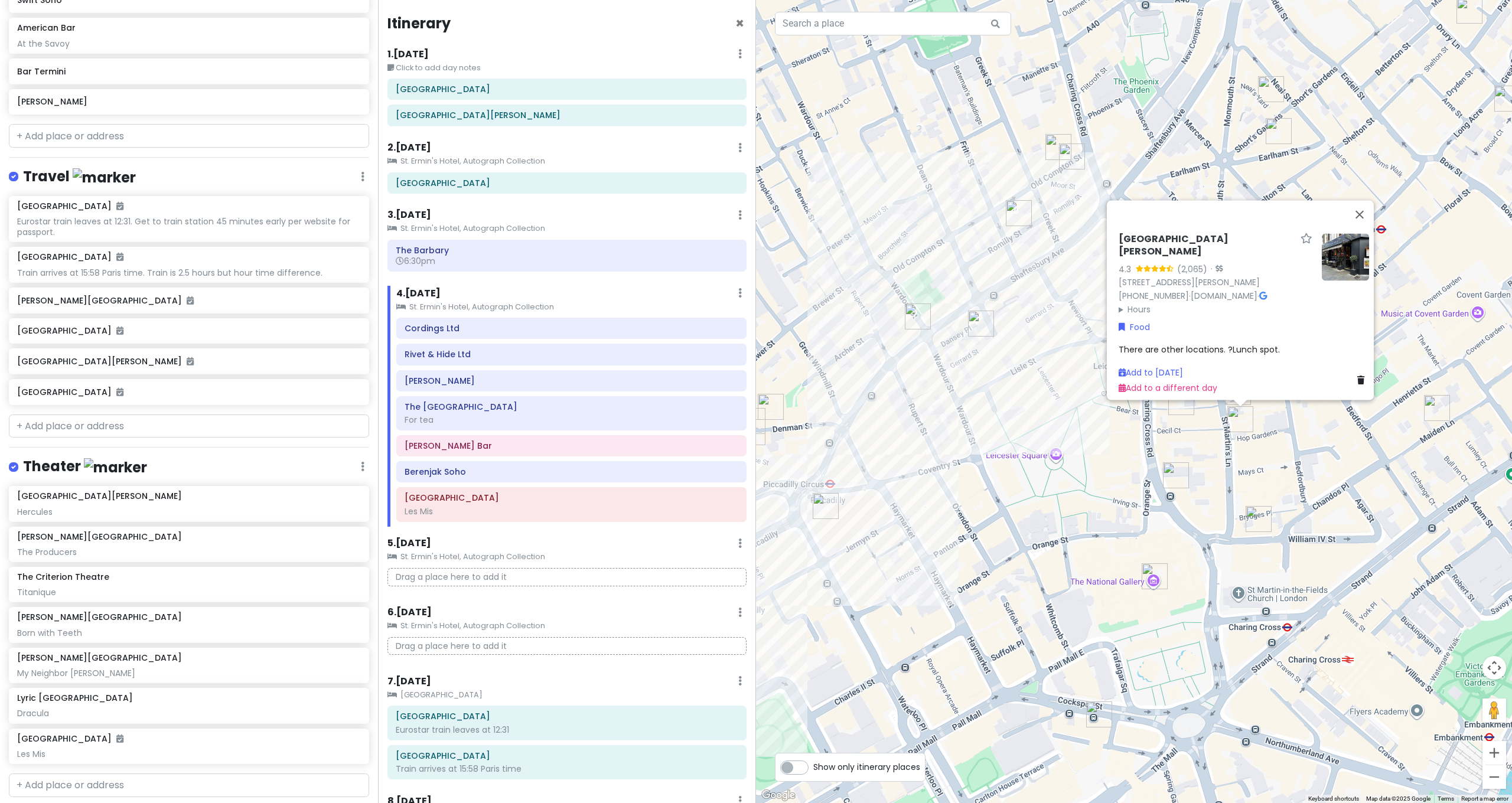
click at [1176, 475] on img "Garrick Theatre" at bounding box center [1176, 475] width 26 height 26
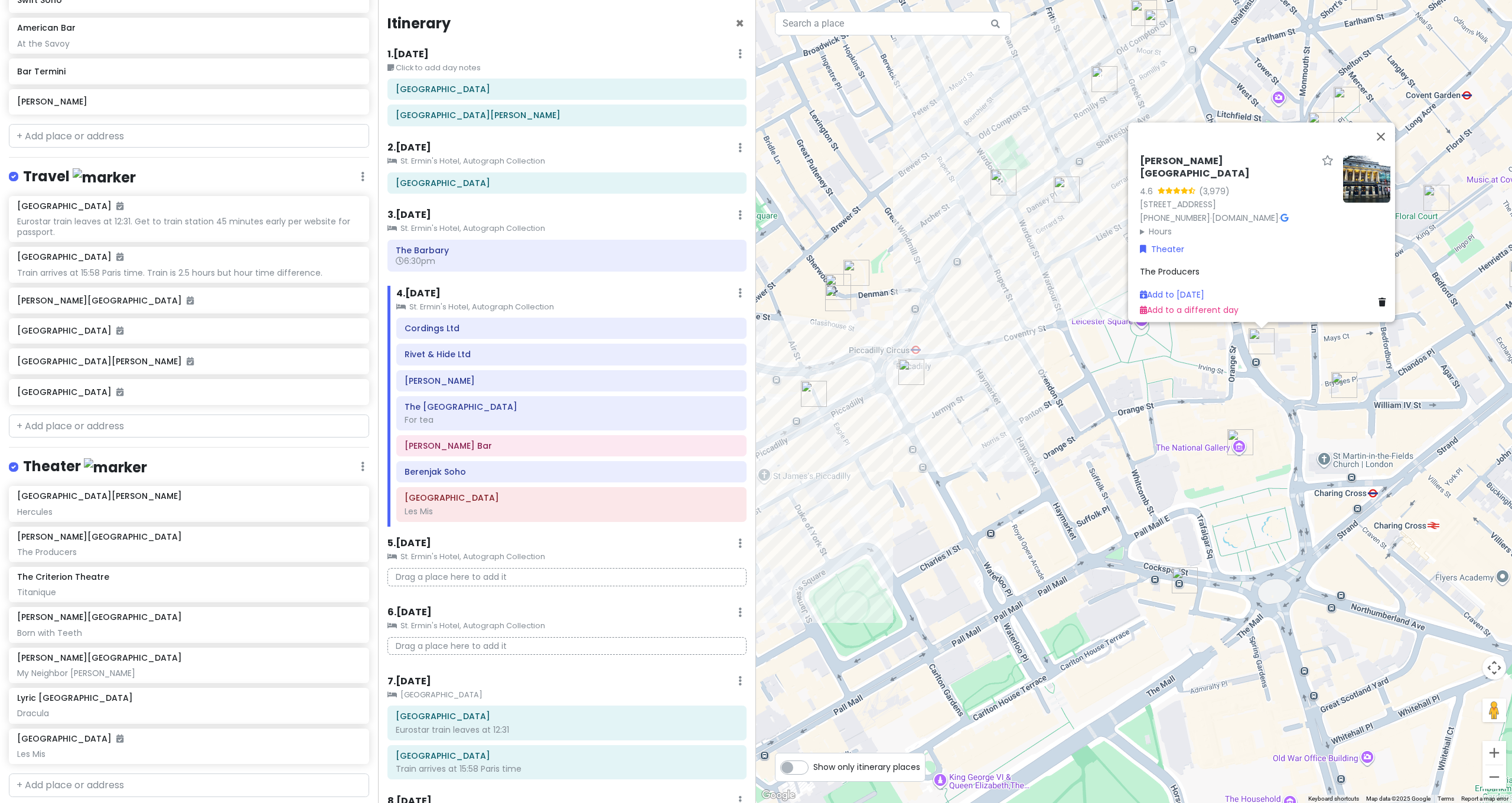
drag, startPoint x: 981, startPoint y: 627, endPoint x: 1064, endPoint y: 492, distance: 158.5
click at [1065, 492] on div "[PERSON_NAME][GEOGRAPHIC_DATA] 4.6 (3,979) [STREET_ADDRESS] [PHONE_NUMBER] · [D…" at bounding box center [1133, 401] width 756 height 803
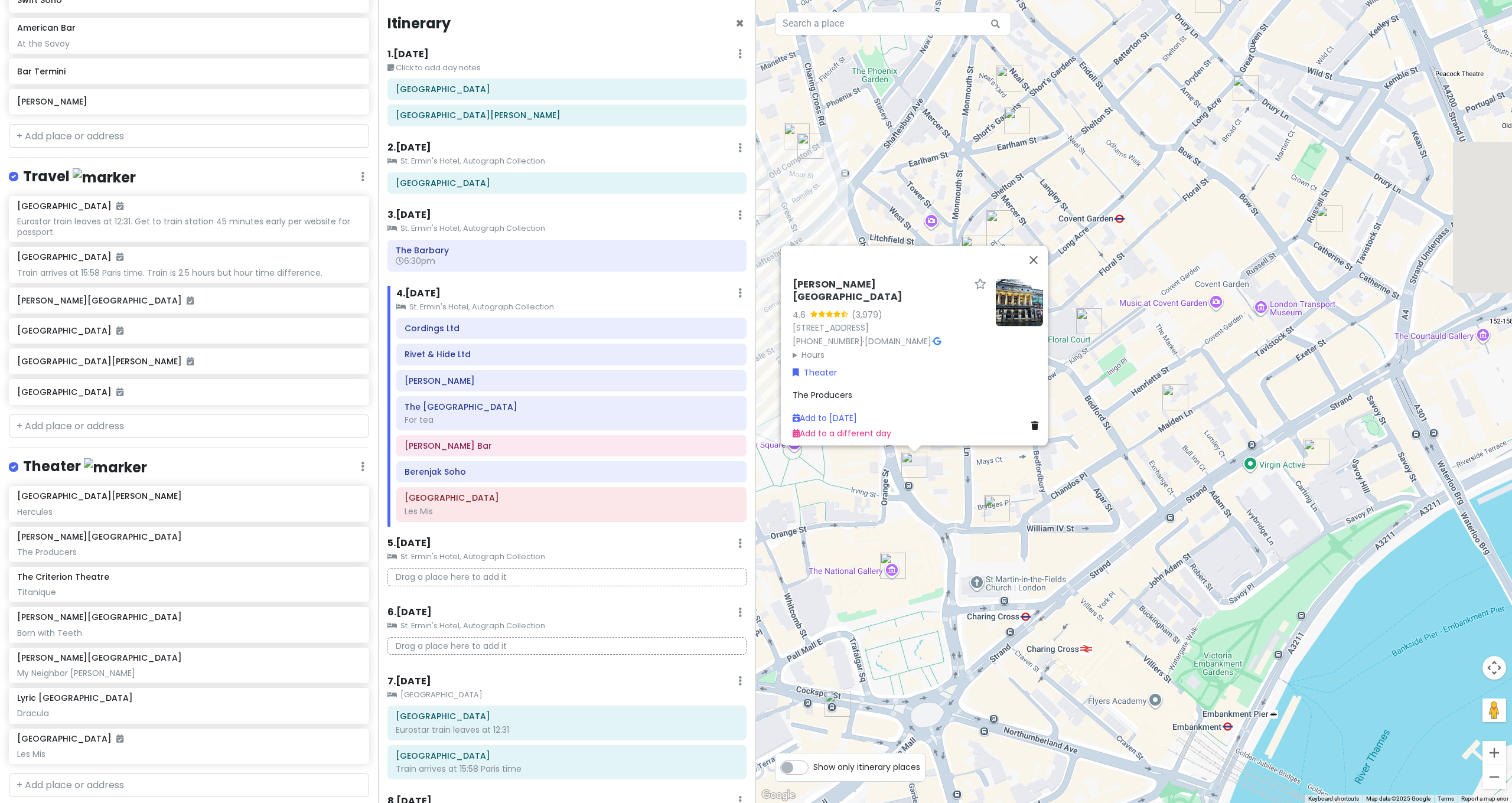
drag, startPoint x: 1424, startPoint y: 480, endPoint x: 1015, endPoint y: 663, distance: 448.1
click at [1015, 663] on div "[PERSON_NAME][GEOGRAPHIC_DATA] 4.6 (3,979) [STREET_ADDRESS] [PHONE_NUMBER] · [D…" at bounding box center [1133, 401] width 756 height 803
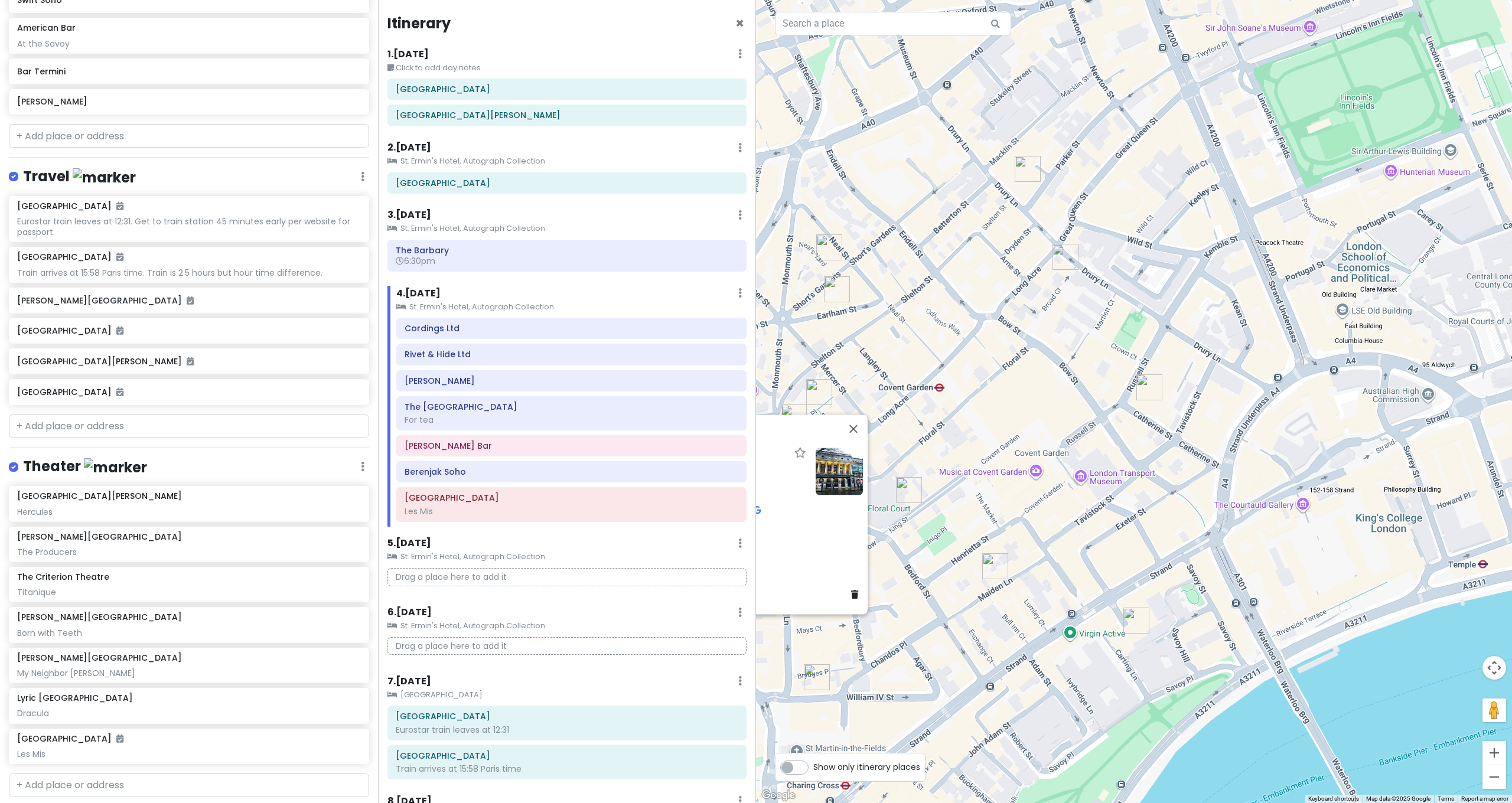
click at [1139, 623] on img "American Bar" at bounding box center [1136, 620] width 26 height 26
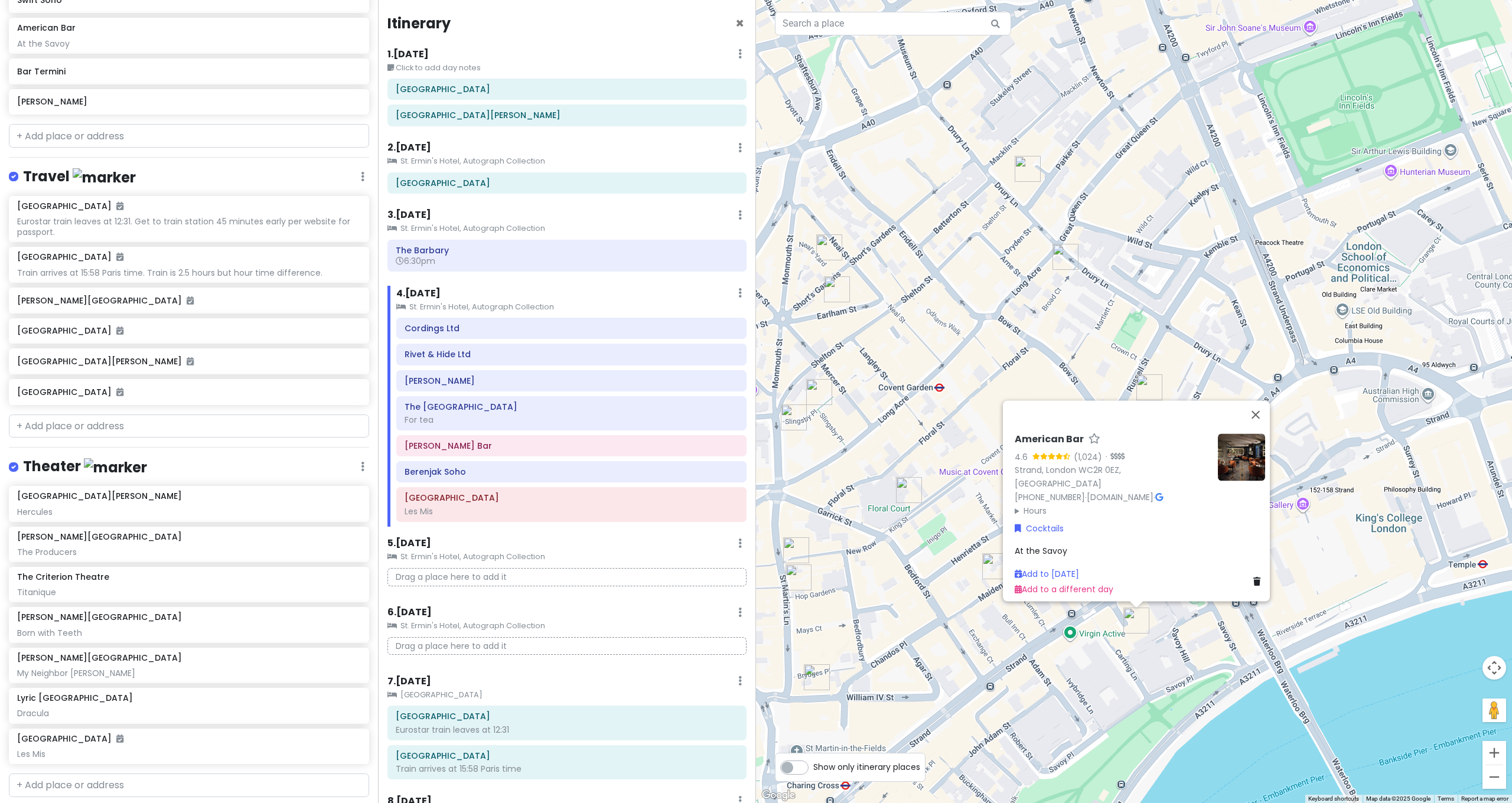
click at [1147, 385] on img "Theatre Royal Drury Lane" at bounding box center [1149, 387] width 26 height 26
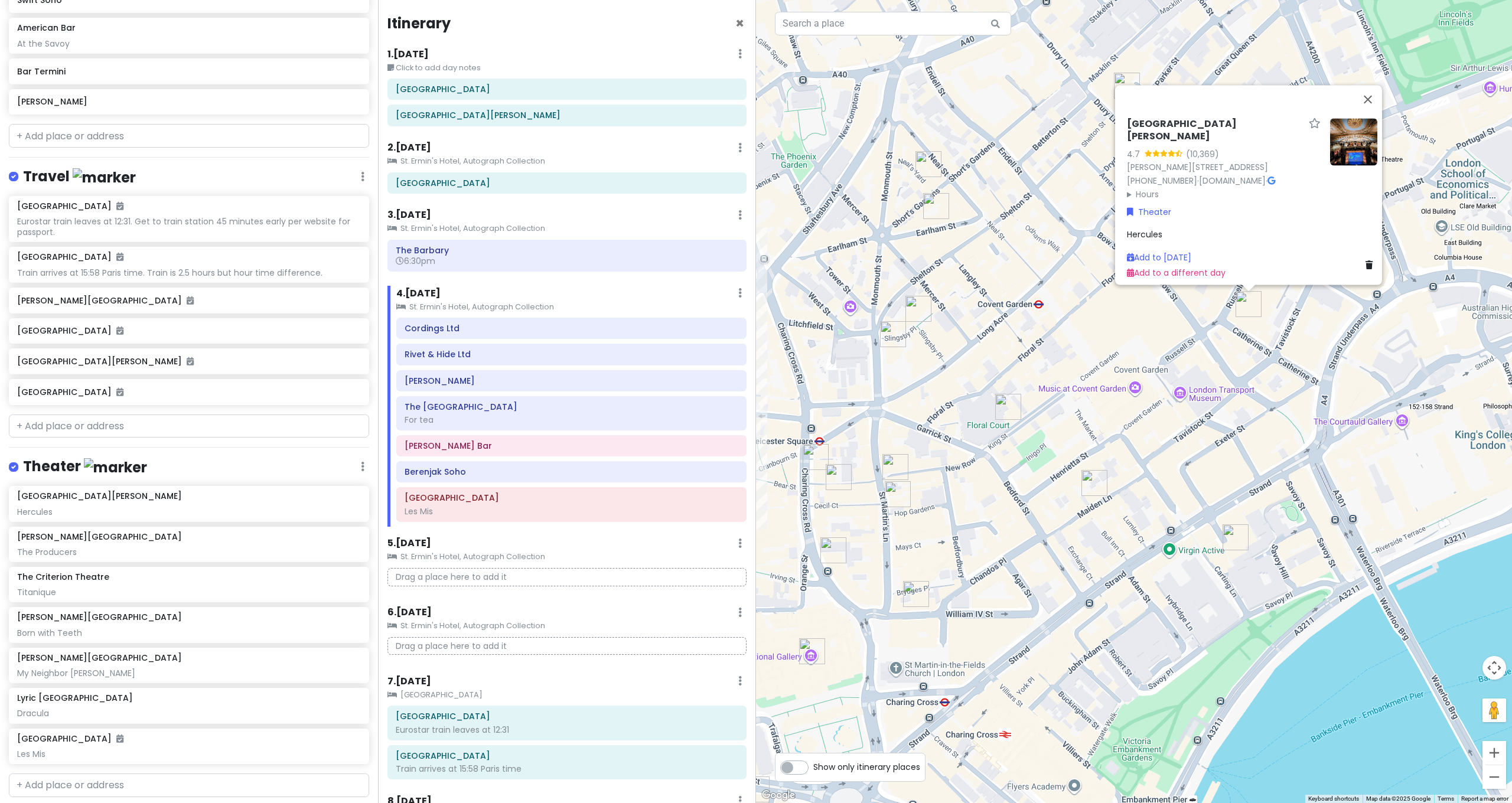
drag, startPoint x: 1101, startPoint y: 465, endPoint x: 1196, endPoint y: 386, distance: 123.6
click at [1195, 386] on div "Theatre Royal [PERSON_NAME][STREET_ADDRESS][PERSON_NAME] [PHONE_NUMBER] · [DOMA…" at bounding box center [1133, 401] width 756 height 803
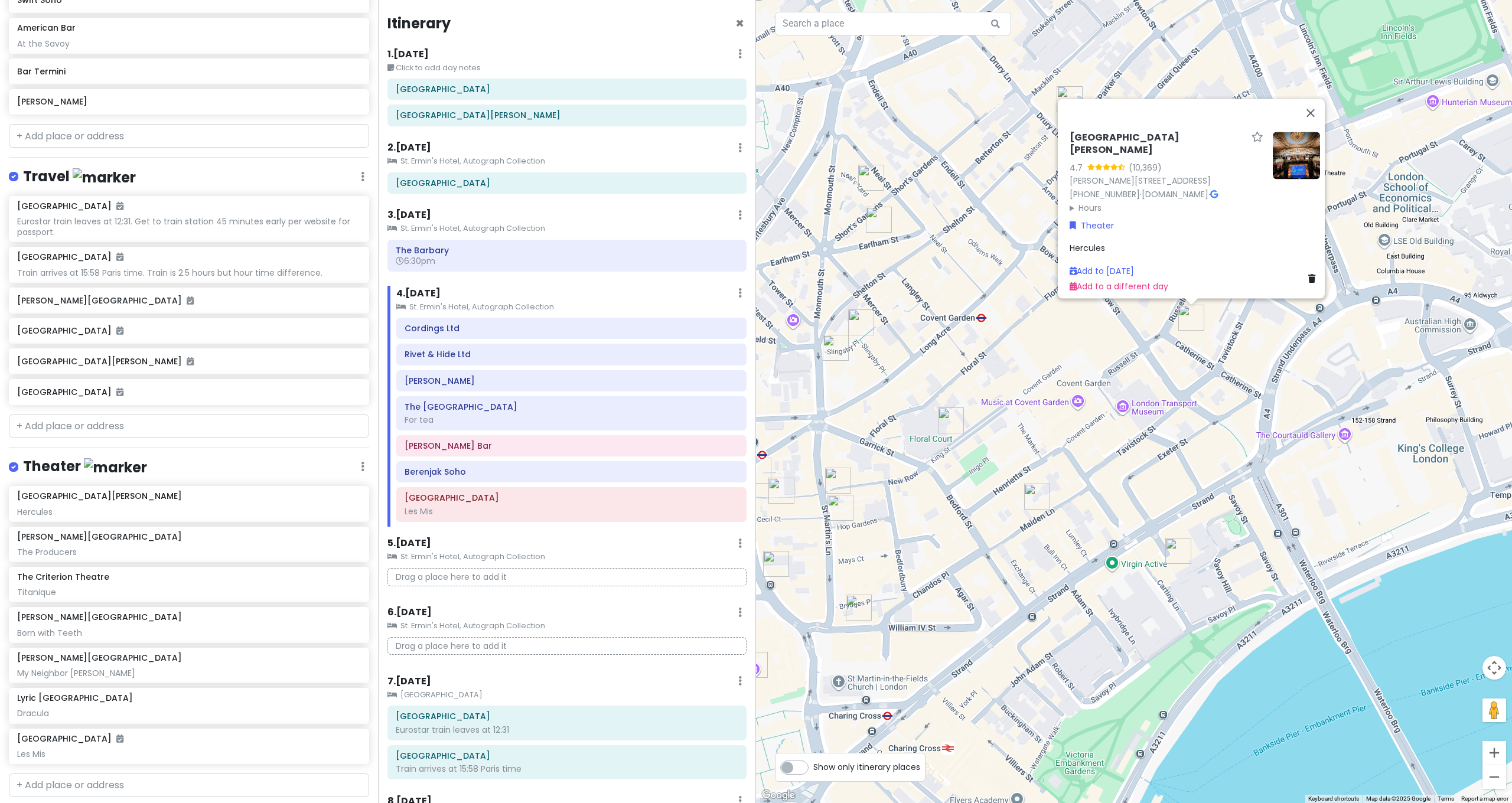
drag, startPoint x: 1121, startPoint y: 426, endPoint x: 987, endPoint y: 503, distance: 154.5
click at [987, 503] on div "Theatre Royal [PERSON_NAME][STREET_ADDRESS][PERSON_NAME] [PHONE_NUMBER] · [DOMA…" at bounding box center [1133, 401] width 756 height 803
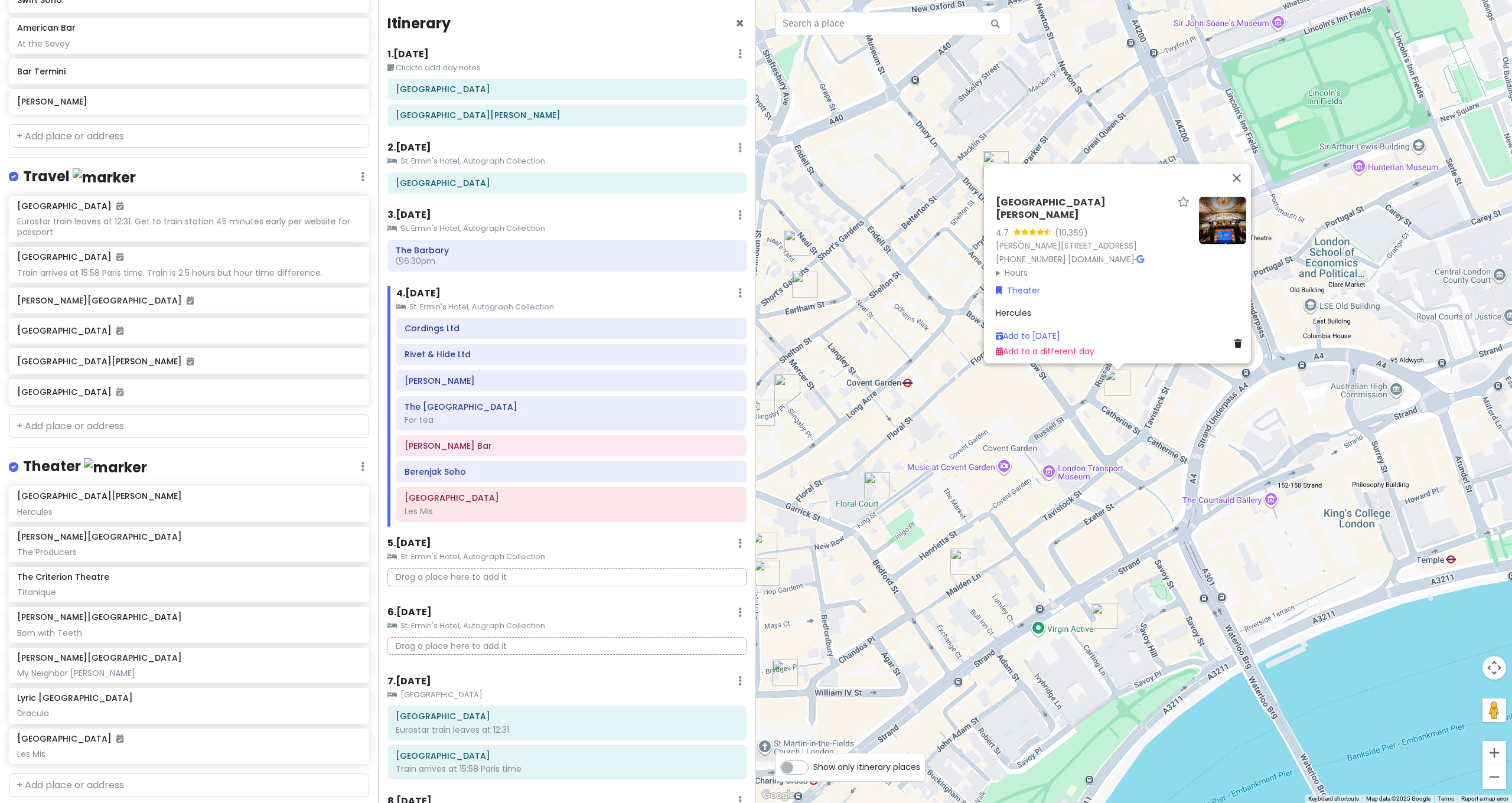
click at [1100, 466] on div "Theatre Royal [PERSON_NAME][STREET_ADDRESS][PERSON_NAME] [PHONE_NUMBER] · [DOMA…" at bounding box center [1133, 401] width 756 height 803
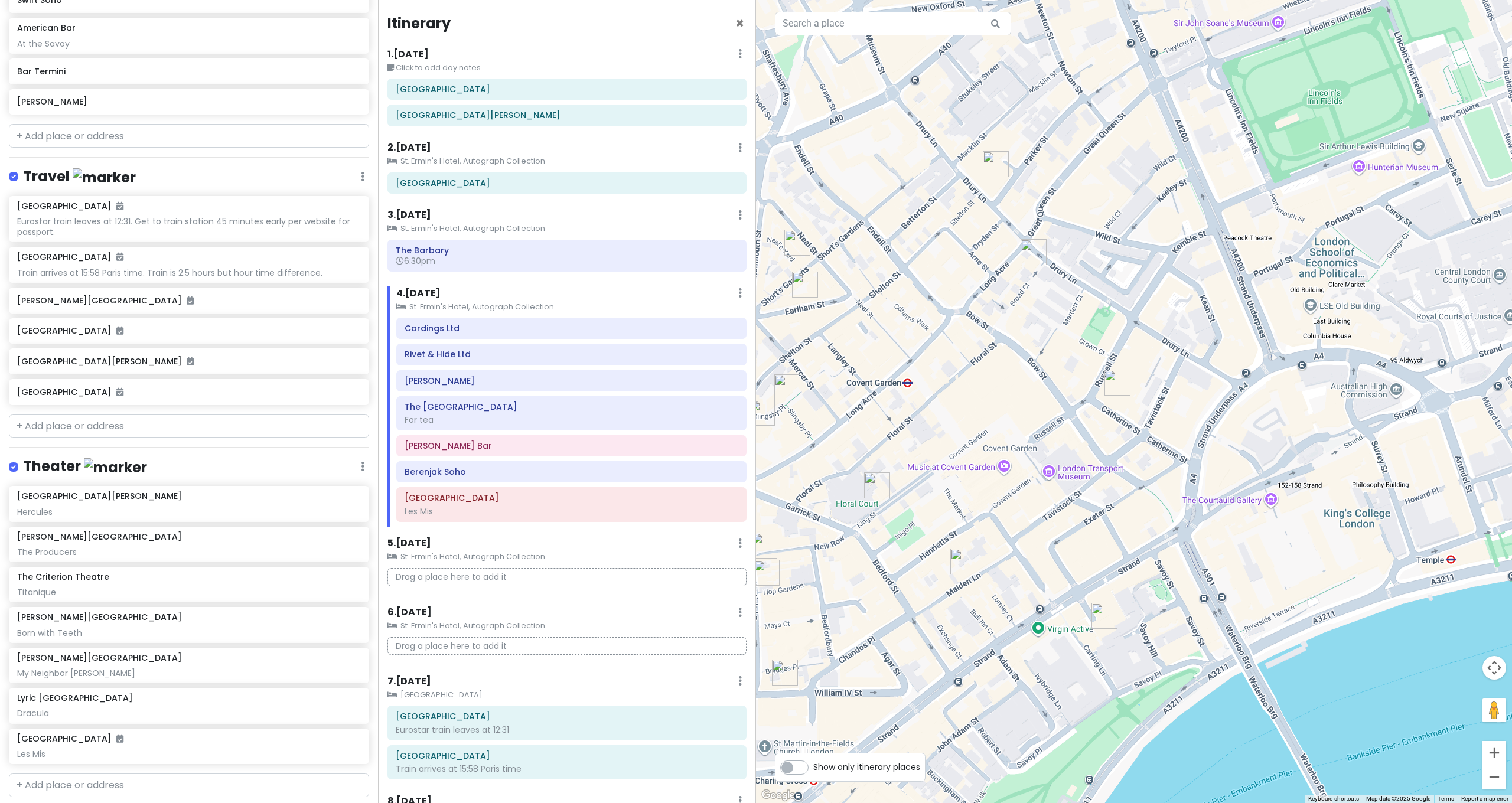
click at [1176, 419] on div at bounding box center [1133, 401] width 756 height 803
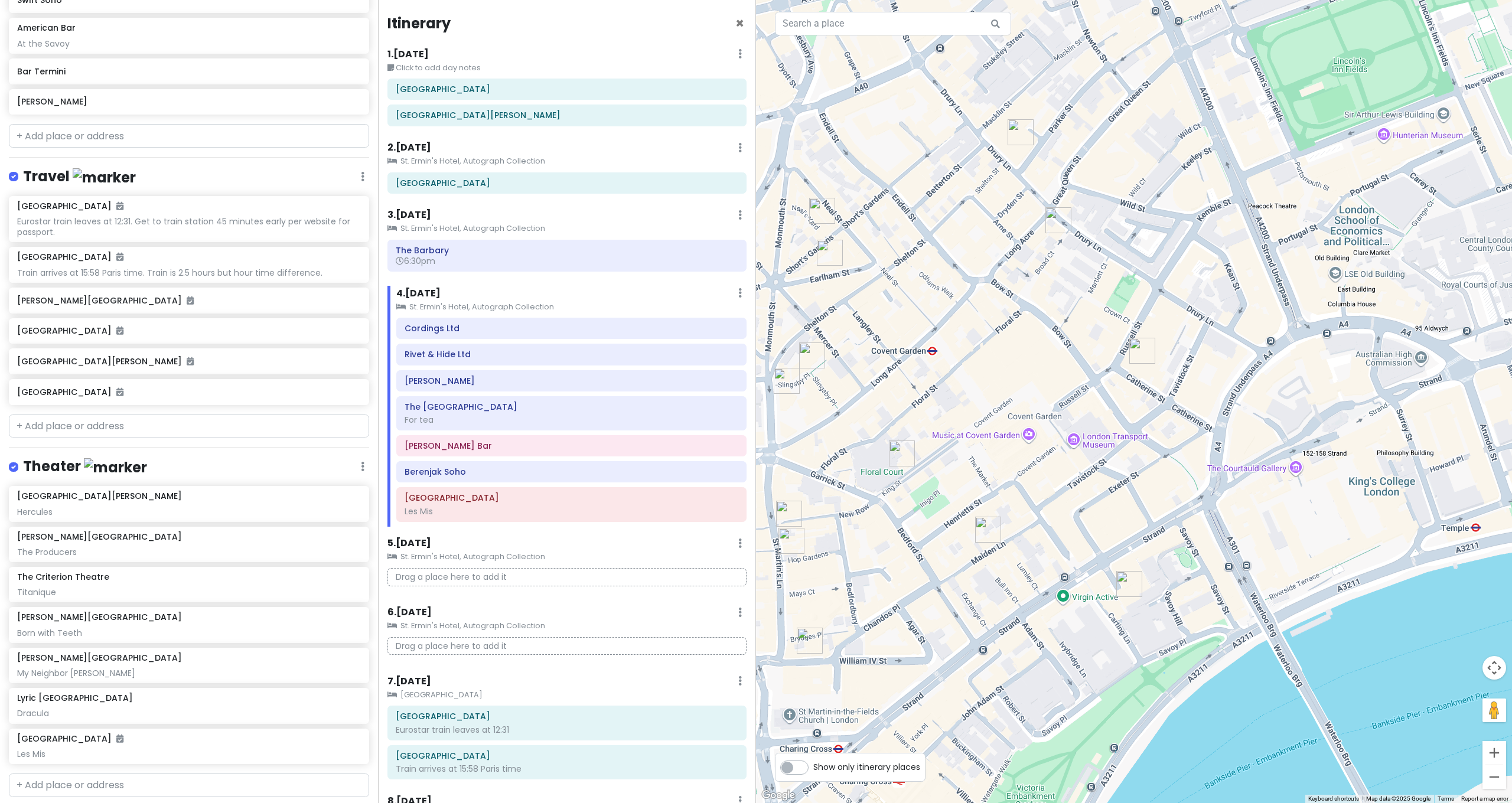
drag, startPoint x: 1176, startPoint y: 424, endPoint x: 1194, endPoint y: 388, distance: 40.2
click at [1196, 388] on div at bounding box center [1133, 401] width 756 height 803
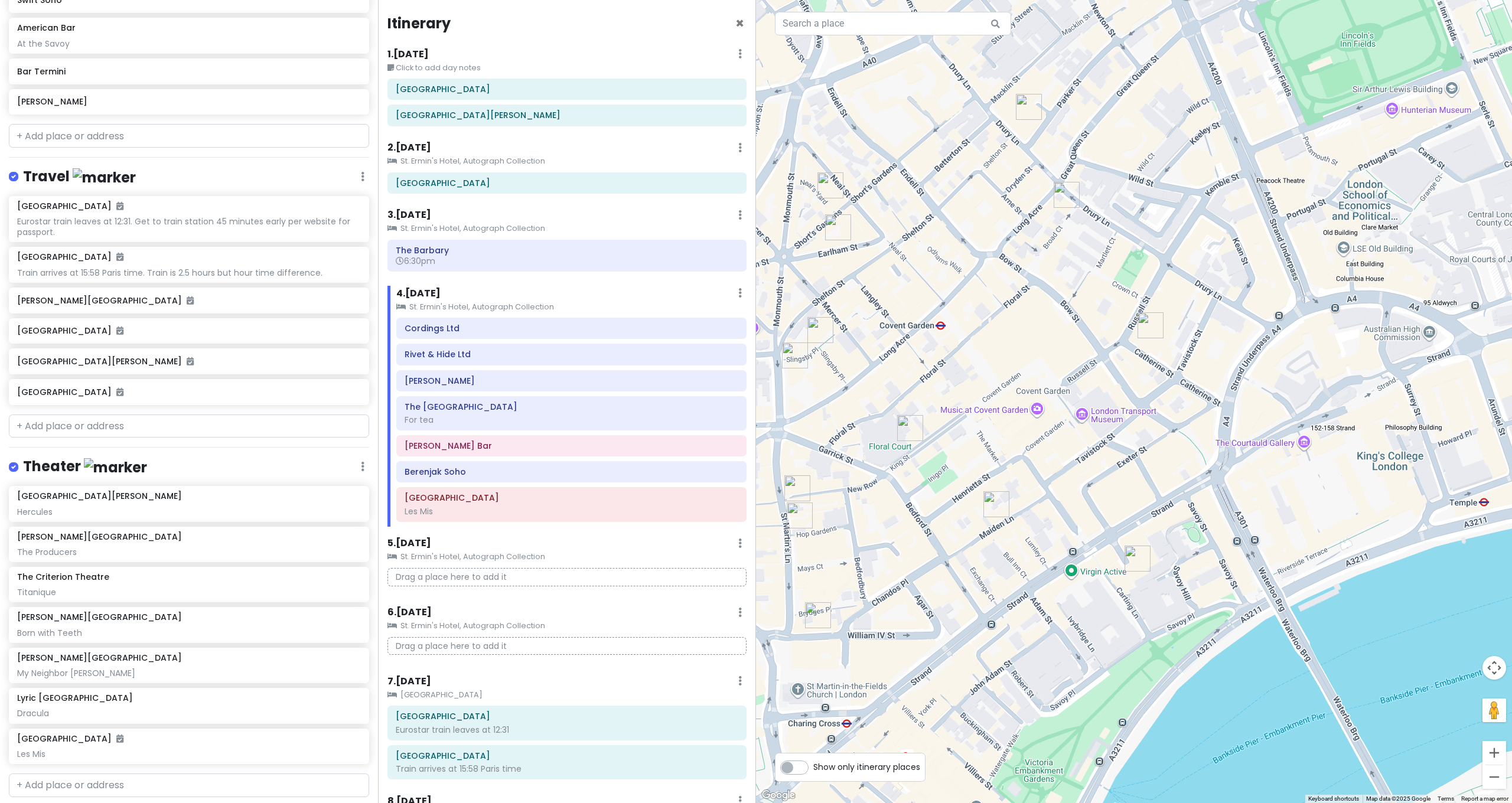
drag, startPoint x: 1170, startPoint y: 400, endPoint x: 1196, endPoint y: 357, distance: 50.2
click at [1196, 357] on div at bounding box center [1133, 401] width 756 height 803
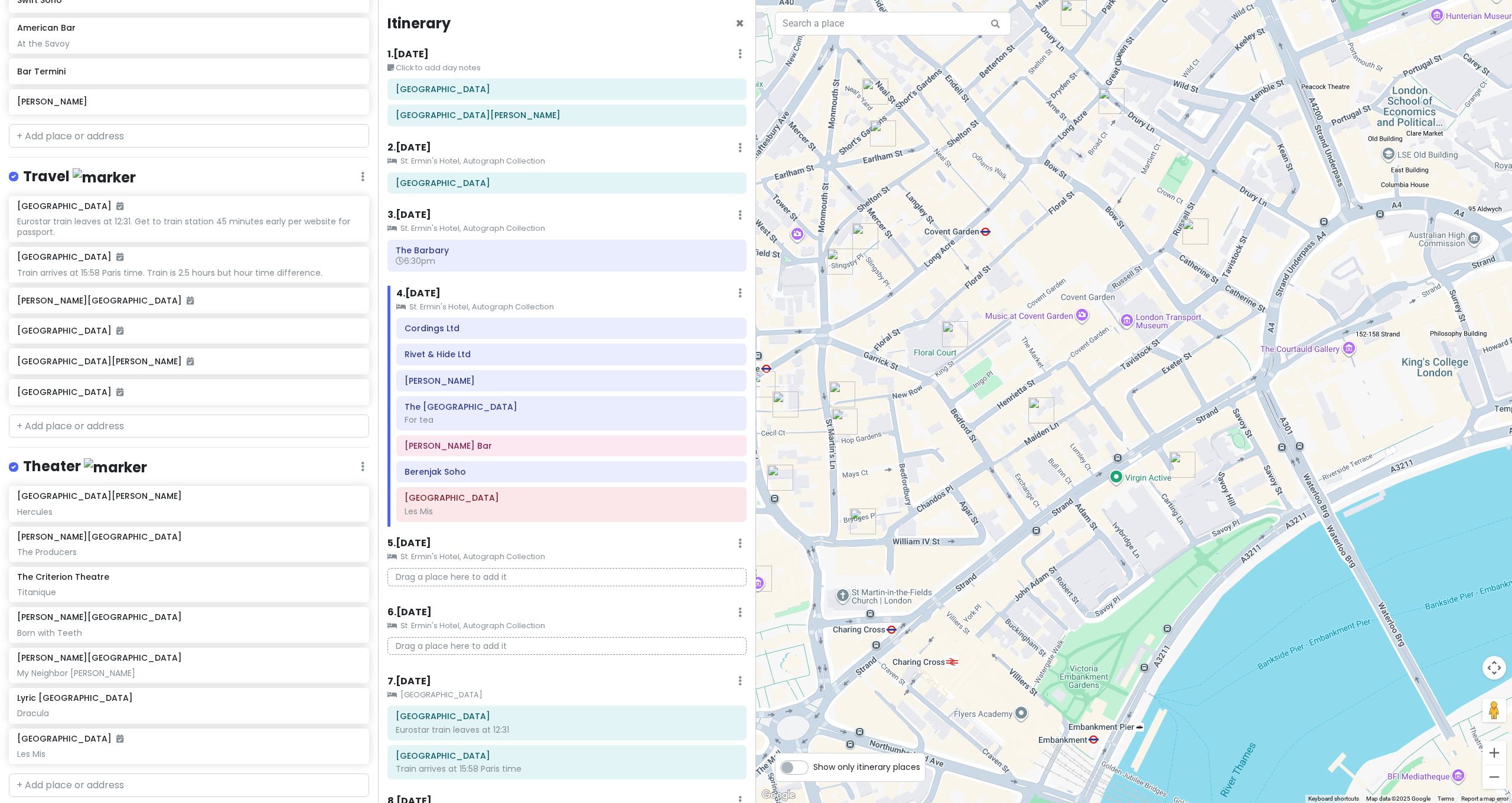
drag, startPoint x: 1157, startPoint y: 388, endPoint x: 1166, endPoint y: 341, distance: 47.9
click at [1166, 341] on div at bounding box center [1133, 401] width 756 height 803
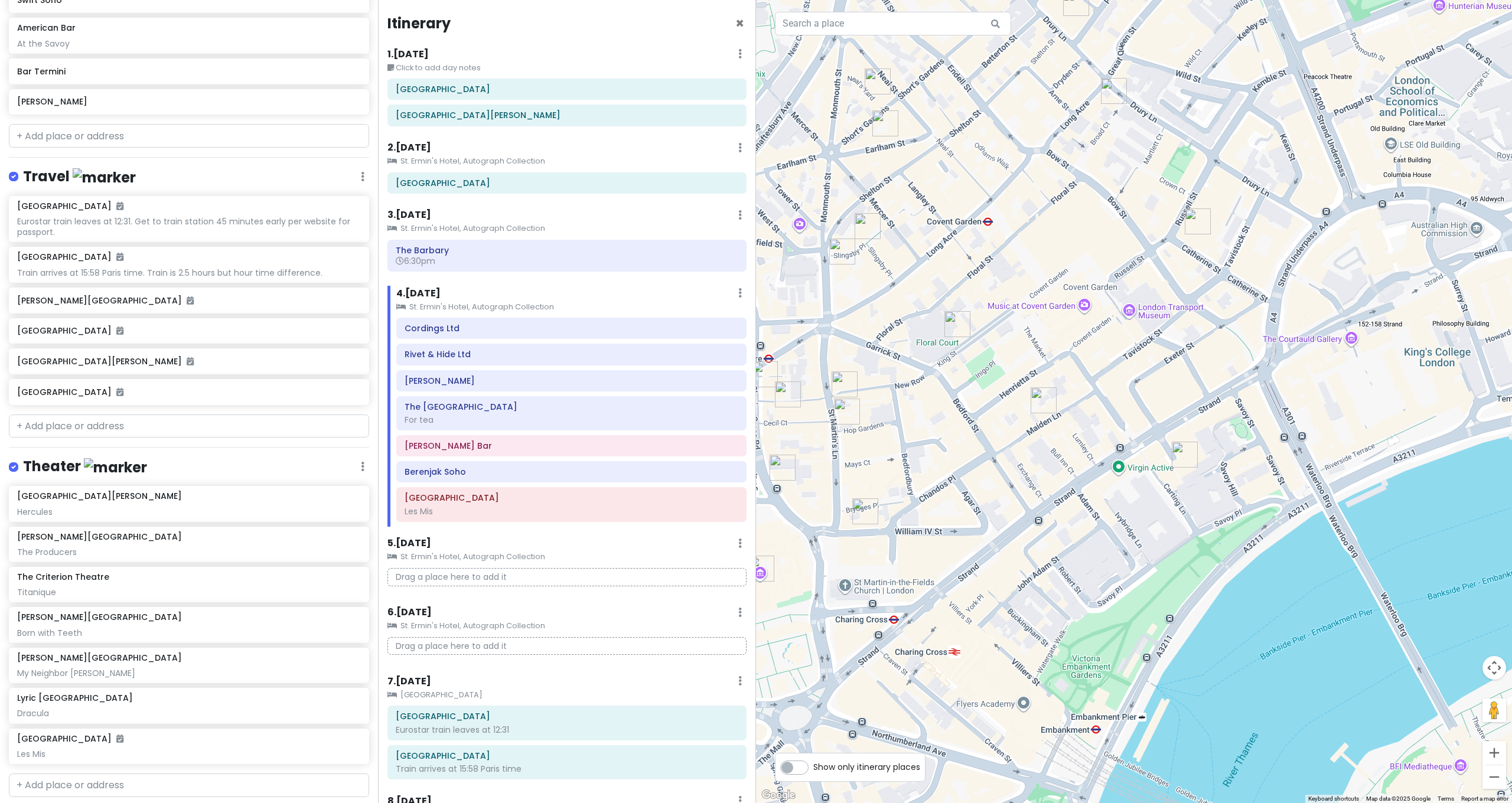
drag, startPoint x: 1163, startPoint y: 342, endPoint x: 1195, endPoint y: 306, distance: 48.2
click at [1194, 307] on div at bounding box center [1133, 401] width 756 height 803
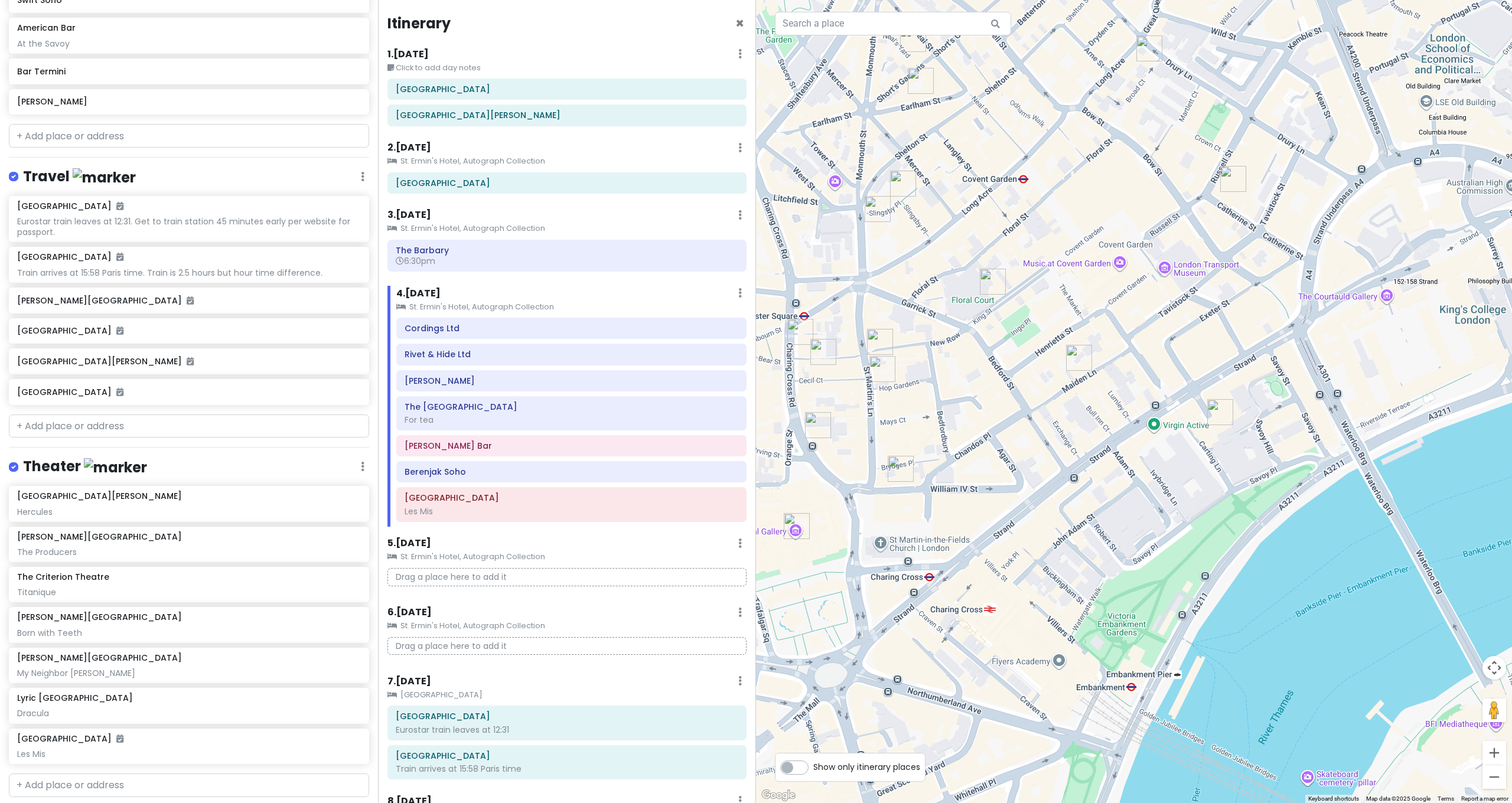
drag, startPoint x: 1169, startPoint y: 331, endPoint x: 1278, endPoint y: 290, distance: 116.5
click at [1278, 290] on div at bounding box center [1133, 401] width 756 height 803
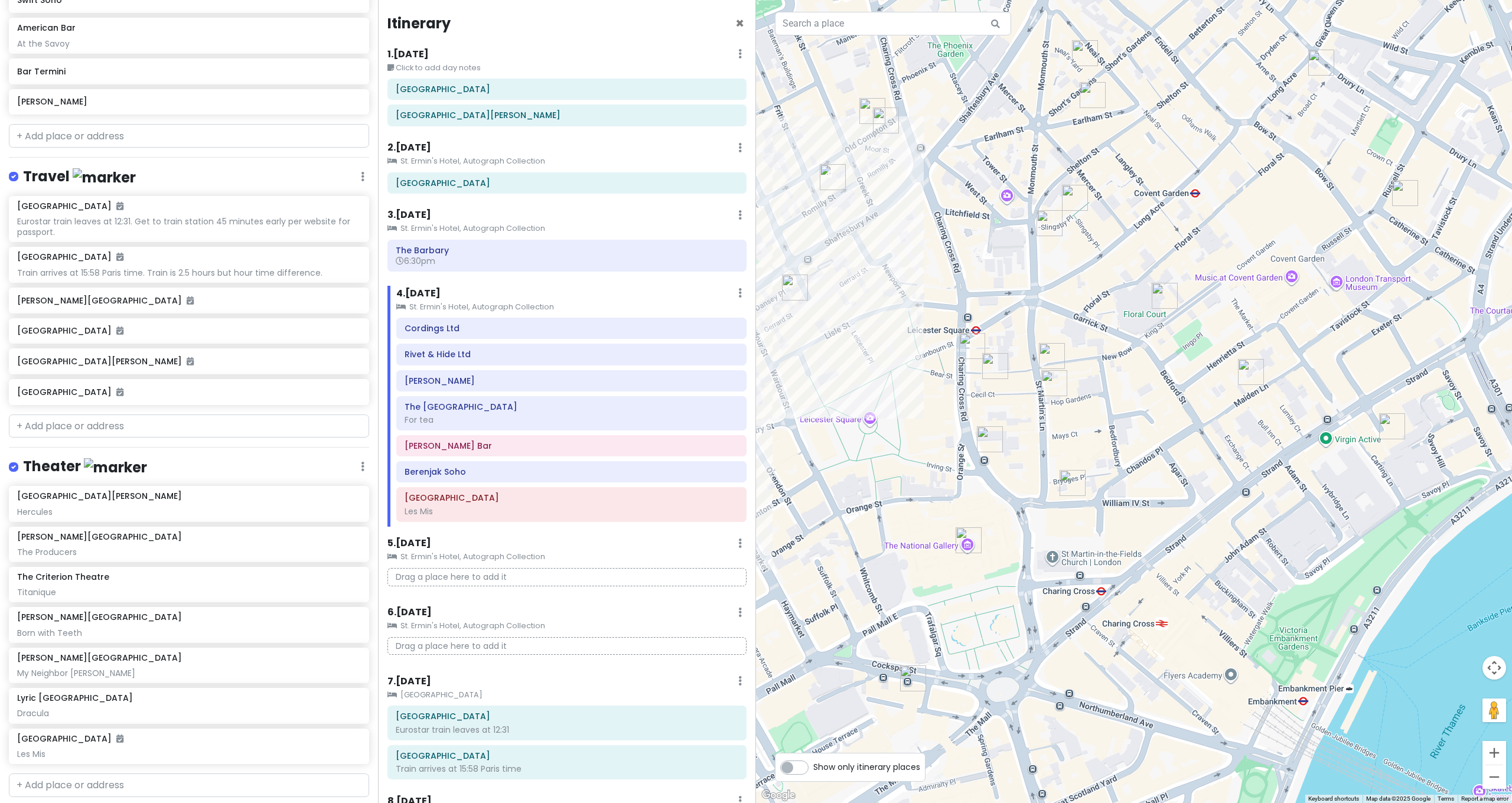
drag, startPoint x: 1294, startPoint y: 144, endPoint x: 1296, endPoint y: 219, distance: 75.0
click at [1296, 219] on div at bounding box center [1133, 401] width 756 height 803
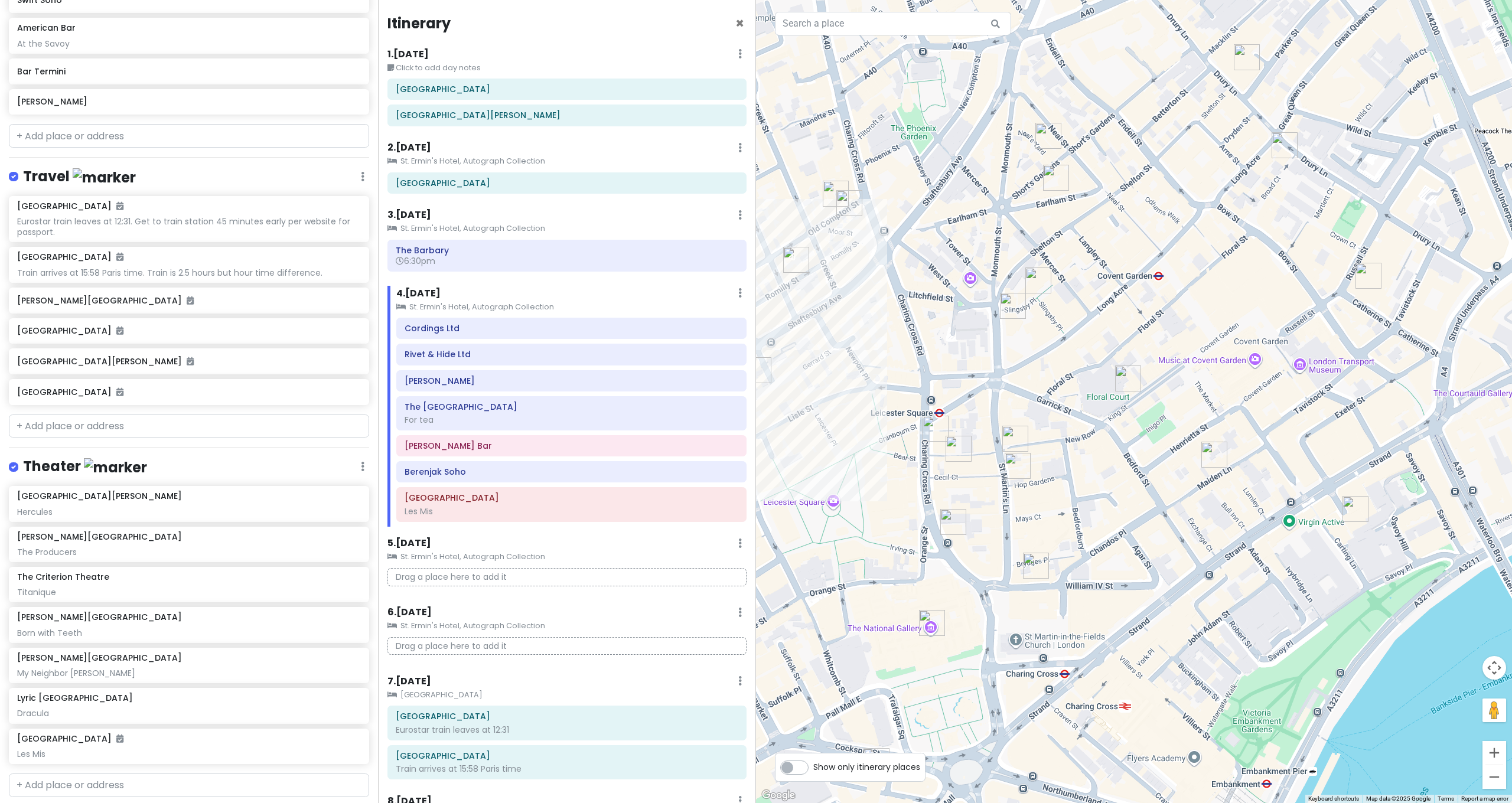
drag, startPoint x: 1308, startPoint y: 156, endPoint x: 1282, endPoint y: 203, distance: 53.7
click at [1282, 203] on div at bounding box center [1133, 401] width 756 height 803
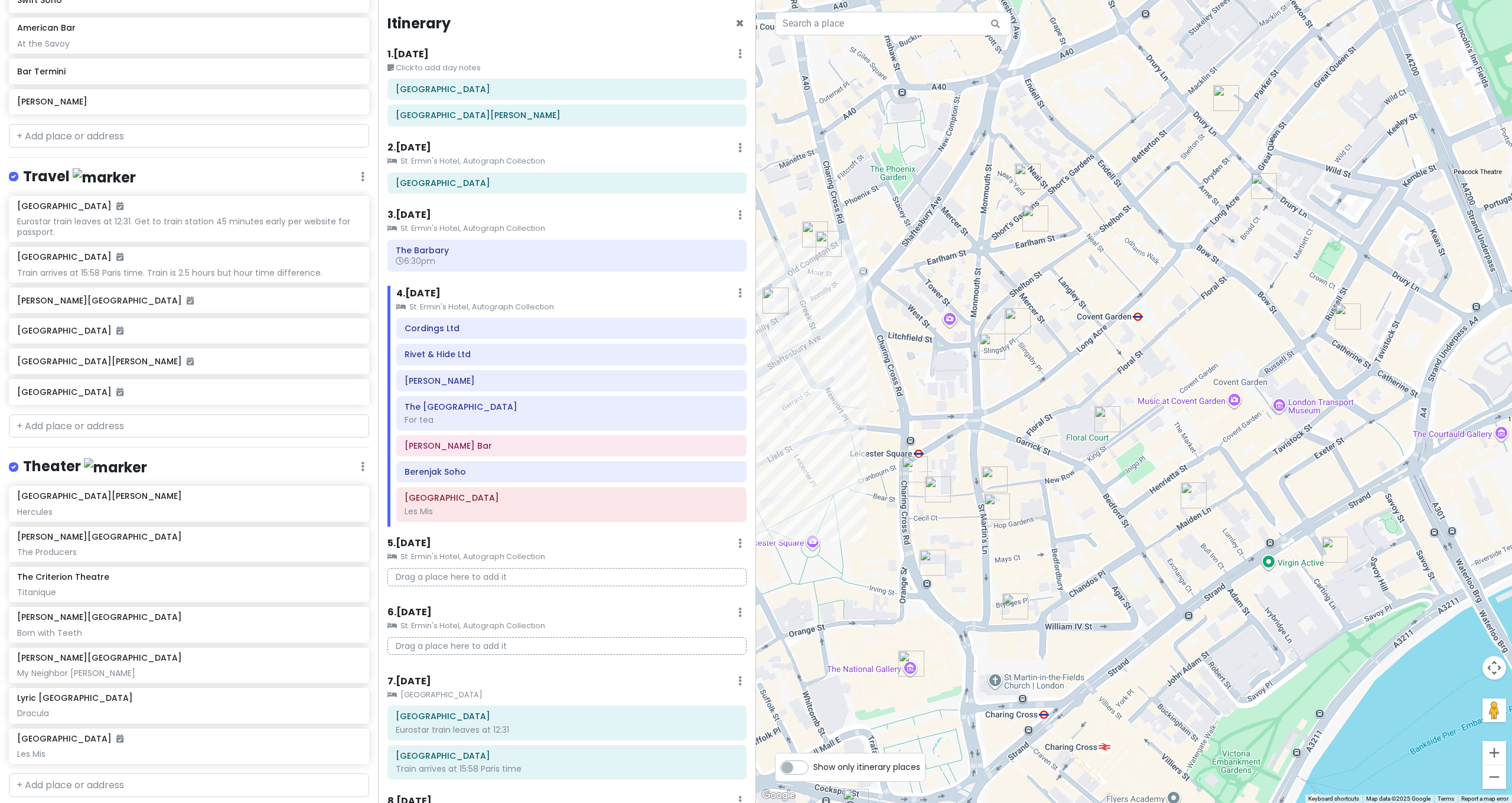
drag, startPoint x: 1280, startPoint y: 208, endPoint x: 1249, endPoint y: 268, distance: 67.5
click at [1249, 269] on div at bounding box center [1133, 401] width 756 height 803
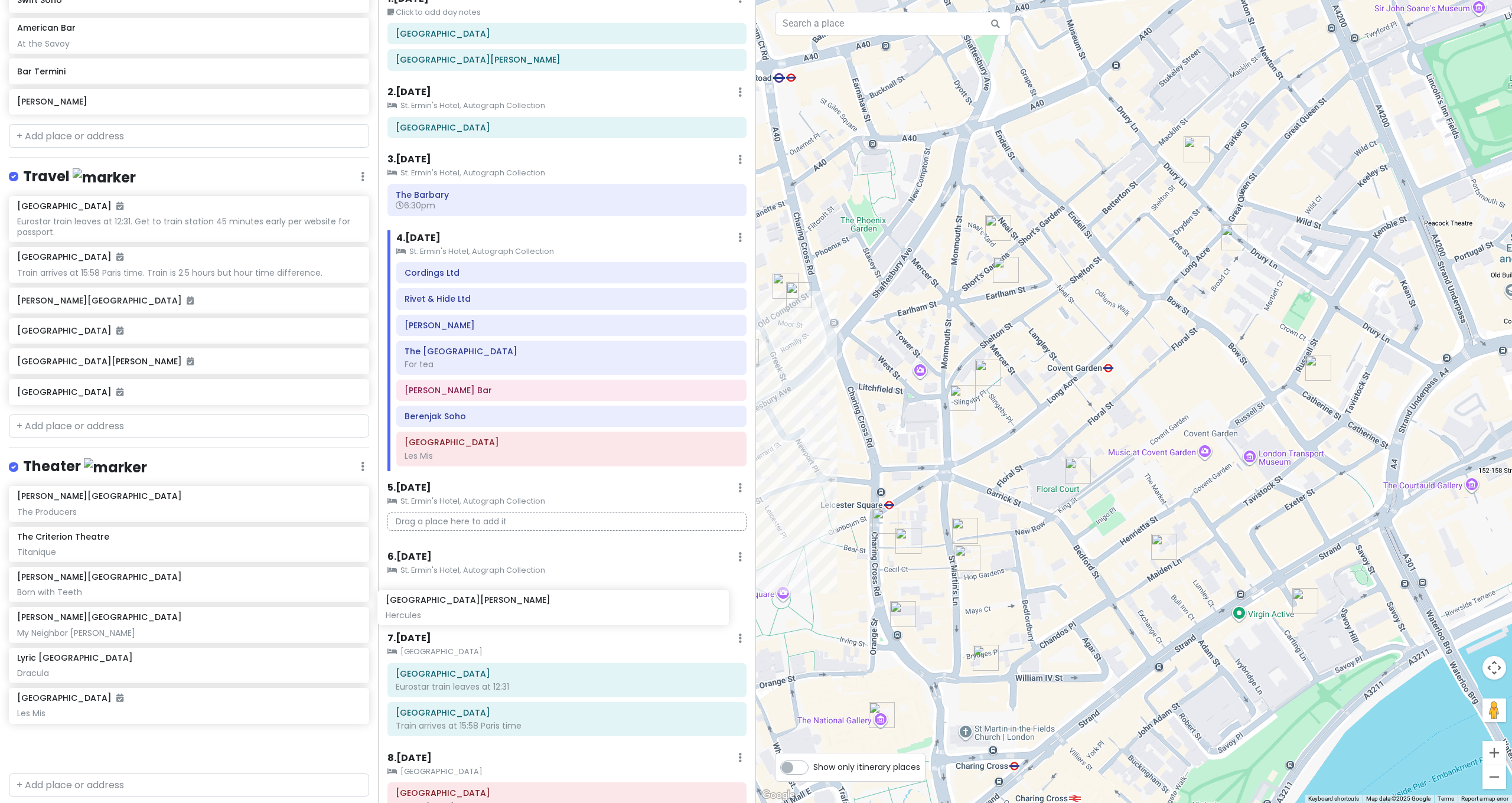
scroll to position [58, 0]
drag, startPoint x: 43, startPoint y: 464, endPoint x: 414, endPoint y: 592, distance: 392.5
click at [414, 592] on div "[GEOGRAPHIC_DATA] and [GEOGRAPHIC_DATA] with Kath and Cinco Private Change Date…" at bounding box center [756, 401] width 1512 height 803
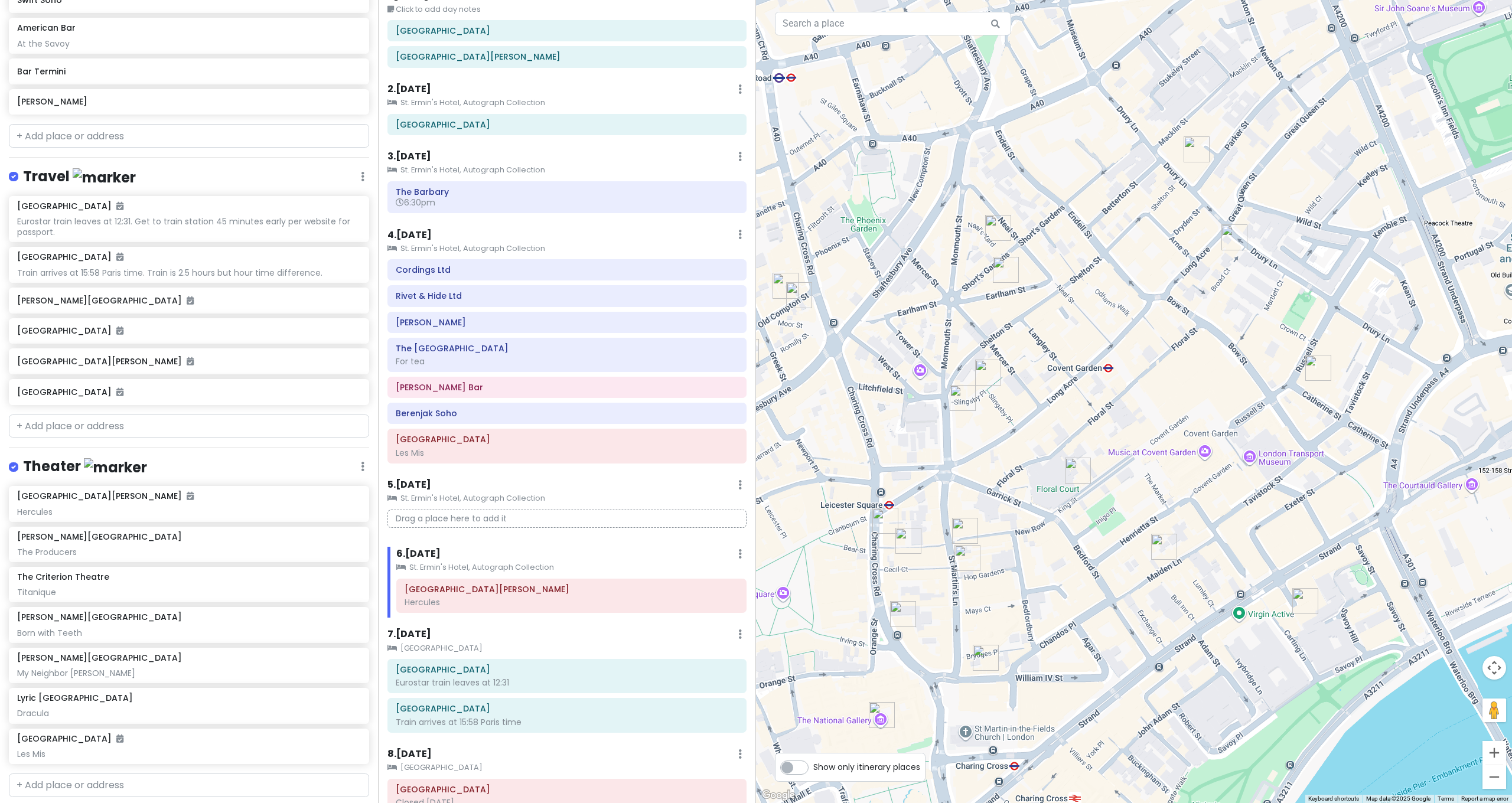
click at [1236, 234] on img "Barrafina Drury Lane" at bounding box center [1234, 237] width 26 height 26
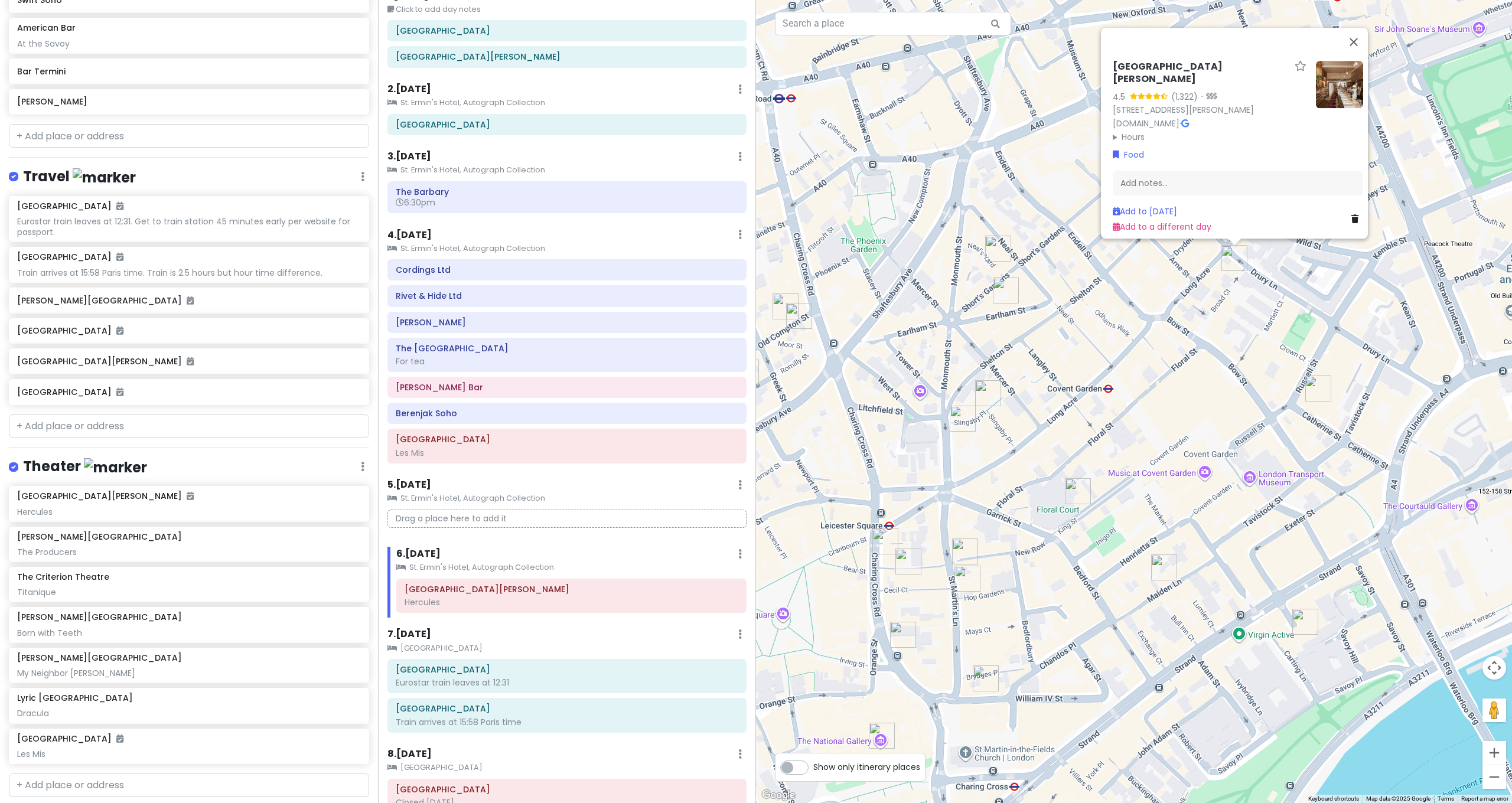
click at [1163, 562] on img "Rules" at bounding box center [1164, 567] width 26 height 26
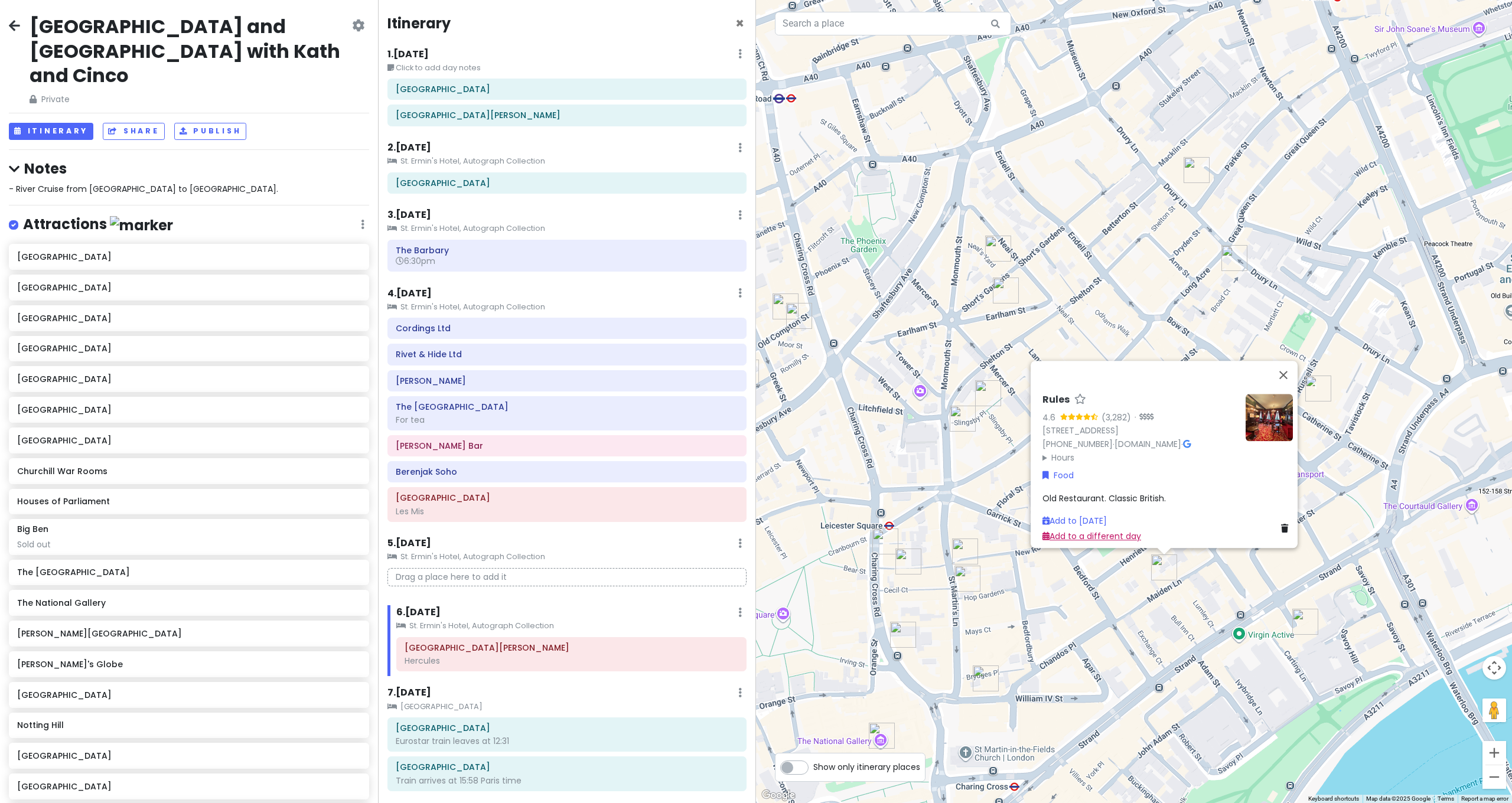
scroll to position [58, 0]
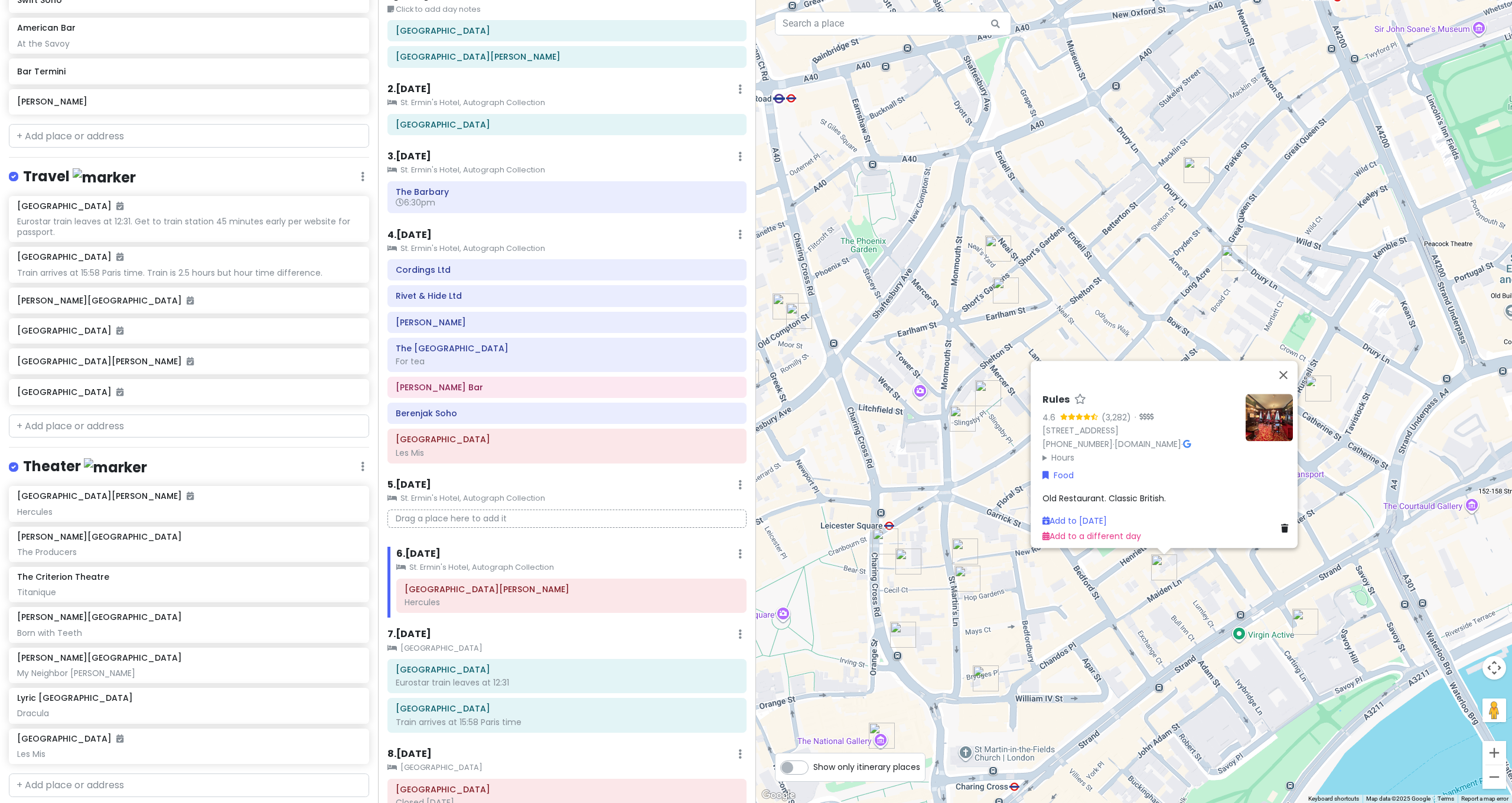
click at [1204, 310] on div "Rules 4.6 (3,282) · 34-35 Maiden Ln, London WC2E 7LB, UK +44 20 7836 5314 · www…" at bounding box center [1133, 401] width 756 height 803
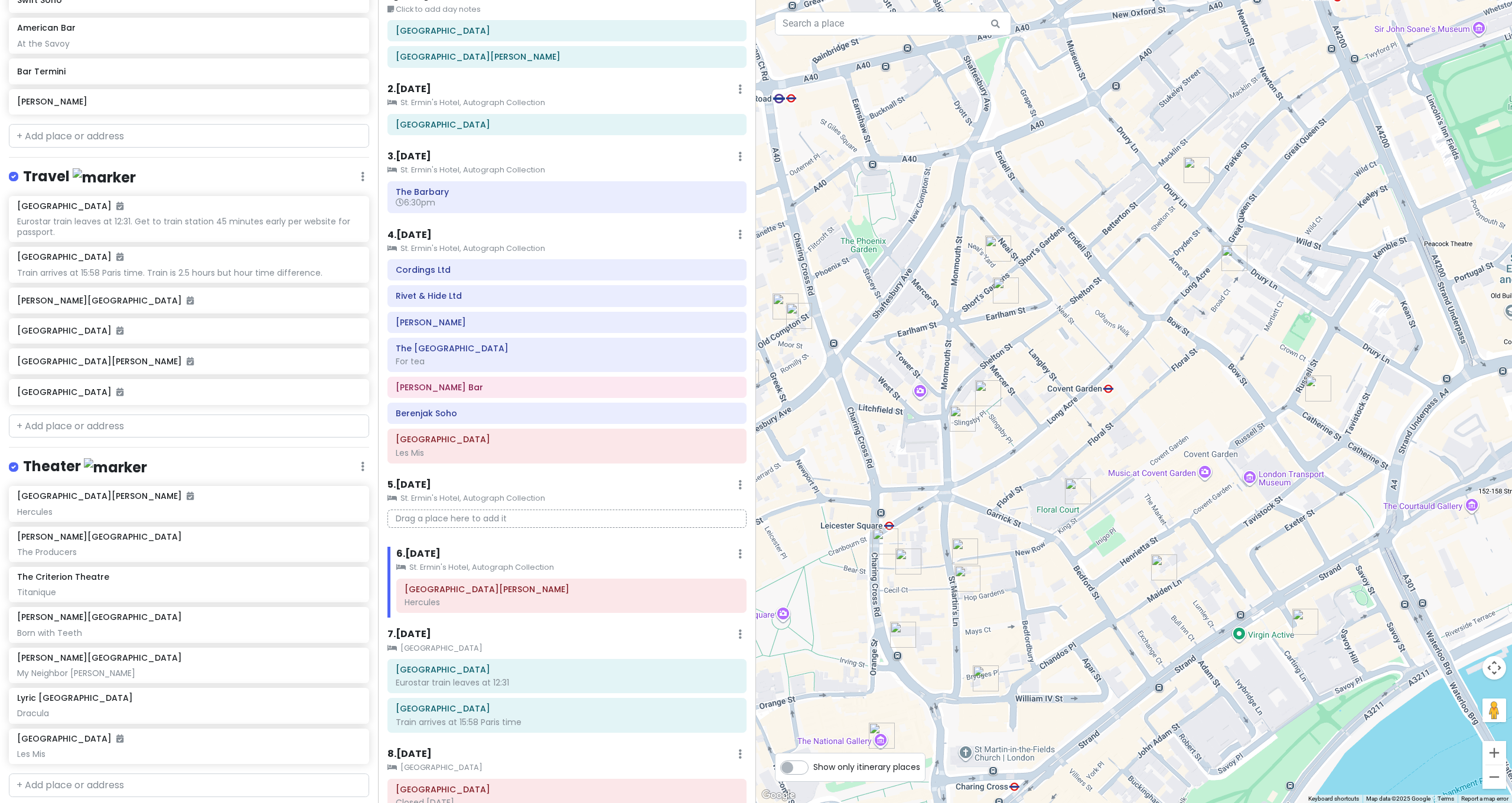
click at [1068, 491] on img "Clos Maggiore" at bounding box center [1077, 491] width 26 height 26
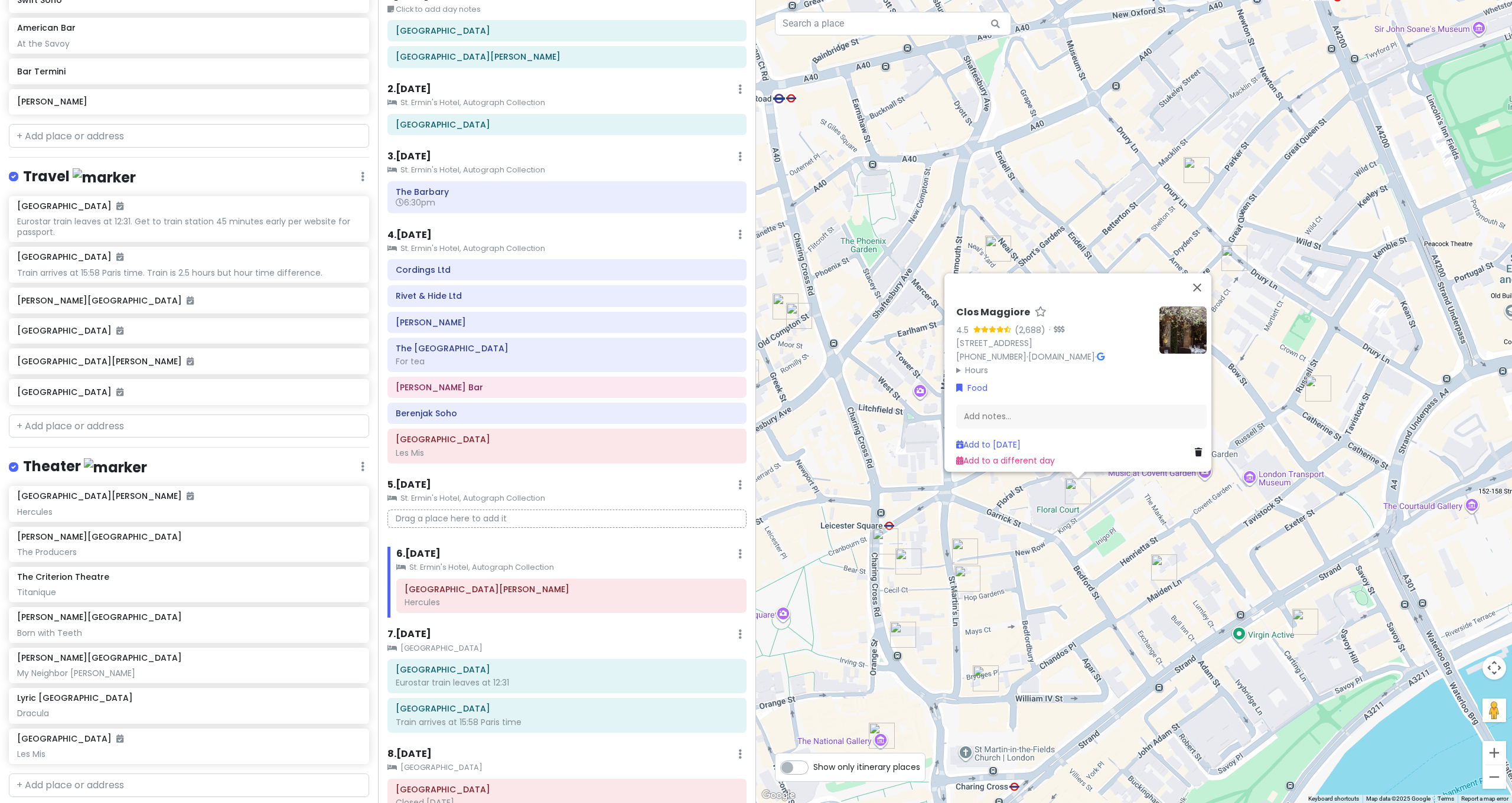
click at [1299, 617] on img "American Bar" at bounding box center [1305, 622] width 26 height 26
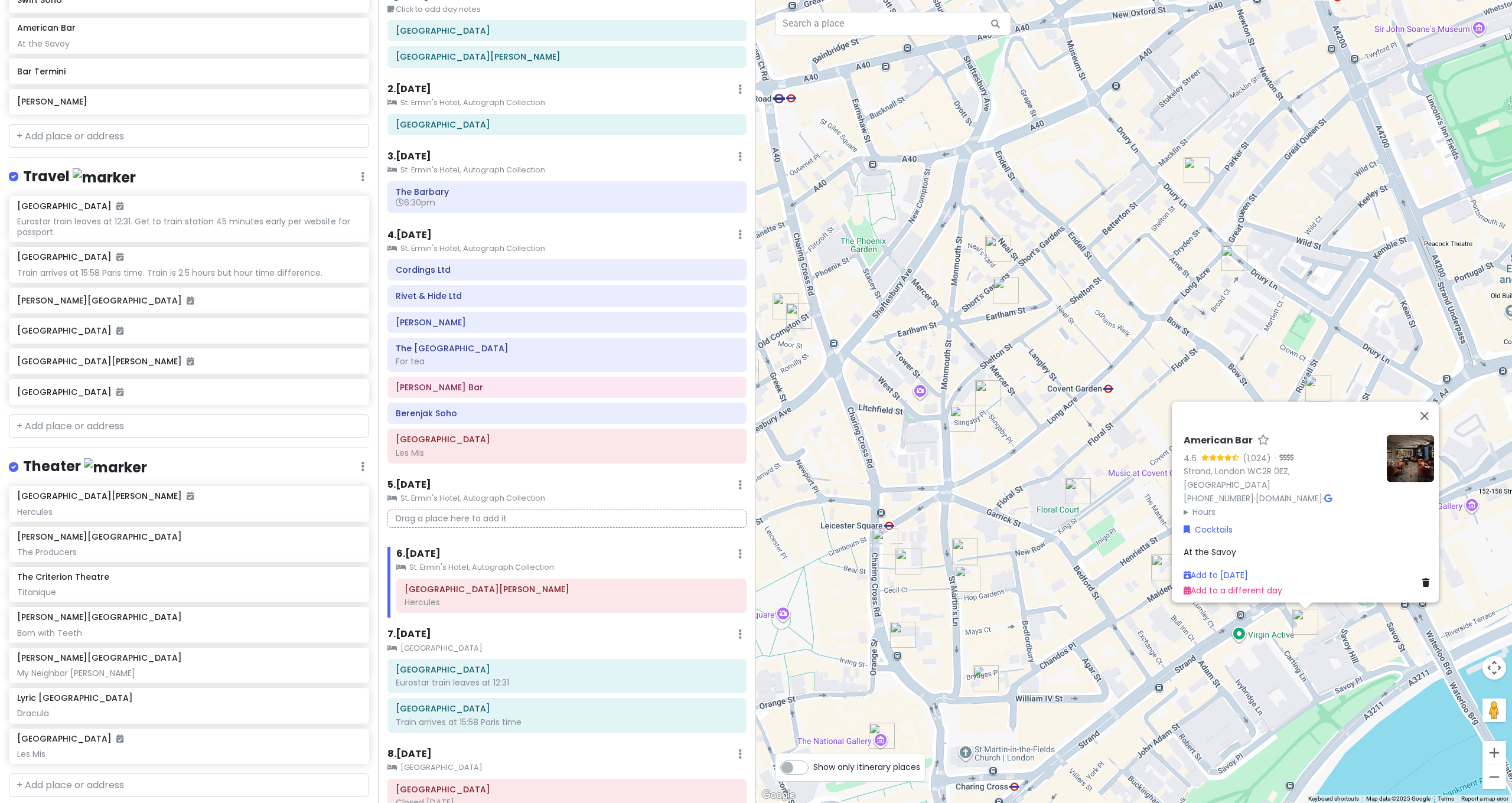
click at [988, 396] on img "Brother Marcus Covent Garden" at bounding box center [988, 393] width 26 height 26
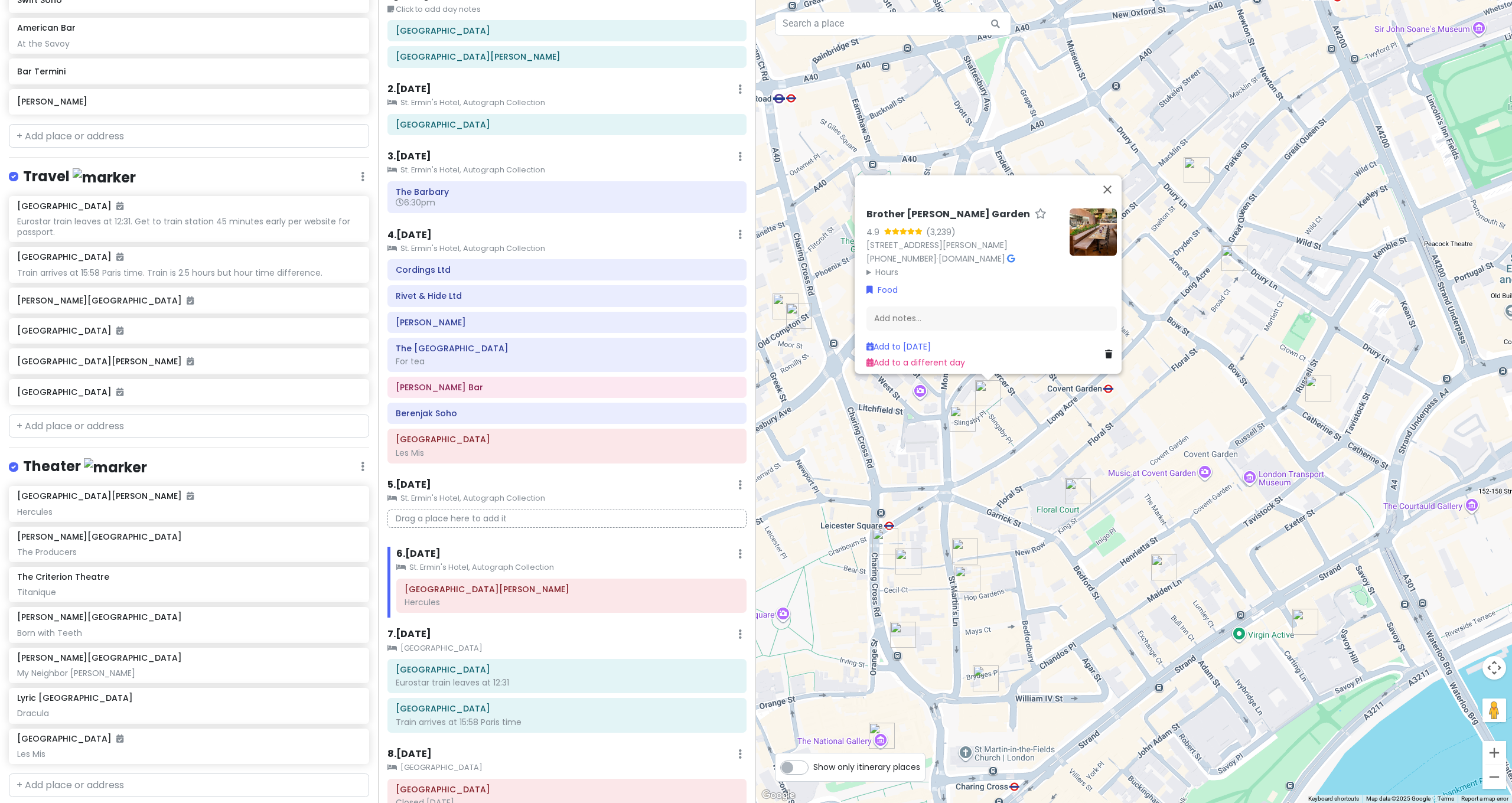
click at [968, 414] on img "Dishoom Covent Garden" at bounding box center [963, 418] width 26 height 26
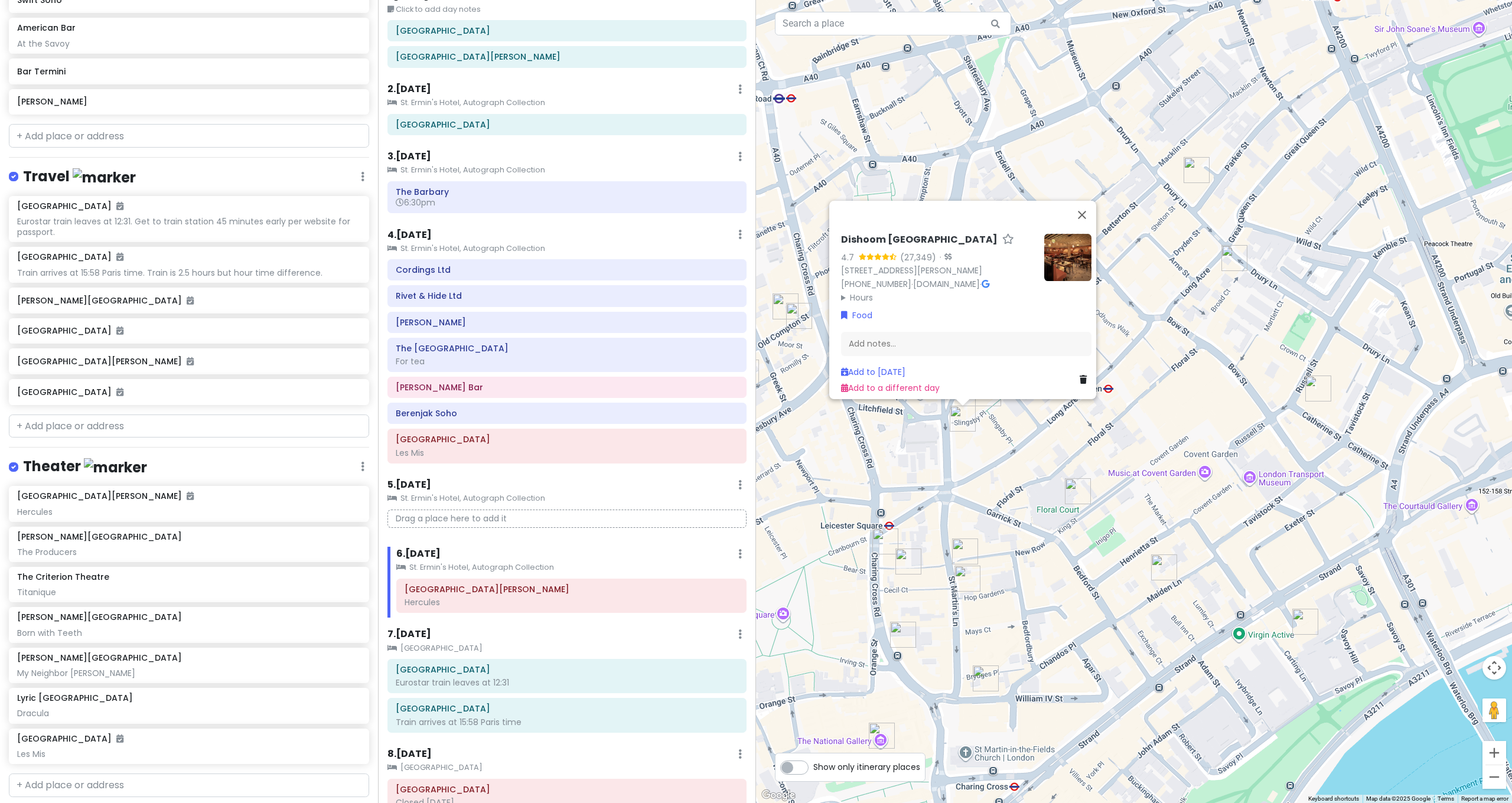
click at [846, 463] on div "Dishoom Covent Garden 4.7 (27,349) · 12 Upper St Martin's Ln, London WC2H 9FB, …" at bounding box center [1133, 401] width 756 height 803
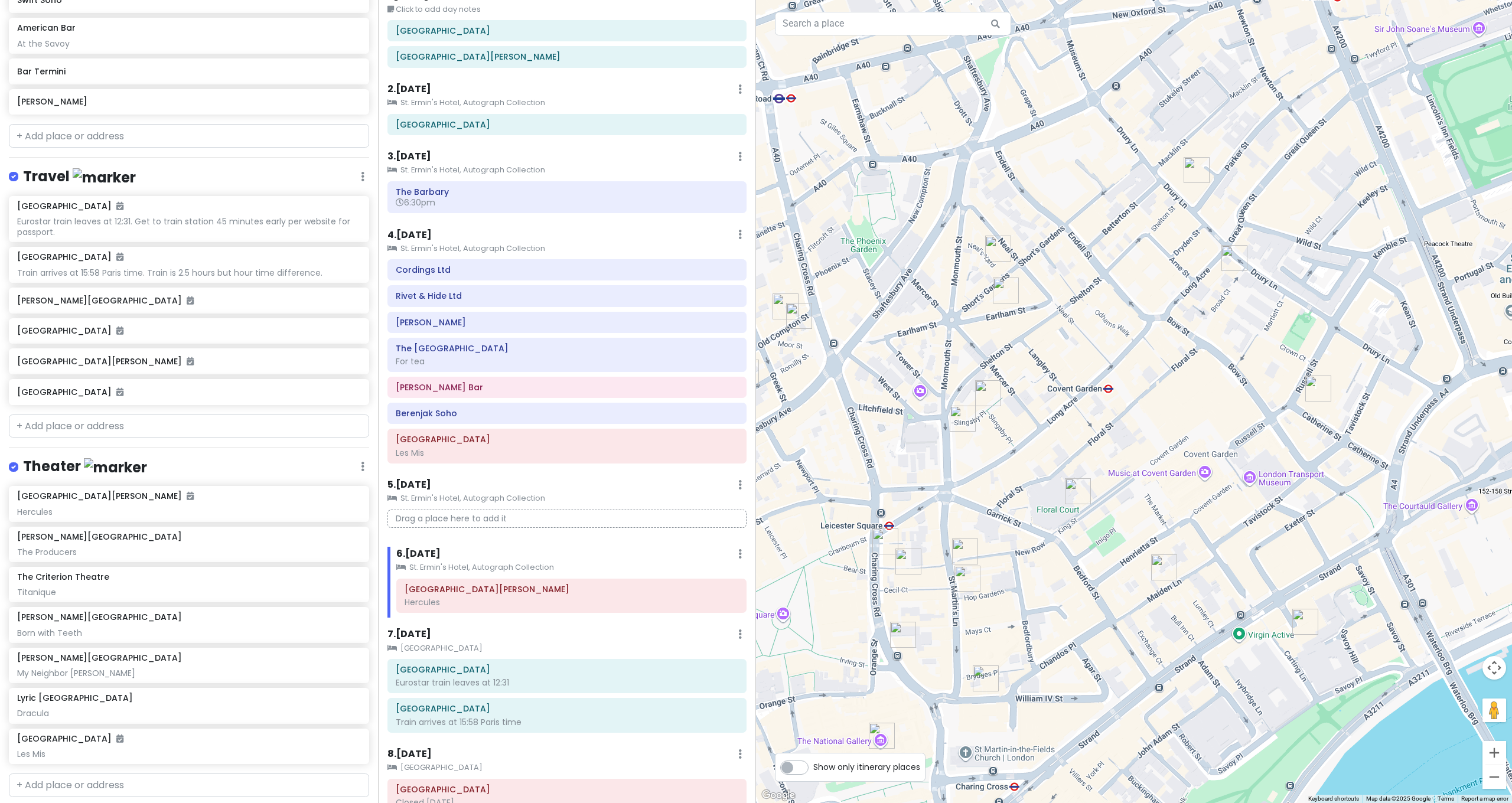
click at [905, 561] on img "J Sheekey" at bounding box center [908, 561] width 26 height 26
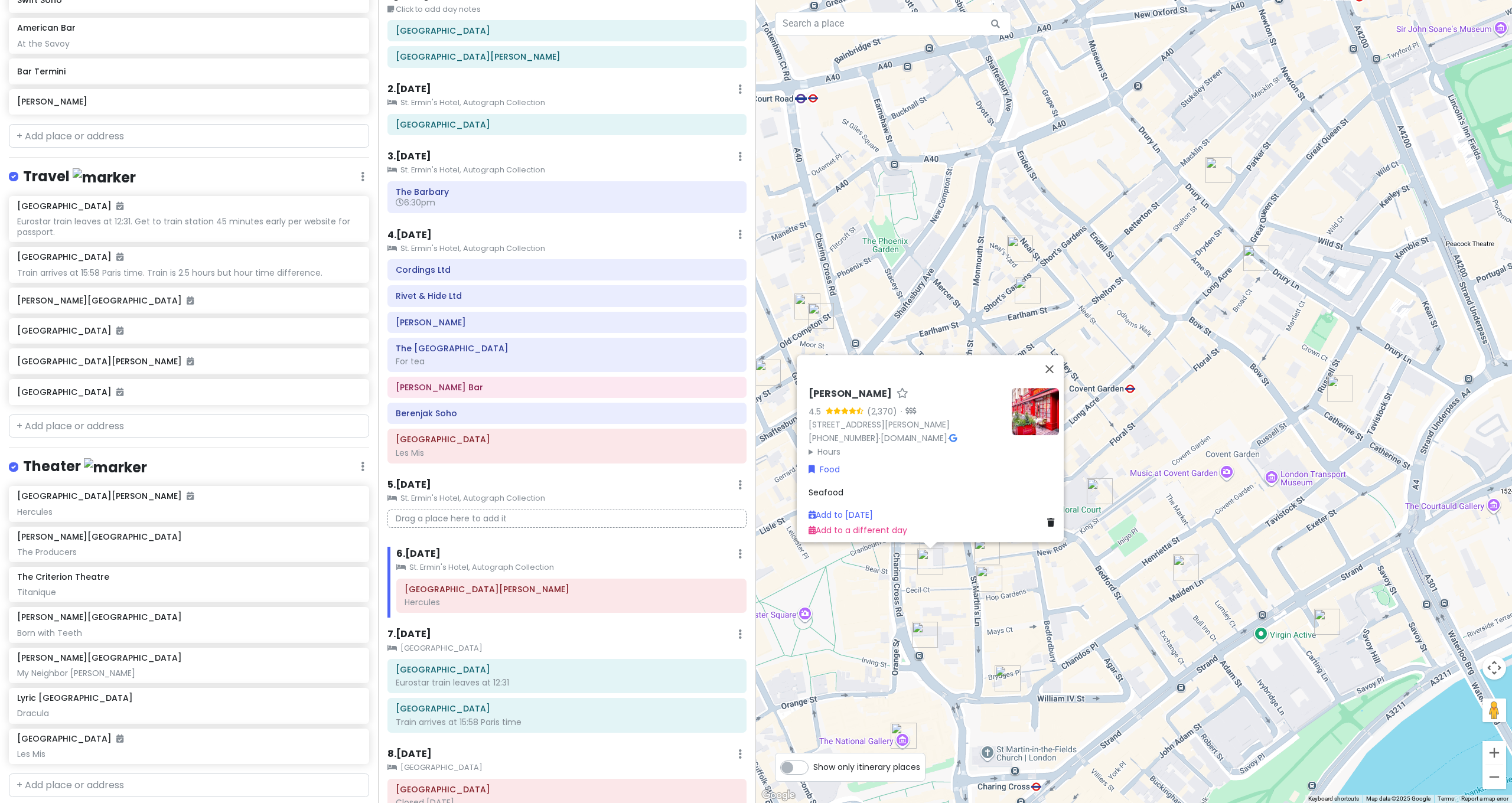
click at [989, 587] on img "Côte St Martin's Lane" at bounding box center [989, 578] width 26 height 26
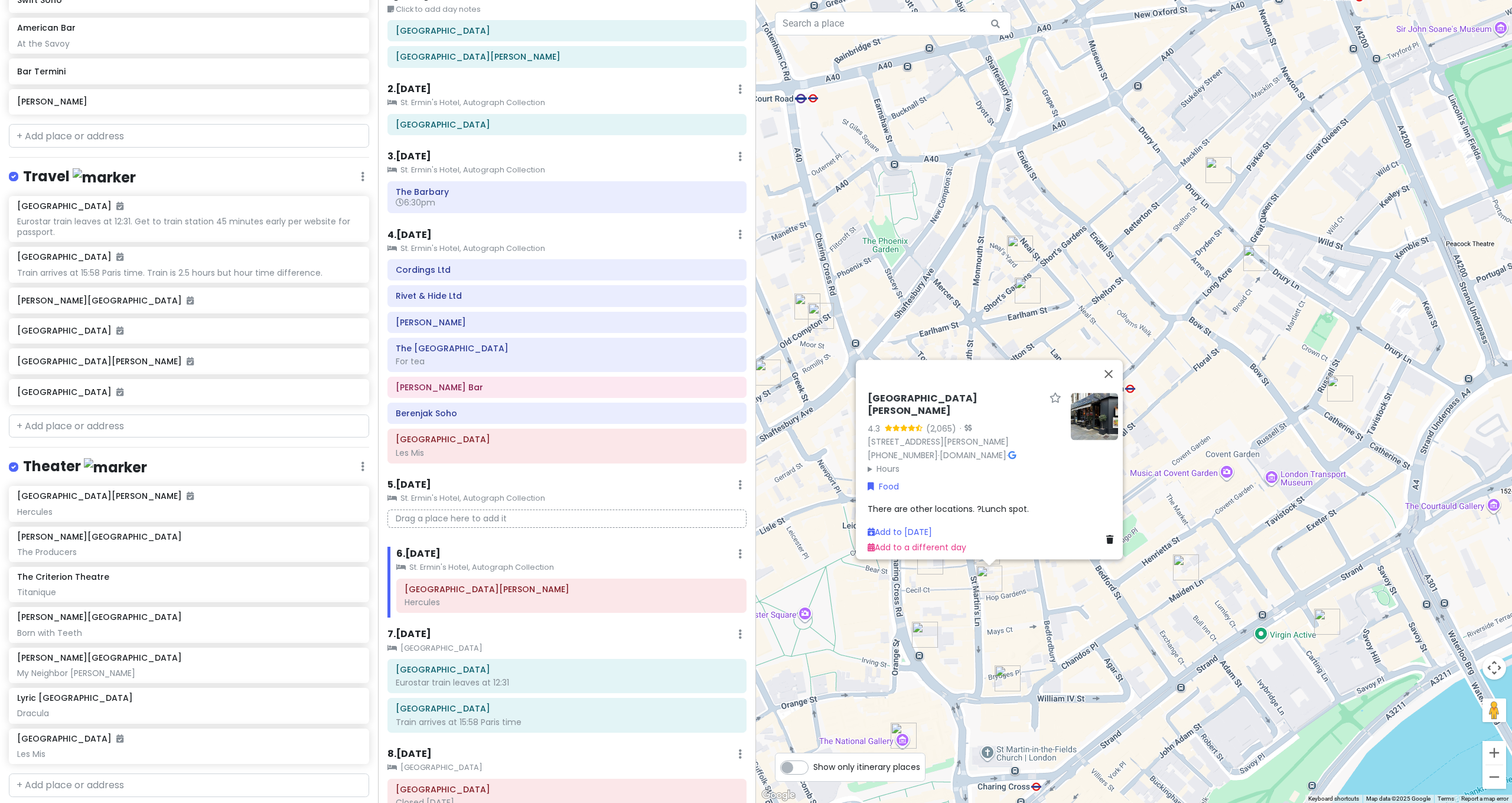
drag, startPoint x: 1305, startPoint y: 463, endPoint x: 1312, endPoint y: 441, distance: 23.1
click at [1305, 463] on div "Côte St Martin's Lane 4.3 (2,065) · 50-51 St Martin's Ln, London WC2N 4EA, UK +…" at bounding box center [1133, 401] width 756 height 803
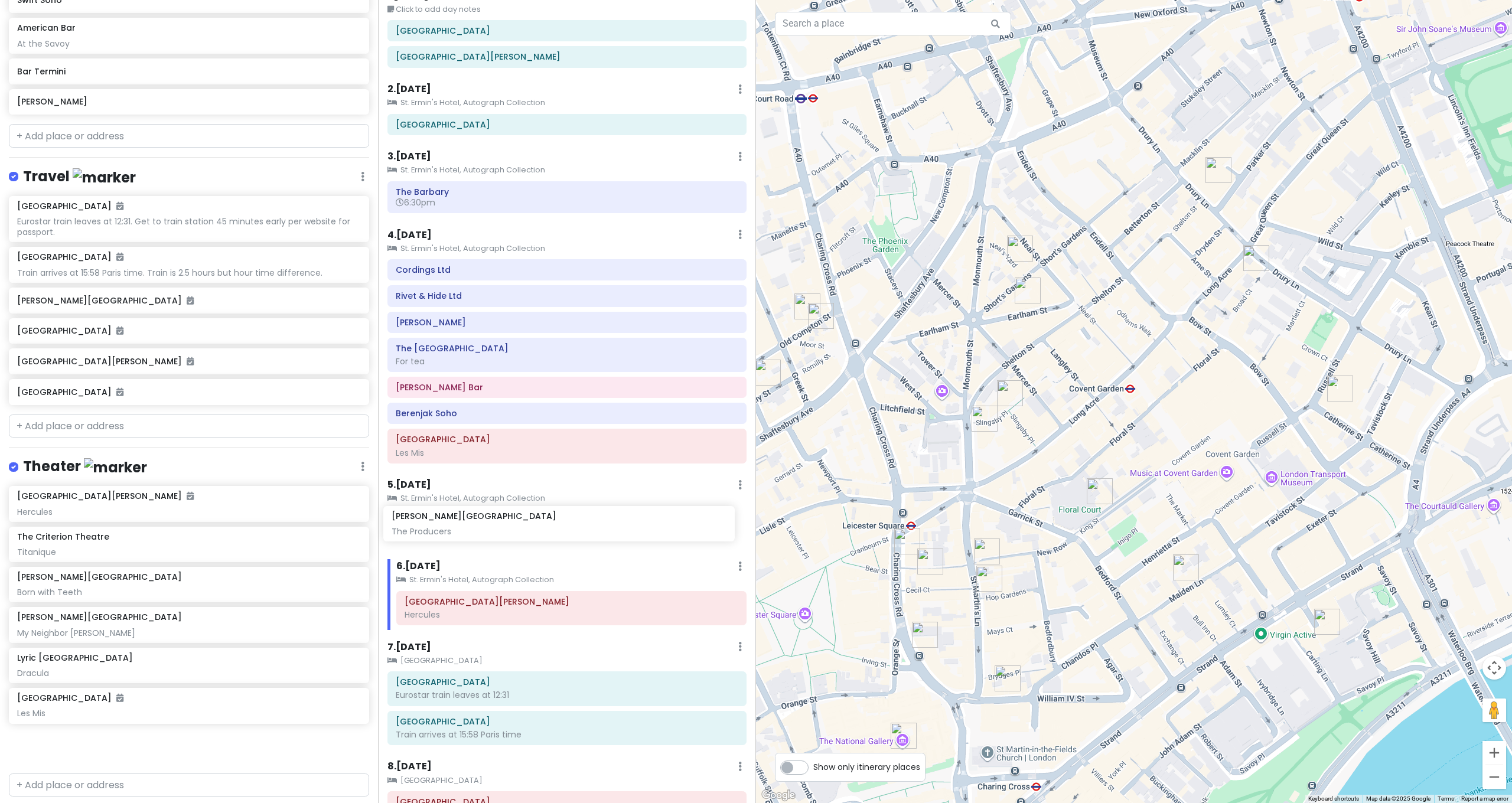
drag, startPoint x: 69, startPoint y: 507, endPoint x: 441, endPoint y: 529, distance: 372.6
click at [441, 529] on div "[GEOGRAPHIC_DATA] and [GEOGRAPHIC_DATA] with Kath and Cinco Private Change Date…" at bounding box center [756, 401] width 1512 height 803
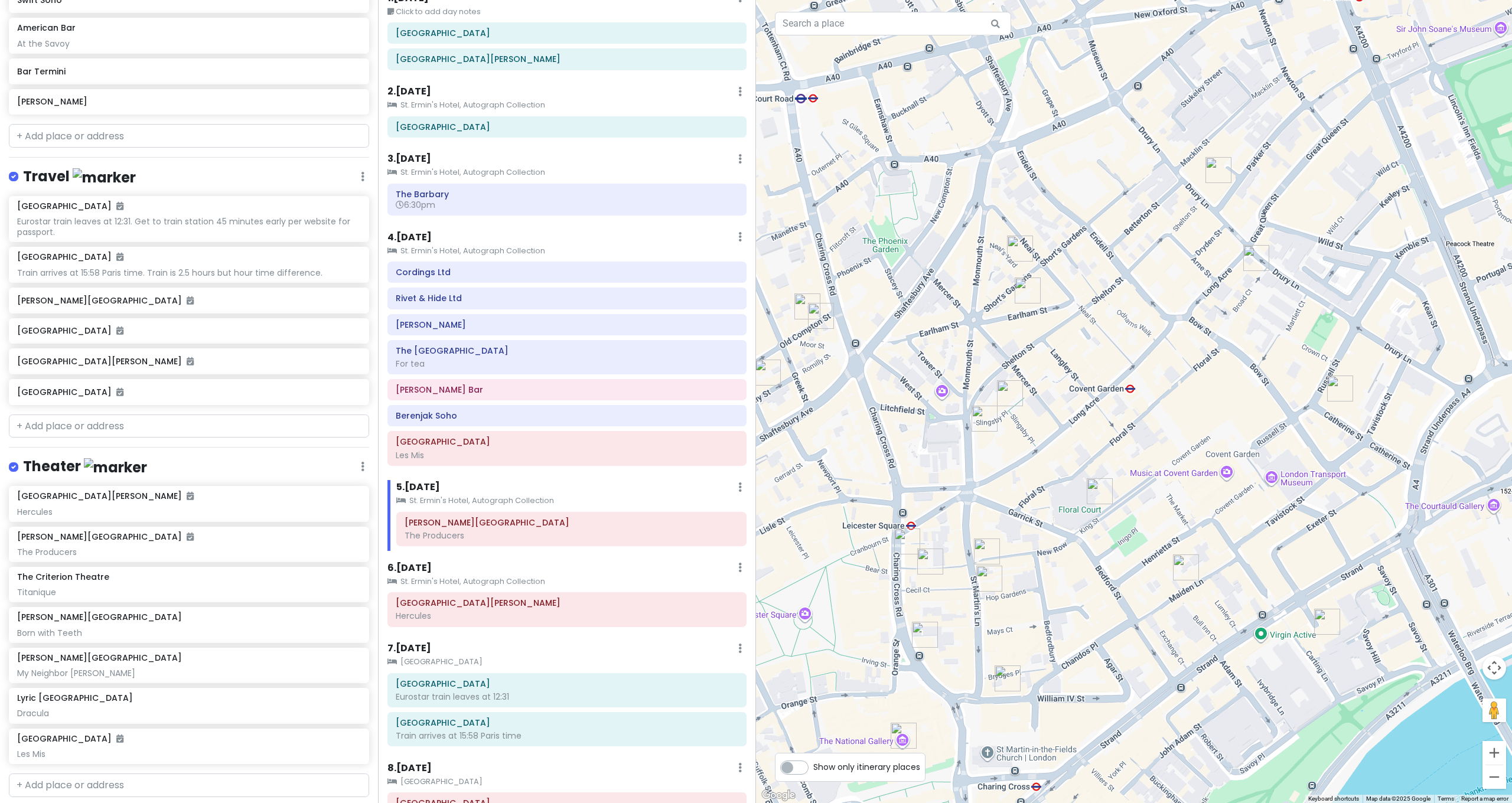
click at [995, 552] on img "Mr Fogg's Gin Parlour" at bounding box center [987, 551] width 26 height 26
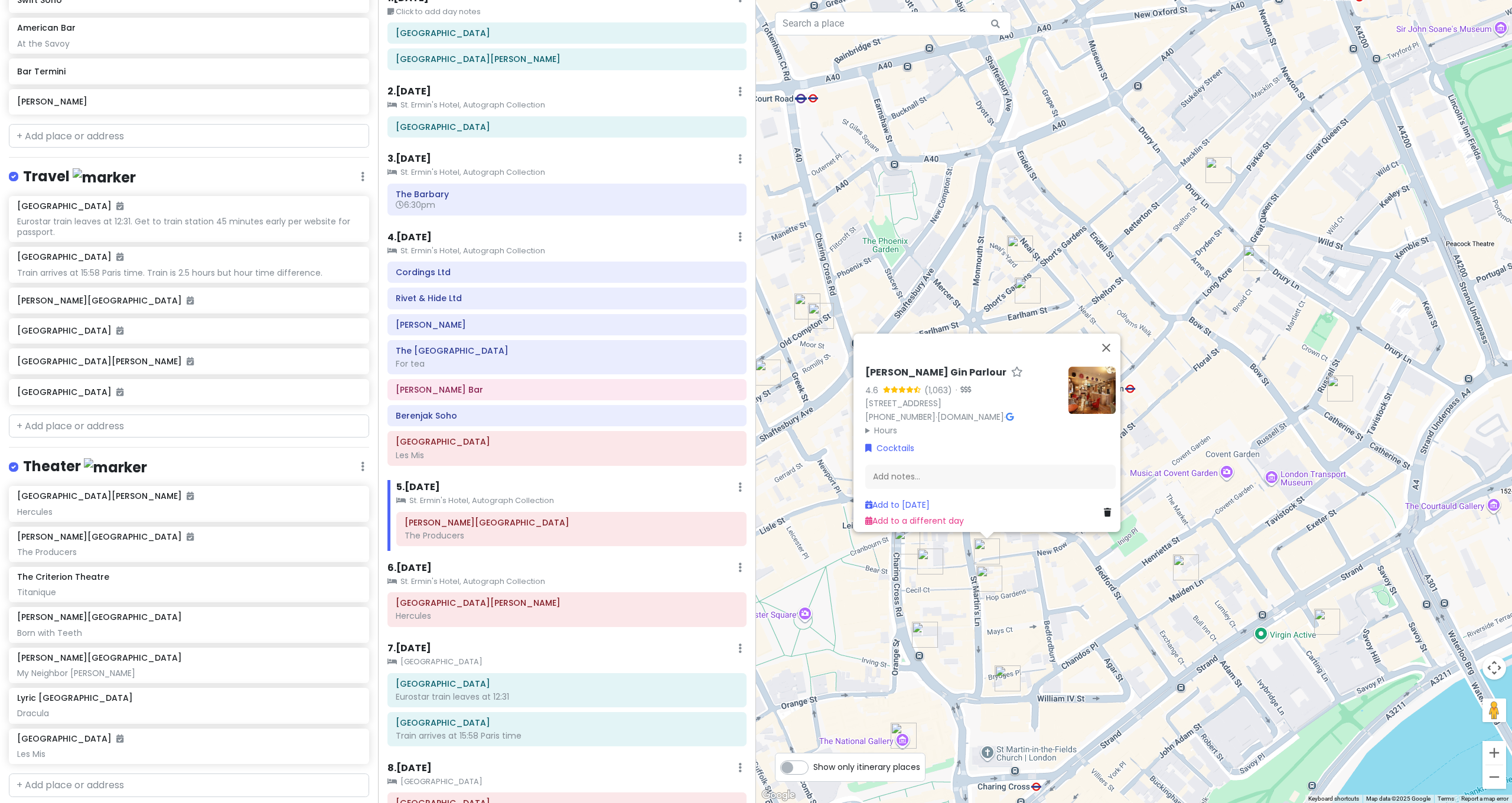
click at [930, 562] on img "J Sheekey" at bounding box center [930, 561] width 26 height 26
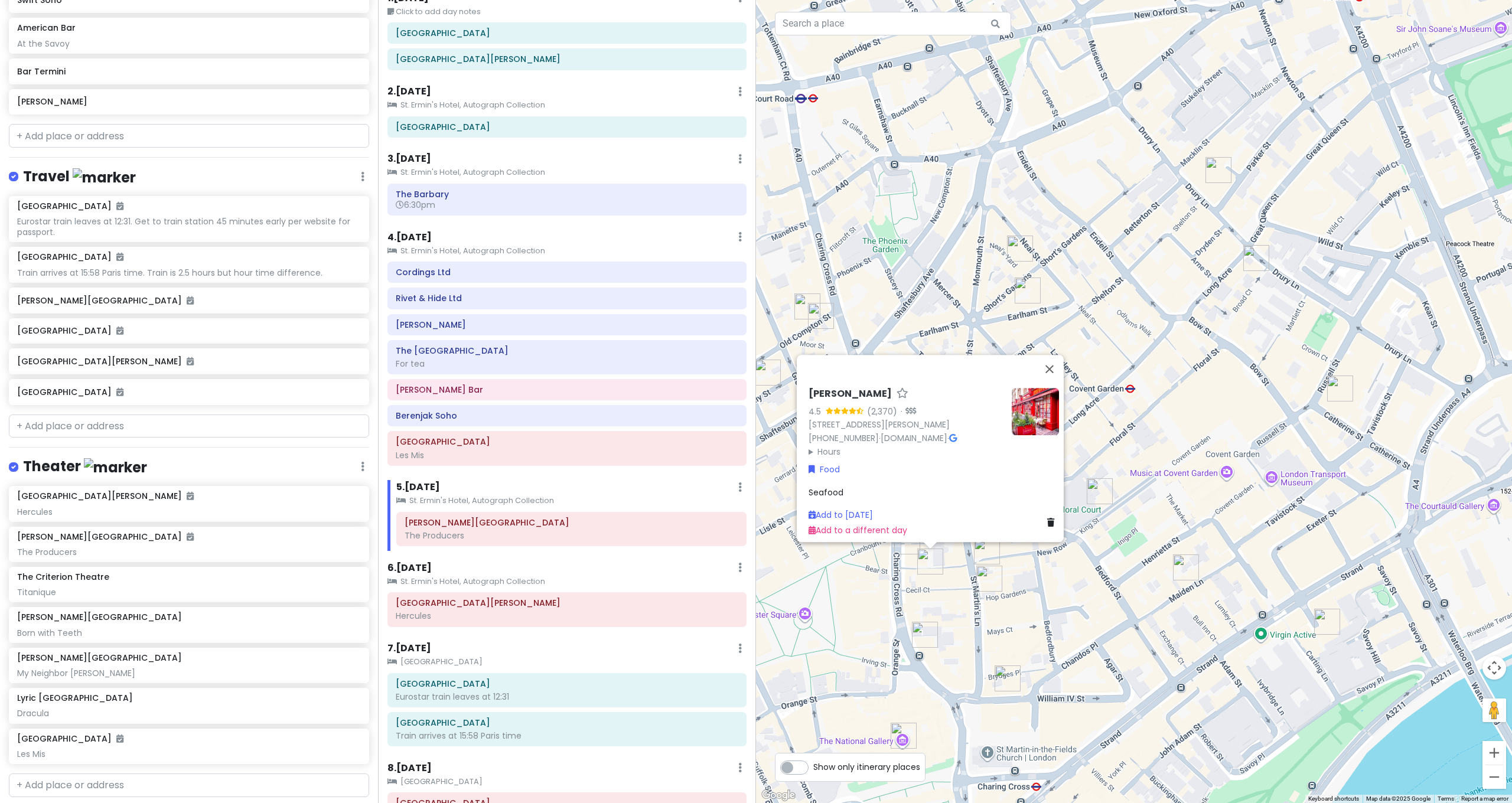
click at [979, 575] on img "Côte St Martin's Lane" at bounding box center [989, 578] width 26 height 26
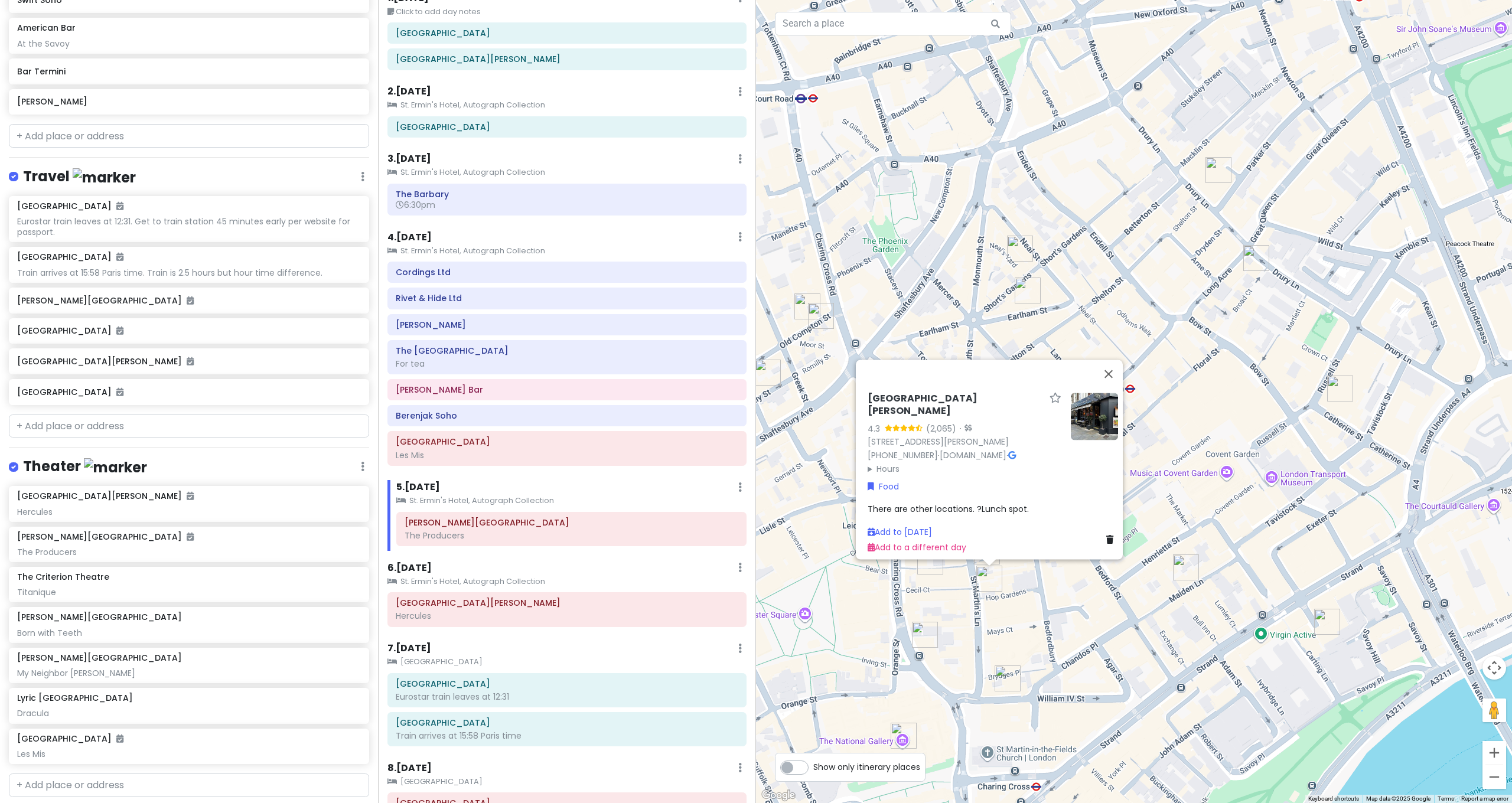
click at [922, 635] on img "Garrick Theatre" at bounding box center [925, 635] width 26 height 26
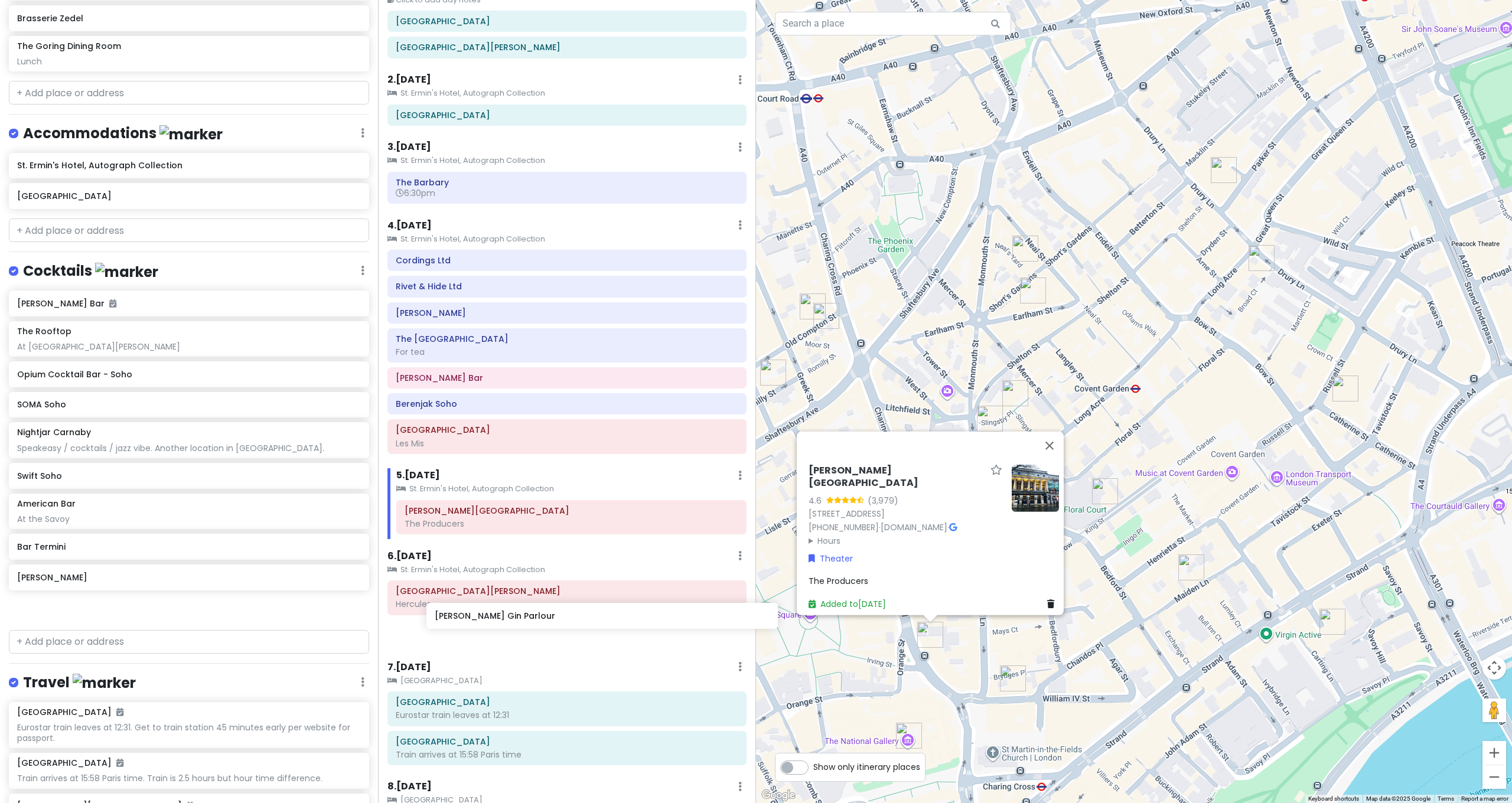
scroll to position [71, 0]
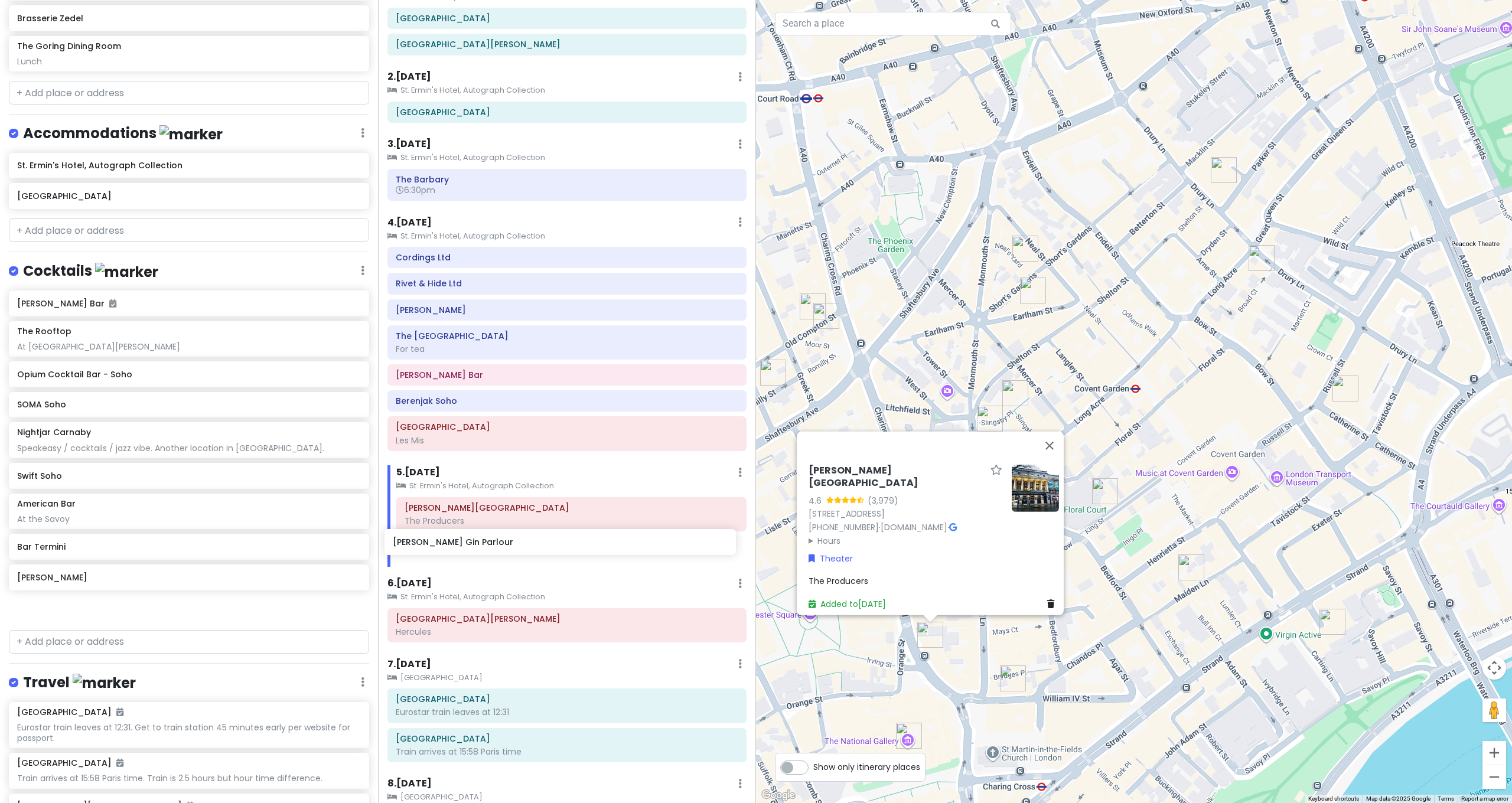
drag, startPoint x: 86, startPoint y: 404, endPoint x: 454, endPoint y: 549, distance: 395.5
click at [461, 550] on div "[GEOGRAPHIC_DATA] and [GEOGRAPHIC_DATA] with Kath and Cinco Private Change Date…" at bounding box center [756, 401] width 1512 height 803
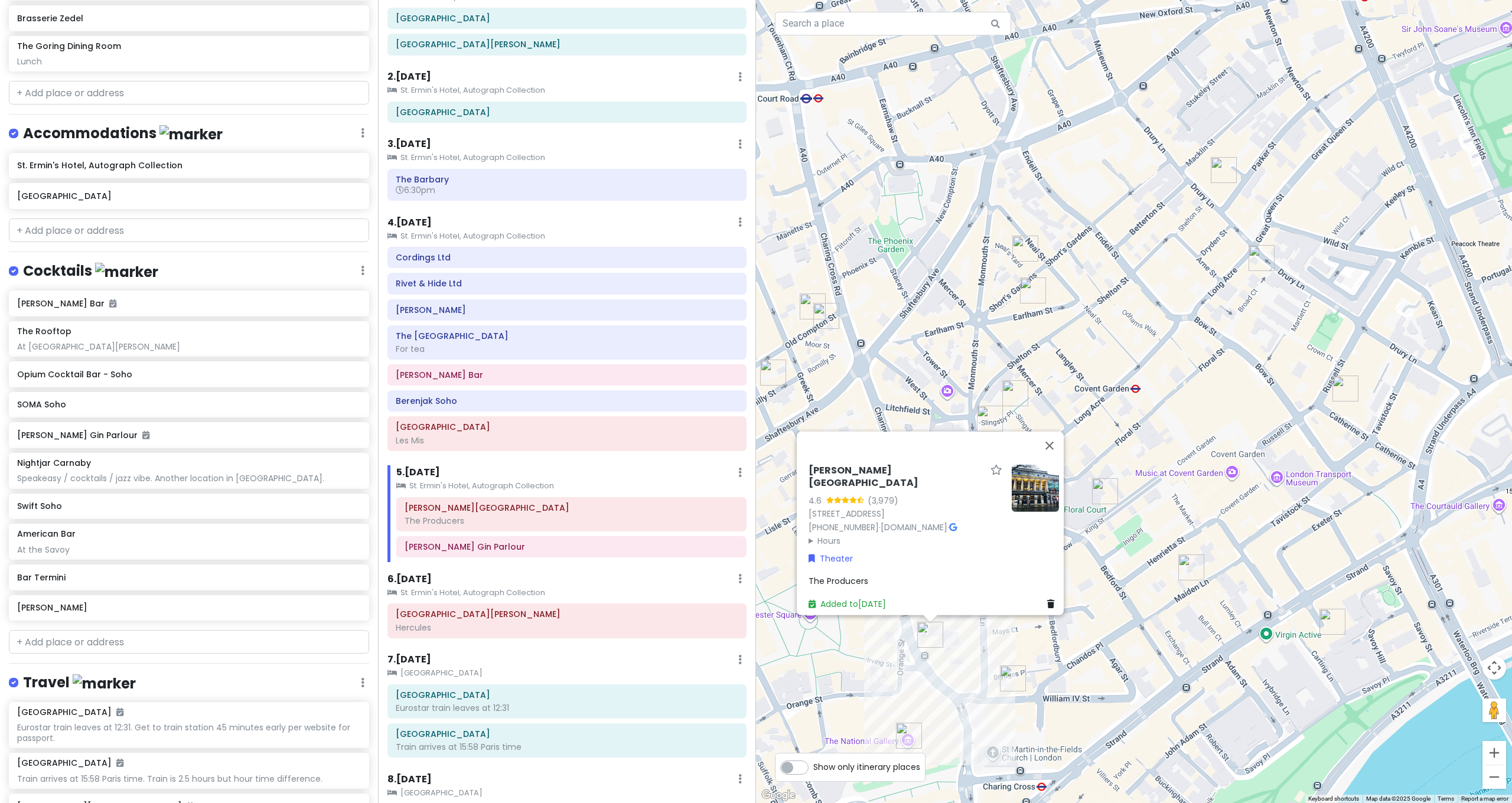
click at [1122, 554] on div "Garrick Theatre 4.6 (3,979) 2 Charing Cross Rd, London WC2H 0HH, UK +44 330 333…" at bounding box center [1133, 401] width 756 height 803
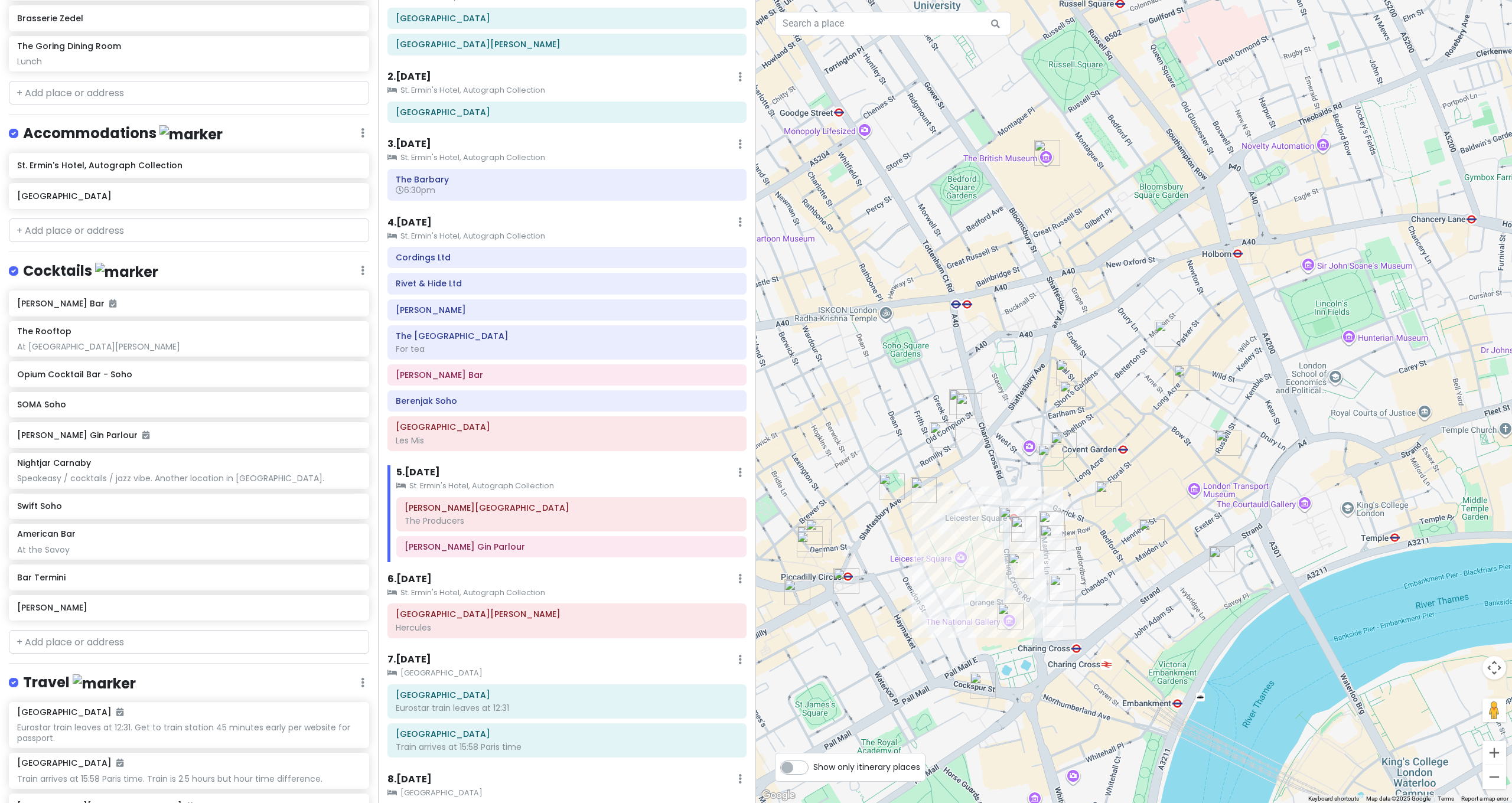
click at [1003, 619] on img "The National Gallery" at bounding box center [1011, 616] width 26 height 26
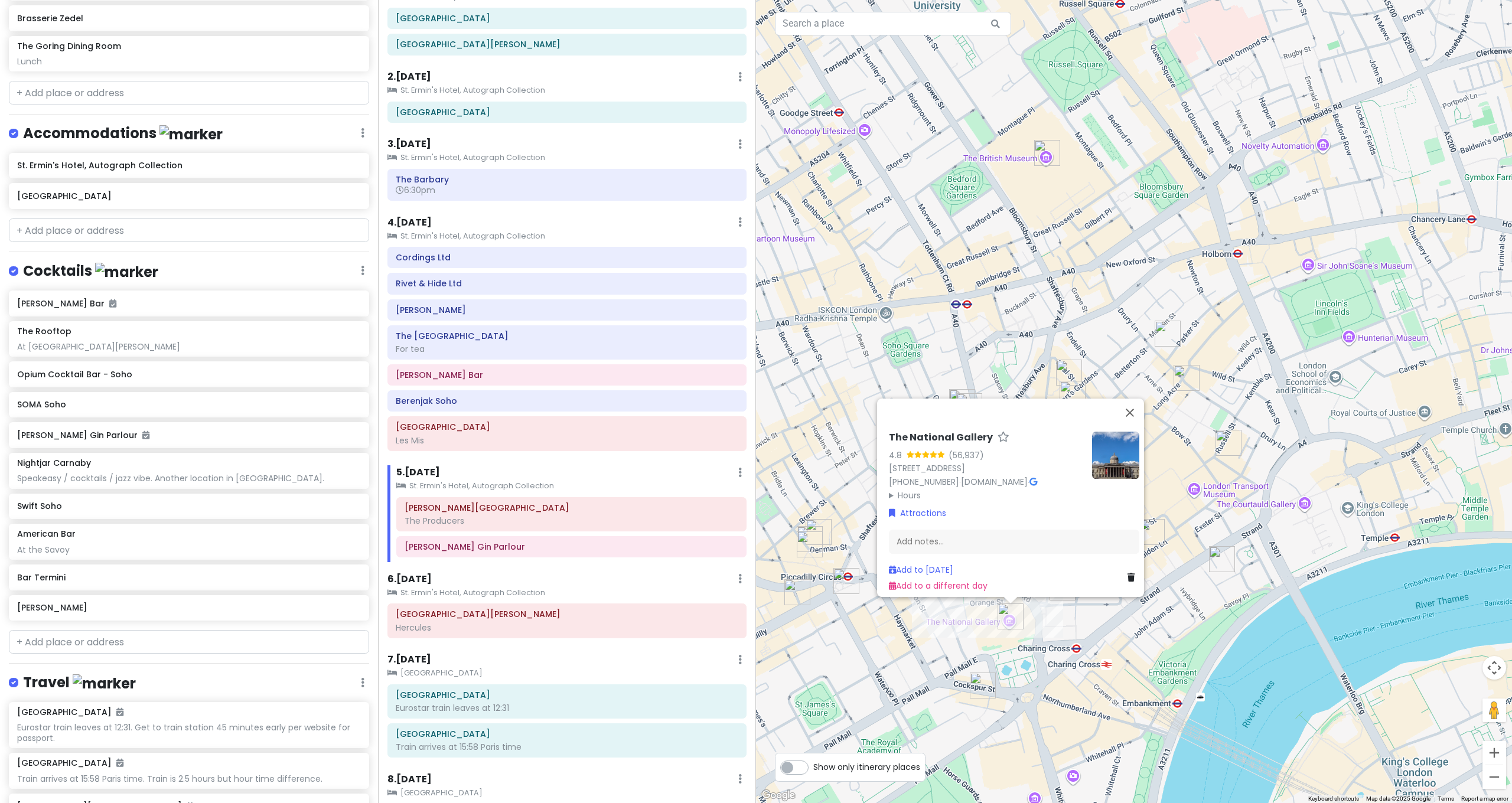
click at [884, 630] on div "The National Gallery 4.8 (56,937) Trafalgar Square, London WC2N 5DN, UK +44 20 …" at bounding box center [1133, 401] width 756 height 803
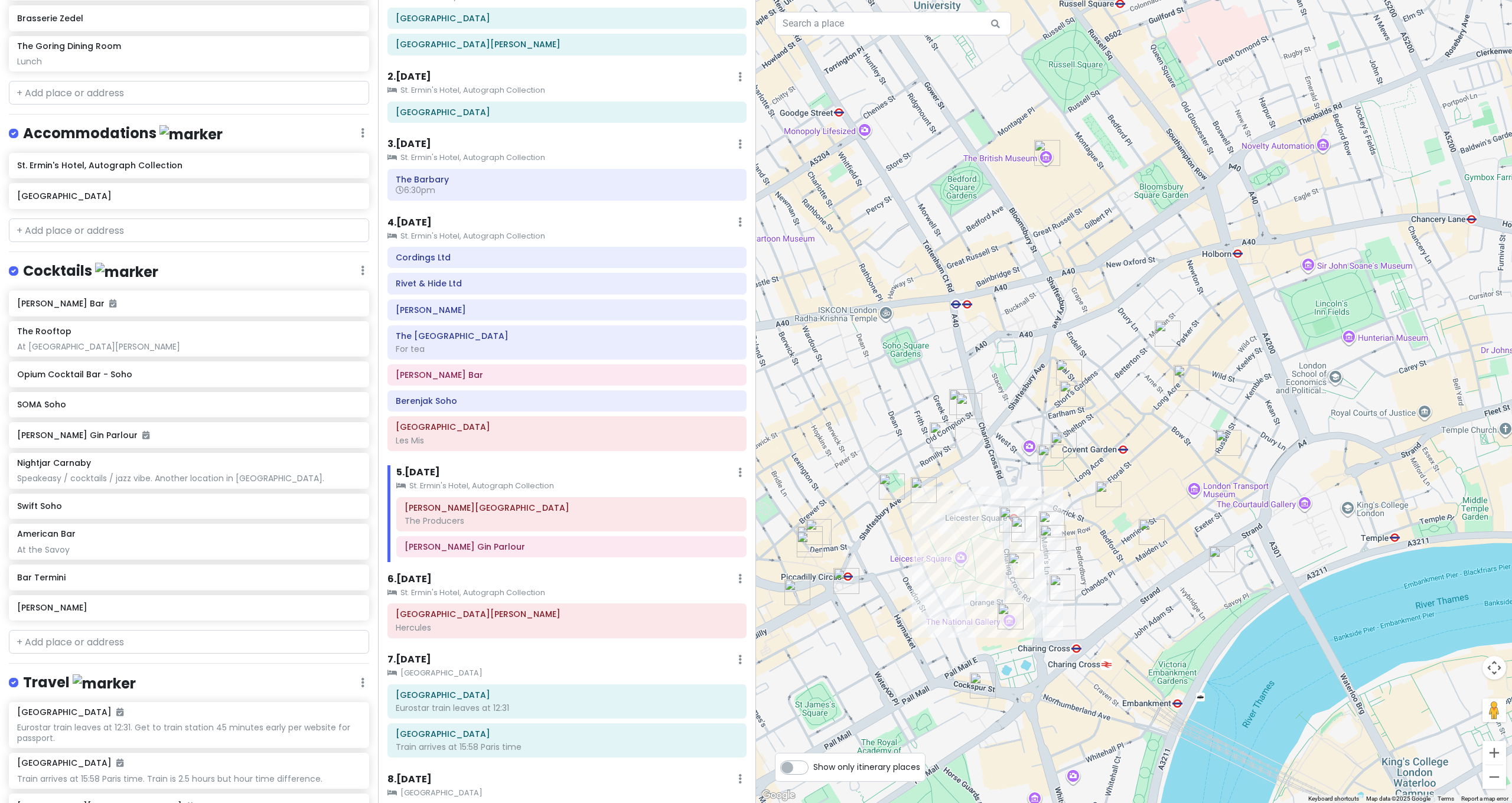
click at [1059, 595] on img "Bancone Covent Garden" at bounding box center [1062, 587] width 26 height 26
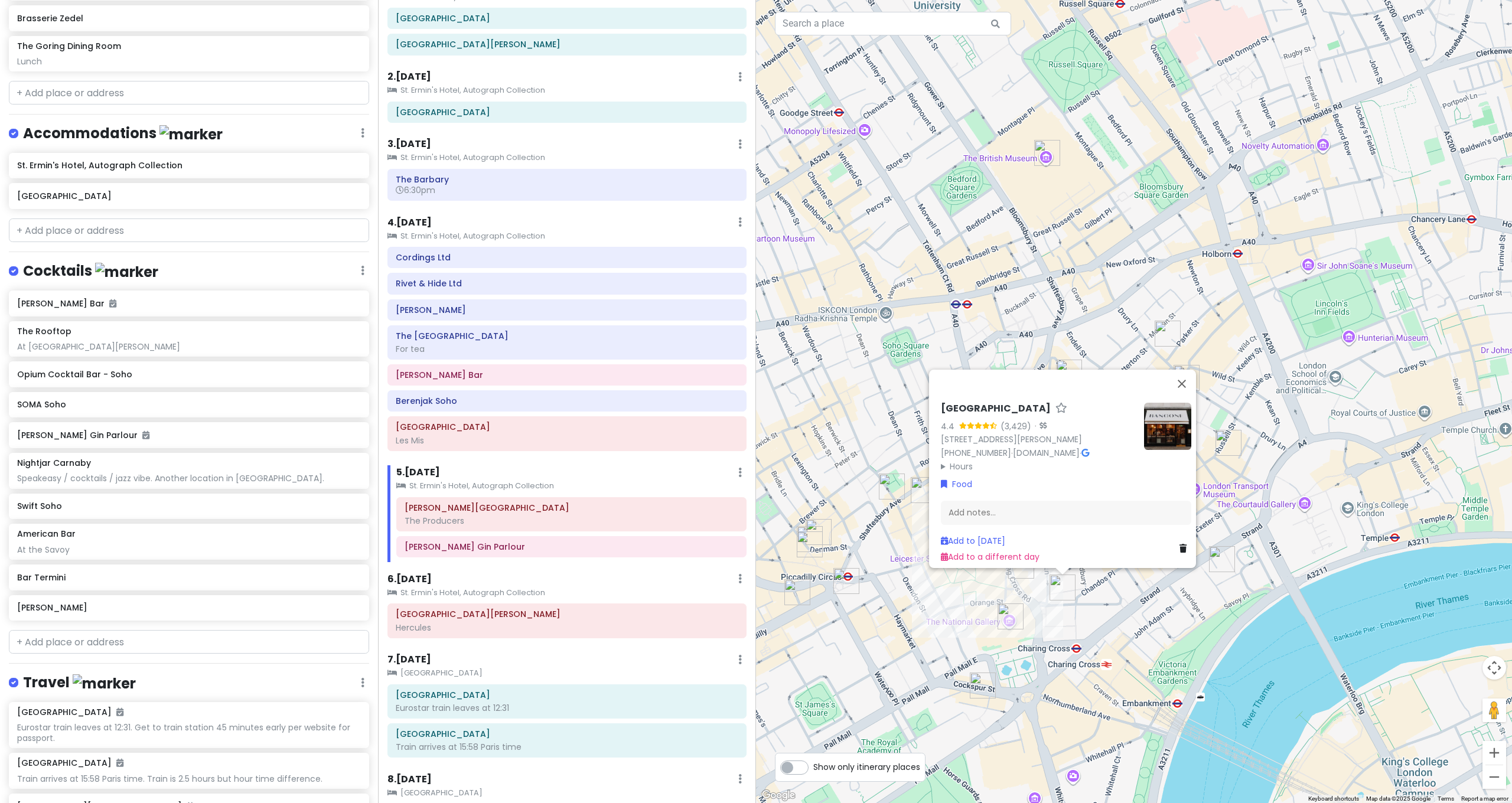
click at [1071, 616] on div "Bancone Covent Garden 4.4 (3,429) · 39 William IV St, London WC2N 4DD, UK +44 2…" at bounding box center [1133, 401] width 756 height 803
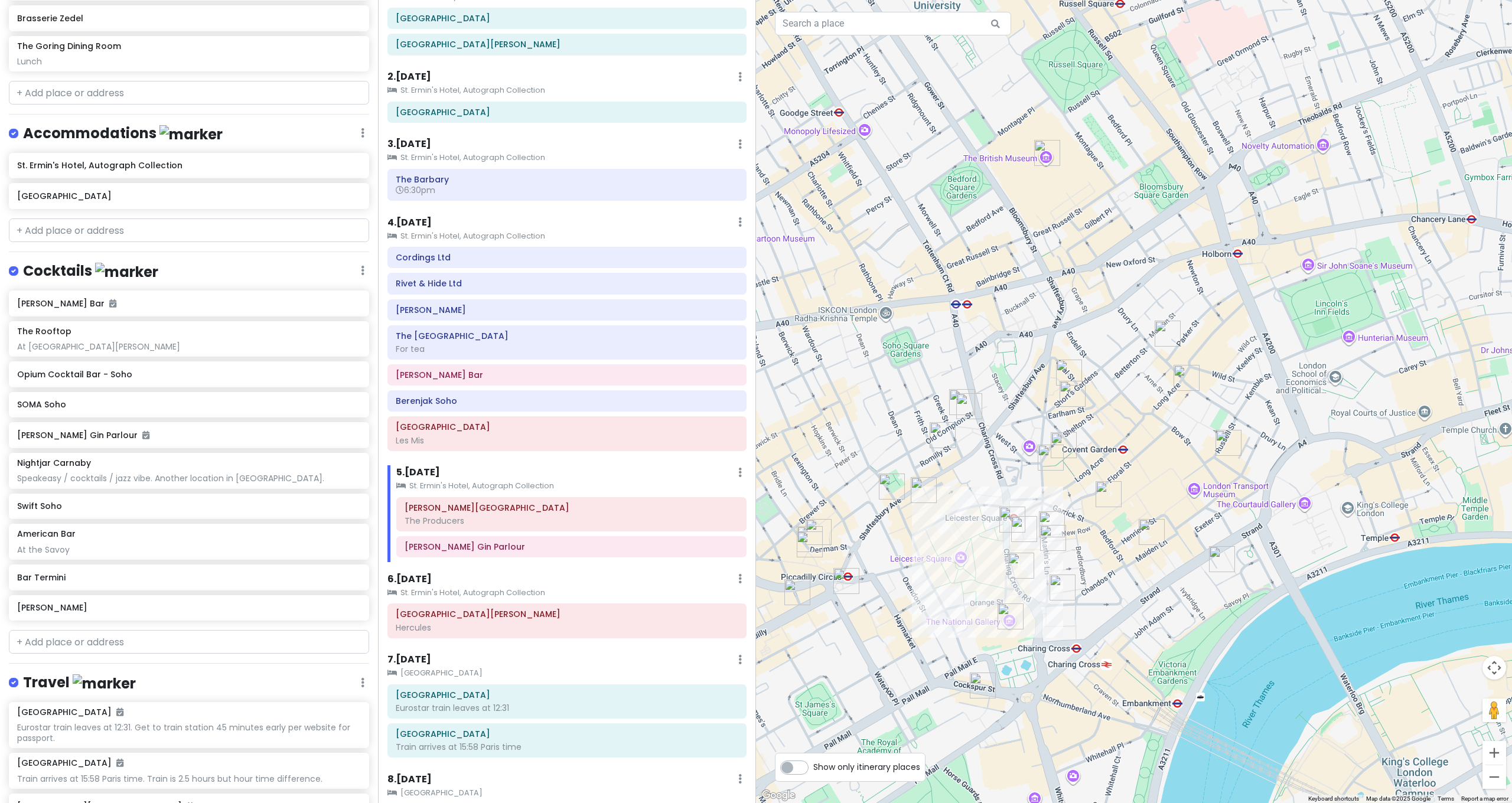
click at [1137, 533] on div at bounding box center [1133, 401] width 756 height 803
click at [1143, 530] on img "Rules" at bounding box center [1152, 532] width 26 height 26
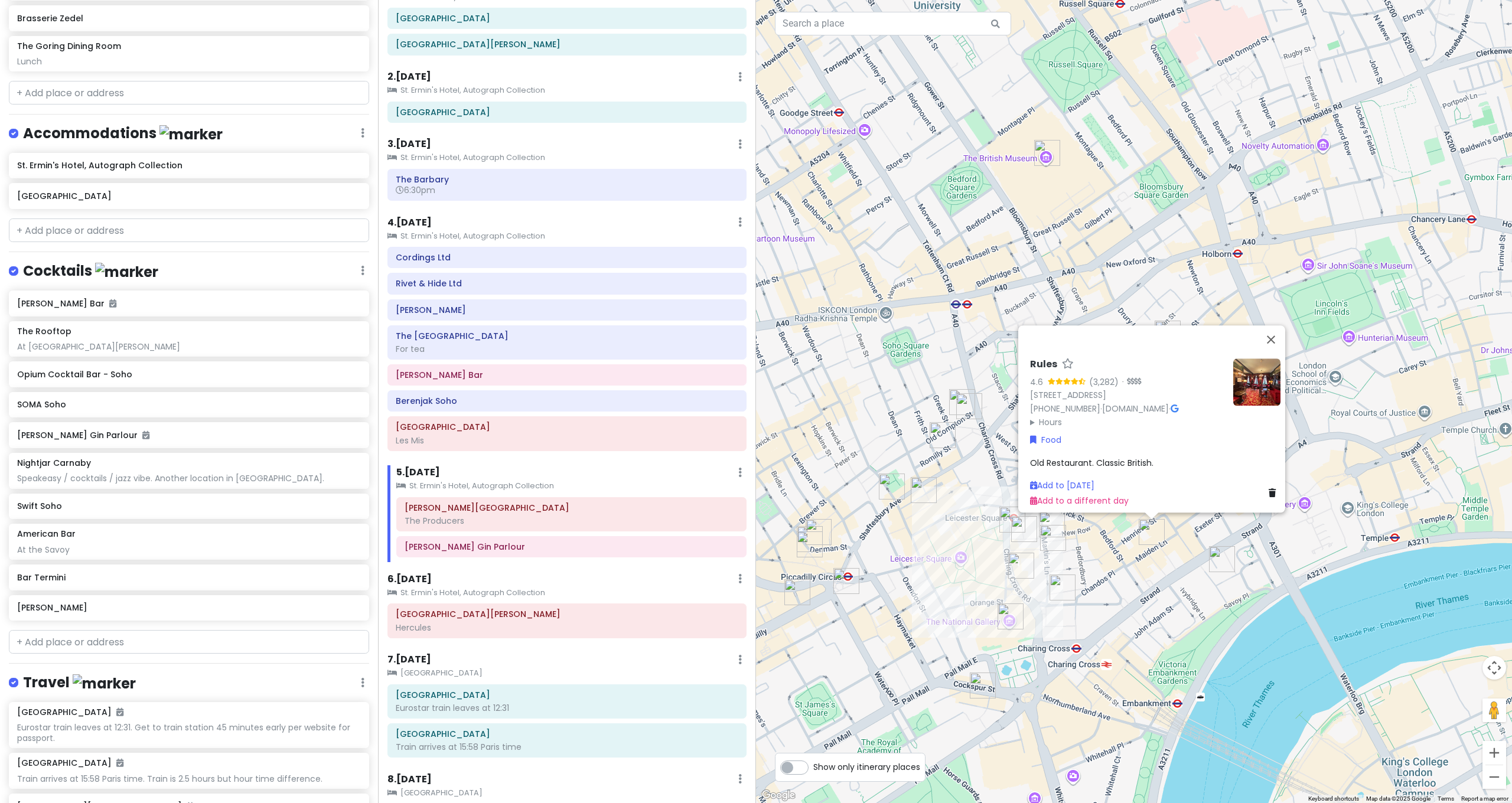
click at [1018, 565] on img "Garrick Theatre" at bounding box center [1021, 565] width 26 height 26
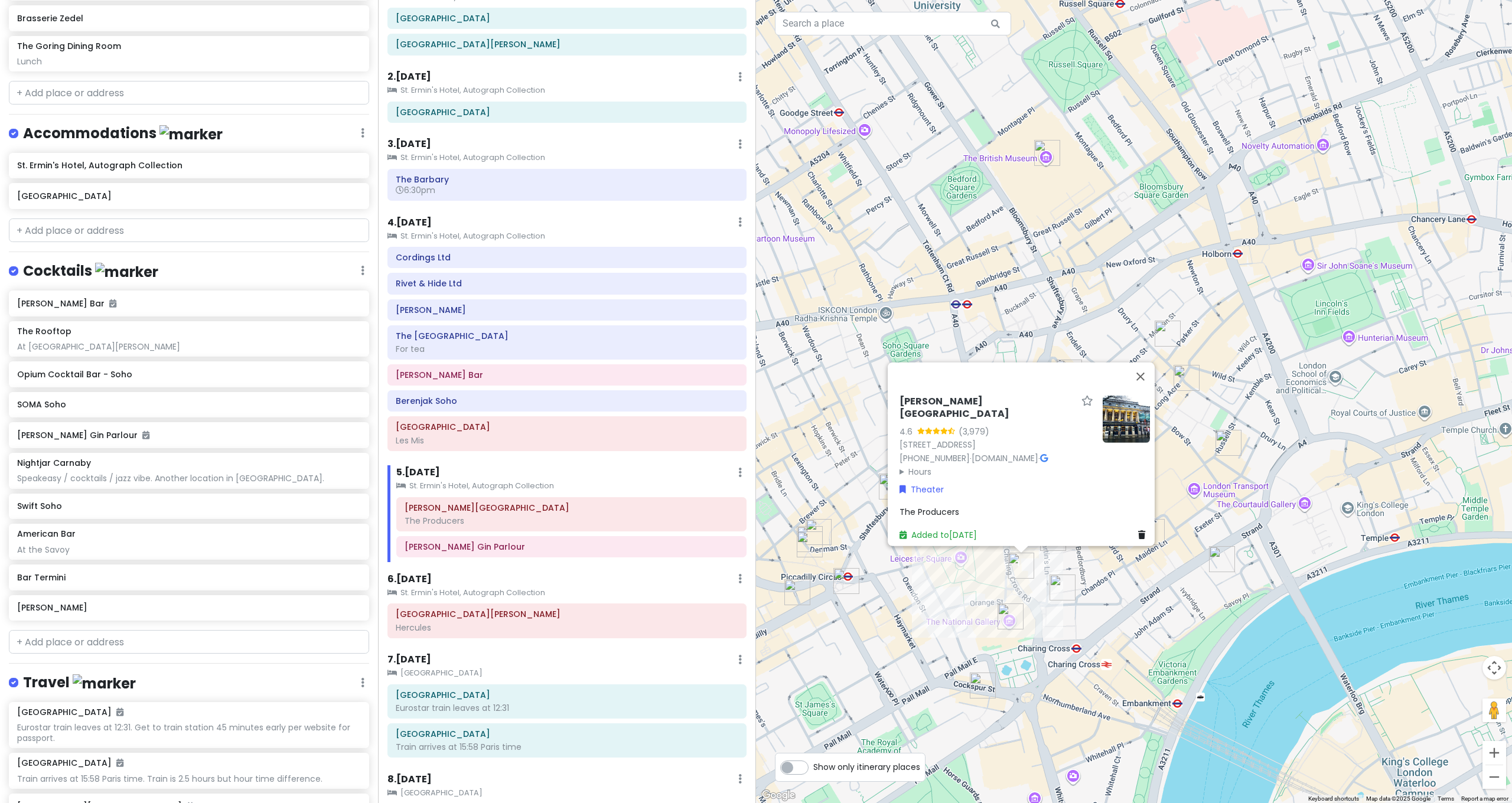
click at [1123, 570] on div "Garrick Theatre 4.6 (3,979) 2 Charing Cross Rd, London WC2H 0HH, UK +44 330 333…" at bounding box center [1133, 401] width 756 height 803
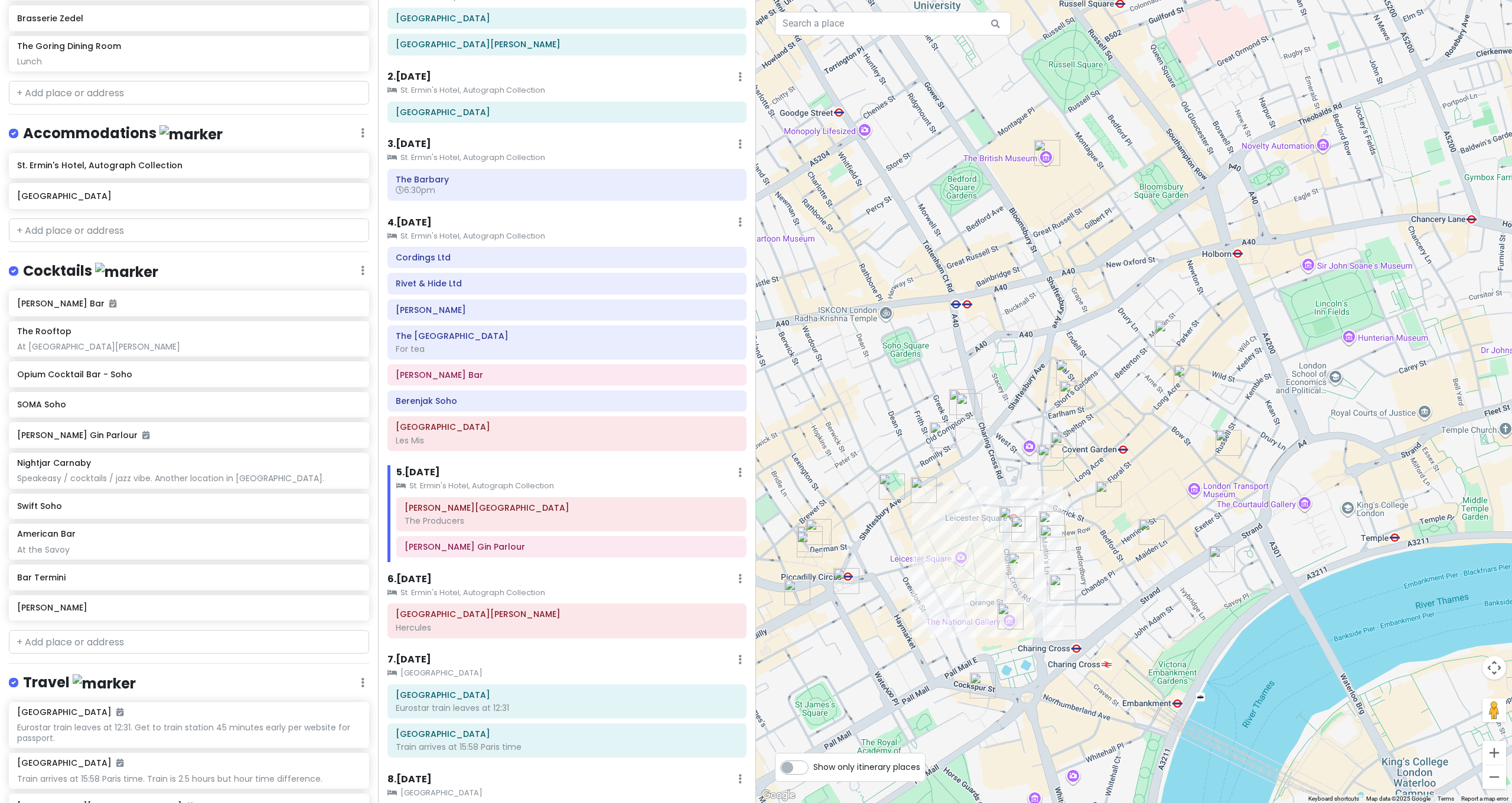
click at [1049, 532] on img "Côte St Martin's Lane" at bounding box center [1053, 538] width 26 height 26
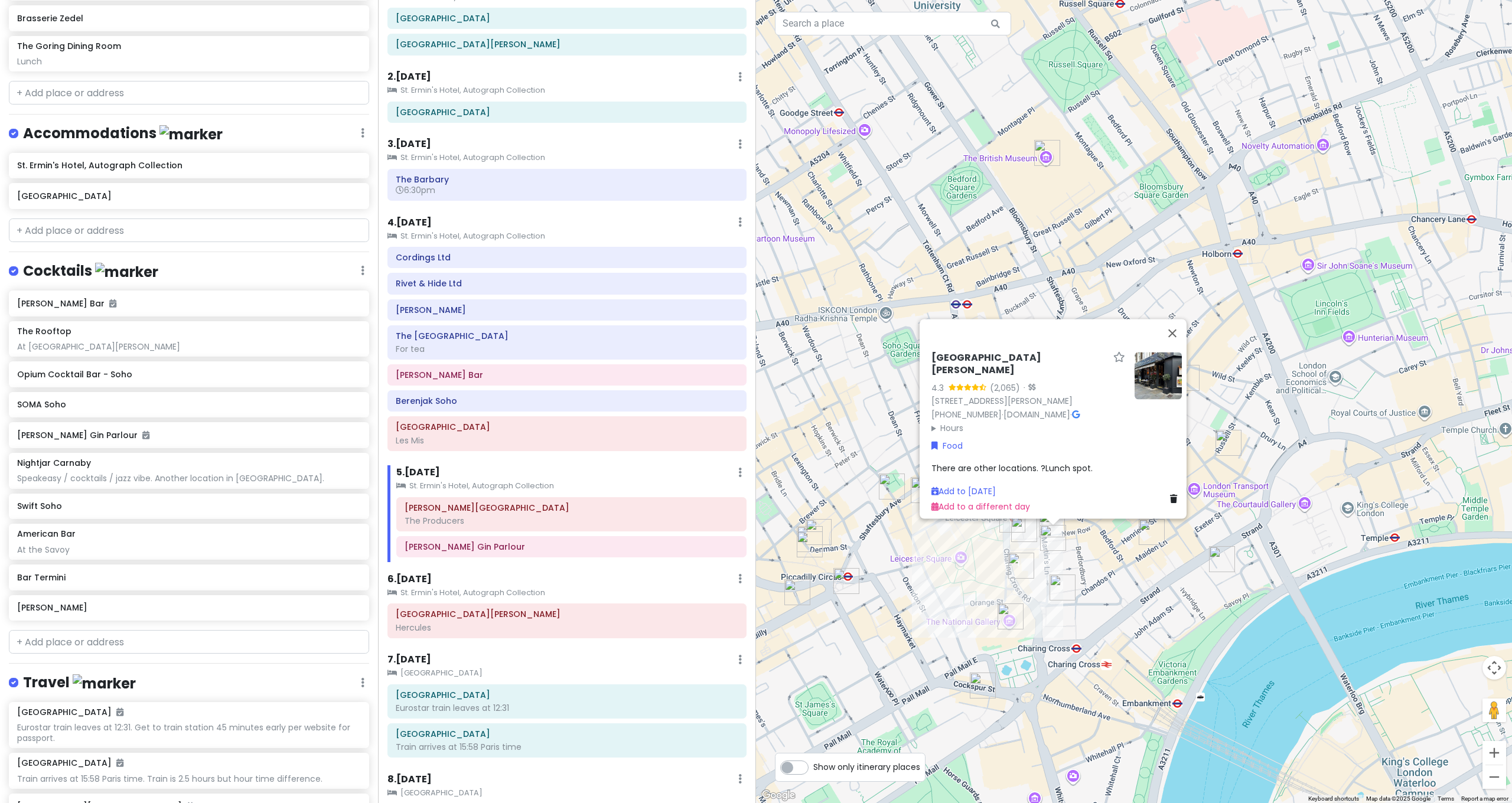
click at [1017, 533] on img "J Sheekey" at bounding box center [1024, 529] width 26 height 26
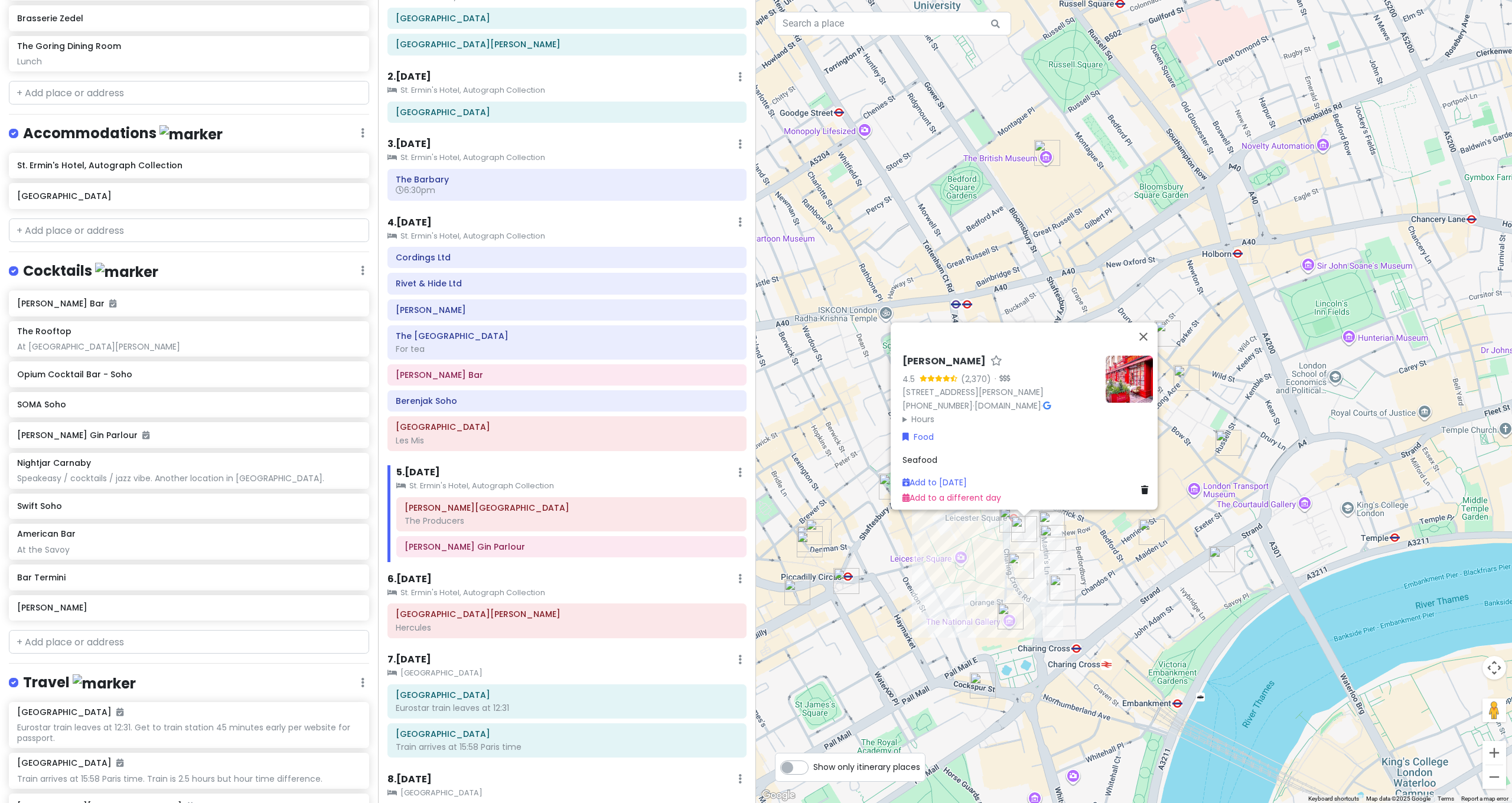
click at [1020, 532] on img "J Sheekey" at bounding box center [1024, 529] width 26 height 26
click at [1145, 530] on img "Rules" at bounding box center [1152, 532] width 26 height 26
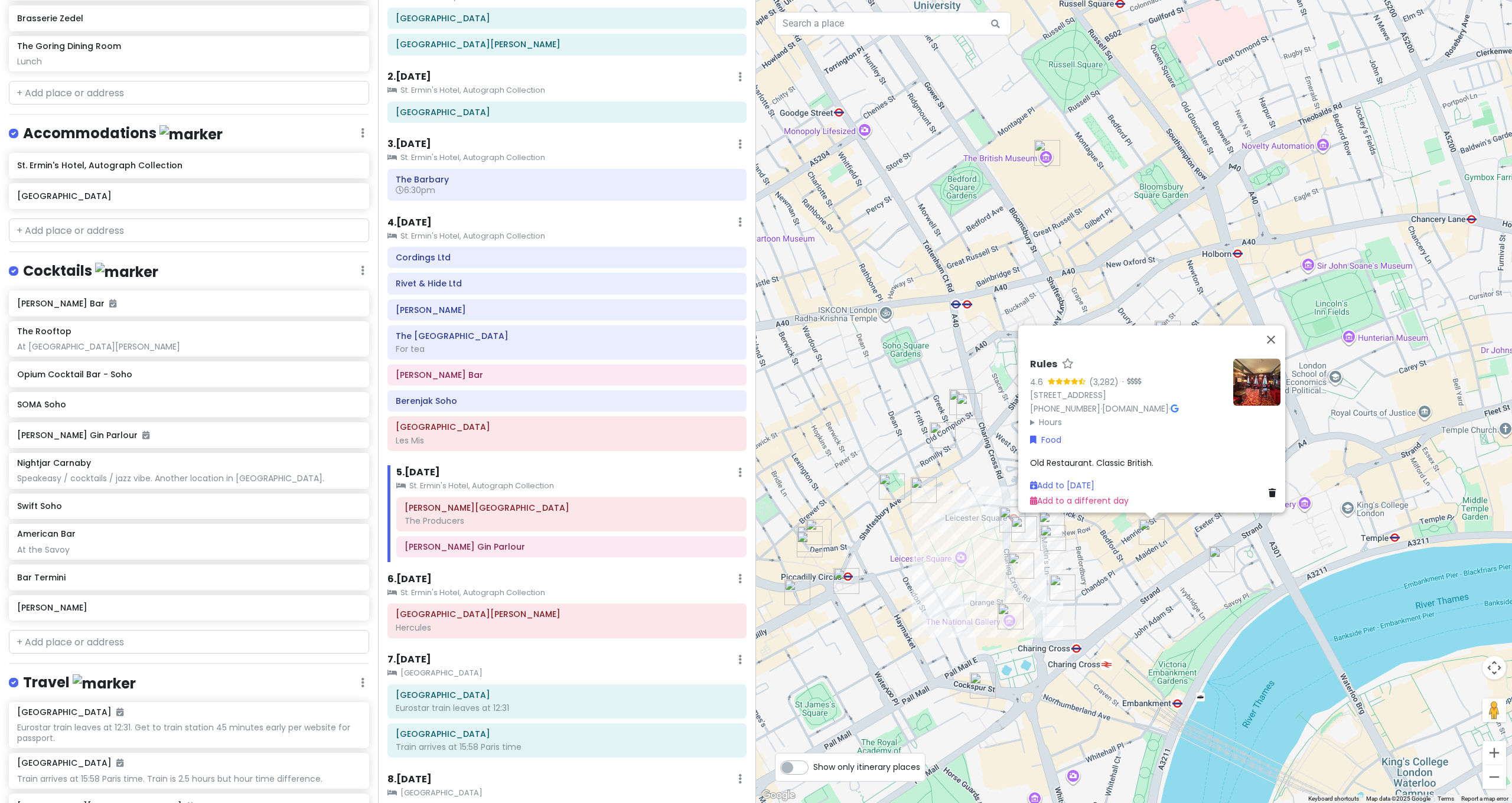
click at [1066, 586] on img "Bancone Covent Garden" at bounding box center [1062, 587] width 26 height 26
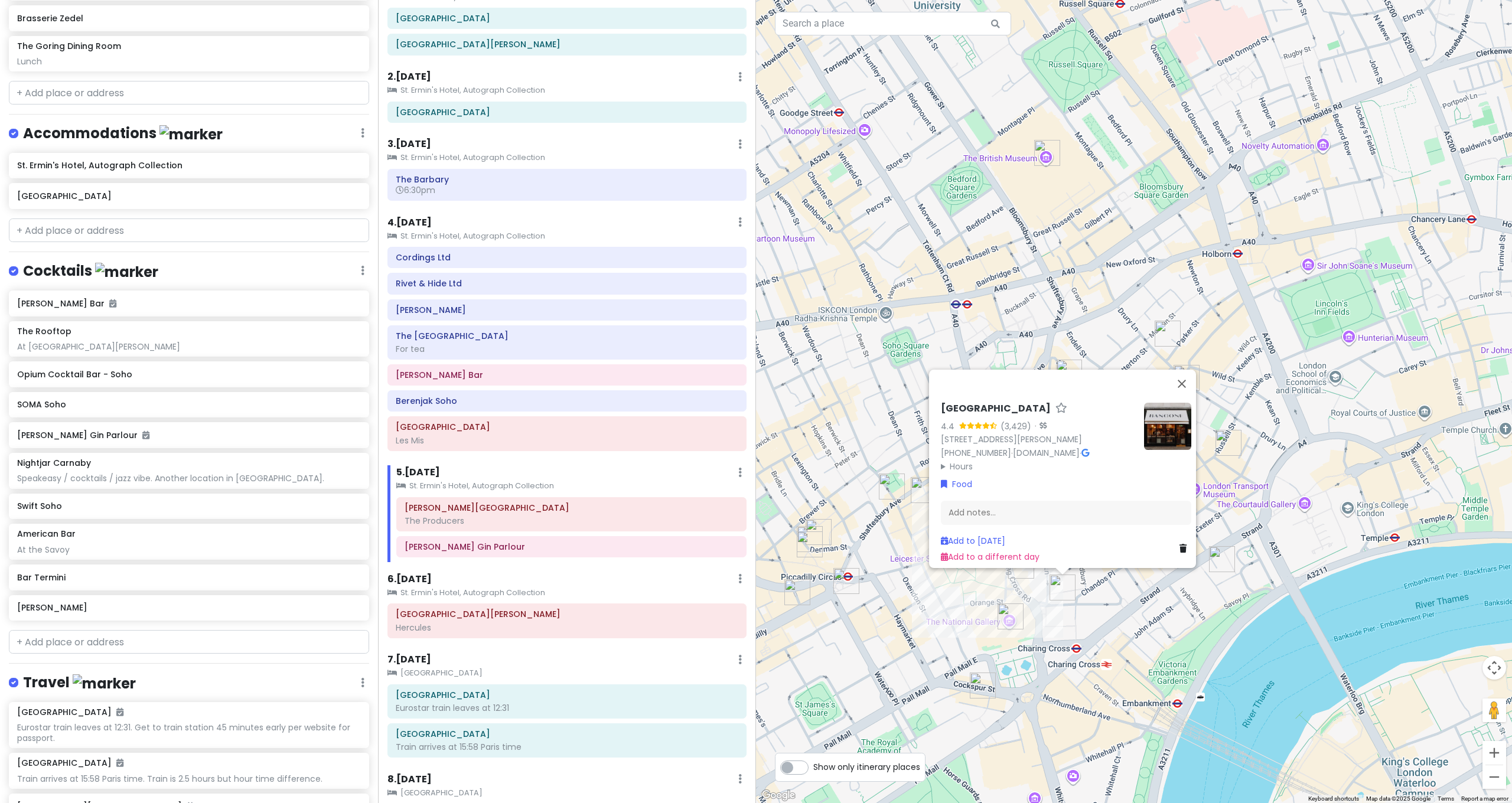
click at [1140, 590] on div "Bancone Covent Garden 4.4 (3,429) · 39 William IV St, London WC2N 4DD, UK +44 2…" at bounding box center [1133, 401] width 756 height 803
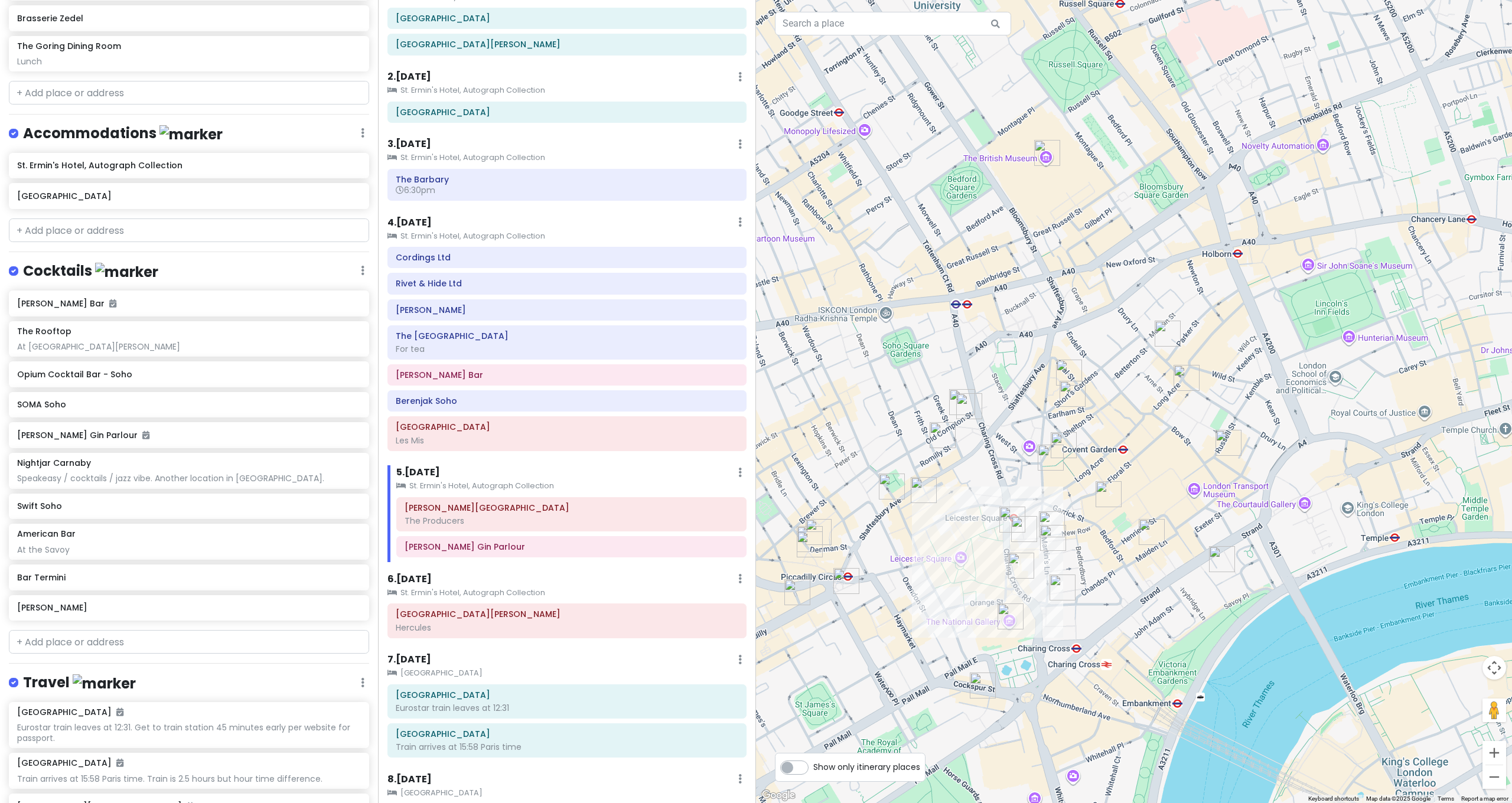
click at [1104, 494] on img "Clos Maggiore" at bounding box center [1109, 494] width 26 height 26
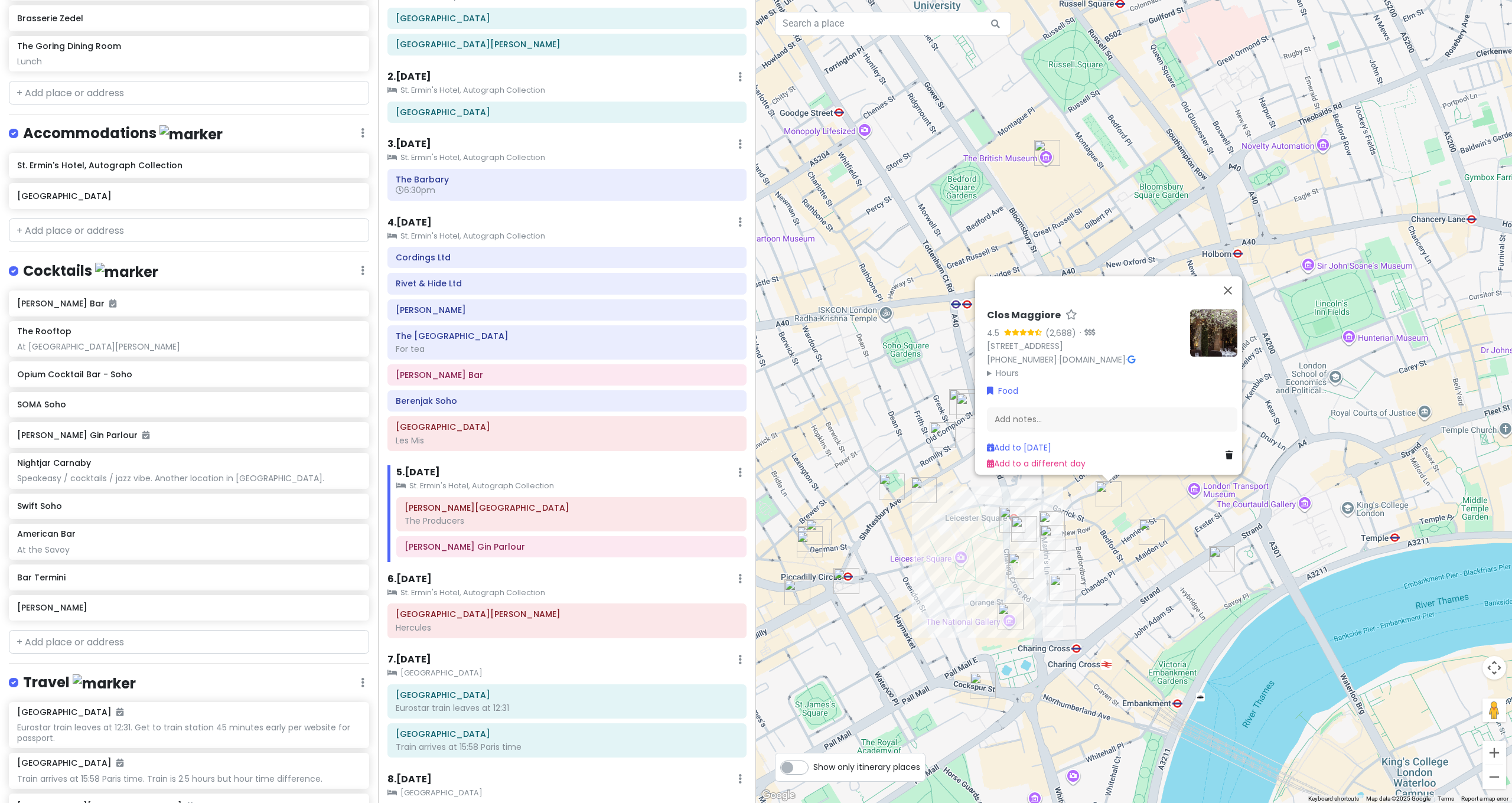
click at [943, 534] on div "Clos Maggiore 4.5 (2,688) · 33 King St, London WC2E 8JD, UK +44 20 4580 1174 · …" at bounding box center [1133, 401] width 756 height 803
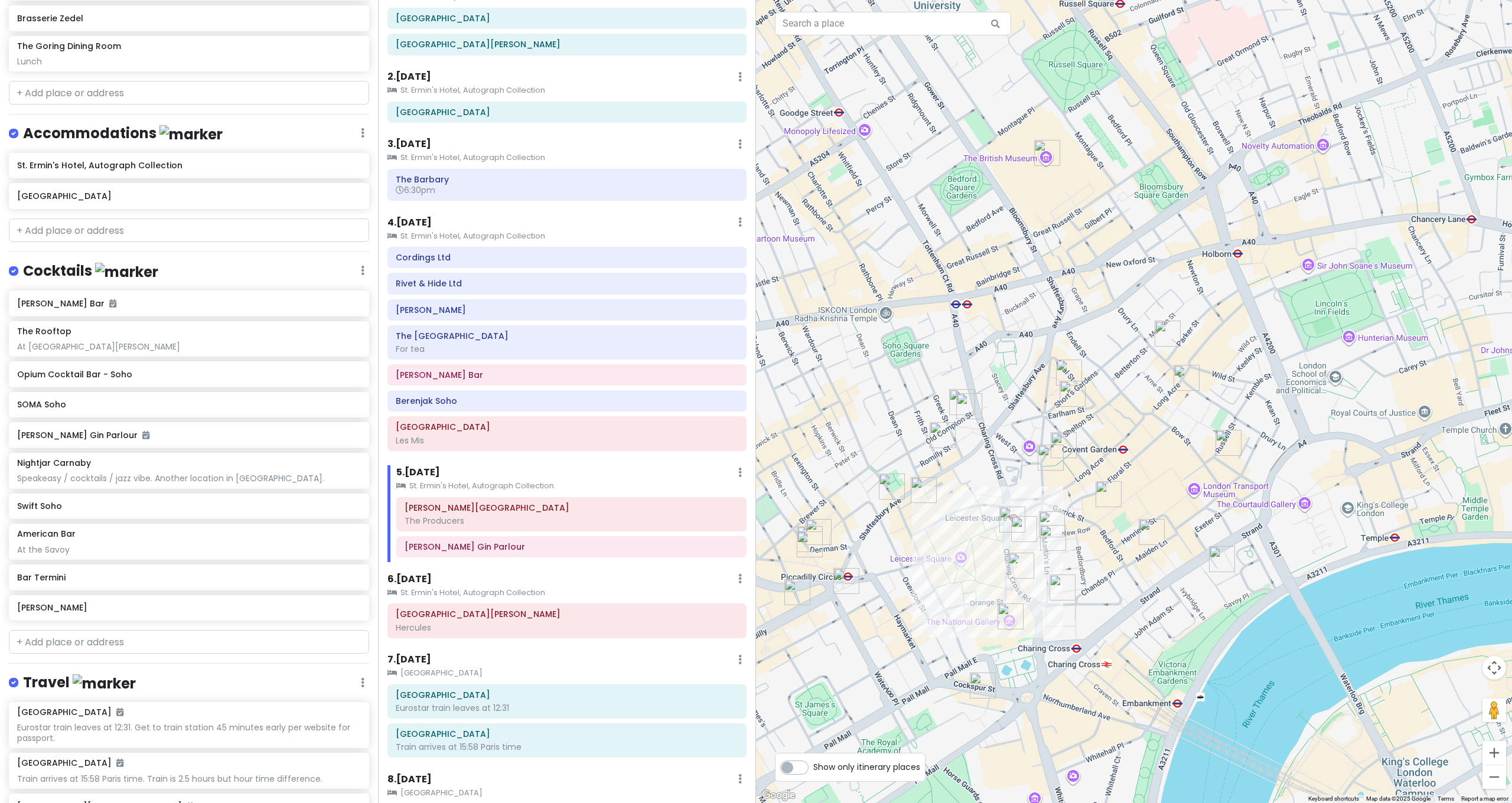
click at [1058, 583] on img "Bancone Covent Garden" at bounding box center [1062, 587] width 26 height 26
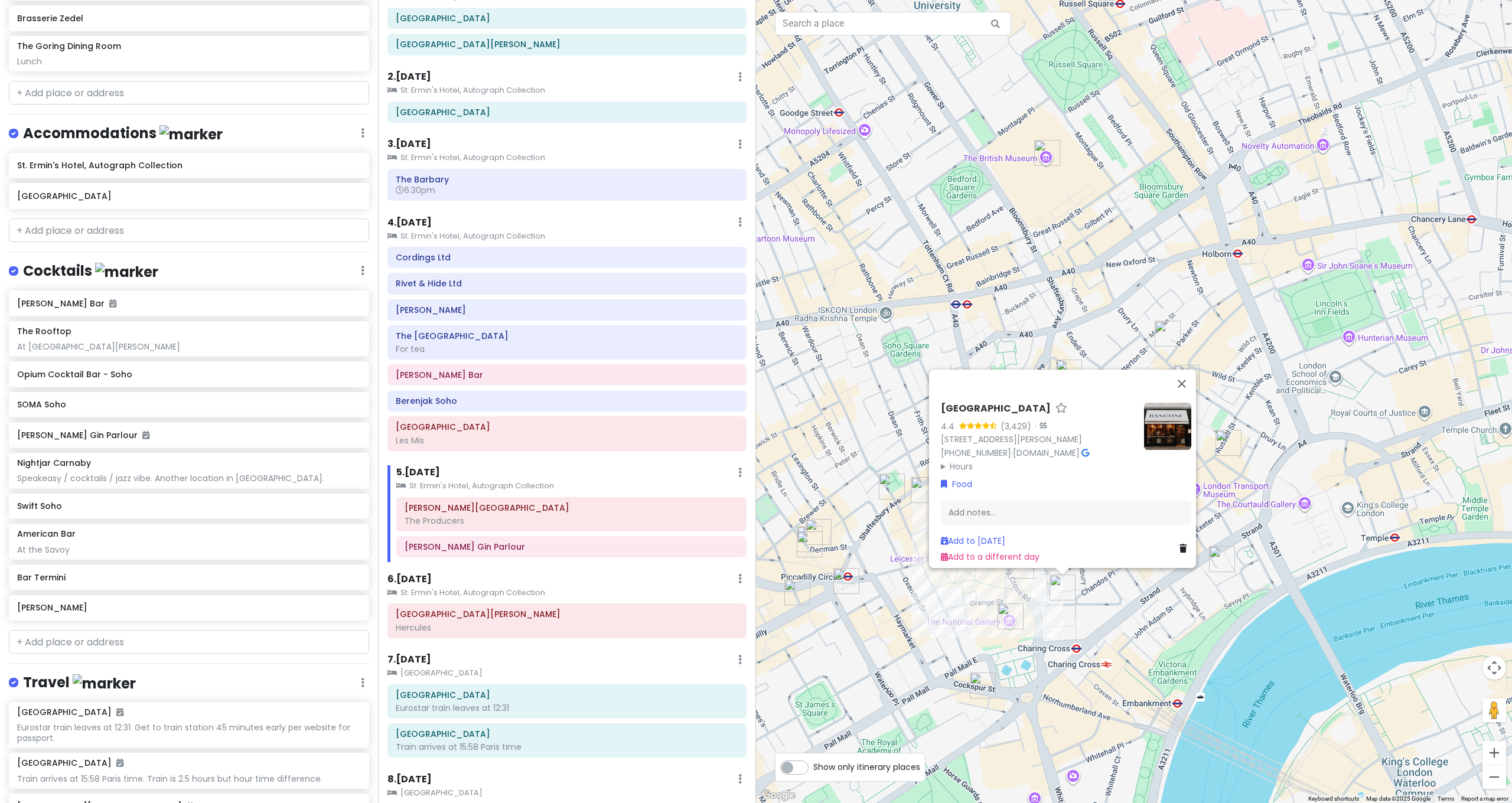
click at [1149, 652] on div "Bancone Covent Garden 4.4 (3,429) · 39 William IV St, London WC2N 4DD, UK +44 2…" at bounding box center [1133, 401] width 756 height 803
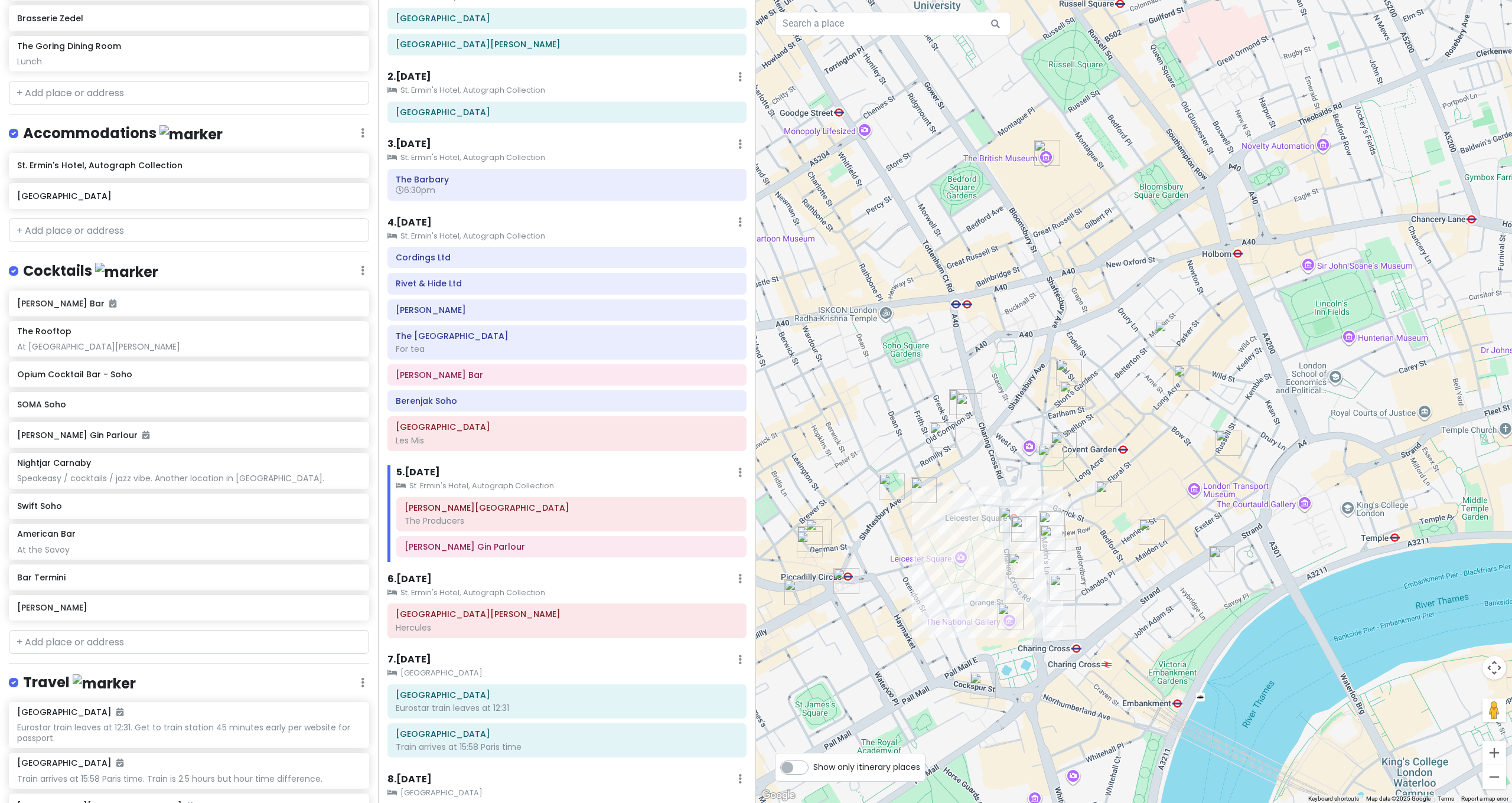
click at [1043, 461] on img "Dishoom Covent Garden" at bounding box center [1050, 458] width 26 height 26
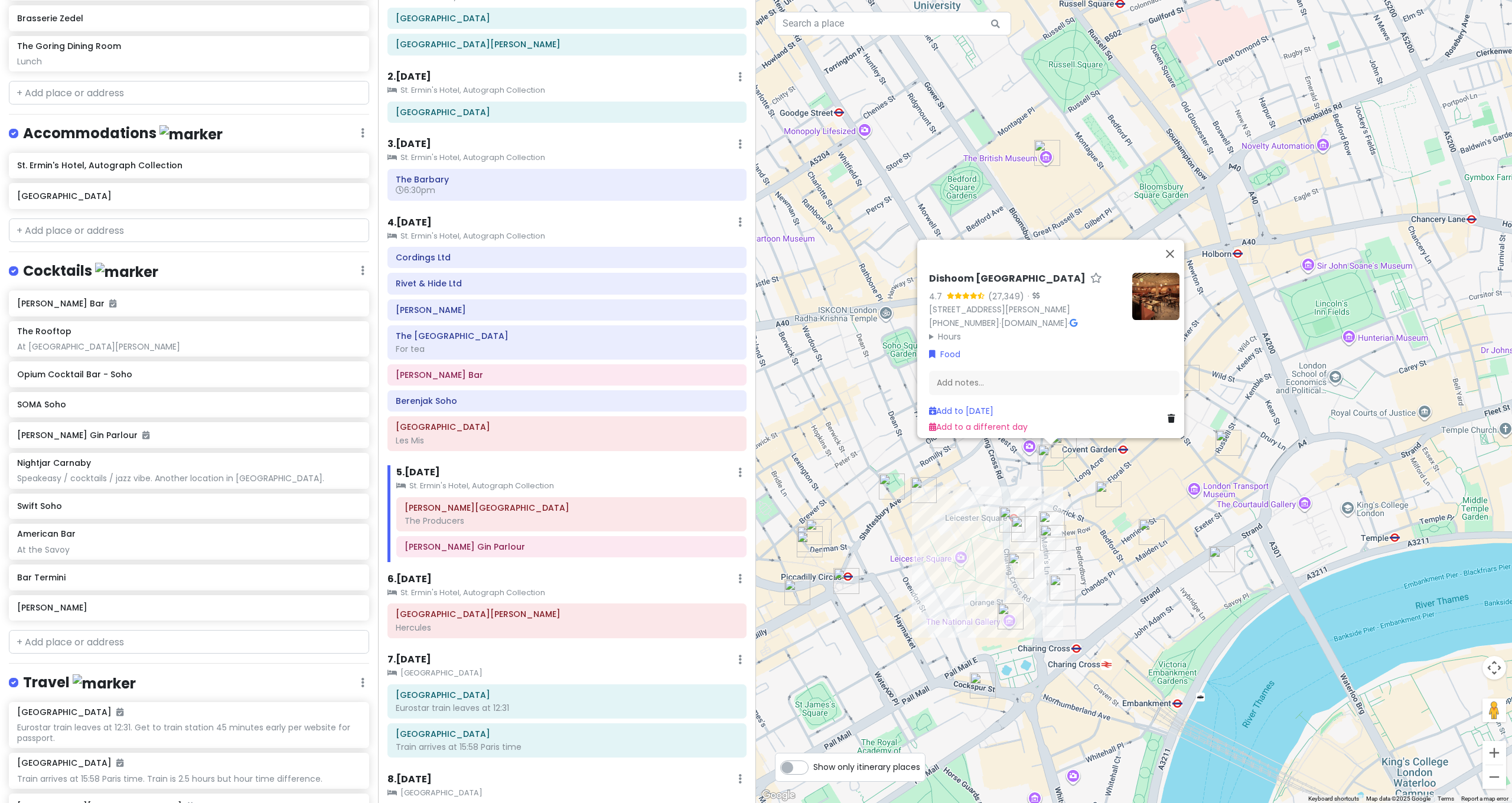
click at [1060, 450] on img "Dishoom Covent Garden" at bounding box center [1050, 458] width 26 height 26
click at [1067, 445] on img "Brother Marcus Covent Garden" at bounding box center [1063, 445] width 26 height 26
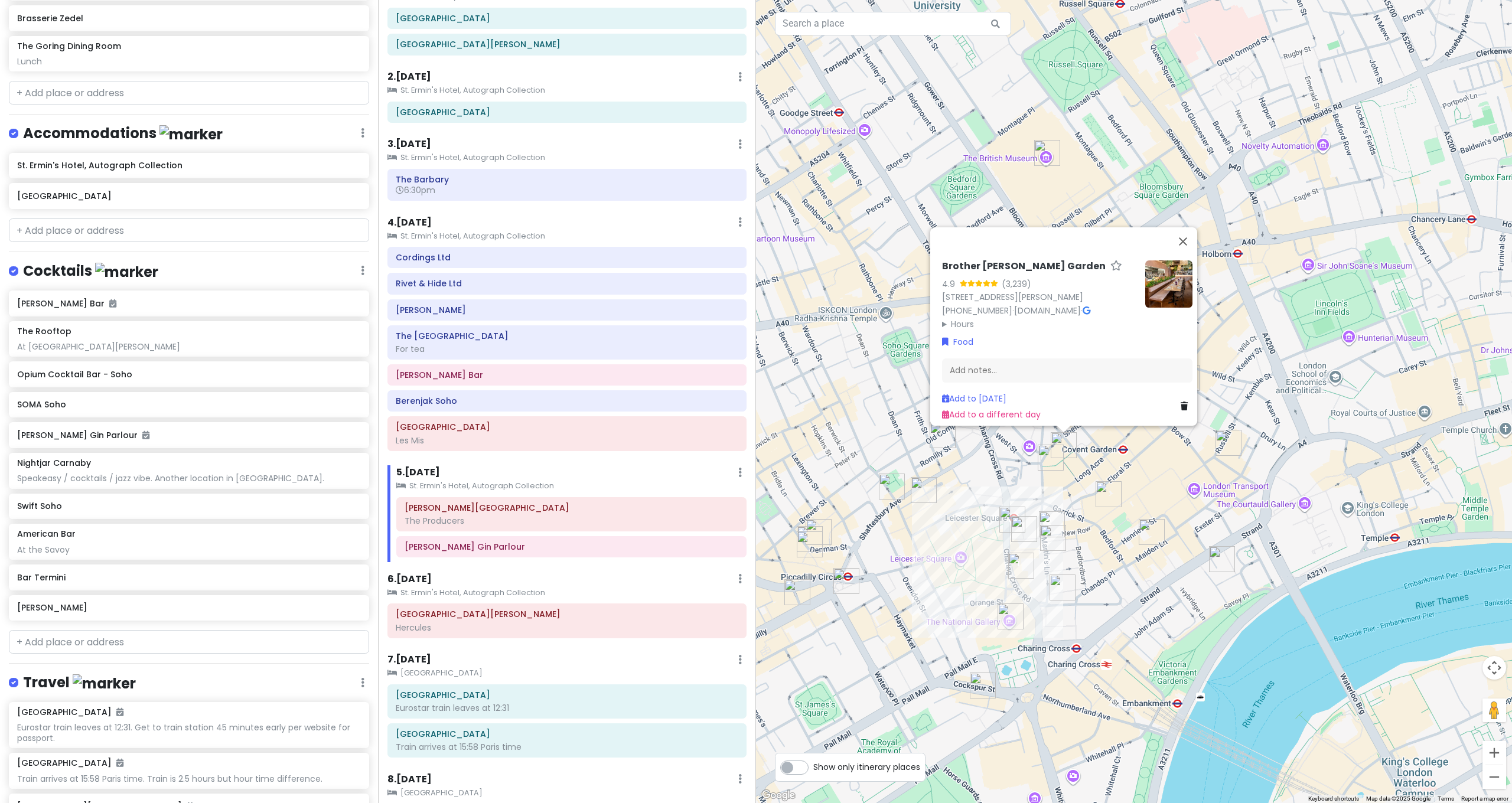
click at [1112, 492] on img "Clos Maggiore" at bounding box center [1109, 494] width 26 height 26
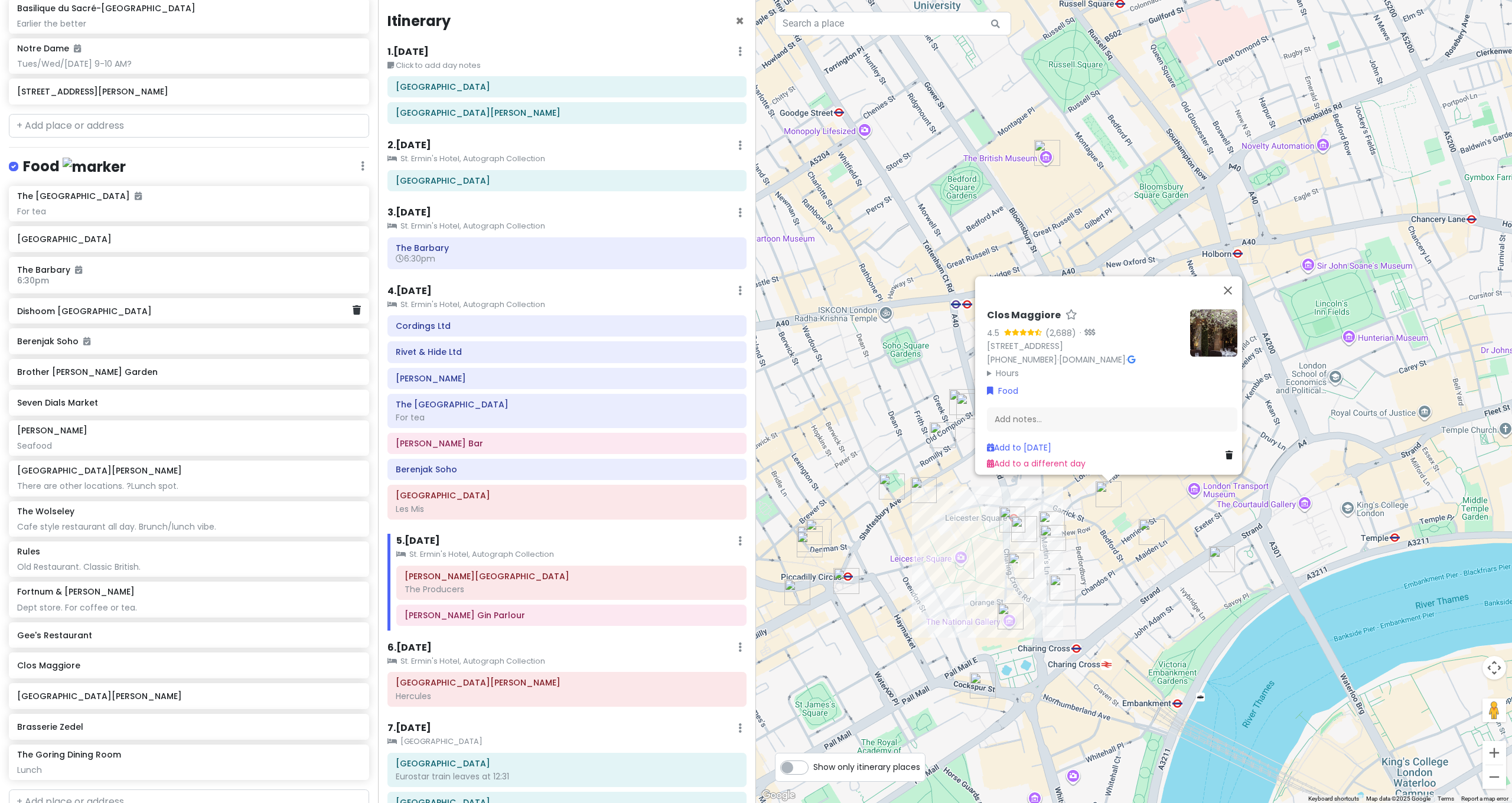
scroll to position [1137, 0]
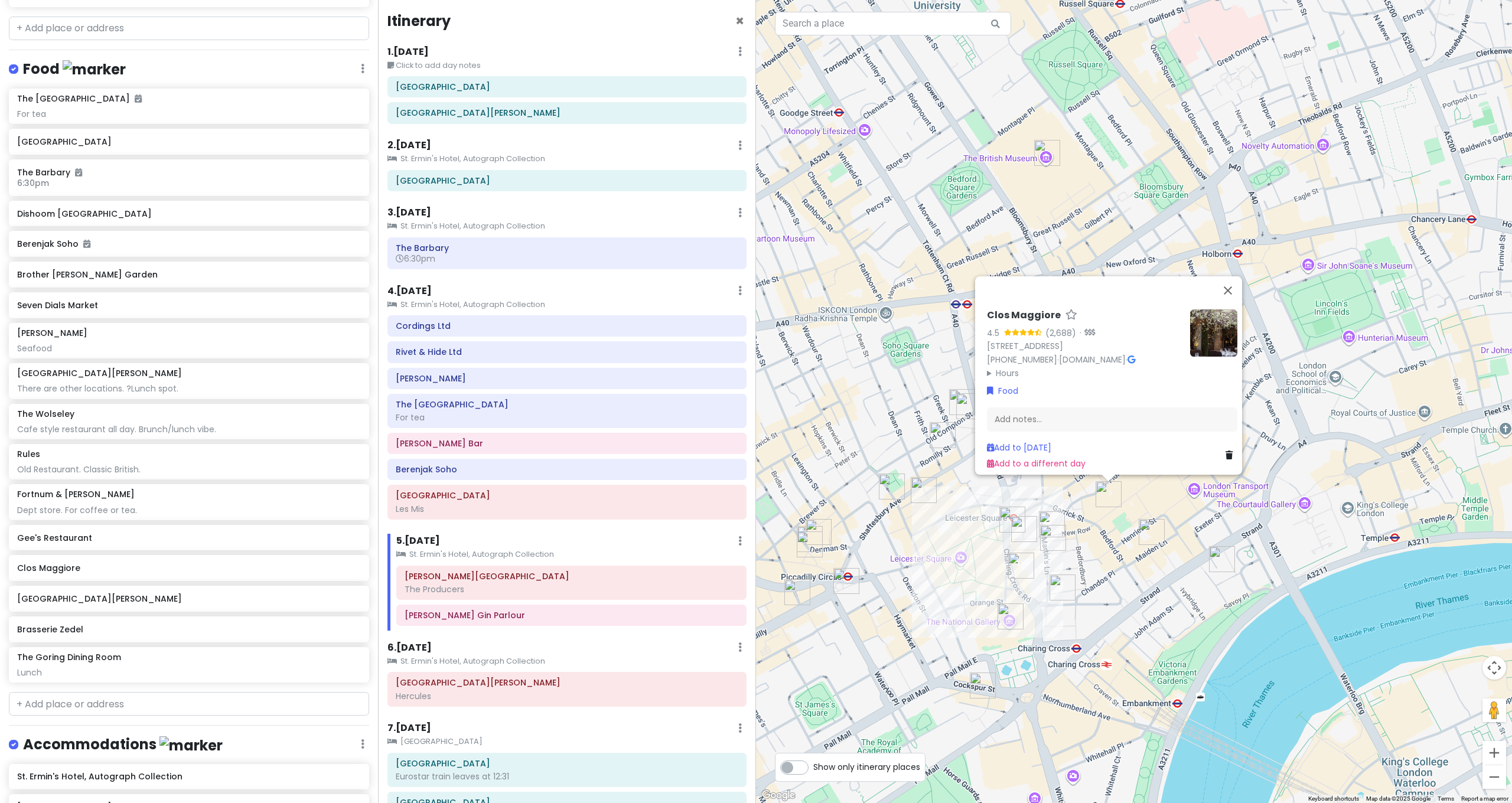
click at [1135, 597] on div "Clos Maggiore 4.5 (2,688) · 33 King St, London WC2E 8JD, UK +44 20 4580 1174 · …" at bounding box center [1133, 401] width 756 height 803
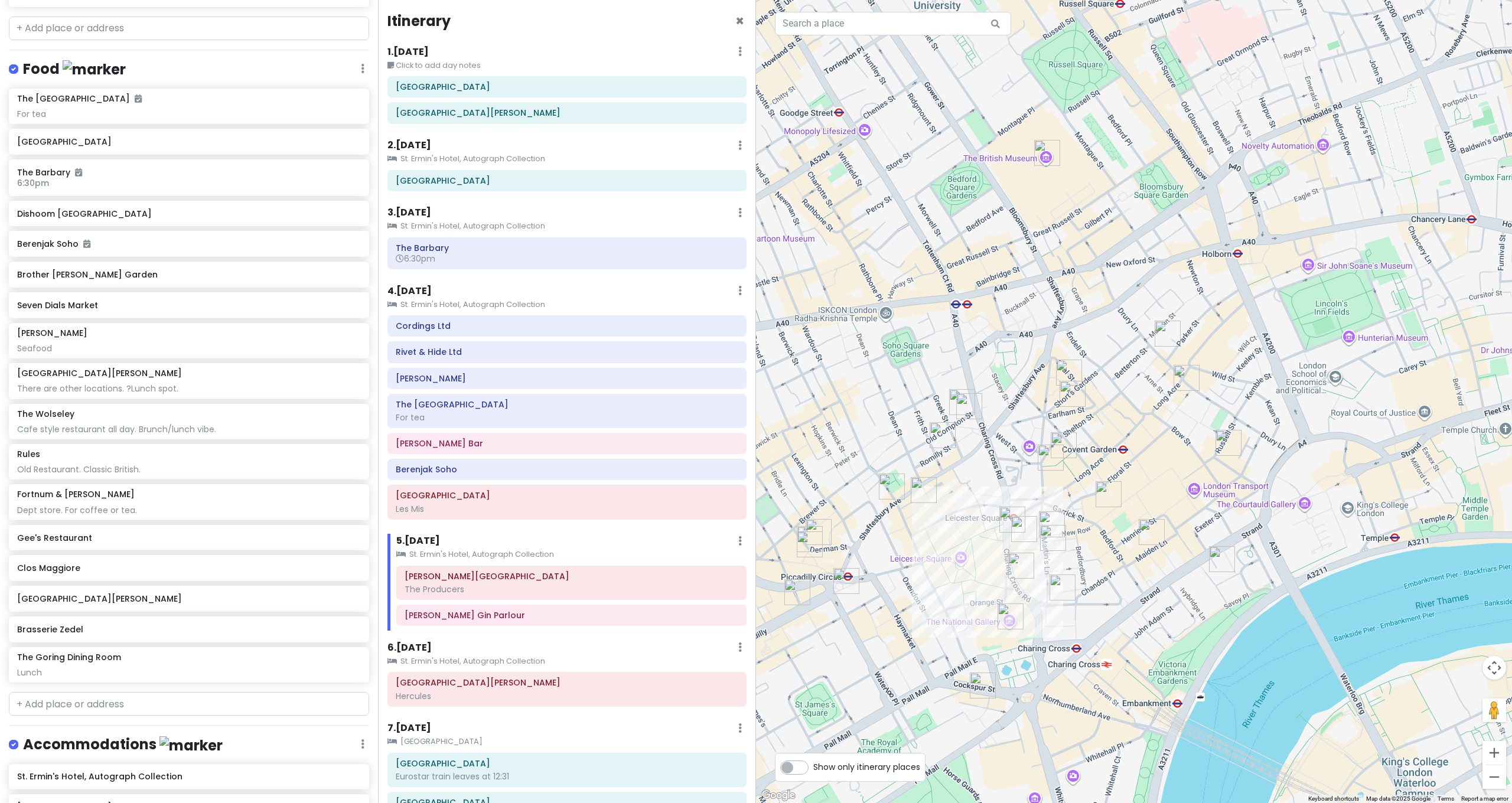
click at [1070, 371] on img "The Barbary" at bounding box center [1069, 372] width 26 height 26
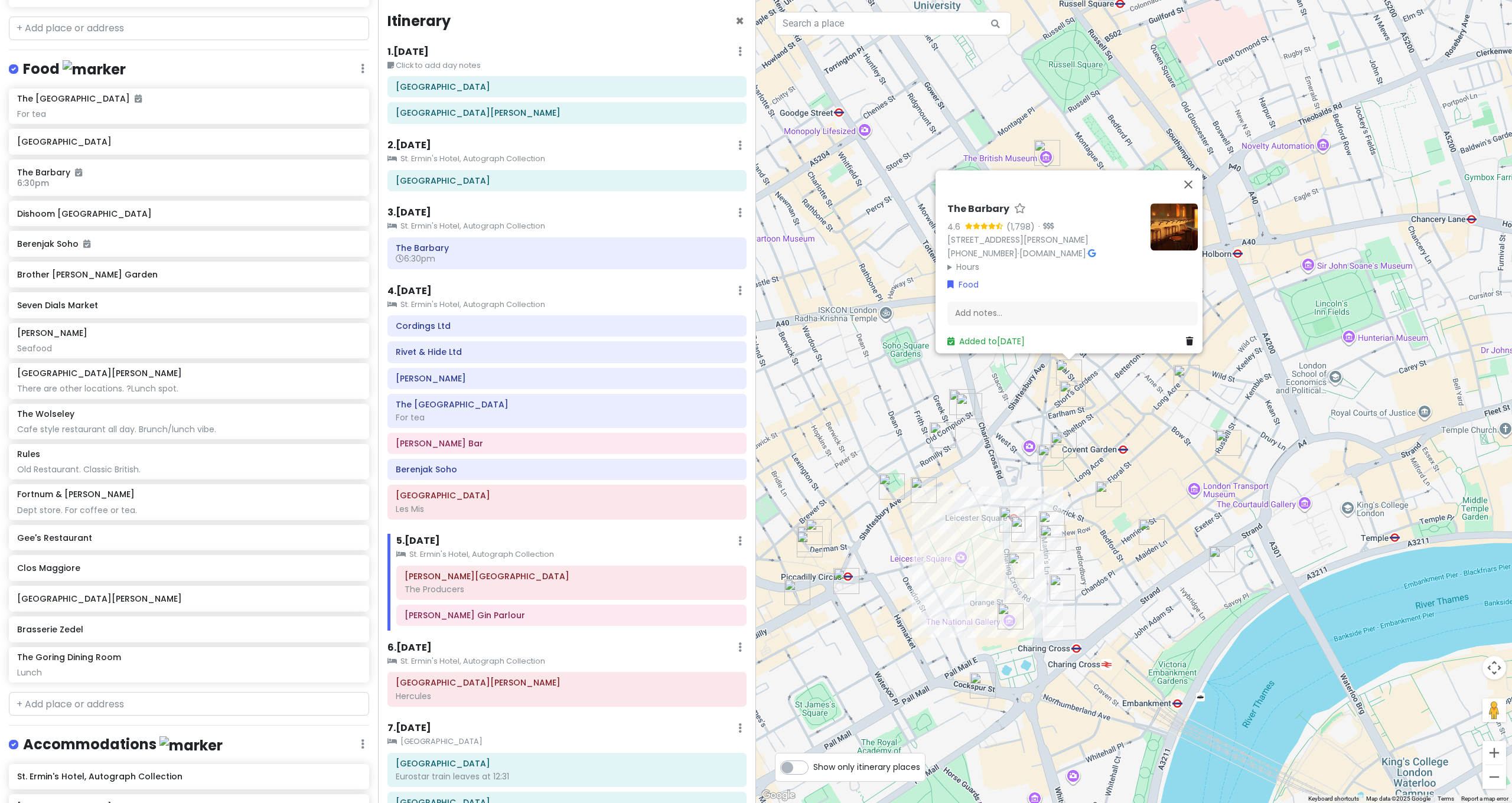
click at [1068, 391] on img "Seven Dials Market" at bounding box center [1073, 394] width 26 height 26
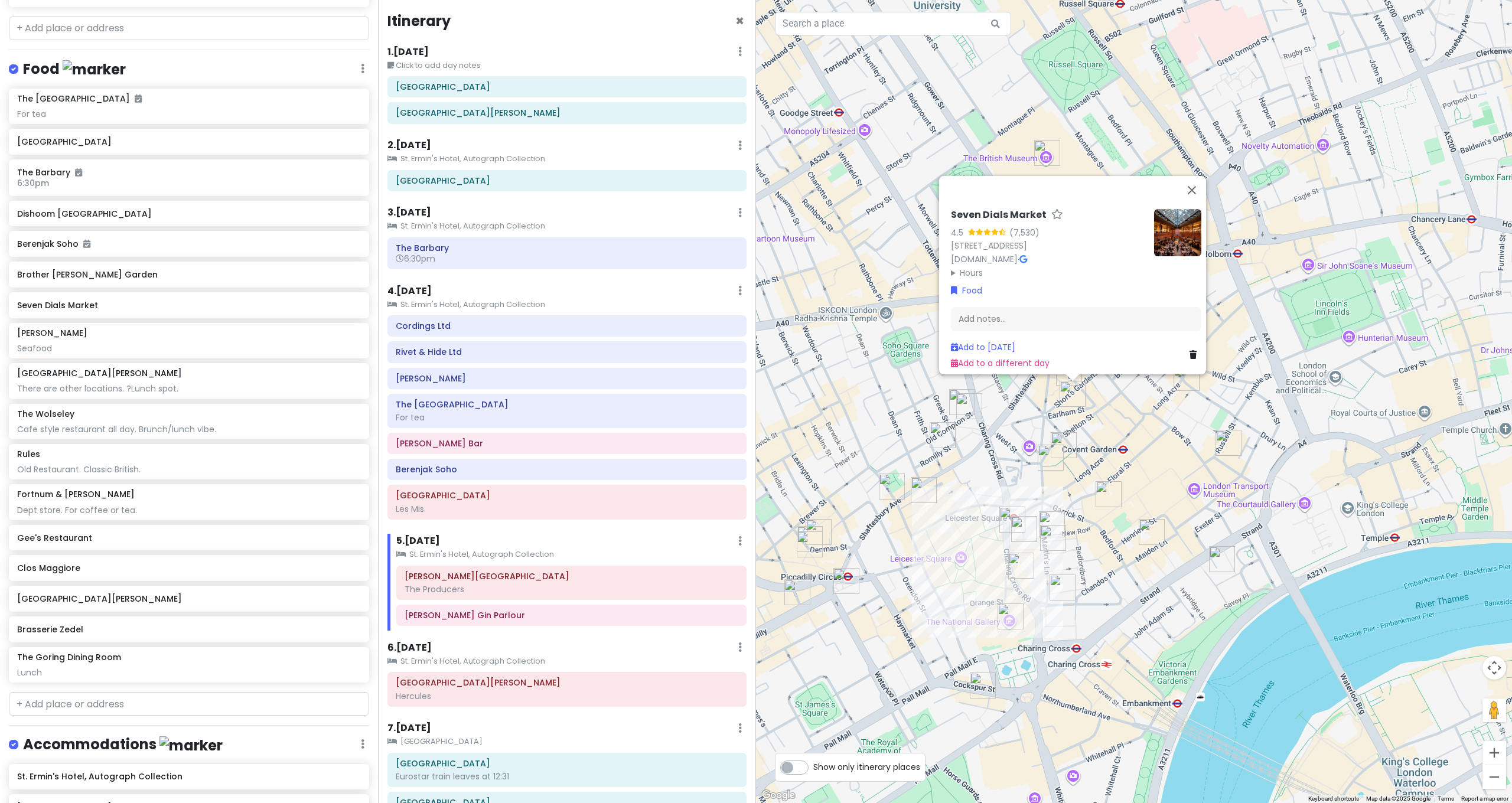
click at [966, 400] on img "Bar Termini" at bounding box center [969, 406] width 26 height 26
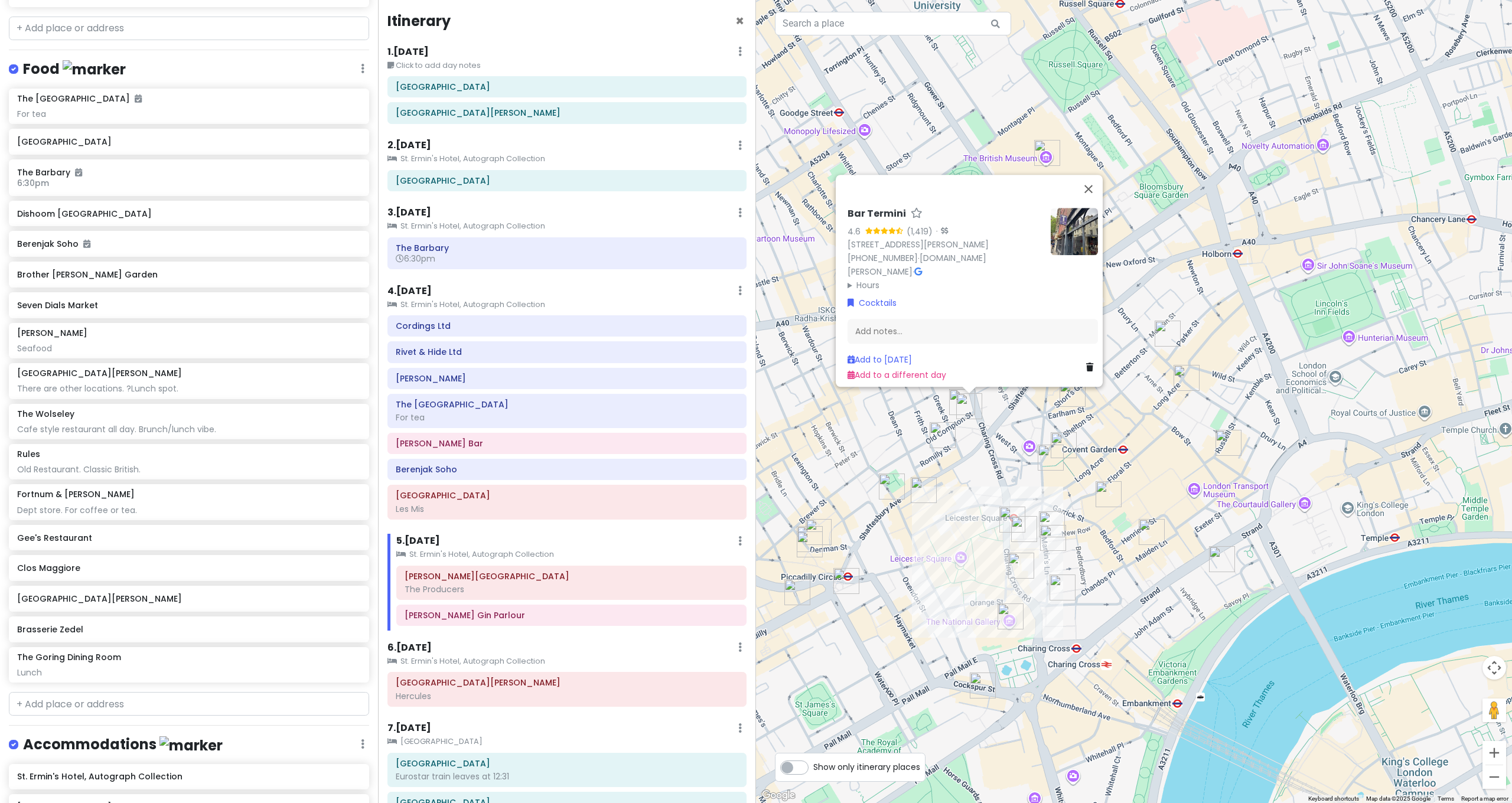
click at [954, 400] on img "Swift Soho" at bounding box center [962, 402] width 26 height 26
click at [965, 405] on img "Bar Termini" at bounding box center [969, 406] width 26 height 26
click at [955, 403] on img "Swift Soho" at bounding box center [962, 402] width 26 height 26
click at [965, 409] on img "Bar Termini" at bounding box center [969, 406] width 26 height 26
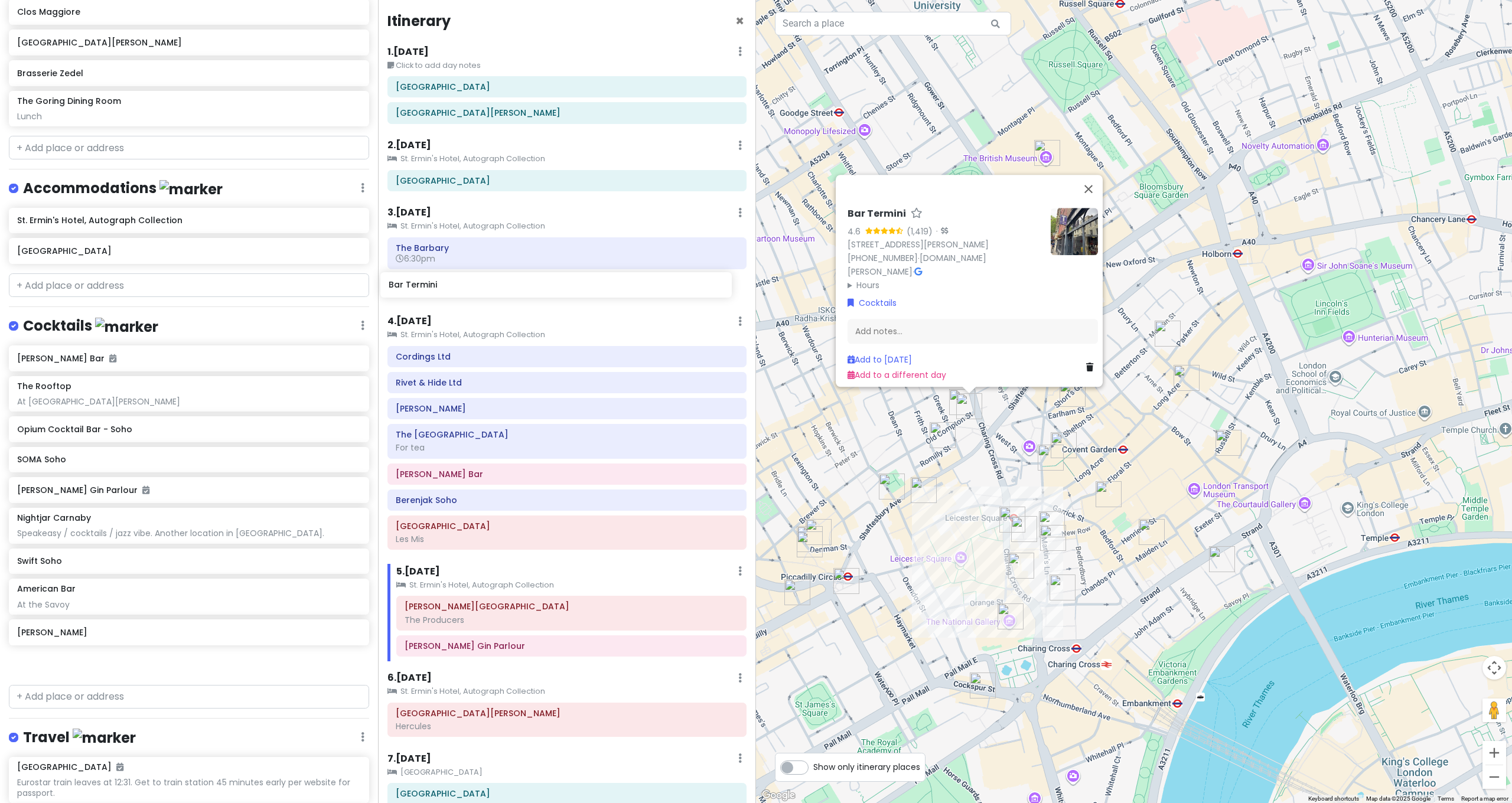
drag, startPoint x: 53, startPoint y: 599, endPoint x: 425, endPoint y: 290, distance: 483.6
click at [425, 290] on div "[GEOGRAPHIC_DATA] and [GEOGRAPHIC_DATA] with Kath and Cinco Private Change Date…" at bounding box center [756, 401] width 1512 height 803
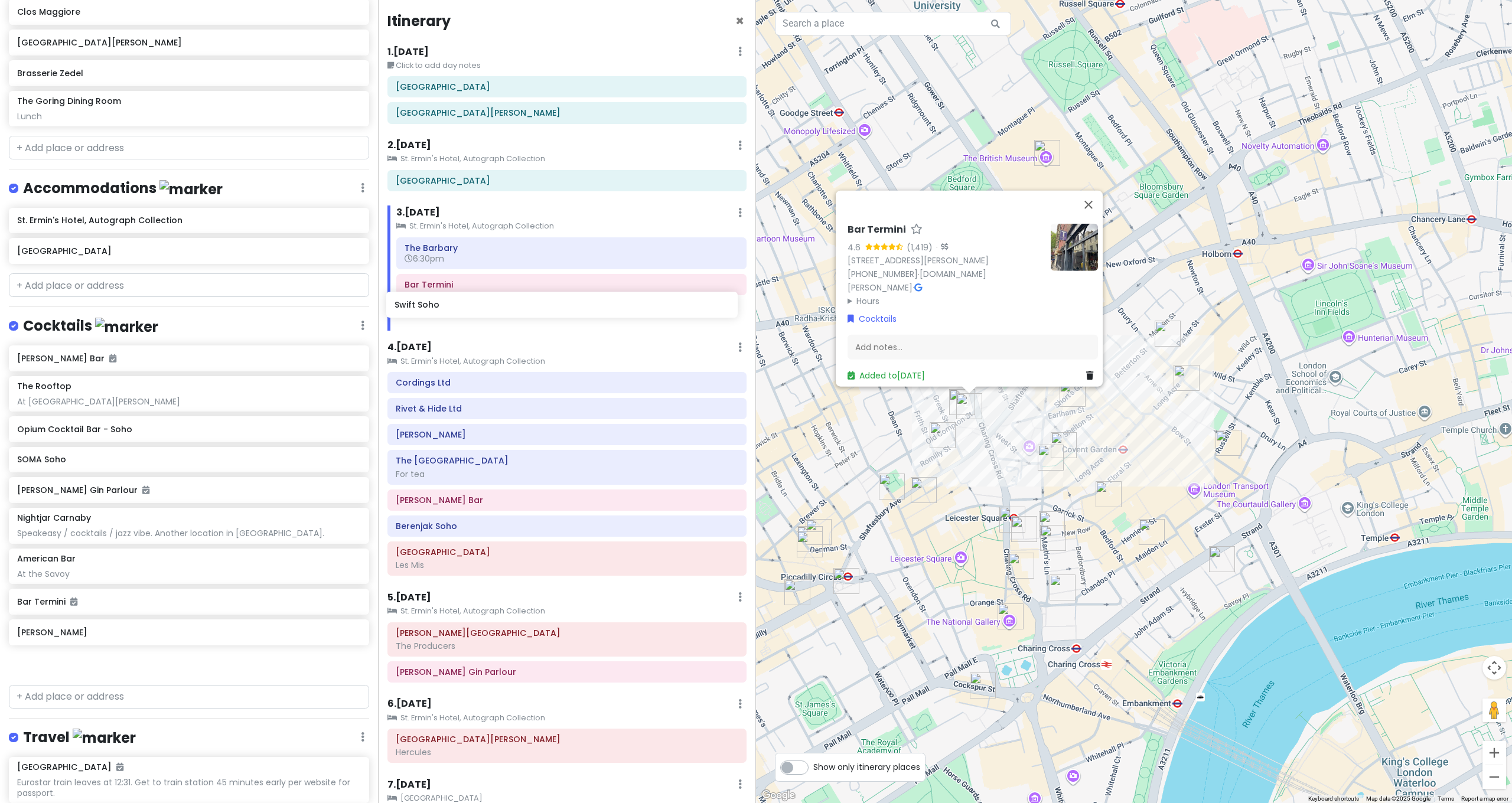
drag, startPoint x: 90, startPoint y: 524, endPoint x: 463, endPoint y: 306, distance: 432.0
click at [463, 306] on div "[GEOGRAPHIC_DATA] and [GEOGRAPHIC_DATA] with Kath and Cinco Private Change Date…" at bounding box center [756, 401] width 1512 height 803
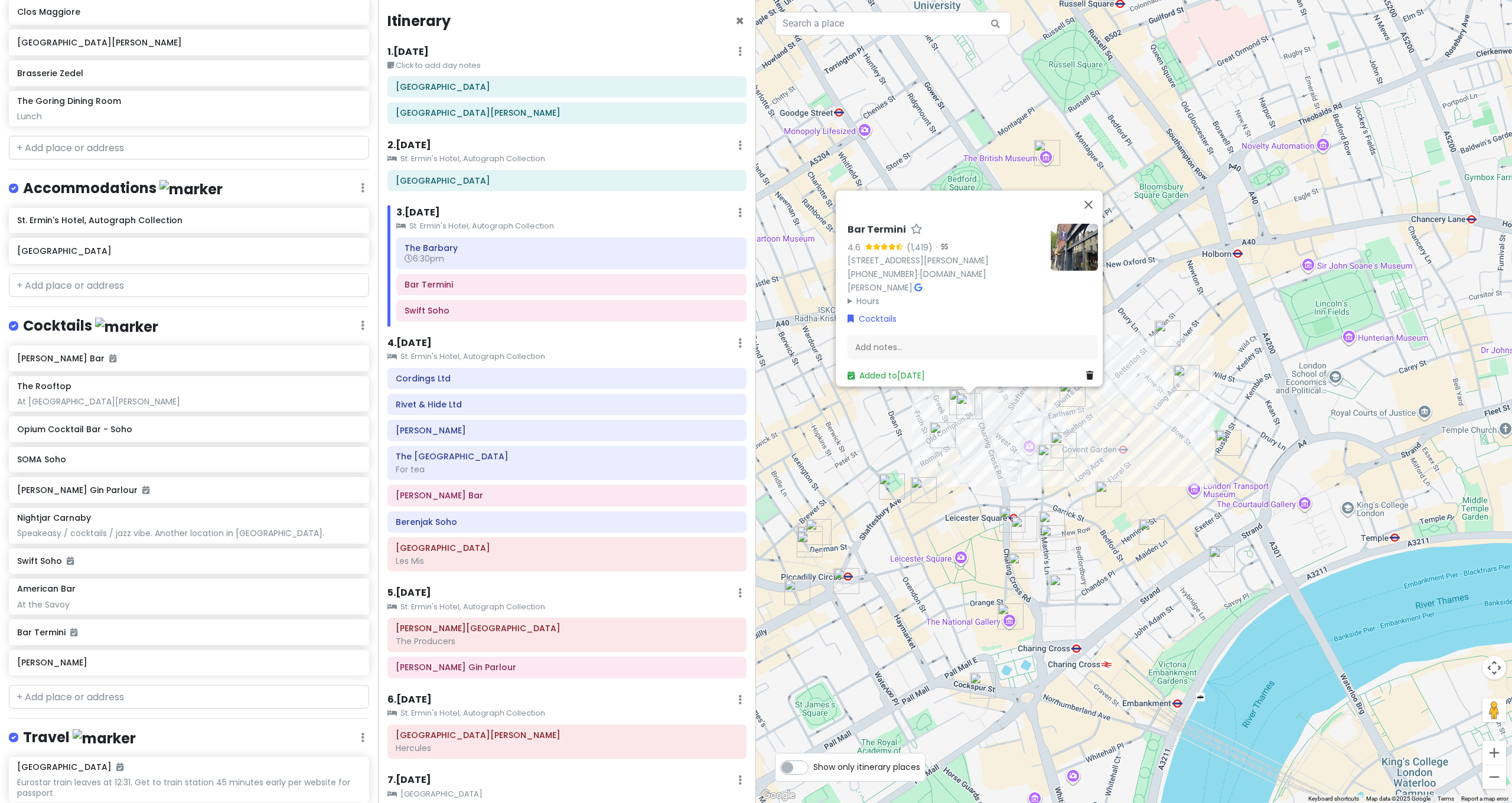
click at [944, 437] on img "Berenjak Soho" at bounding box center [943, 435] width 26 height 26
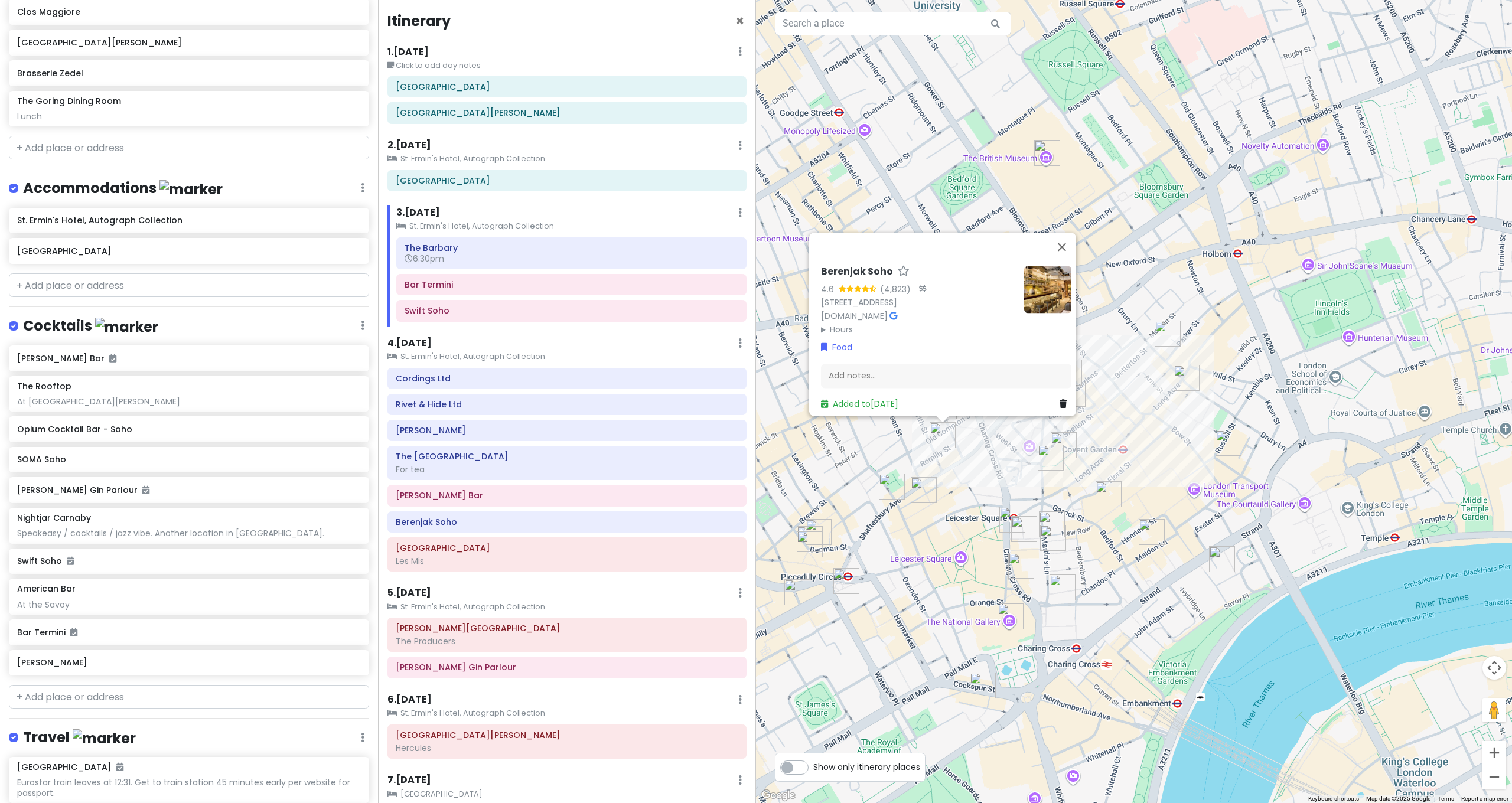
click at [955, 456] on div "Berenjak Soho 4.6 (4,823) · 27 Romilly St, London W1D 5AL, UK berenjaklondon.co…" at bounding box center [1133, 401] width 756 height 803
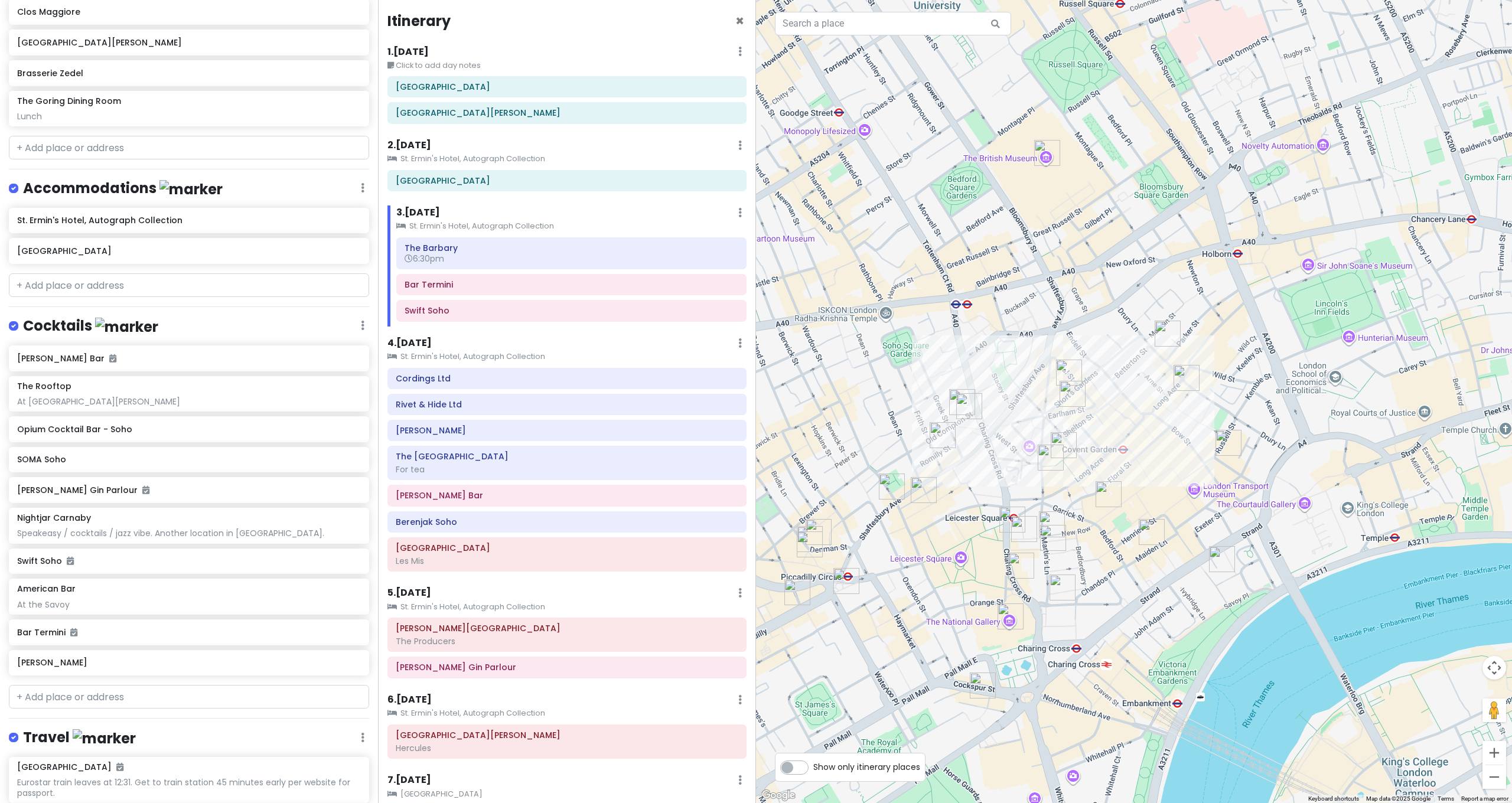
click at [891, 487] on img "Sondheim Theatre" at bounding box center [892, 486] width 26 height 26
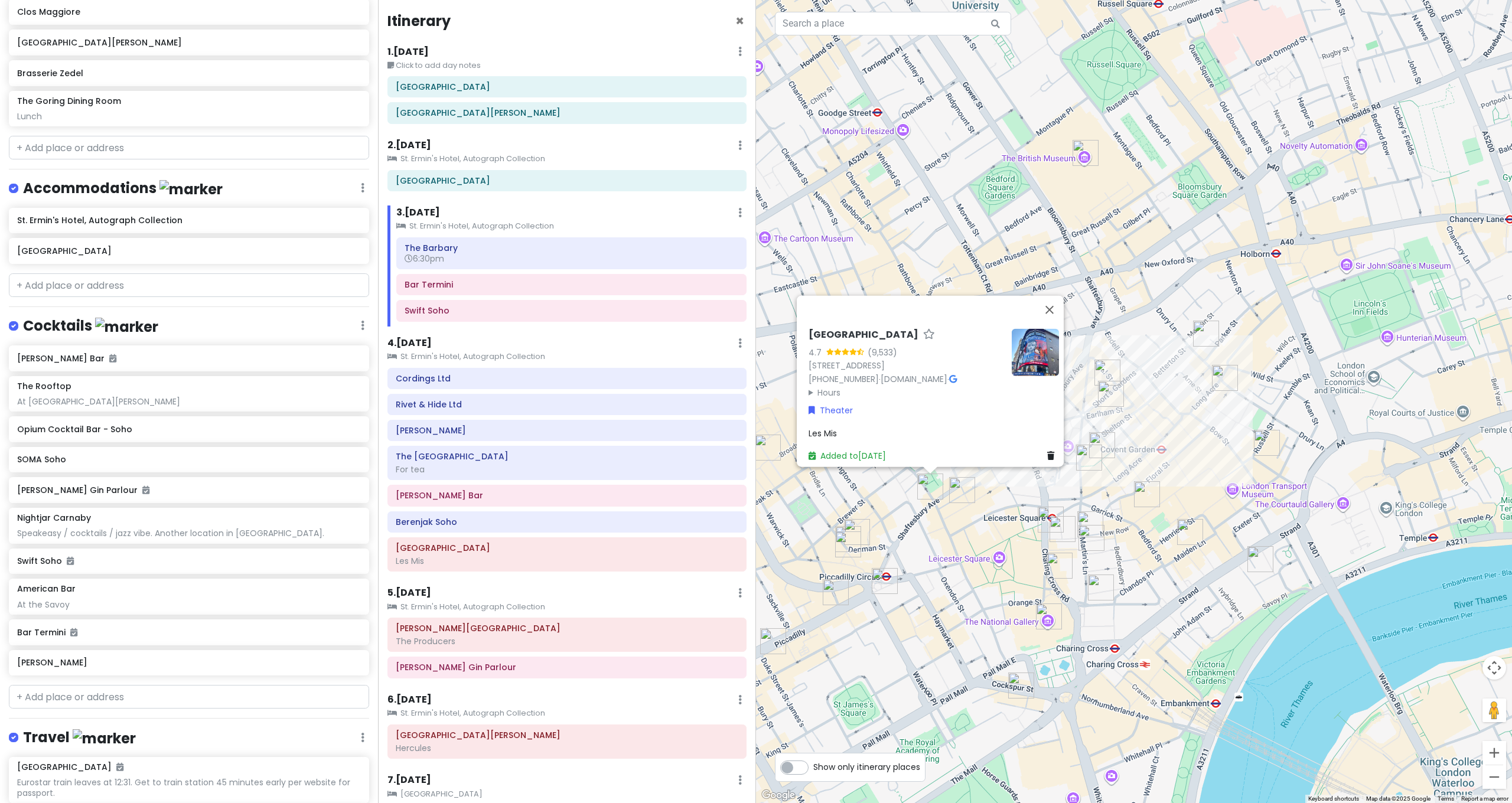
click at [954, 494] on img "Opium Cocktail Bar - Soho" at bounding box center [962, 490] width 26 height 26
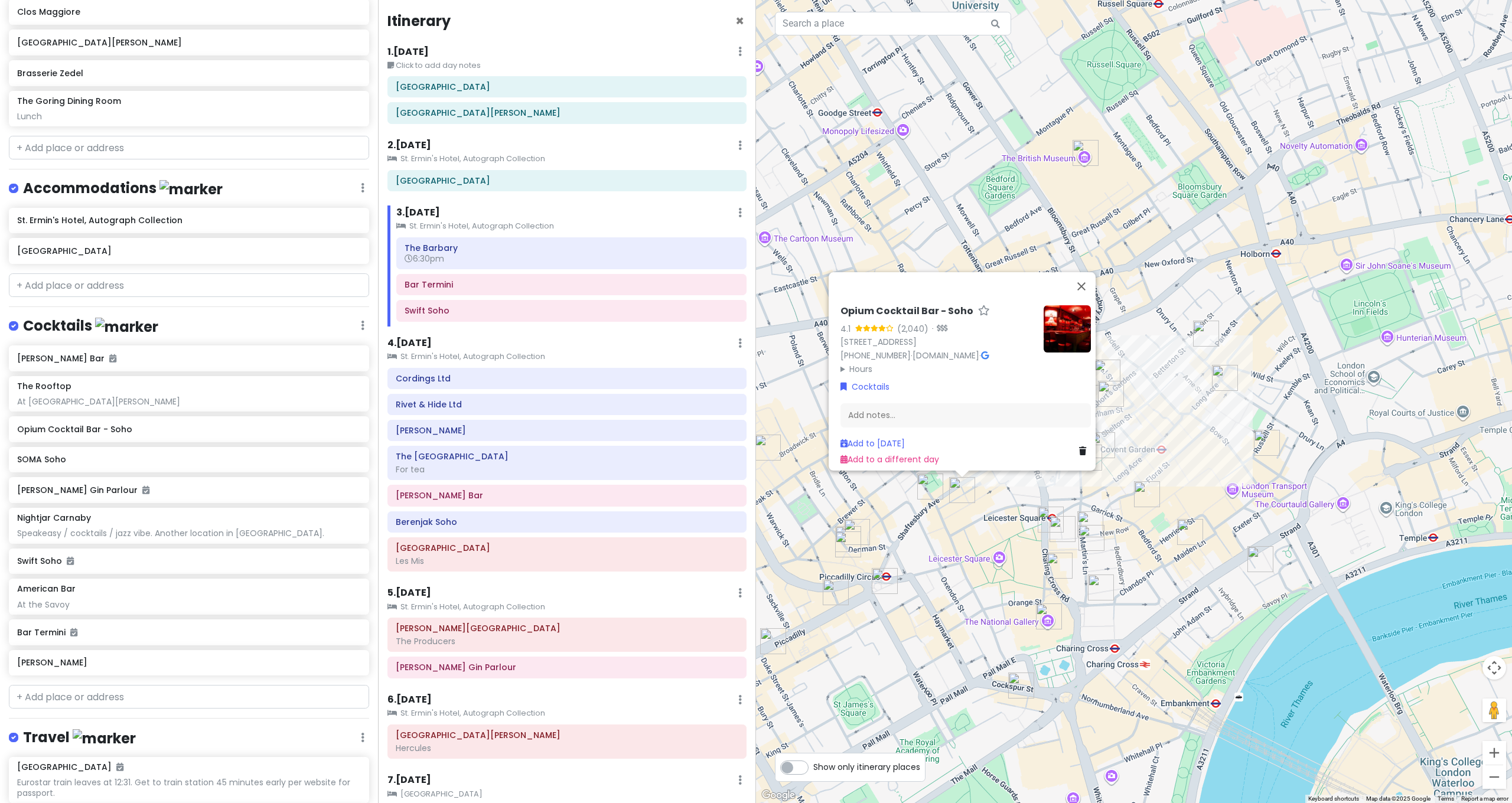
click at [859, 529] on img "Bar Amercain" at bounding box center [848, 539] width 26 height 26
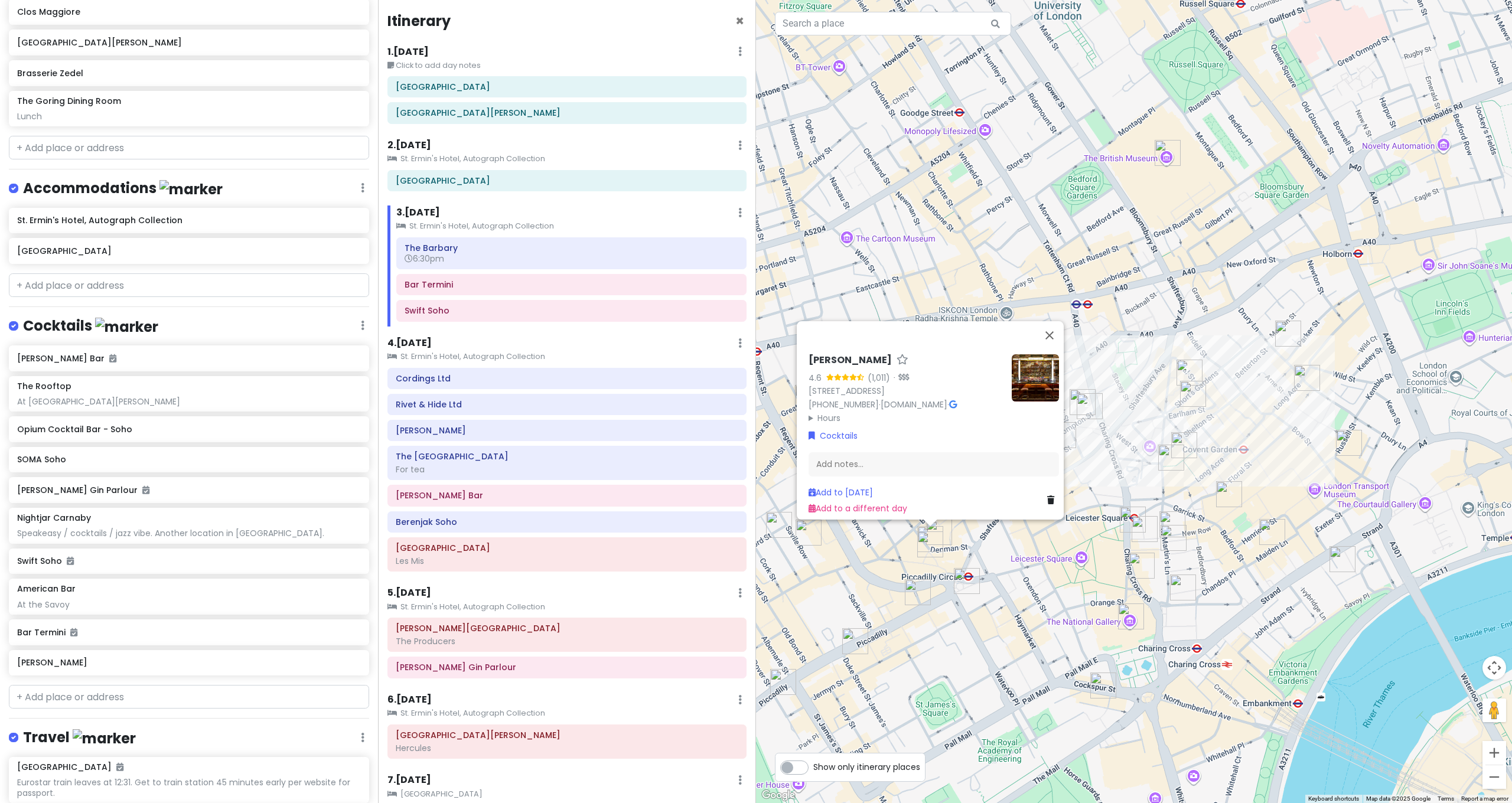
click at [845, 572] on div "Bar Amercain 4.6 (1,011) · [STREET_ADDRESS] [PHONE_NUMBER] · [DOMAIN_NAME] · Ho…" at bounding box center [1133, 401] width 756 height 803
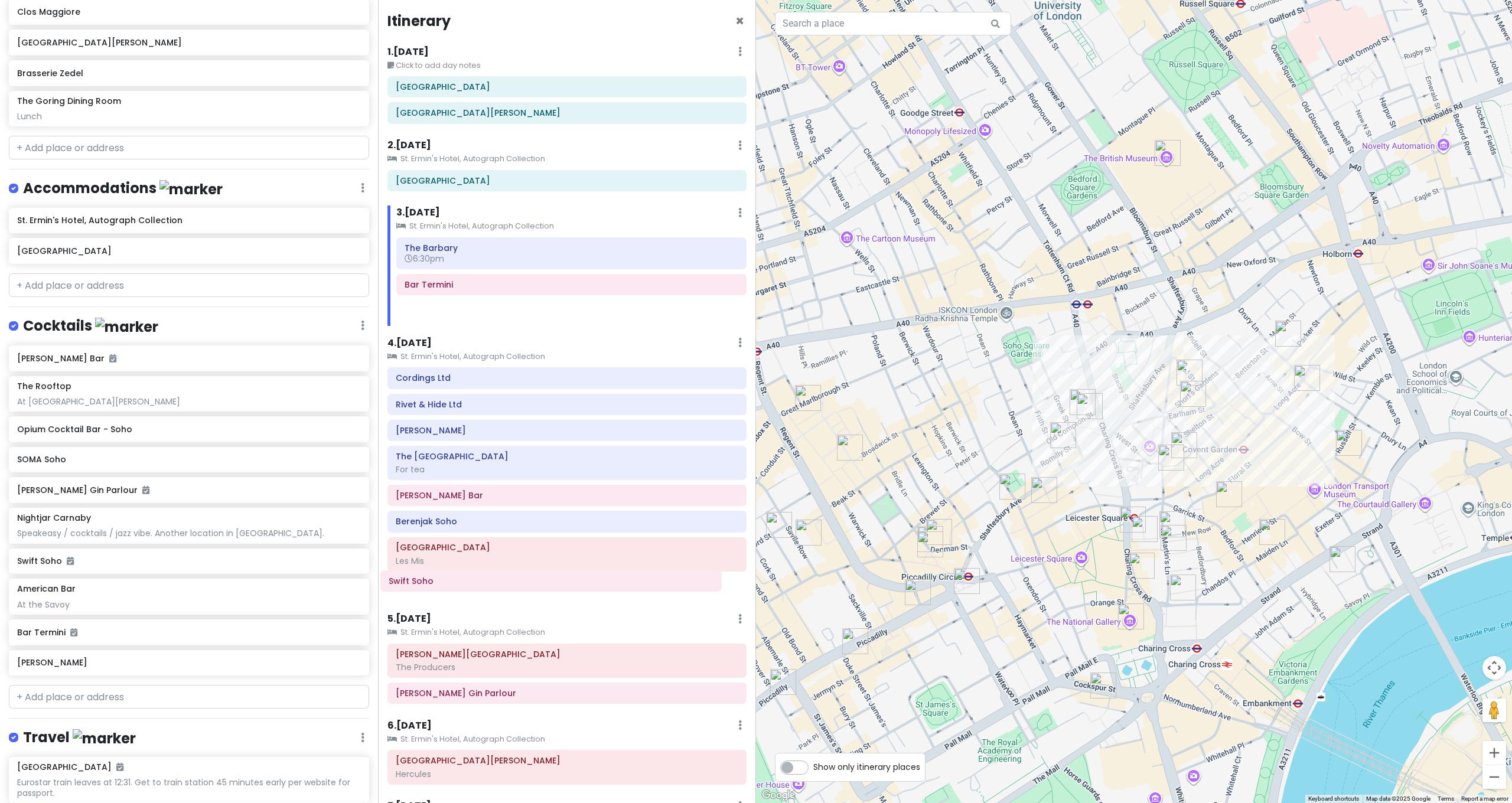
drag, startPoint x: 496, startPoint y: 305, endPoint x: 480, endPoint y: 578, distance: 273.5
click at [480, 578] on div "Itinerary × 1 . Sun 10/5 Edit Day Notes Delete Day Click to add day notes Ralei…" at bounding box center [567, 401] width 378 height 803
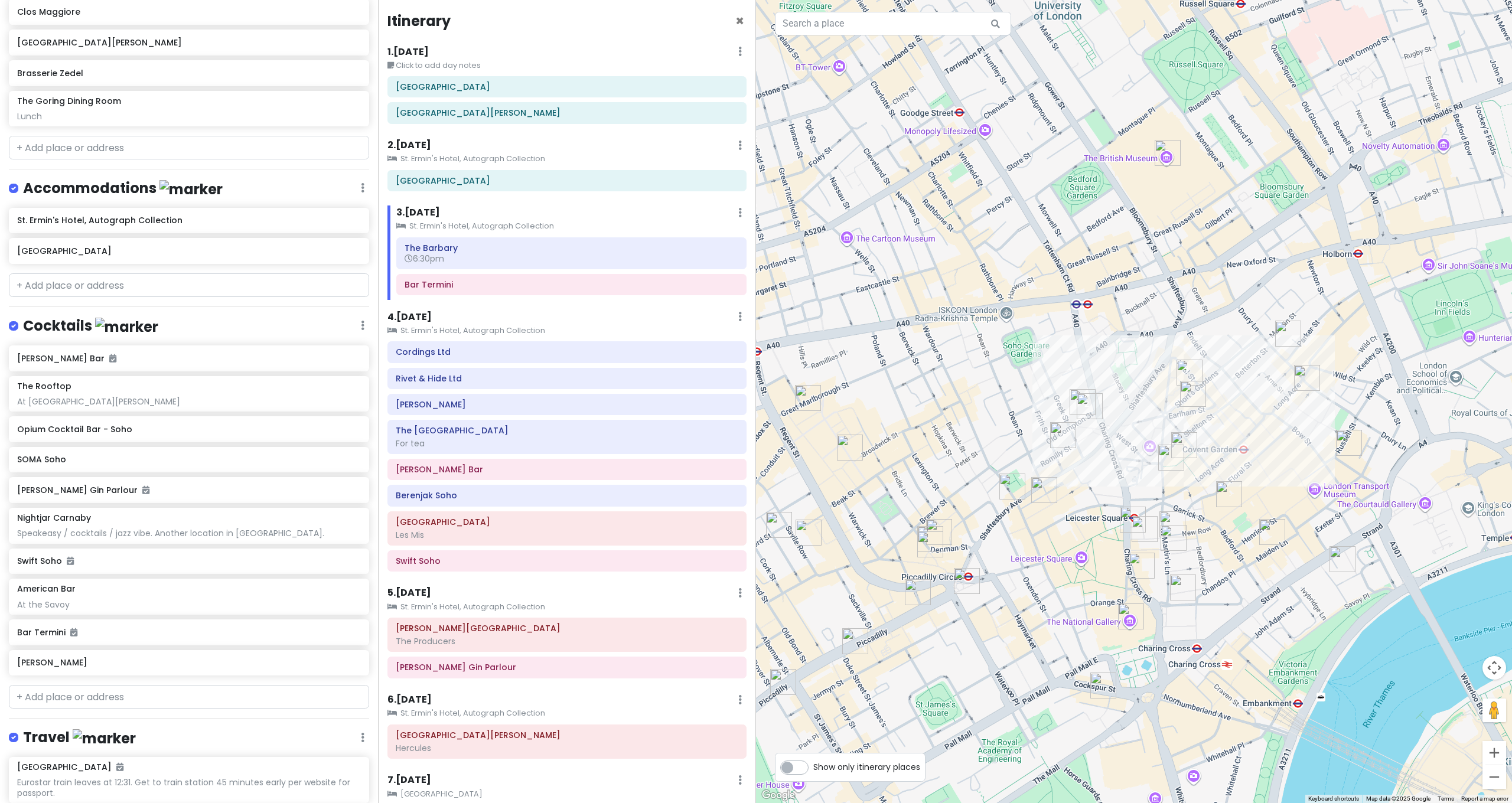
click at [430, 325] on small "St. Ermin's Hotel, Autograph Collection" at bounding box center [567, 330] width 359 height 12
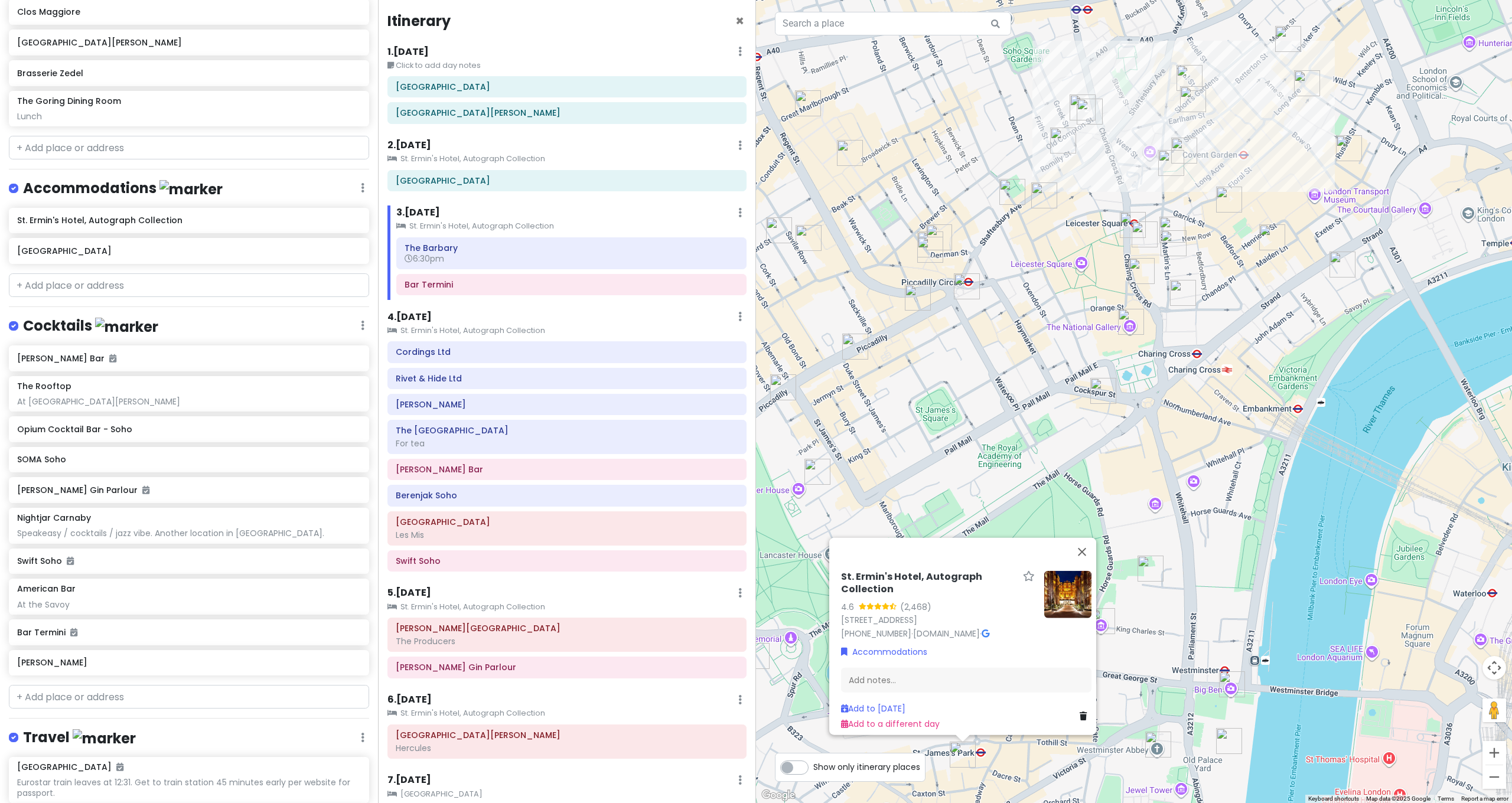
click at [426, 311] on h6 "4 . Wed 10/8" at bounding box center [409, 317] width 44 height 12
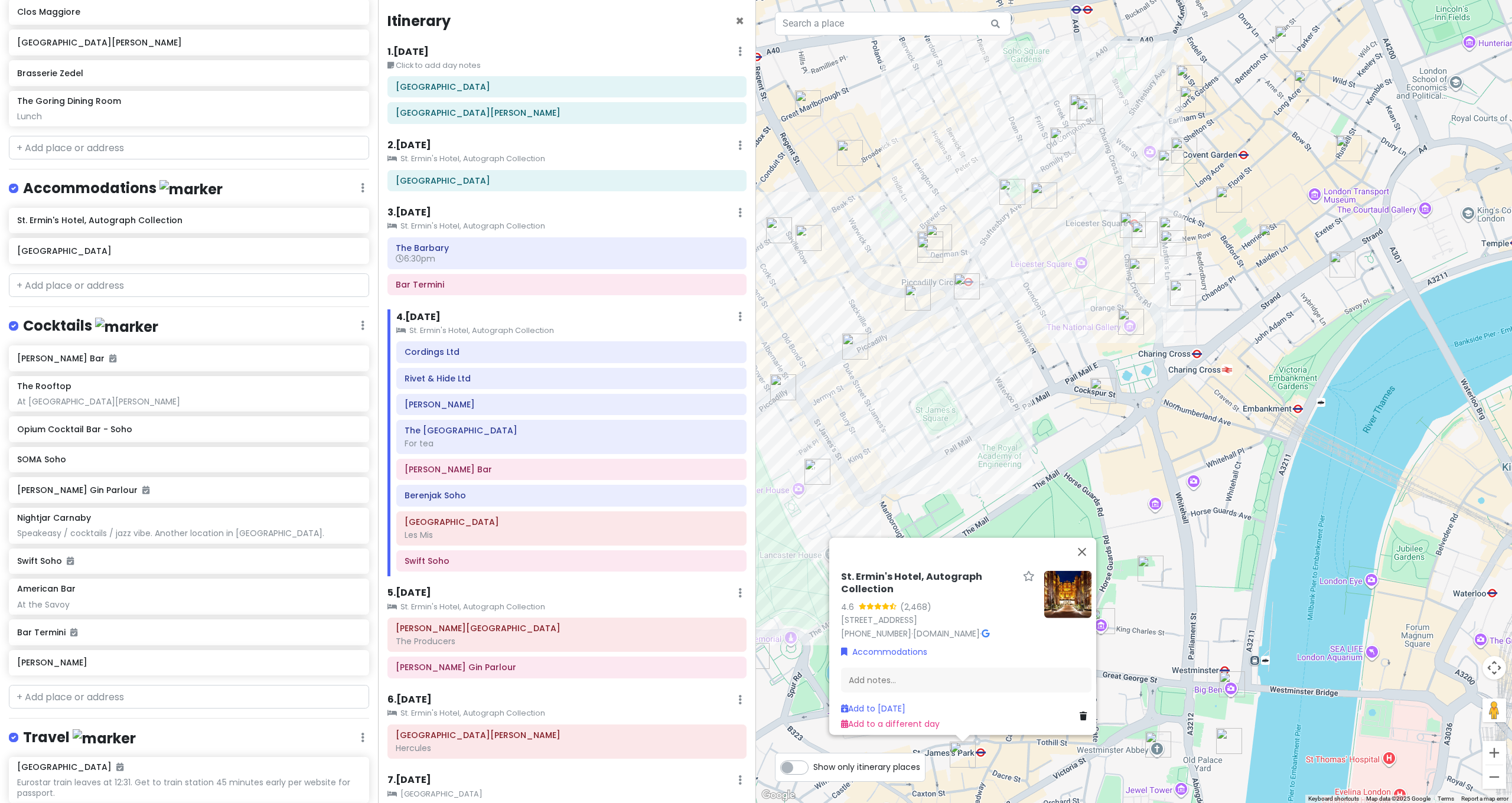
click at [937, 228] on img "SOMA Soho" at bounding box center [939, 237] width 26 height 26
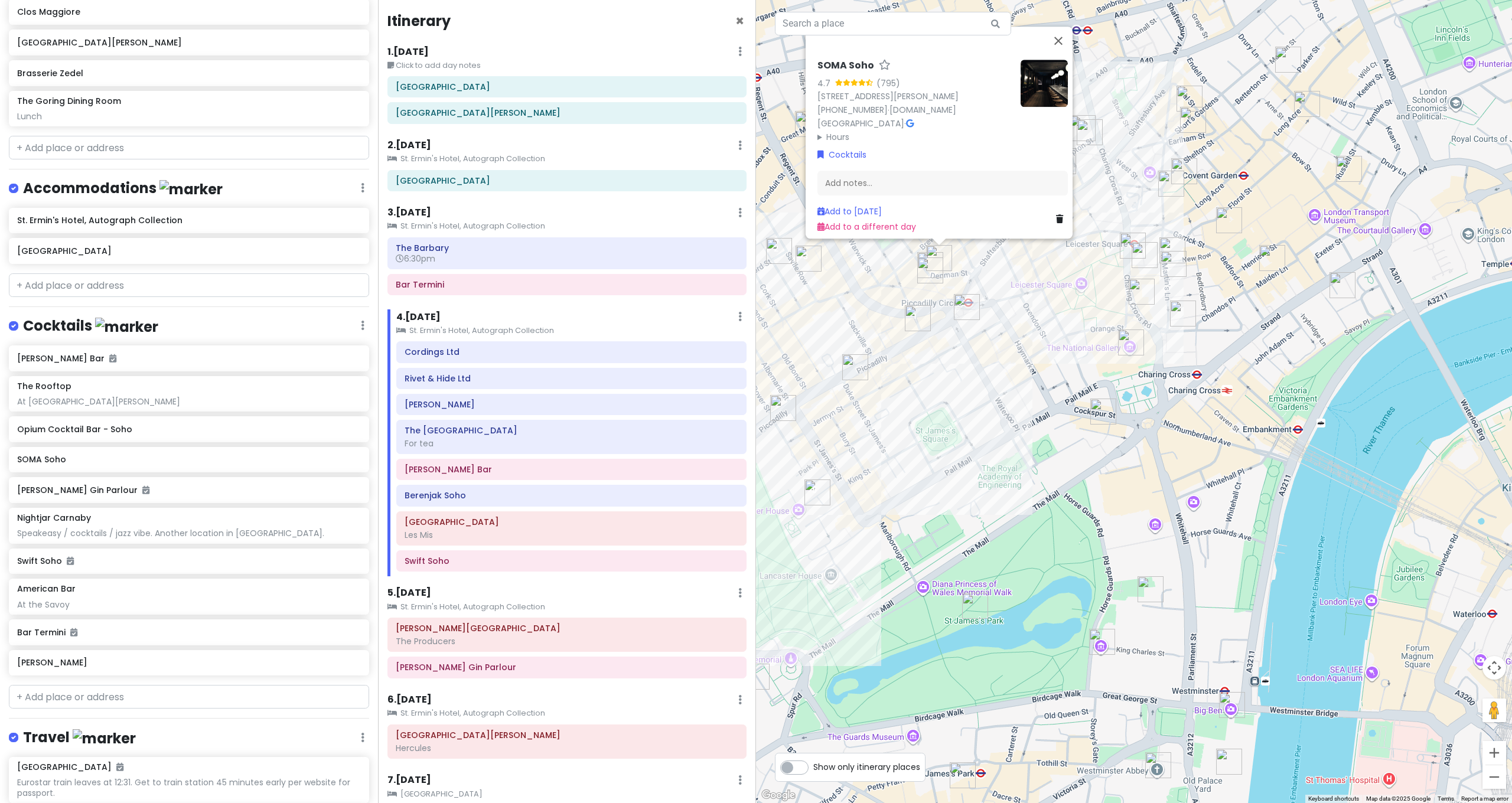
click at [929, 255] on img "Bar Amercain" at bounding box center [930, 265] width 26 height 26
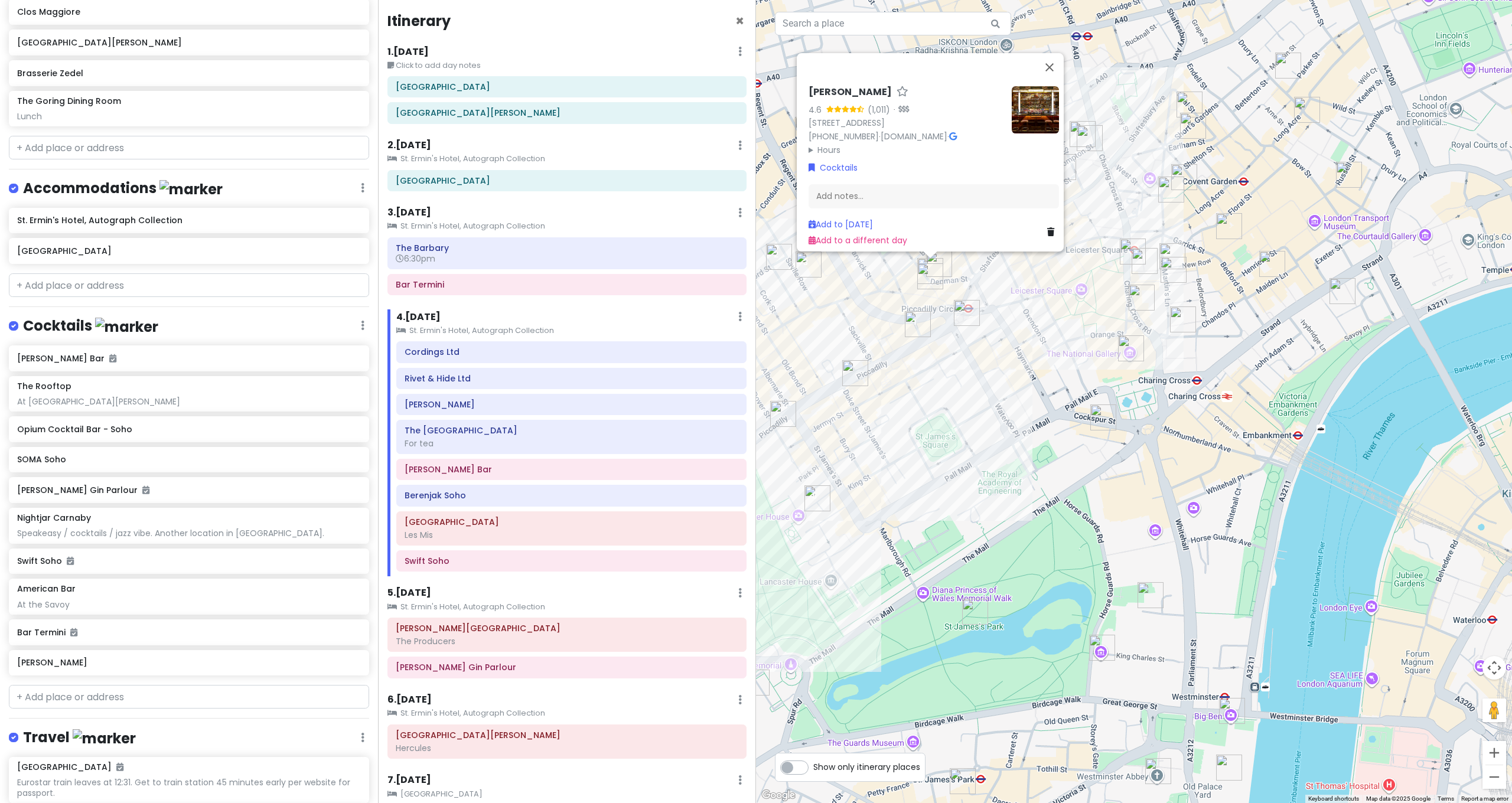
click at [1057, 311] on div "Bar Amercain 4.6 (1,011) · [STREET_ADDRESS] [PHONE_NUMBER] · [DOMAIN_NAME] · Ho…" at bounding box center [1133, 401] width 756 height 803
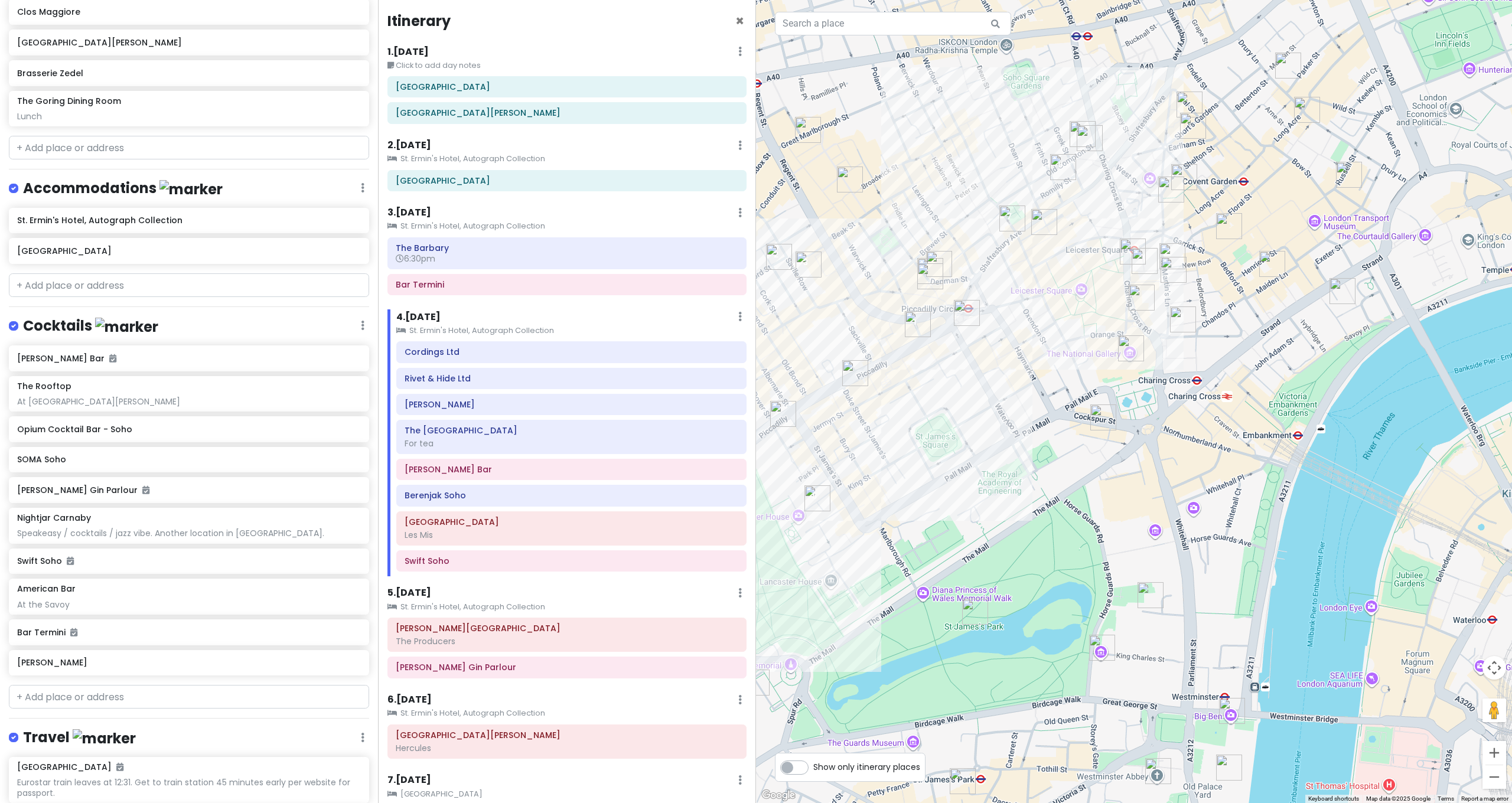
click at [1076, 129] on img "Swift Soho" at bounding box center [1082, 134] width 26 height 26
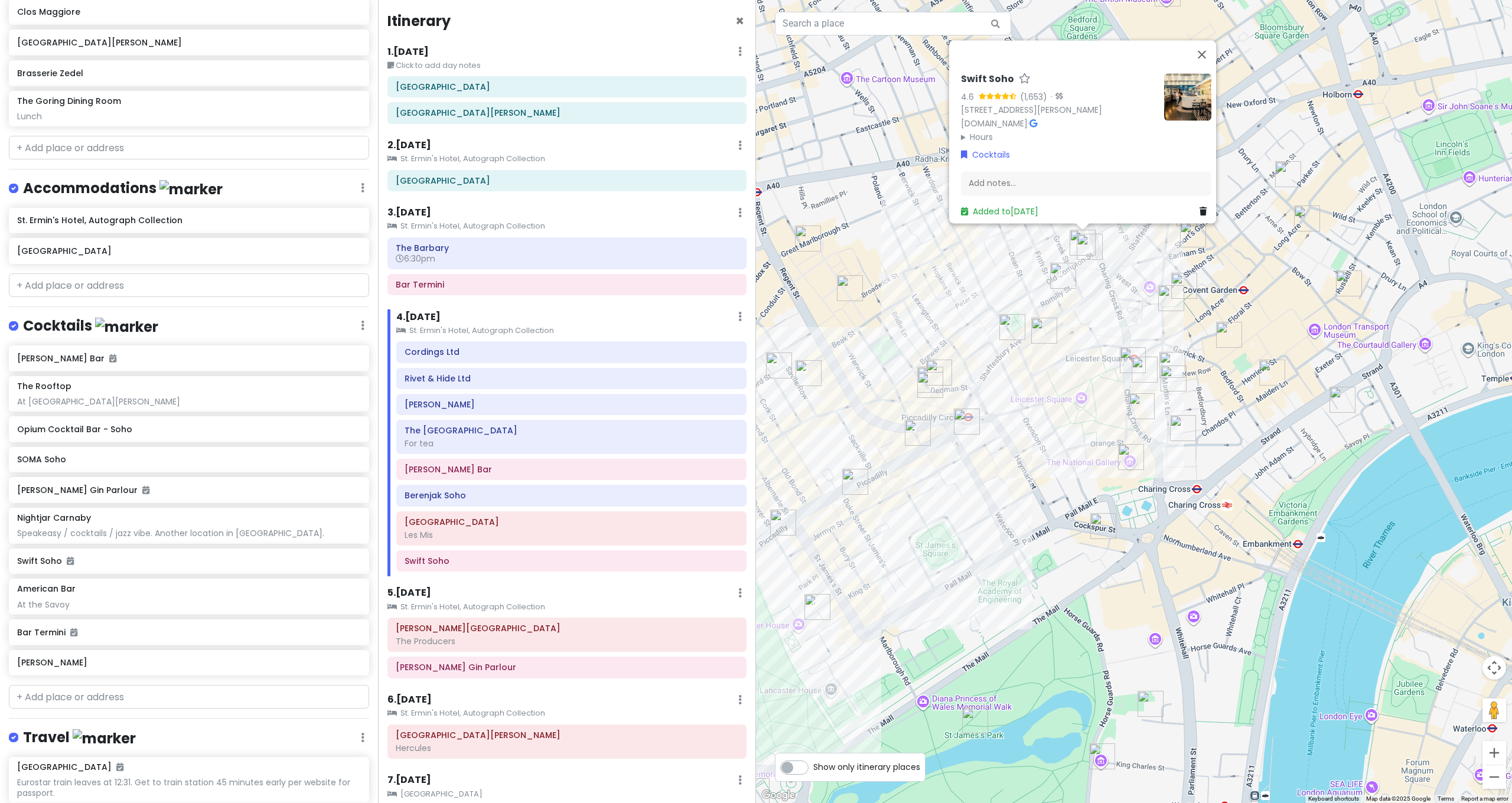
click at [1058, 282] on img "Berenjak Soho" at bounding box center [1063, 276] width 26 height 26
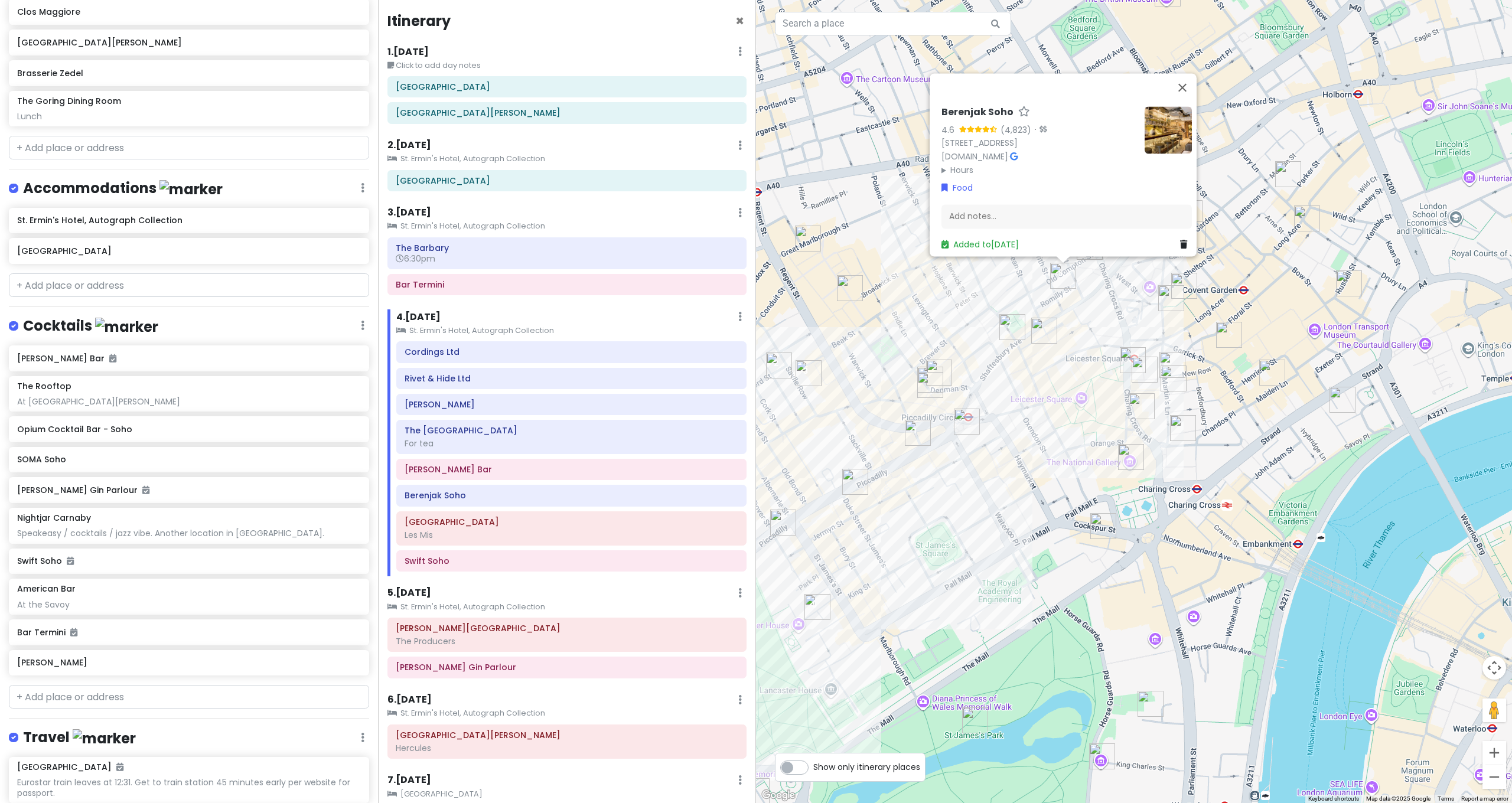
click at [1007, 320] on img "Sondheim Theatre" at bounding box center [1012, 327] width 26 height 26
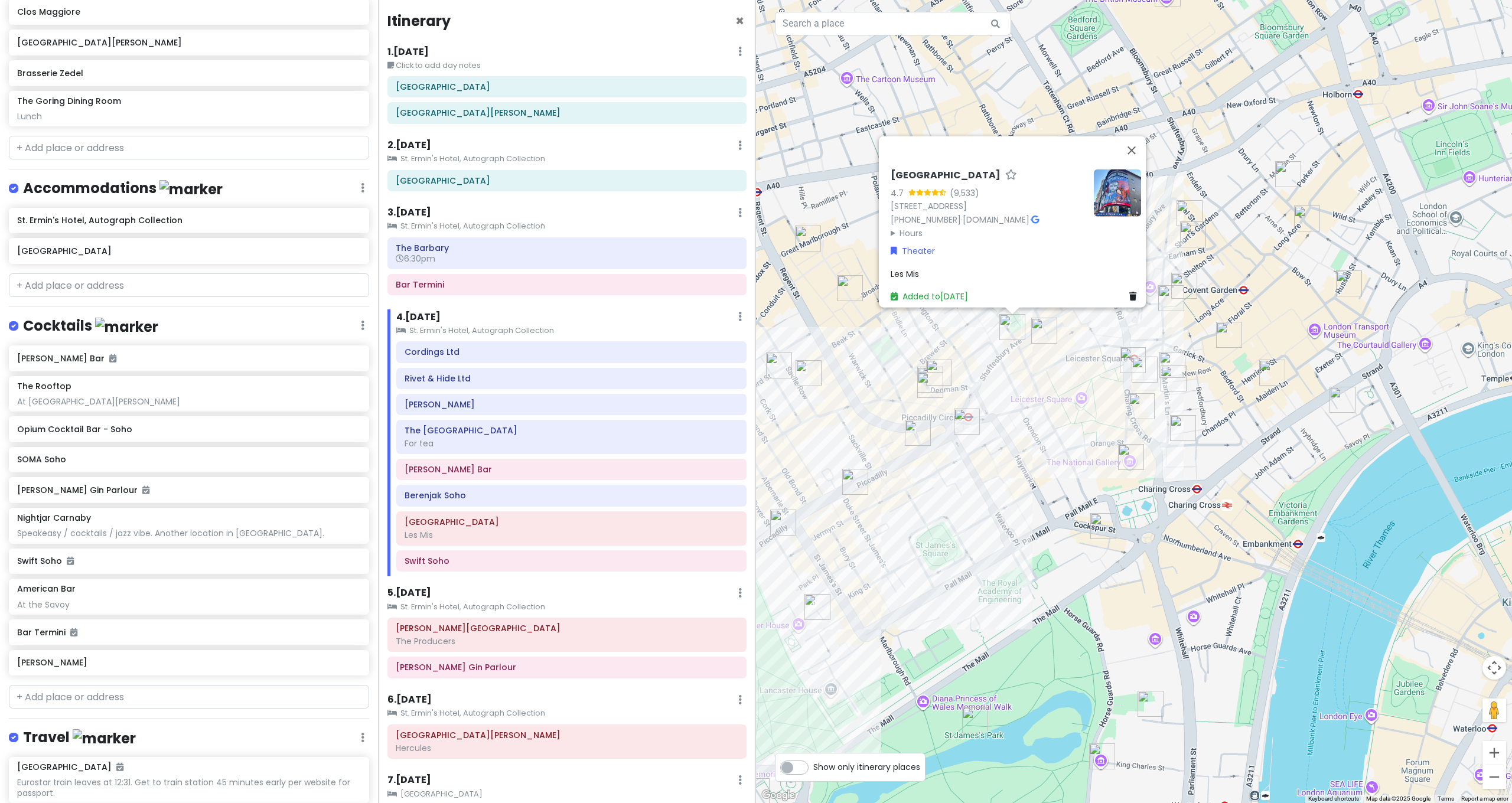
click at [1041, 334] on img "Opium Cocktail Bar - Soho" at bounding box center [1044, 330] width 26 height 26
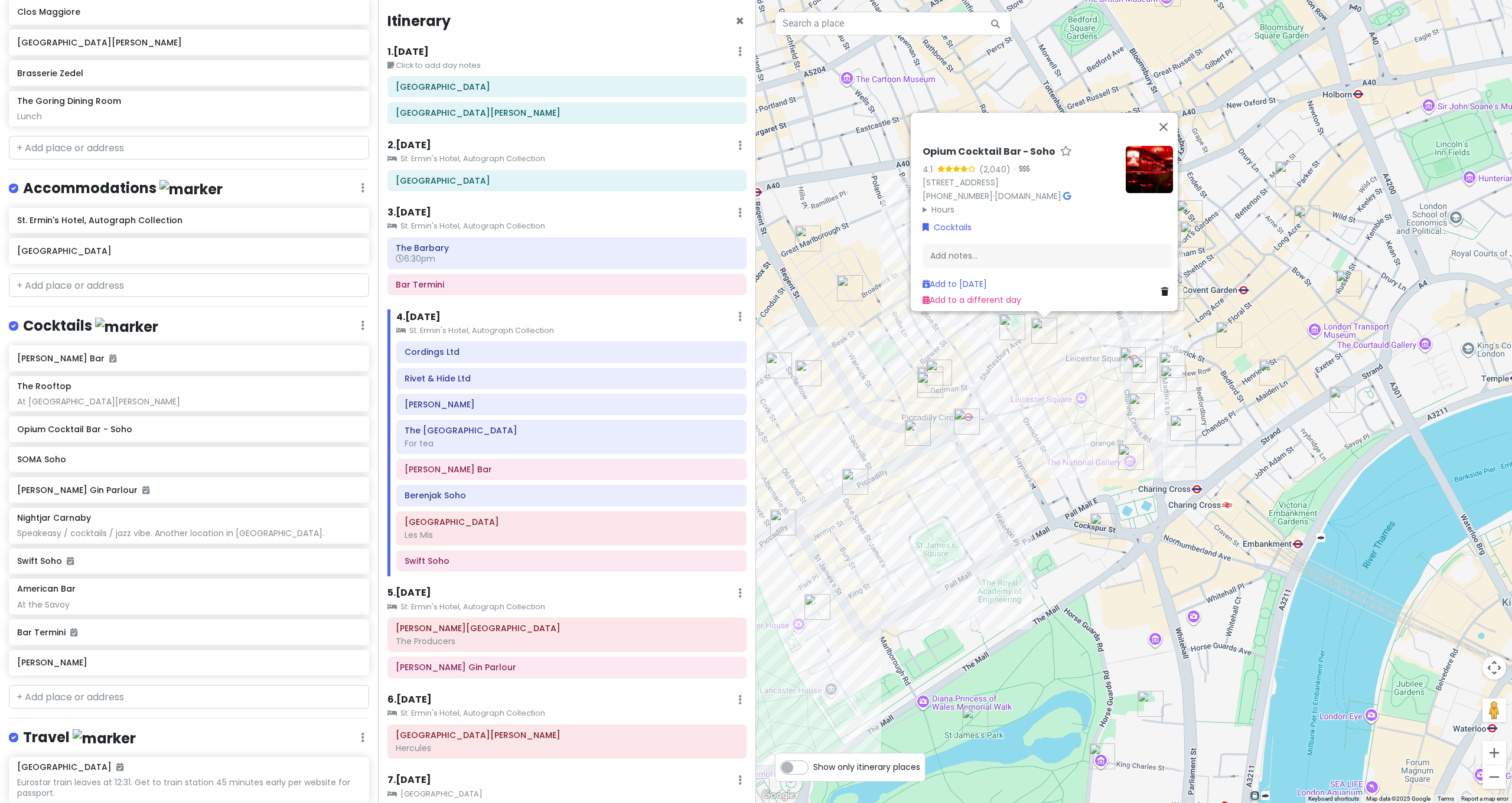
click at [1057, 341] on div "Opium Cocktail Bar - Soho 4.1 (2,040) · 15-16 Gerrard St, London W1D 6JE, UK +4…" at bounding box center [1133, 401] width 756 height 803
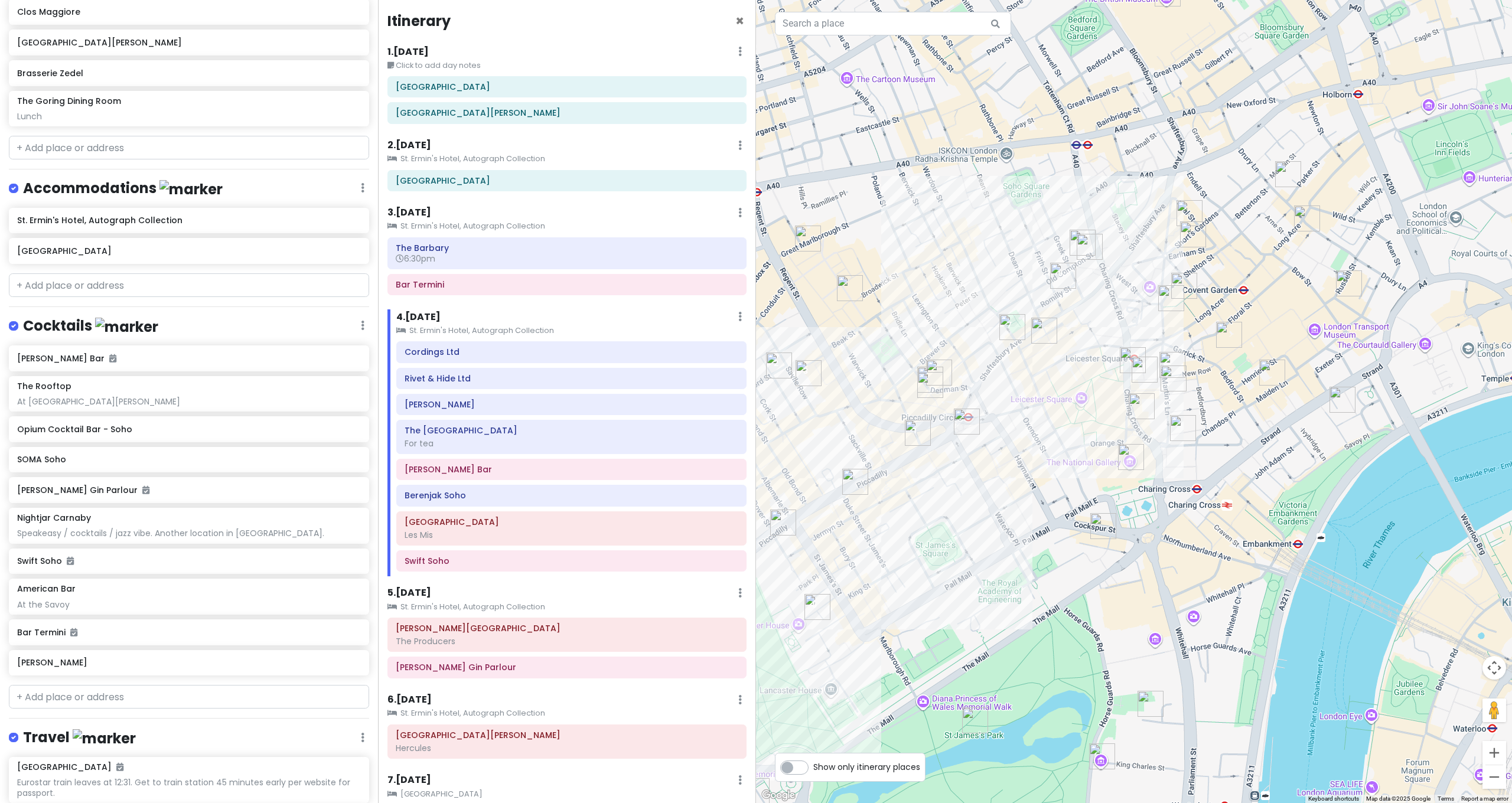
click at [1059, 274] on img "Berenjak Soho" at bounding box center [1063, 276] width 26 height 26
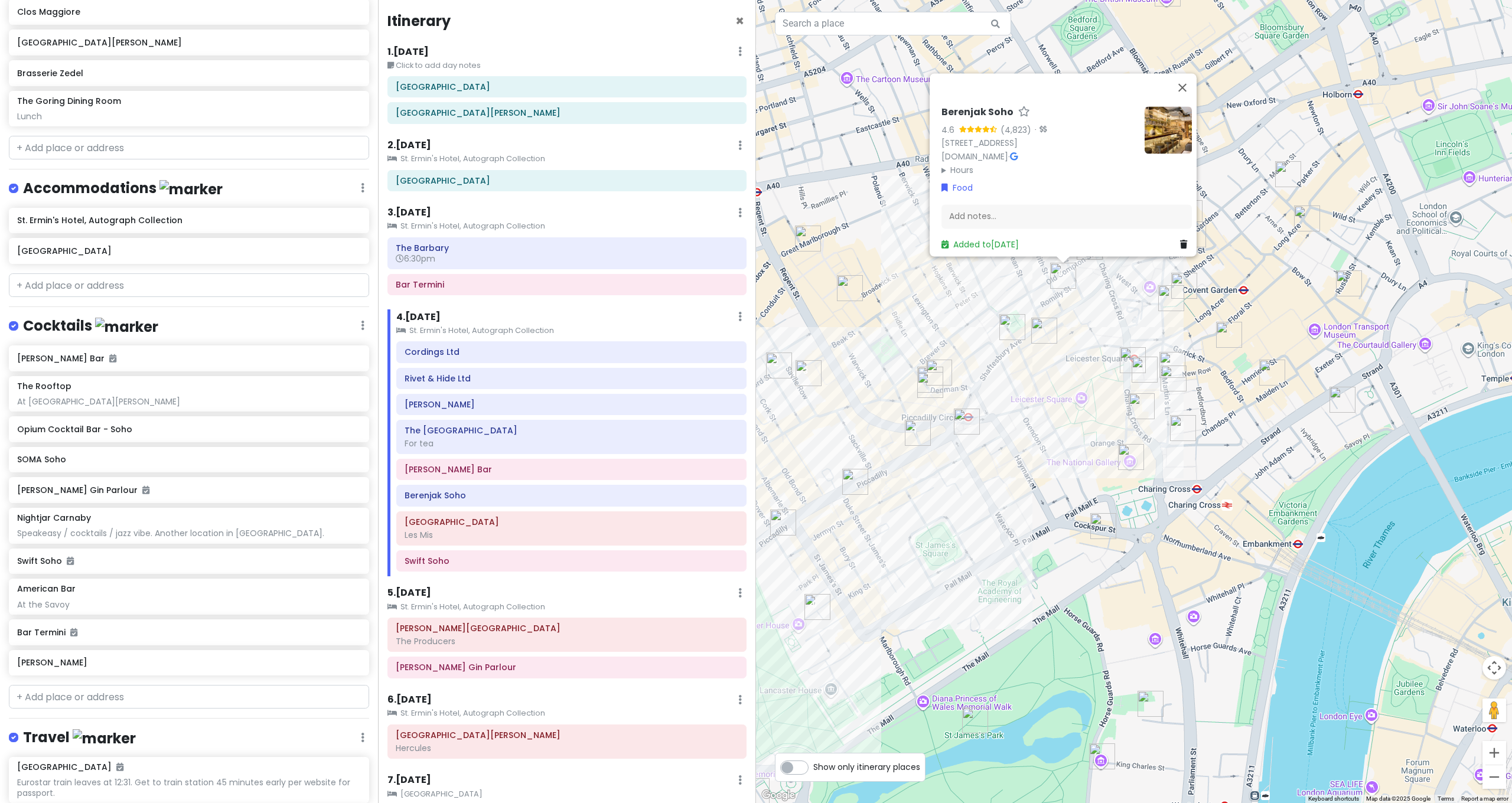
click at [1173, 354] on img "Mr Fogg's Gin Parlour" at bounding box center [1172, 364] width 26 height 26
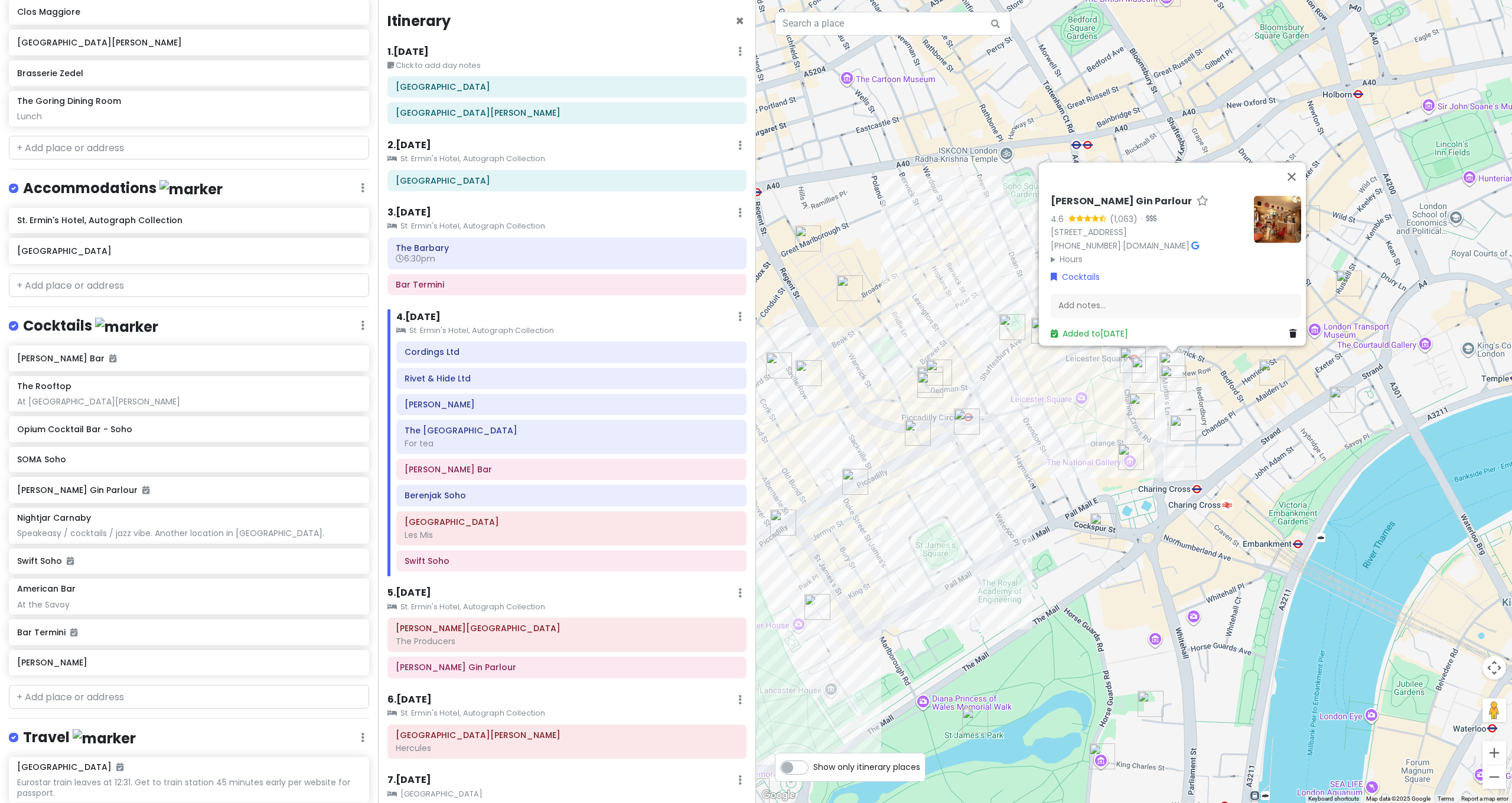
click at [483, 591] on div "5 . Thu 10/9 Add Day Notes Clear Lodging Delete Day" at bounding box center [567, 595] width 359 height 20
click at [414, 590] on h6 "5 . Thu 10/9" at bounding box center [409, 593] width 44 height 12
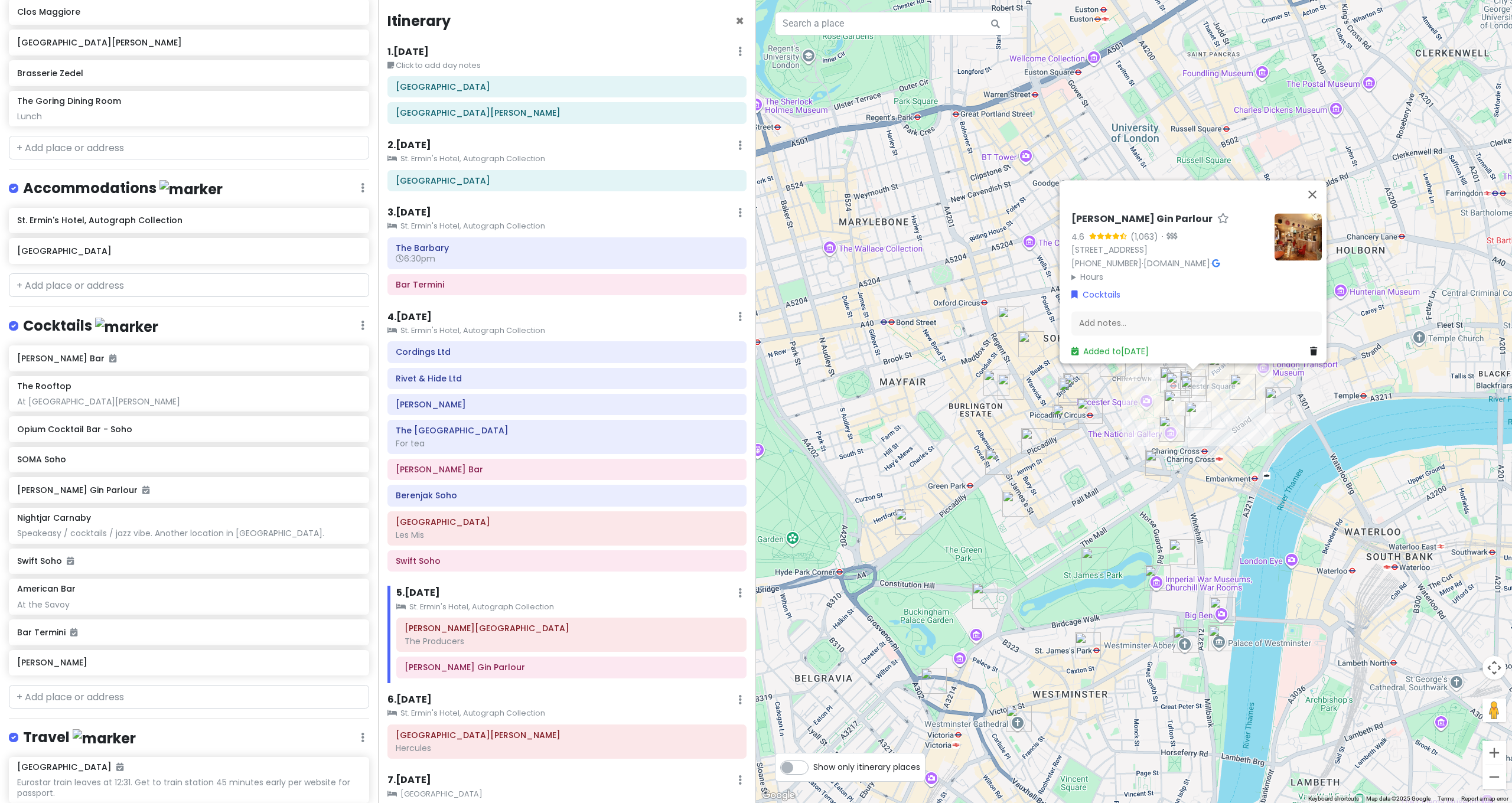
click at [1179, 380] on img "J Sheekey" at bounding box center [1179, 385] width 26 height 26
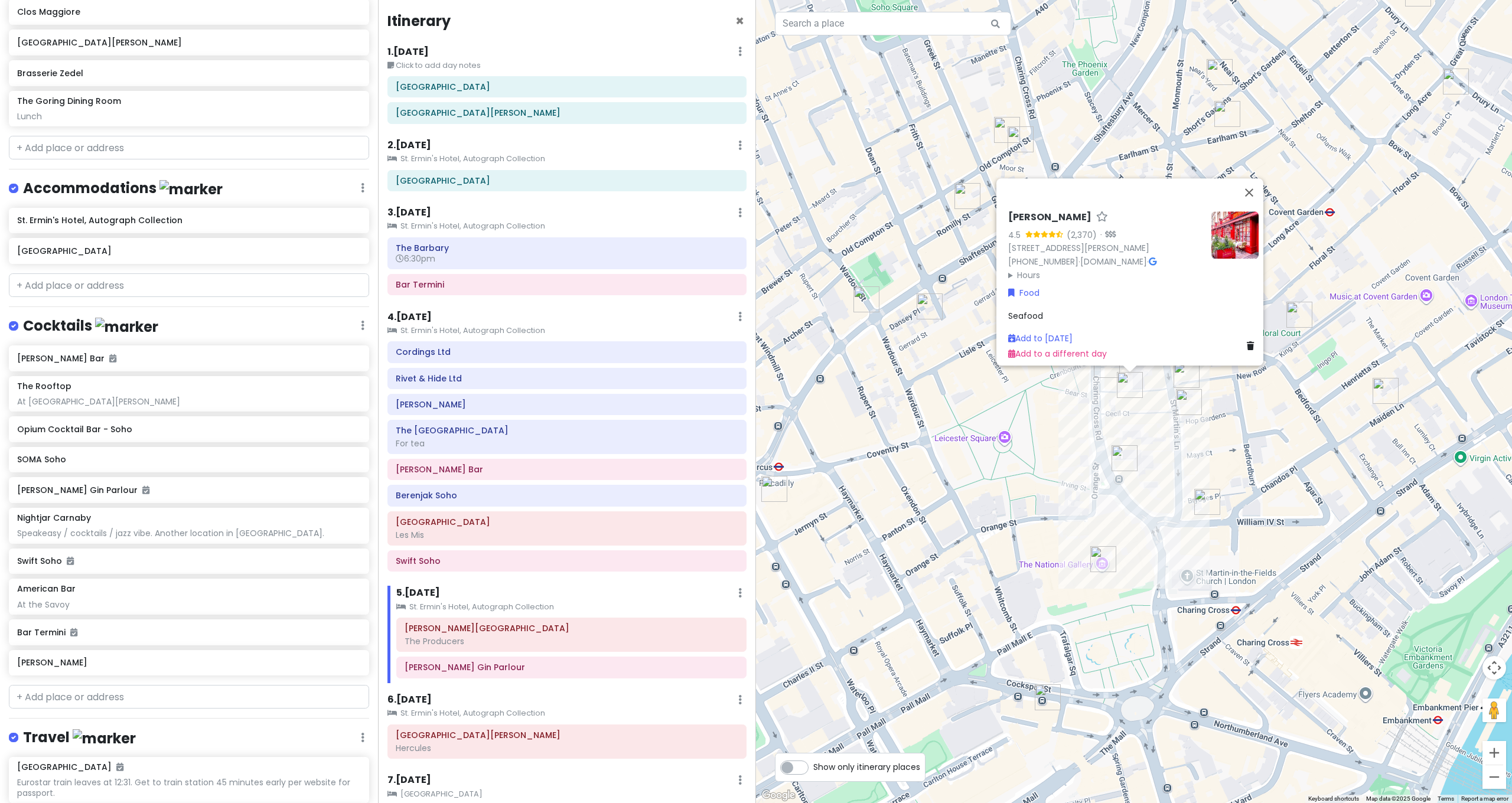
click at [1211, 430] on div "J Sheekey 4.5 (2,370) · 28-32 St Martin's Ct, London WC2N 4AL, UK +44 20 7240 2…" at bounding box center [1133, 401] width 756 height 803
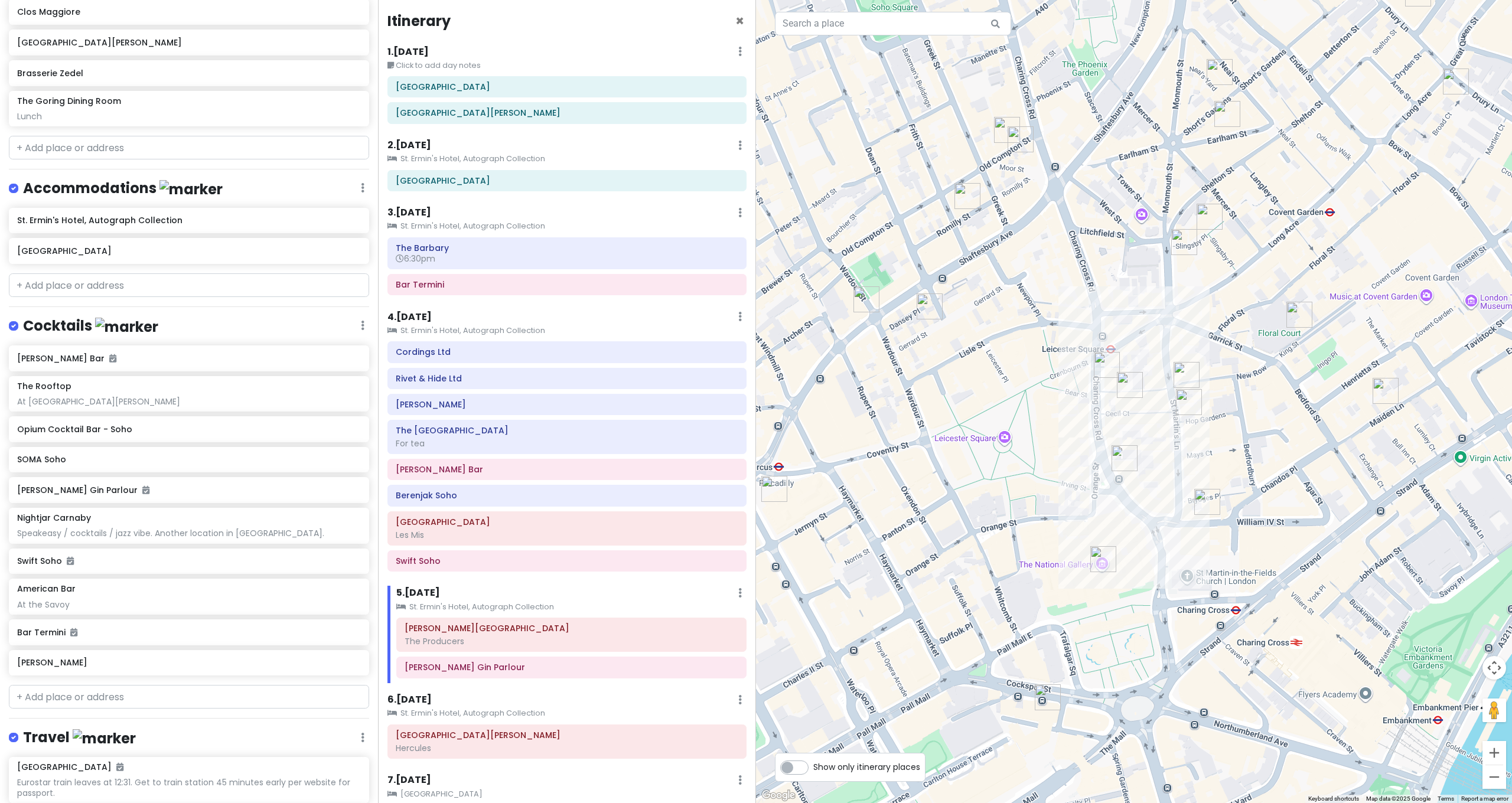
click at [1185, 239] on img "Dishoom Covent Garden" at bounding box center [1184, 242] width 26 height 26
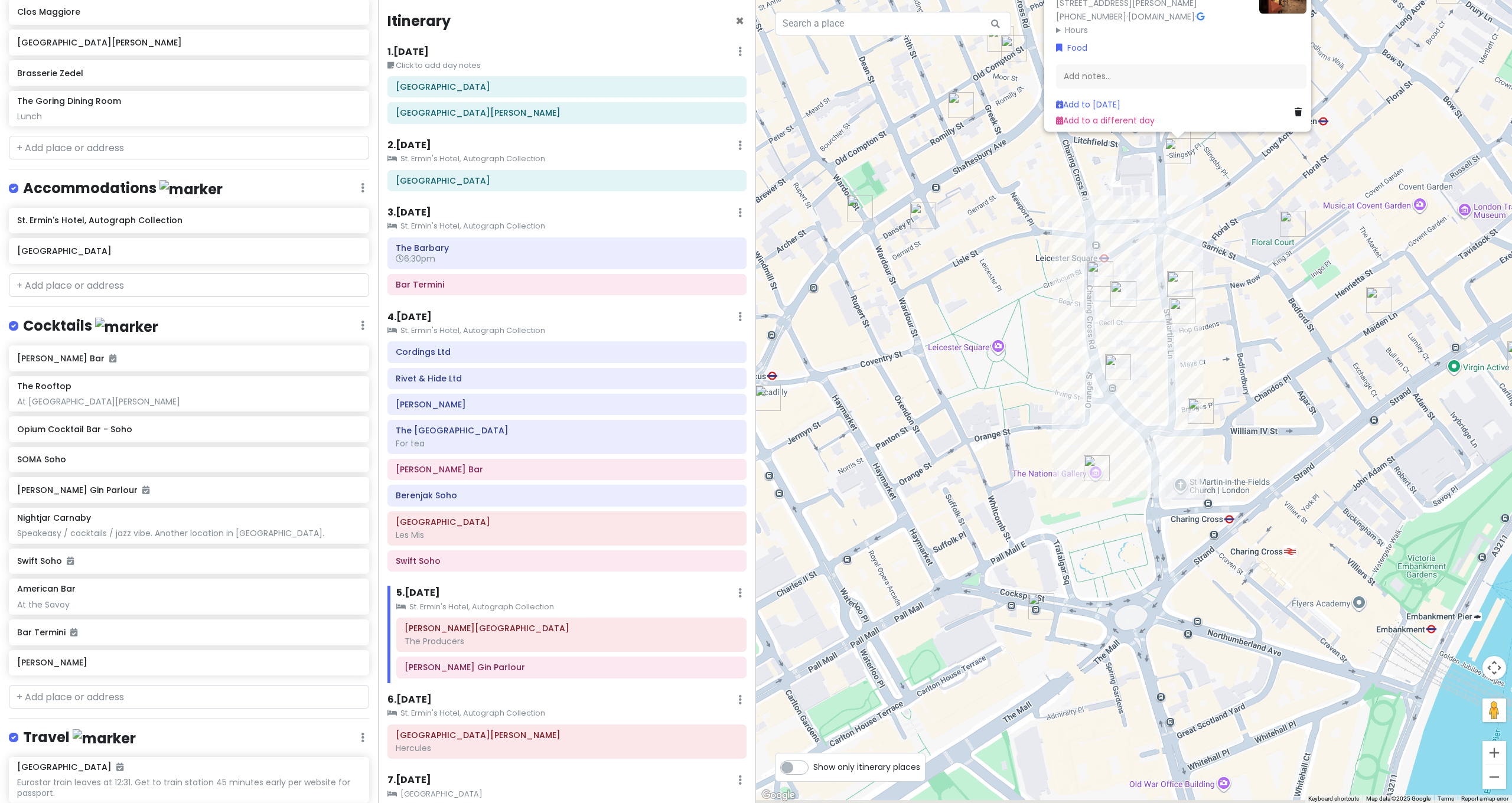
drag, startPoint x: 998, startPoint y: 502, endPoint x: 991, endPoint y: 350, distance: 152.2
click at [990, 353] on div "Dishoom Covent Garden 4.7 (27,349) · 12 Upper St Martin's Ln, London WC2H 9FB, …" at bounding box center [1133, 401] width 756 height 803
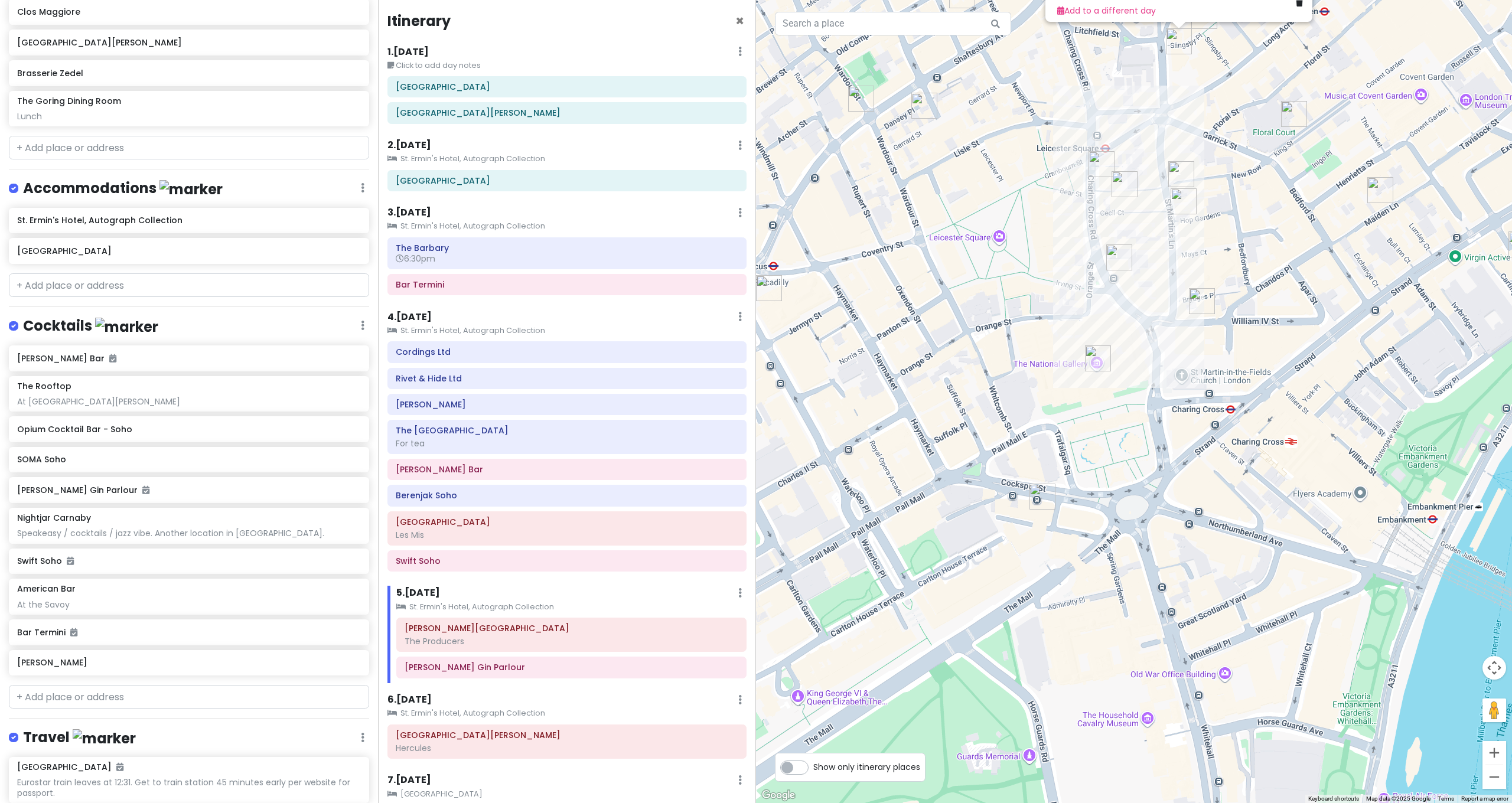
drag, startPoint x: 979, startPoint y: 387, endPoint x: 1042, endPoint y: 363, distance: 67.4
click at [1030, 371] on div "Dishoom Covent Garden 4.7 (27,349) · 12 Upper St Martin's Ln, London WC2H 9FB, …" at bounding box center [1133, 401] width 756 height 803
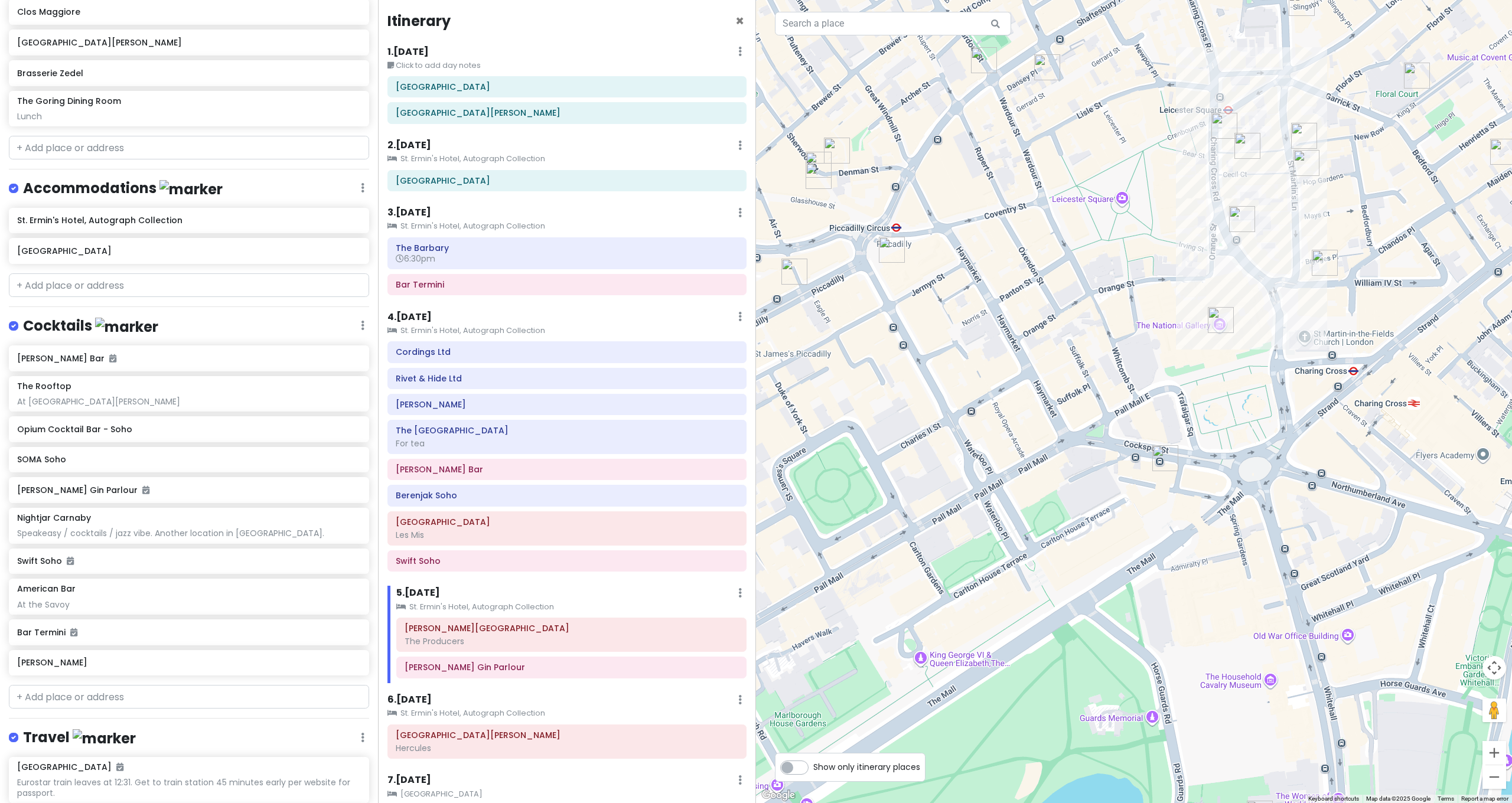
drag, startPoint x: 1041, startPoint y: 371, endPoint x: 1041, endPoint y: 379, distance: 8.0
click at [1041, 379] on div "Dishoom Covent Garden 4.7 (27,349) · 12 Upper St Martin's Ln, London WC2H 9FB, …" at bounding box center [1133, 401] width 756 height 803
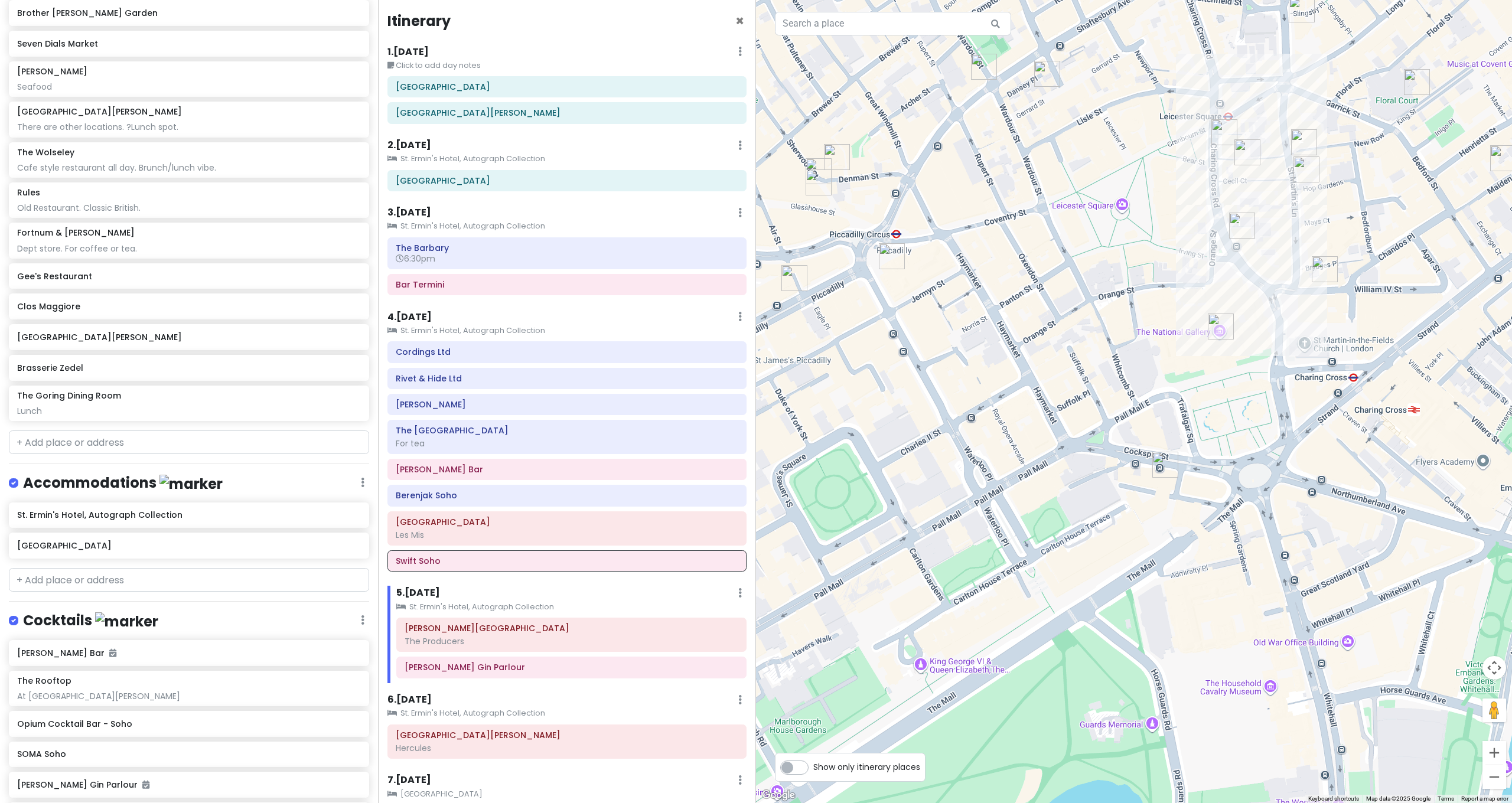
scroll to position [1333, 0]
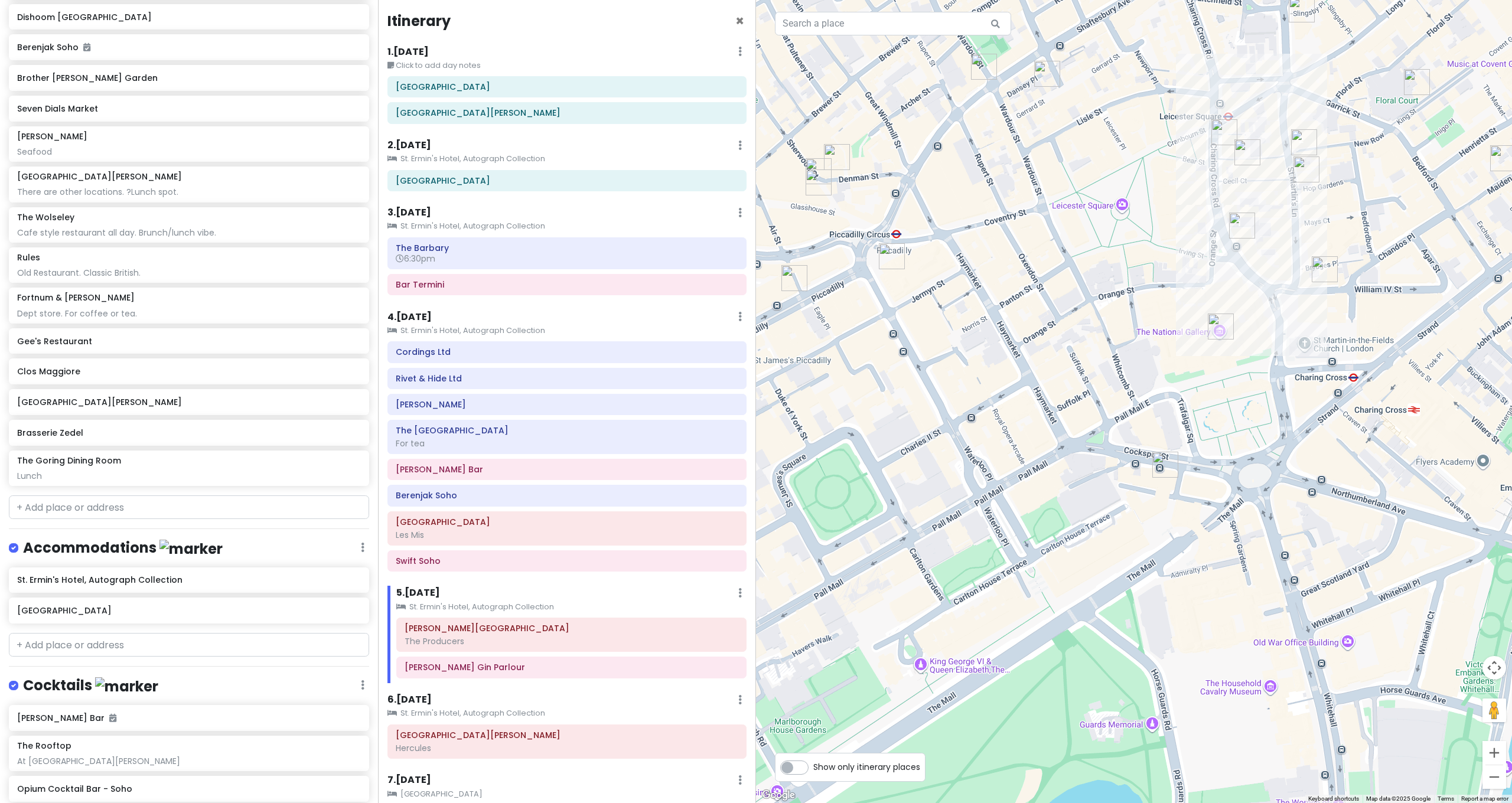
click at [1316, 274] on img "Bancone Covent Garden" at bounding box center [1324, 269] width 26 height 26
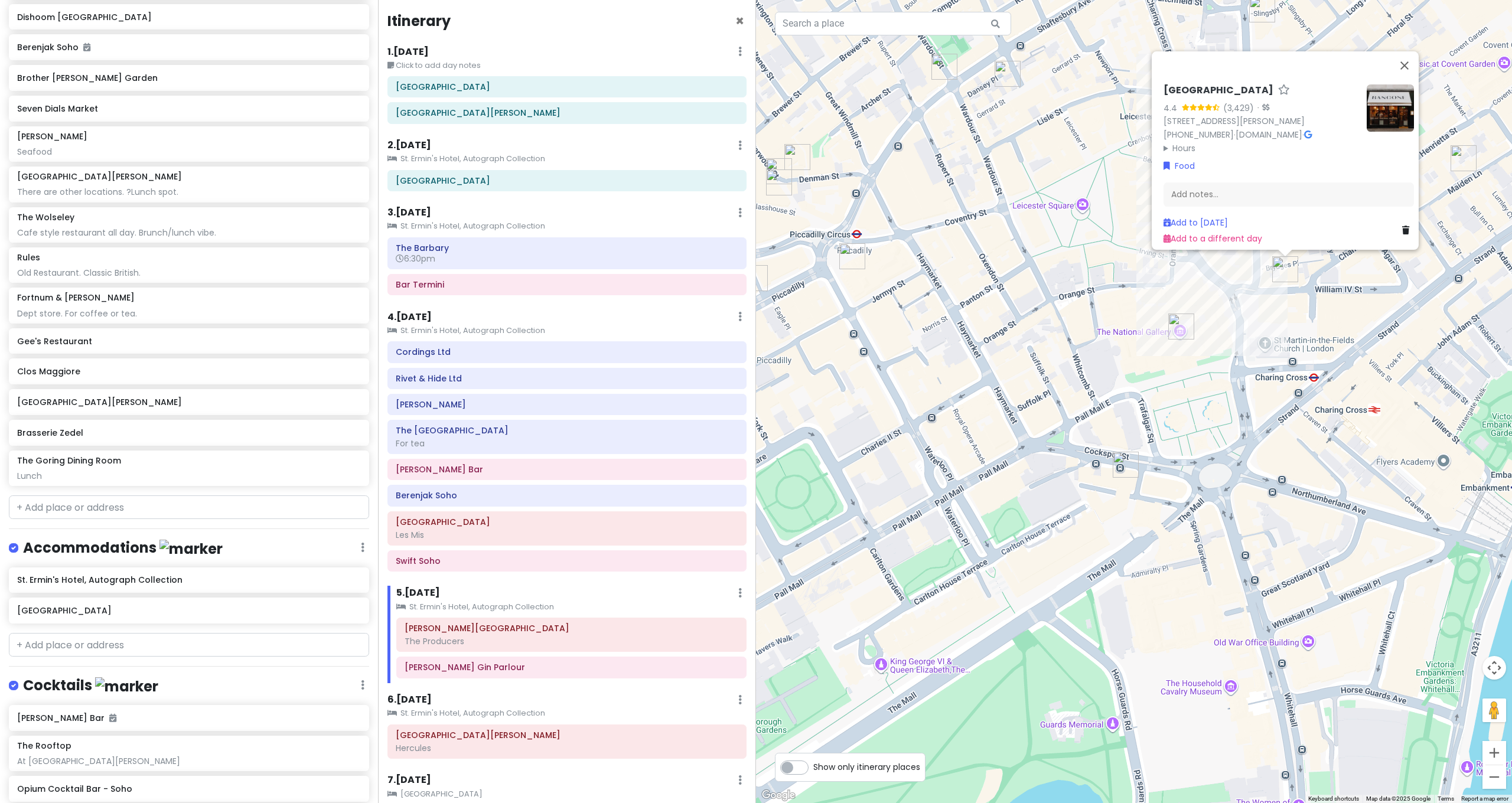
drag, startPoint x: 1264, startPoint y: 306, endPoint x: 1130, endPoint y: 277, distance: 137.1
click at [1131, 278] on div "Bancone Covent Garden 4.4 (3,429) · 39 William IV St, London WC2N 4DD, UK +44 2…" at bounding box center [1133, 401] width 756 height 803
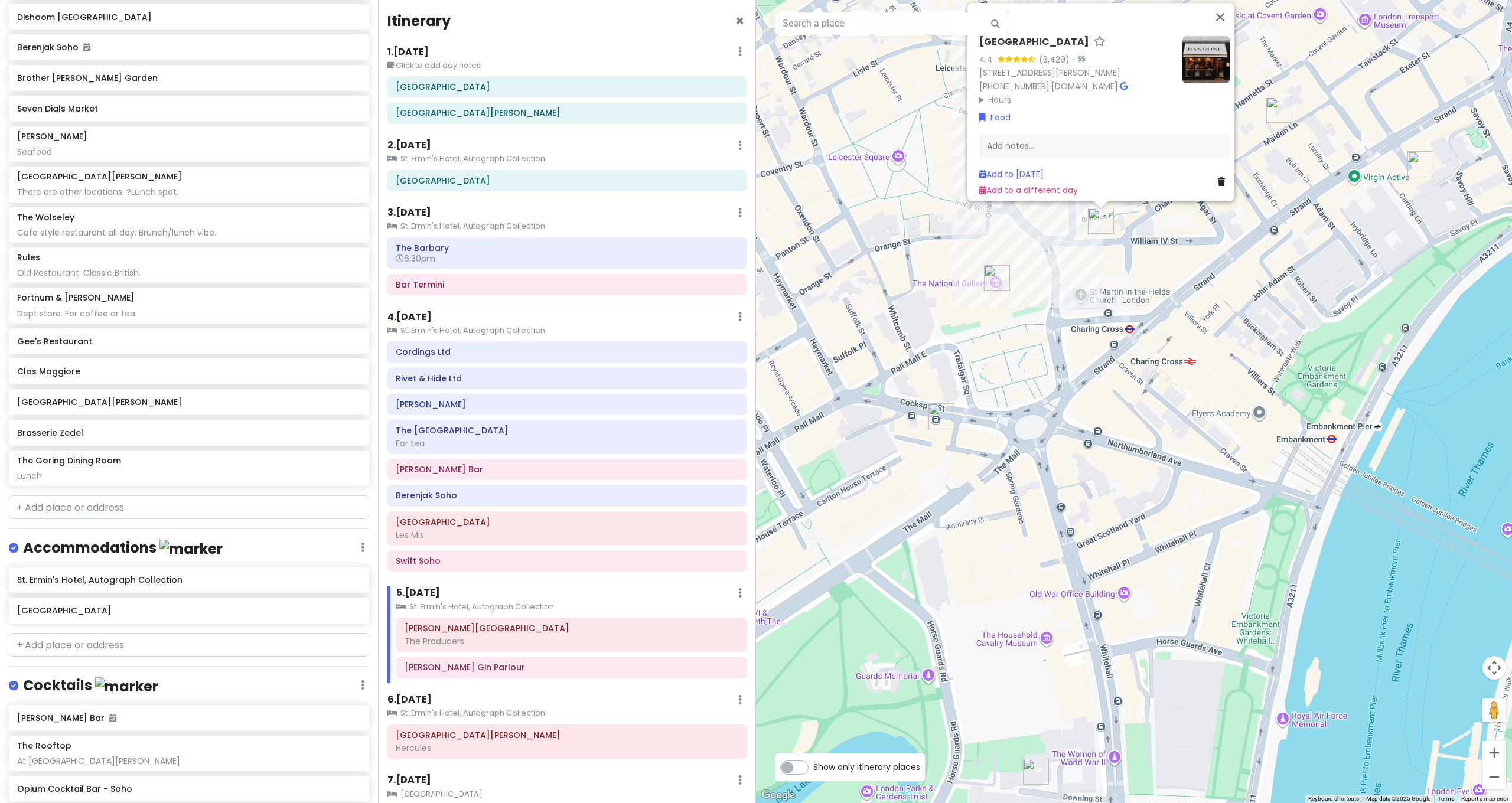
click at [996, 281] on img "The National Gallery" at bounding box center [997, 278] width 26 height 26
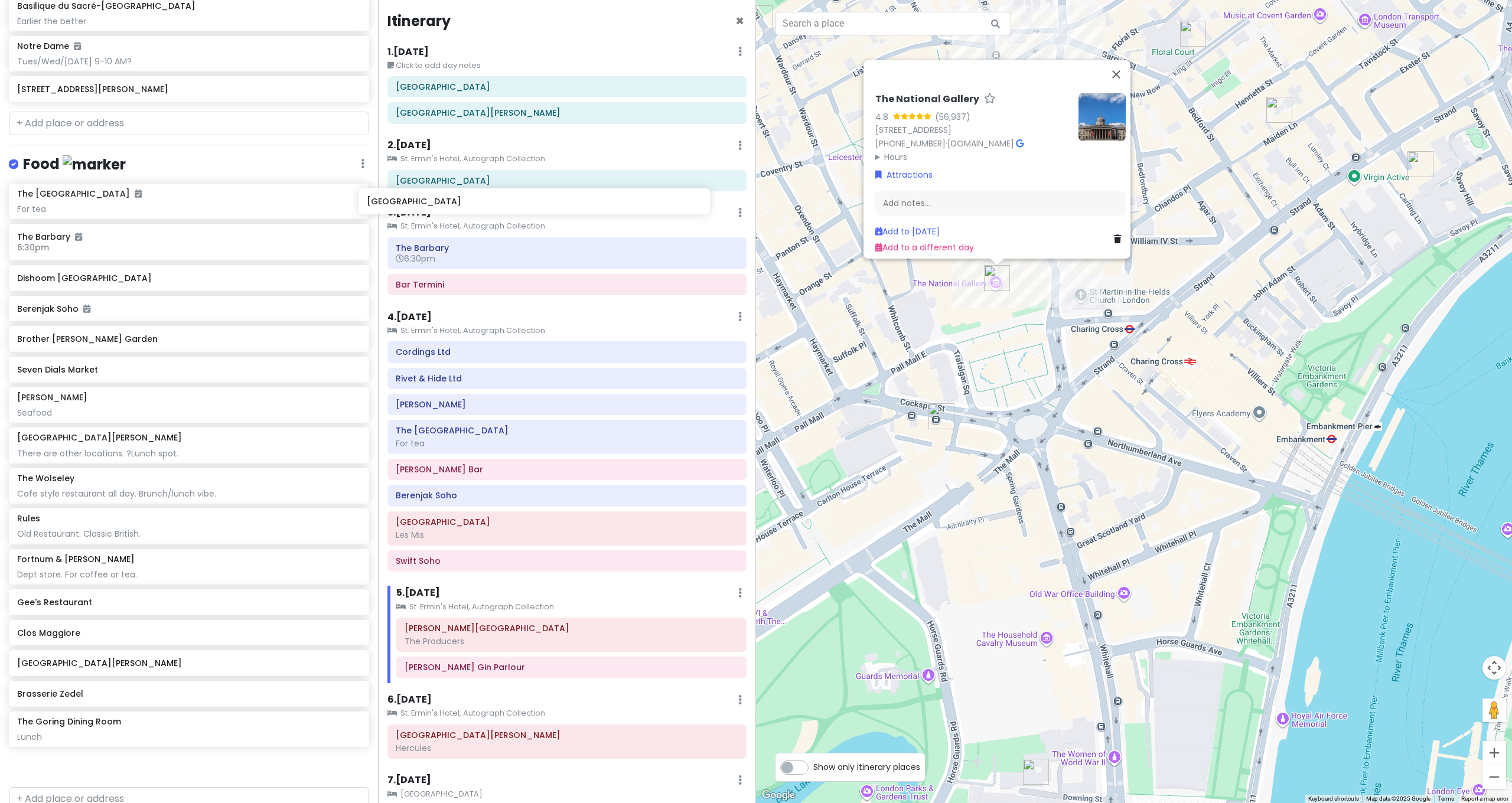
scroll to position [0, 0]
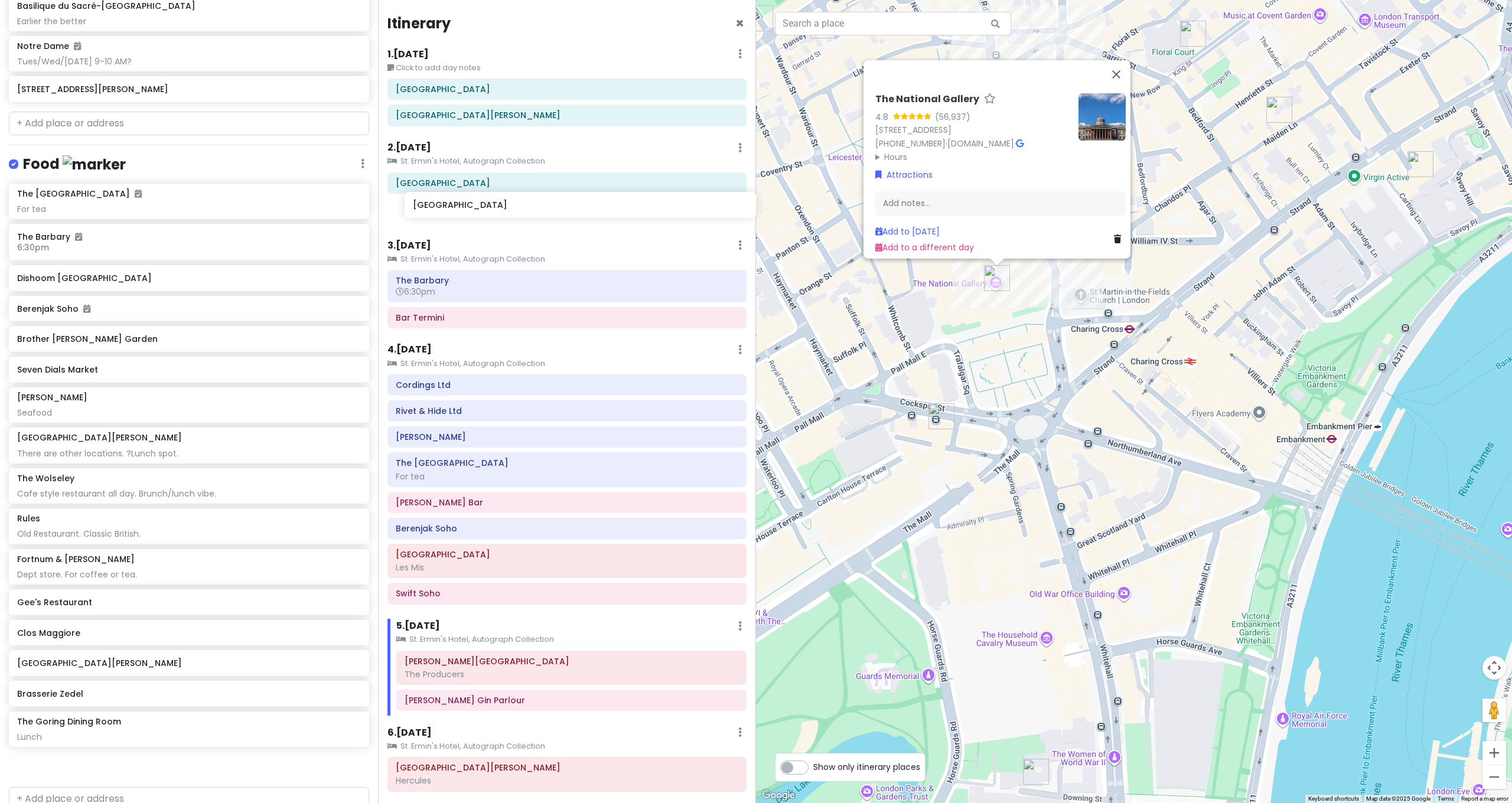
drag, startPoint x: 163, startPoint y: 217, endPoint x: 520, endPoint y: 205, distance: 357.2
click at [520, 205] on div "[GEOGRAPHIC_DATA] and [GEOGRAPHIC_DATA] with Kath and Cinco Private Change Date…" at bounding box center [756, 401] width 1512 height 803
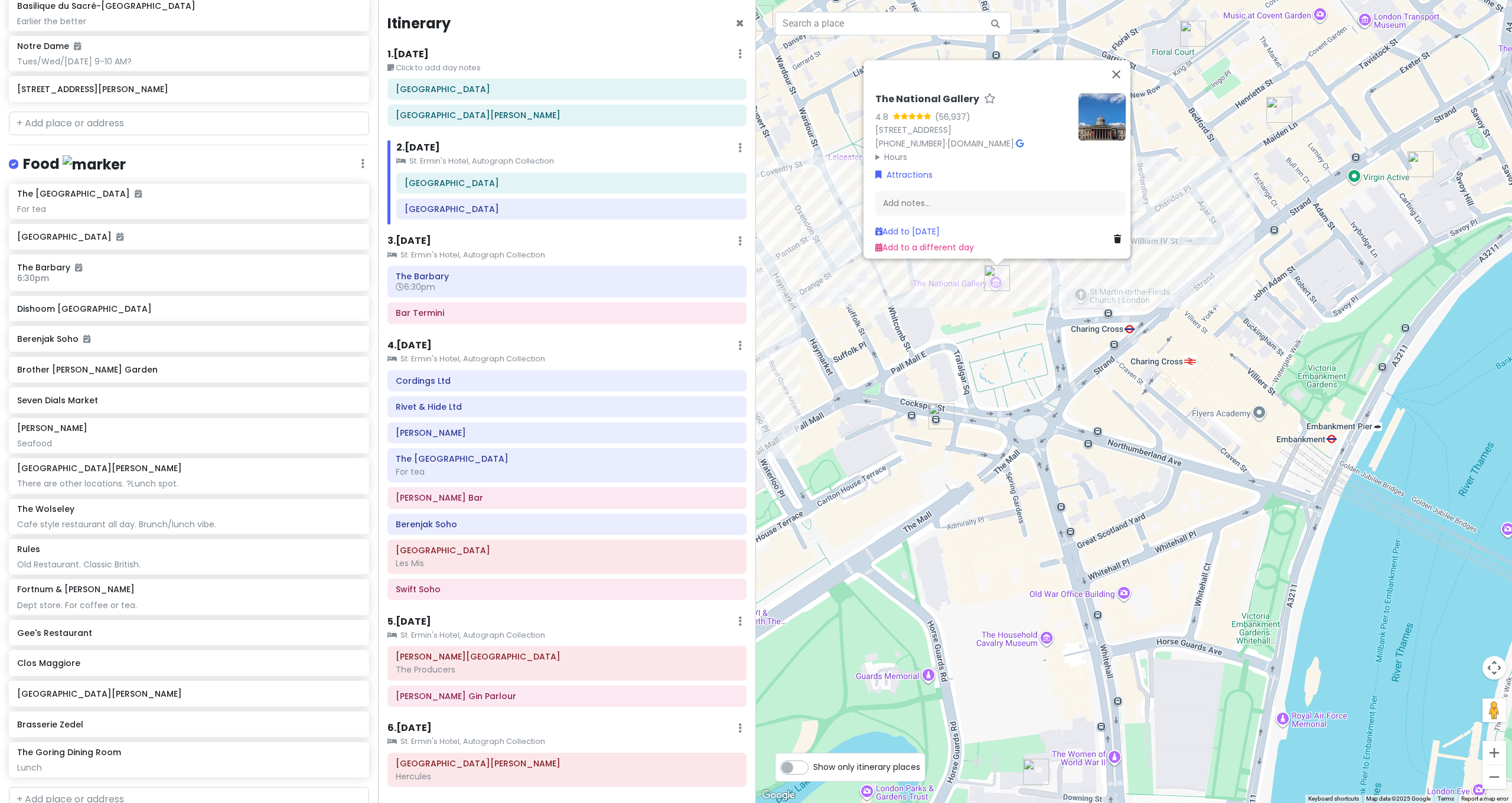
click at [764, 321] on div "The National Gallery 4.8 (56,937) Trafalgar Square, London WC2N 5DN, UK +44 20 …" at bounding box center [1133, 401] width 756 height 803
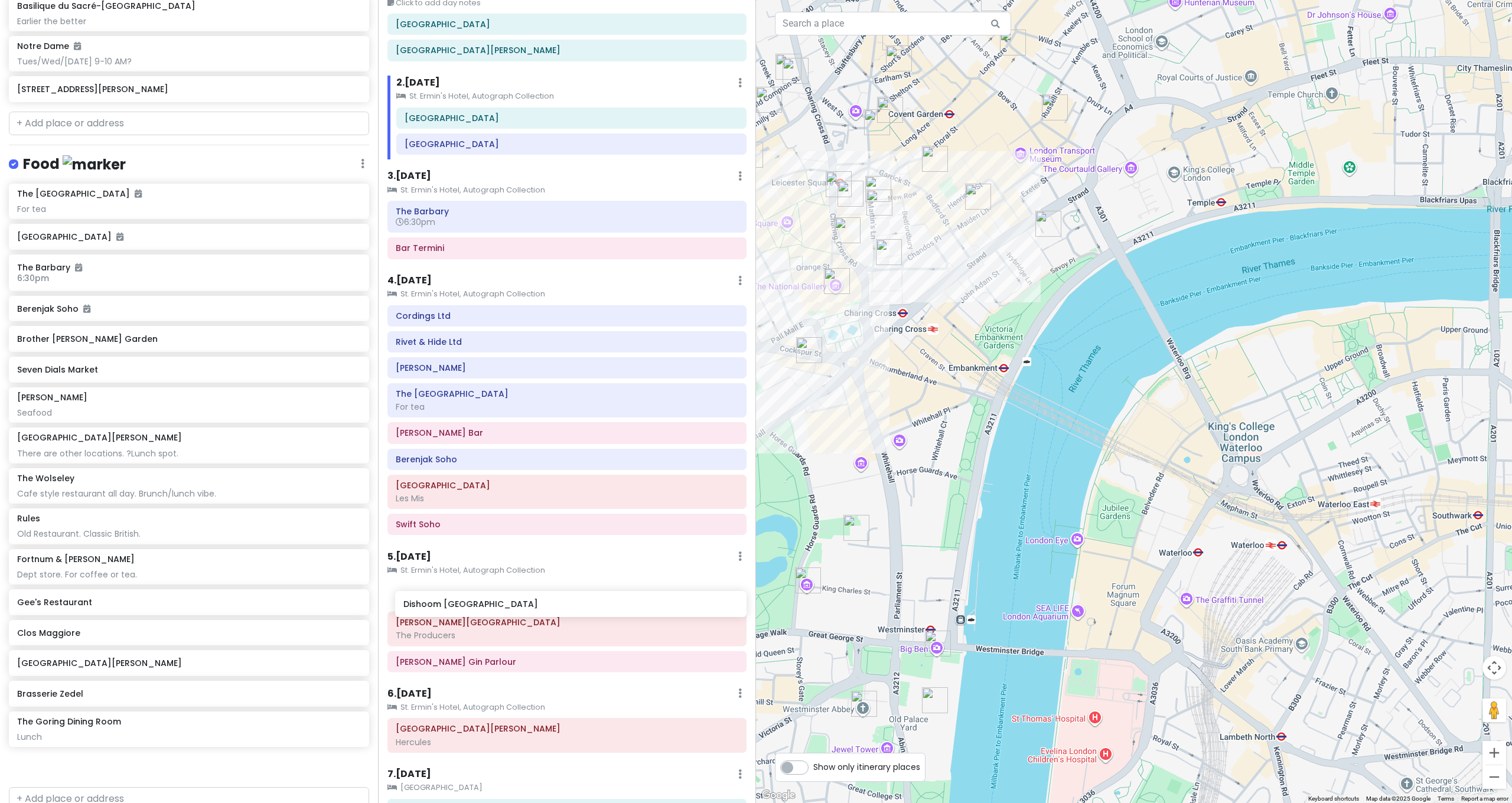
drag, startPoint x: 121, startPoint y: 273, endPoint x: 507, endPoint y: 601, distance: 506.5
click at [507, 601] on div "[GEOGRAPHIC_DATA] and [GEOGRAPHIC_DATA] with Kath and Cinco Private Change Date…" at bounding box center [756, 401] width 1512 height 803
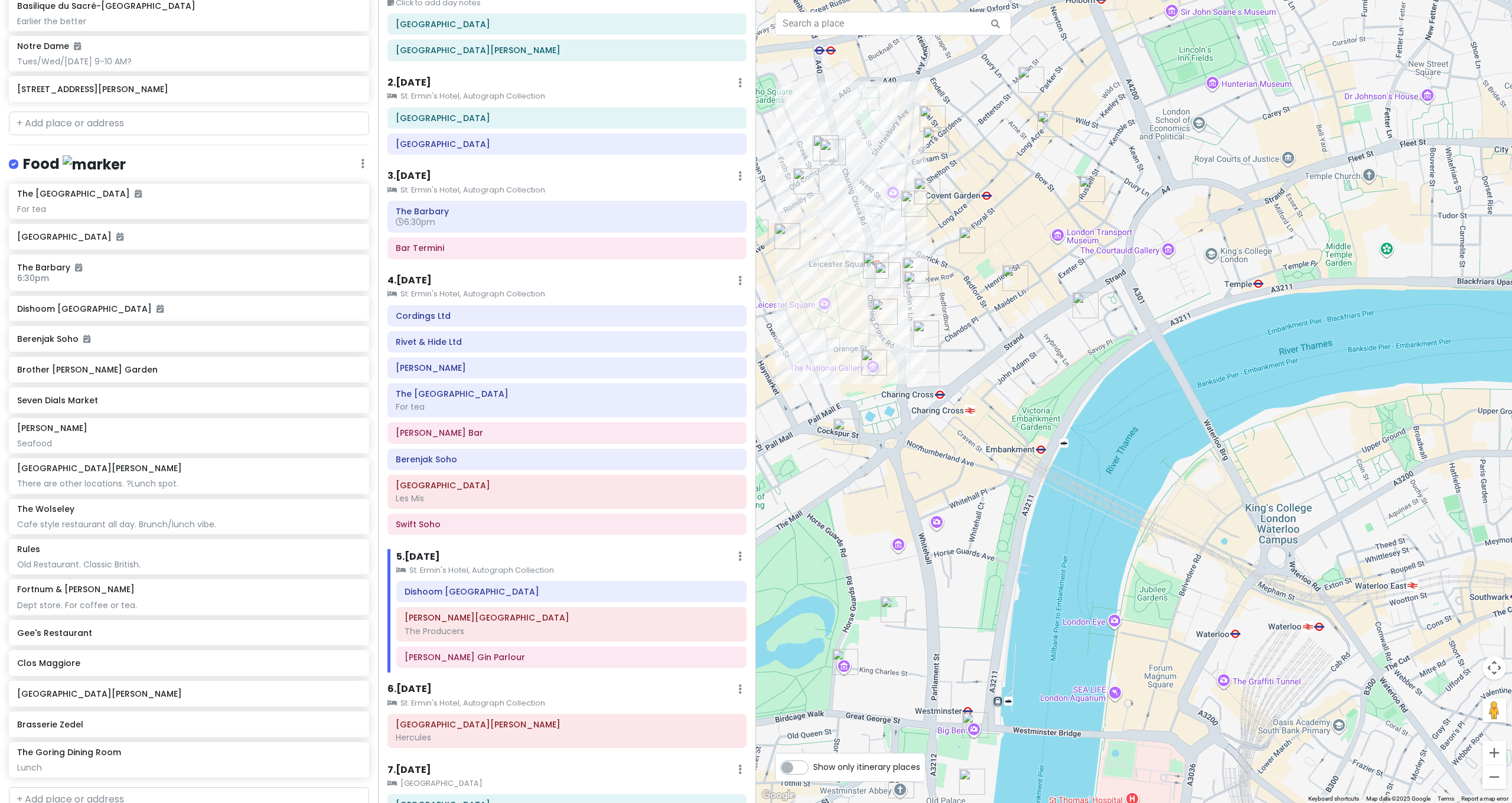
drag, startPoint x: 889, startPoint y: 230, endPoint x: 941, endPoint y: 313, distance: 97.9
click at [935, 316] on div at bounding box center [1133, 401] width 756 height 803
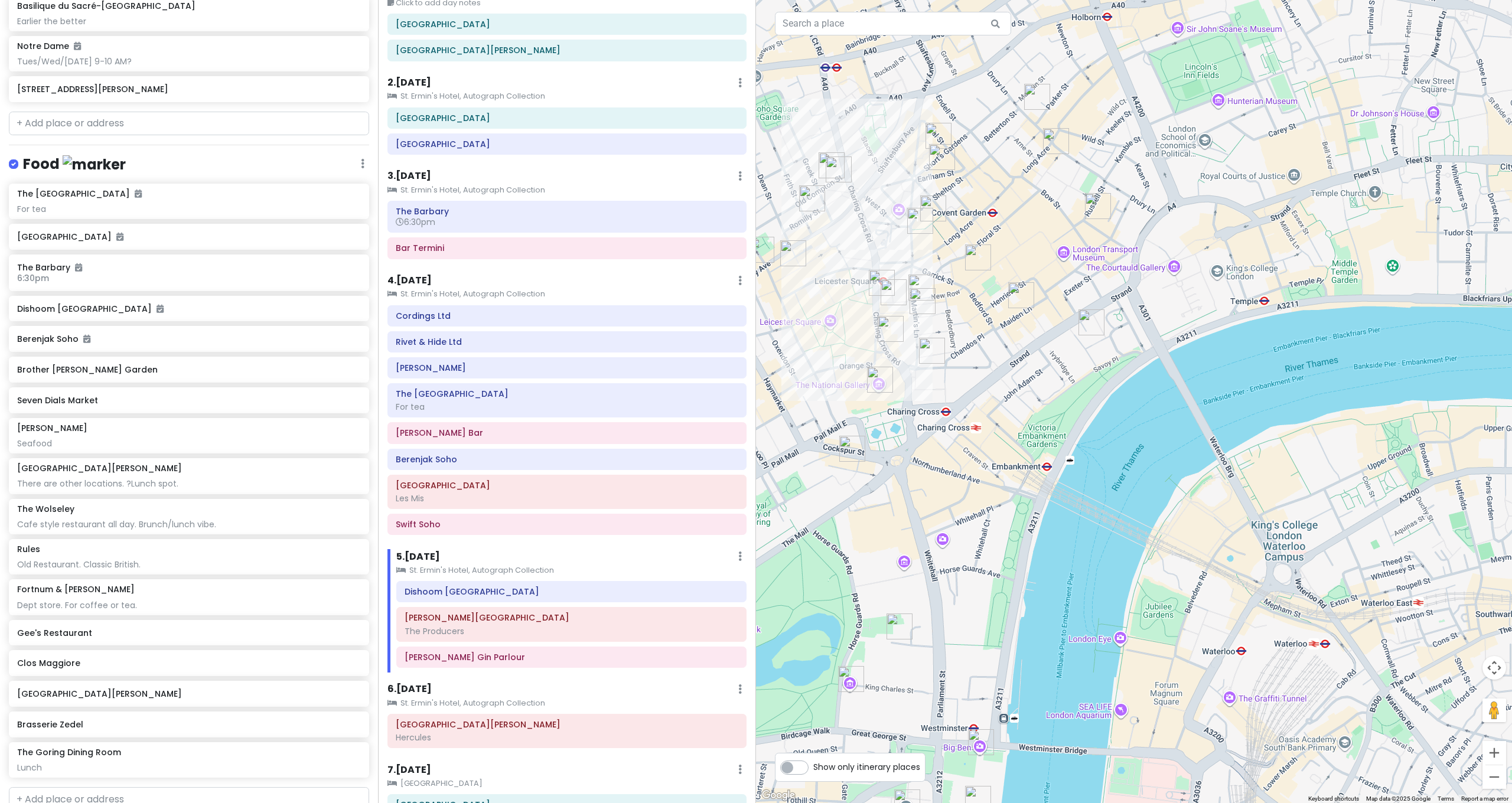
click at [932, 209] on img "Dishoom Covent Garden" at bounding box center [920, 221] width 26 height 26
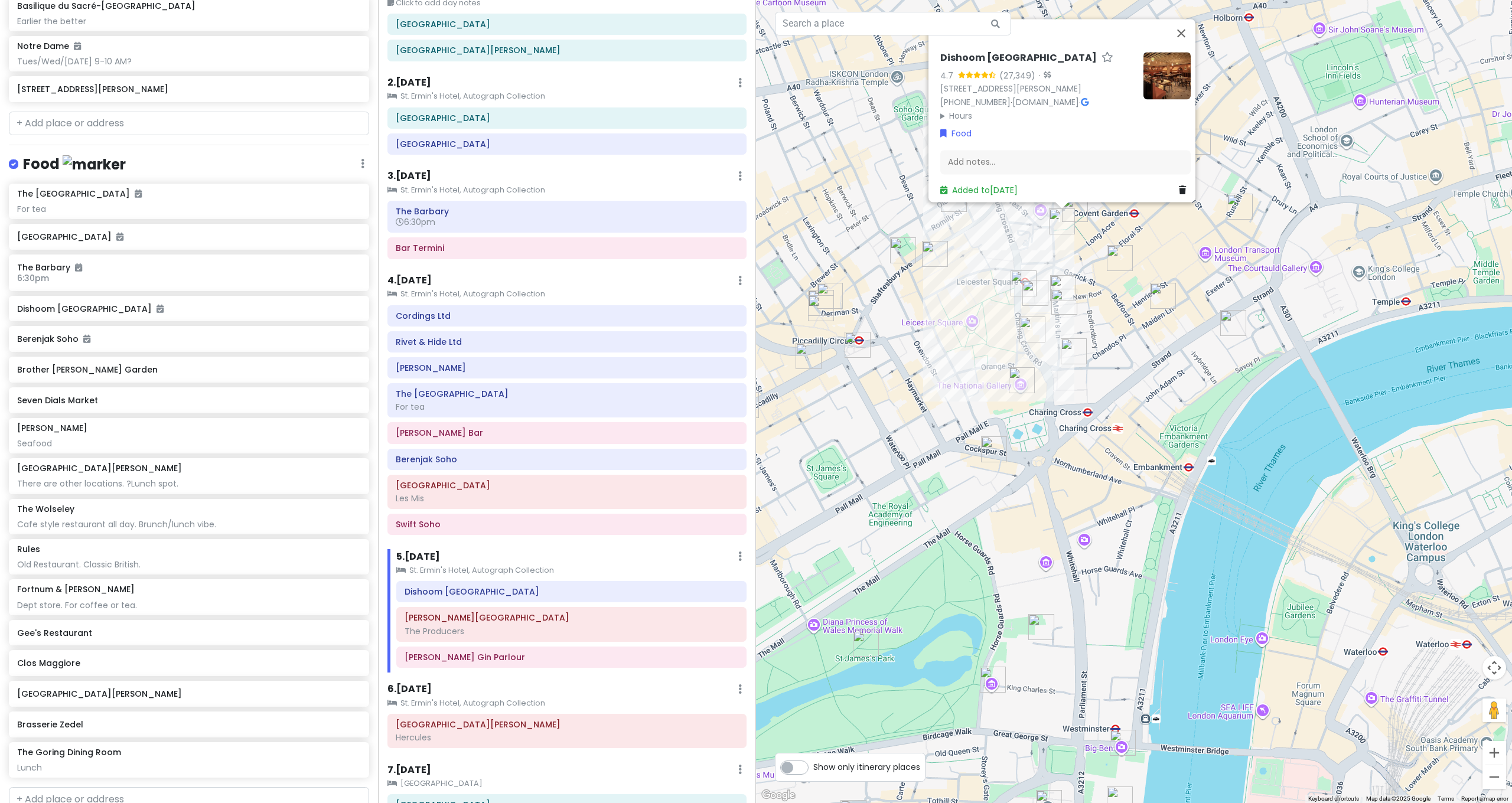
drag, startPoint x: 827, startPoint y: 341, endPoint x: 961, endPoint y: 319, distance: 135.8
click at [961, 319] on div "Dishoom Covent Garden 4.7 (27,349) · 12 Upper St Martin's Ln, London WC2H 9FB, …" at bounding box center [1133, 401] width 756 height 803
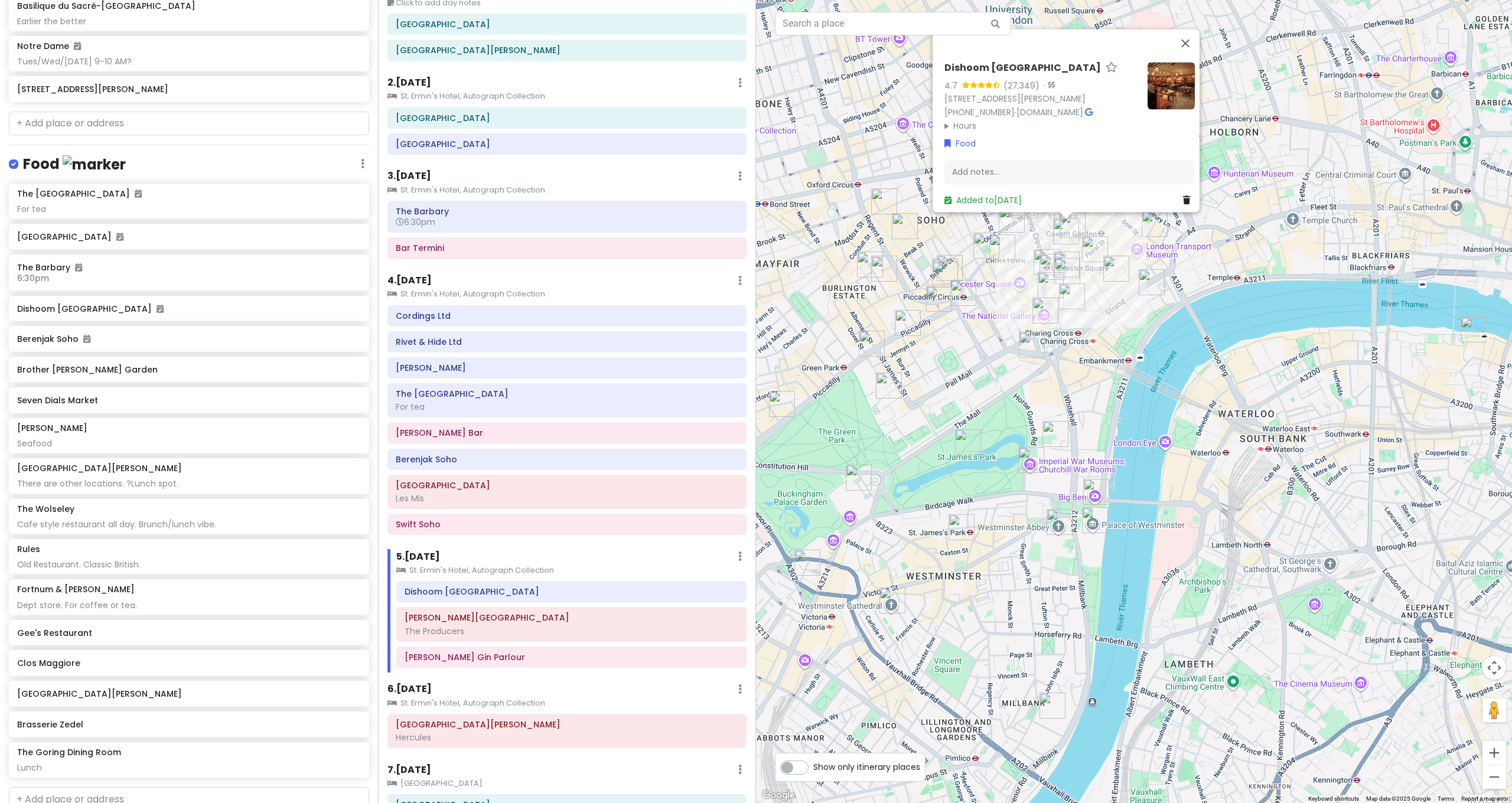
drag, startPoint x: 936, startPoint y: 580, endPoint x: 932, endPoint y: 435, distance: 145.1
click at [932, 435] on div "Dishoom Covent Garden 4.7 (27,349) · 12 Upper St Martin's Ln, London WC2H 9FB, …" at bounding box center [1133, 401] width 756 height 803
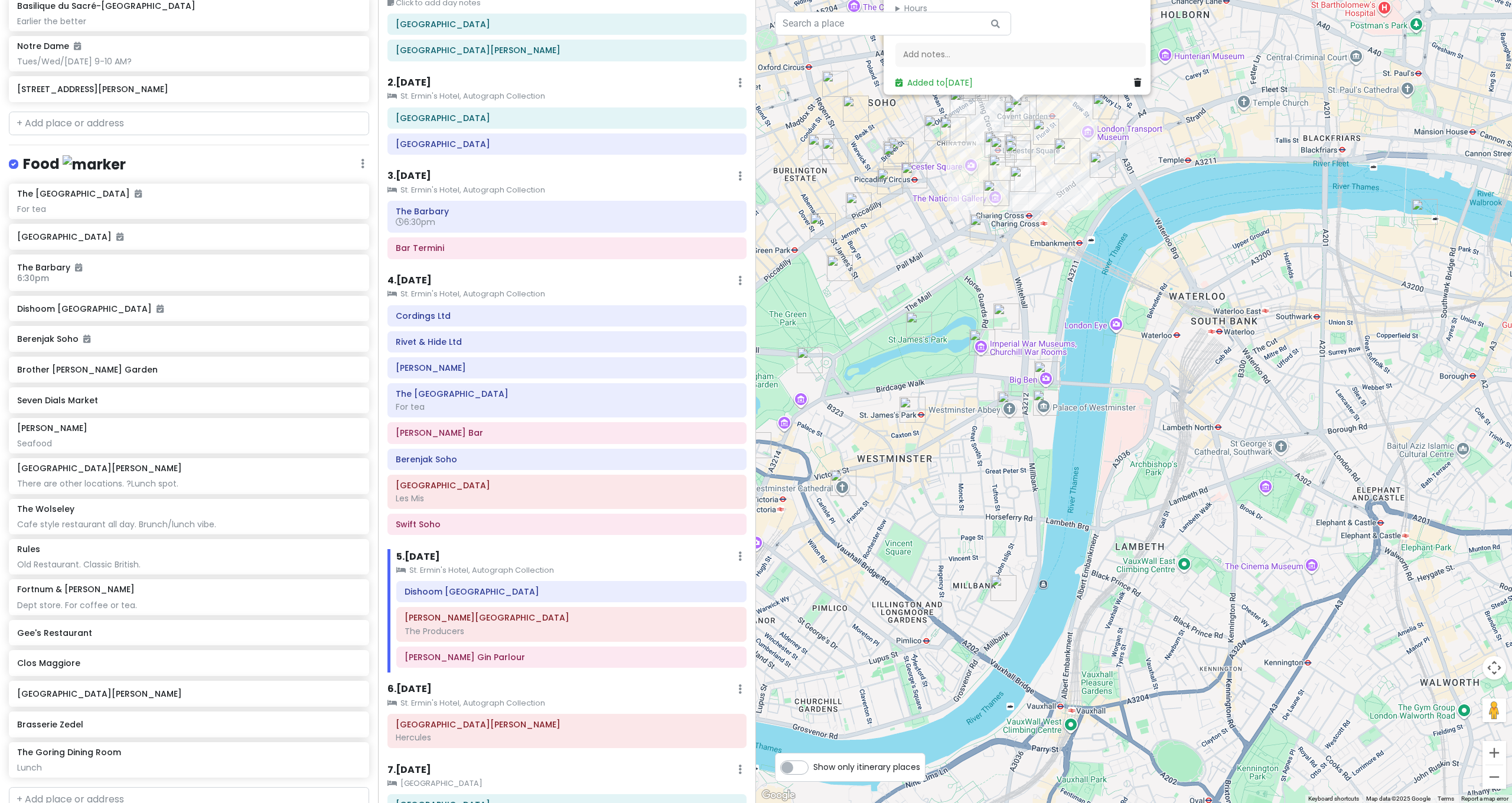
click at [843, 486] on img "Westminster Cathedral" at bounding box center [843, 483] width 26 height 26
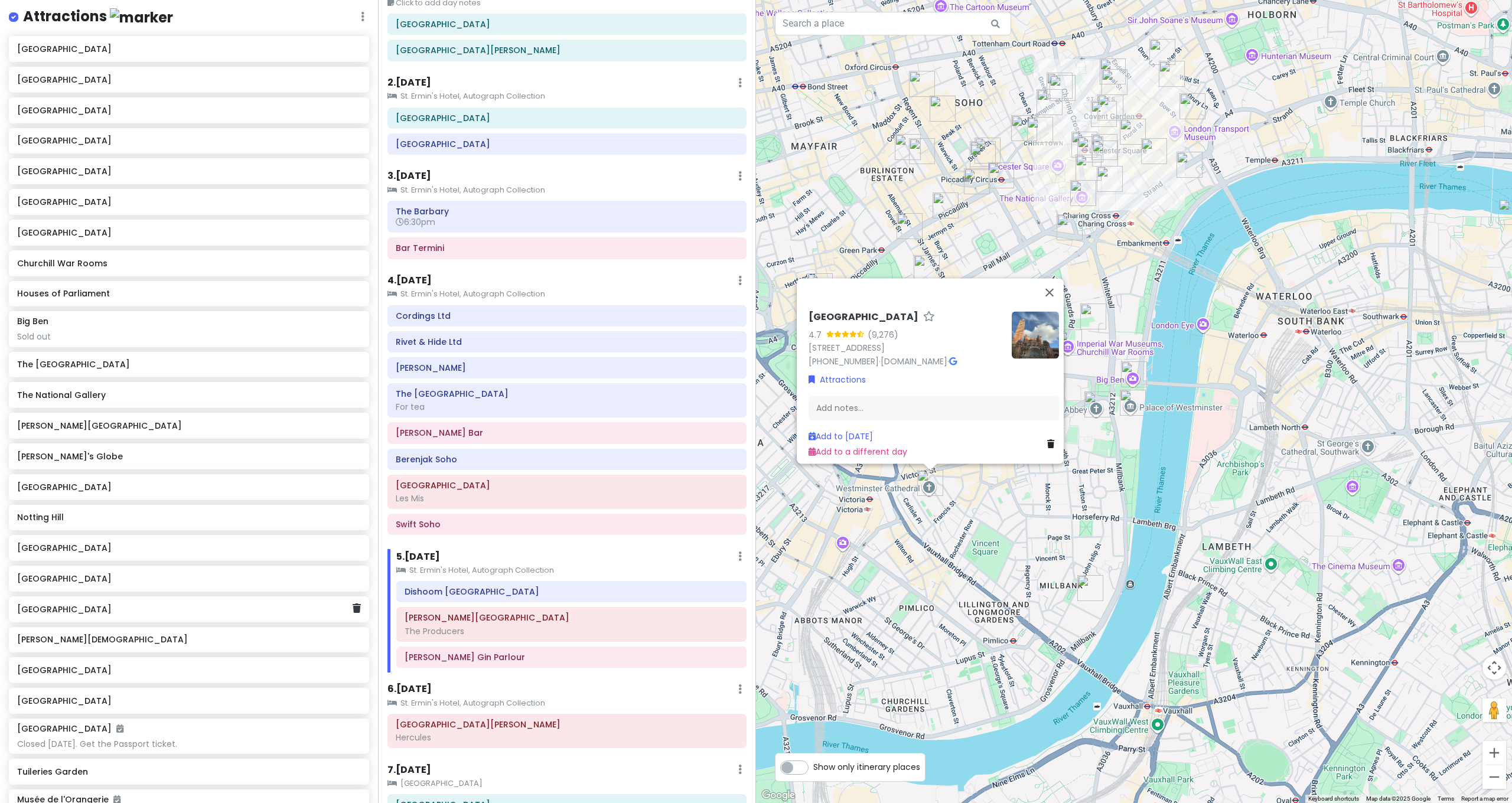
scroll to position [154, 0]
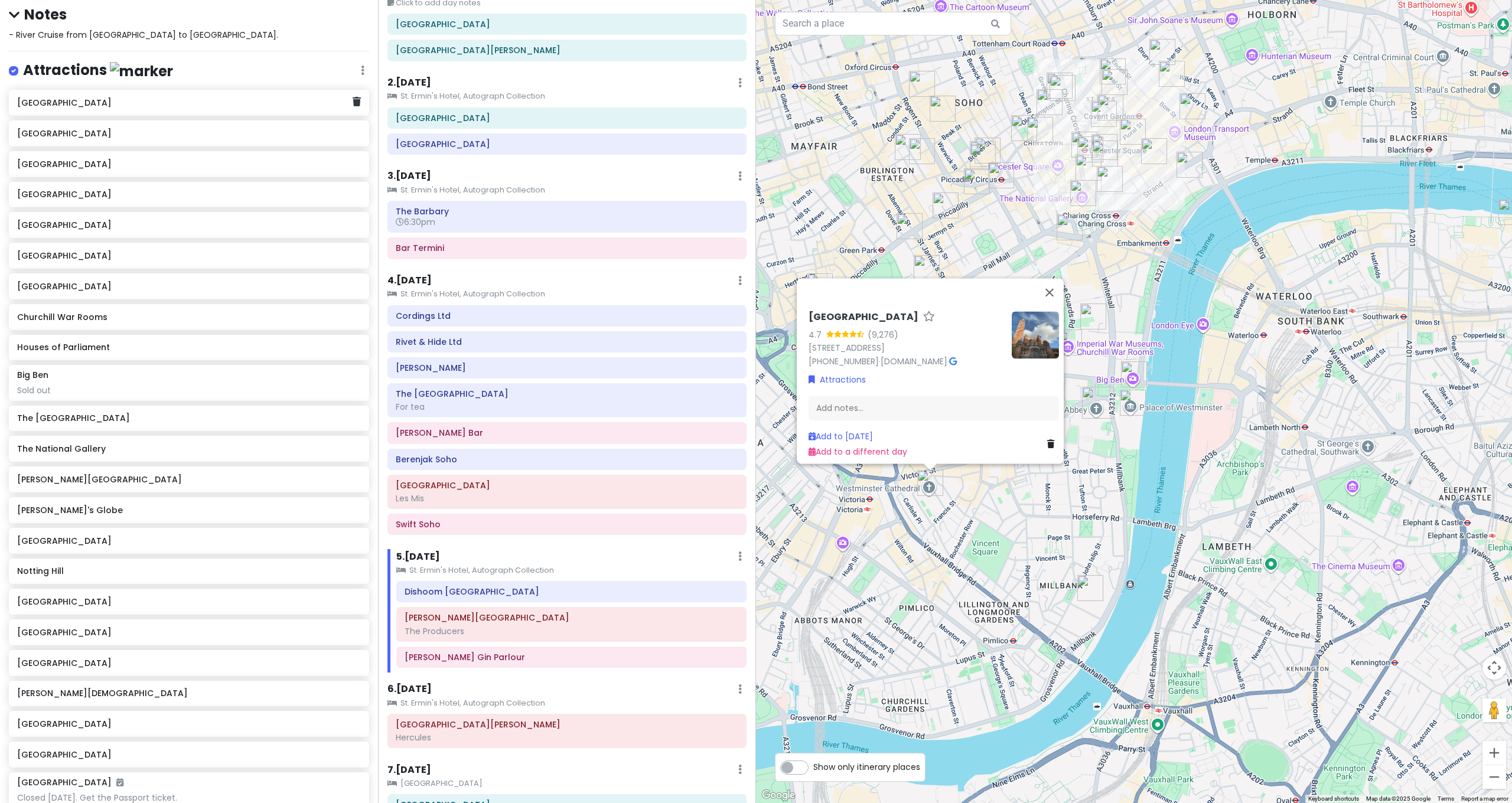
click at [83, 97] on h6 "[GEOGRAPHIC_DATA]" at bounding box center [184, 102] width 335 height 10
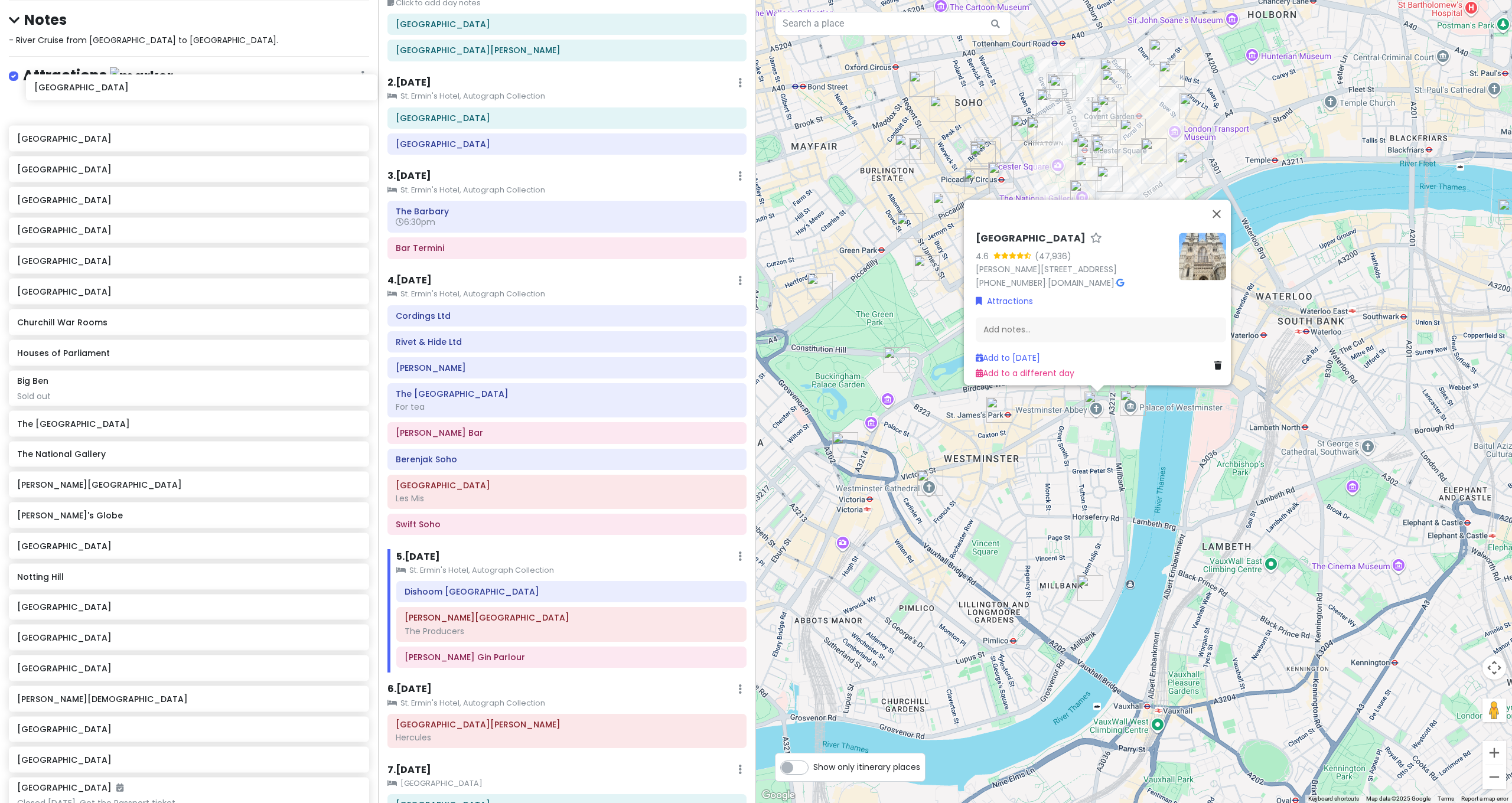
scroll to position [147, 0]
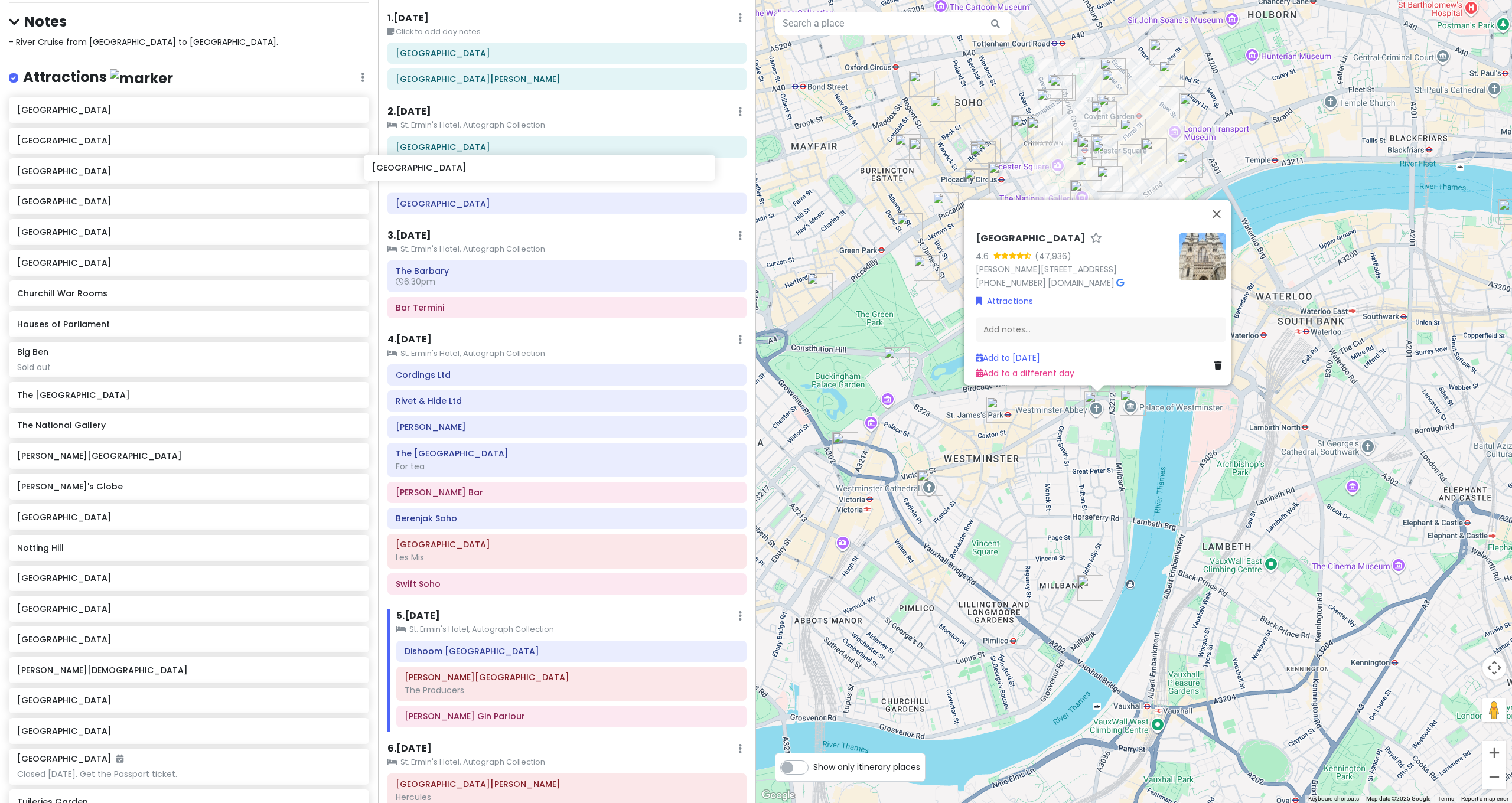
drag, startPoint x: 83, startPoint y: 74, endPoint x: 438, endPoint y: 166, distance: 366.7
click at [438, 166] on div "[GEOGRAPHIC_DATA] and [GEOGRAPHIC_DATA] with Kath and Cinco Private Change Date…" at bounding box center [756, 401] width 1512 height 803
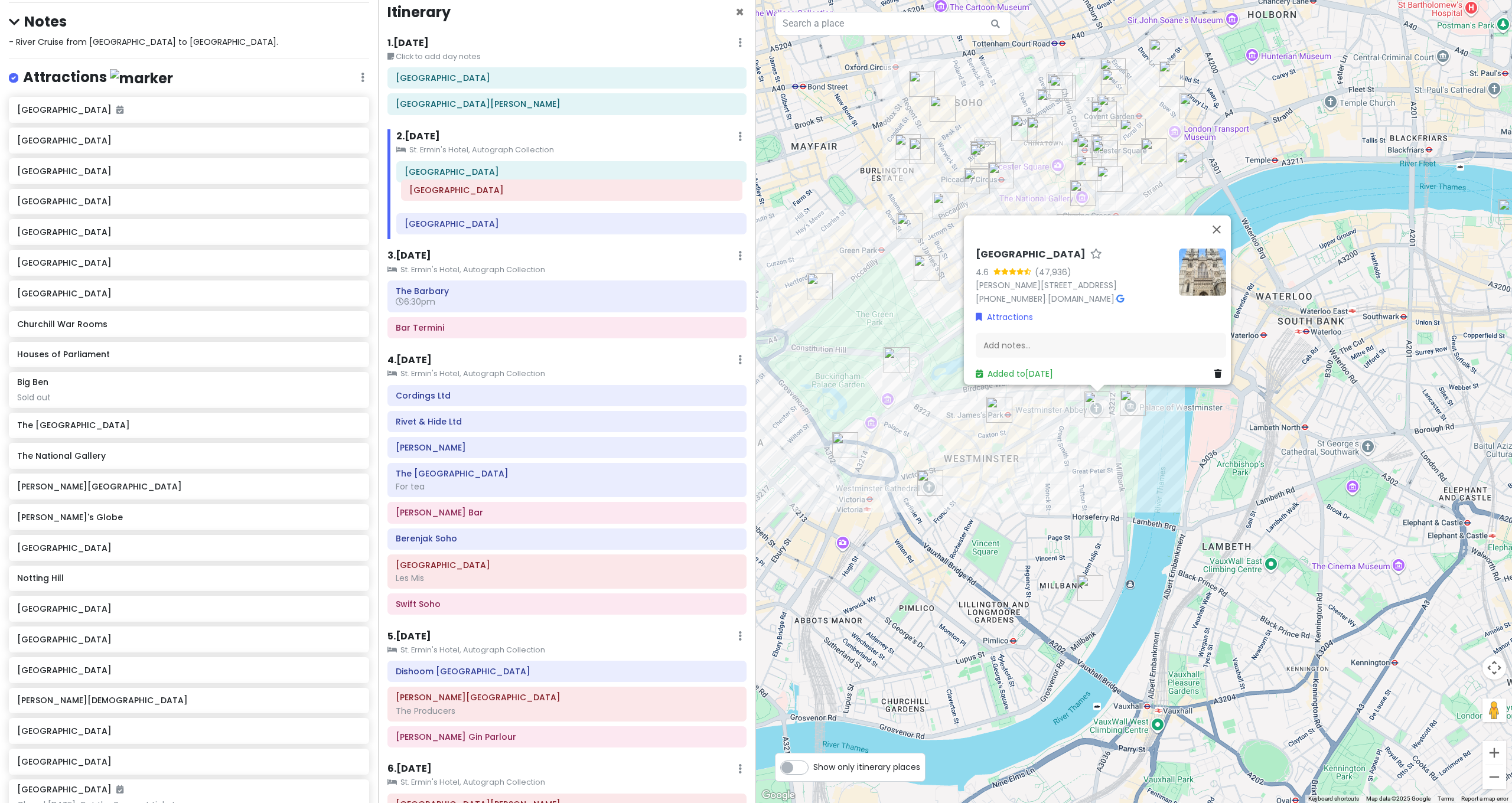
drag, startPoint x: 438, startPoint y: 152, endPoint x: 441, endPoint y: 191, distance: 39.1
click at [441, 191] on div "Westminster Abbey Heathrow Airport Bancone Covent Garden" at bounding box center [571, 200] width 368 height 78
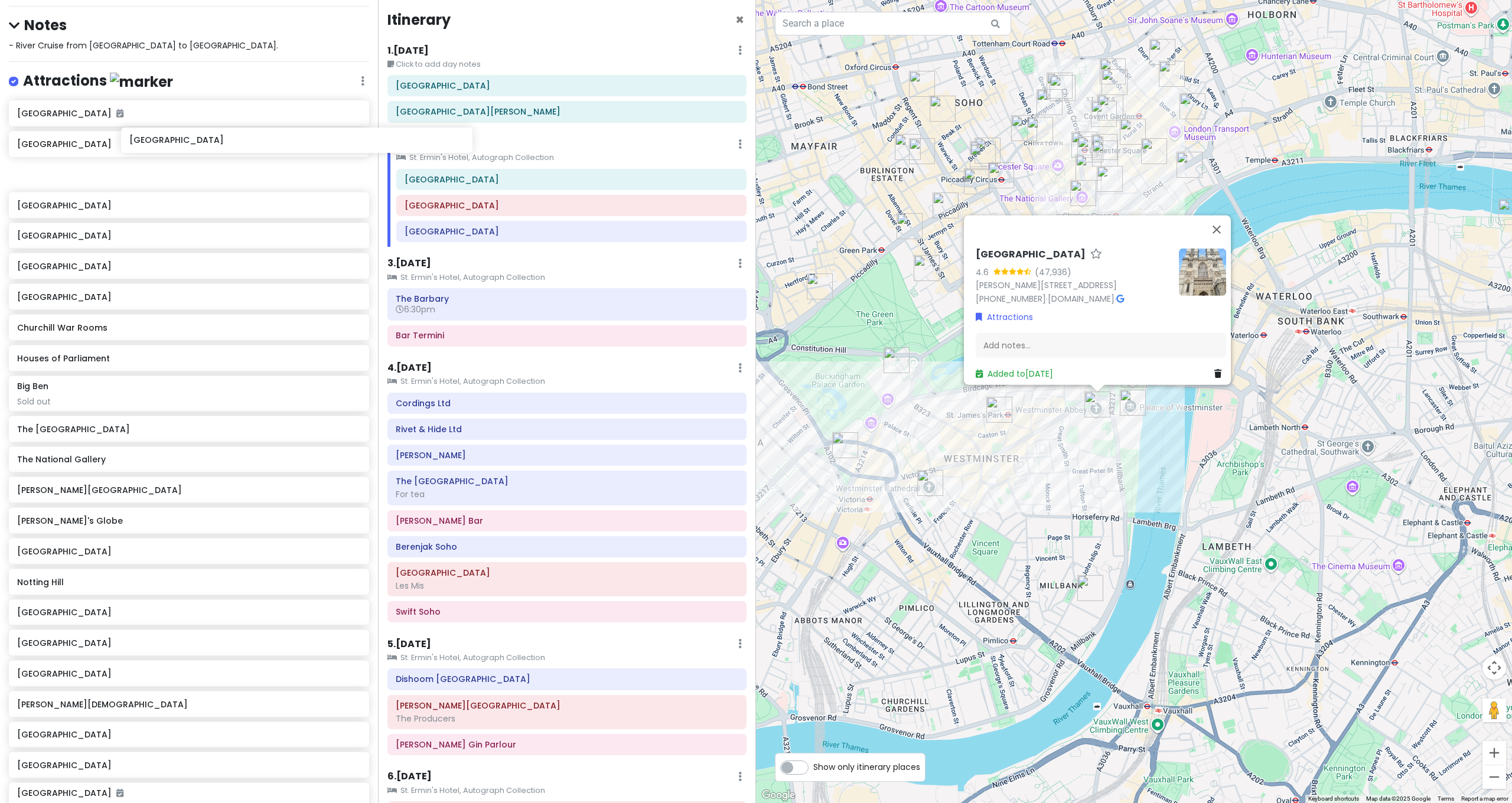
scroll to position [0, 0]
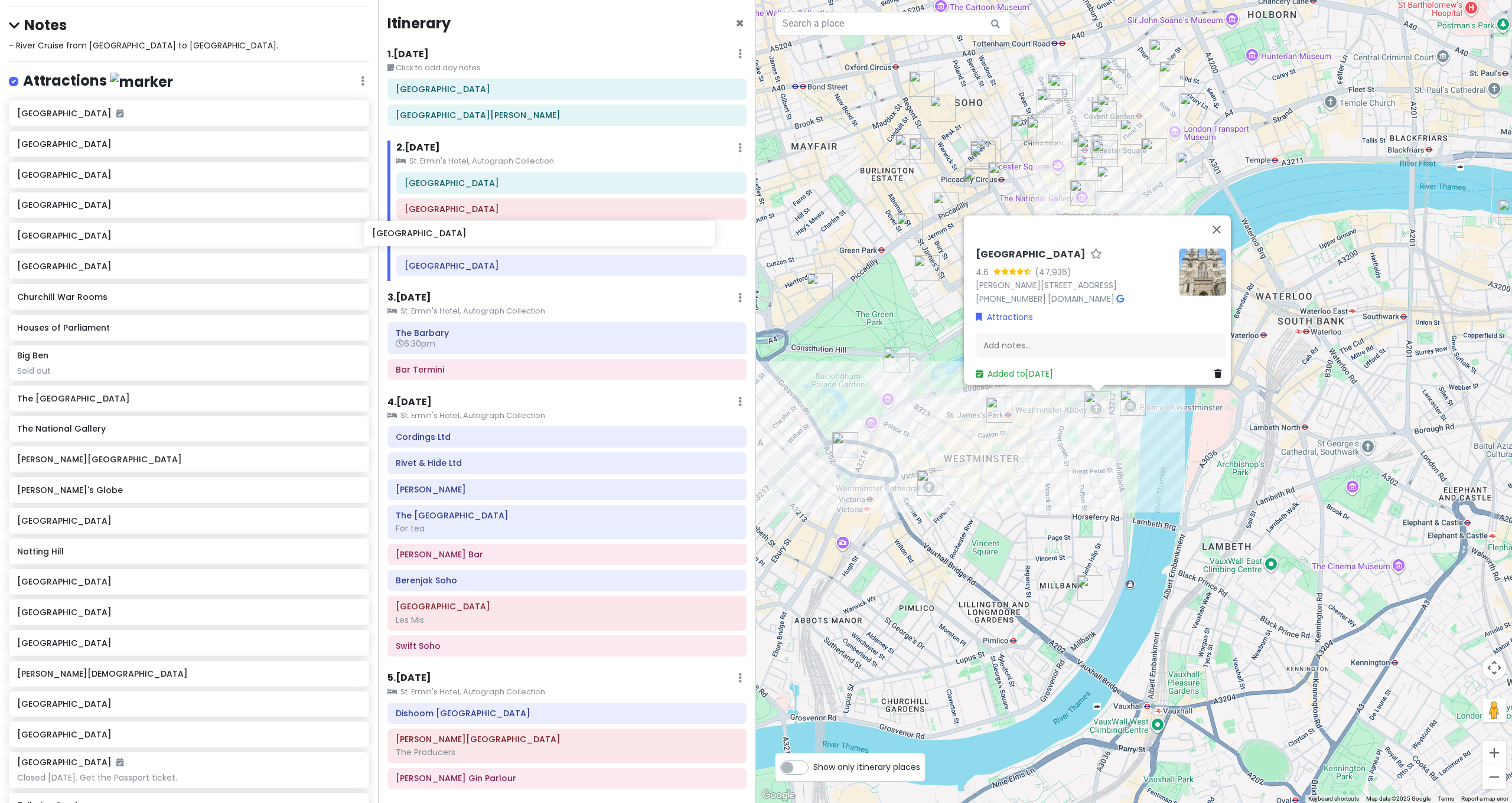
drag, startPoint x: 63, startPoint y: 118, endPoint x: 419, endPoint y: 235, distance: 374.7
click at [419, 236] on div "[GEOGRAPHIC_DATA] and [GEOGRAPHIC_DATA] with Kath and Cinco Private Change Date…" at bounding box center [756, 401] width 1512 height 803
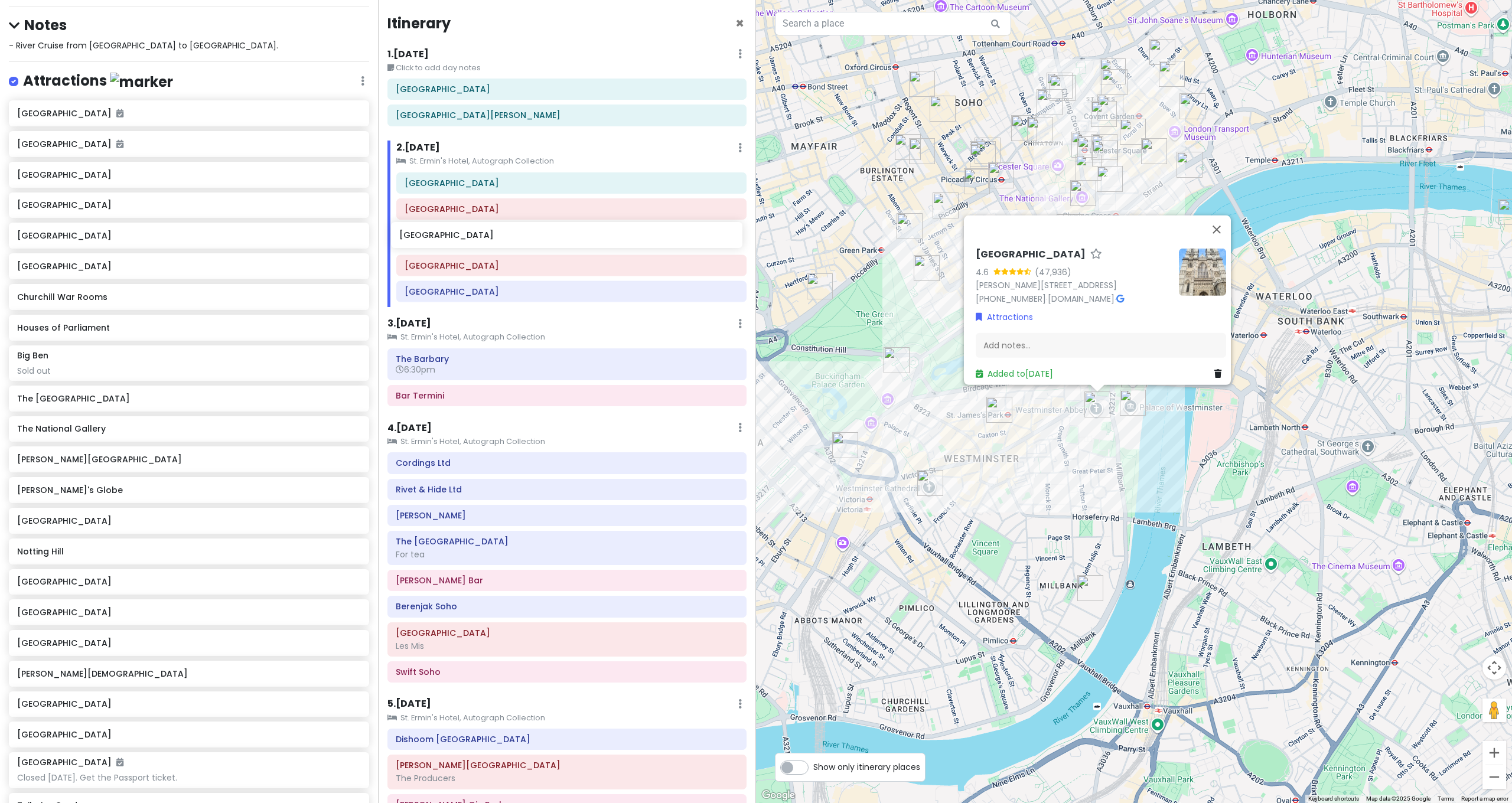
drag, startPoint x: 55, startPoint y: 236, endPoint x: 437, endPoint y: 233, distance: 382.0
click at [437, 233] on div "[GEOGRAPHIC_DATA] and [GEOGRAPHIC_DATA] with Kath and Cinco Private Change Date…" at bounding box center [756, 401] width 1512 height 803
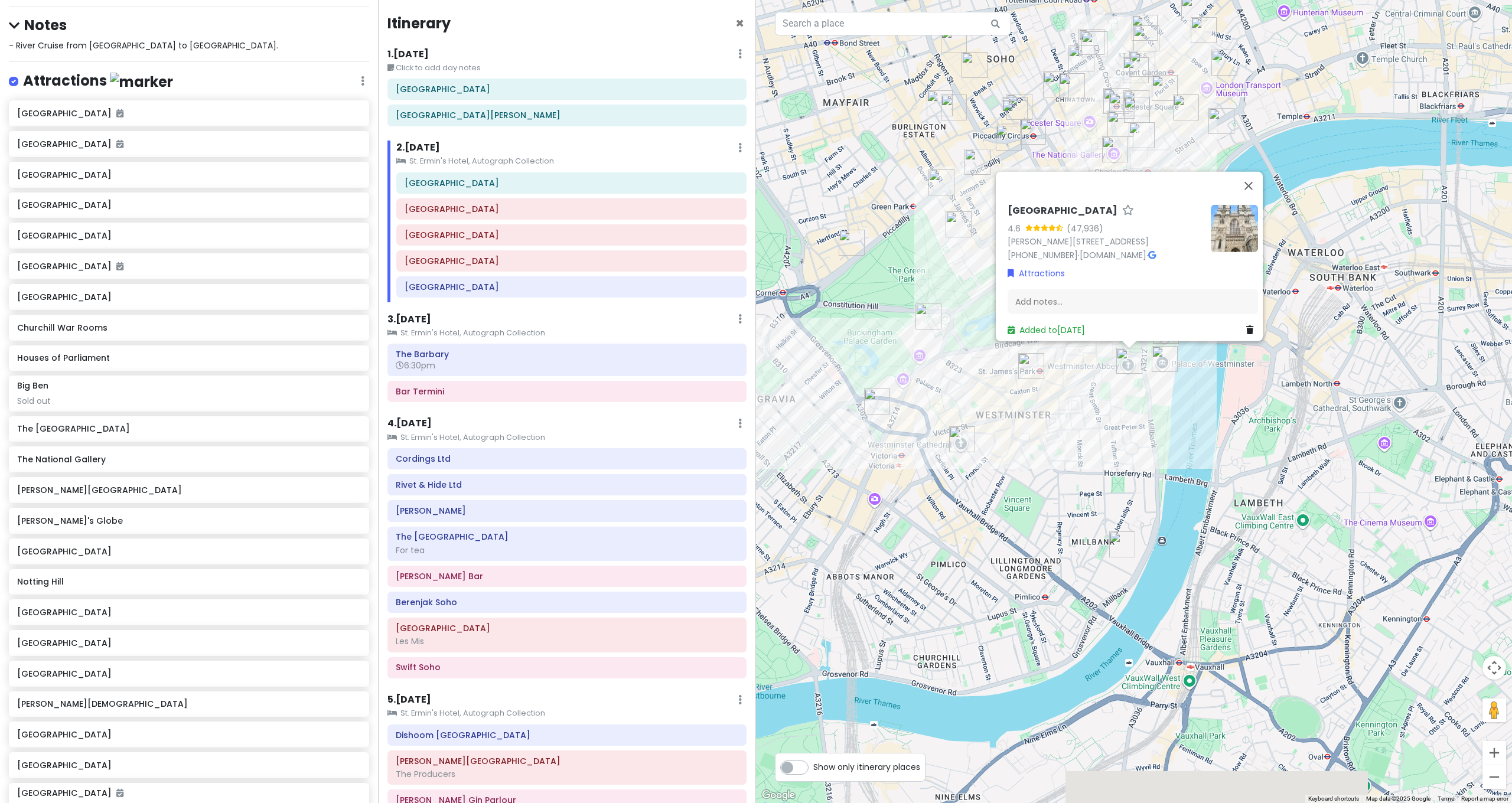
drag, startPoint x: 1057, startPoint y: 491, endPoint x: 1092, endPoint y: 442, distance: 60.2
click at [1092, 442] on div "Westminster Abbey 4.6 (47,936) Dean's Yard, London SW1P 3PA, UK +44 20 7222 515…" at bounding box center [1133, 401] width 756 height 803
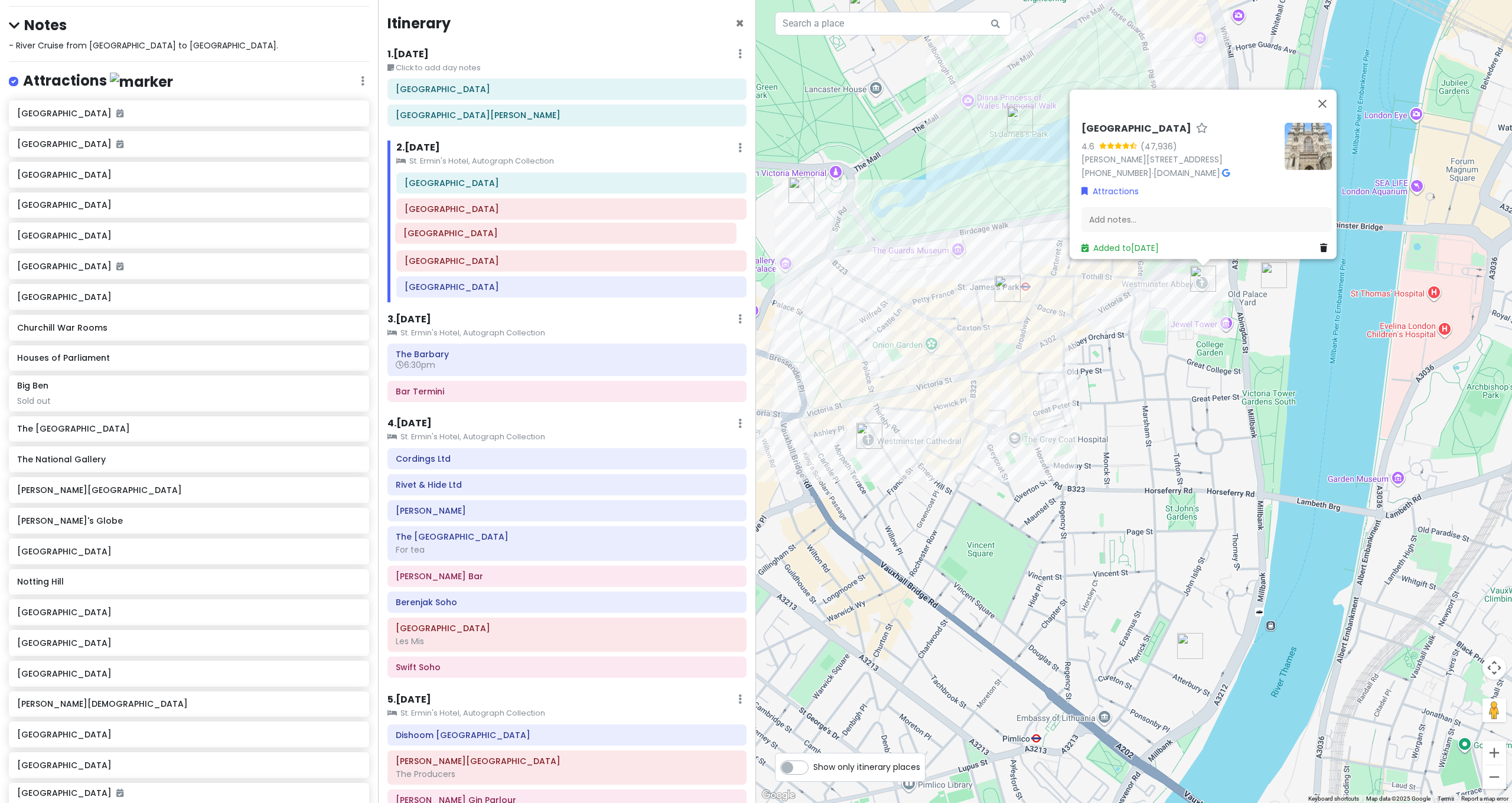
drag, startPoint x: 479, startPoint y: 265, endPoint x: 476, endPoint y: 232, distance: 33.1
click at [476, 232] on div "Heathrow Airport Westminster Abbey St James's Park Westminster Cathedral Bancon…" at bounding box center [571, 237] width 368 height 130
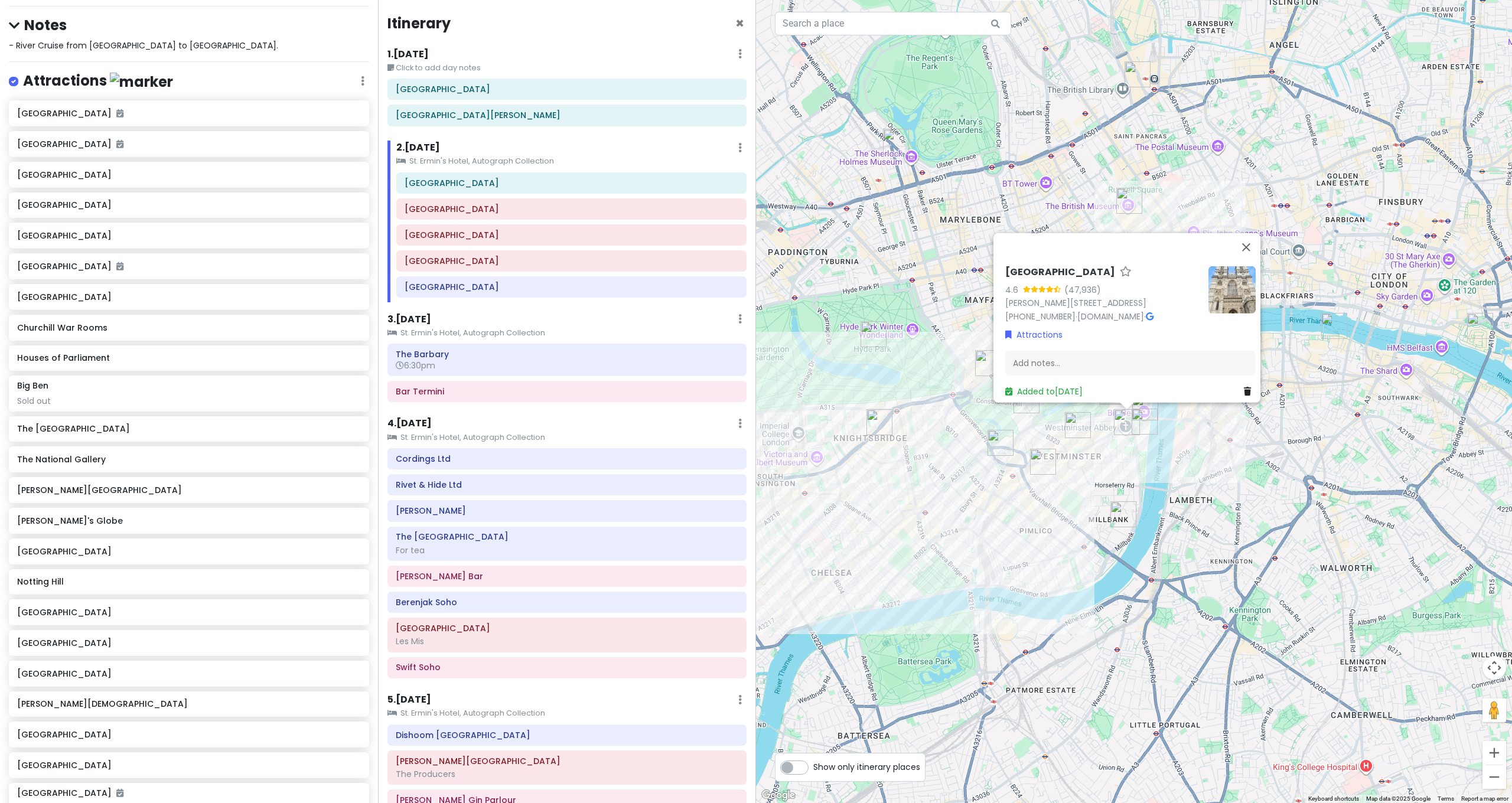
click at [1229, 586] on div "Westminster Abbey 4.6 (47,936) Dean's Yard, London SW1P 3PA, UK +44 20 7222 515…" at bounding box center [1133, 401] width 756 height 803
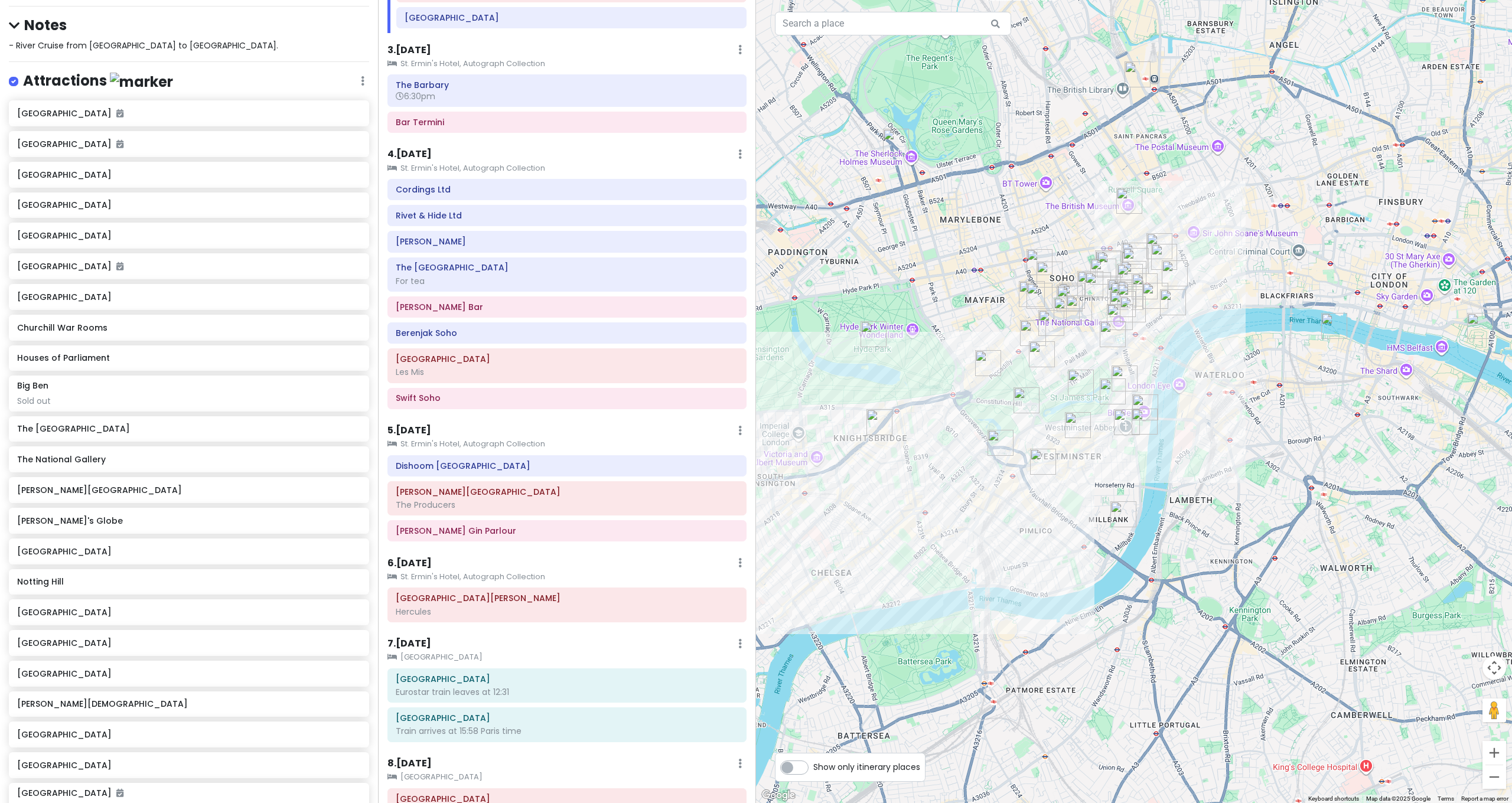
scroll to position [284, 0]
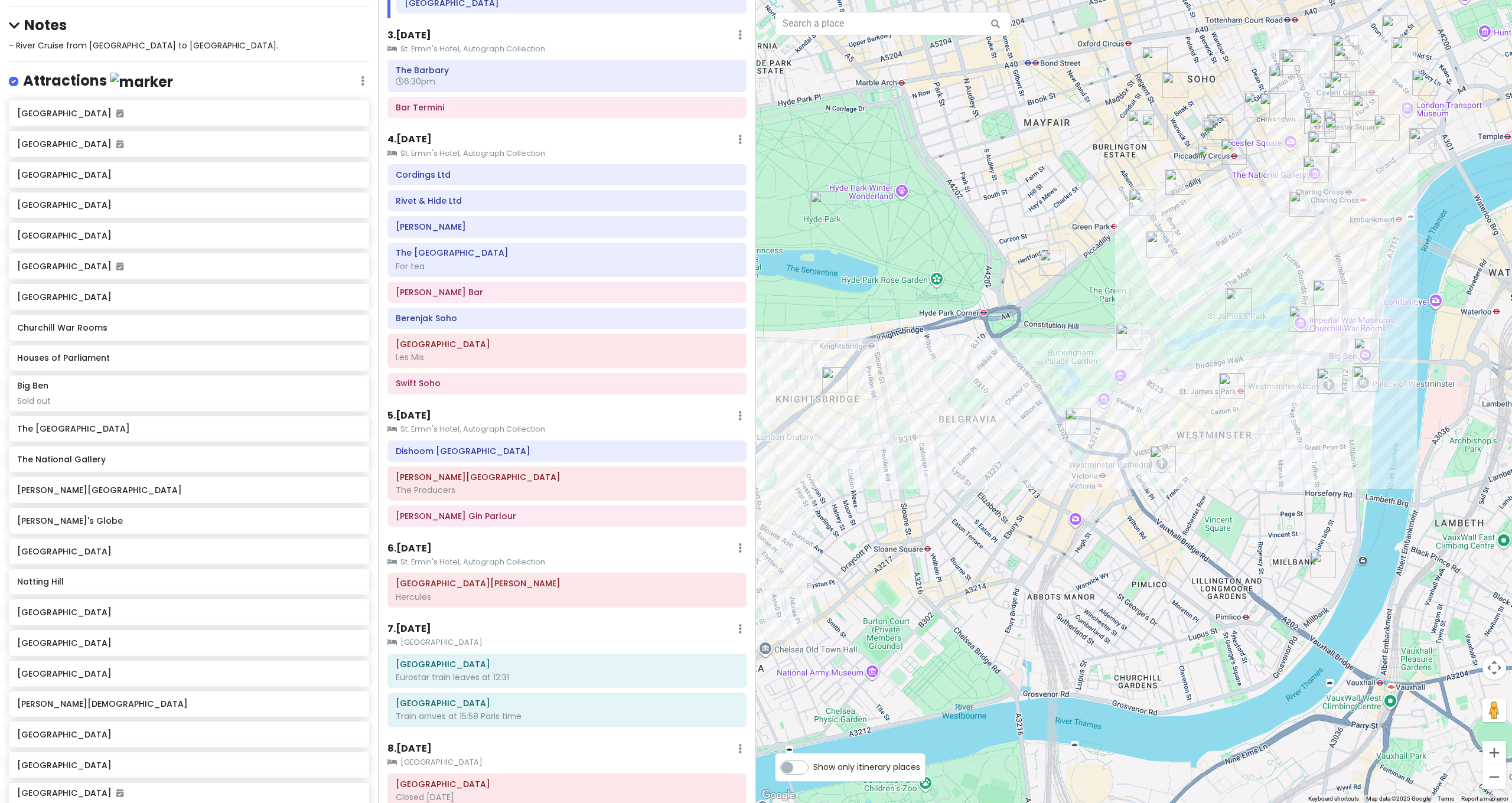
click at [837, 372] on img "Harrods" at bounding box center [835, 380] width 26 height 26
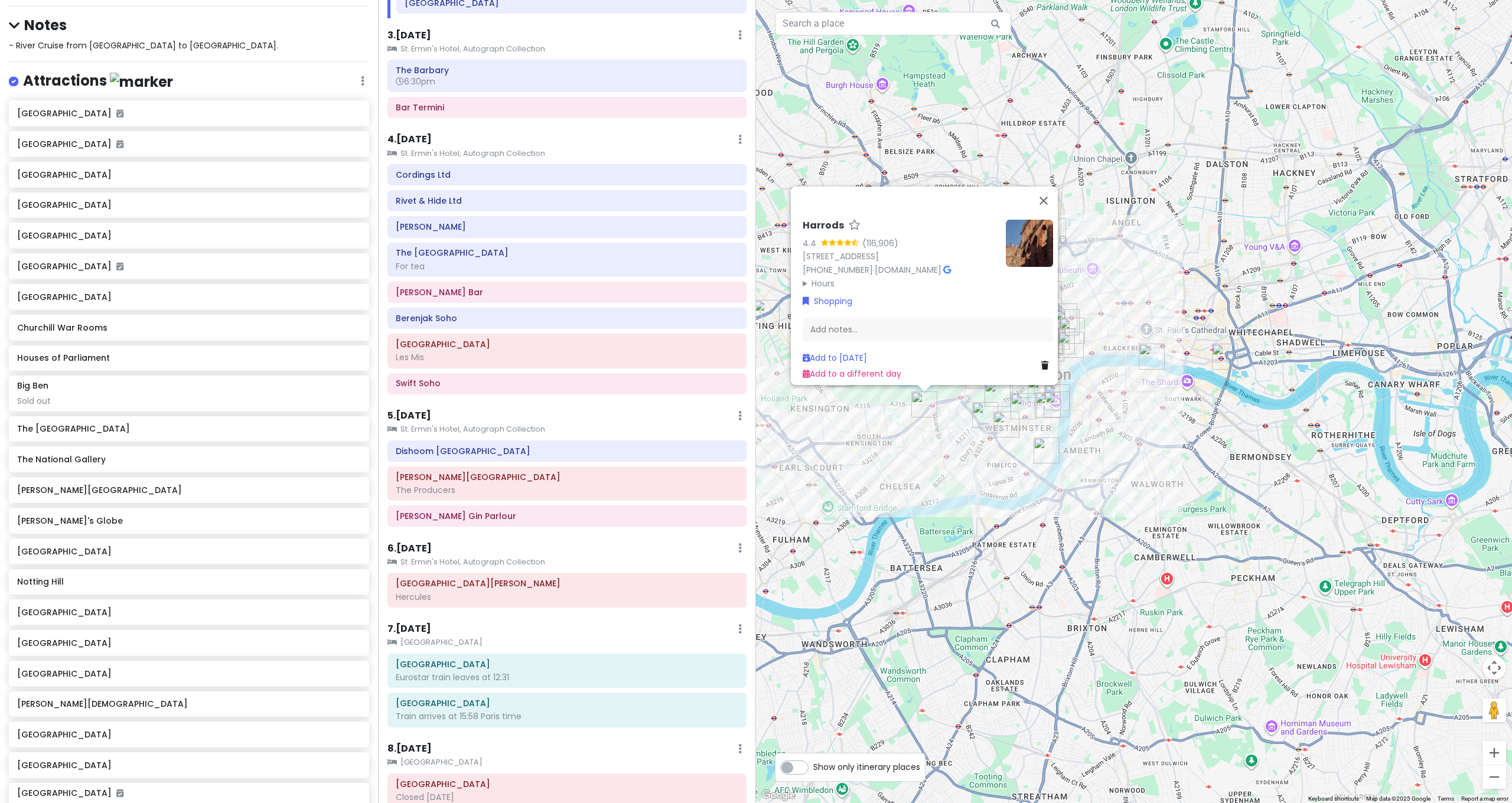
click at [911, 461] on div "Harrods 4.4 (116,906) 87-135 Brompton Rd, London SW1X 7XL, UK +44 20 7730 1234 …" at bounding box center [1133, 401] width 756 height 803
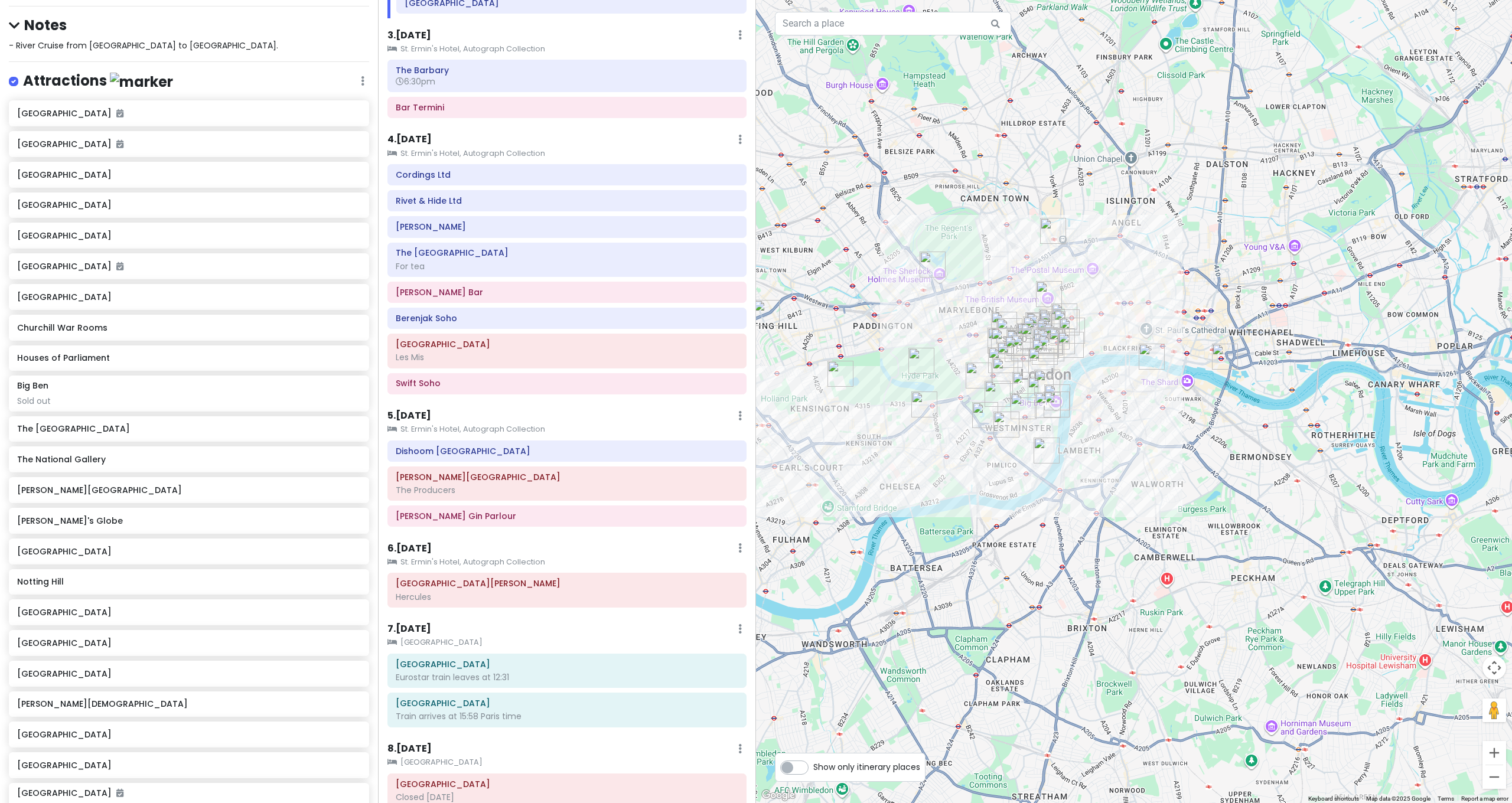
click at [843, 373] on img "Kensington Palace" at bounding box center [840, 374] width 26 height 26
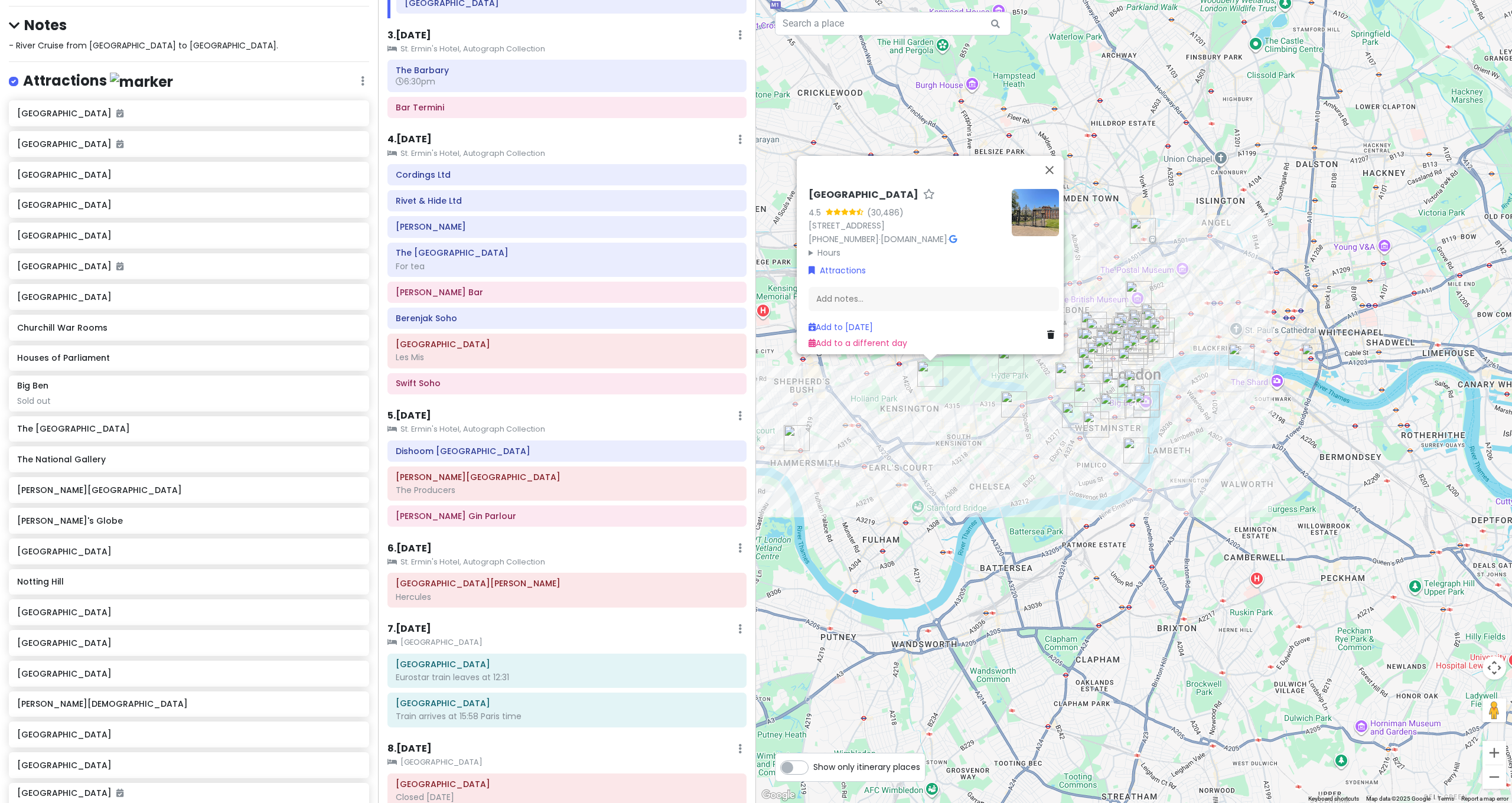
click at [806, 430] on img "Lyric Hammersmith Theatre" at bounding box center [797, 438] width 26 height 26
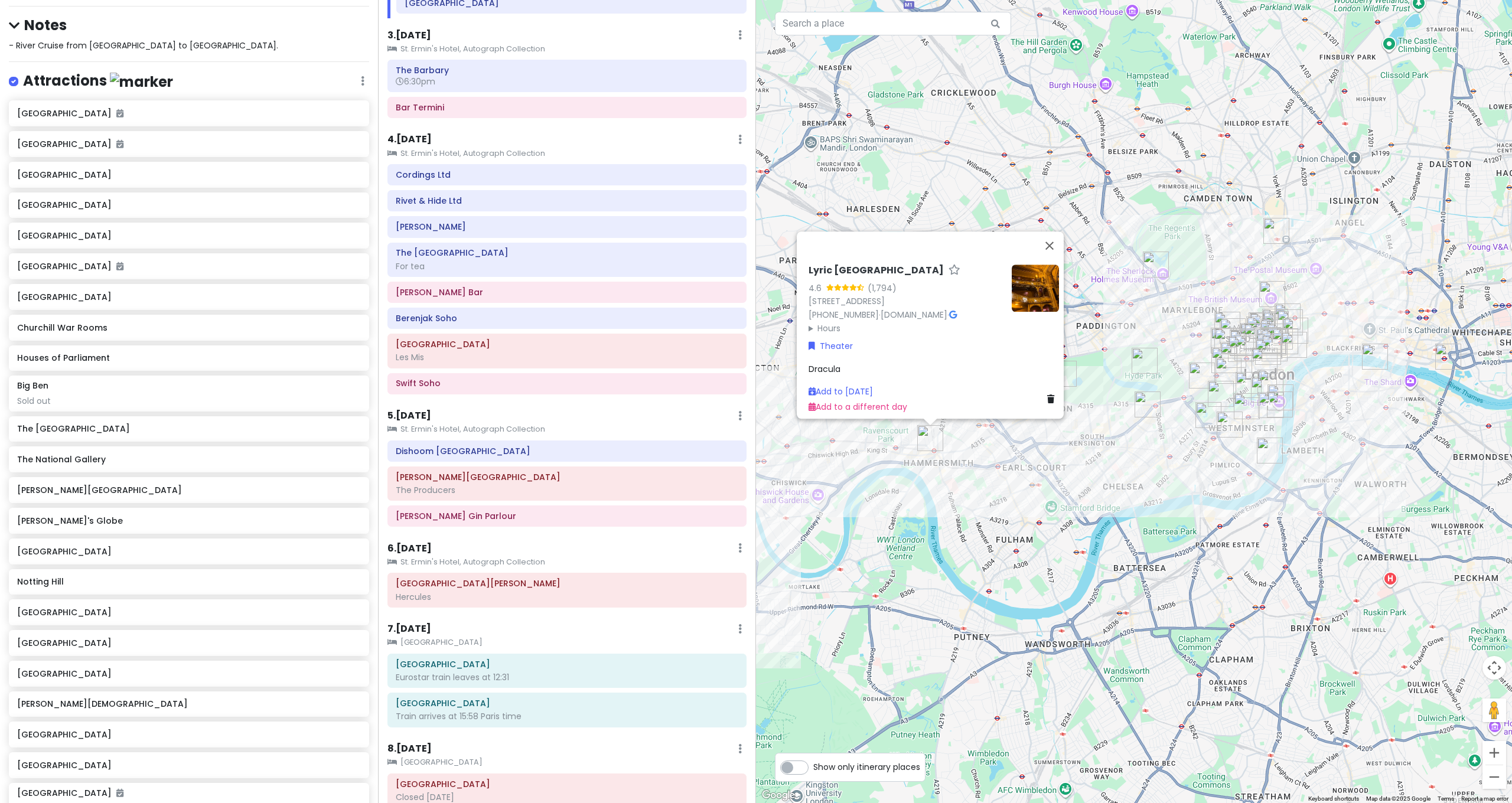
click at [971, 462] on div "Lyric Hammersmith Theatre 4.6 (1,794) Lyric Square, King St, London W6 0QL, UK …" at bounding box center [1133, 401] width 756 height 803
click at [933, 435] on img "Lyric Hammersmith Theatre" at bounding box center [930, 438] width 26 height 26
click at [1019, 437] on div "To navigate, press the arrow keys. Lyric Hammersmith Theatre 4.6 (1,794) Lyric …" at bounding box center [1133, 401] width 756 height 803
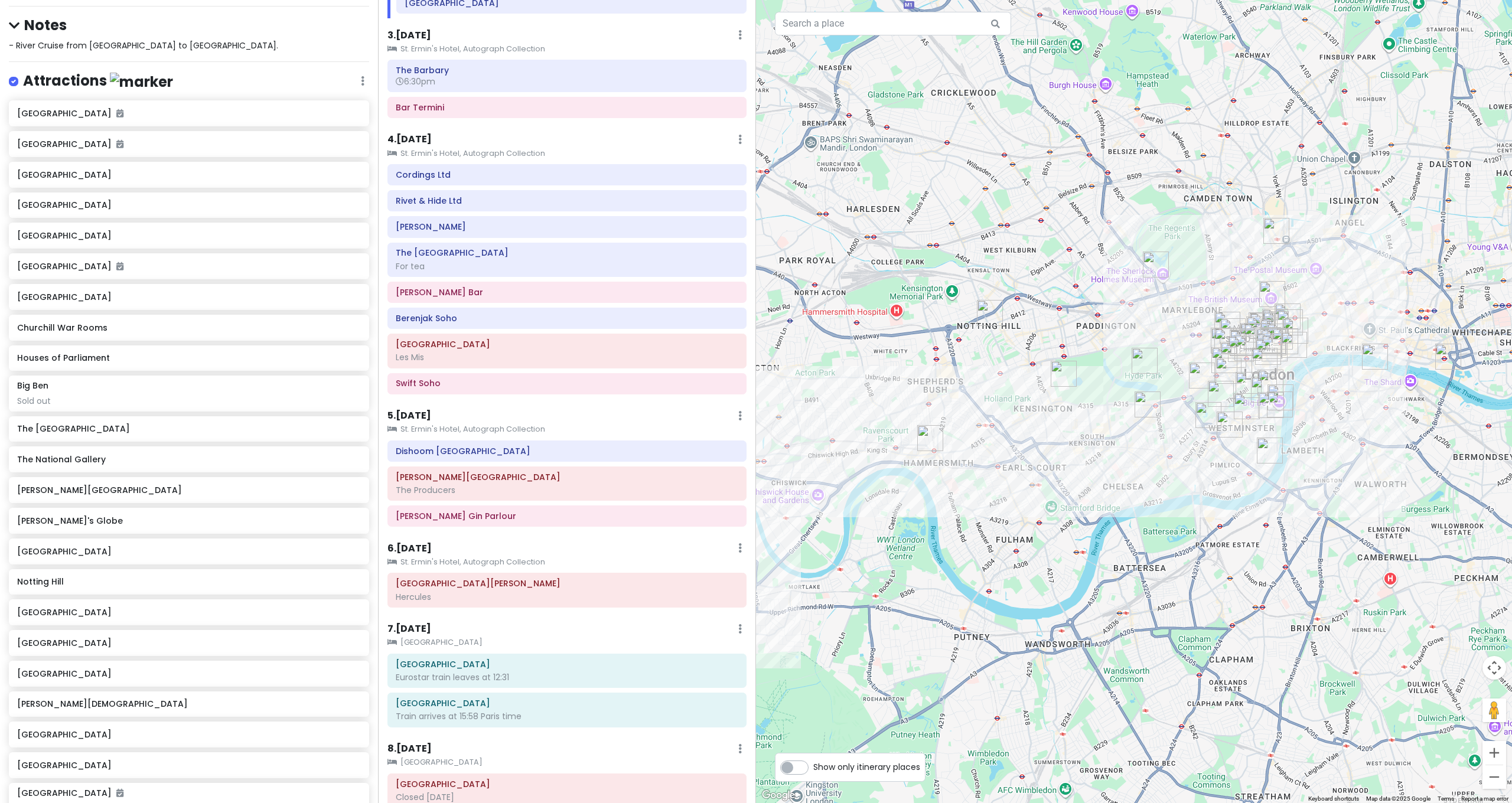
click at [983, 311] on img "Notting Hill" at bounding box center [990, 313] width 26 height 26
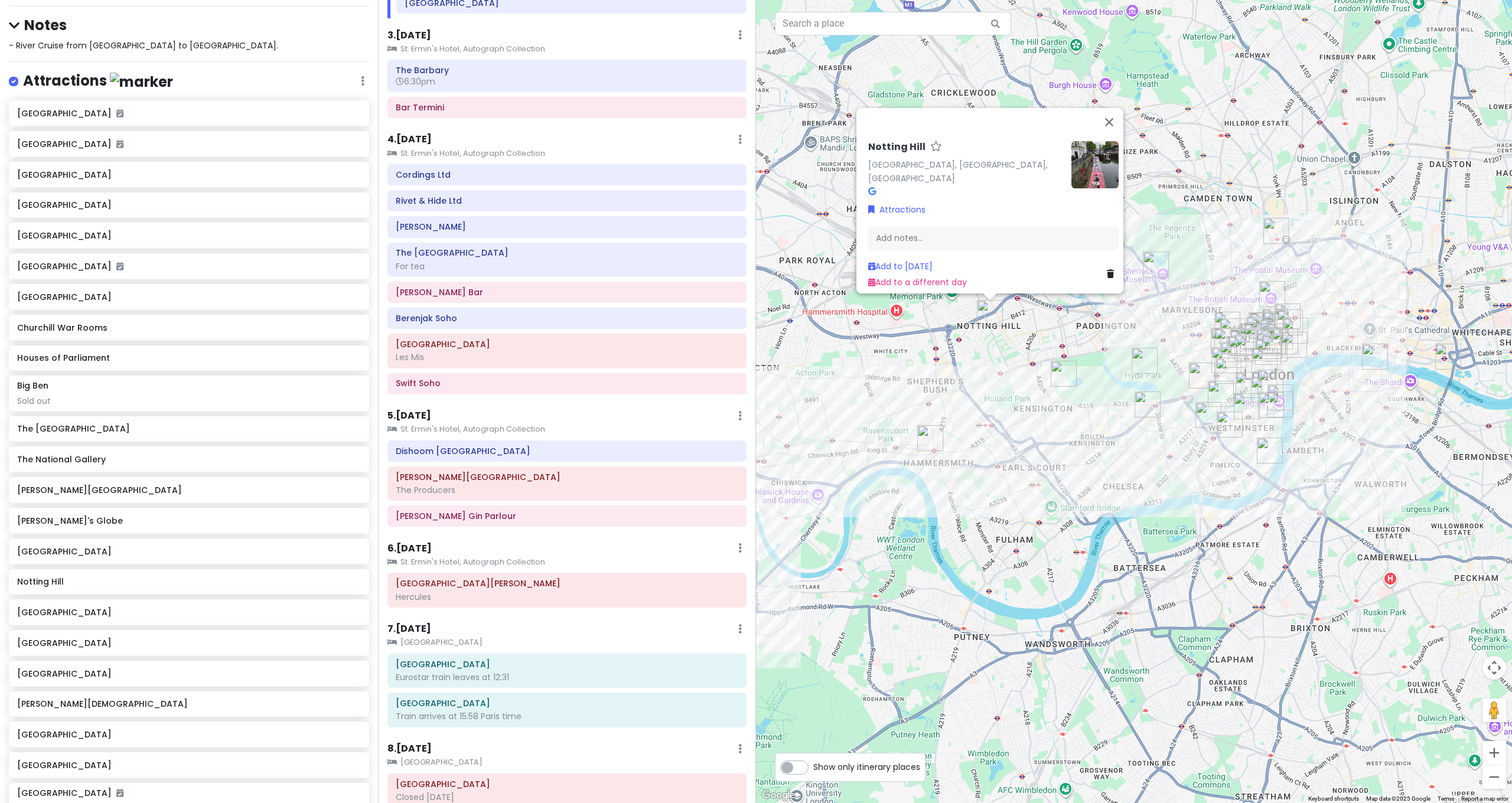
click at [1052, 313] on div "Notting Hill Notting Hill, London, UK Attractions Add notes... Add to Mon 10/6 …" at bounding box center [1133, 401] width 756 height 803
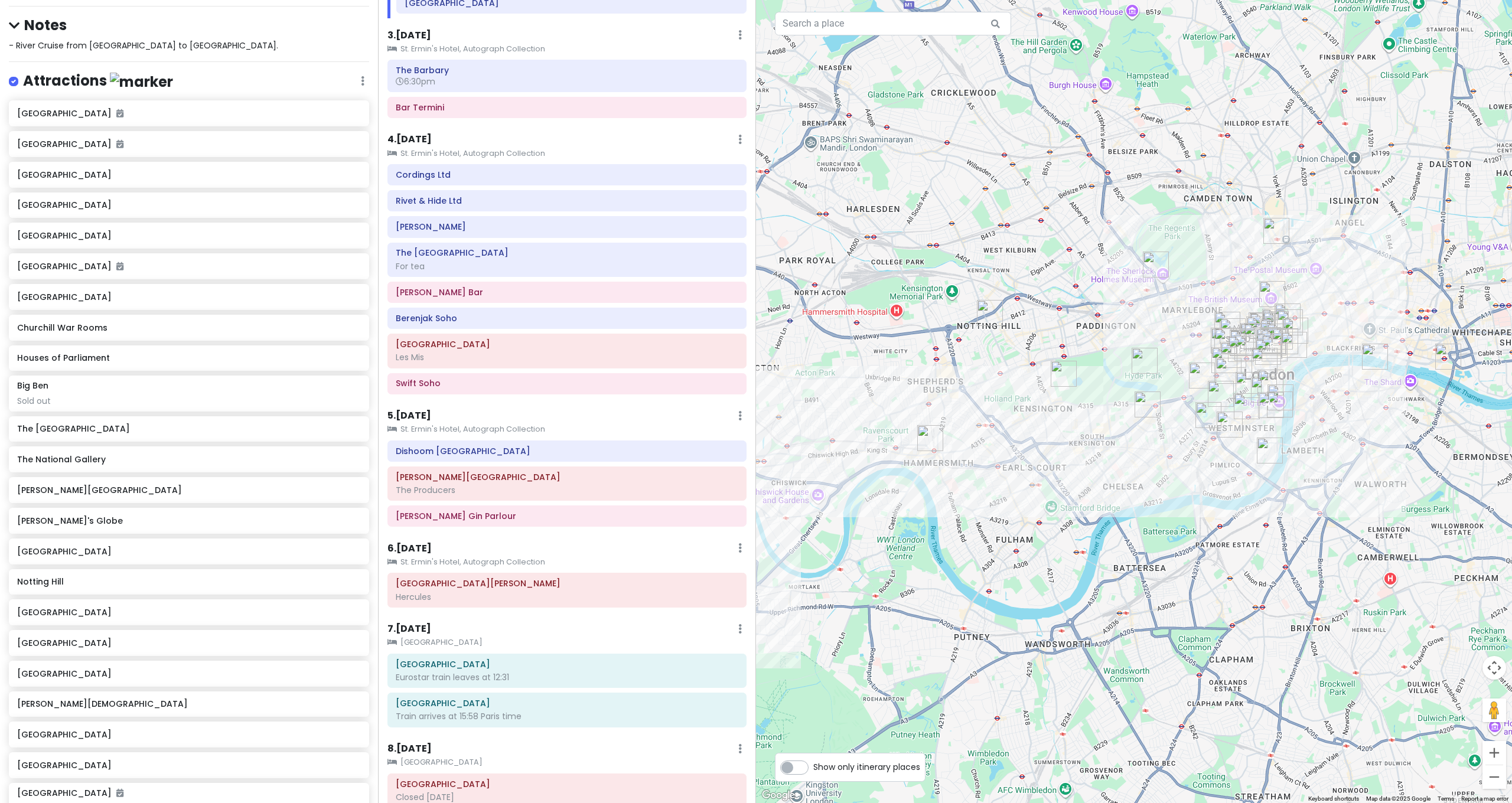
click at [1158, 265] on img "Regent's Park" at bounding box center [1156, 265] width 26 height 26
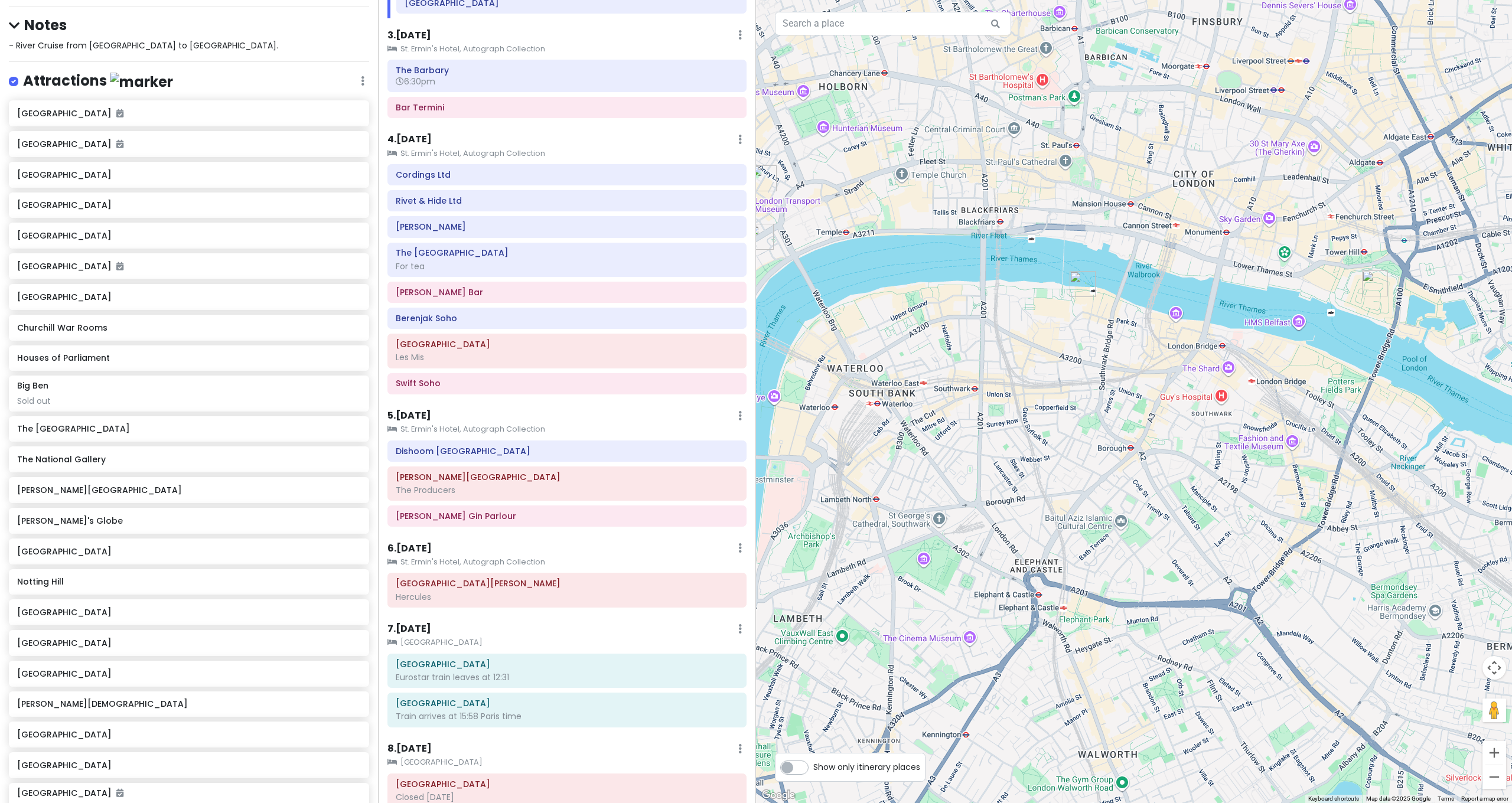
drag, startPoint x: 1212, startPoint y: 368, endPoint x: 1316, endPoint y: 613, distance: 266.2
click at [1316, 613] on div "Regent's Park Regent's Park, London NW1, UK Attractions Add notes... Add to Mon…" at bounding box center [1133, 401] width 756 height 803
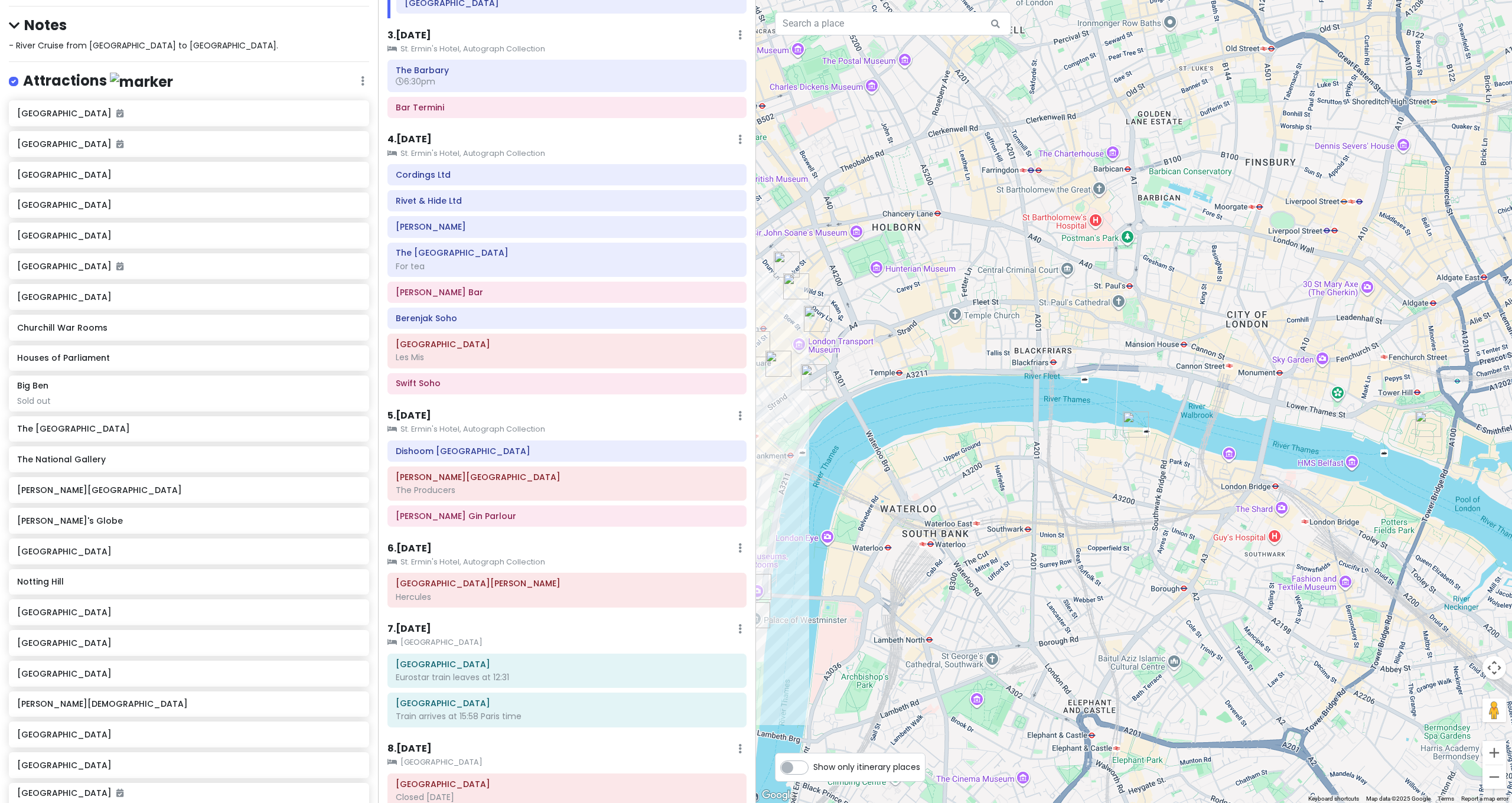
click at [1133, 415] on img "Shakespeare's Globe" at bounding box center [1136, 424] width 26 height 26
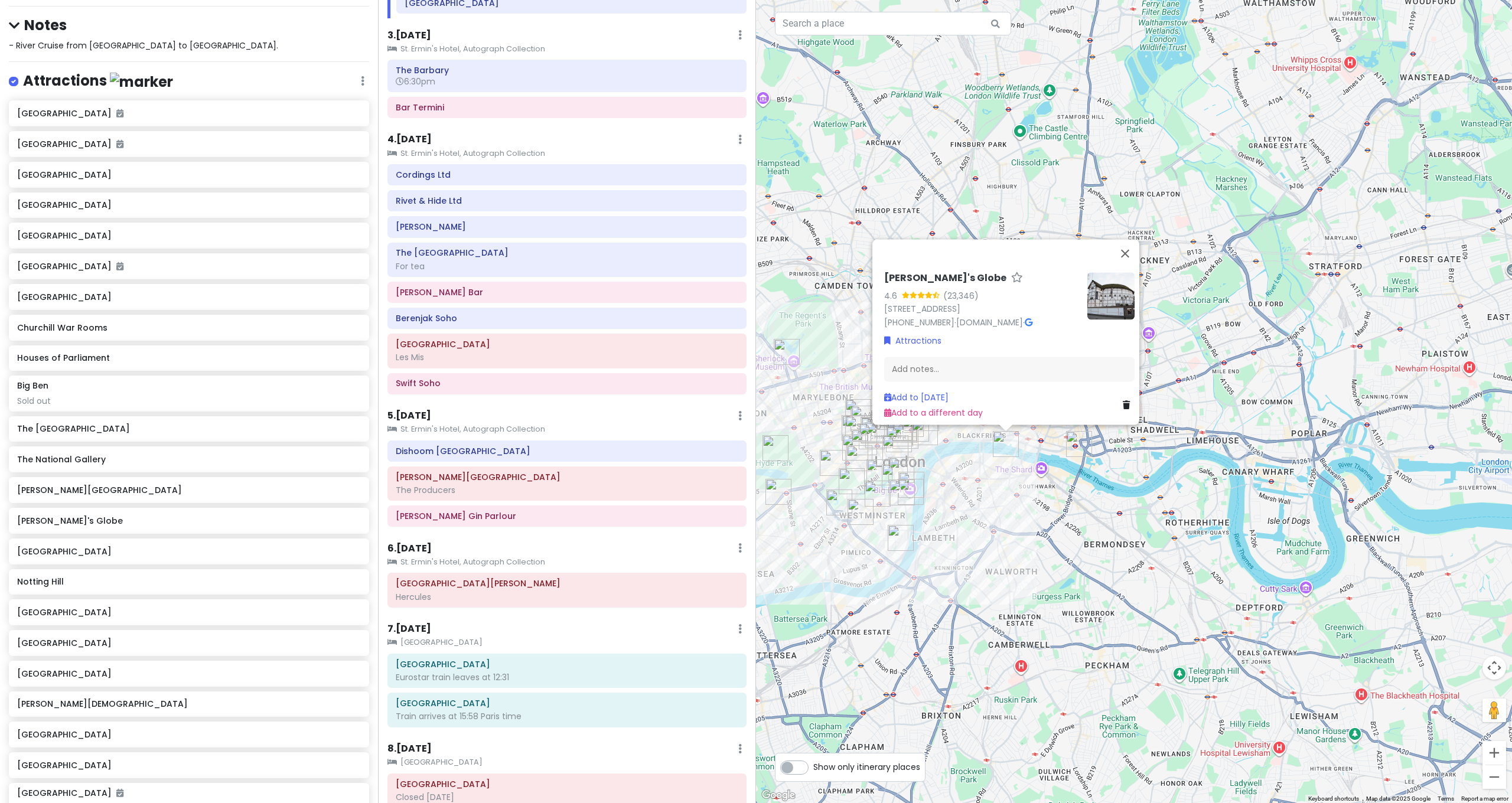
click at [1068, 445] on img "Tower of London" at bounding box center [1079, 443] width 26 height 26
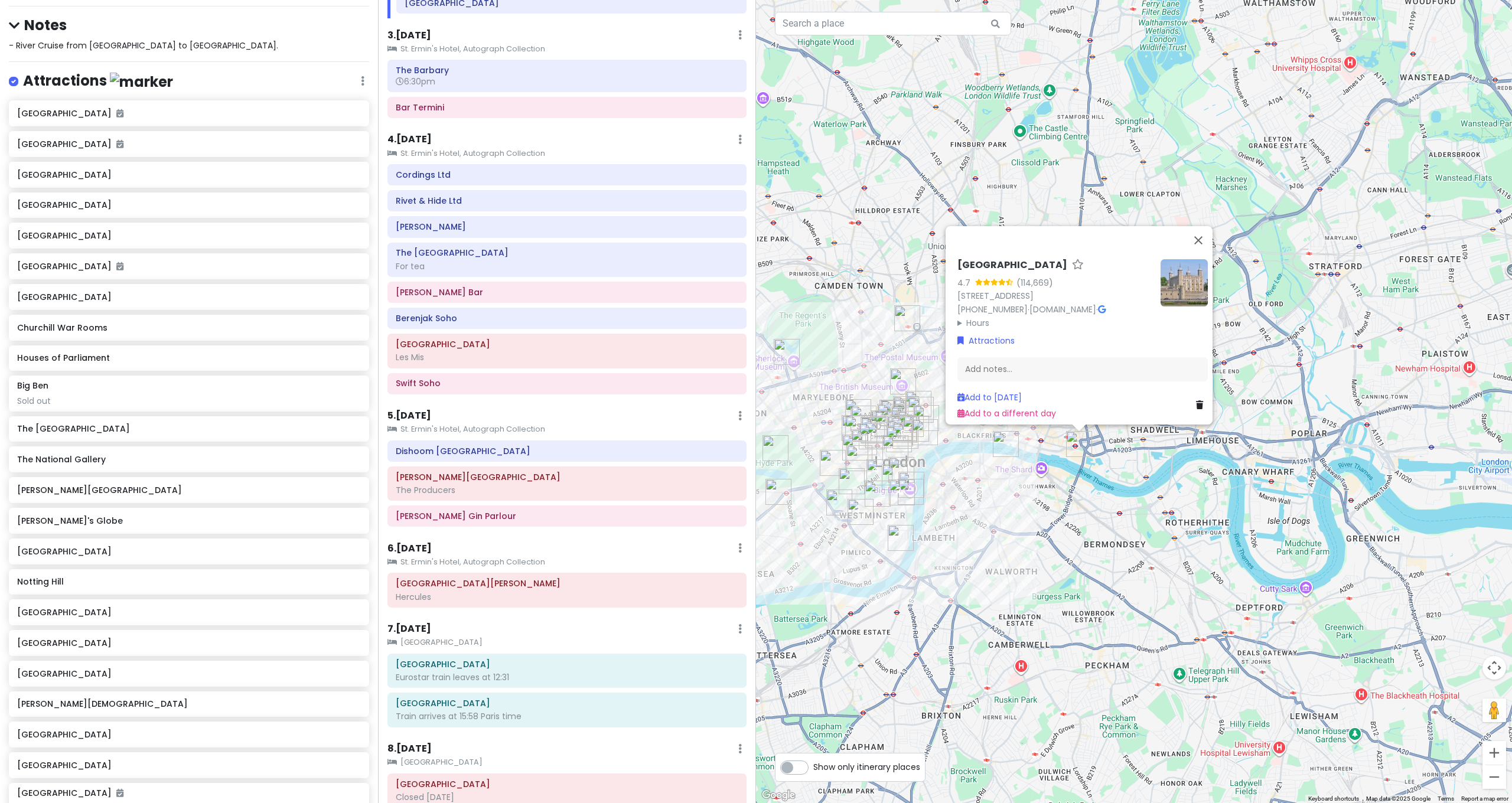
click at [1043, 462] on div "Tower of London 4.7 (114,669) London EC3N 4AB, UK +44 333 320 6000 · www.hrp.or…" at bounding box center [1133, 401] width 756 height 803
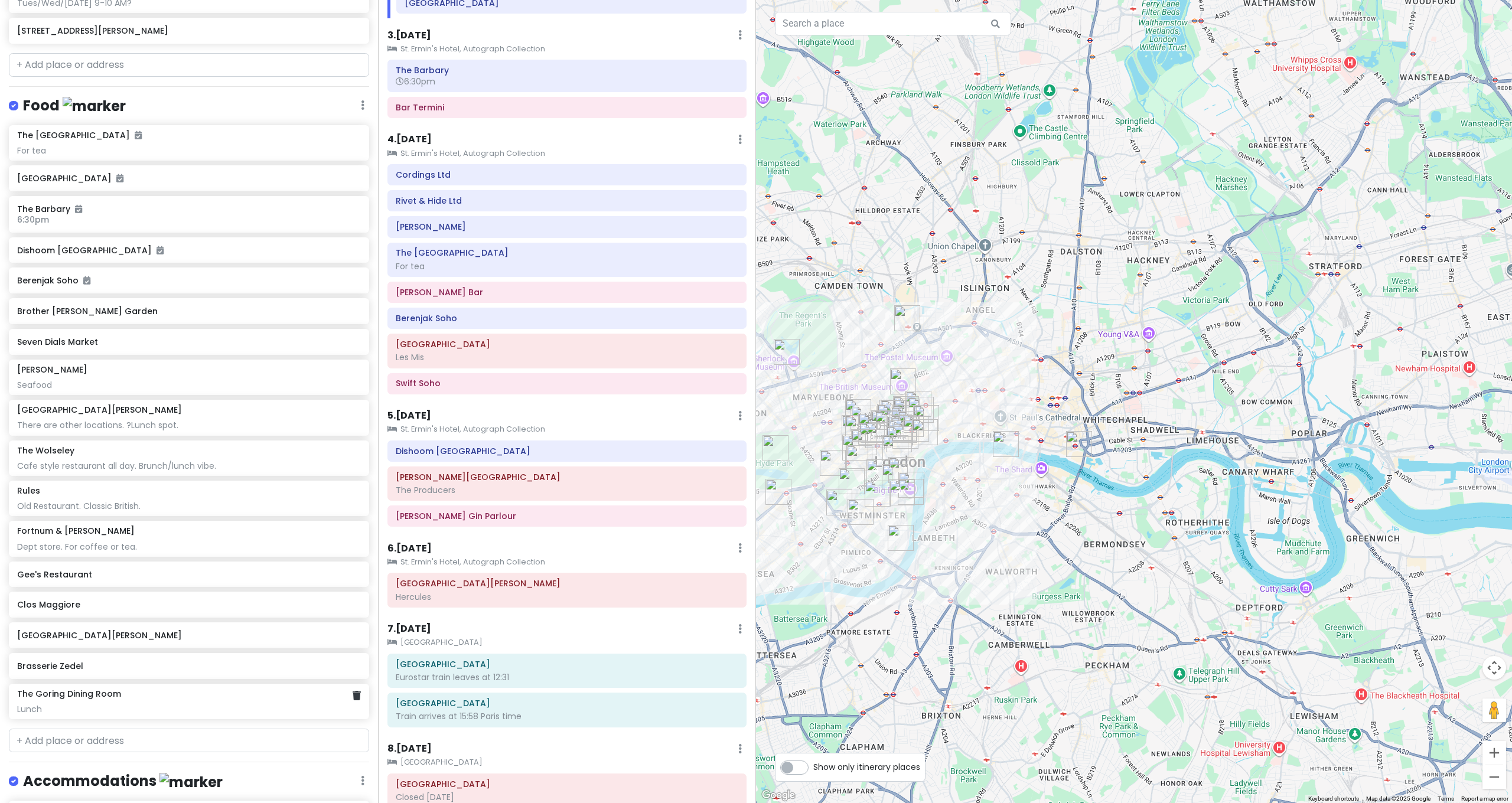
scroll to position [1125, 0]
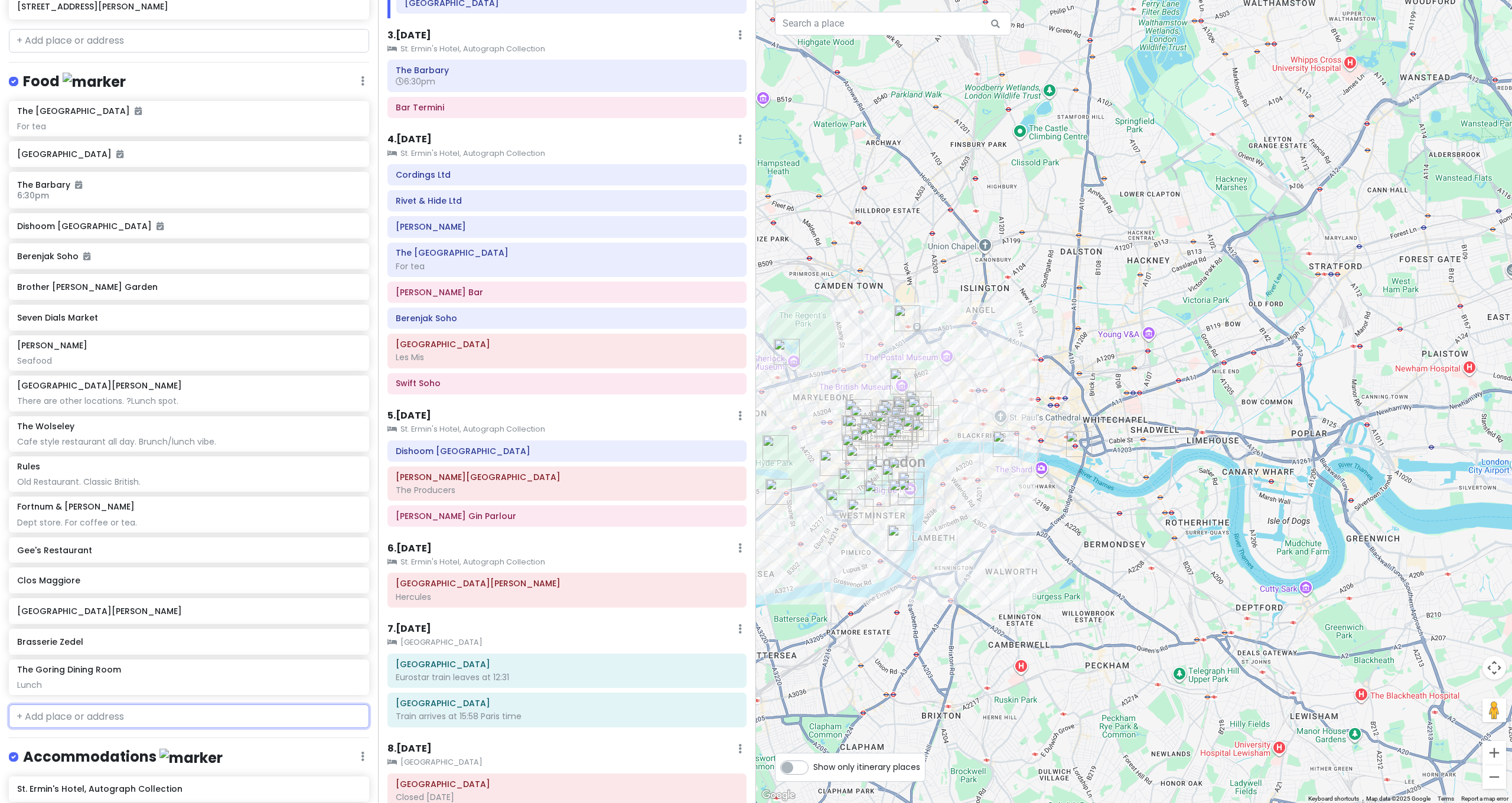
click at [66, 704] on input "text" at bounding box center [189, 716] width 360 height 24
type input "Ivy Market"
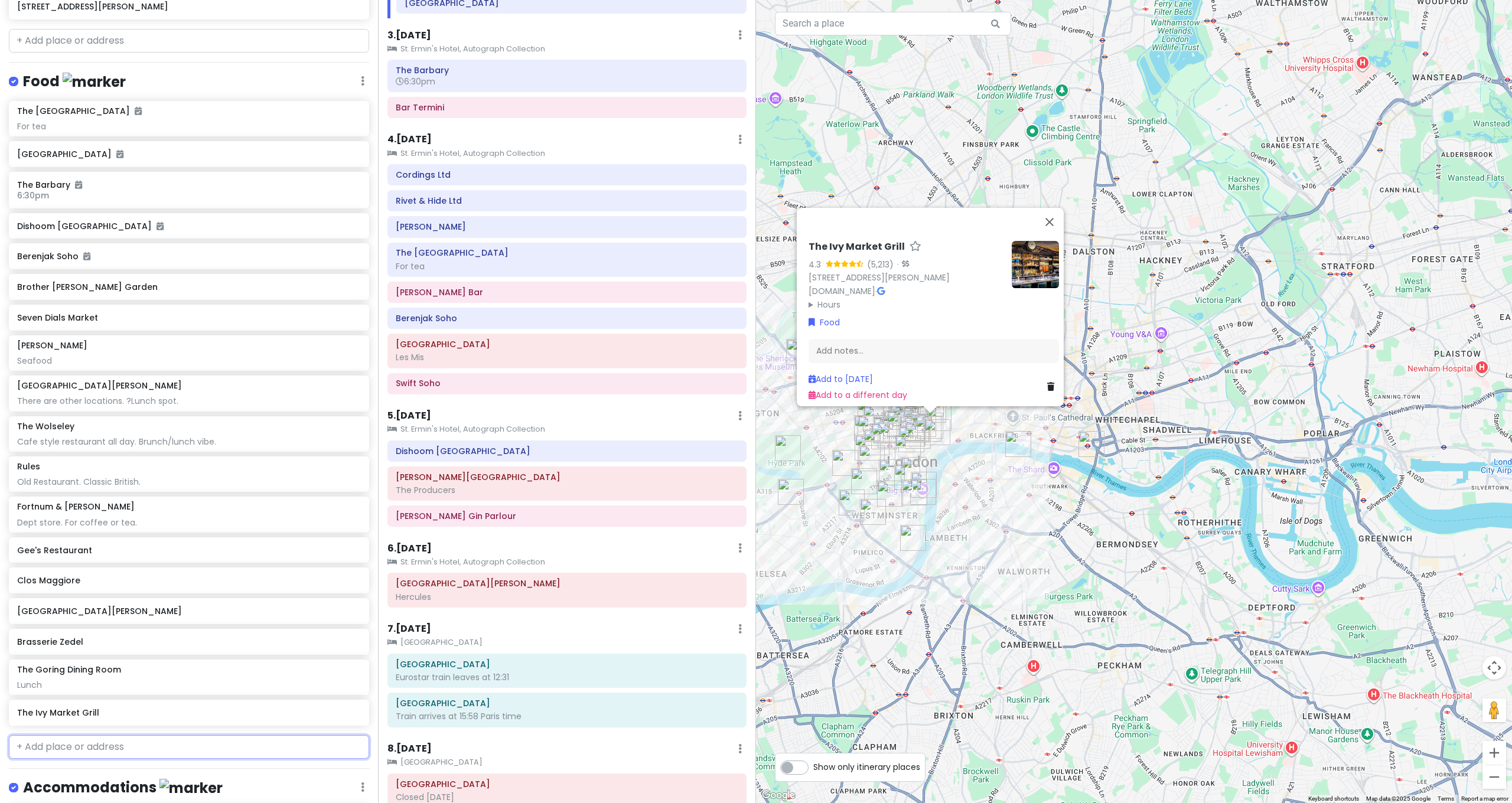
click at [68, 735] on input "text" at bounding box center [189, 747] width 360 height 24
type input "Flat Iron Covent Garden, Henrietta Street, London, UK"
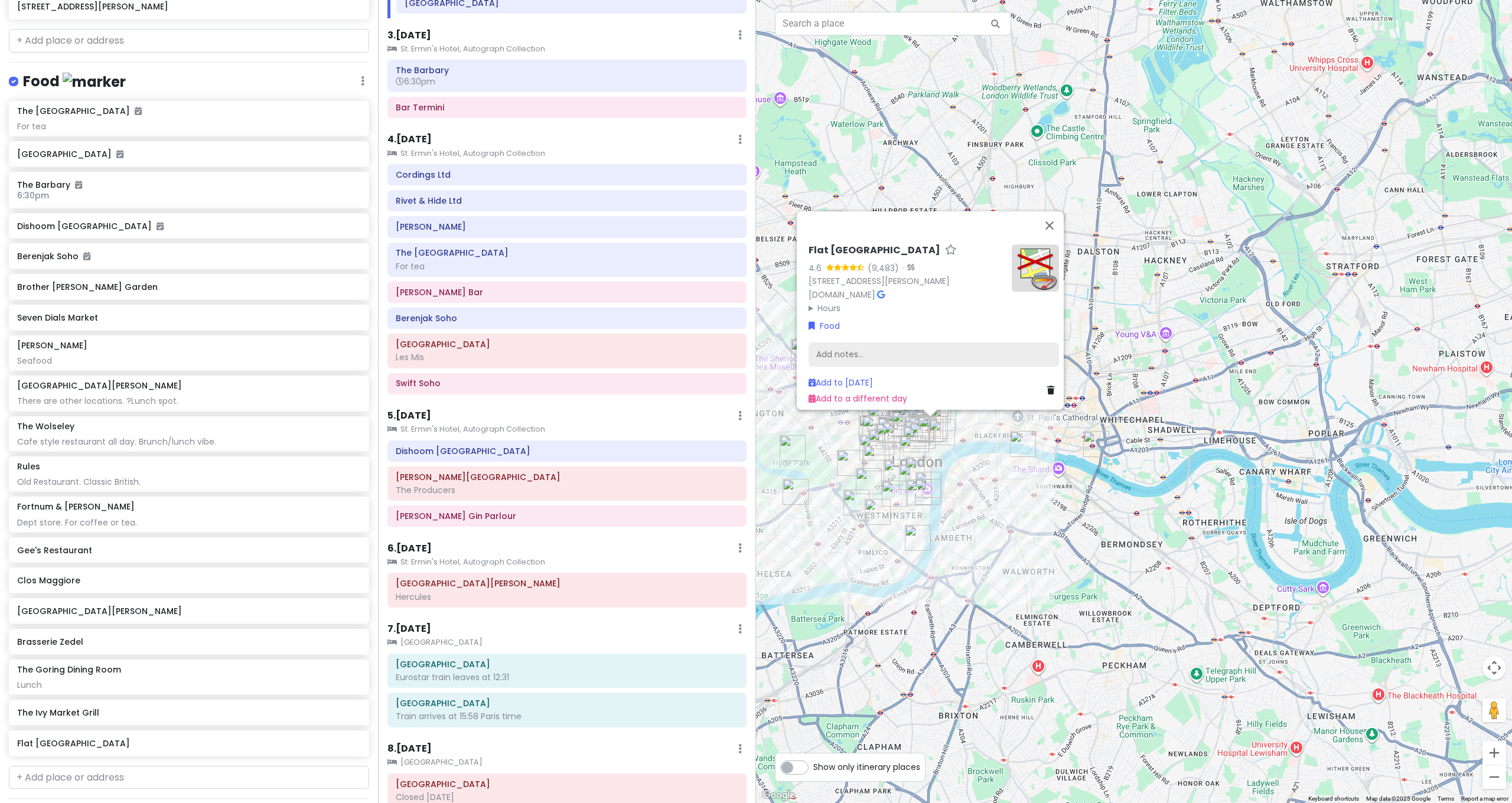
click at [921, 349] on div "Add notes..." at bounding box center [933, 355] width 251 height 25
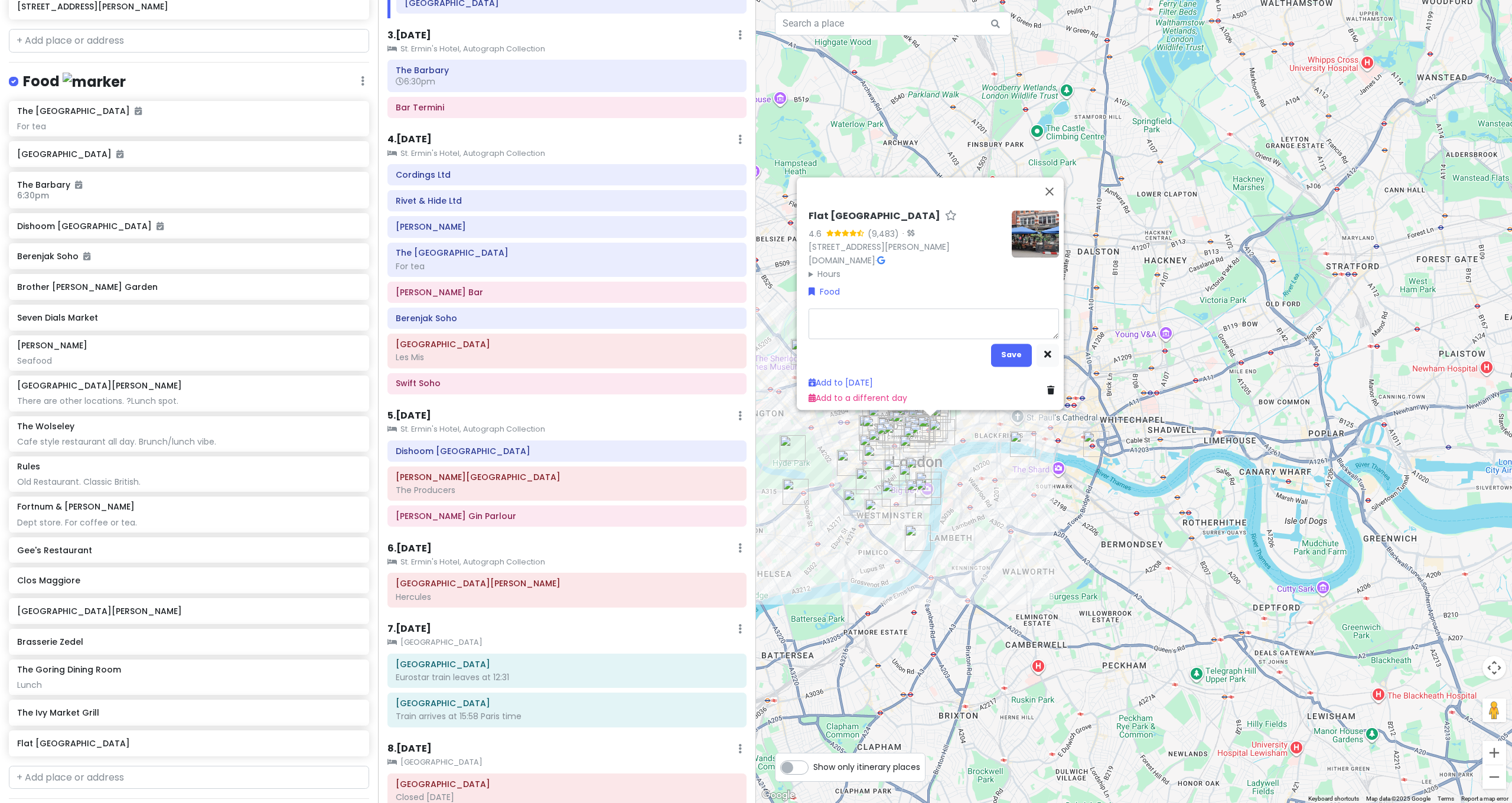
type textarea "x"
type textarea "S"
type textarea "x"
type textarea "G"
type textarea "x"
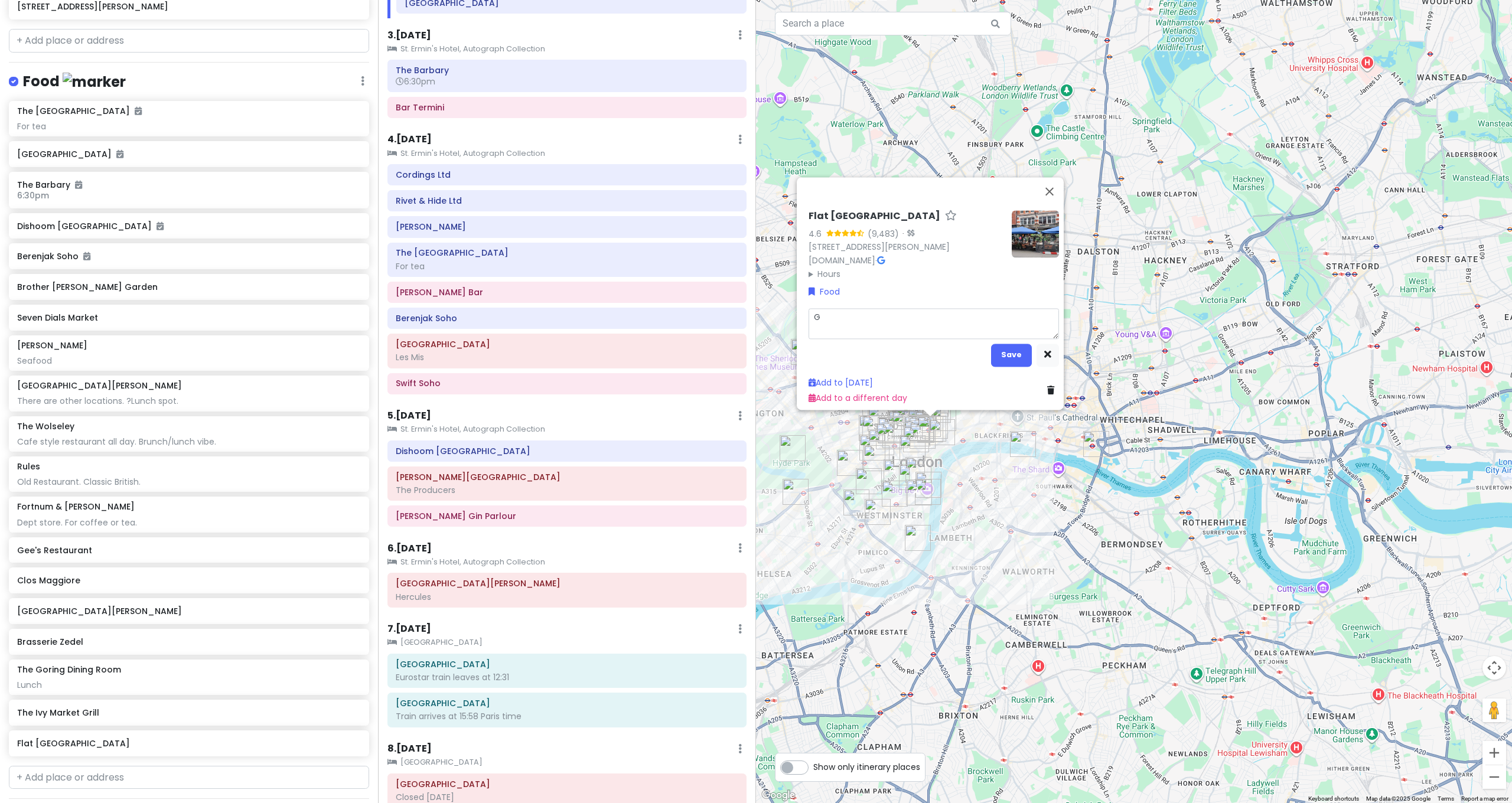
type textarea "Gr"
type textarea "x"
type textarea "Gre"
type textarea "x"
type textarea "Grea"
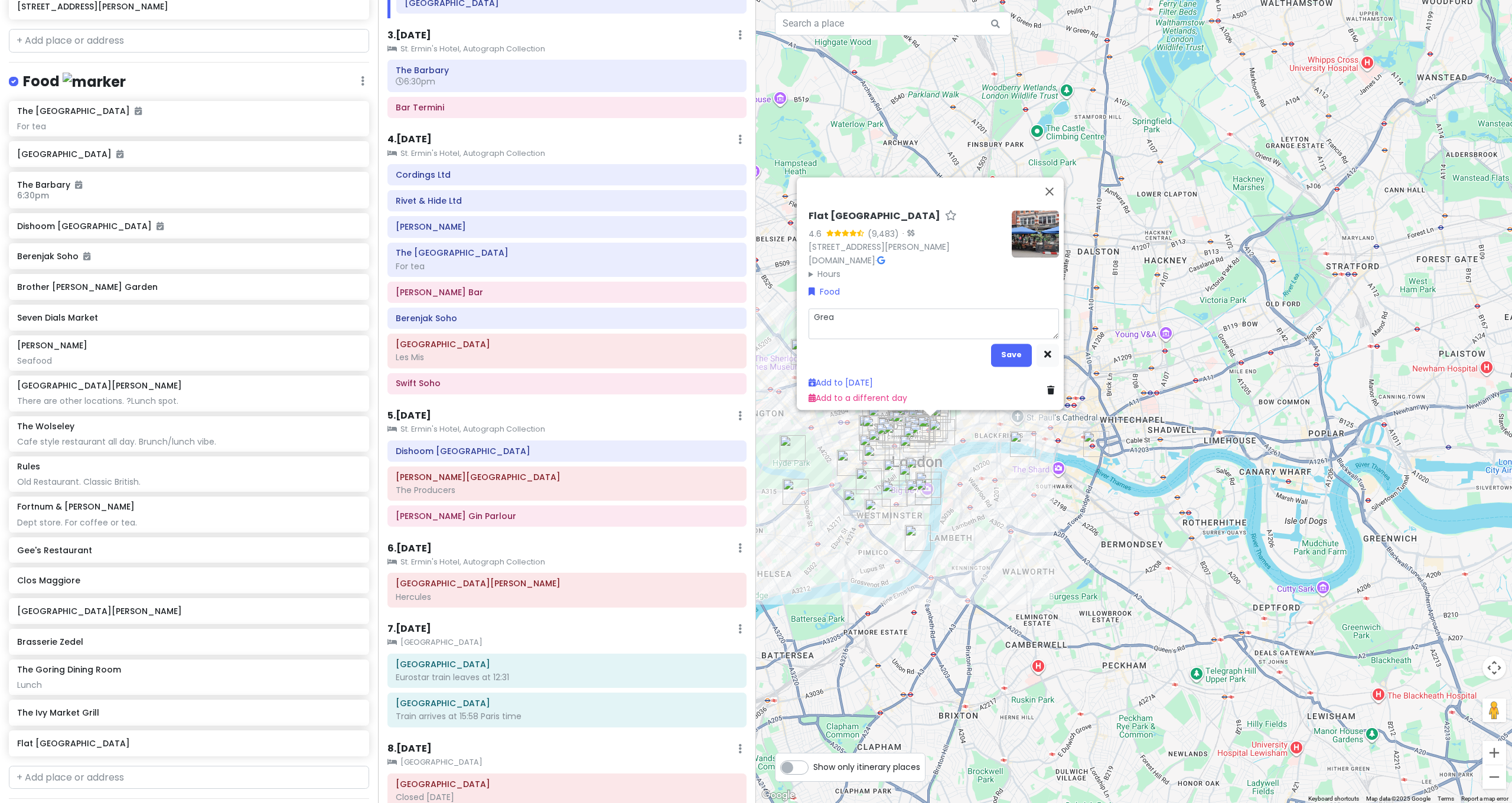
type textarea "x"
type textarea "Great"
type textarea "x"
type textarea "Great"
type textarea "x"
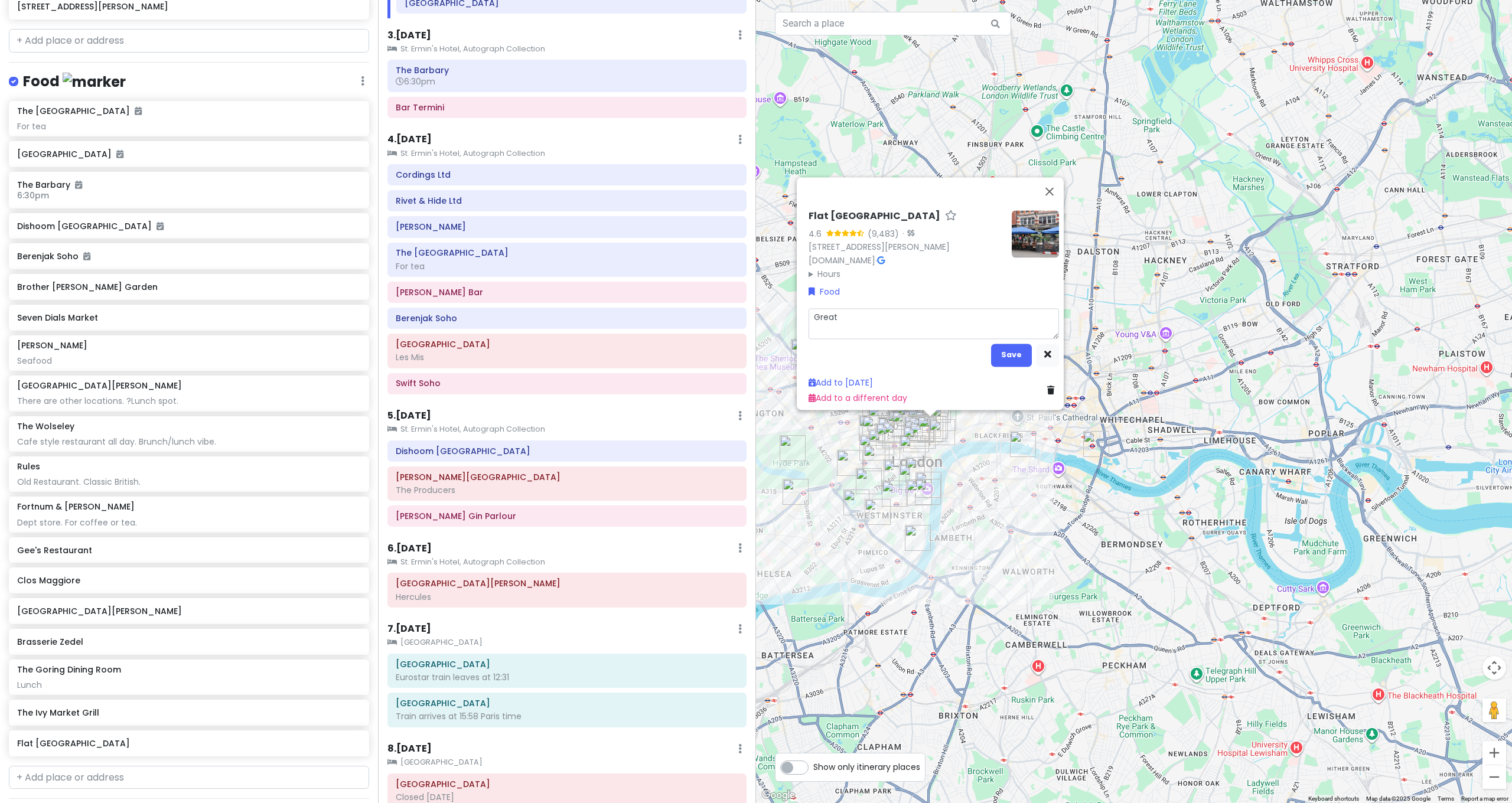
type textarea "Great s"
type textarea "x"
type textarea "Great st"
type textarea "x"
type textarea "Great ste"
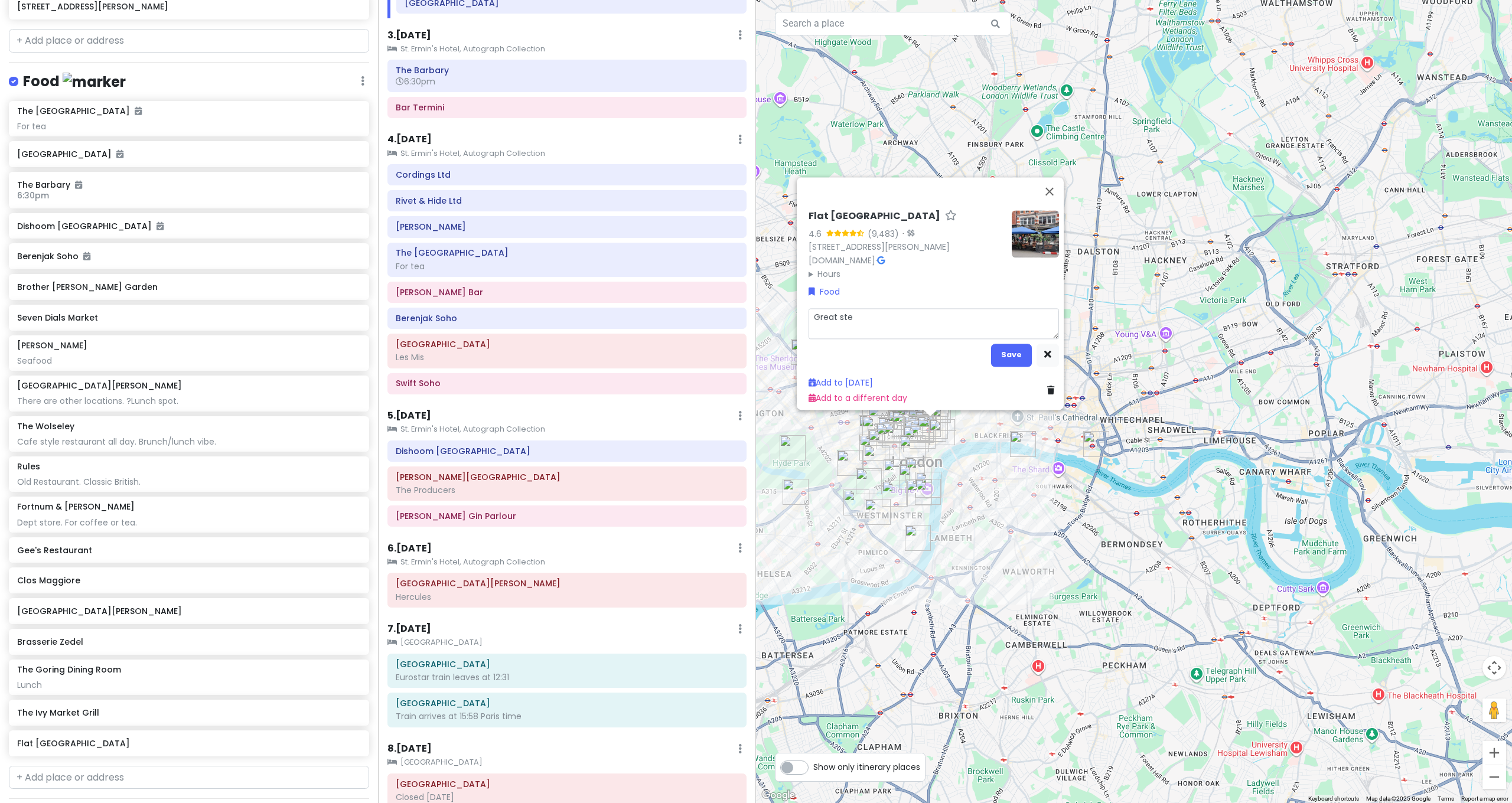
type textarea "x"
type textarea "Great stea"
type textarea "x"
type textarea "Great steak"
type textarea "x"
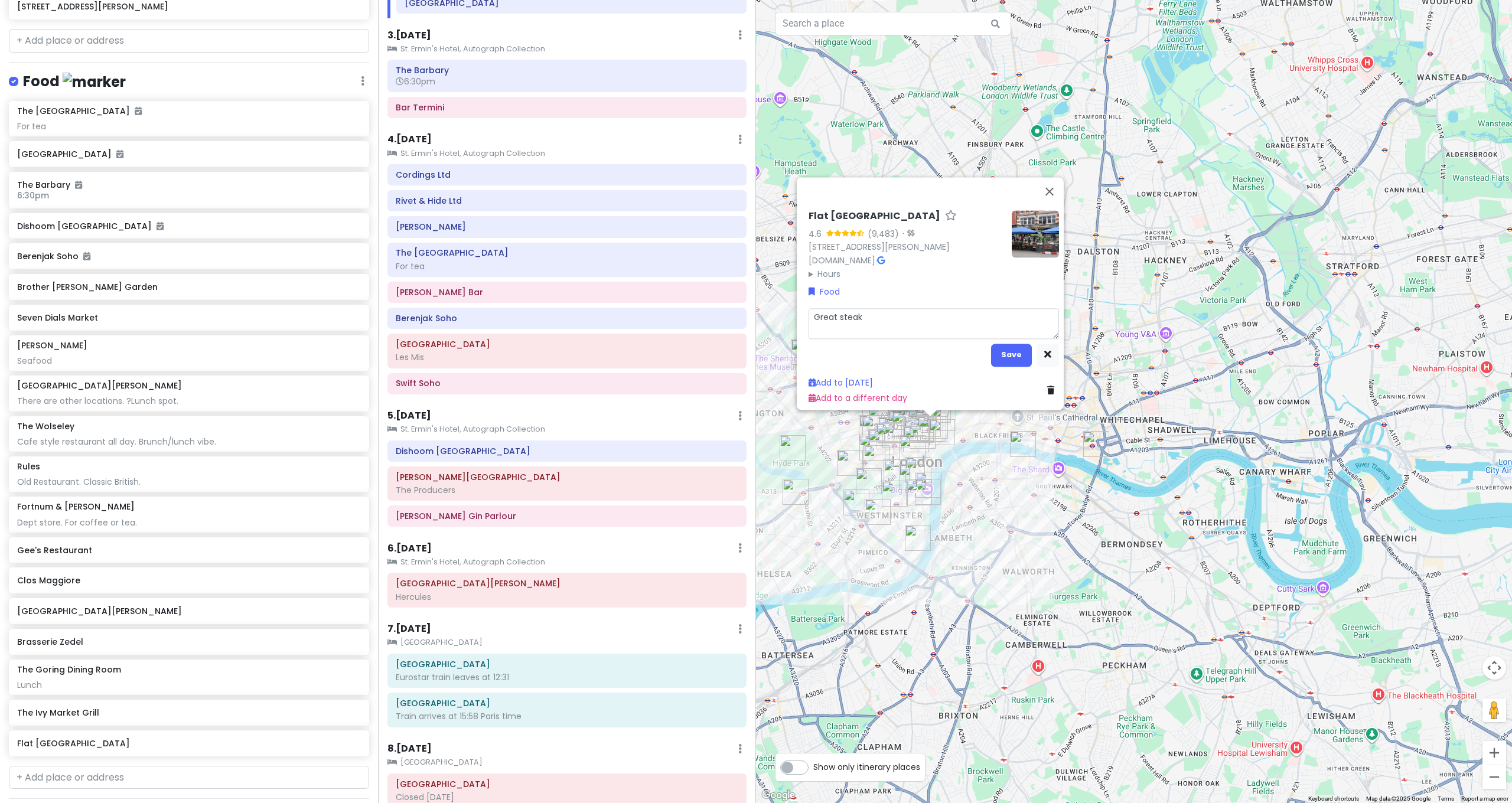
type textarea "Great steak"
type textarea "x"
type textarea "Great steak n"
type textarea "x"
type textarea "Great steak no"
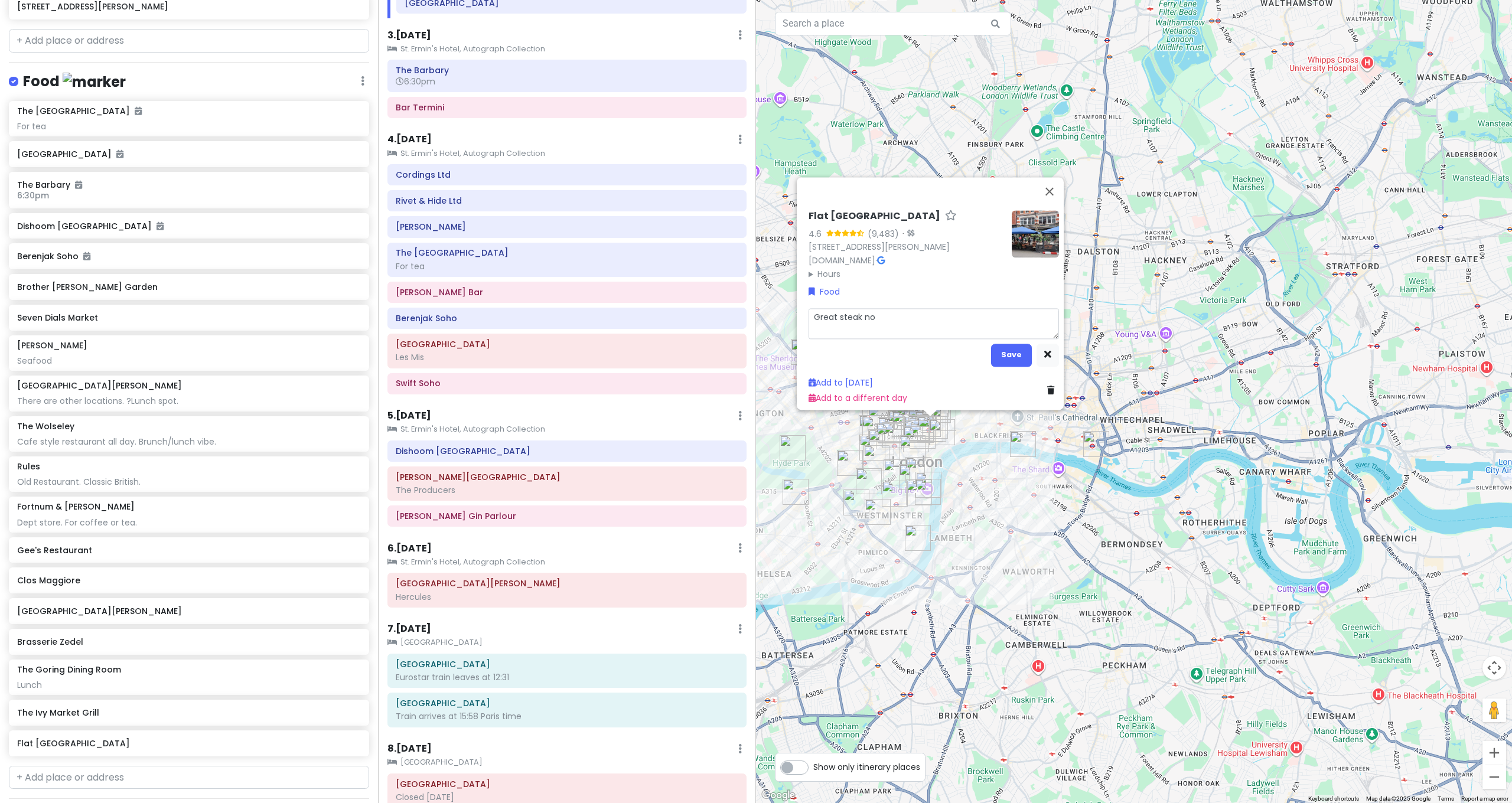
type textarea "x"
type textarea "Great steak no"
type textarea "x"
type textarea "Great steak no r"
type textarea "x"
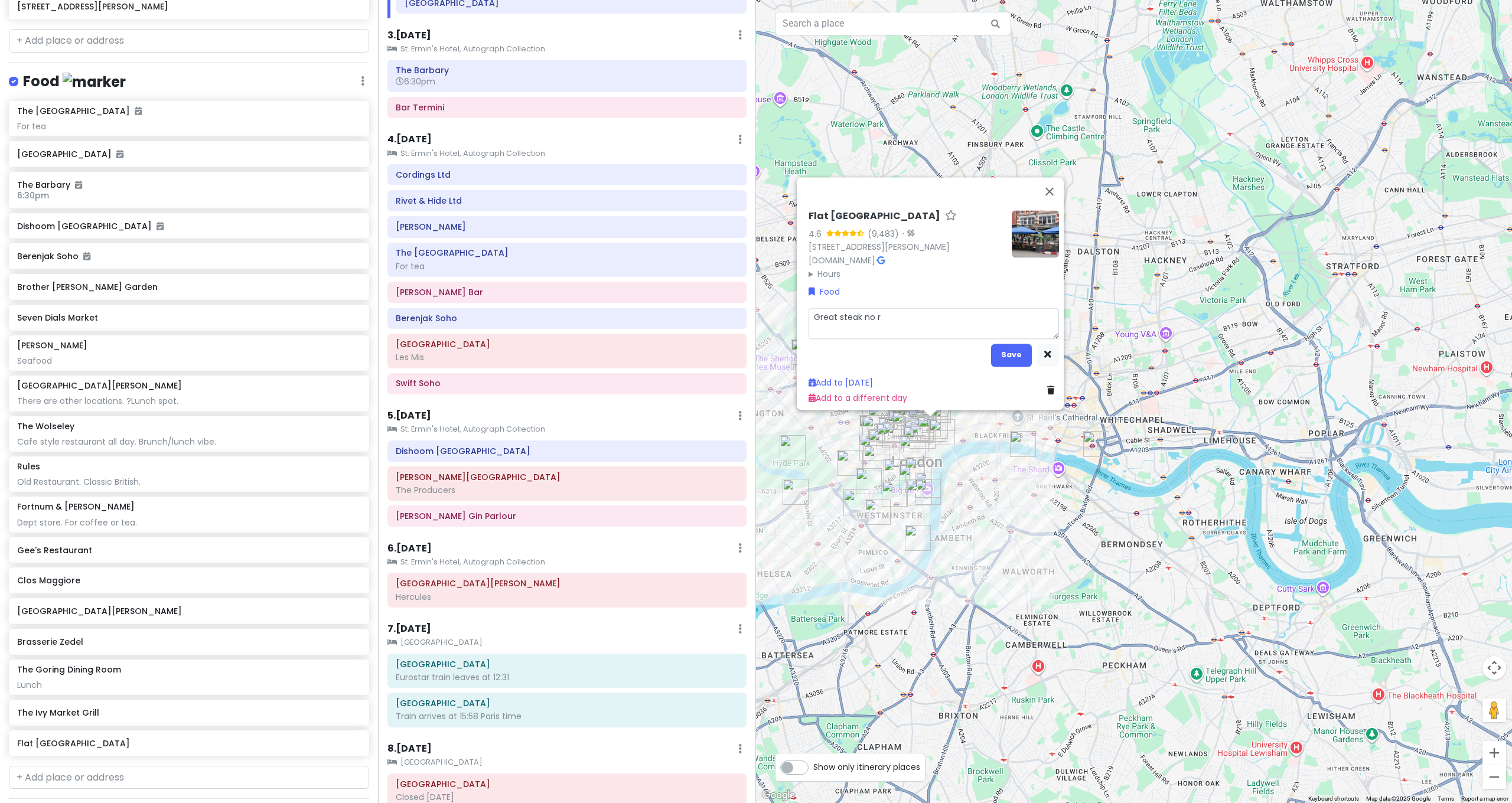
type textarea "Great steak no re"
type textarea "x"
type textarea "Great steak no res"
type textarea "x"
type textarea "Great steak no res?"
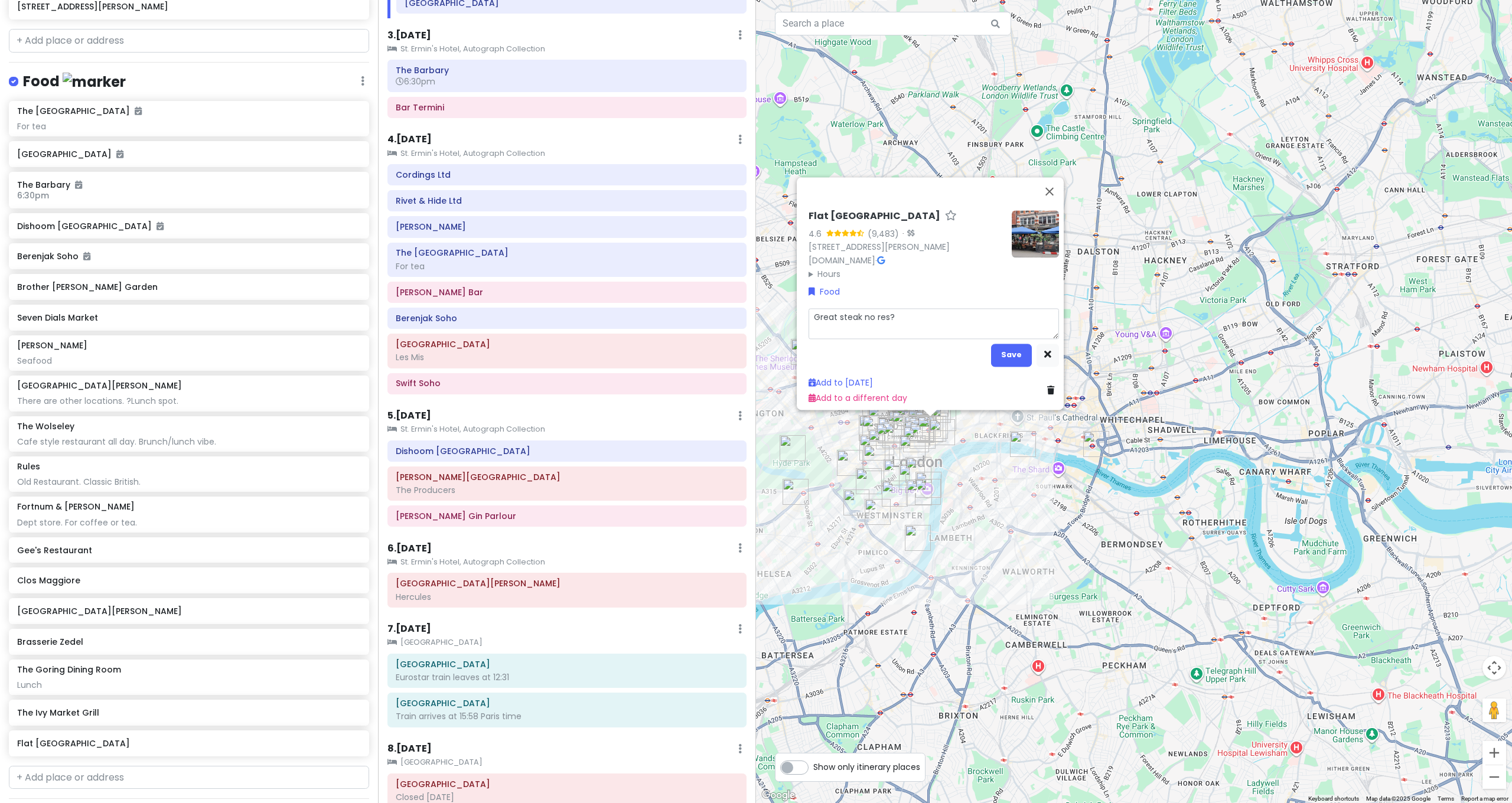
type textarea "x"
type textarea "Great steak no res?>"
type textarea "x"
type textarea "Great steak no res?"
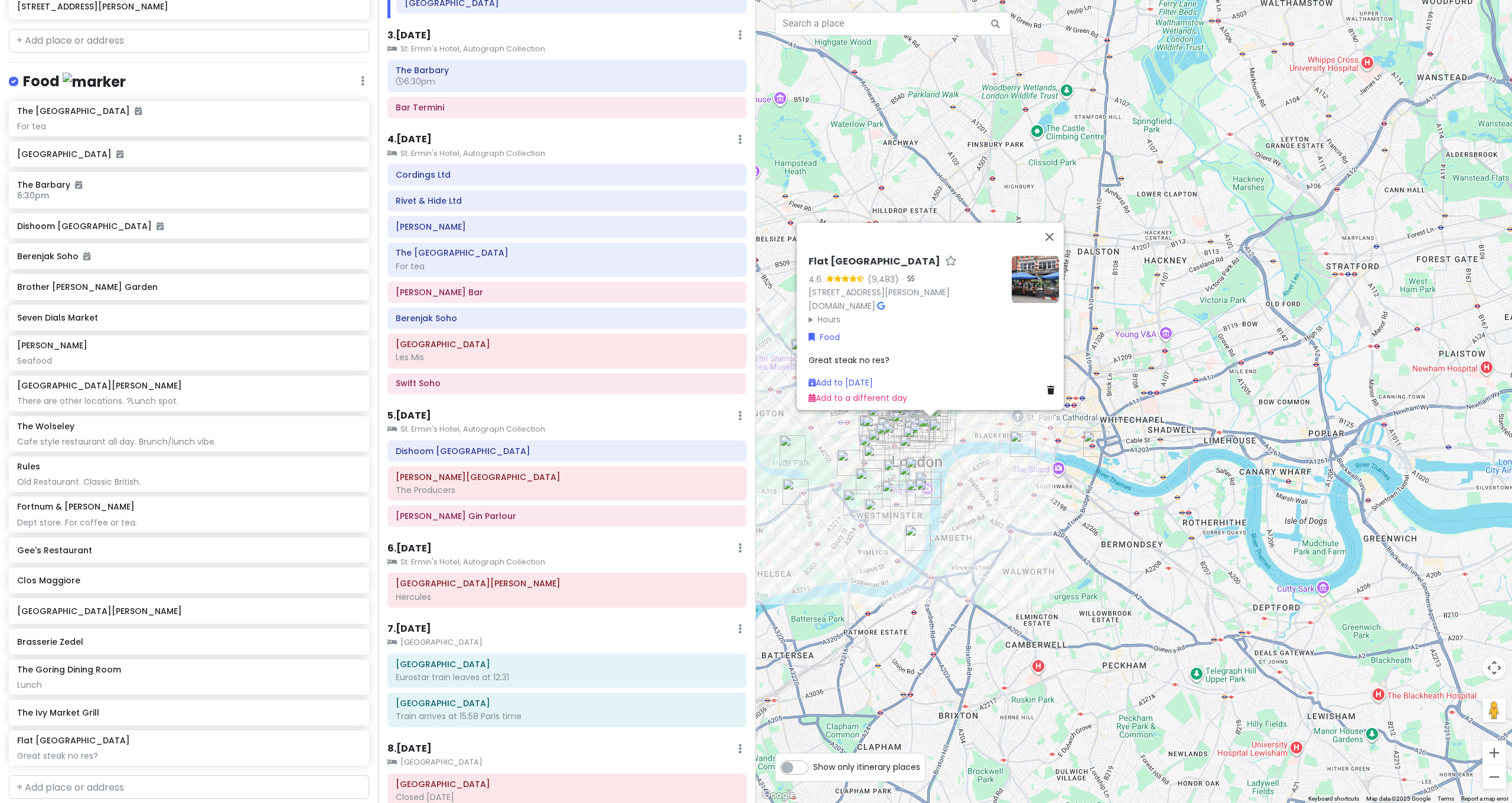
click at [1159, 322] on div "Flat Iron Covent Garden 4.6 (9,483) · 17-18 Henrietta St, London WC2E 8QH, UK f…" at bounding box center [1133, 401] width 756 height 803
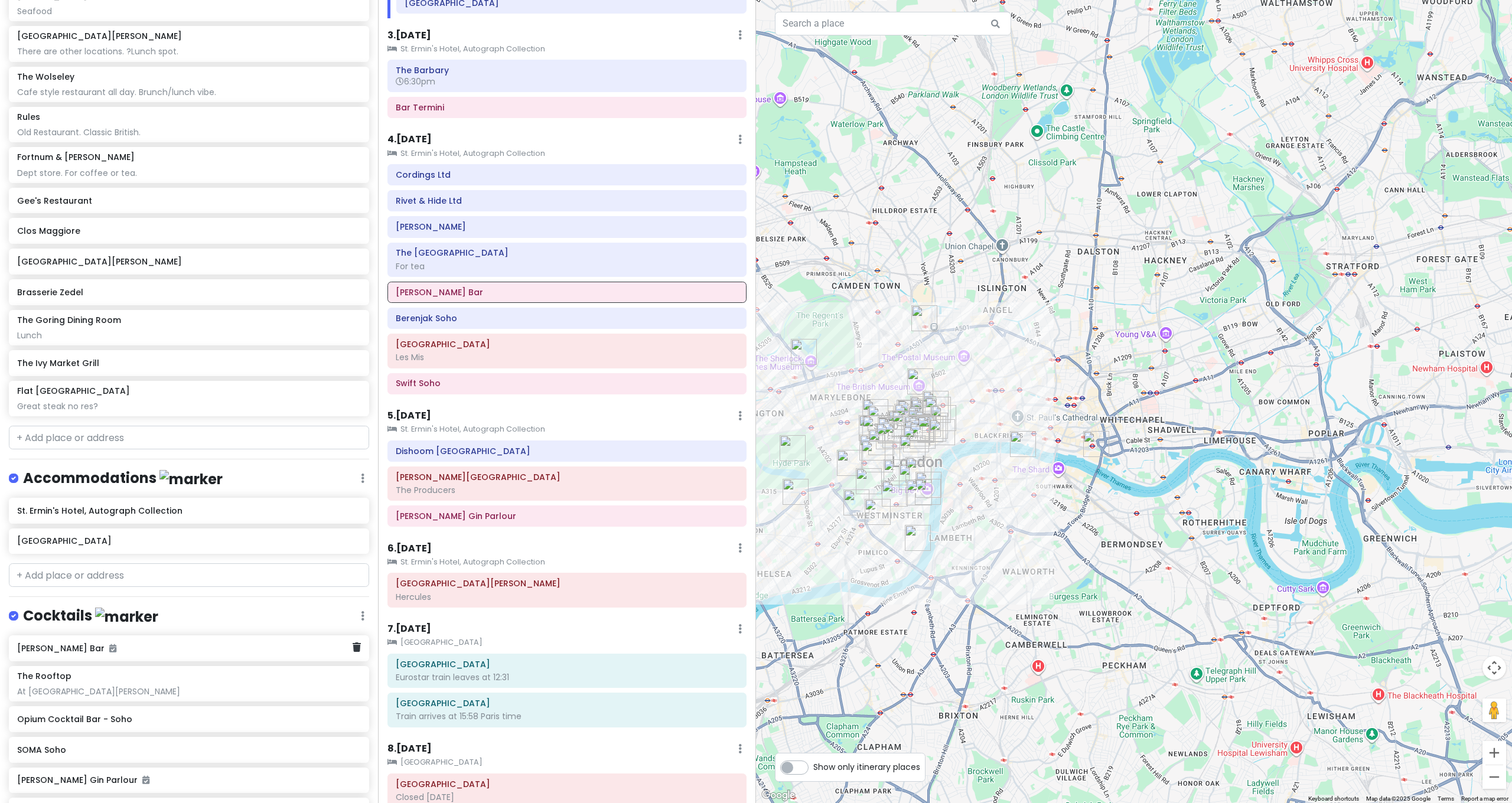
scroll to position [1729, 0]
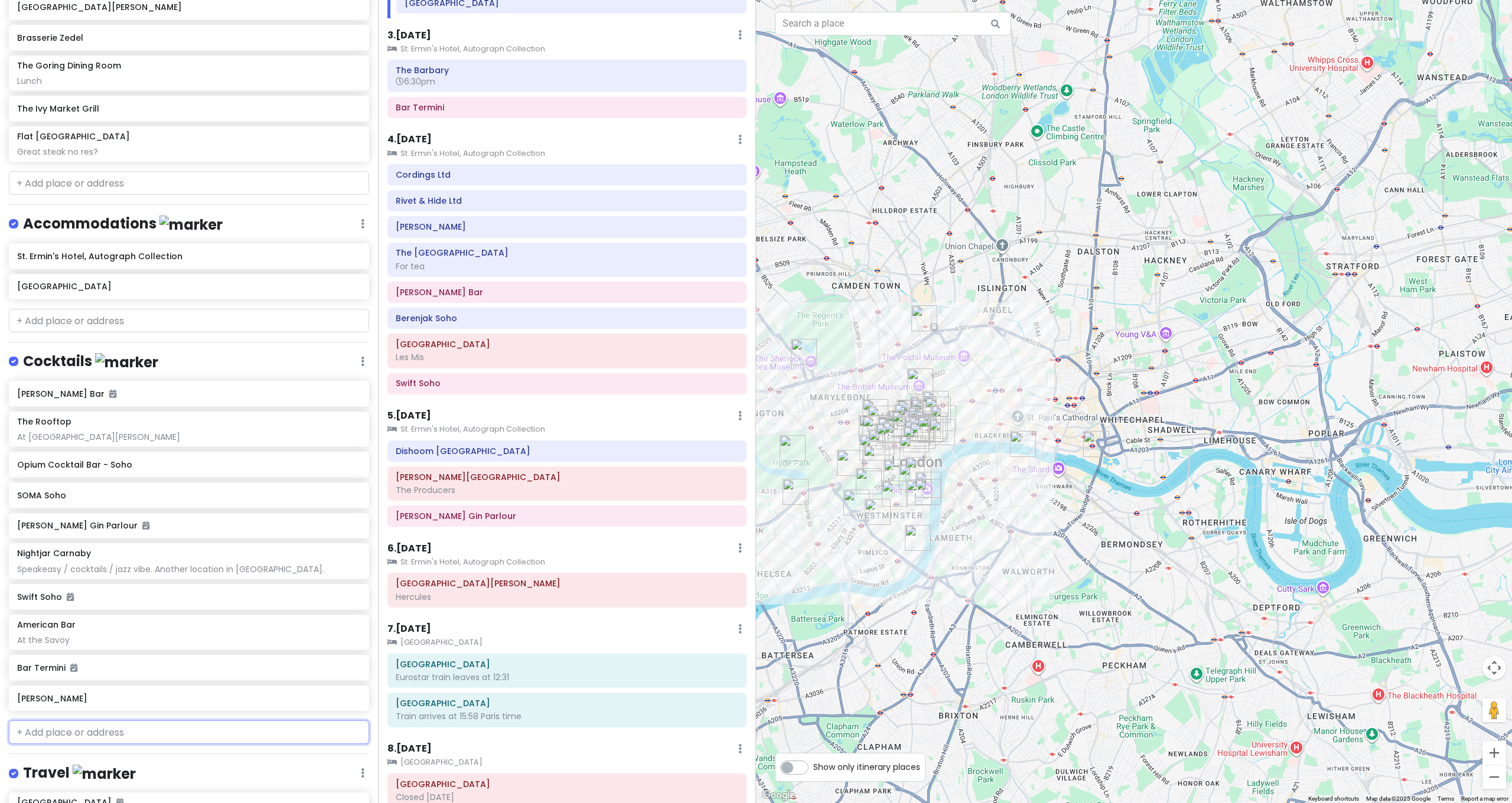
click at [78, 720] on input "text" at bounding box center [189, 732] width 360 height 24
type input "caxton bar"
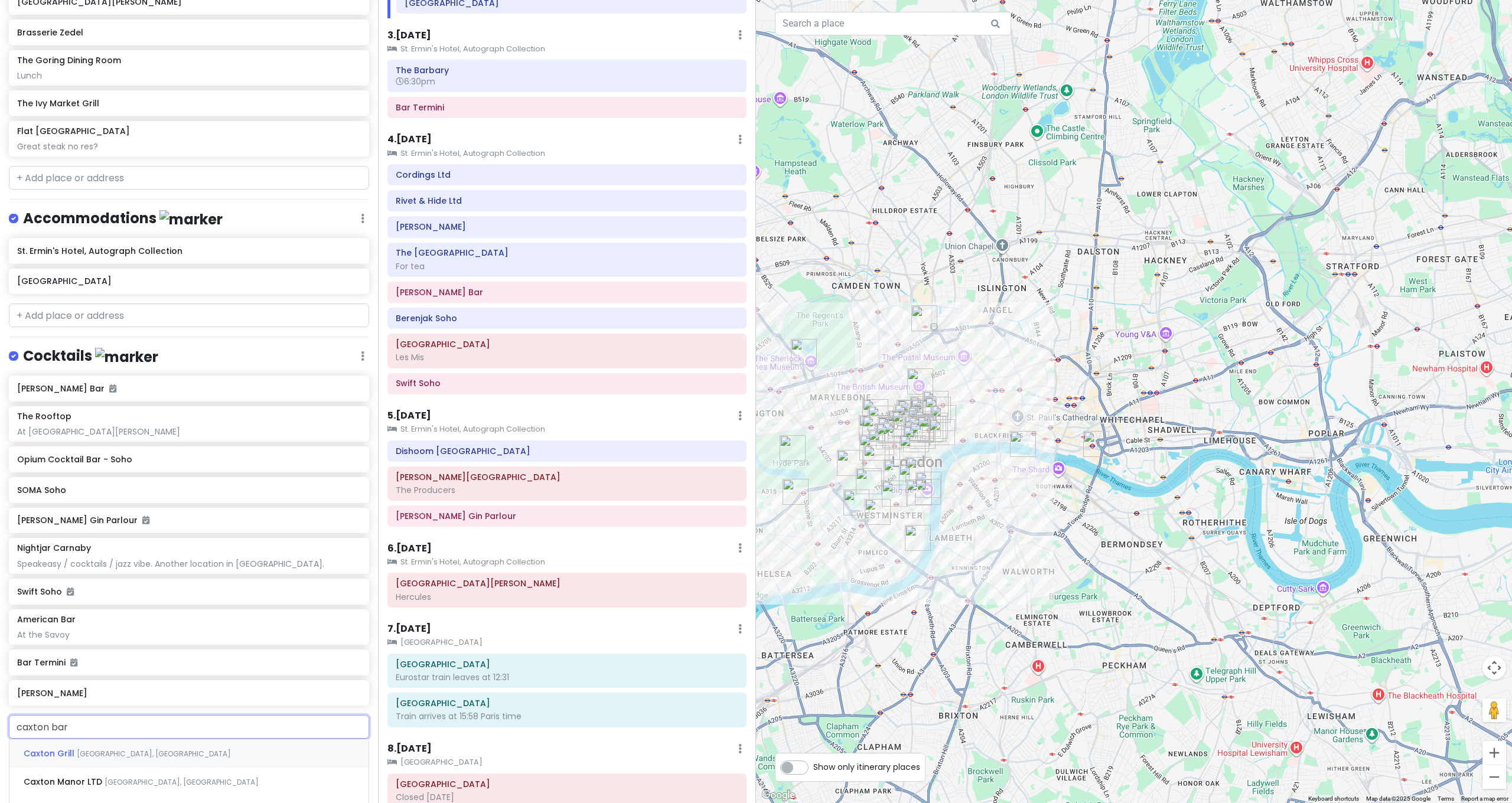
scroll to position [1977, 0]
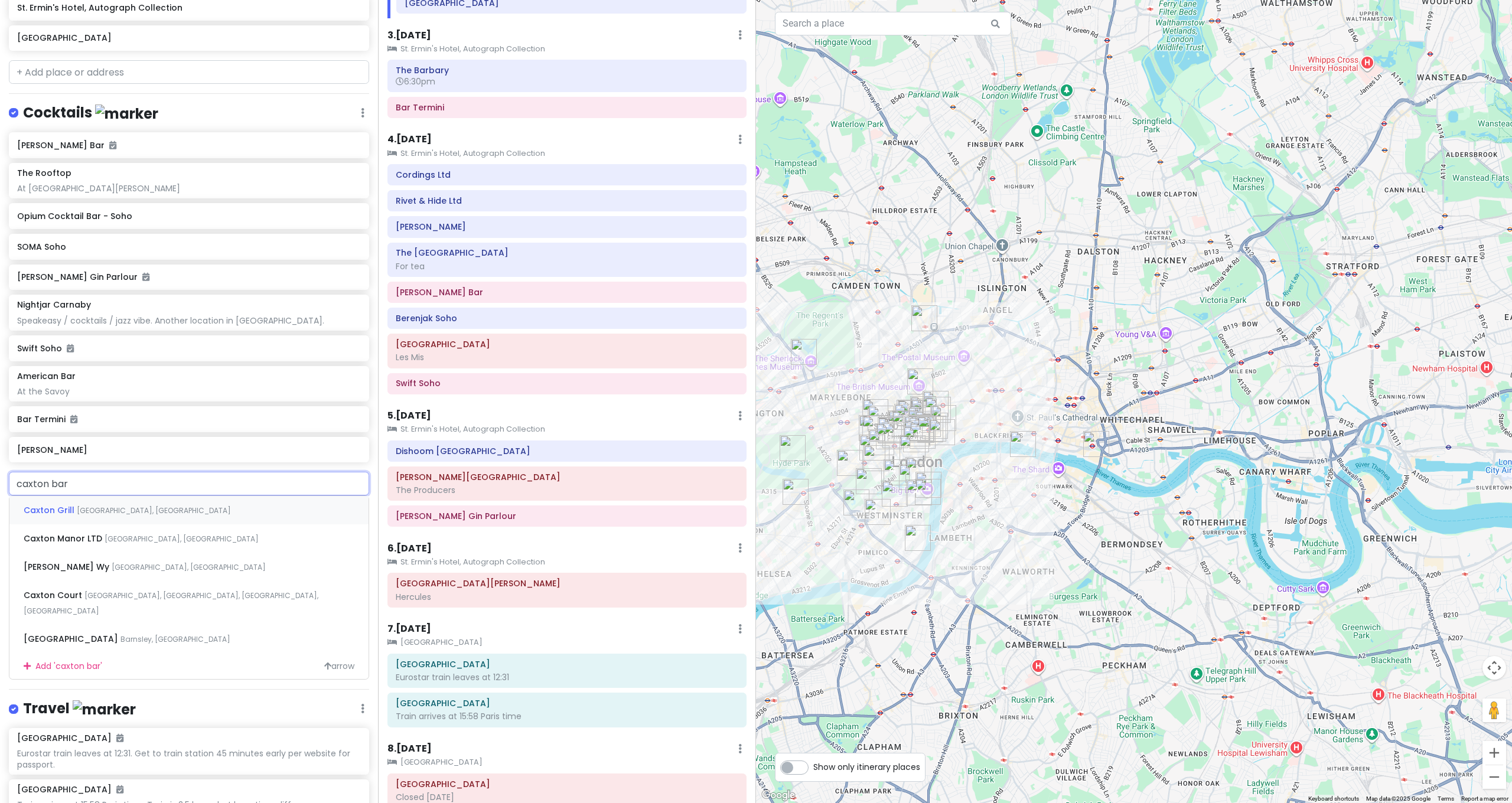
click at [143, 505] on span "Caxton Street, London, UK" at bounding box center [154, 510] width 154 height 10
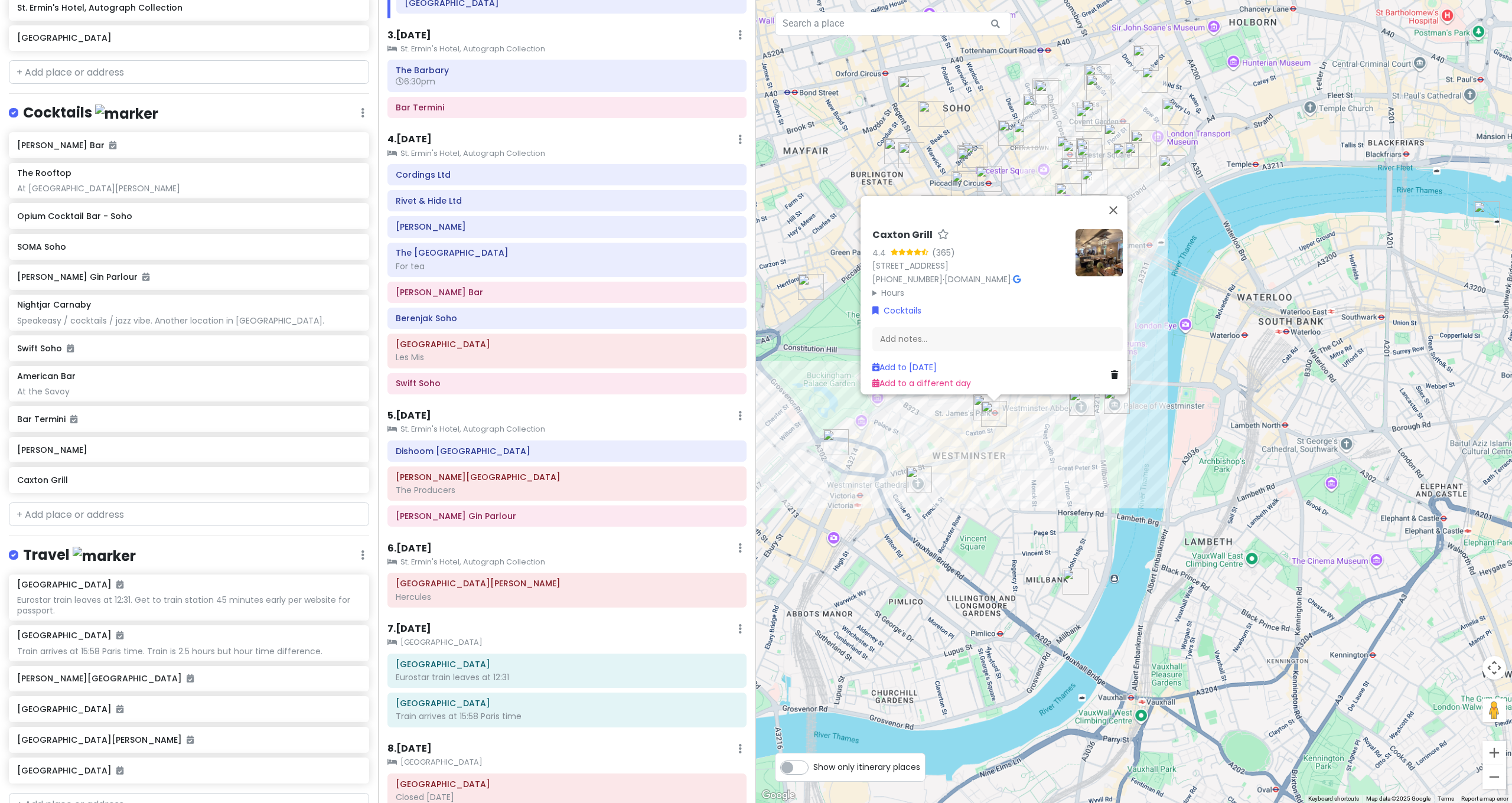
drag, startPoint x: 952, startPoint y: 505, endPoint x: 1397, endPoint y: 497, distance: 445.1
click at [1456, 507] on div "Caxton Grill 4.4 (365) 2 Caxton St, London SW1H 0QW, UK +44 20 7227 7777 · www.…" at bounding box center [1133, 401] width 756 height 803
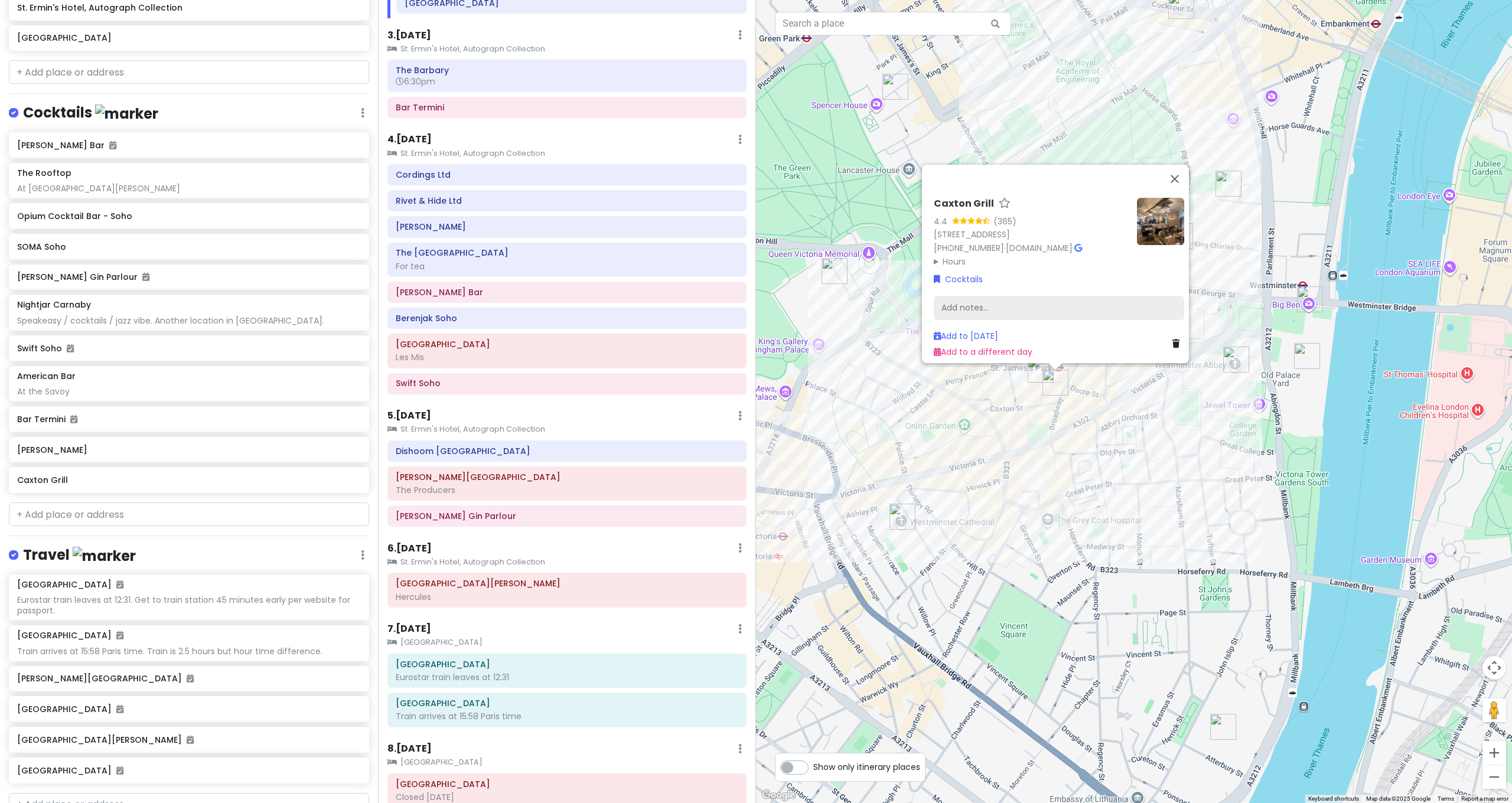
click at [1060, 303] on div "Add notes..." at bounding box center [1059, 308] width 251 height 25
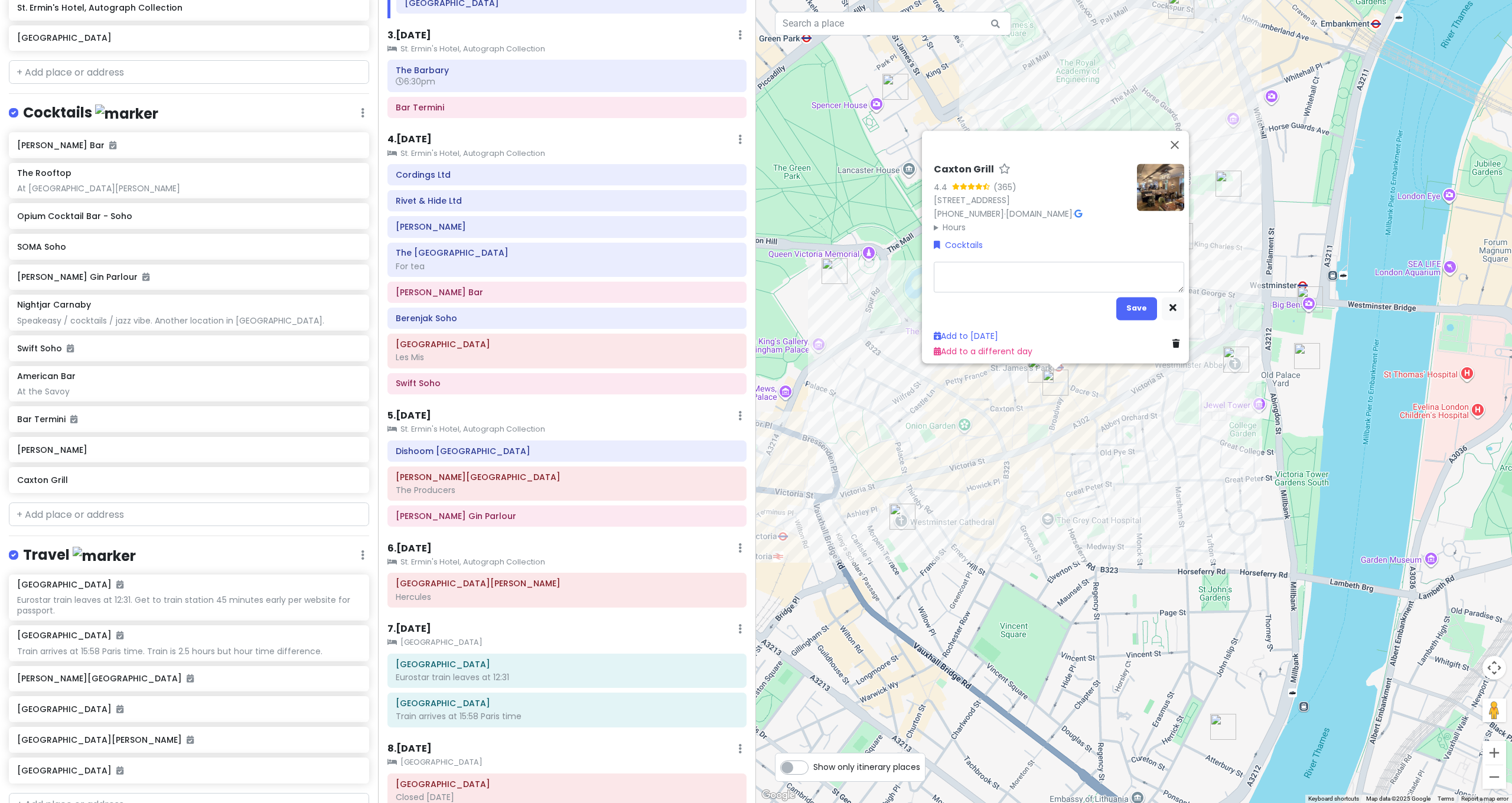
type textarea "x"
type textarea "B"
type textarea "x"
type textarea "Ba"
type textarea "x"
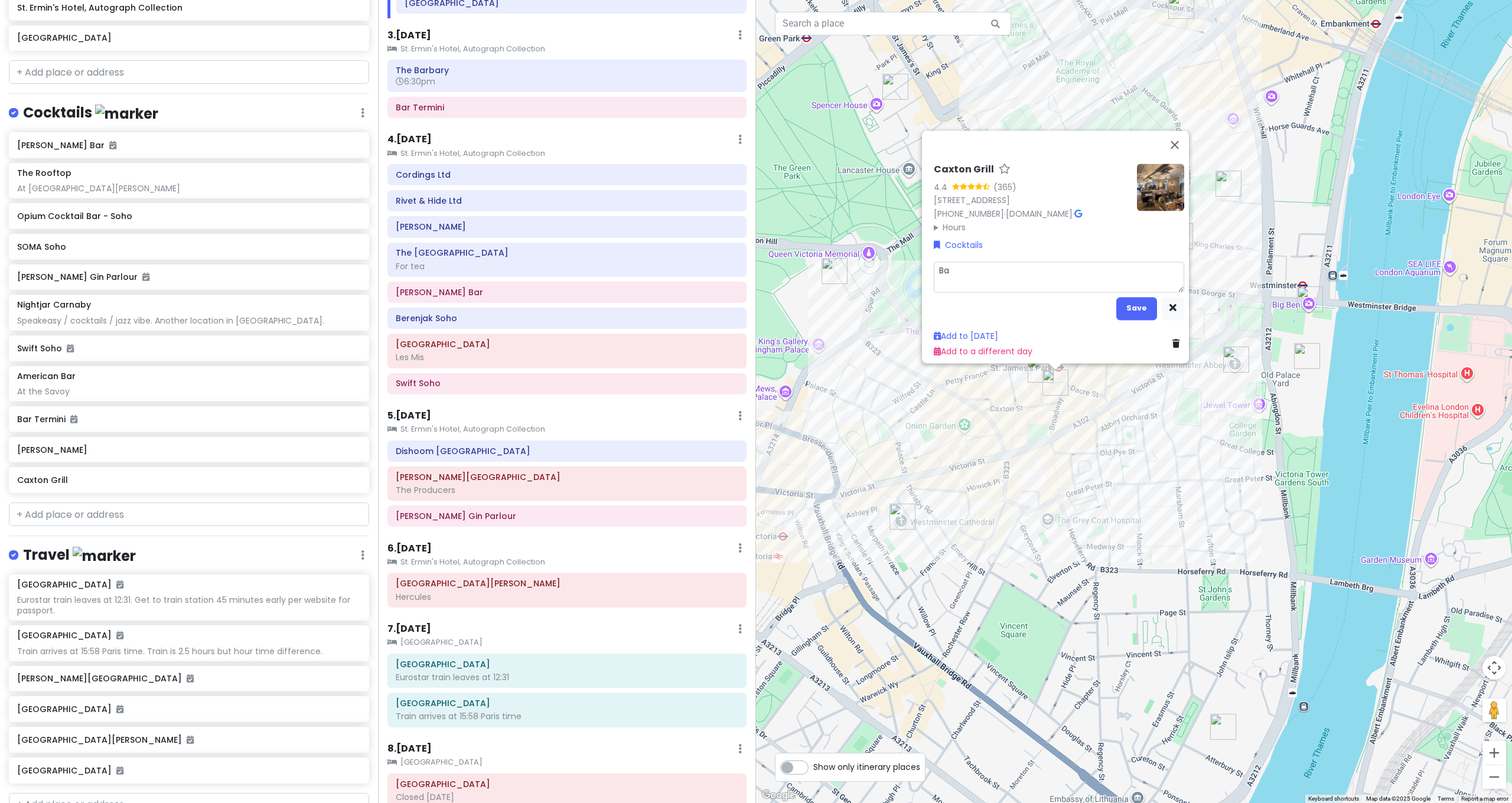
type textarea "Bar"
type textarea "x"
type textarea "Bar"
type textarea "x"
type textarea "Bar i"
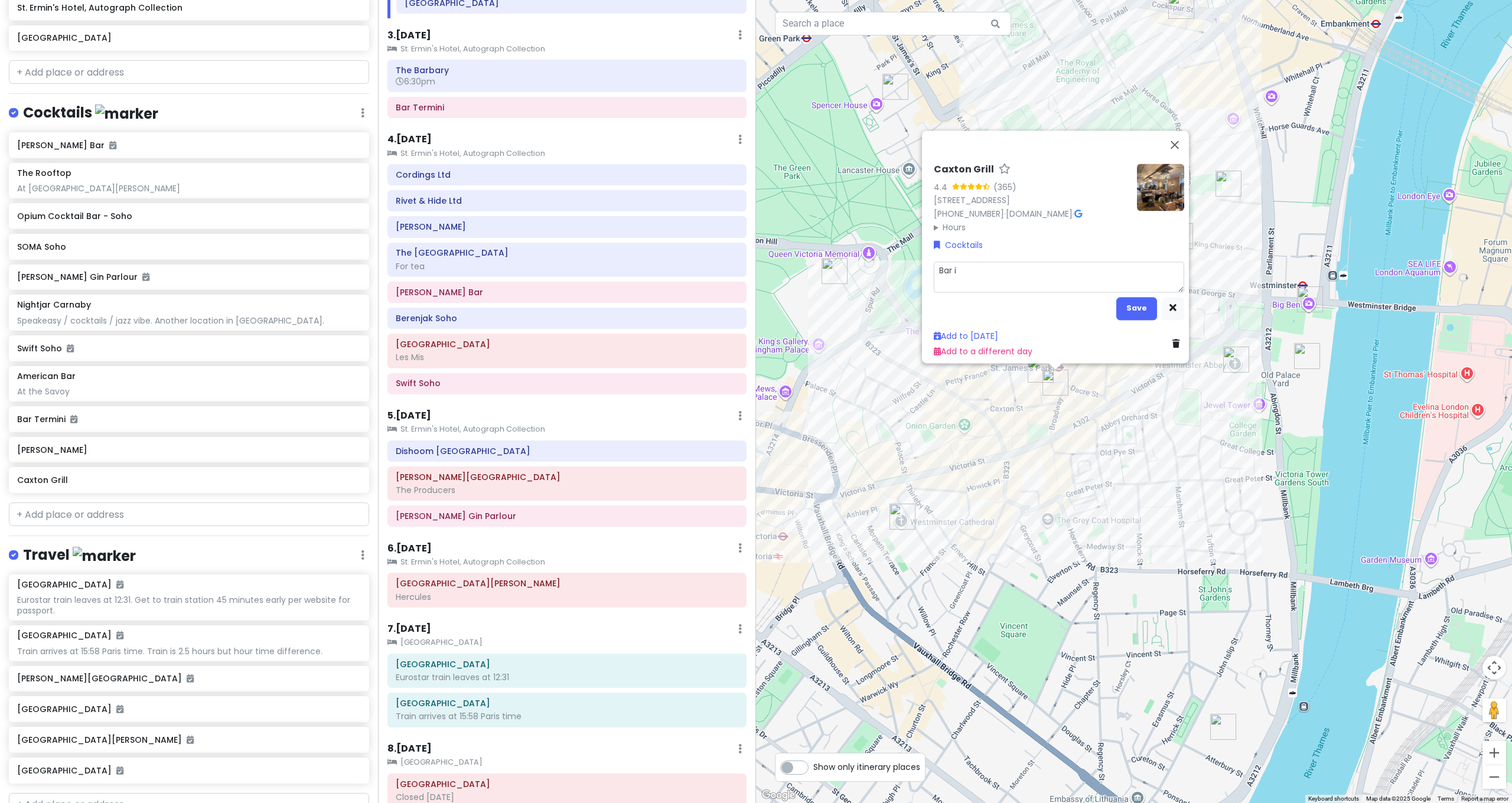
type textarea "x"
type textarea "Bar in"
type textarea "x"
type textarea "Bar ins"
type textarea "x"
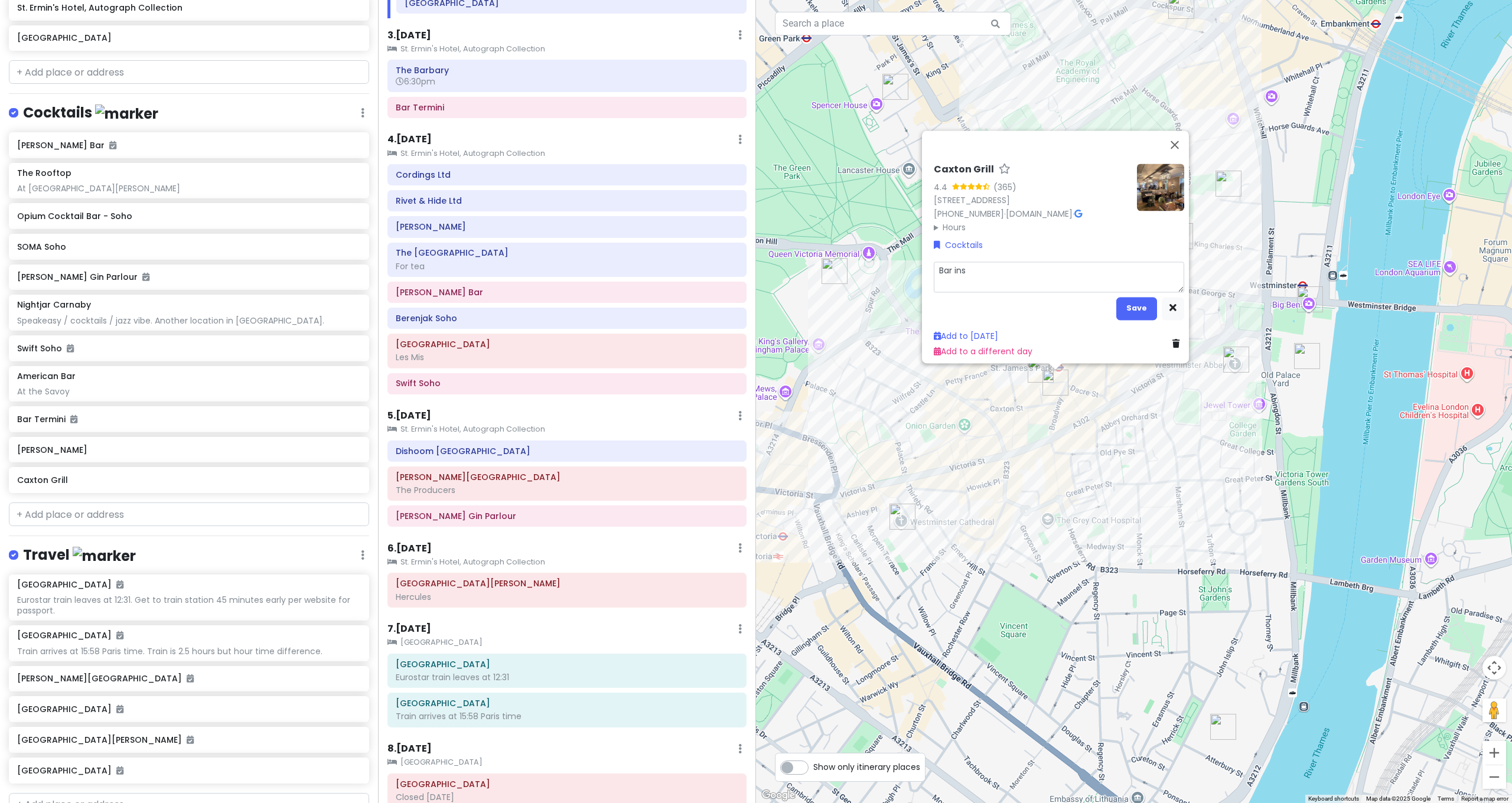
type textarea "Bar inst"
type textarea "x"
type textarea "Bar insti"
type textarea "x"
type textarea "Bar inst"
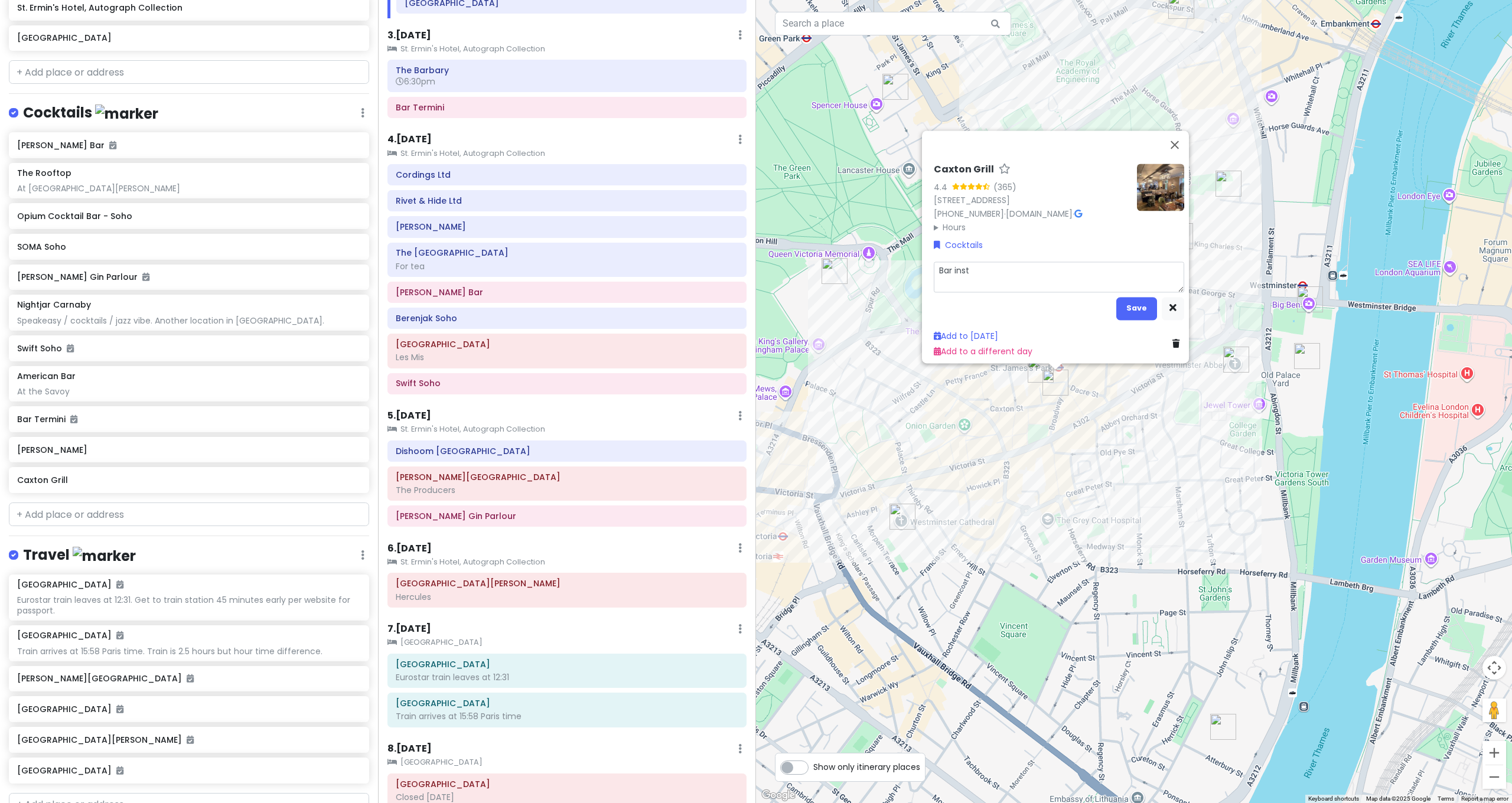
type textarea "x"
type textarea "Bar ins"
type textarea "x"
type textarea "Bar insi"
type textarea "x"
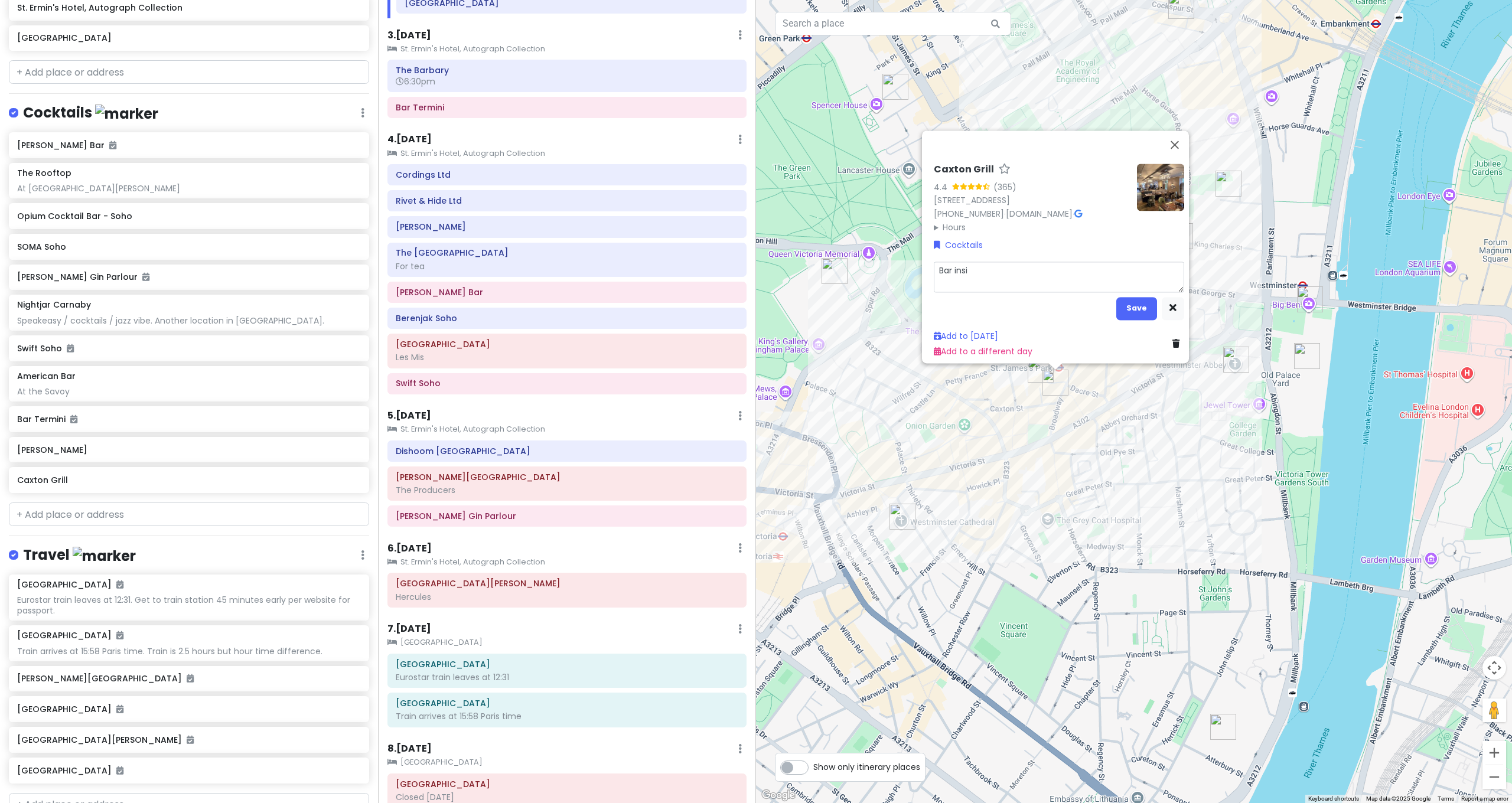
type textarea "Bar insid"
type textarea "x"
type textarea "Bar inside"
type textarea "x"
type textarea "Bar inside"
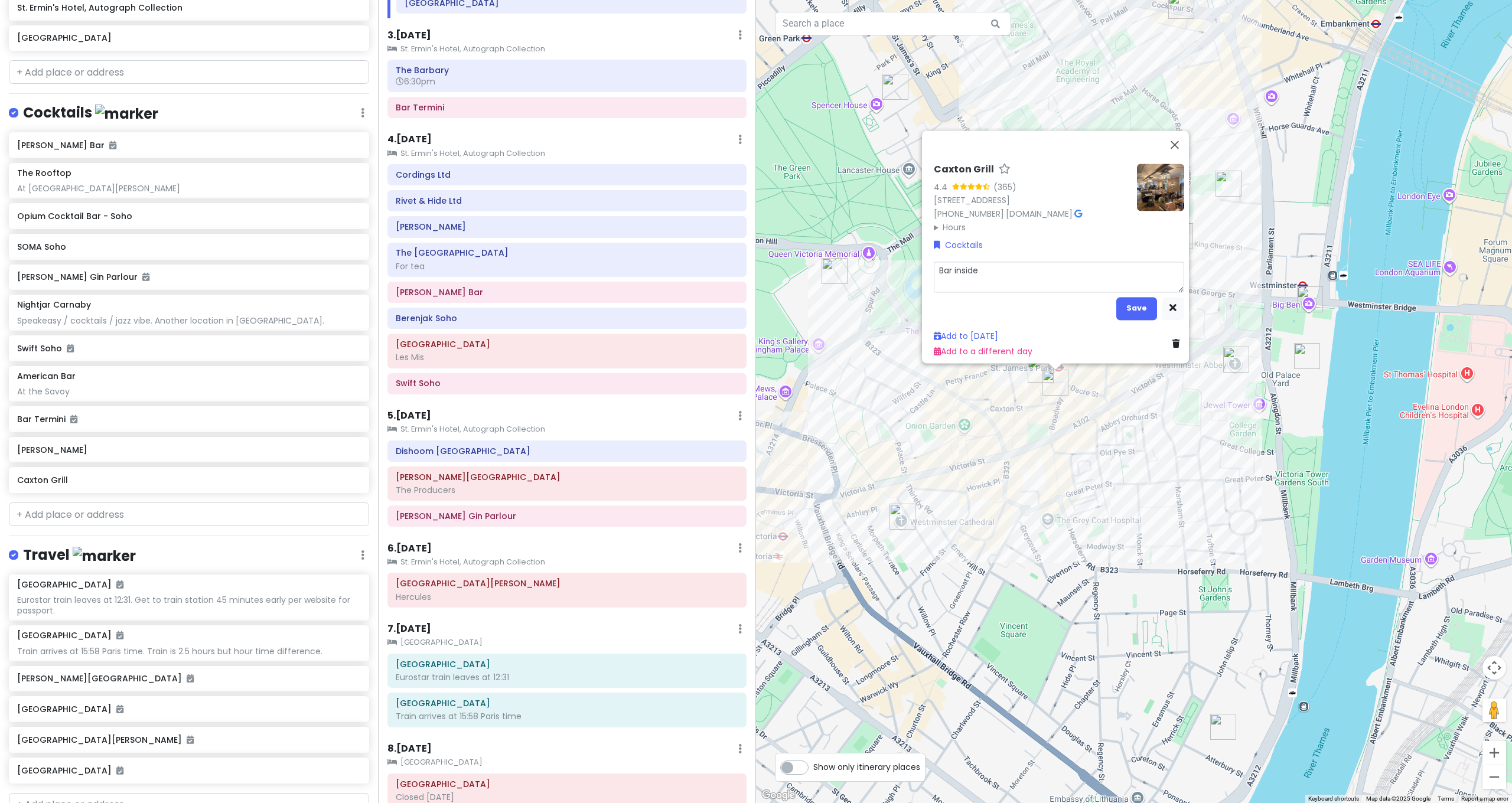
type textarea "x"
type textarea "Bar inside t"
type textarea "x"
type textarea "Bar inside th"
type textarea "x"
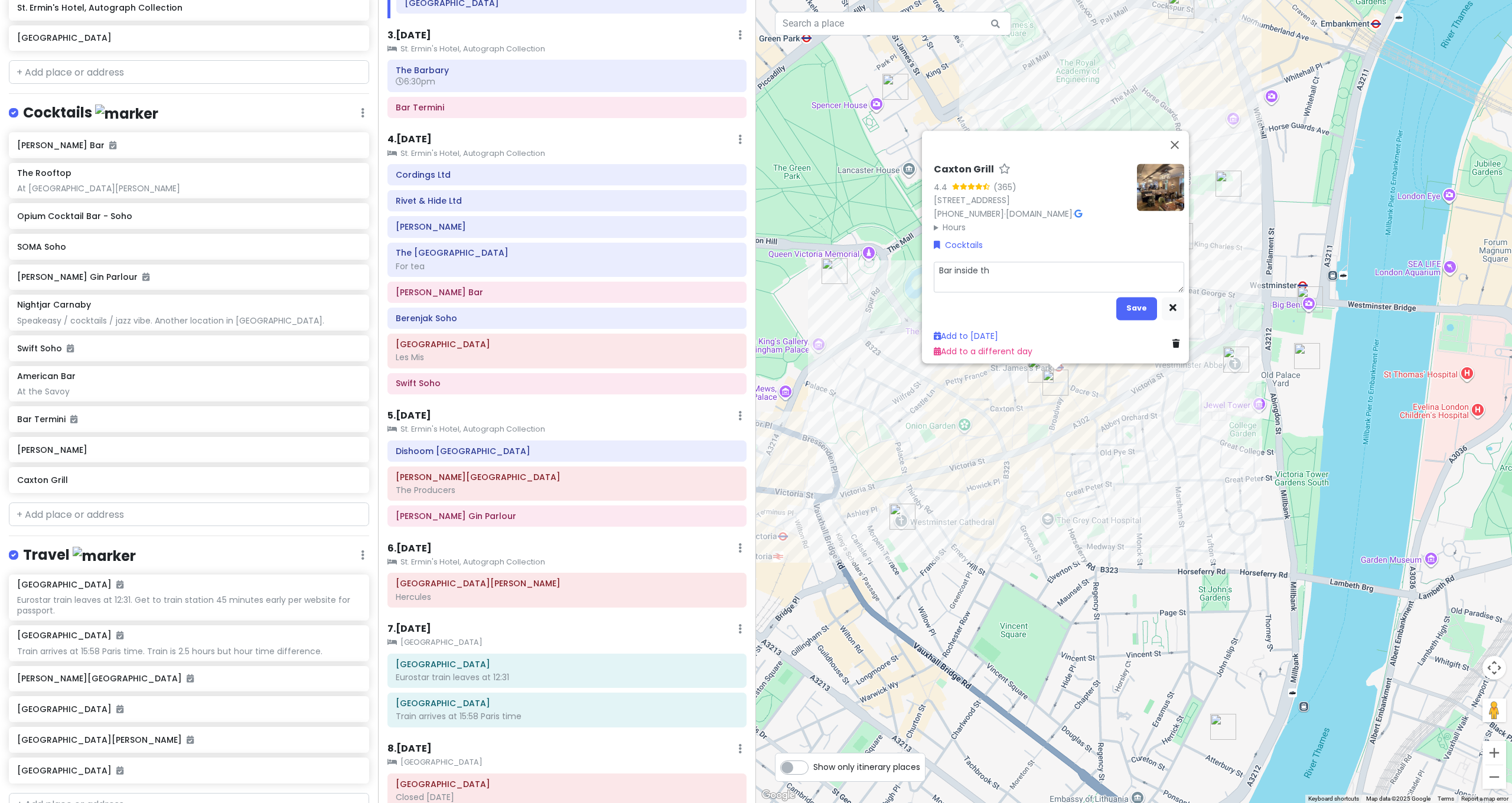
type textarea "Bar inside the"
type textarea "x"
type textarea "Bar inside the"
type textarea "x"
type textarea "Bar inside the h"
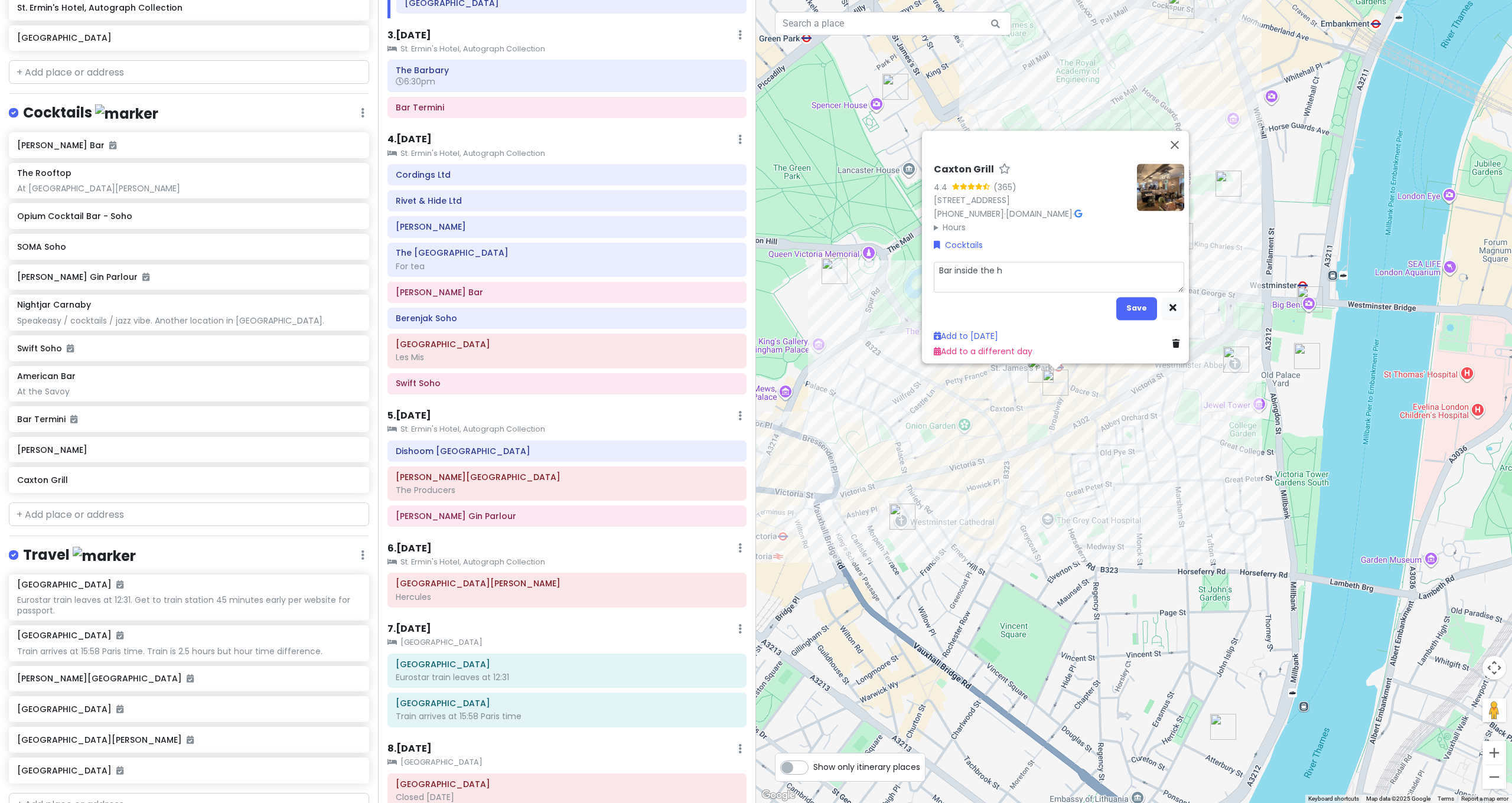
type textarea "x"
type textarea "Bar inside the ho"
type textarea "x"
type textarea "Bar inside the hot"
type textarea "x"
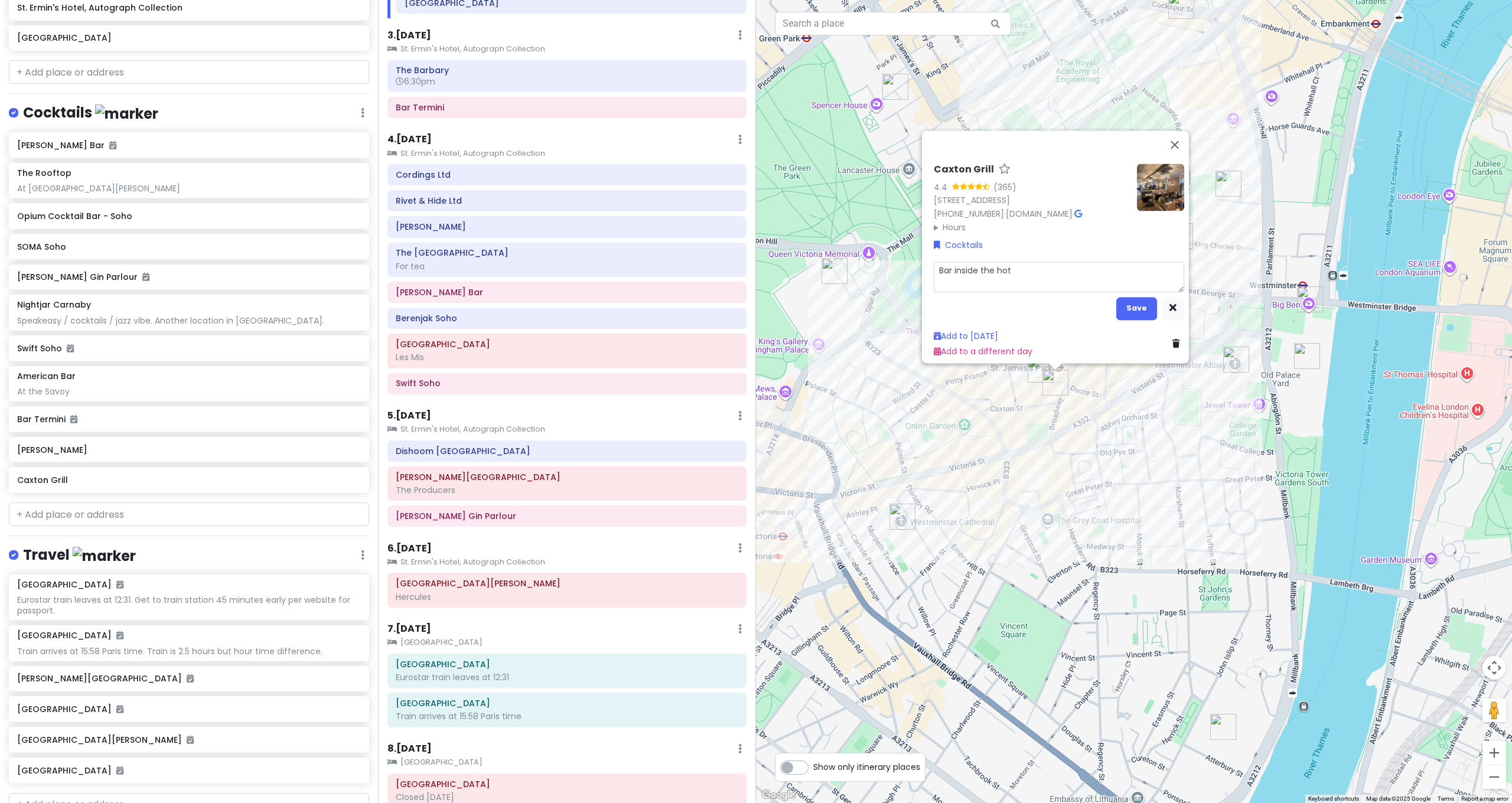
type textarea "Bar inside the hote"
type textarea "x"
type textarea "Bar inside the hotel"
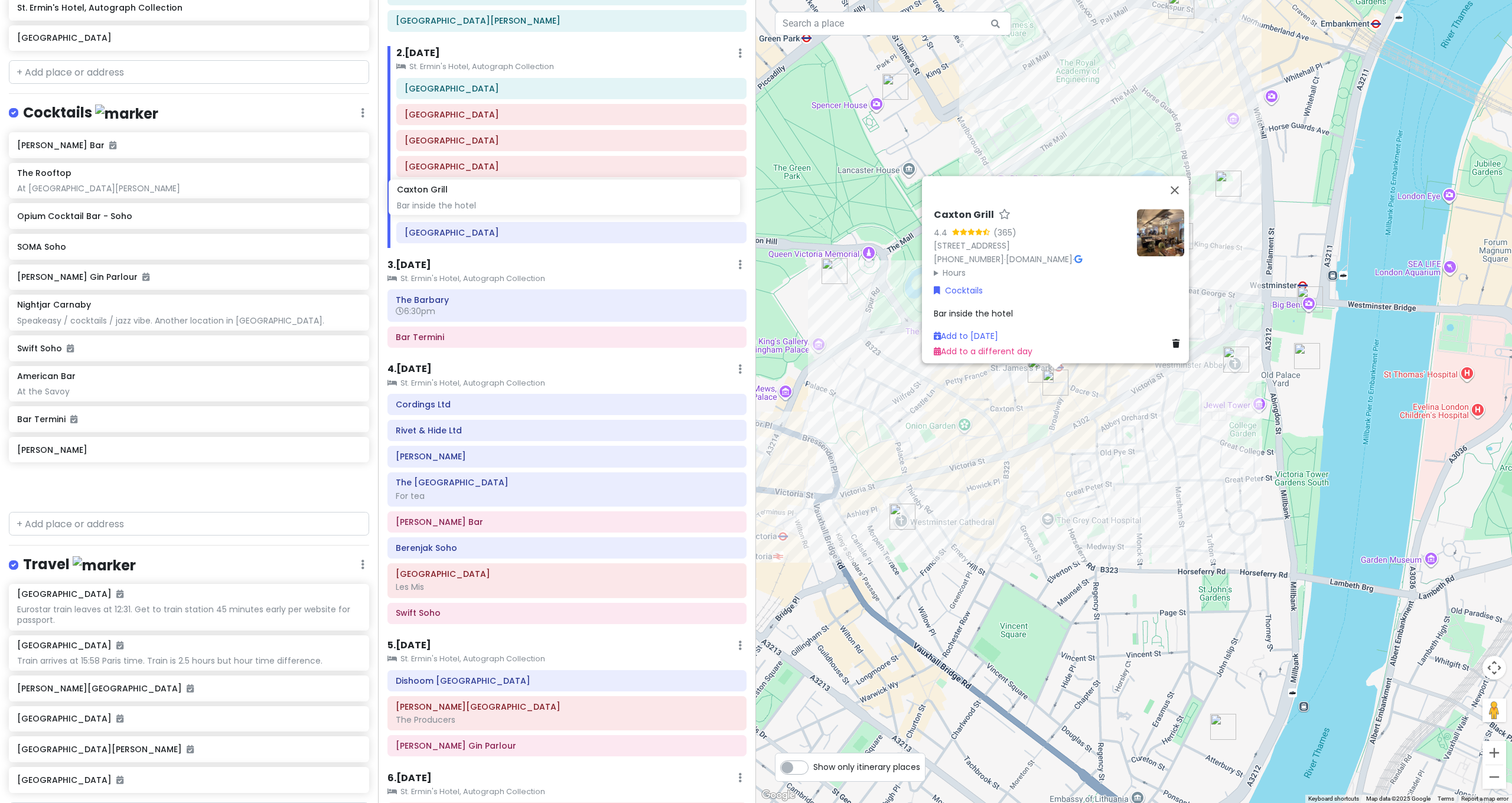
scroll to position [88, 0]
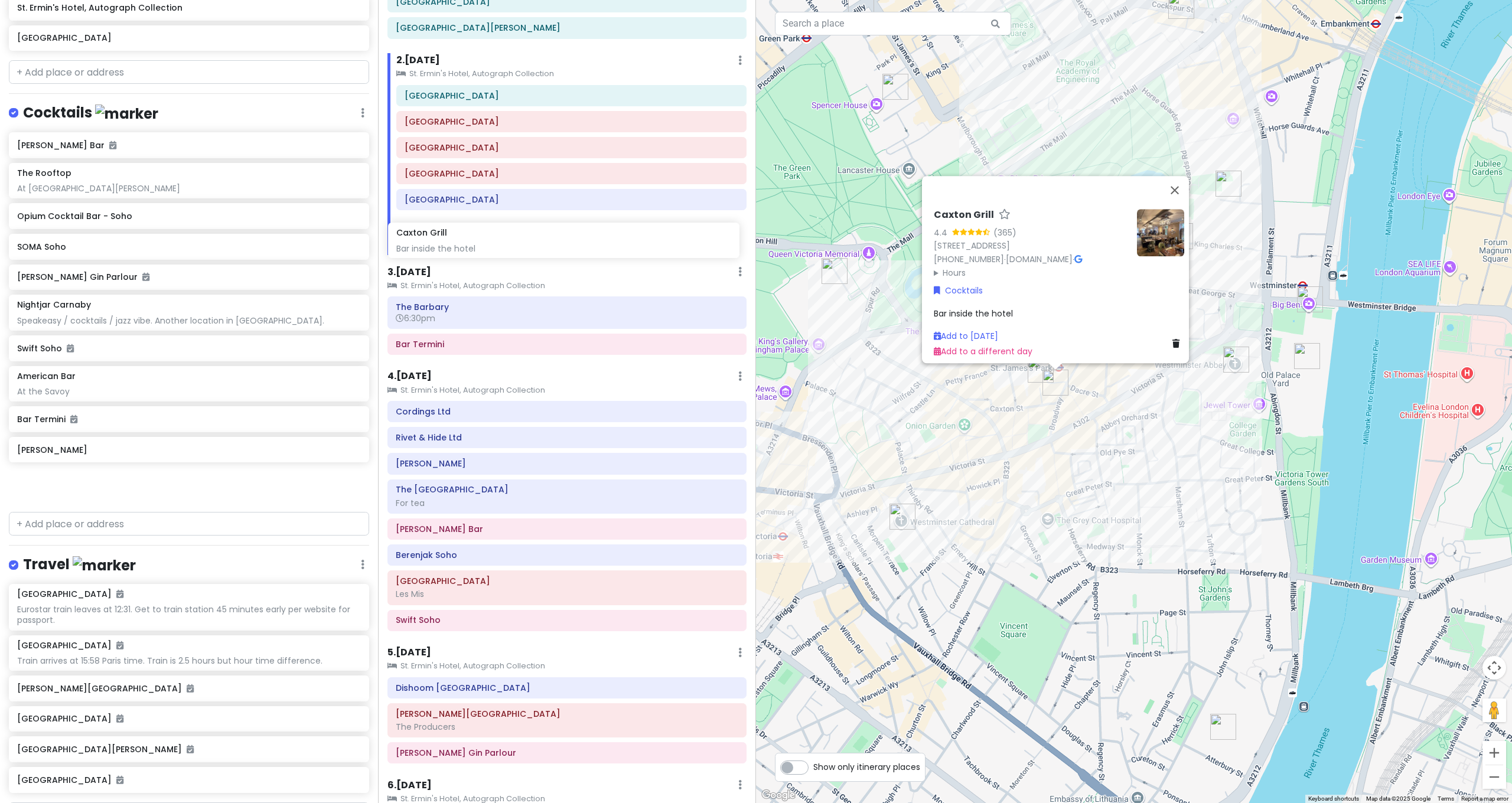
drag, startPoint x: 124, startPoint y: 440, endPoint x: 503, endPoint y: 224, distance: 436.2
click at [503, 229] on div "[GEOGRAPHIC_DATA] and [GEOGRAPHIC_DATA] with Kath and Cinco Private Change Date…" at bounding box center [756, 401] width 1512 height 803
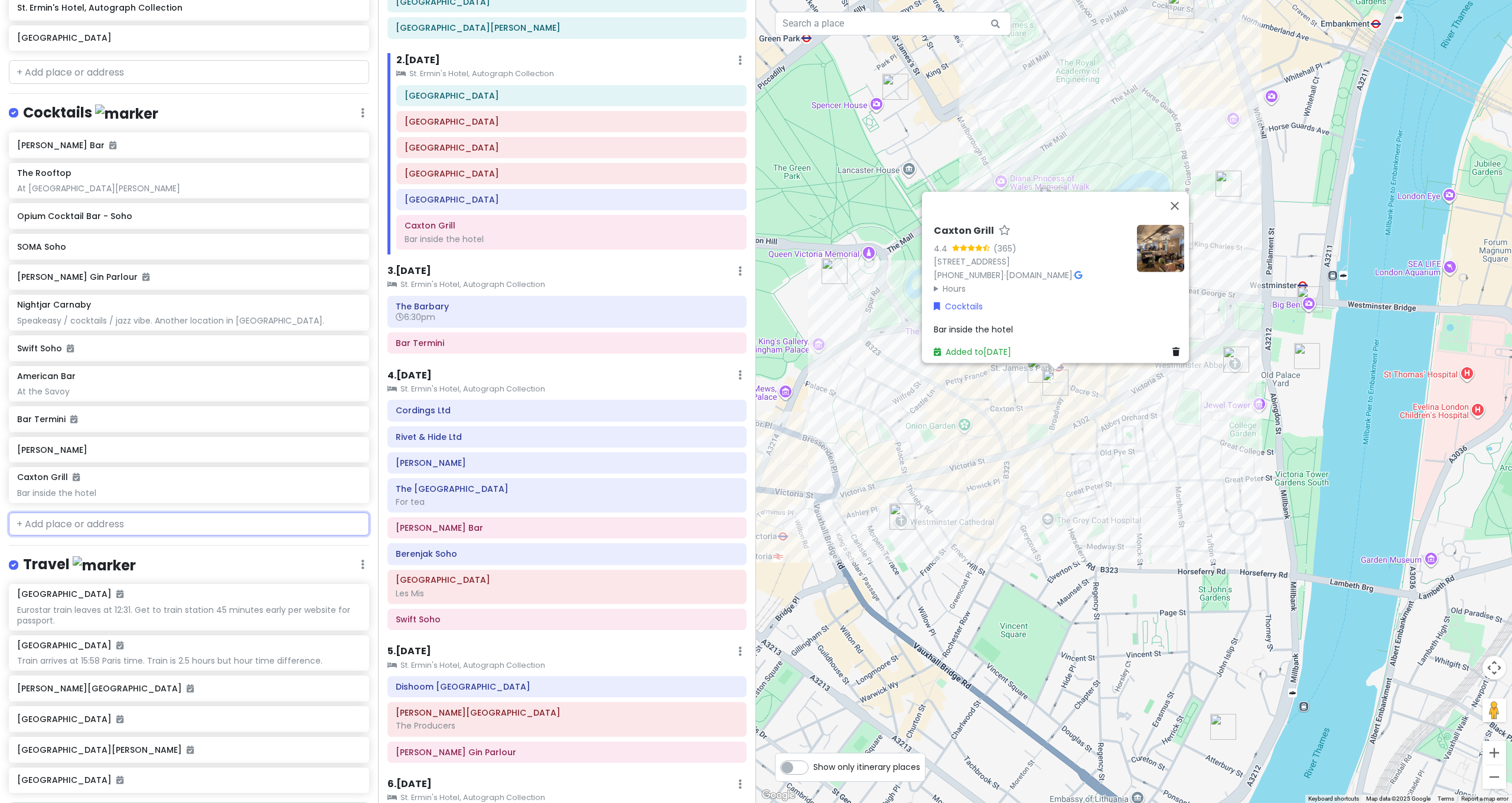
click at [124, 512] on input "text" at bounding box center [189, 524] width 360 height 24
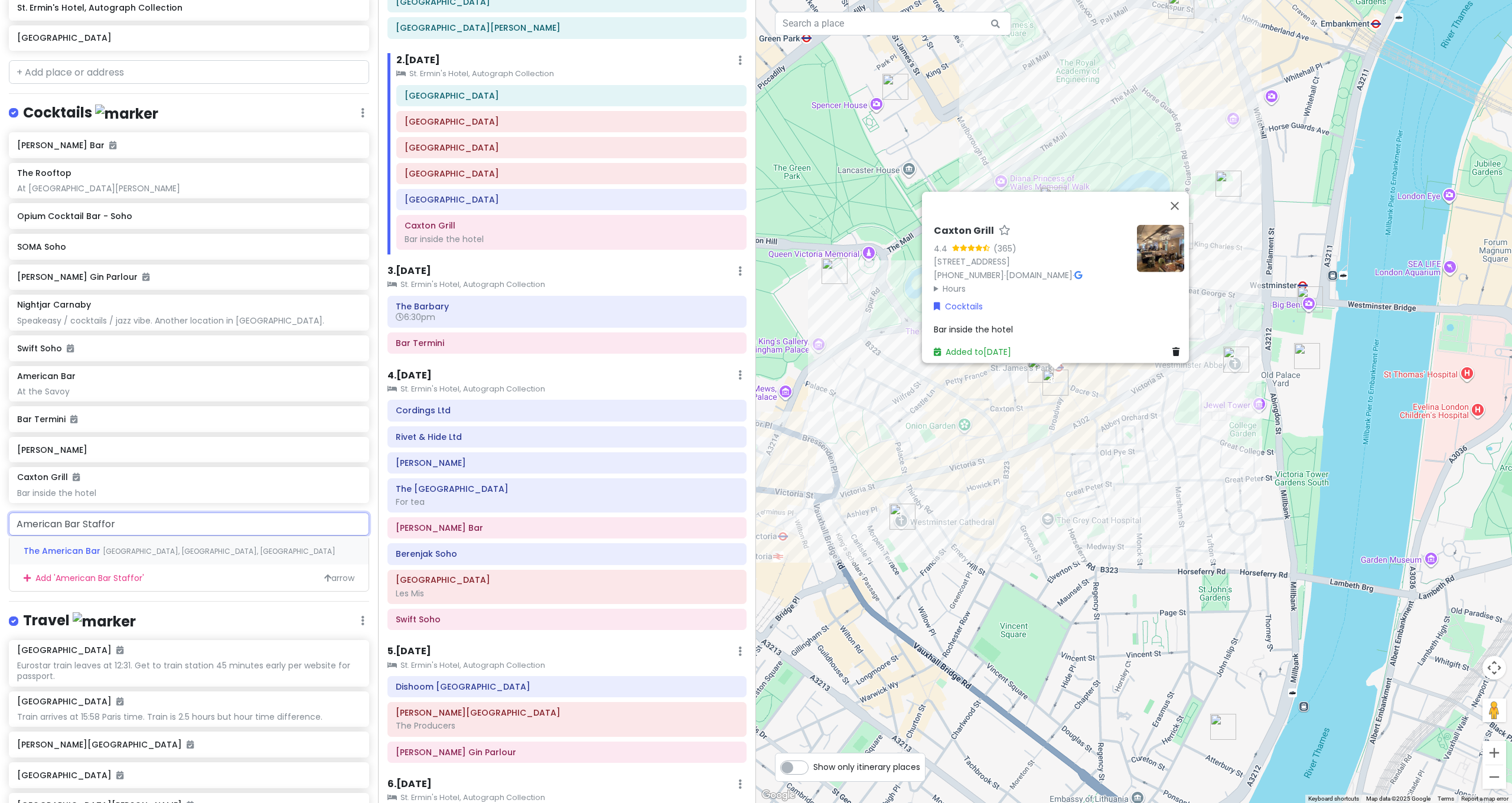
type input "American Bar Stafford"
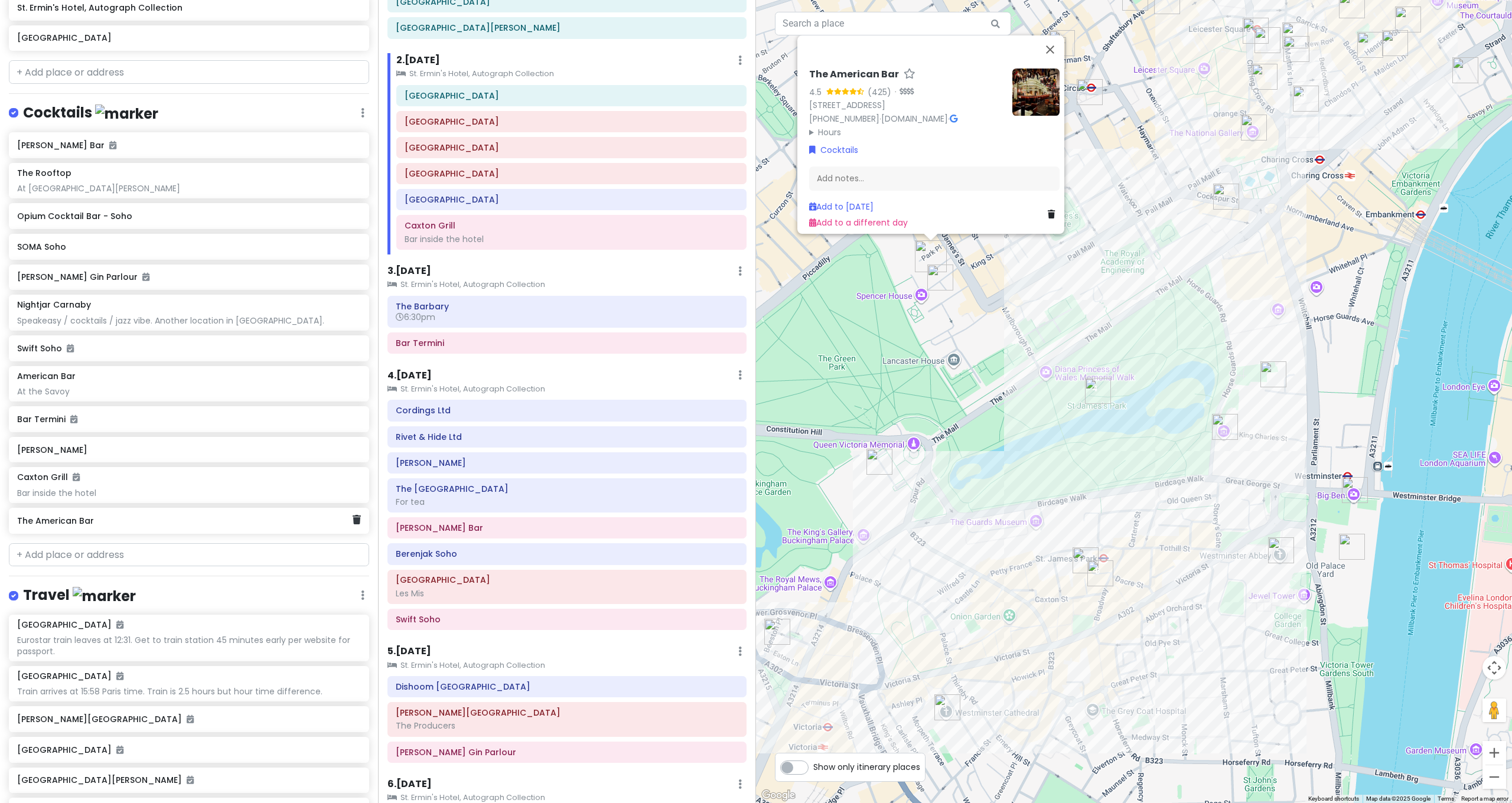
click at [129, 515] on h6 "The American Bar" at bounding box center [184, 520] width 335 height 10
click at [919, 173] on div "Add notes..." at bounding box center [933, 183] width 251 height 25
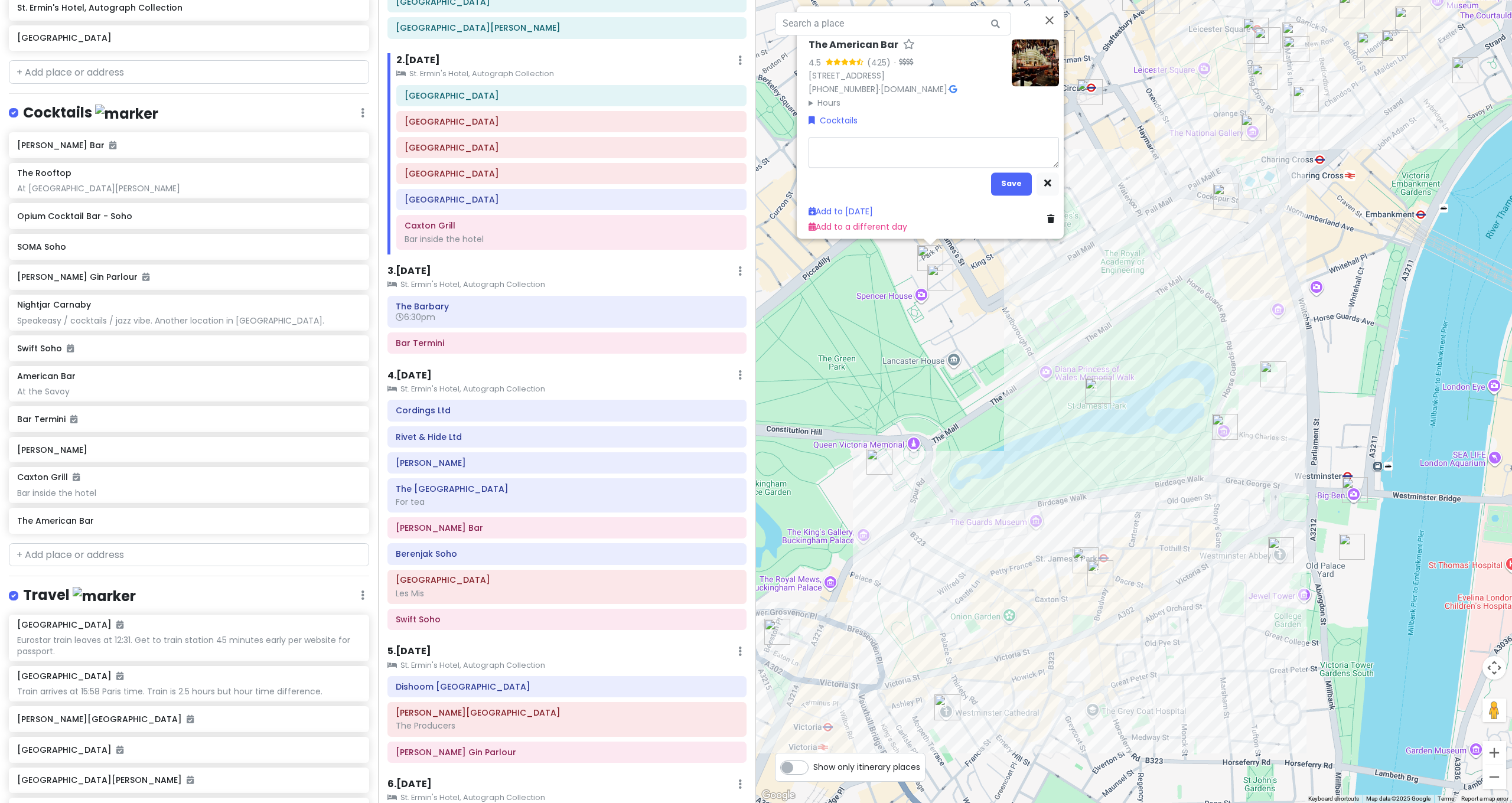
type textarea "x"
type textarea "A"
type textarea "x"
type textarea "A"
type textarea "x"
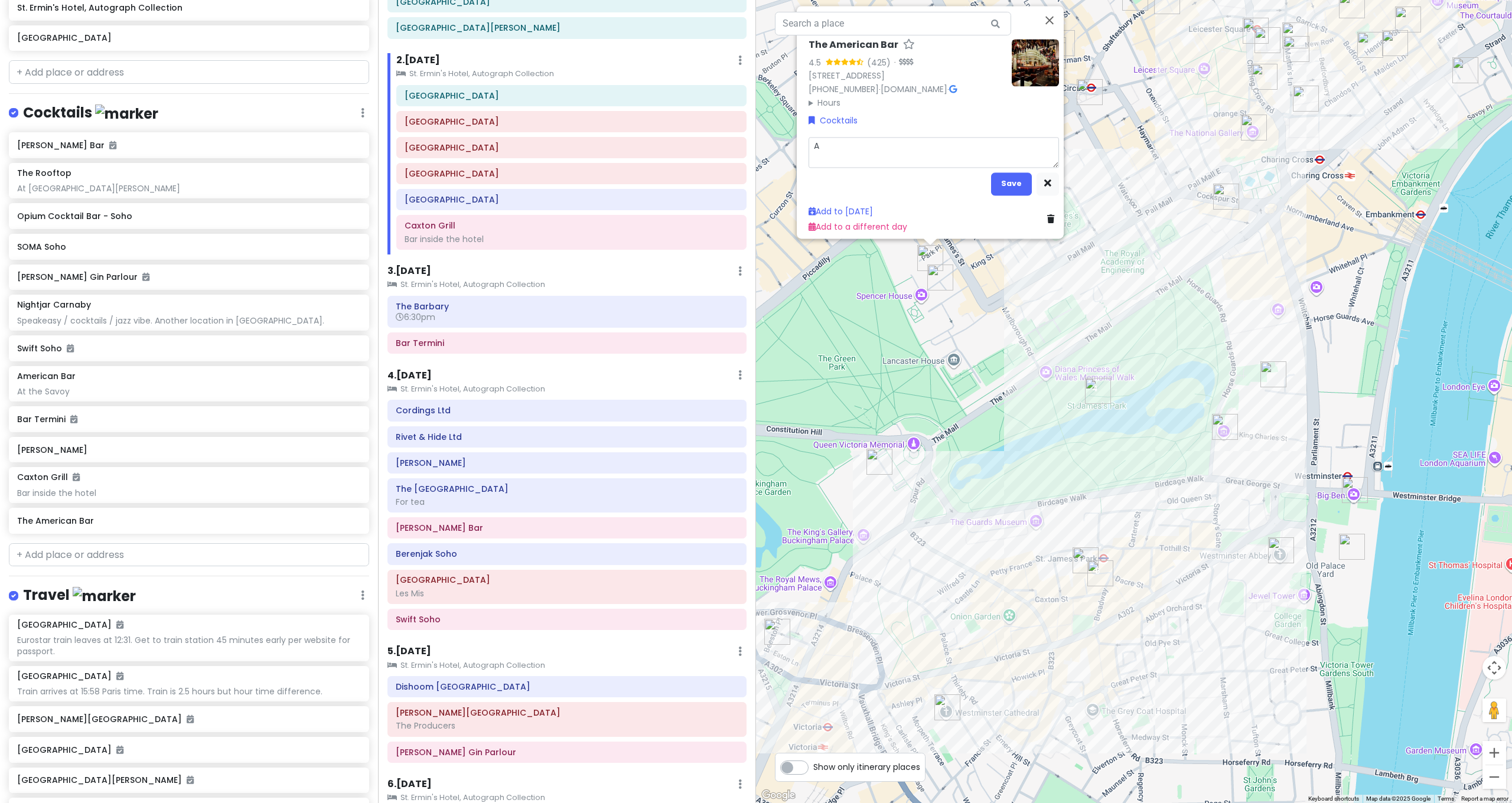
type textarea "A t"
type textarea "x"
type textarea "A th"
type textarea "x"
type textarea "A the"
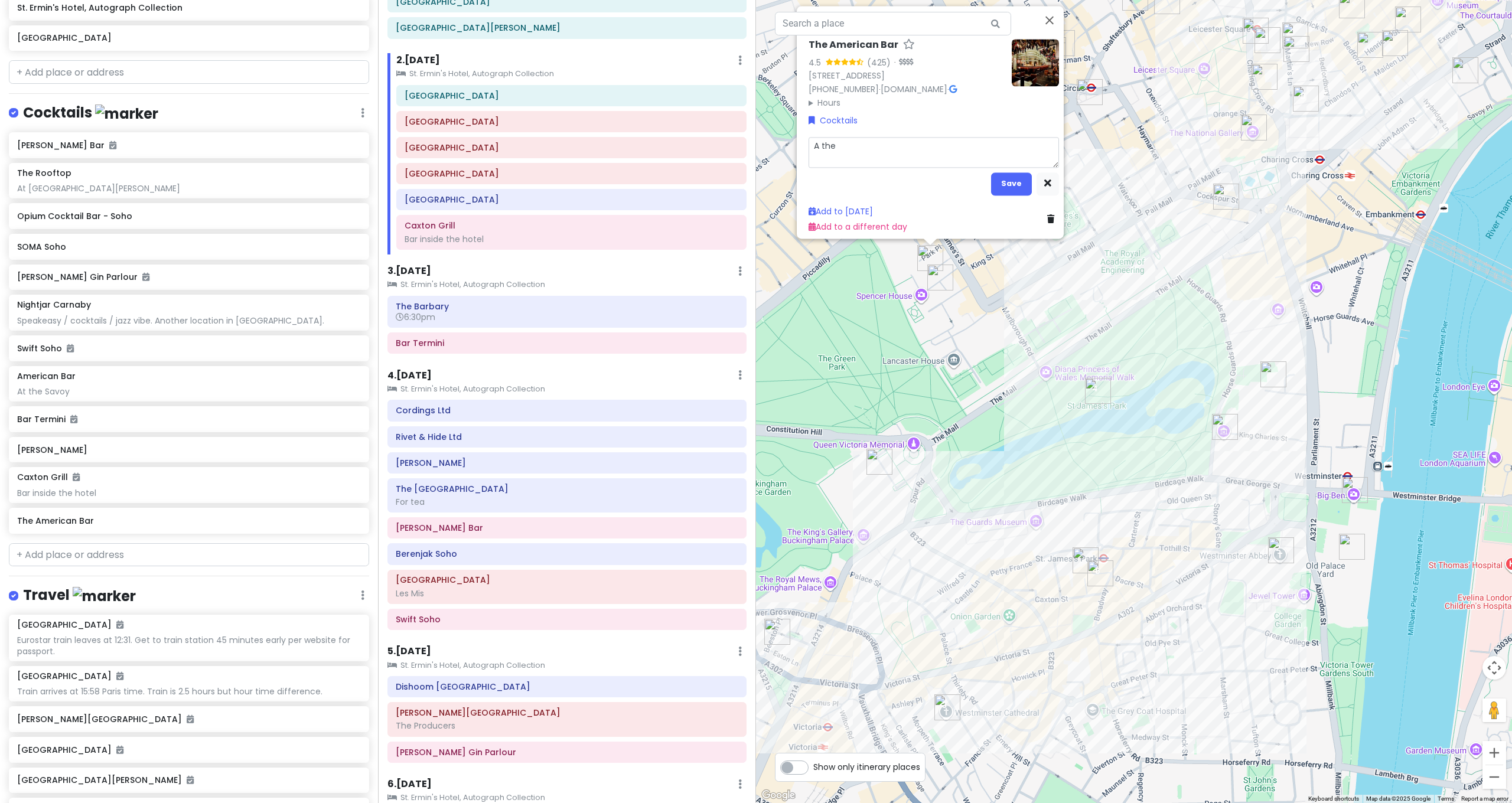
type textarea "x"
type textarea "A the"
type textarea "x"
type textarea "A the S"
type textarea "x"
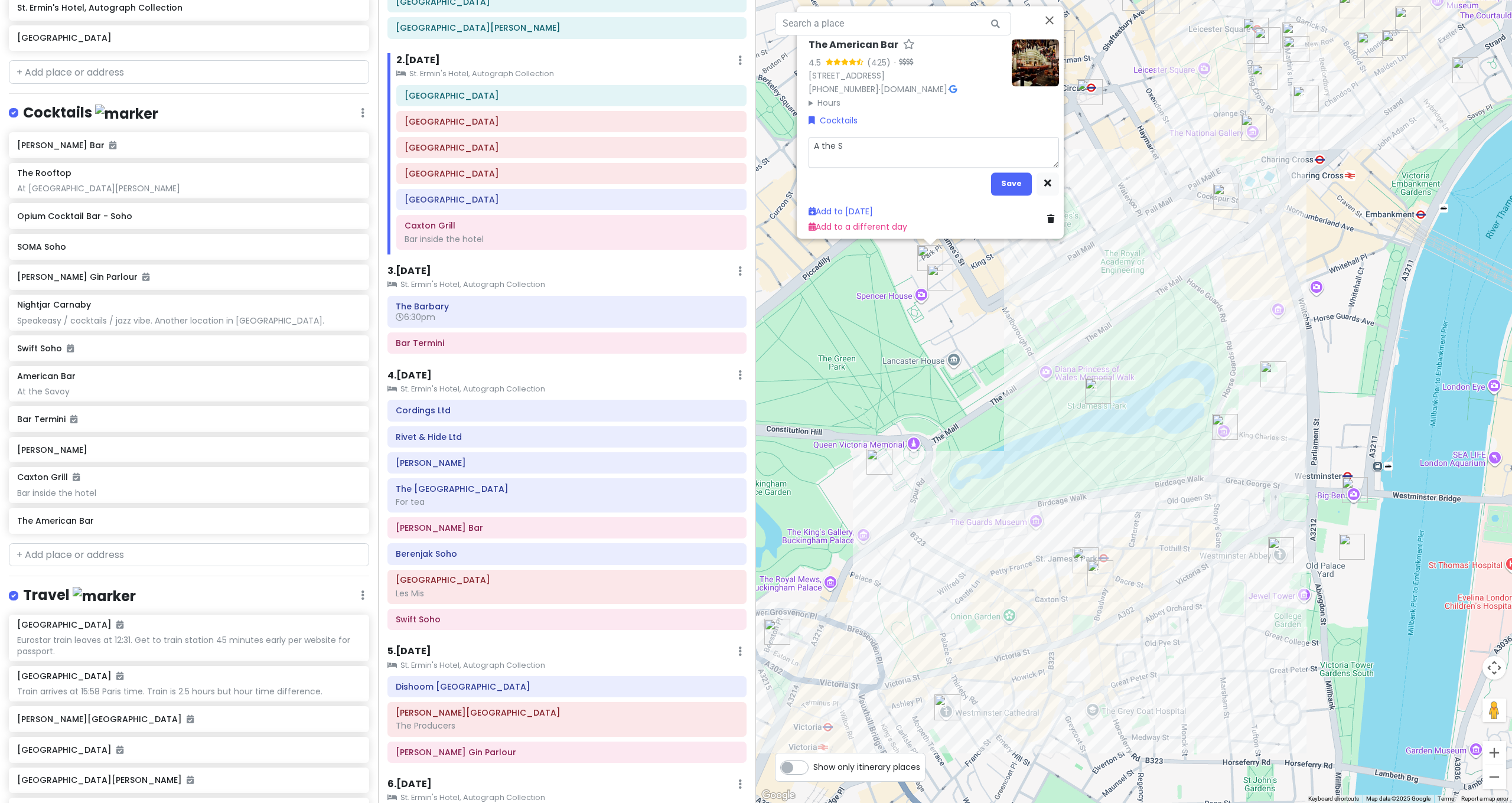
type textarea "A the ST"
type textarea "x"
type textarea "A the STa"
type textarea "x"
type textarea "A the ST"
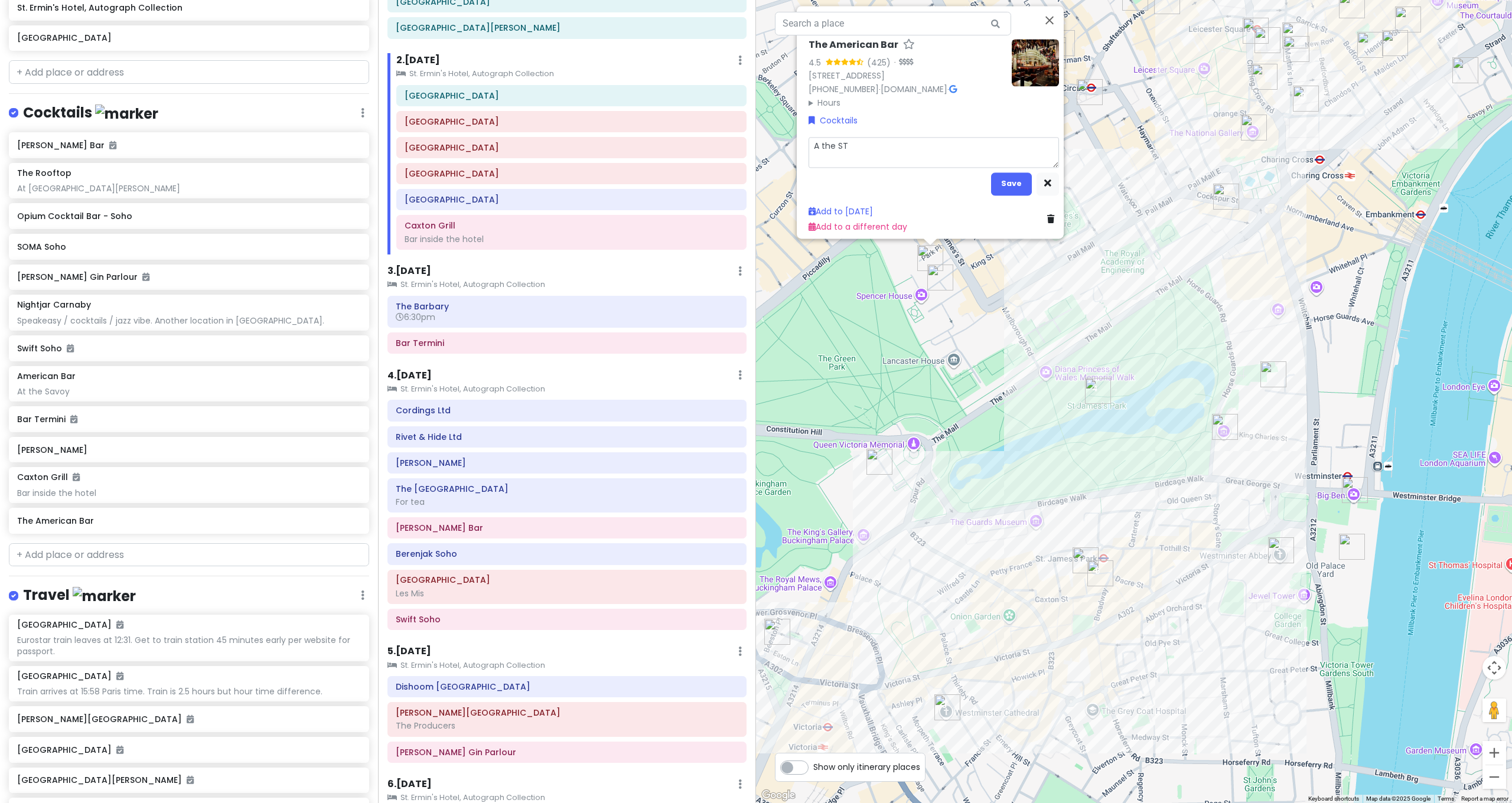
type textarea "x"
type textarea "A the S"
type textarea "x"
type textarea "A the"
type textarea "x"
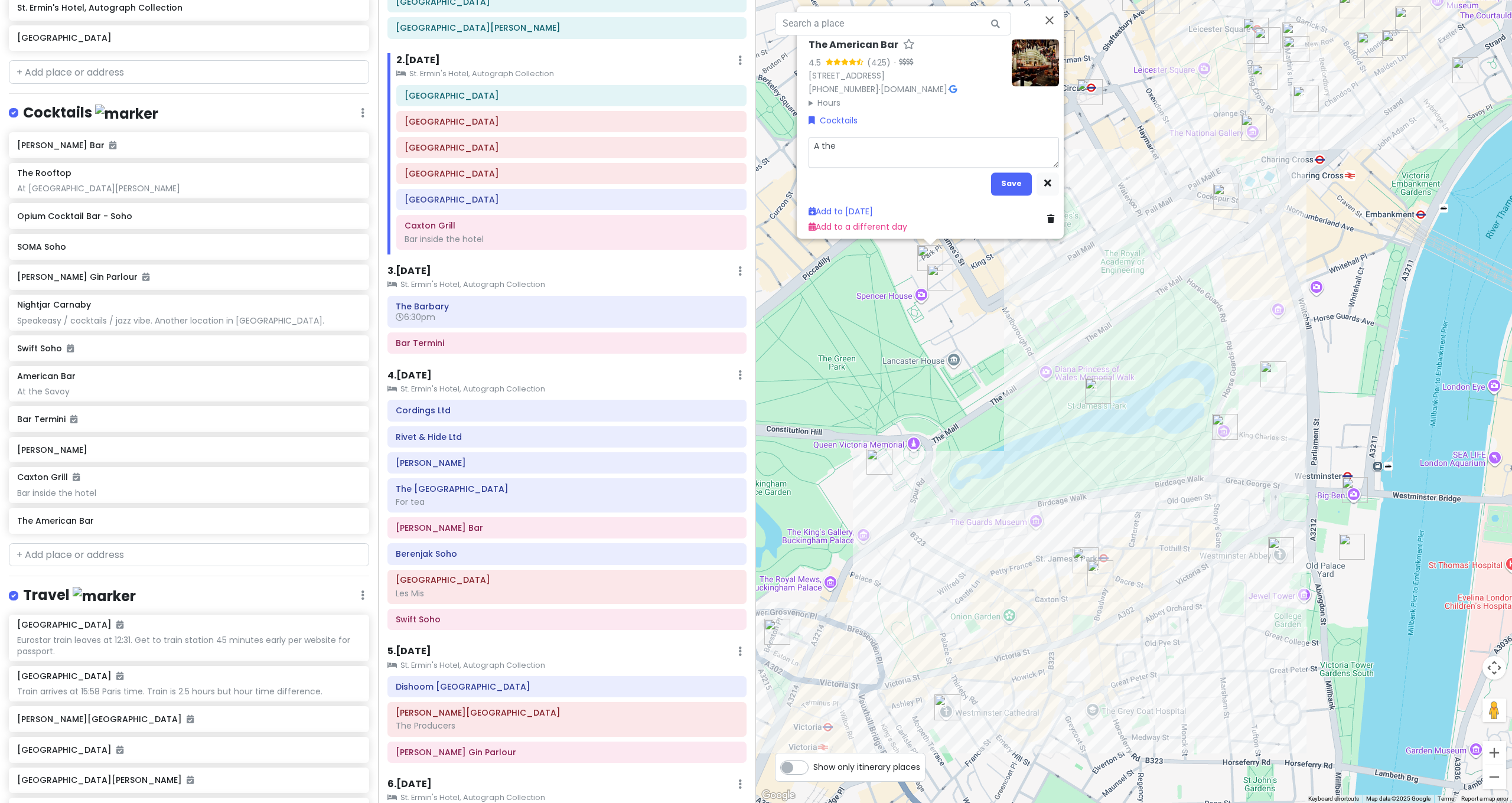
type textarea "A the"
type textarea "x"
type textarea "A th"
type textarea "x"
type textarea "A t"
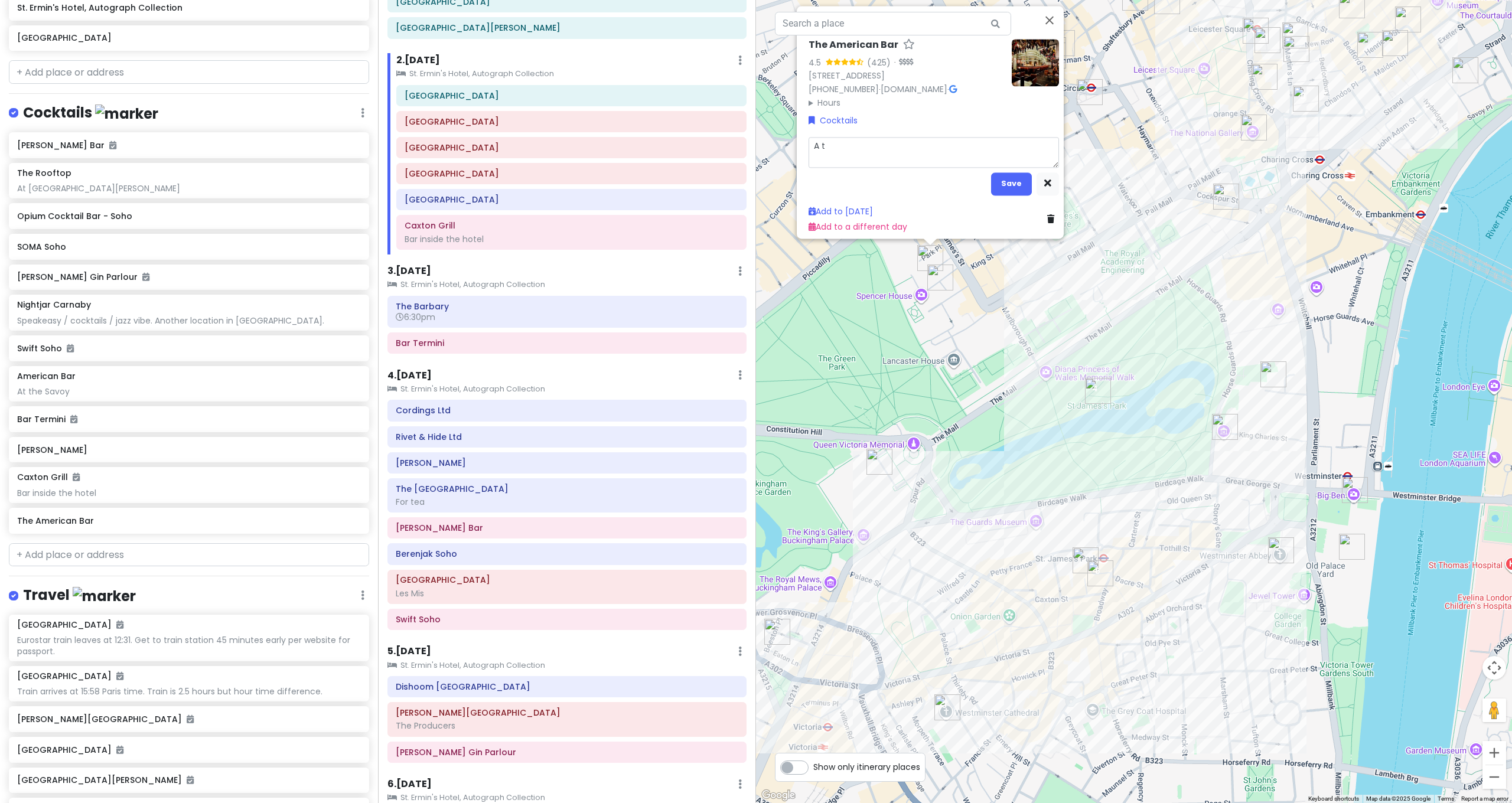
type textarea "x"
type textarea "A"
type textarea "x"
type textarea "A"
type textarea "x"
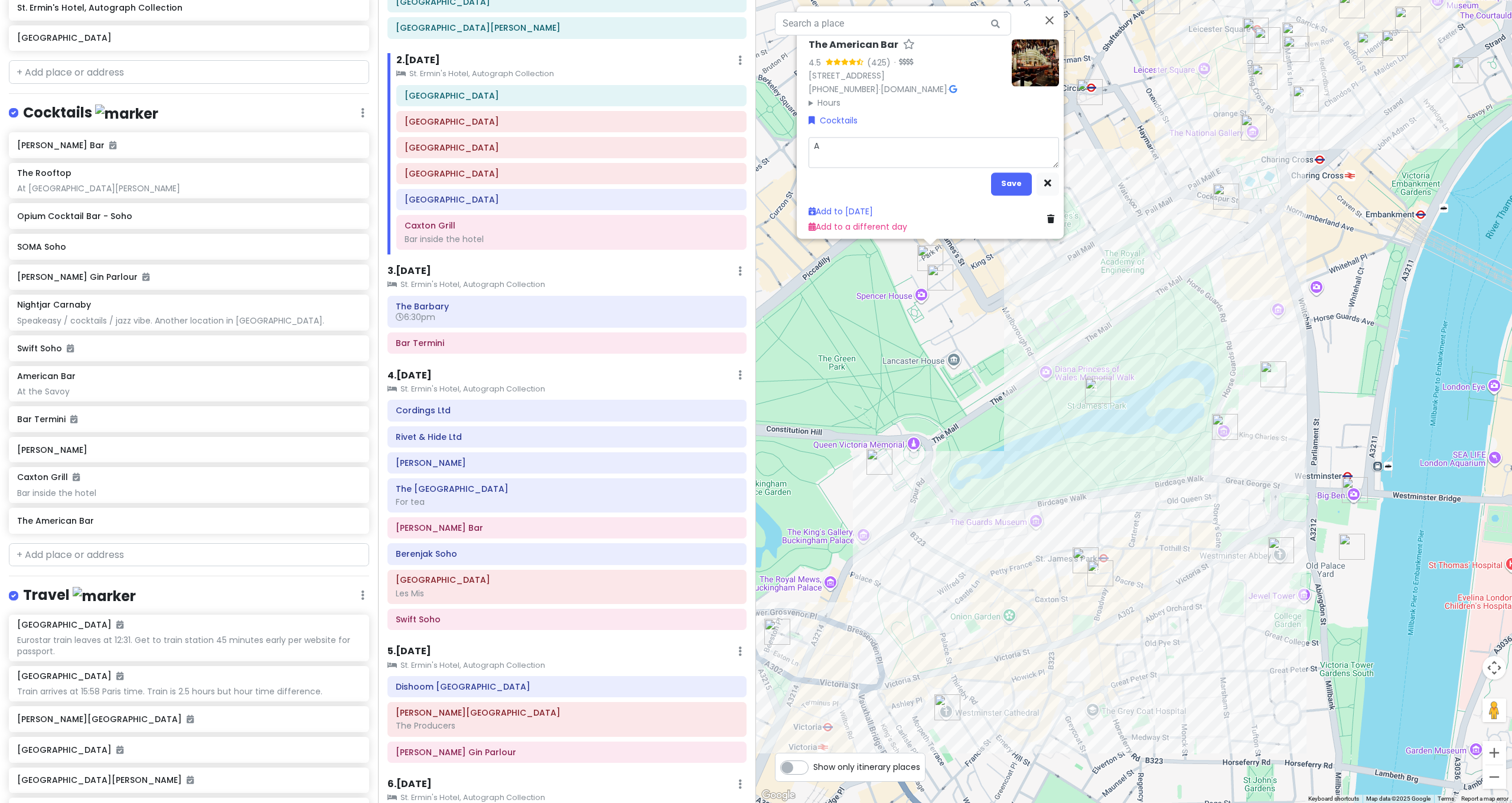
type textarea "At"
type textarea "x"
type textarea "At"
type textarea "x"
type textarea "At t"
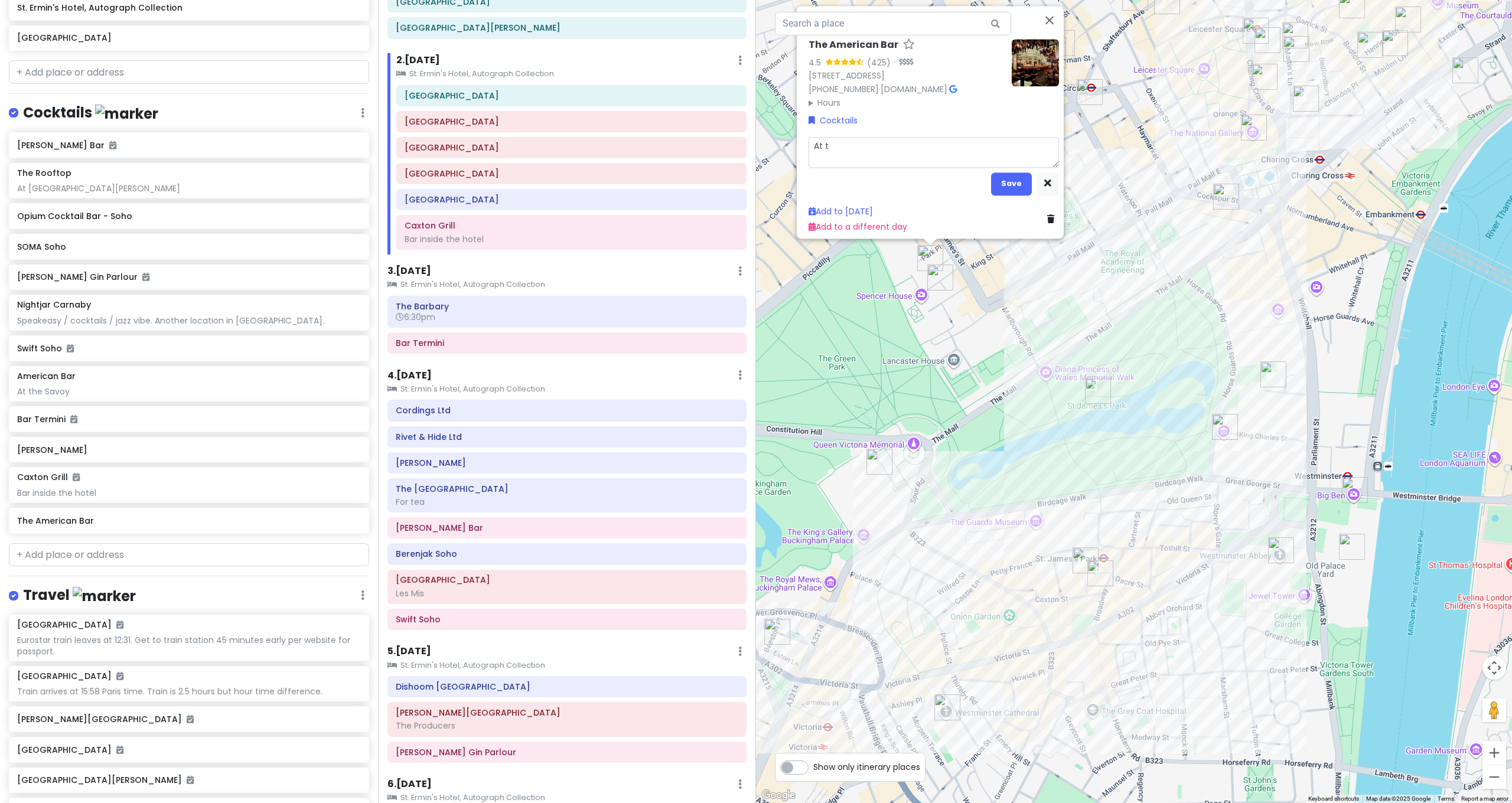
type textarea "x"
type textarea "At th"
type textarea "x"
type textarea "At the"
type textarea "x"
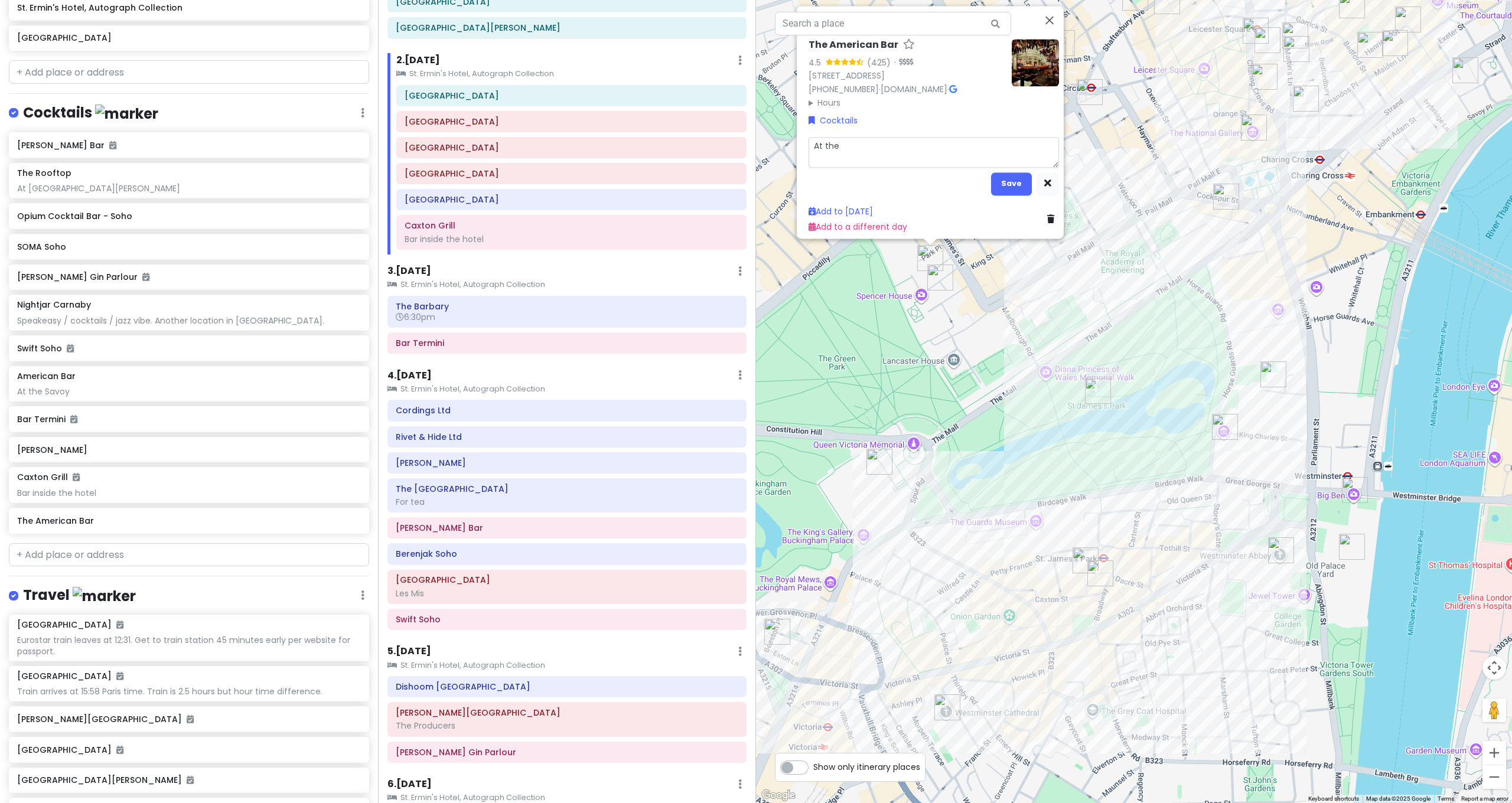
type textarea "At the"
type textarea "x"
type textarea "At the S"
type textarea "x"
type textarea "At the St"
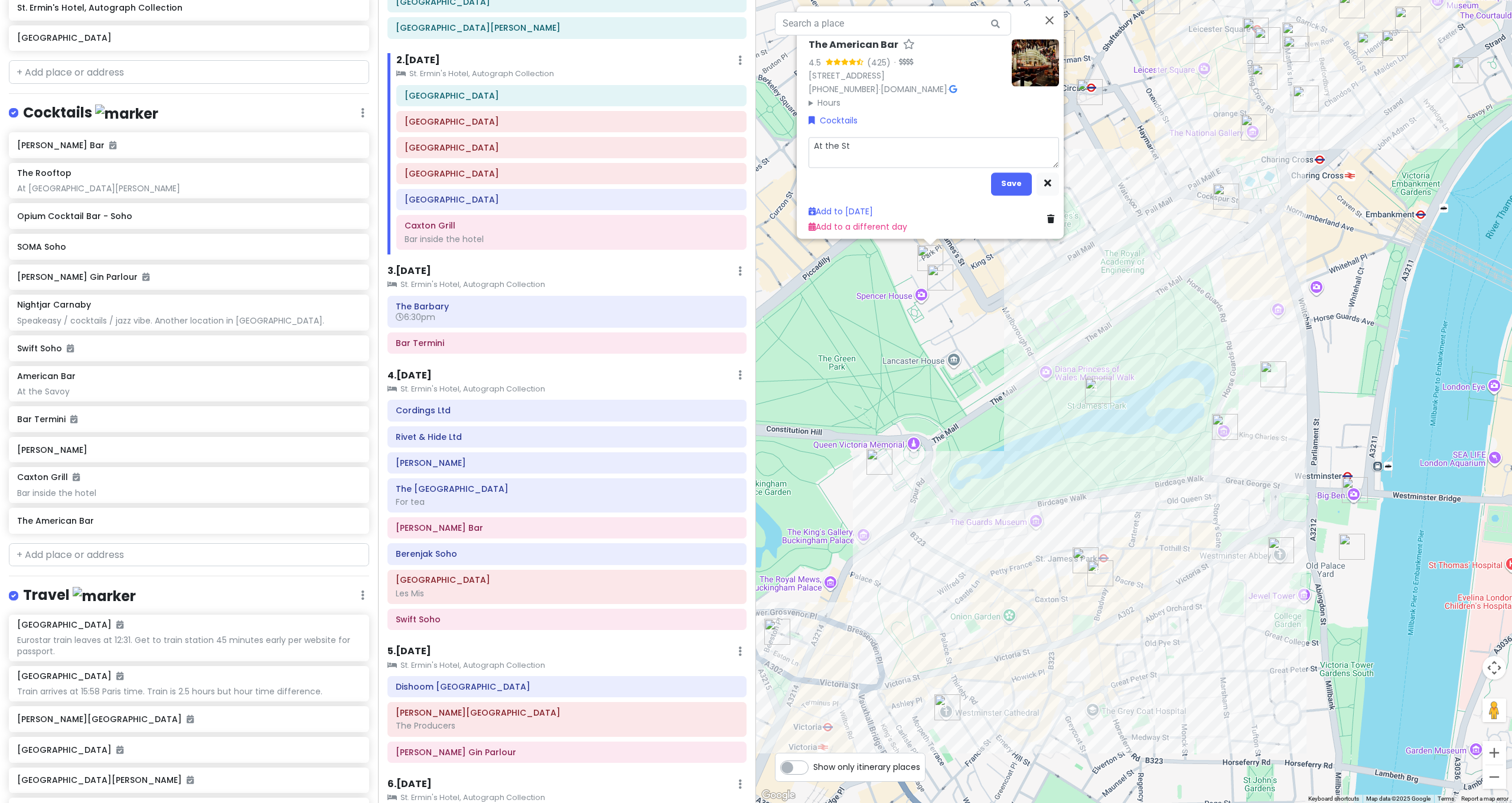
type textarea "x"
type textarea "At the Sta"
type textarea "x"
type textarea "At the Staf"
type textarea "x"
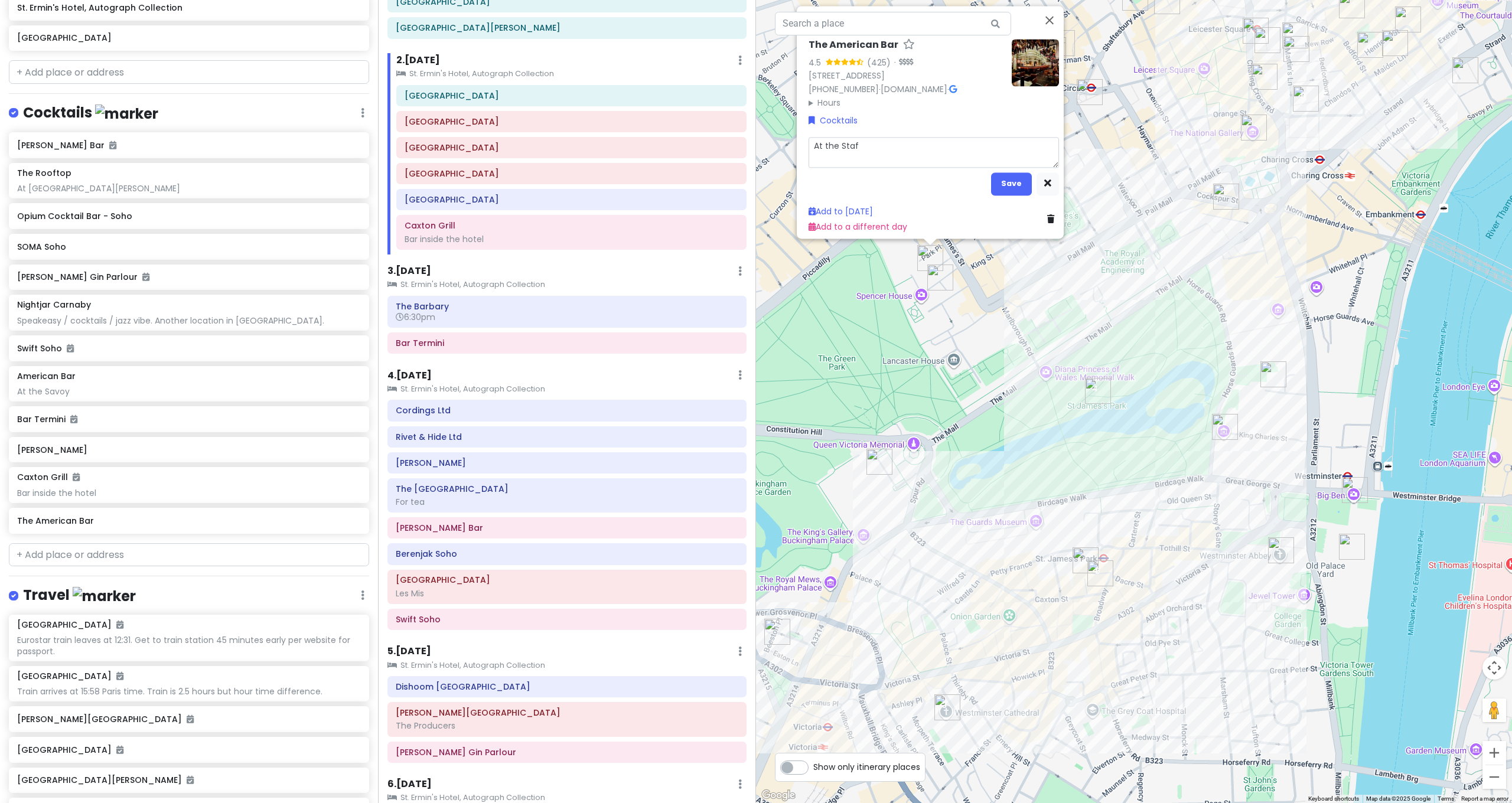
type textarea "At the Staff"
type textarea "x"
type textarea "At the Staffo"
type textarea "x"
type textarea "At the Staffor"
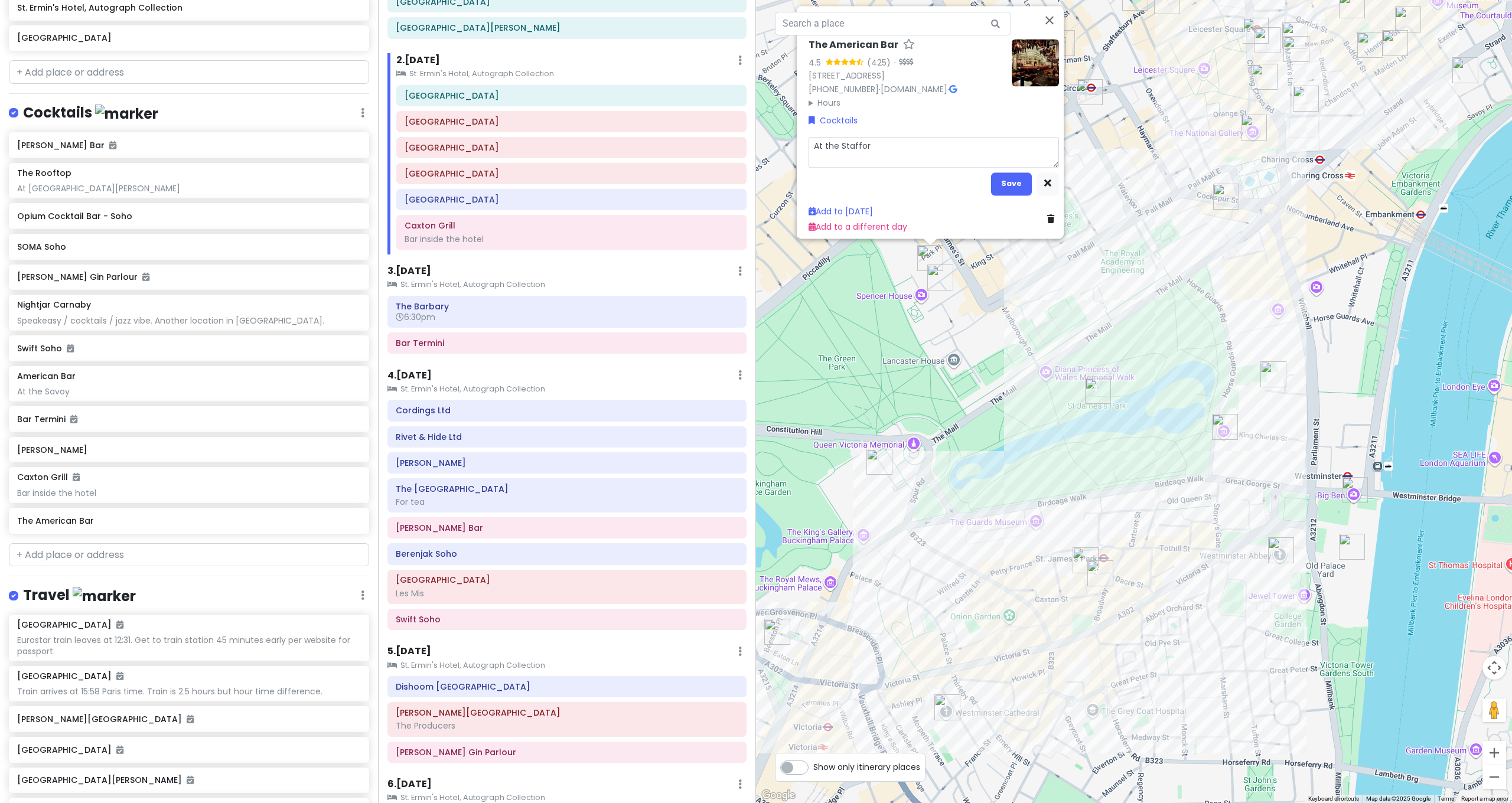
type textarea "x"
type textarea "At the Stafford"
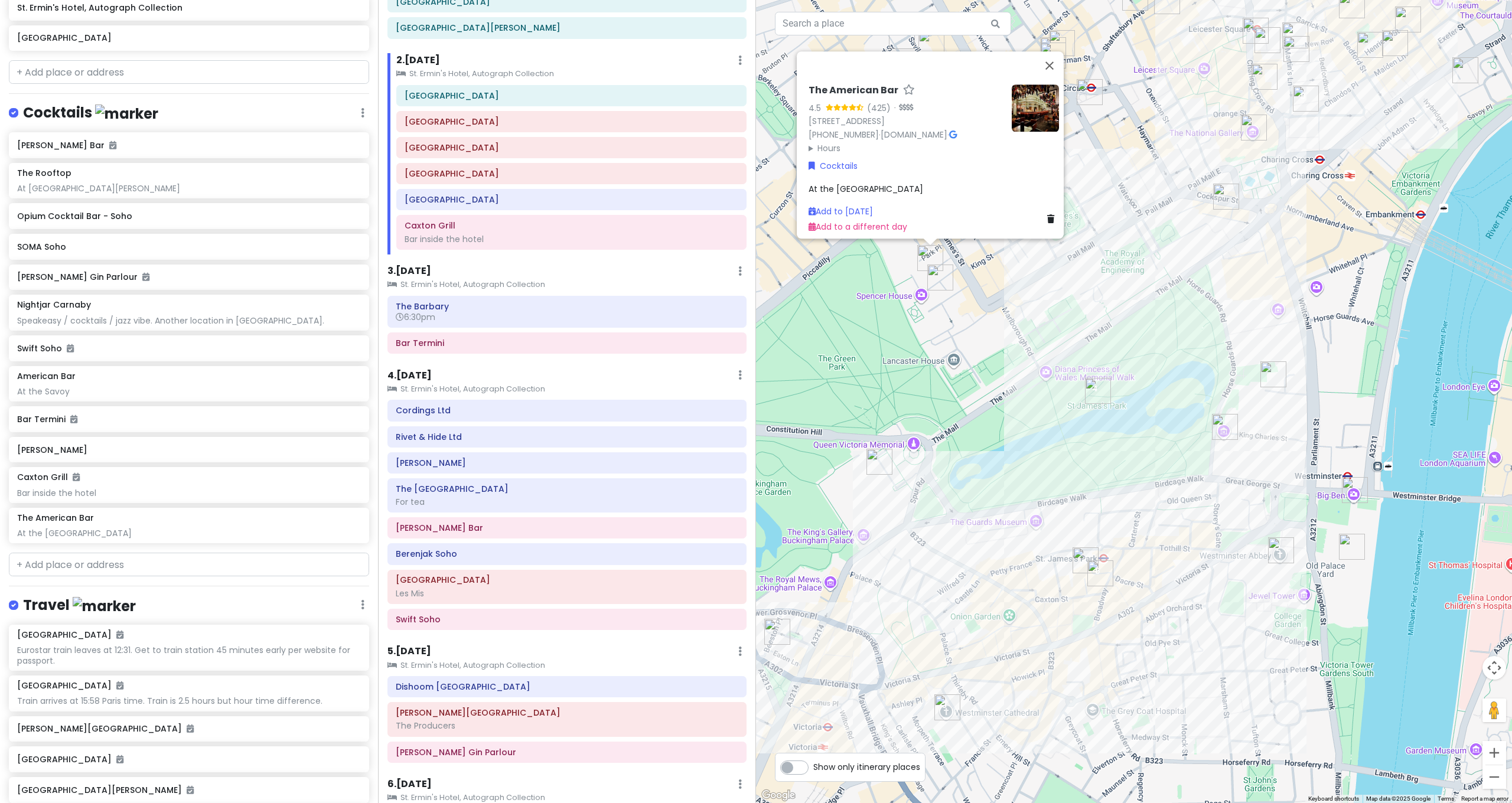
click at [976, 317] on div "The American Bar 4.5 (425) · 16-18 St James's Pl, London SW1A 1NJ, UK +44 20 74…" at bounding box center [1133, 401] width 756 height 803
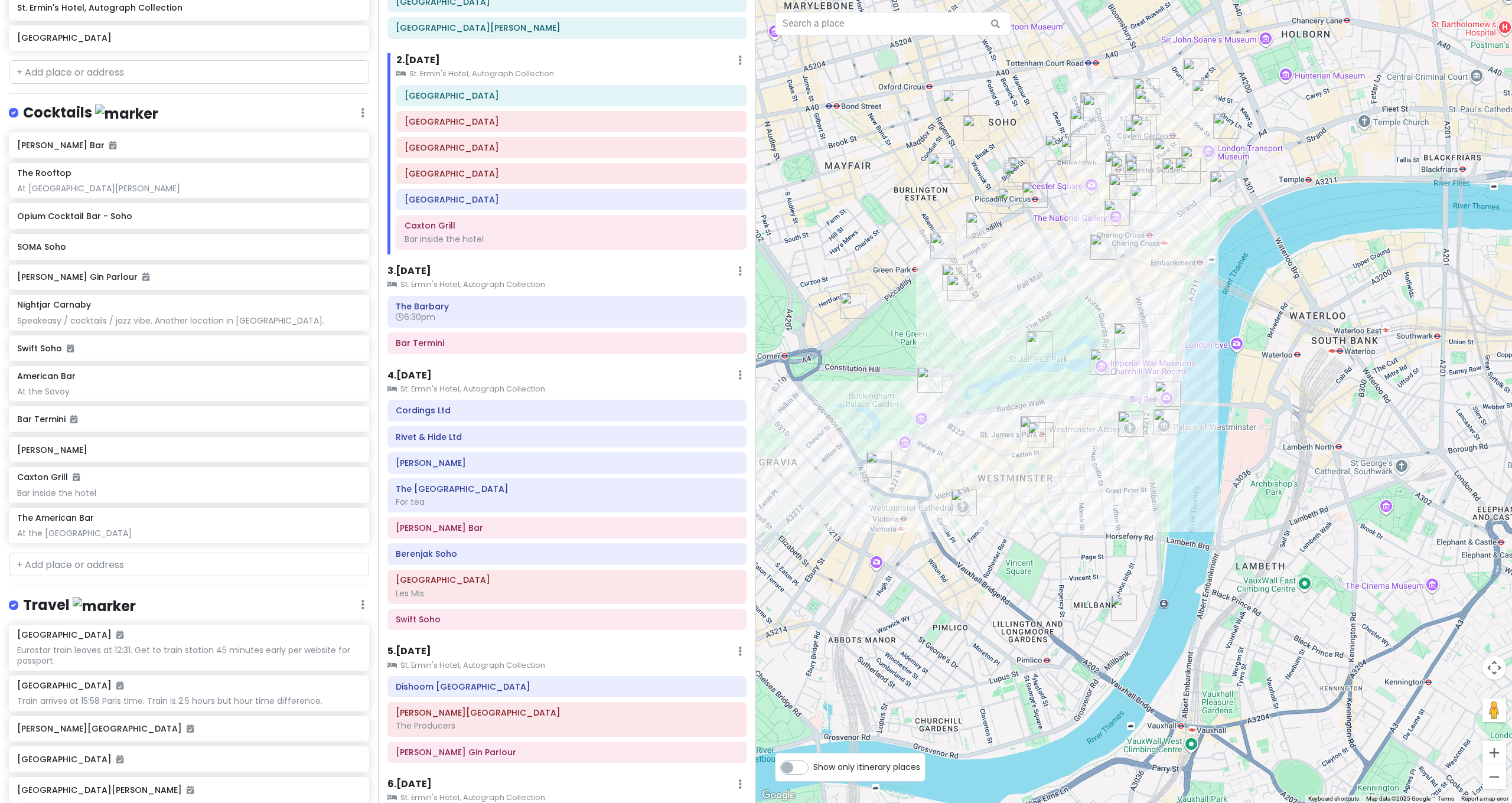
scroll to position [1595, 0]
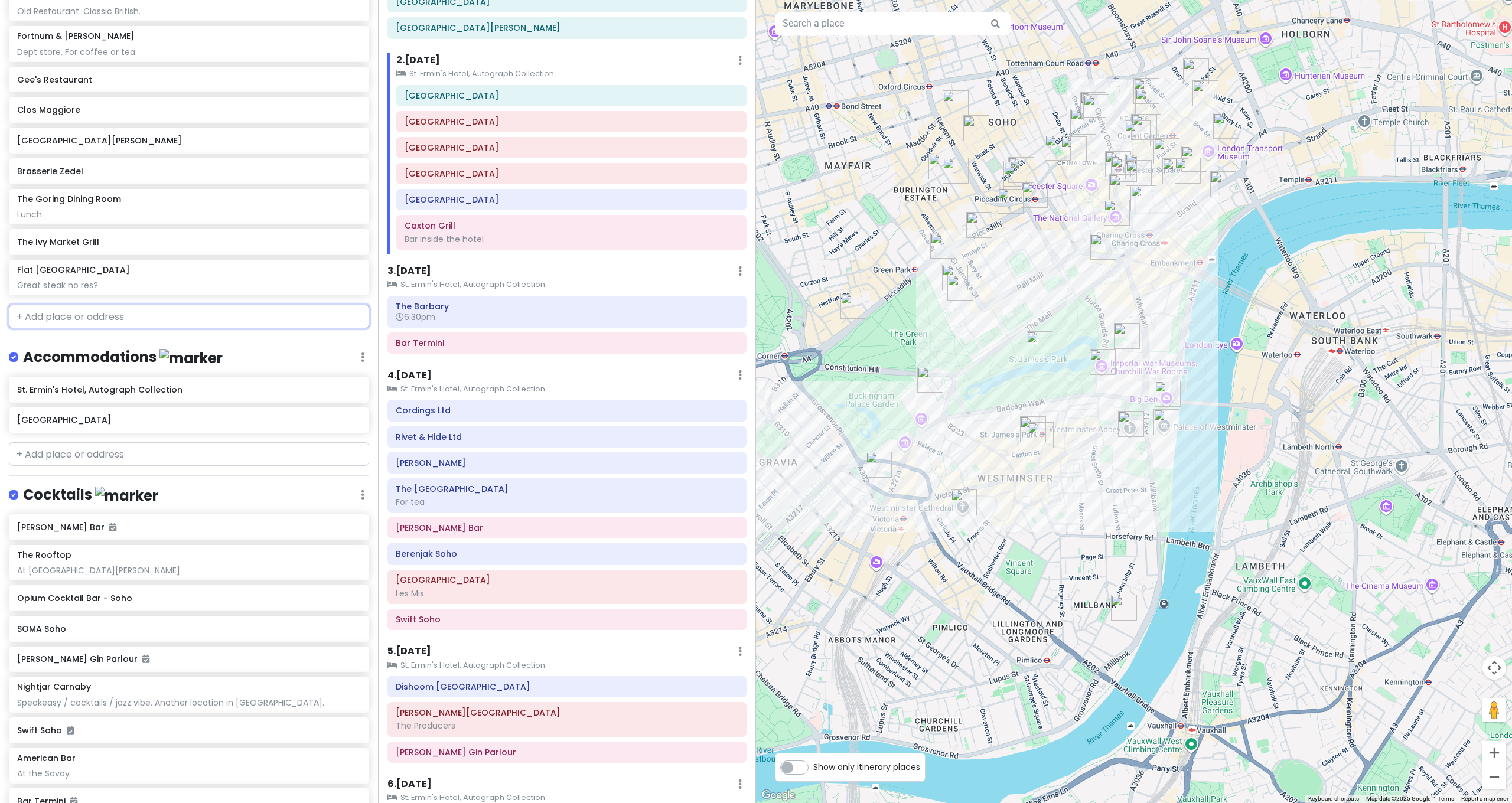
click at [167, 304] on input "text" at bounding box center [189, 316] width 360 height 24
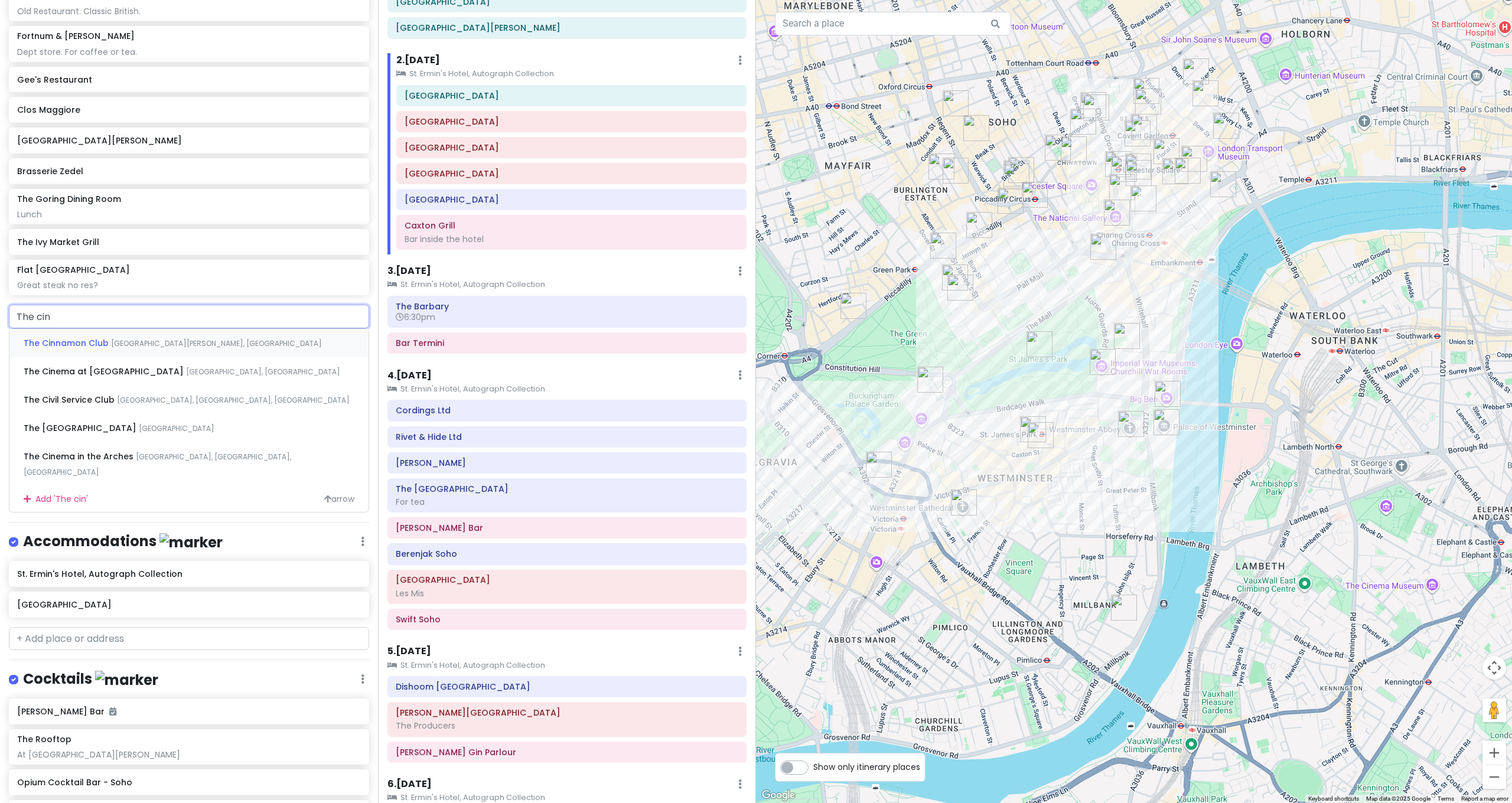
type input "The cina"
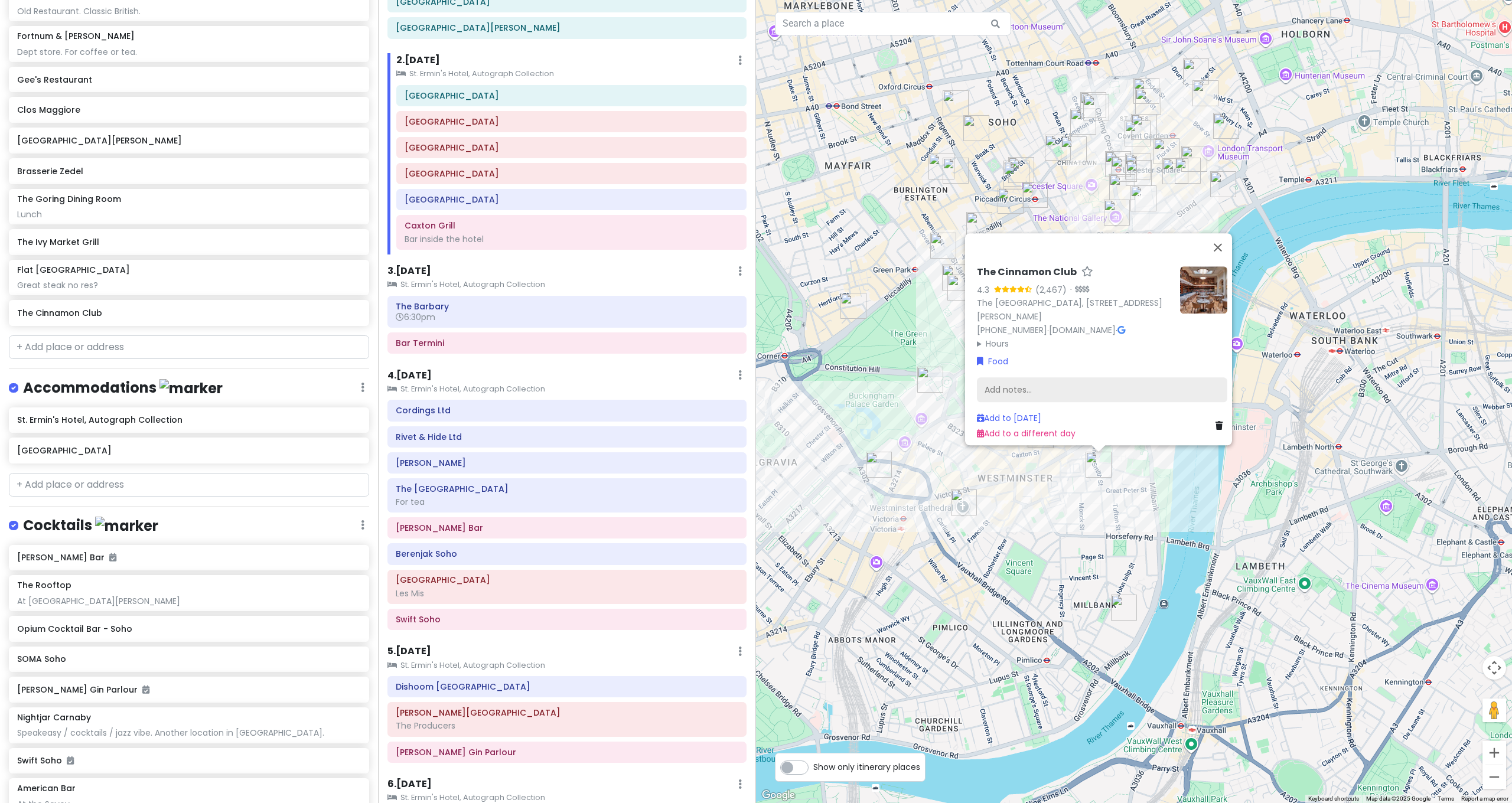
click at [1034, 378] on div "Add notes..." at bounding box center [1102, 390] width 251 height 25
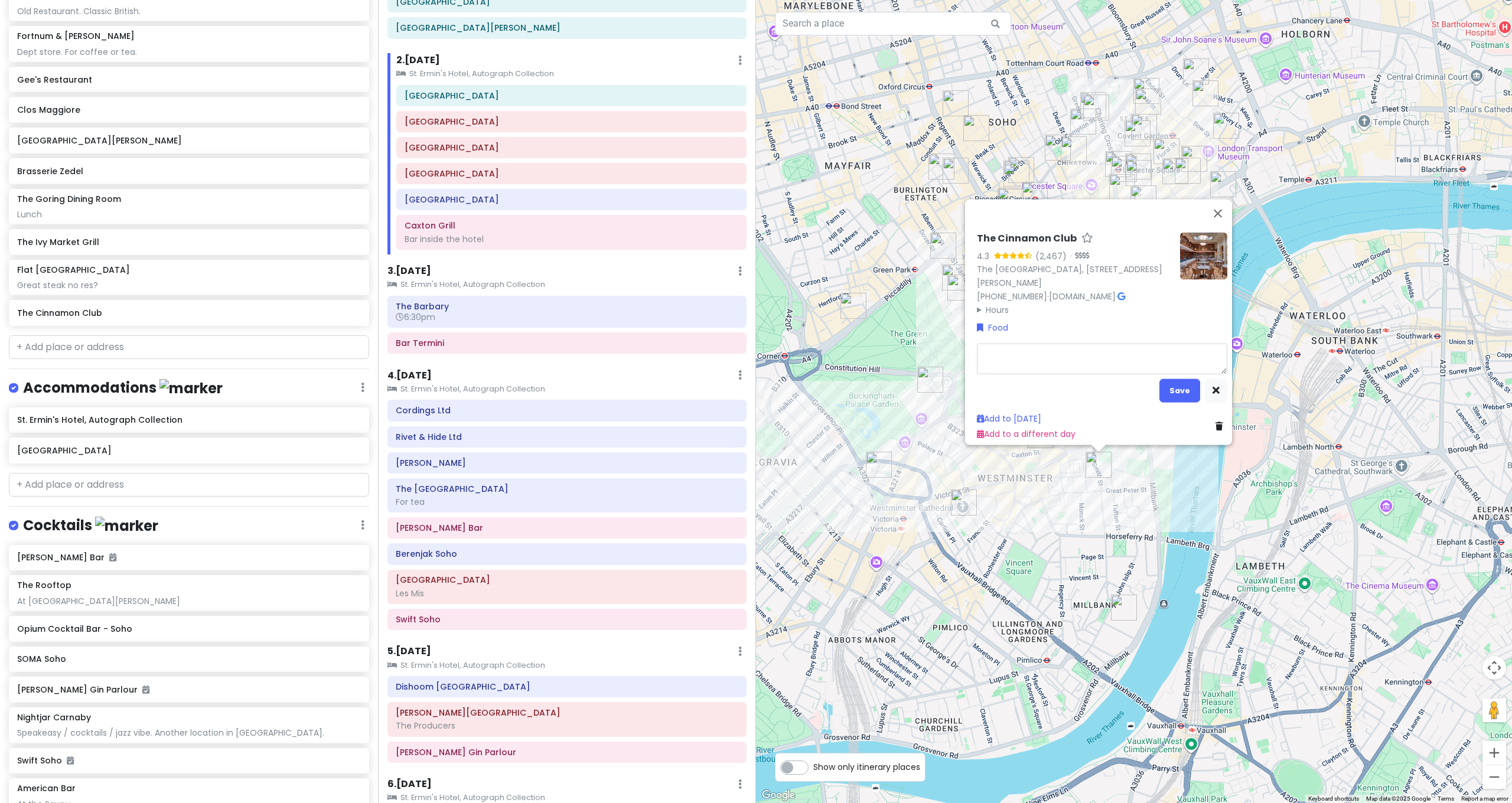
type textarea "x"
type textarea "I"
type textarea "x"
type textarea "In"
type textarea "x"
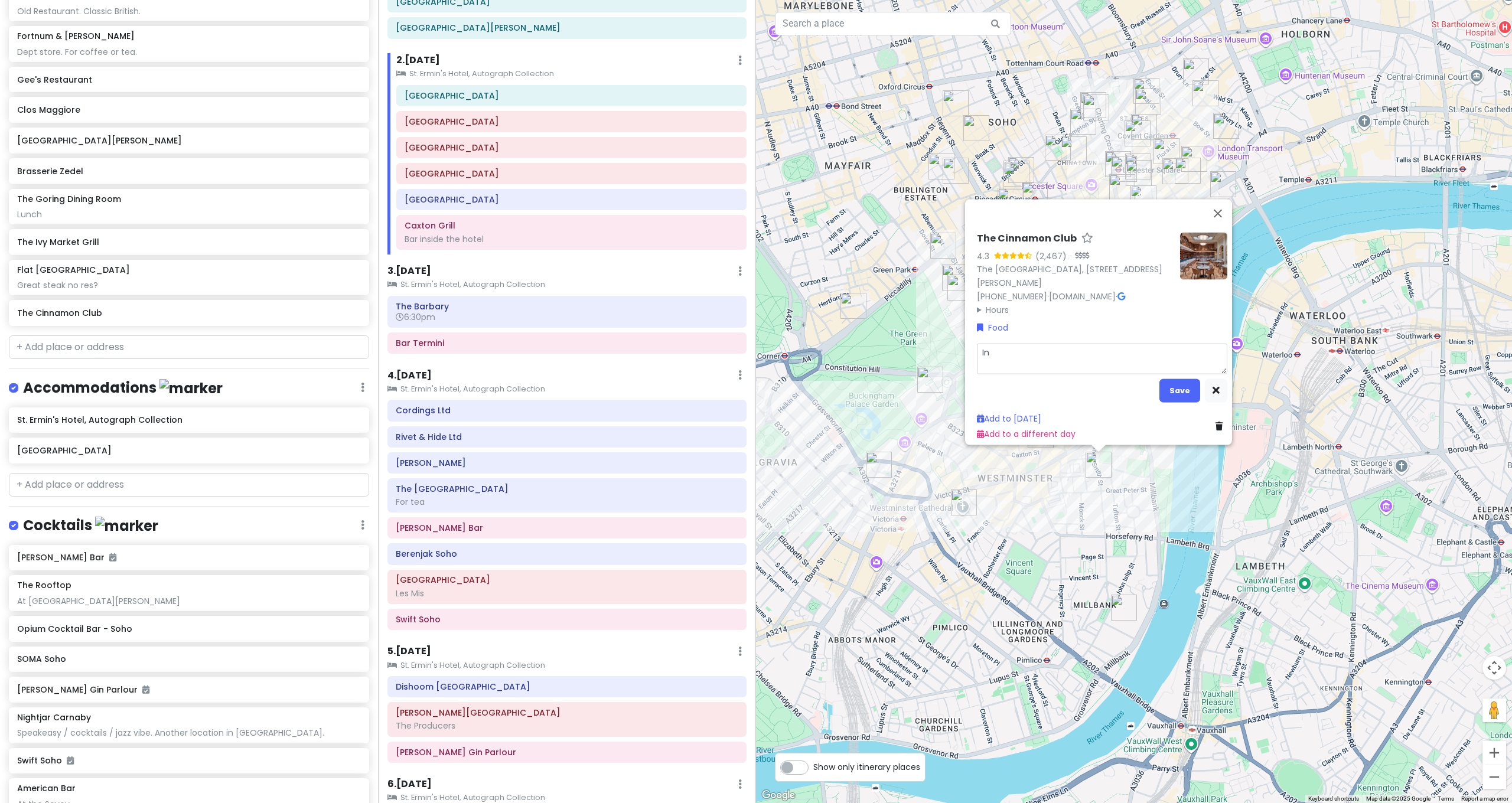
type textarea "Ind"
type textarea "x"
type textarea "Indi"
type textarea "x"
type textarea "India"
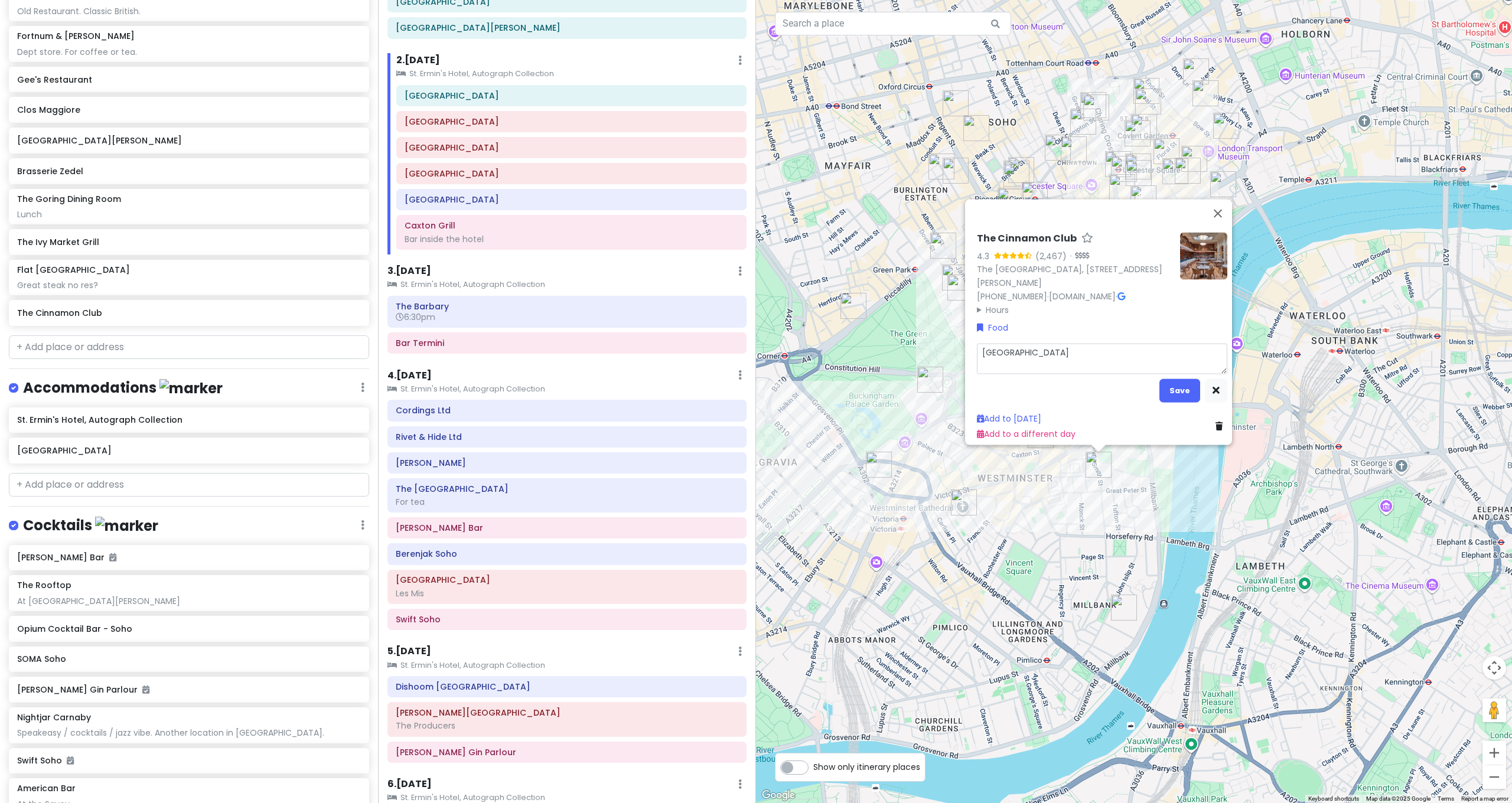
type textarea "x"
type textarea "Indian"
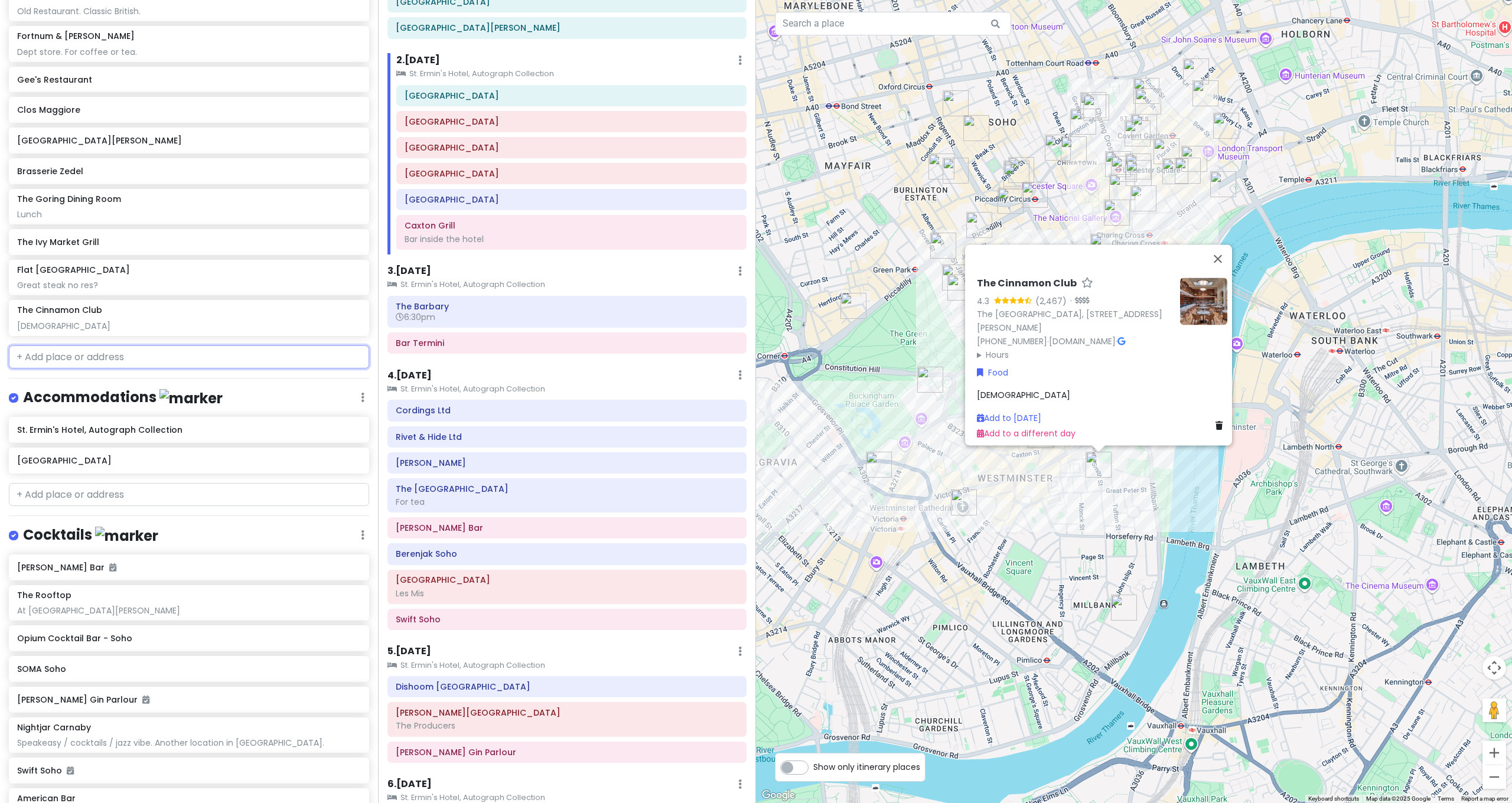
click at [100, 345] on input "text" at bounding box center [189, 357] width 360 height 24
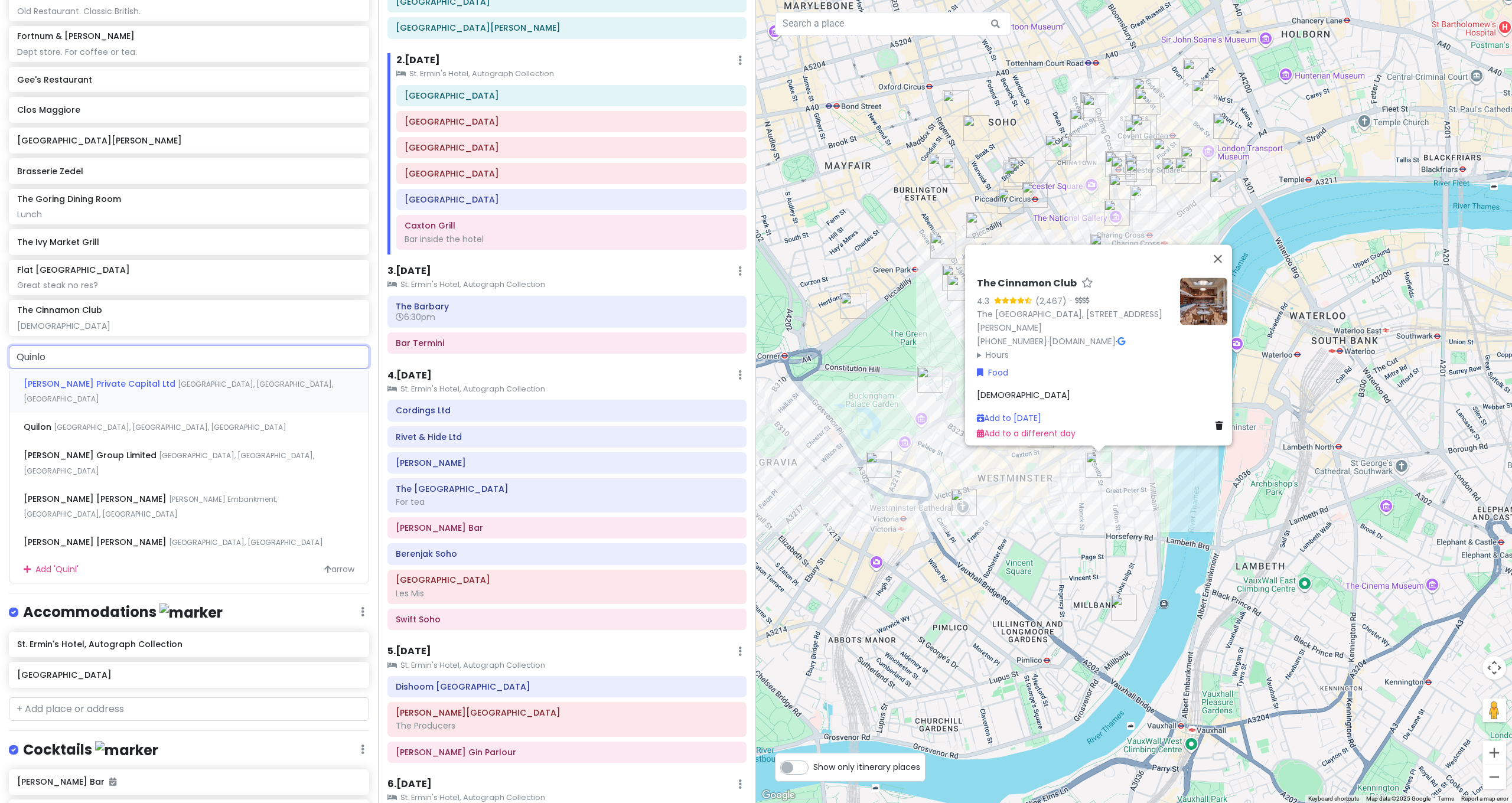
type input "Quinlon"
click at [82, 379] on span "Buckingham Gate, London, UK" at bounding box center [170, 384] width 233 height 10
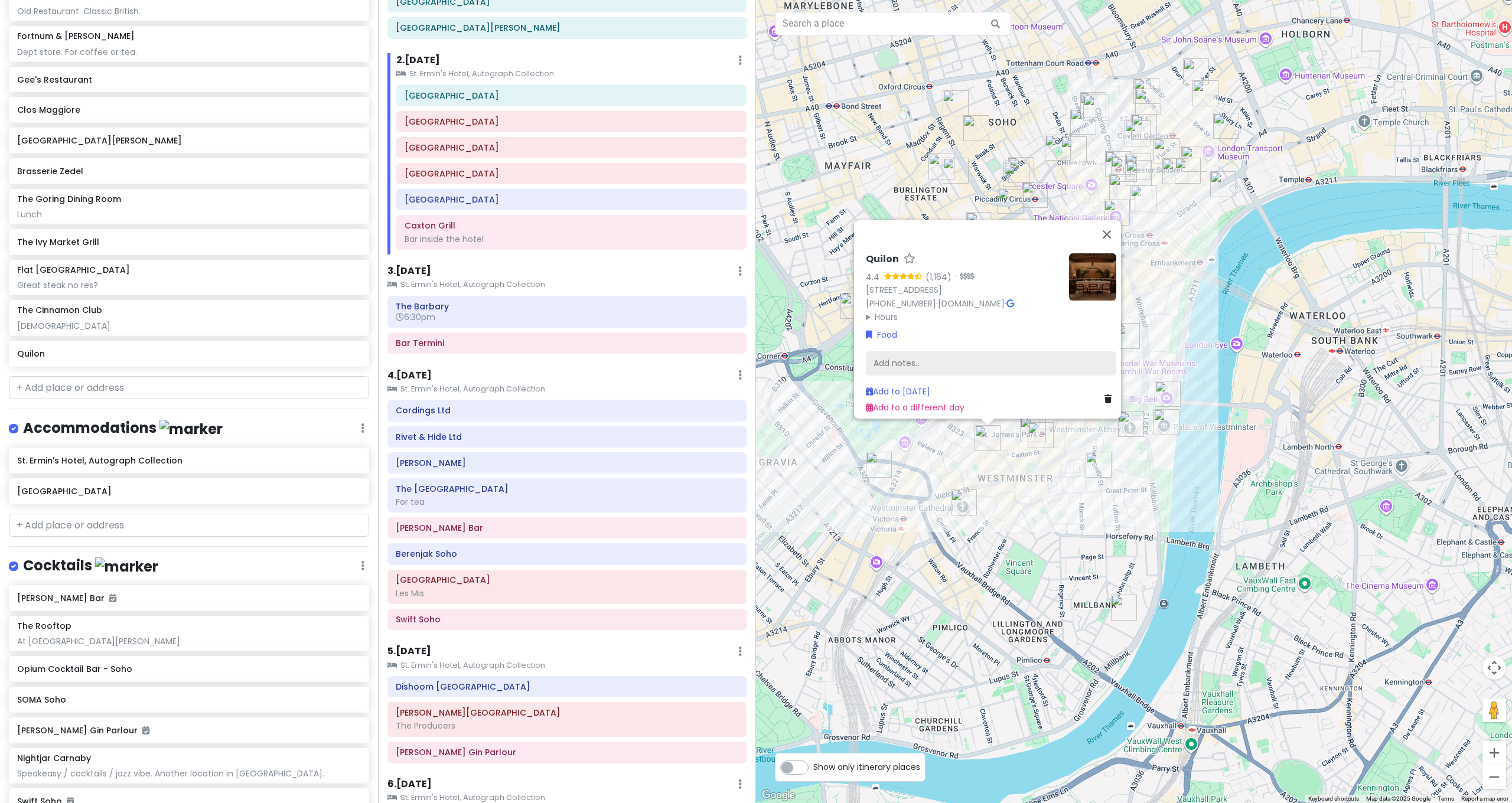
click at [955, 363] on div "Add notes..." at bounding box center [991, 363] width 251 height 25
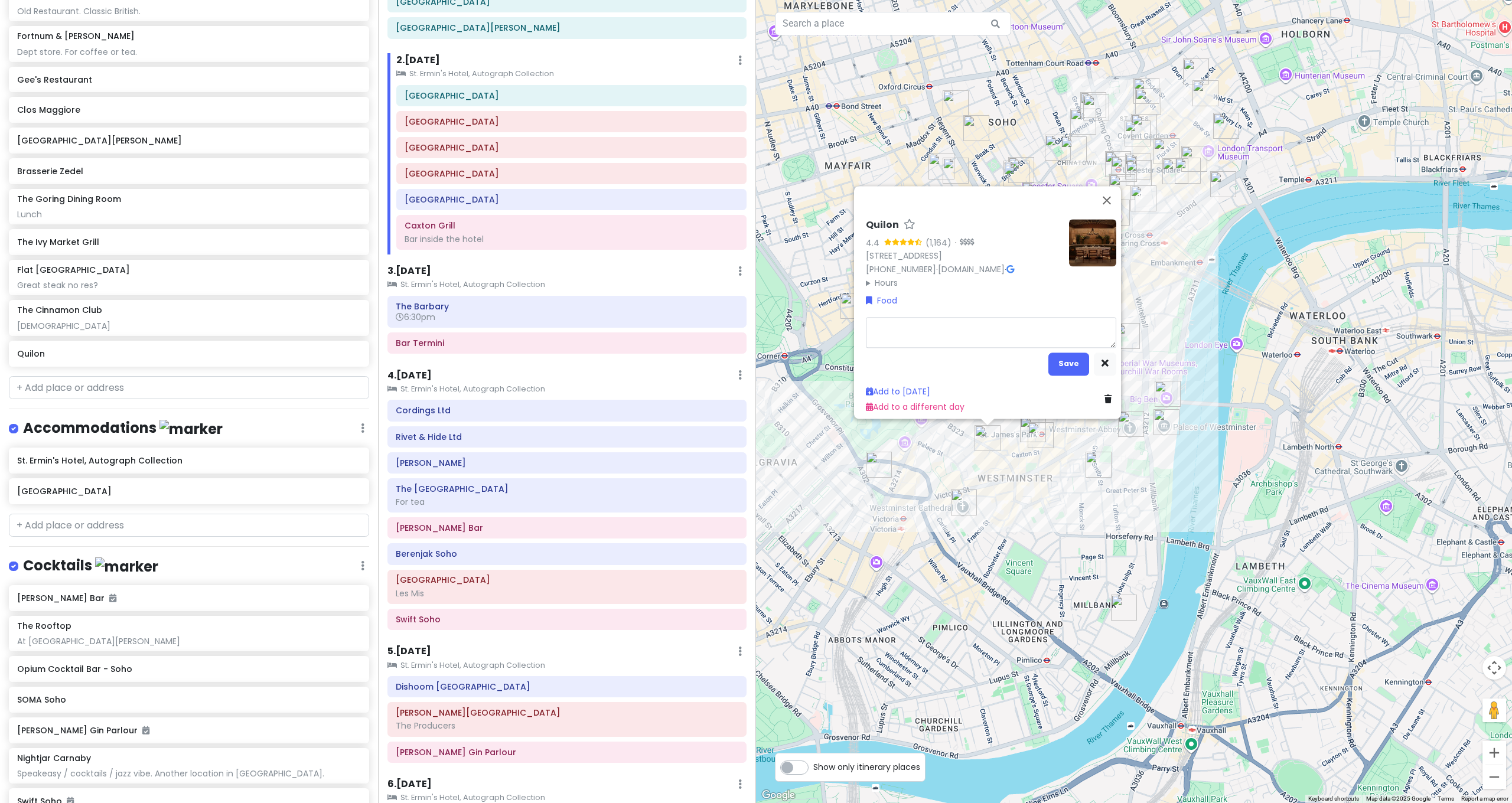
type textarea "x"
type textarea "M"
type textarea "x"
type textarea "Mi"
type textarea "x"
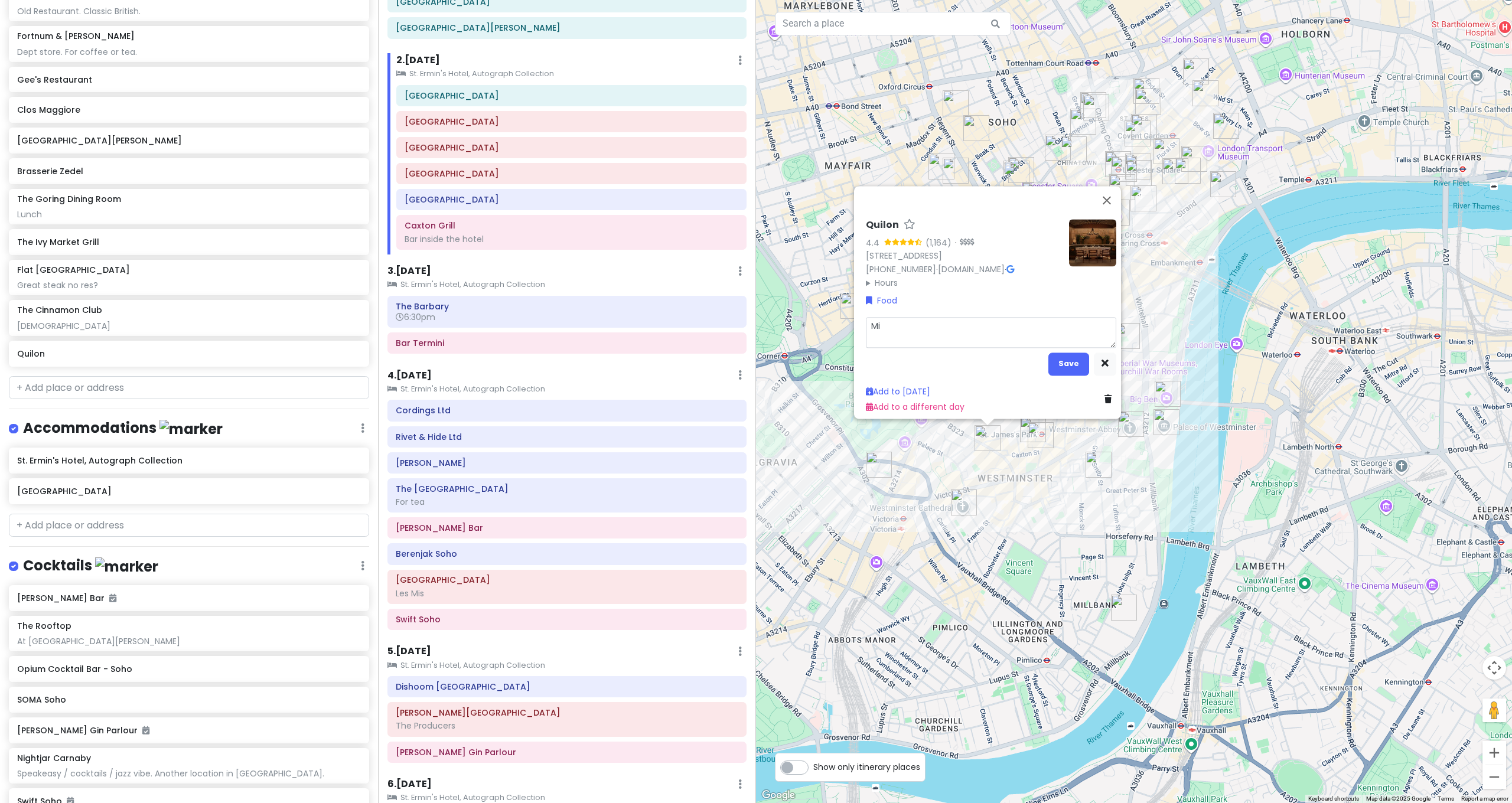
type textarea "Mic"
type textarea "x"
type textarea "Mich"
type textarea "x"
type textarea "Miche"
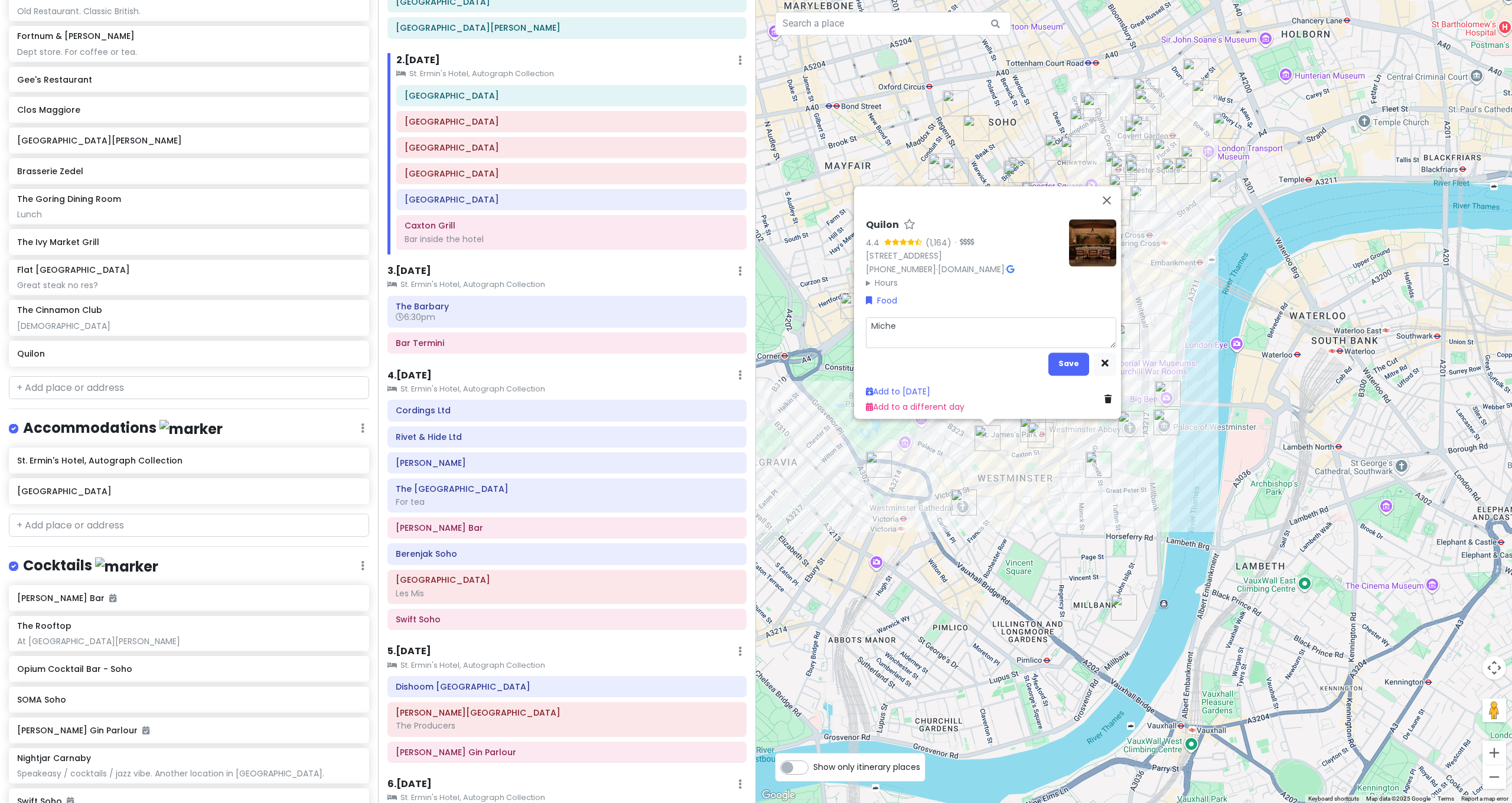
type textarea "x"
type textarea "Michel"
type textarea "x"
type textarea "Micheli"
type textarea "x"
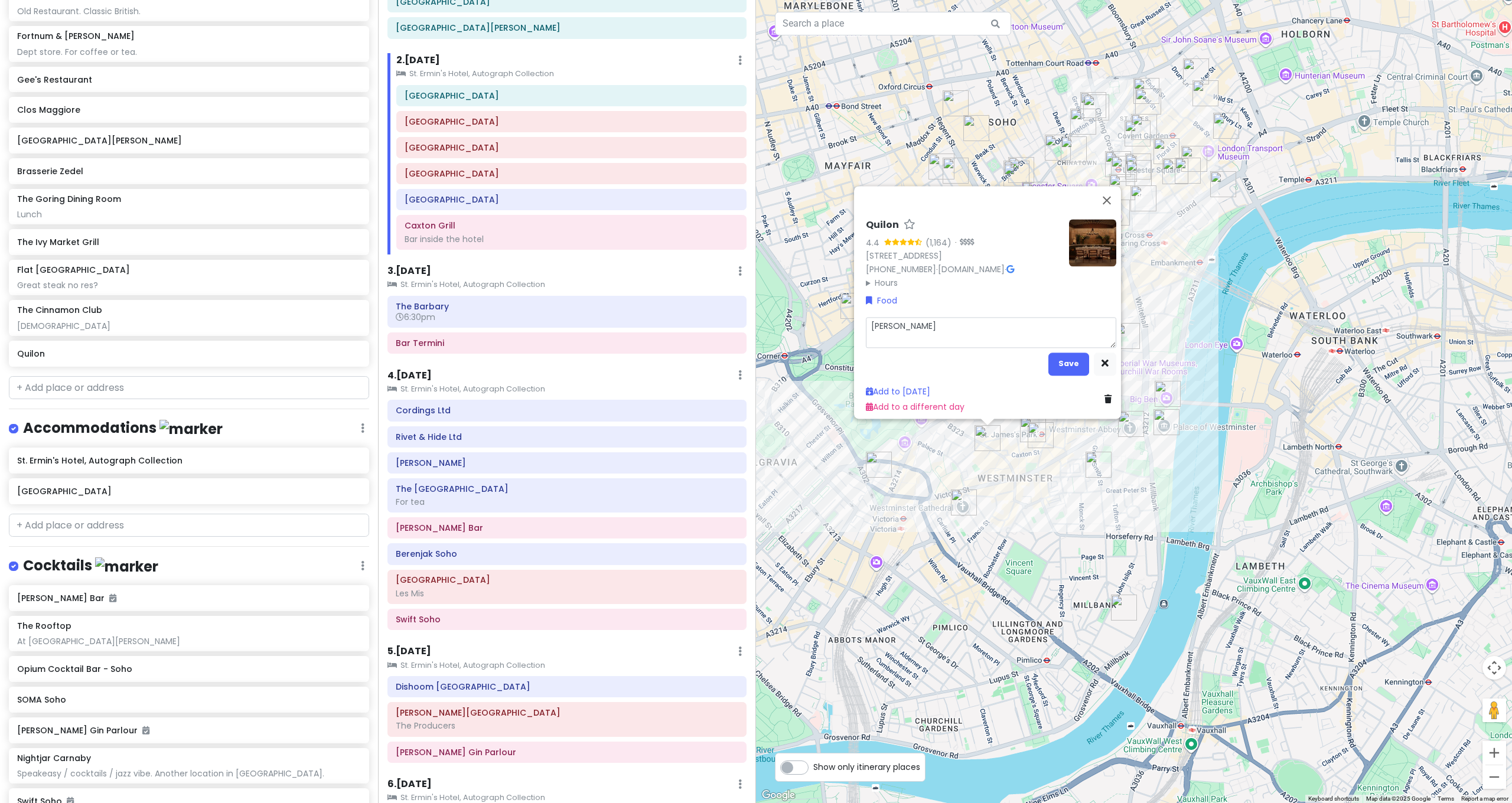
type textarea "Michelin"
type textarea "x"
type textarea "Michelin"
type textarea "x"
type textarea "Michelin S"
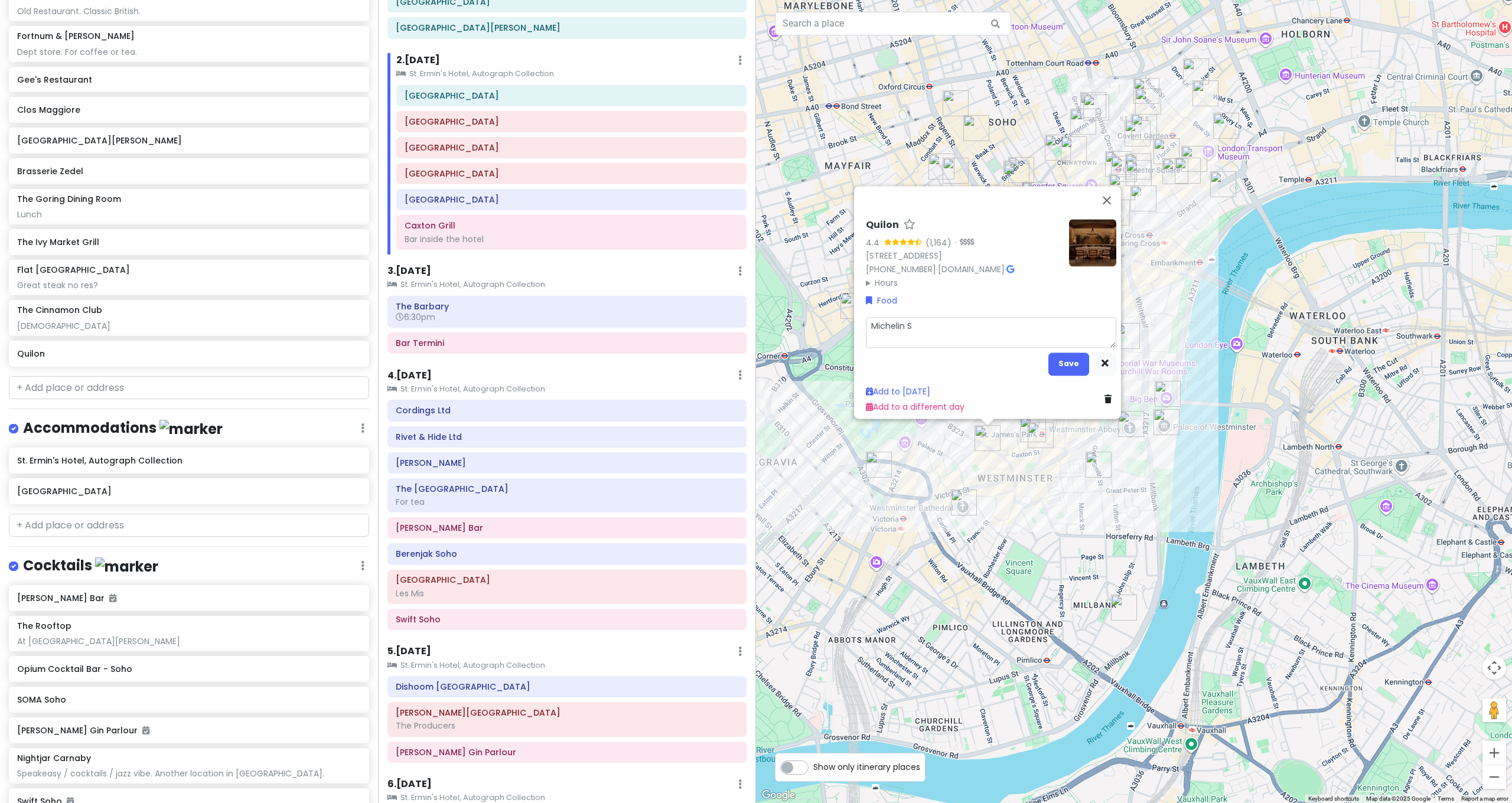
type textarea "x"
type textarea "Michelin St"
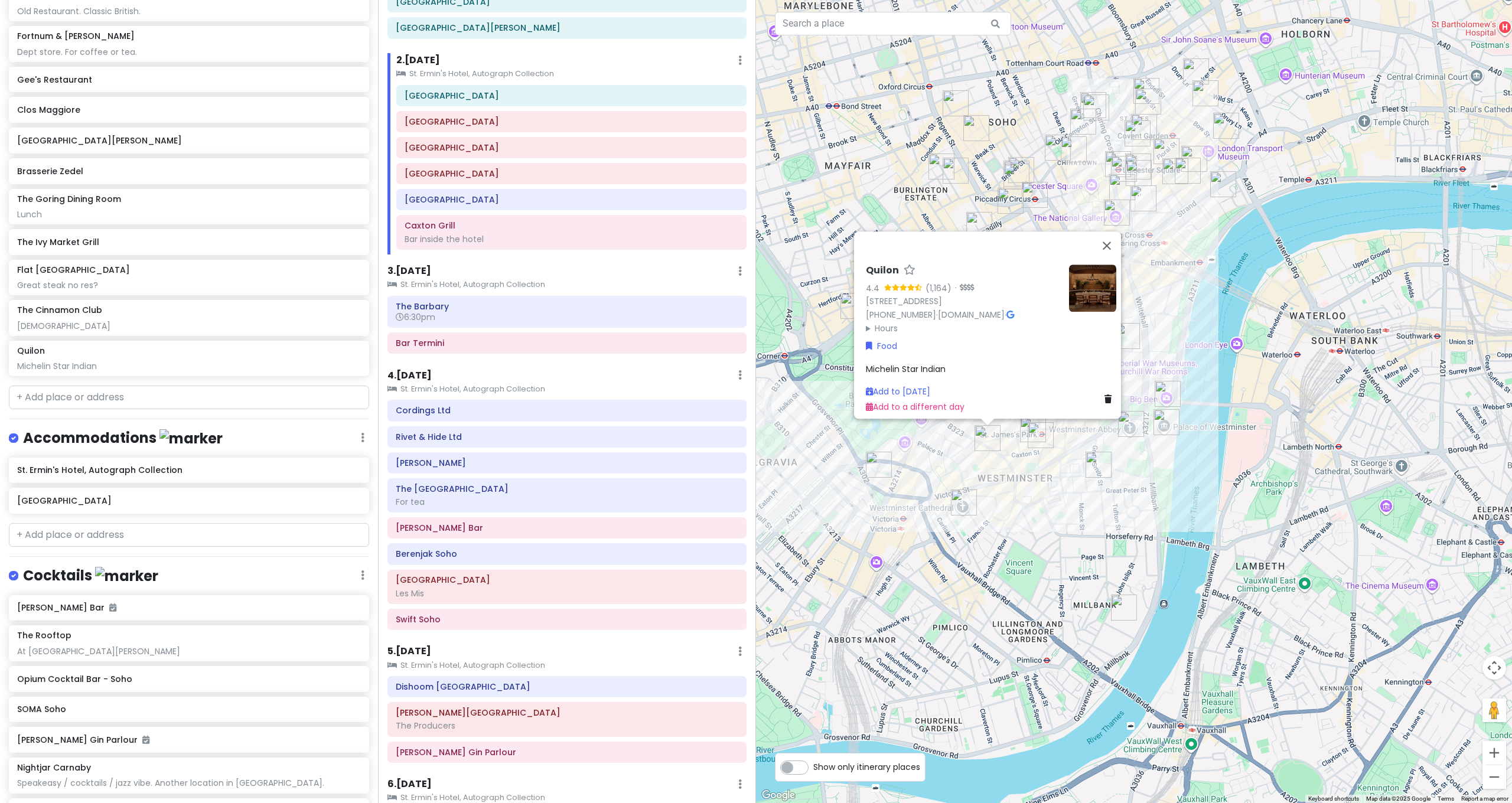
click at [889, 635] on div "Quilon 4.4 (1,164) · 41 Buckingham Gate, London SW1E 6AF, UK +44 20 7821 1899 ·…" at bounding box center [1133, 401] width 756 height 803
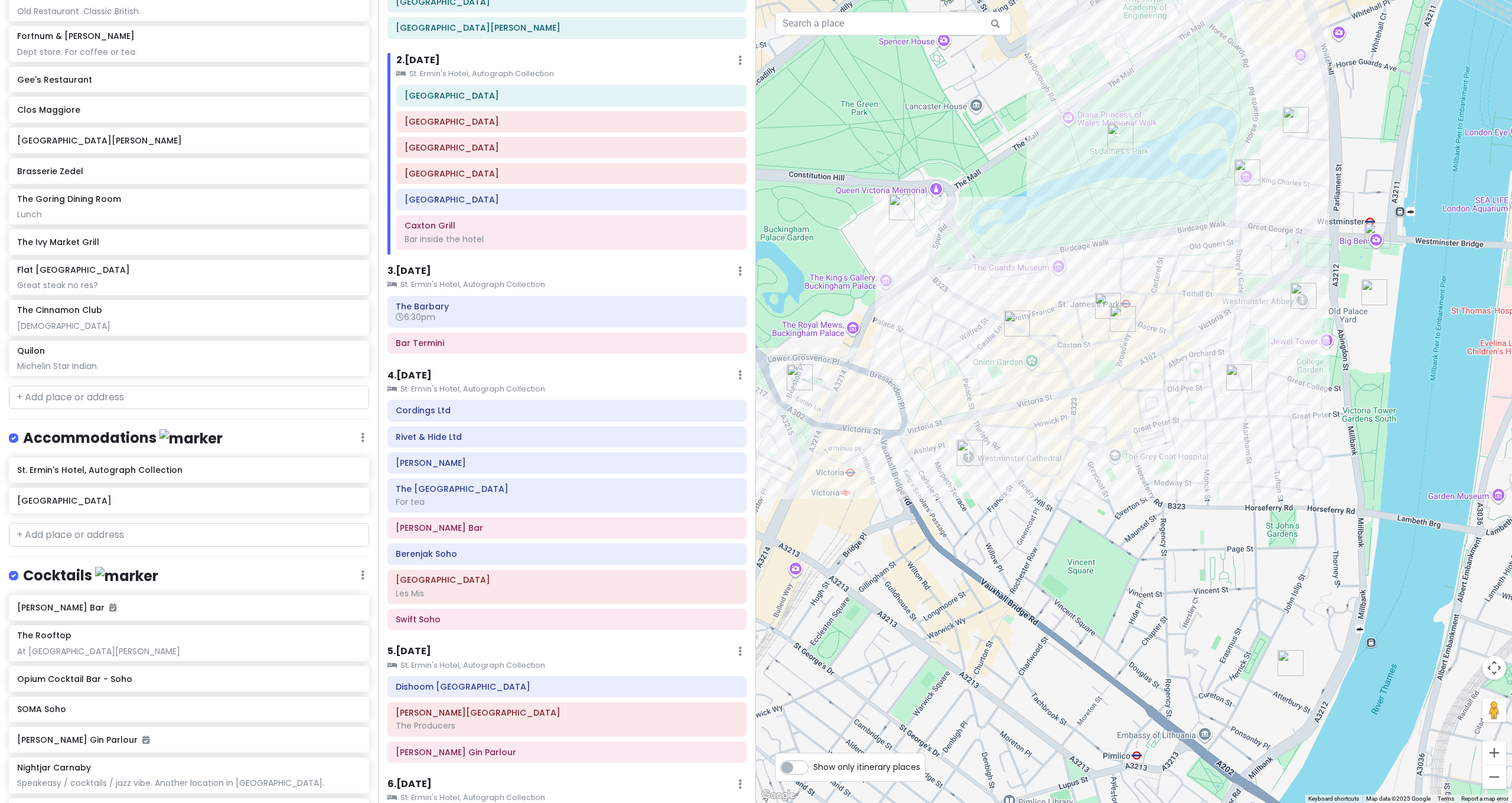
click at [1020, 323] on img "Quilon" at bounding box center [1017, 323] width 26 height 26
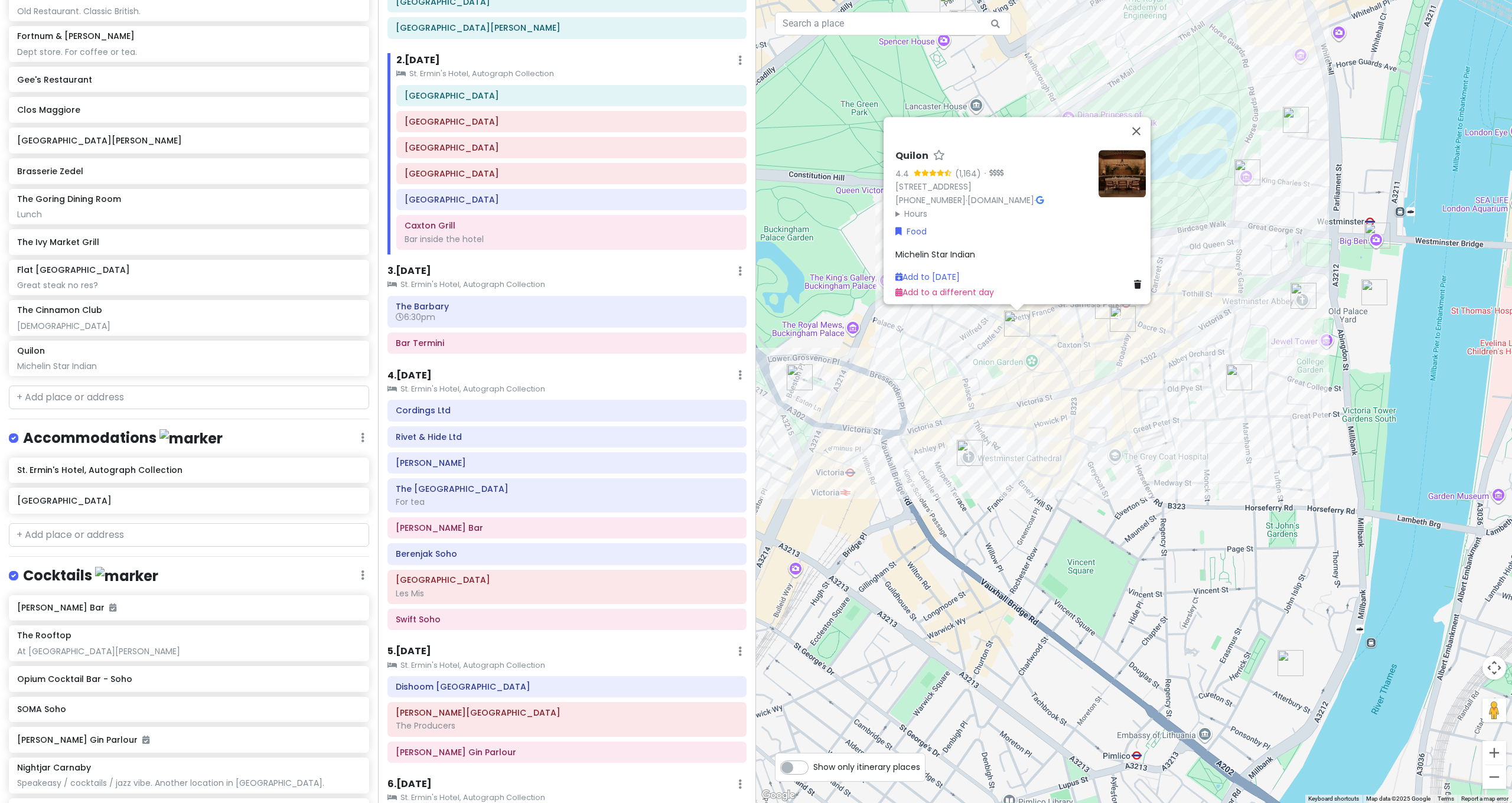
click at [803, 375] on img "The Goring Dining Room" at bounding box center [800, 377] width 26 height 26
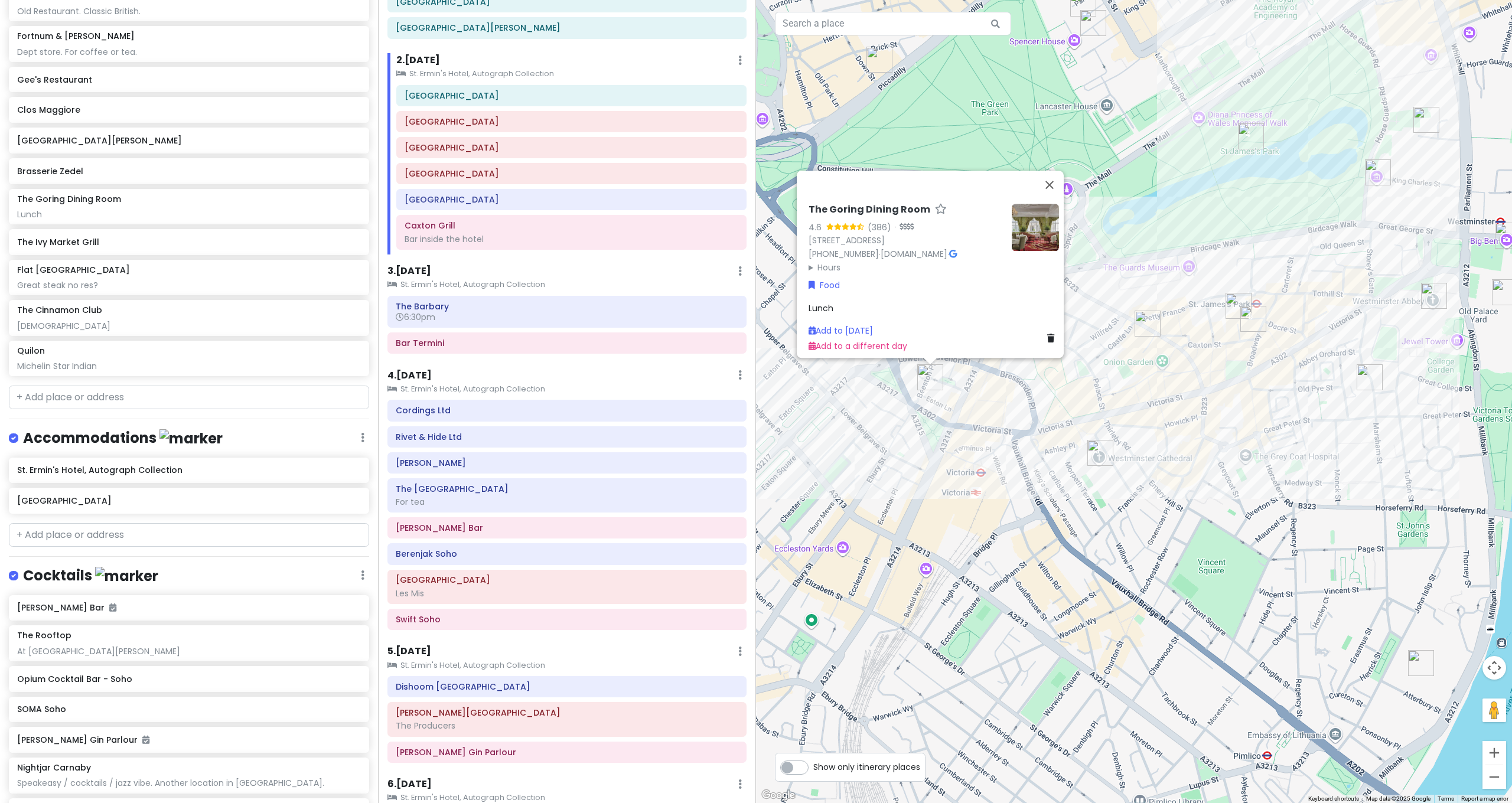
click at [1373, 370] on img "The Cinnamon Club" at bounding box center [1369, 377] width 26 height 26
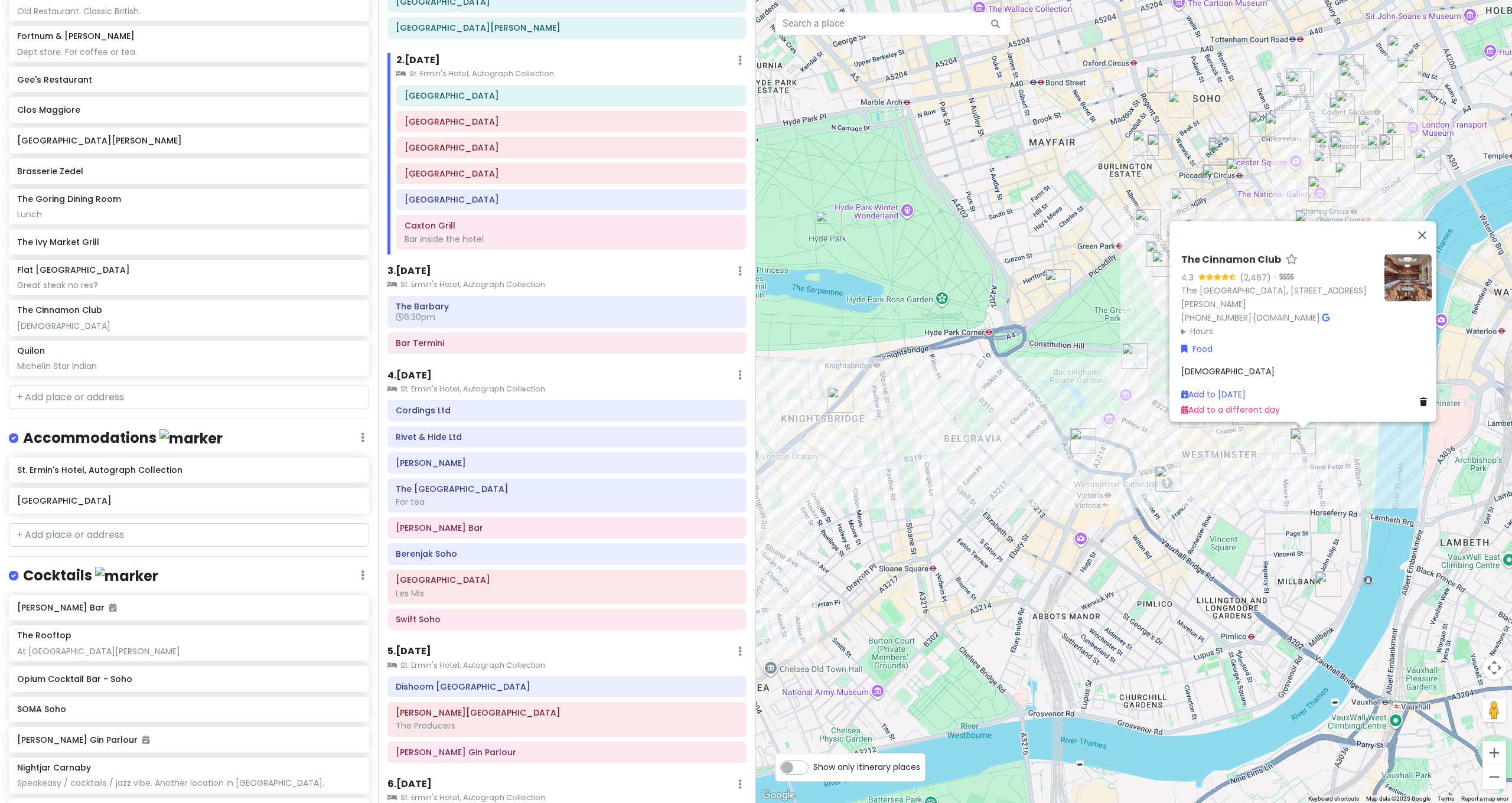
click at [1333, 579] on img "Tate Britain" at bounding box center [1328, 584] width 26 height 26
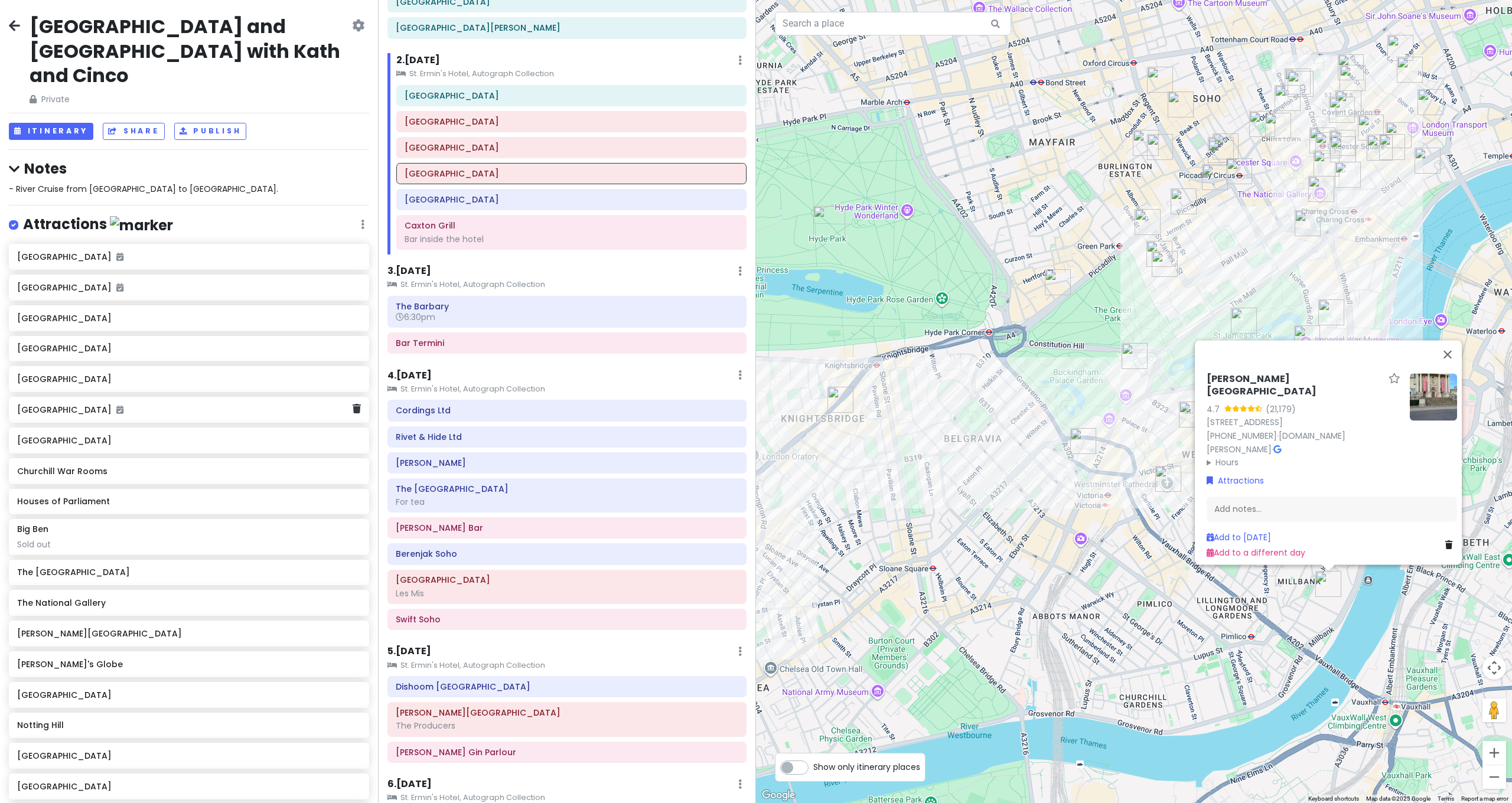
scroll to position [407, 0]
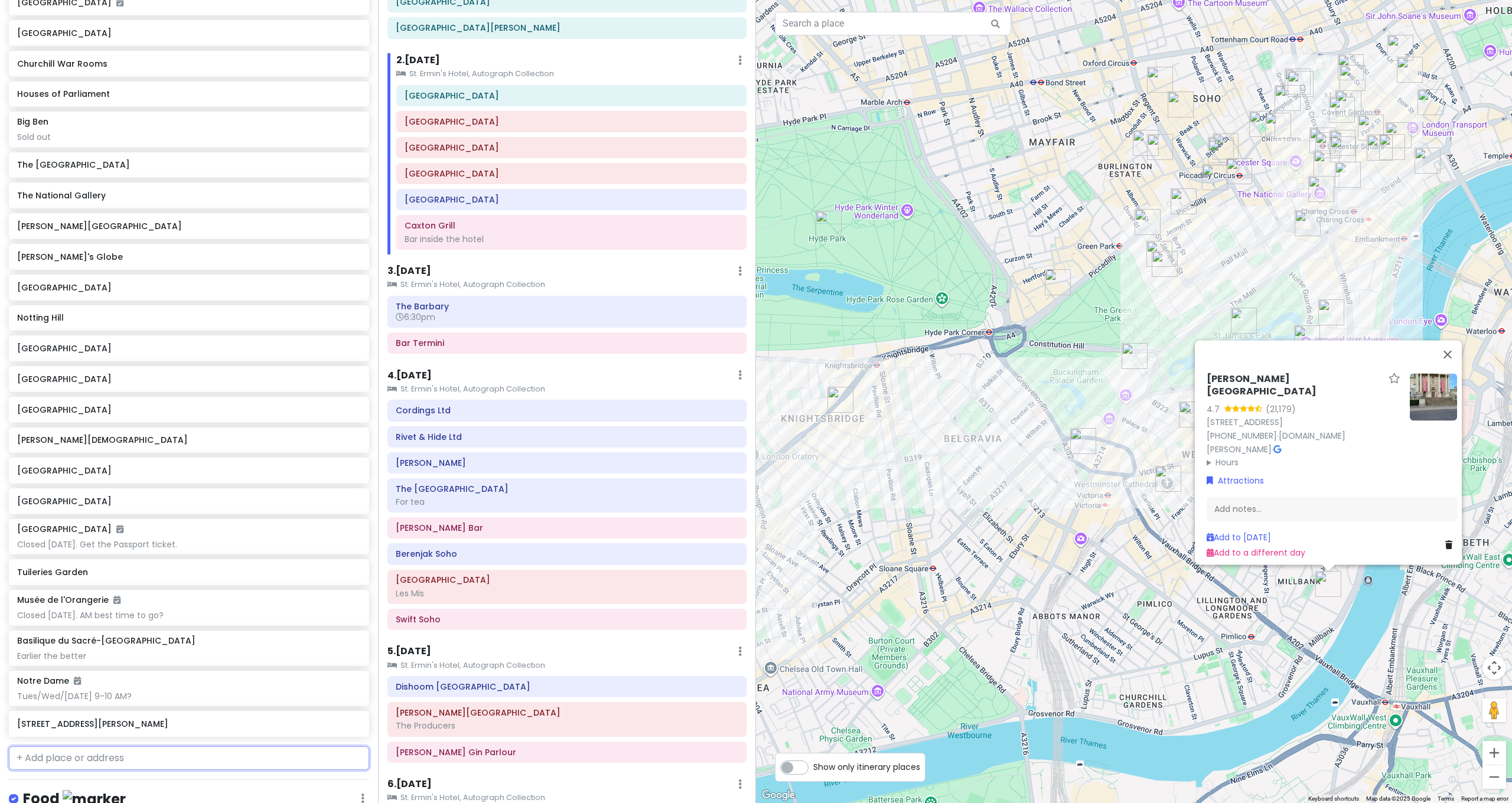
click at [131, 746] on input "text" at bounding box center [189, 758] width 360 height 24
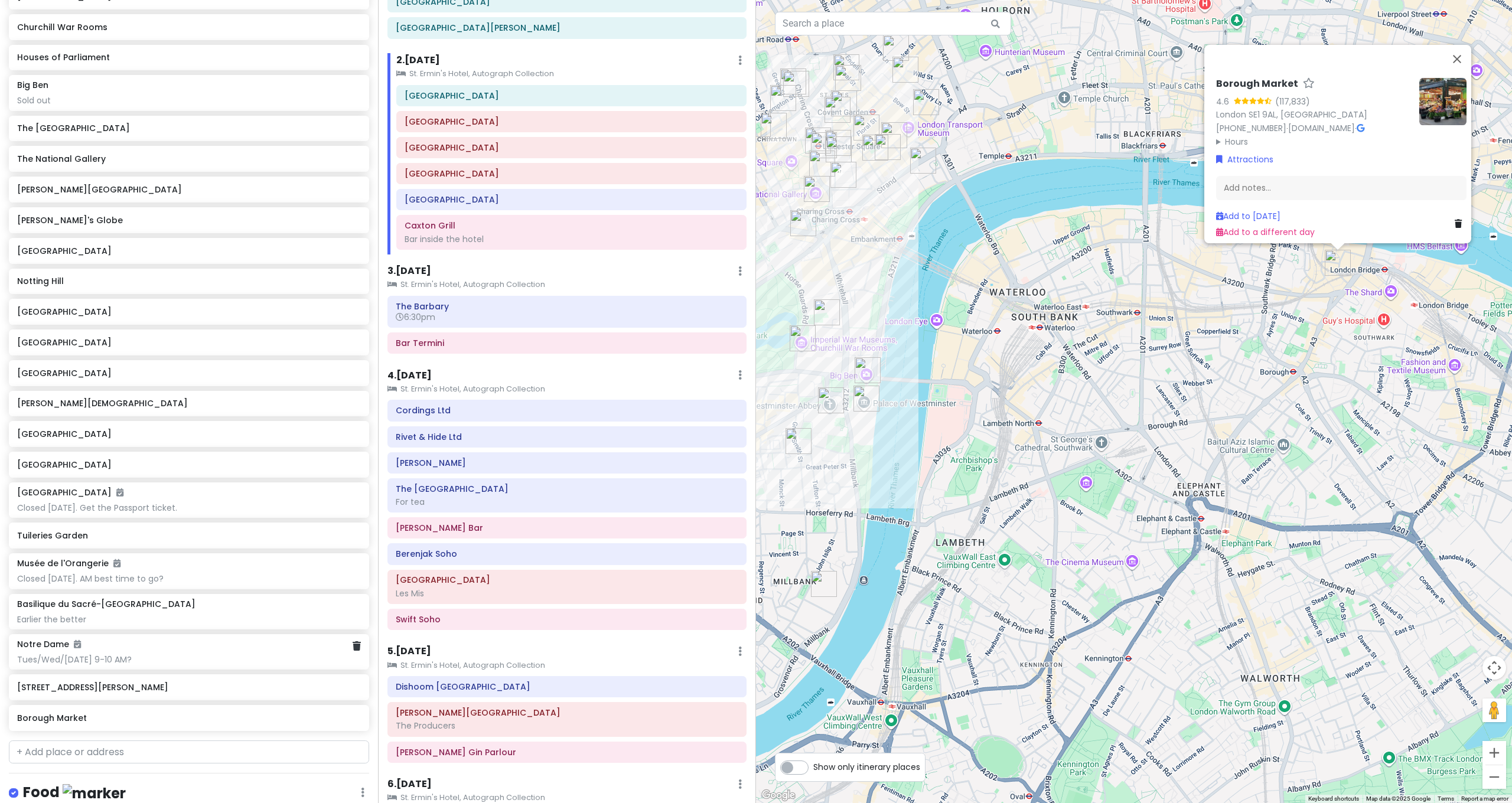
scroll to position [447, 0]
click at [107, 738] on input "text" at bounding box center [189, 750] width 360 height 24
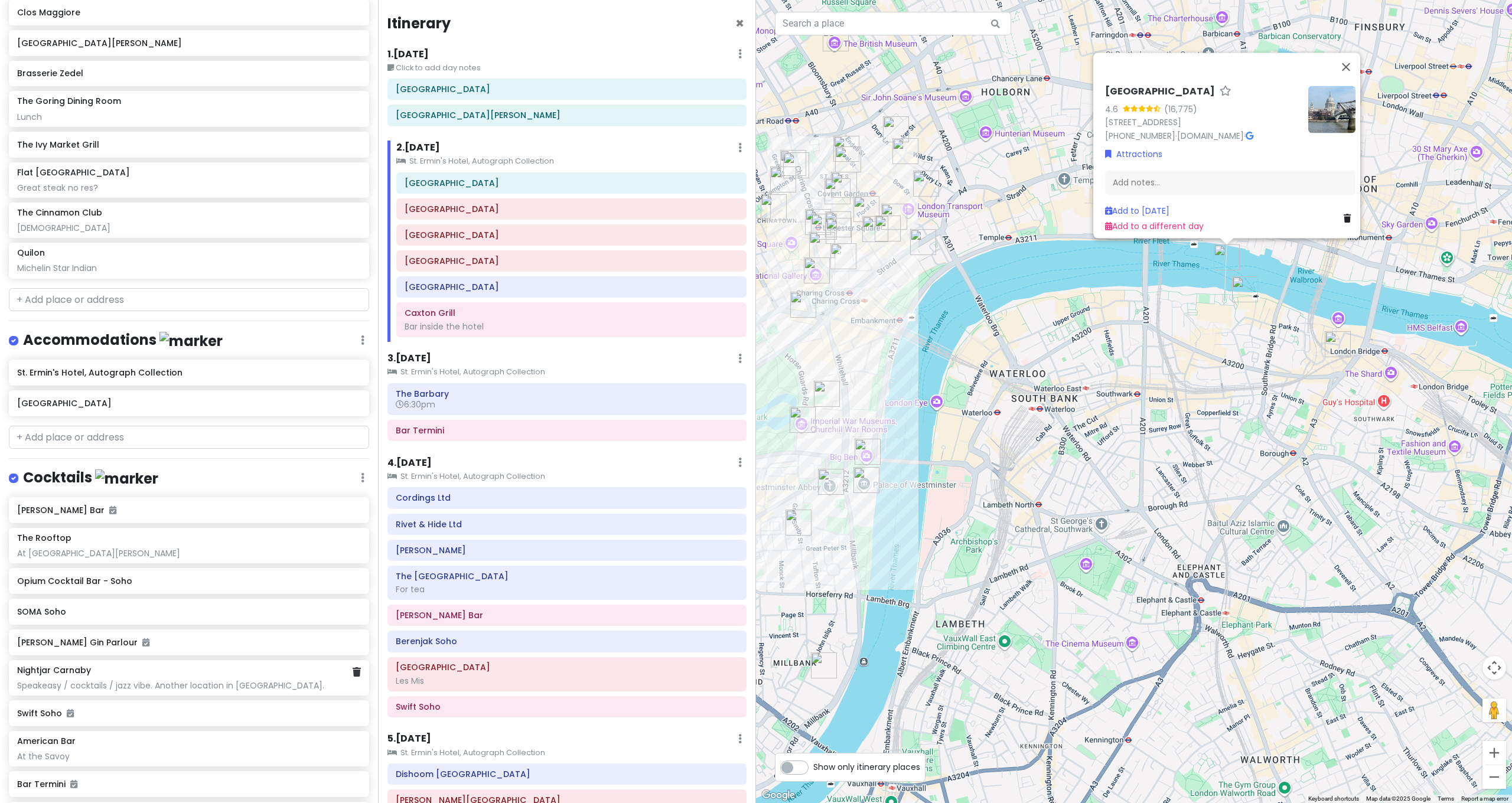
scroll to position [2097, 0]
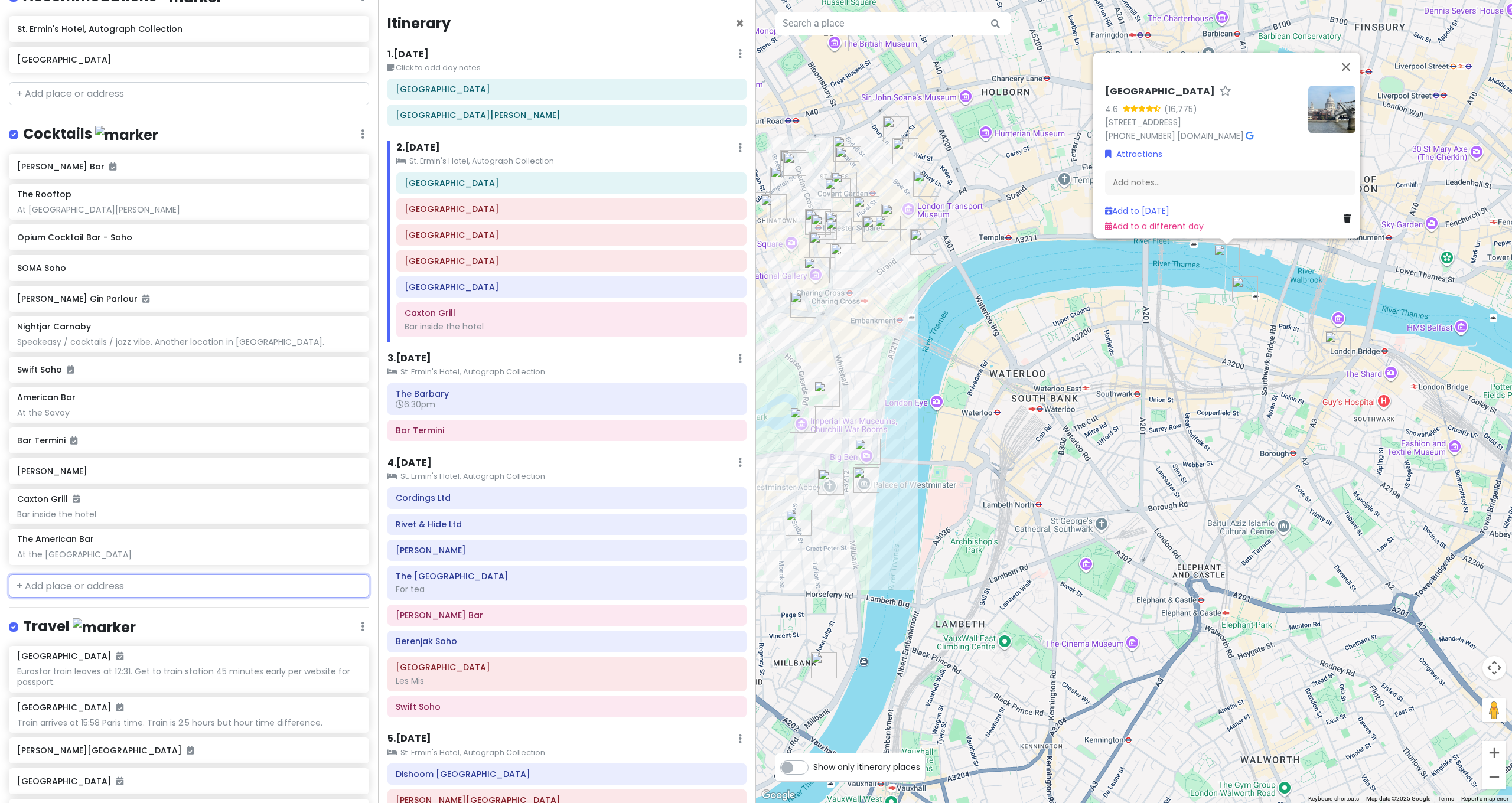
click at [116, 575] on input "text" at bounding box center [189, 586] width 360 height 24
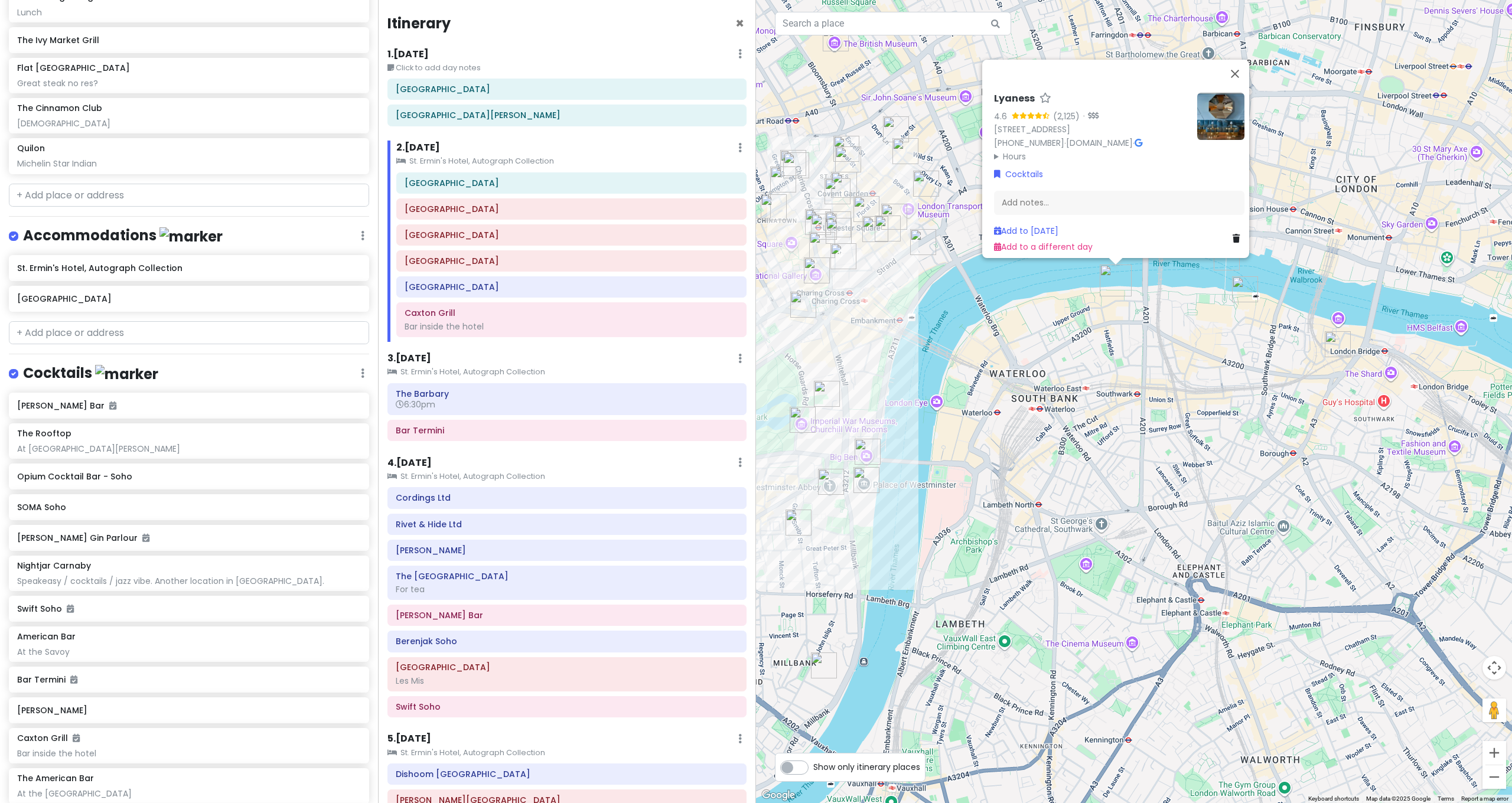
scroll to position [1778, 0]
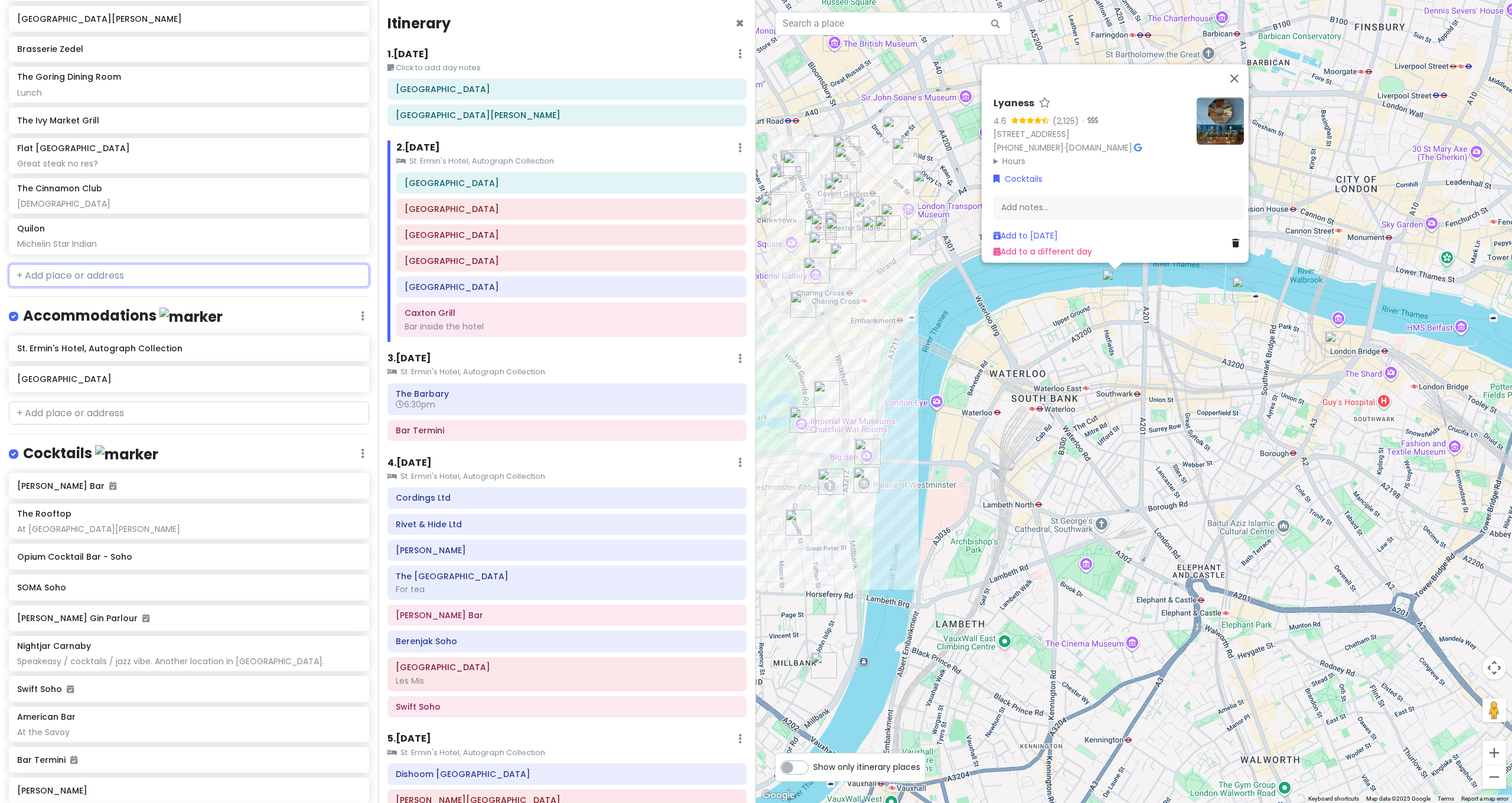
click at [111, 264] on input "text" at bounding box center [189, 276] width 360 height 24
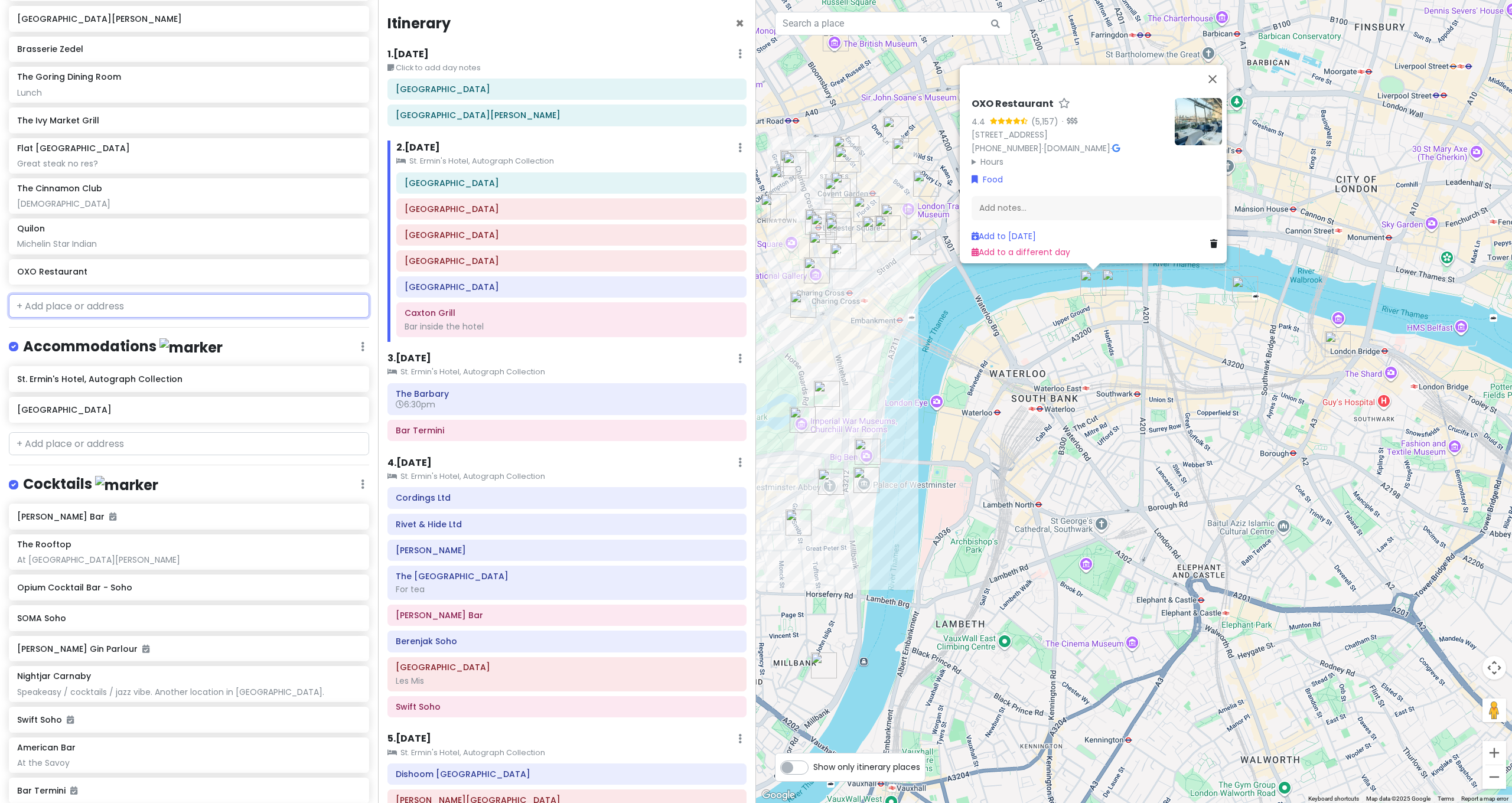
click at [144, 294] on input "text" at bounding box center [189, 306] width 360 height 24
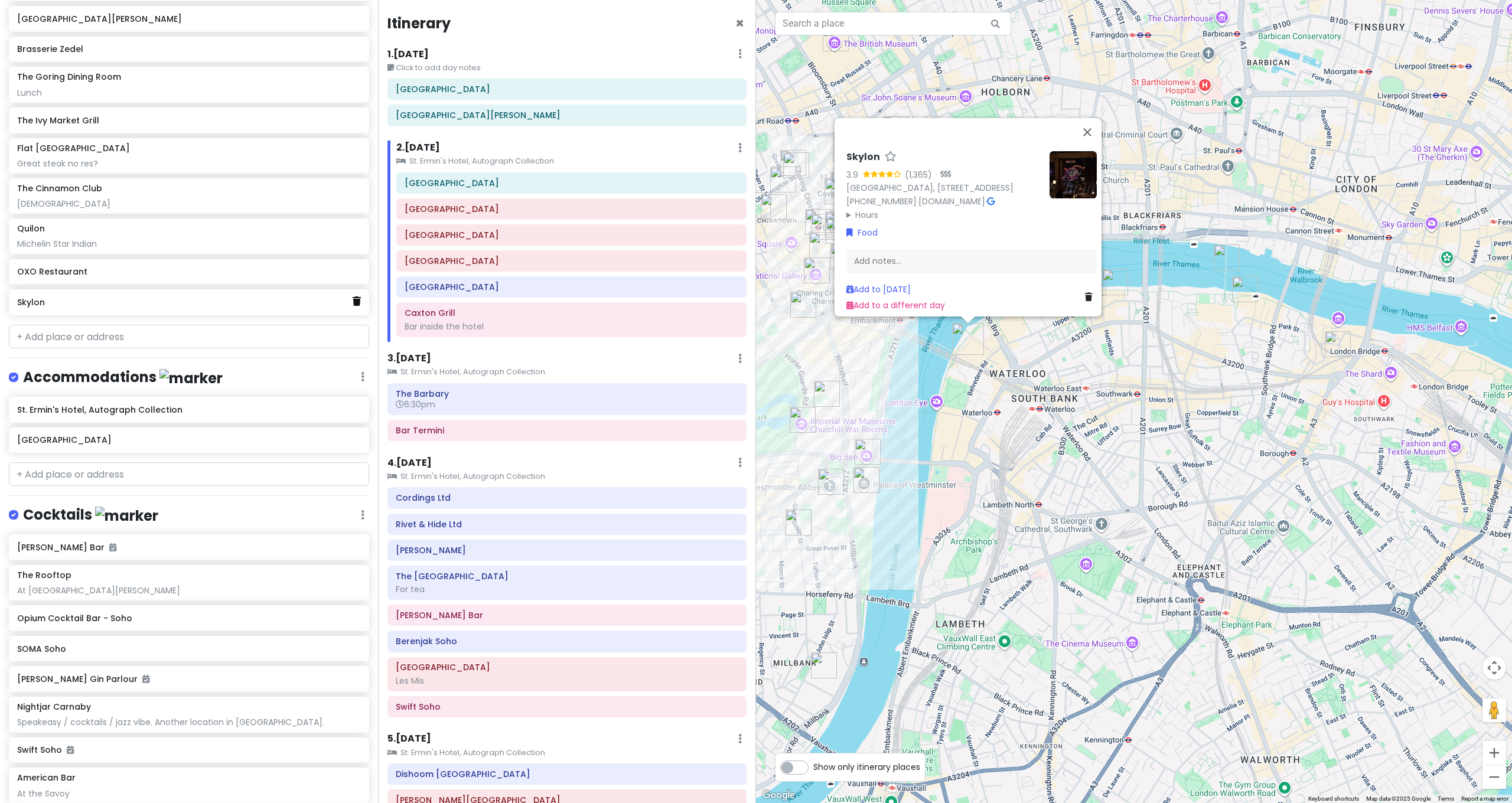
click at [352, 296] on icon at bounding box center [356, 301] width 8 height 9
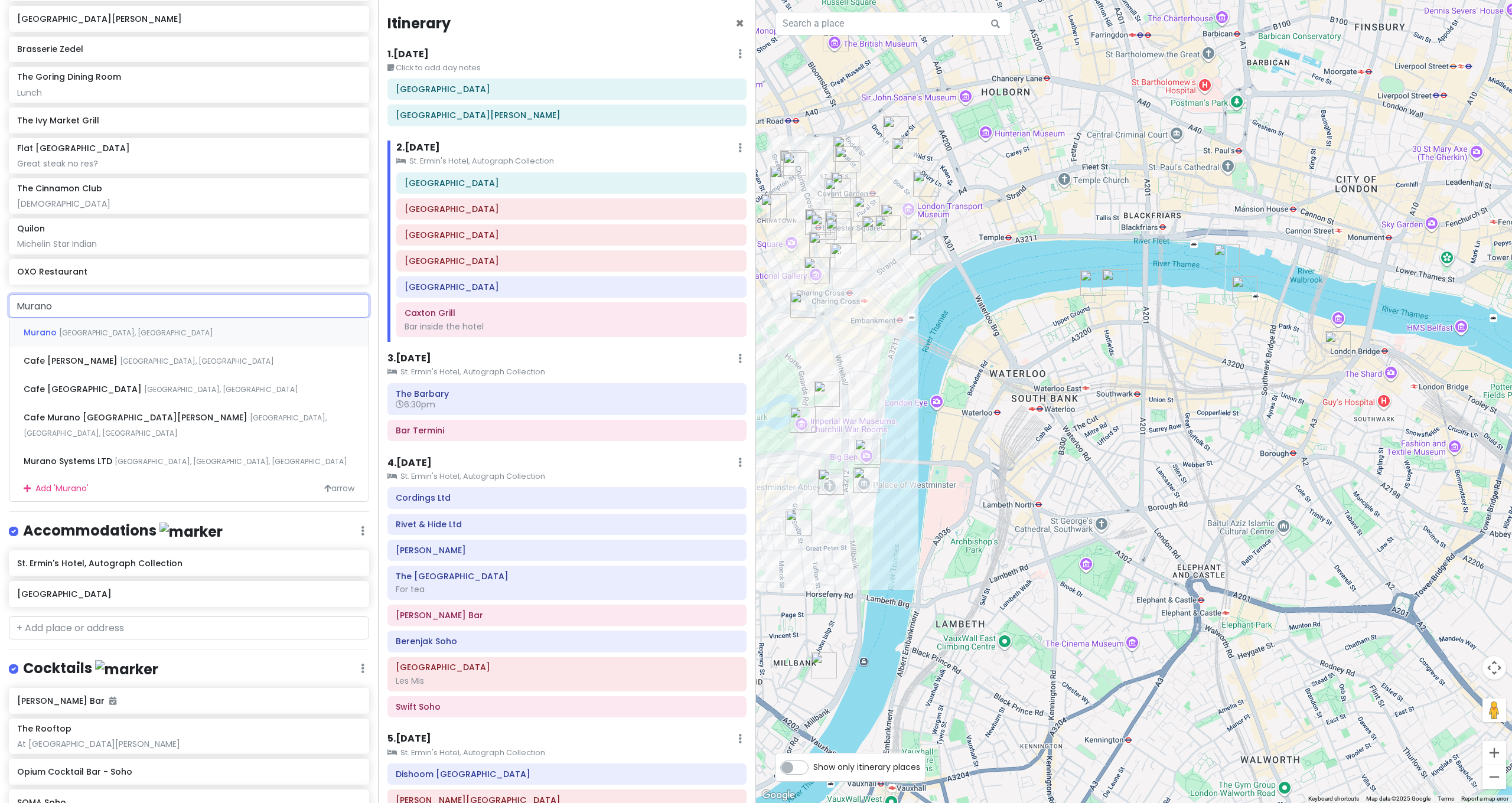
click at [101, 328] on span "Queen Street, London, UK" at bounding box center [136, 333] width 154 height 10
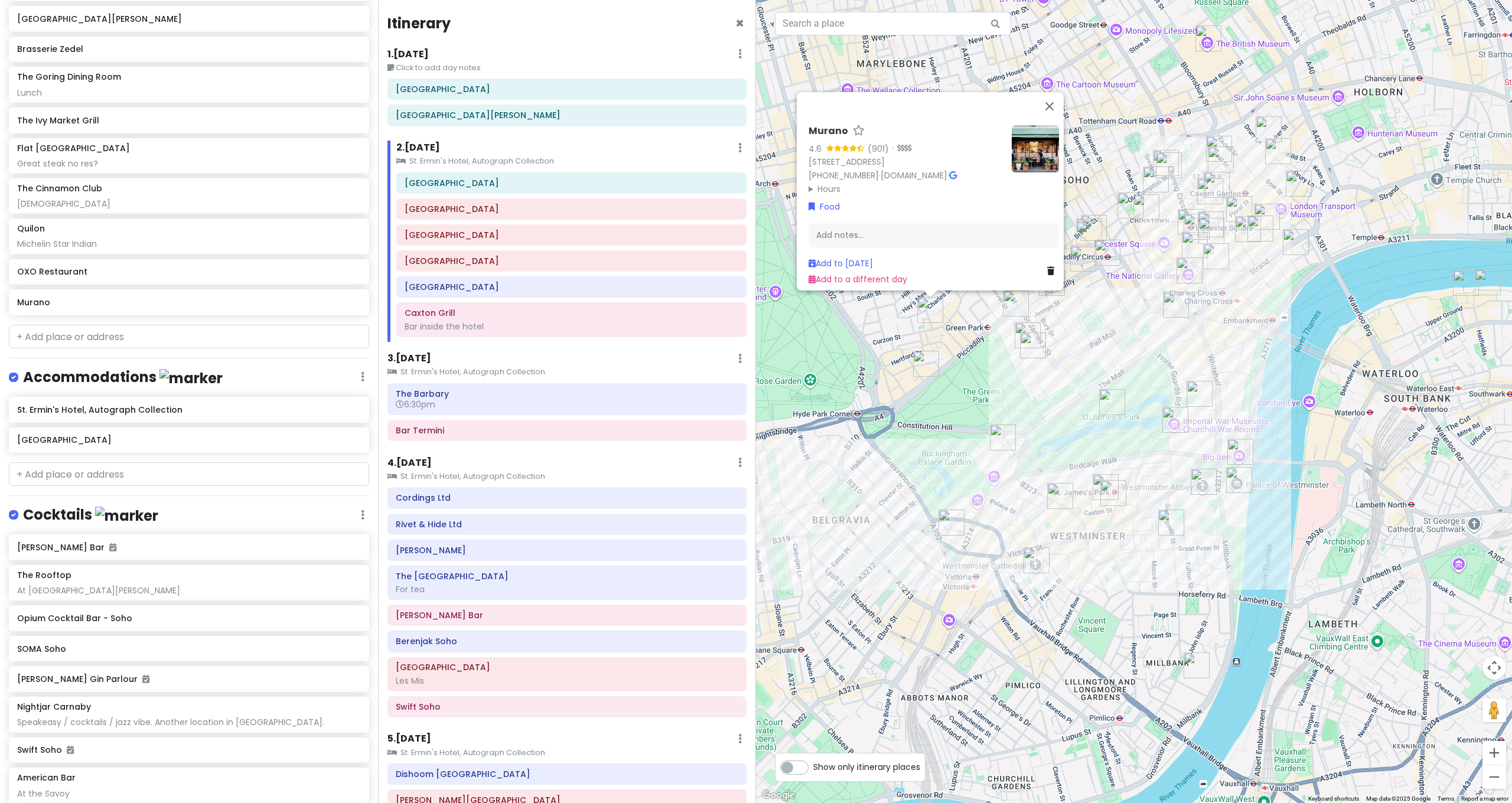
scroll to position [2195, 0]
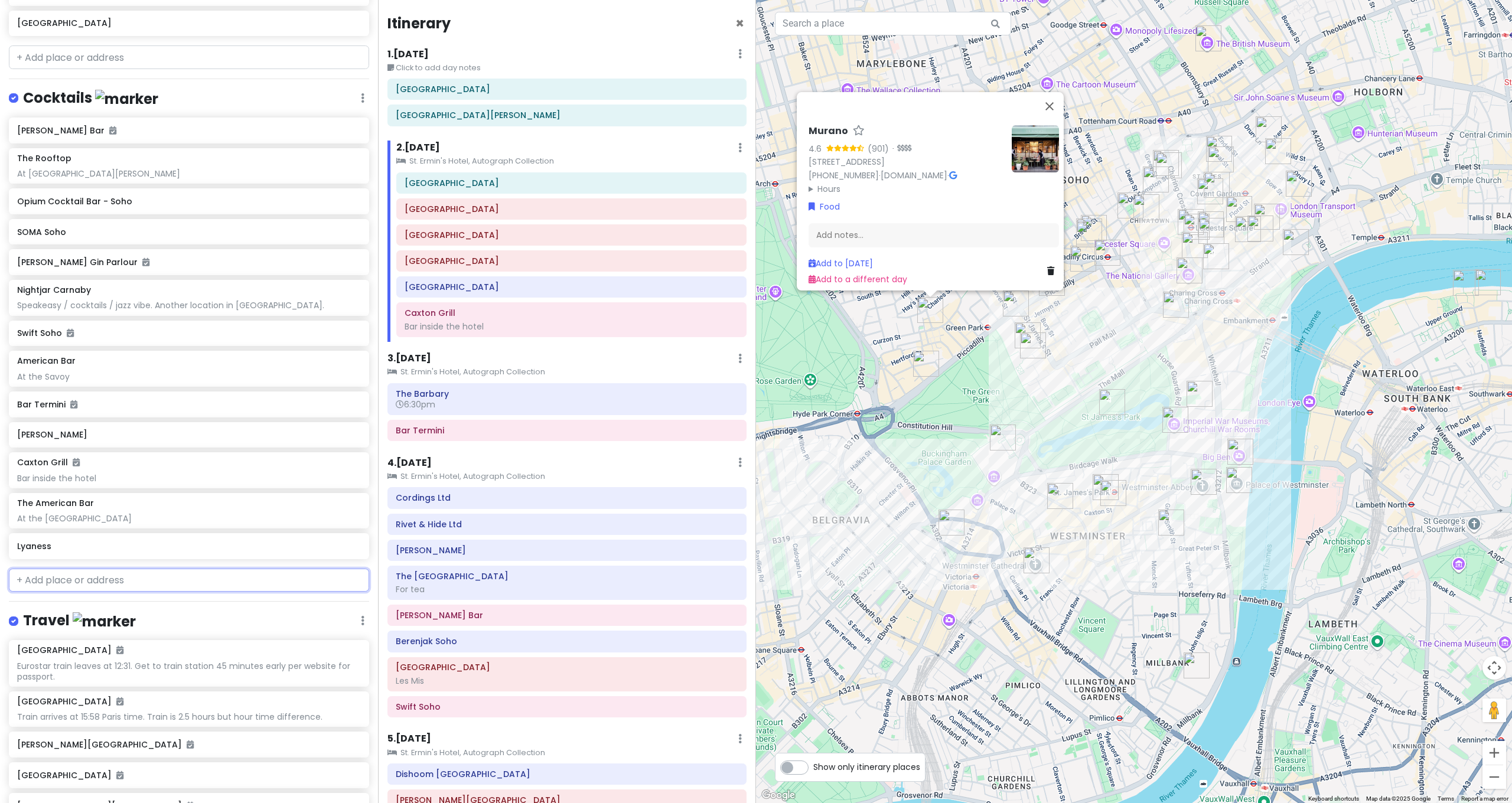
click at [56, 568] on input "text" at bounding box center [189, 580] width 360 height 24
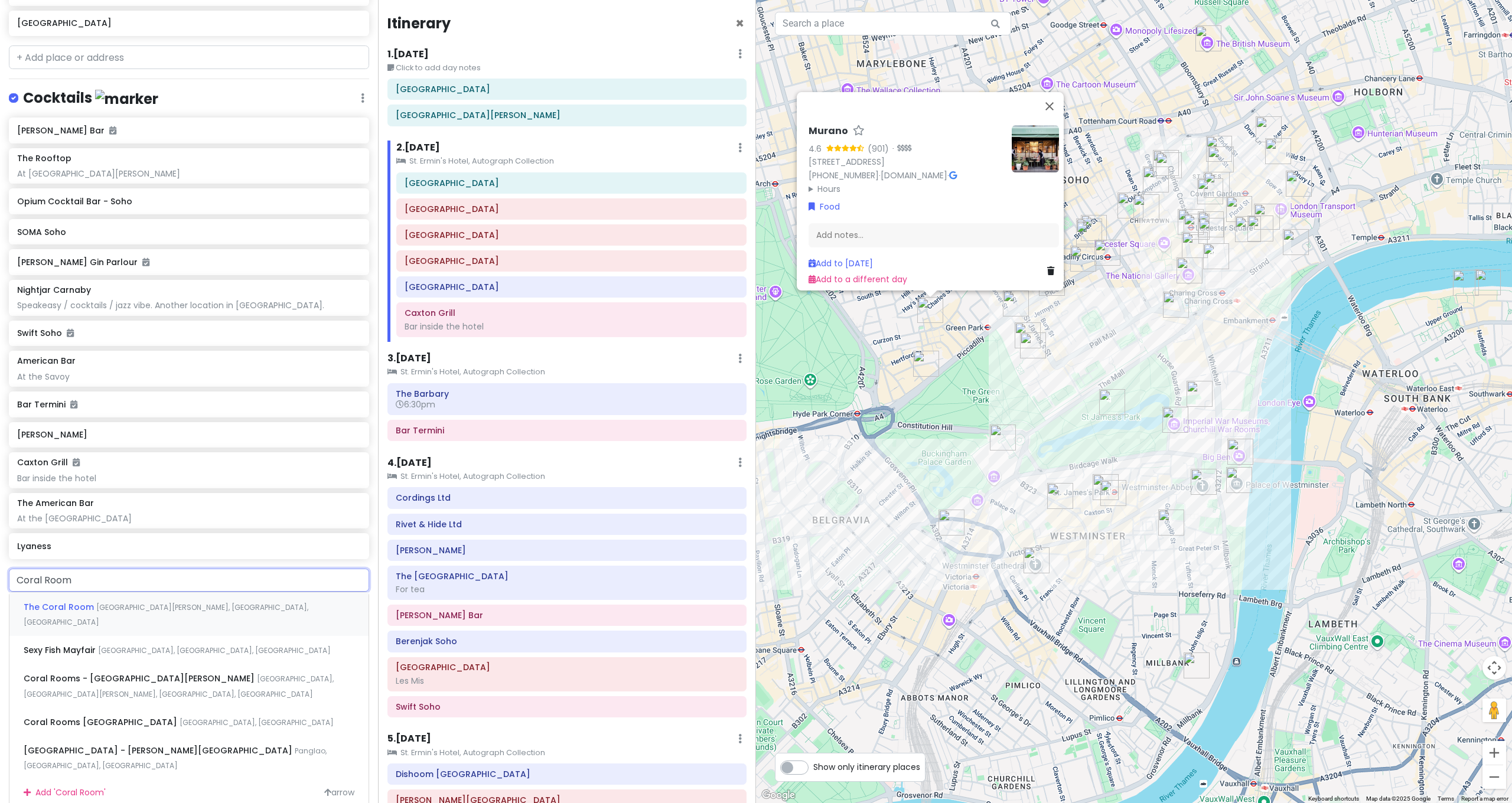
click at [96, 592] on div "The Coral Room Great Russell Street, London, UK" at bounding box center [189, 614] width 359 height 43
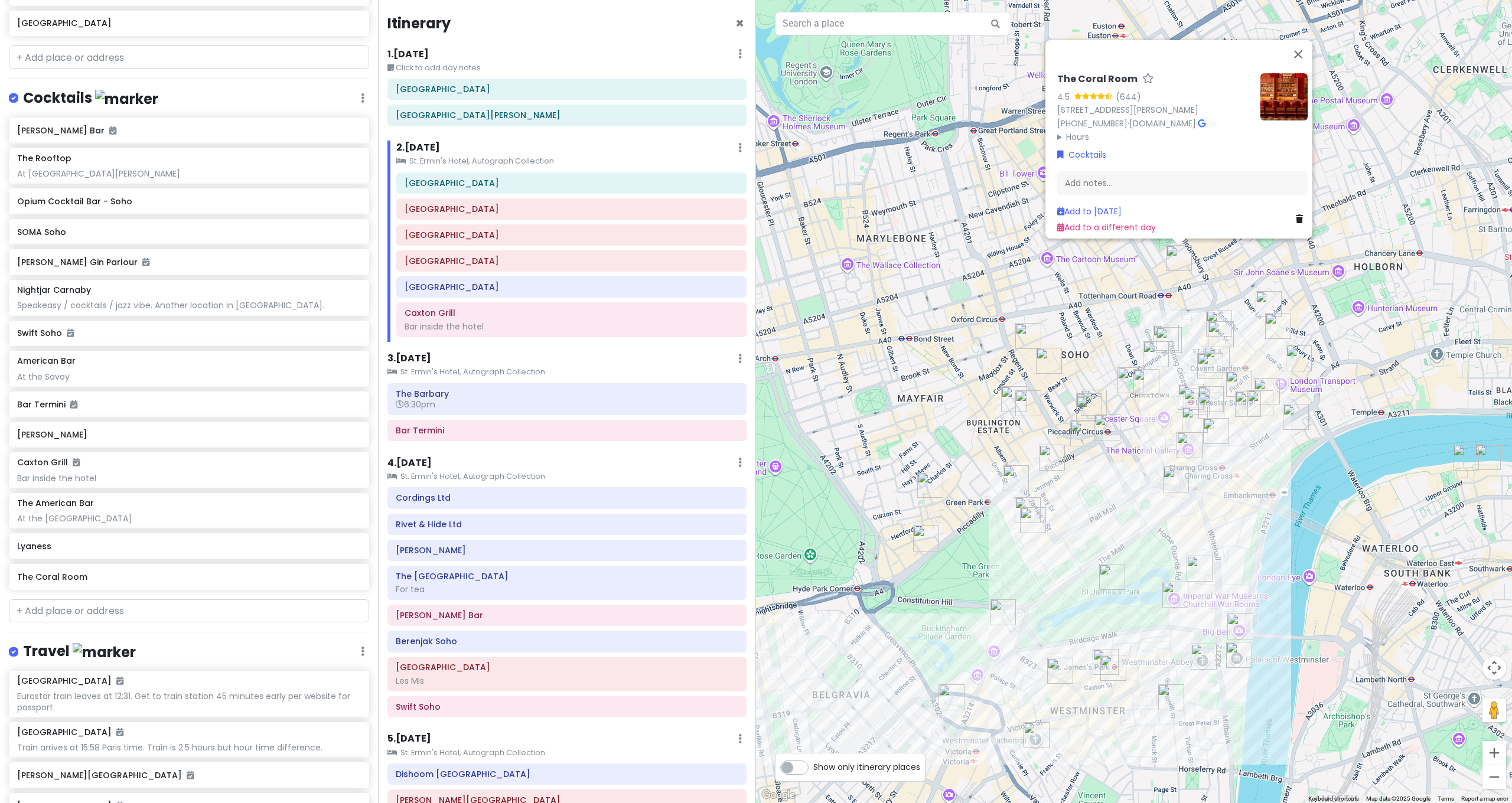
click at [1064, 668] on img "Quilon" at bounding box center [1060, 671] width 26 height 26
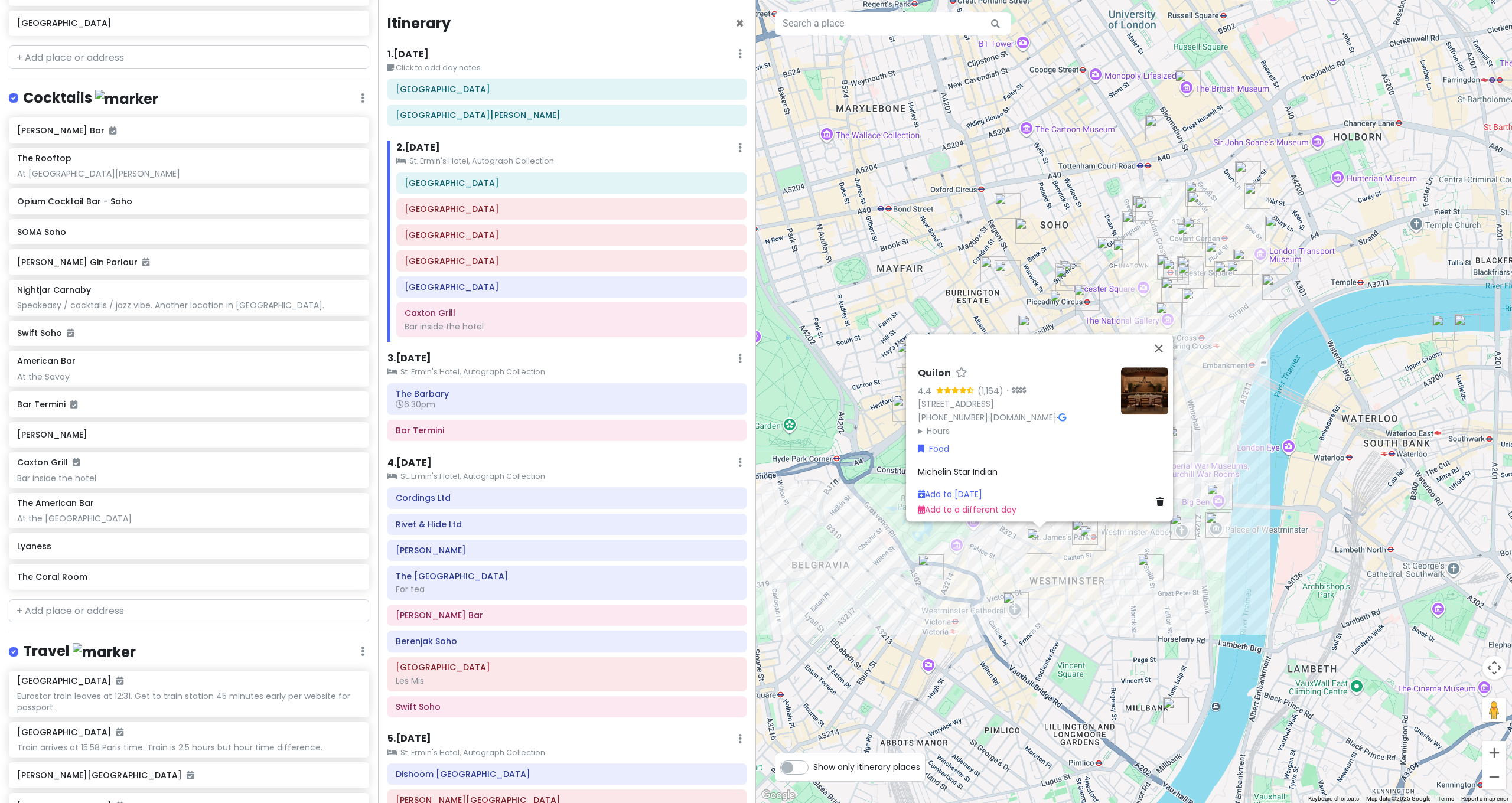
drag, startPoint x: 1158, startPoint y: 748, endPoint x: 1094, endPoint y: 562, distance: 196.7
click at [1095, 562] on div "Quilon 4.4 (1,164) · 41 Buckingham Gate, London SW1E 6AF, UK +44 20 7821 1899 ·…" at bounding box center [1133, 401] width 756 height 803
